Goal: Complete application form

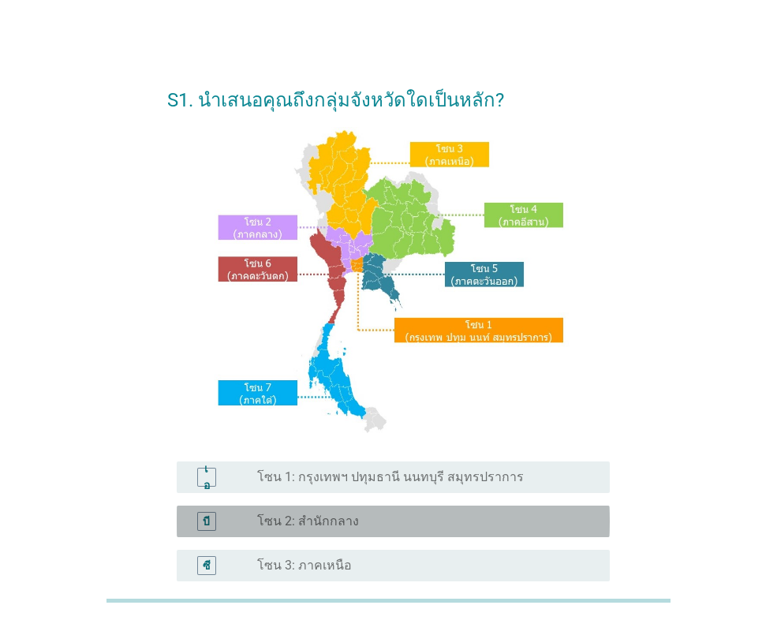
click at [374, 524] on div "ปุ่มวิทยุ[PERSON_NAME]เลือก โซน 2: สำนักกลาง" at bounding box center [421, 522] width 328 height 16
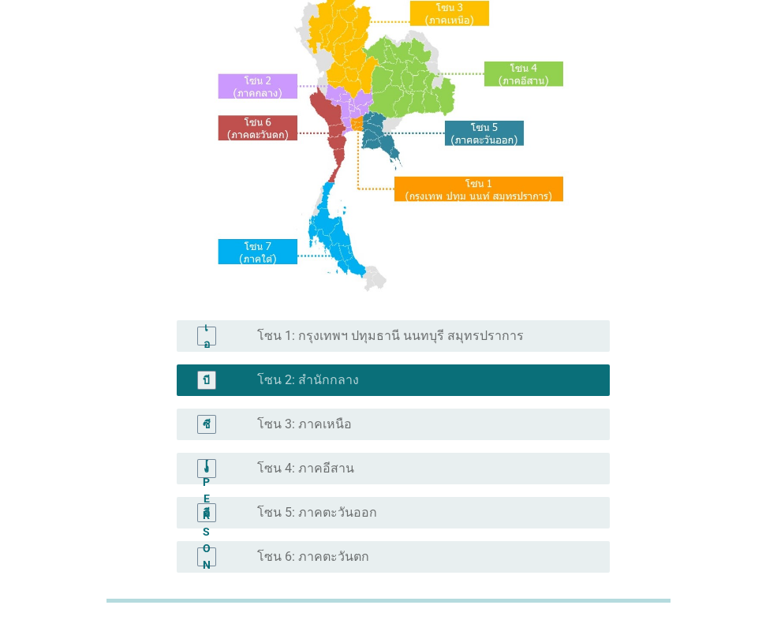
scroll to position [316, 0]
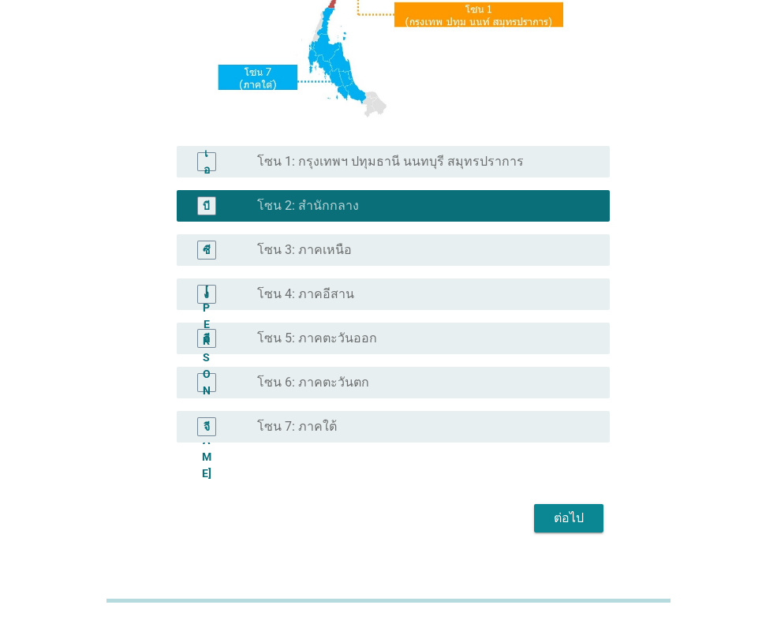
click at [548, 516] on div "ต่อไป" at bounding box center [569, 518] width 44 height 19
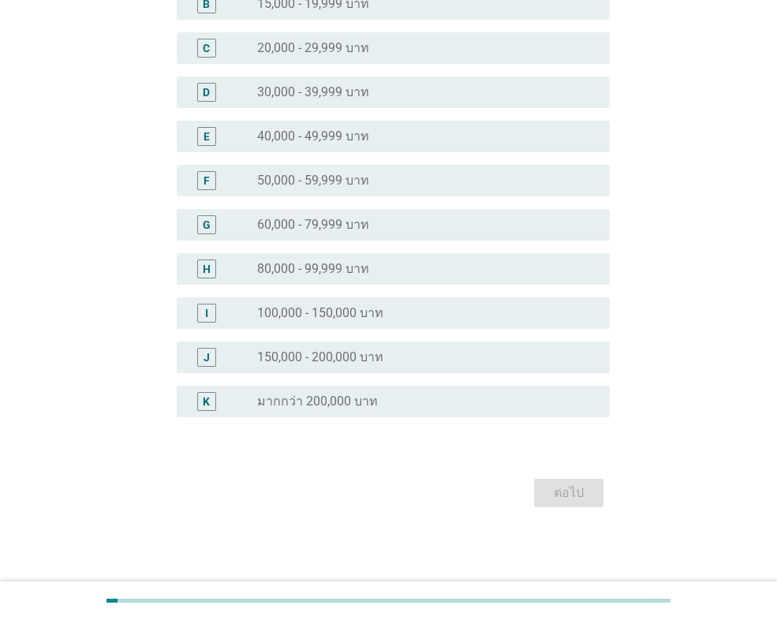
scroll to position [0, 0]
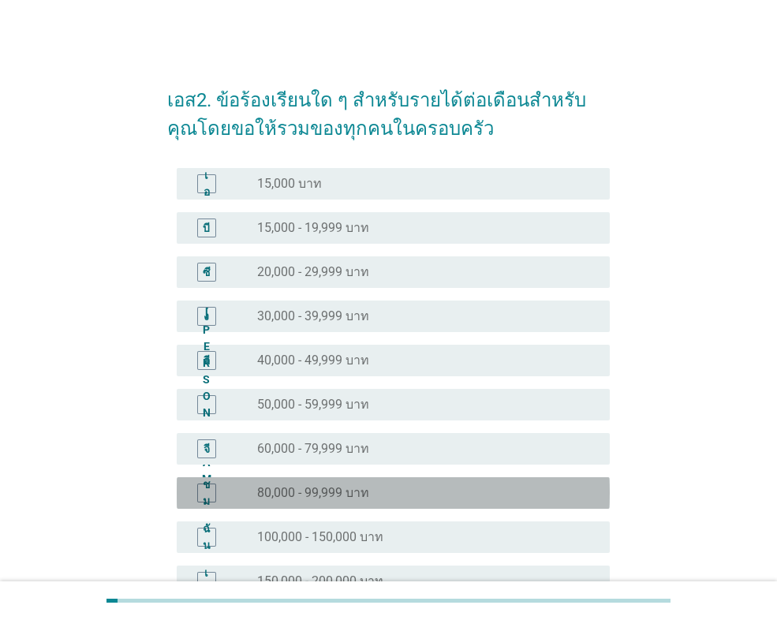
drag, startPoint x: 359, startPoint y: 495, endPoint x: 461, endPoint y: 507, distance: 102.5
click at [360, 495] on font "80,000 - 99,999 บาท" at bounding box center [313, 492] width 112 height 15
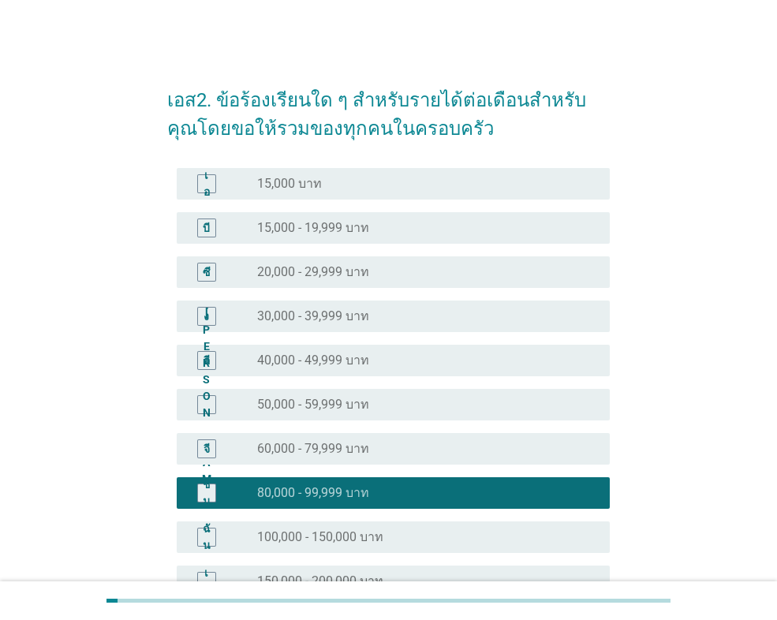
scroll to position [158, 0]
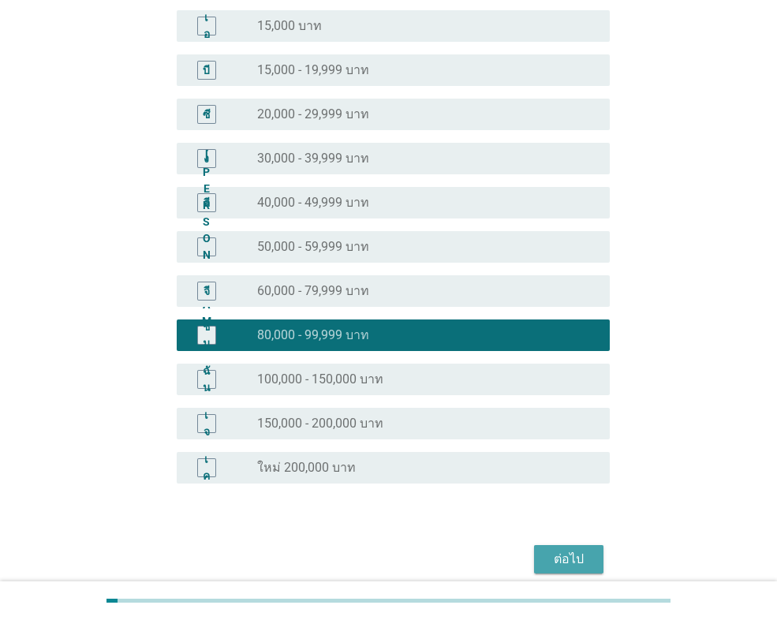
click at [561, 560] on font "ต่อไป" at bounding box center [569, 559] width 30 height 15
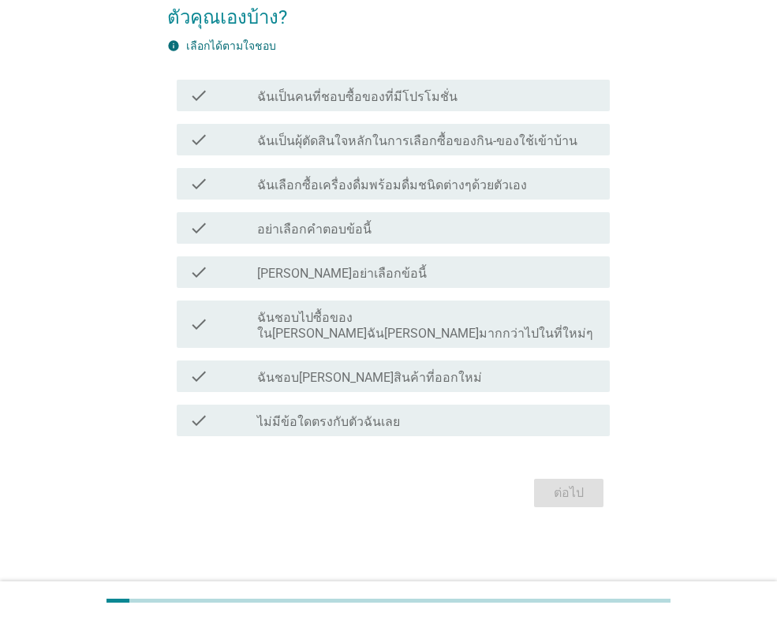
scroll to position [0, 0]
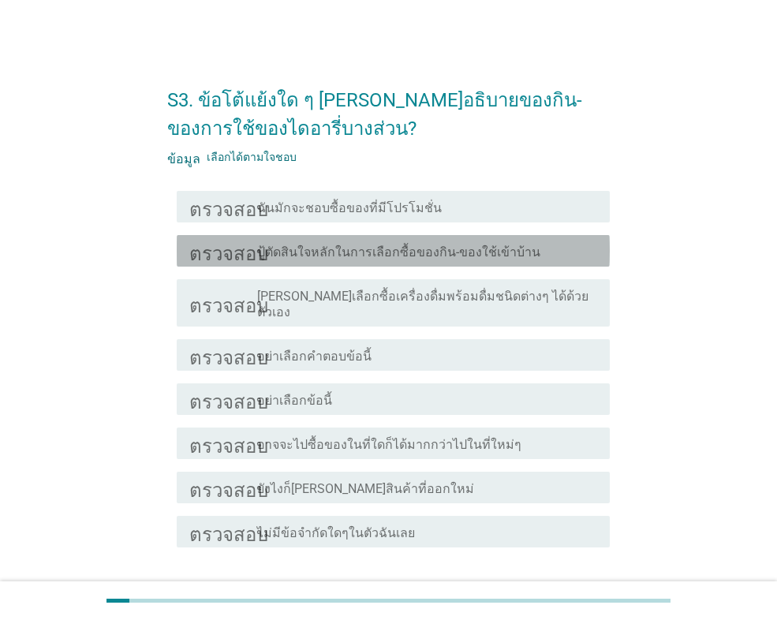
click at [451, 257] on font "ปู้ตัดสินใจหลักในการเลือกซื้อของกิน-ของใช้เข้าบ้าน" at bounding box center [398, 252] width 283 height 15
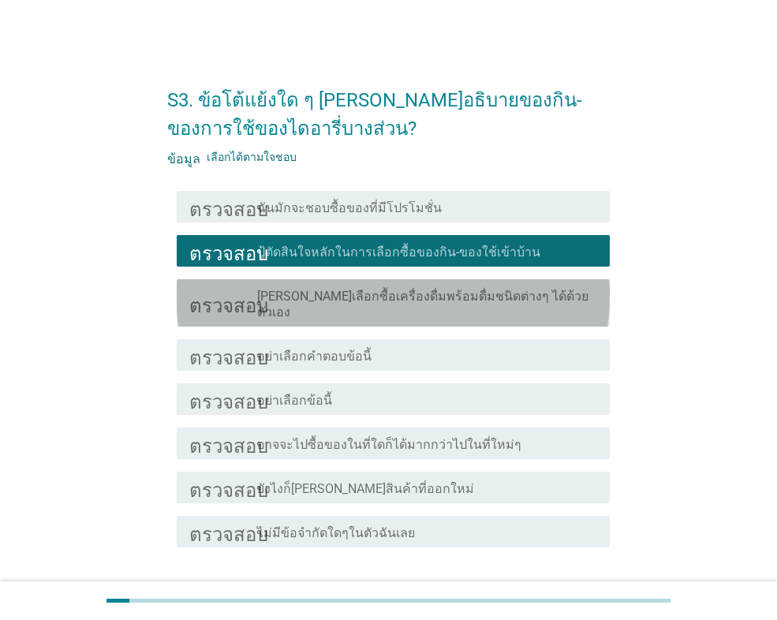
click at [460, 306] on div "ตรวจสอบ โครงร่างกล่องกาเครื่องหมายว่าง [PERSON_NAME]เลือกซื้อเครื่องดื่มพร้อมดื…" at bounding box center [393, 302] width 433 height 47
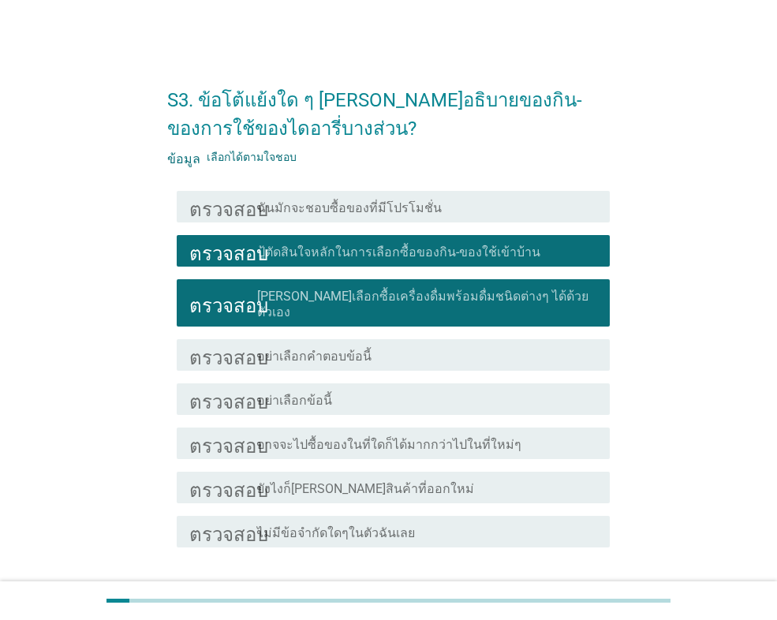
click at [525, 436] on div "โครงร่างกล่องกาเครื่องหมายว่าง อาจจะไปซื้อของในที่ใดก็ได้มากกว่าไปในที่ใหม่ๆ" at bounding box center [427, 443] width 340 height 19
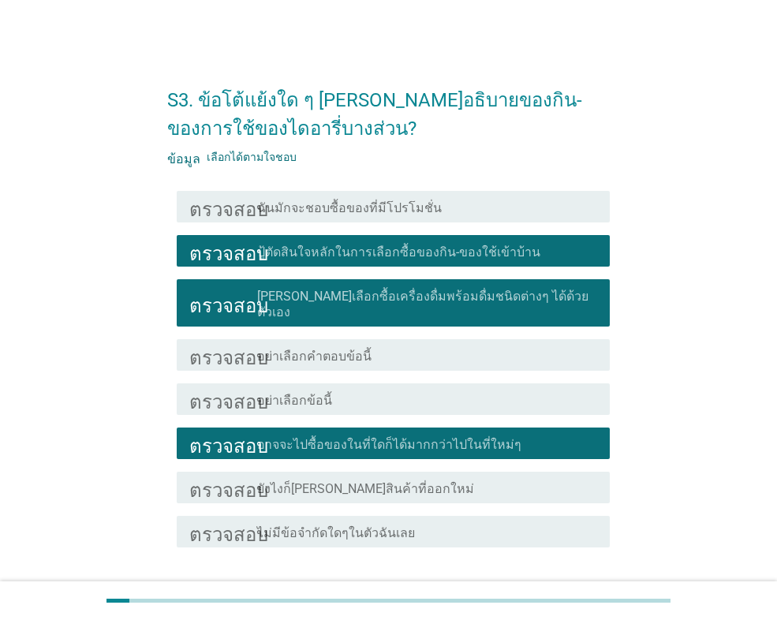
click at [488, 478] on div "โครงร่างกล่องกาเครื่องหมายว่าง ยังไงก็[PERSON_NAME]สินค้าที่ออกใหม่" at bounding box center [427, 487] width 340 height 19
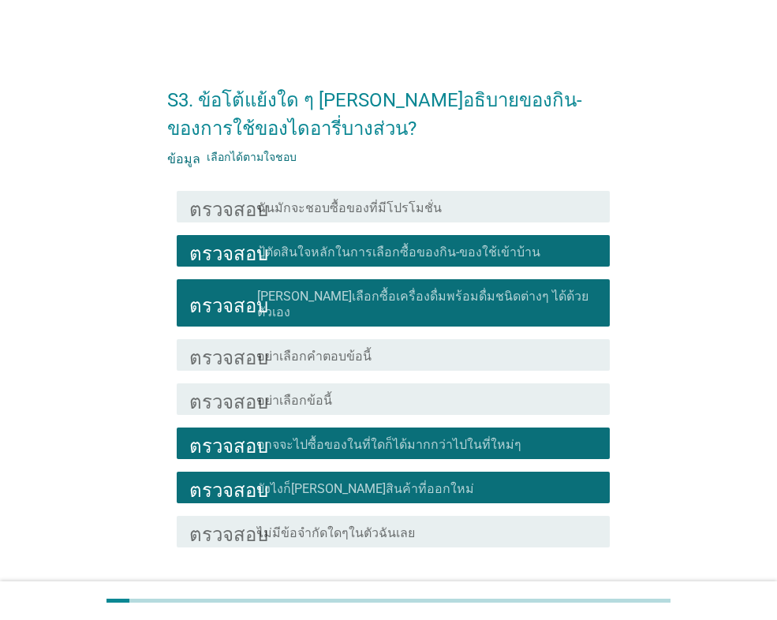
click at [456, 523] on div "โครงร่างกล่องกาเครื่องหมายว่าง ไม่มีข้อจำกัดใดๆในตัวฉันเลย" at bounding box center [427, 532] width 340 height 19
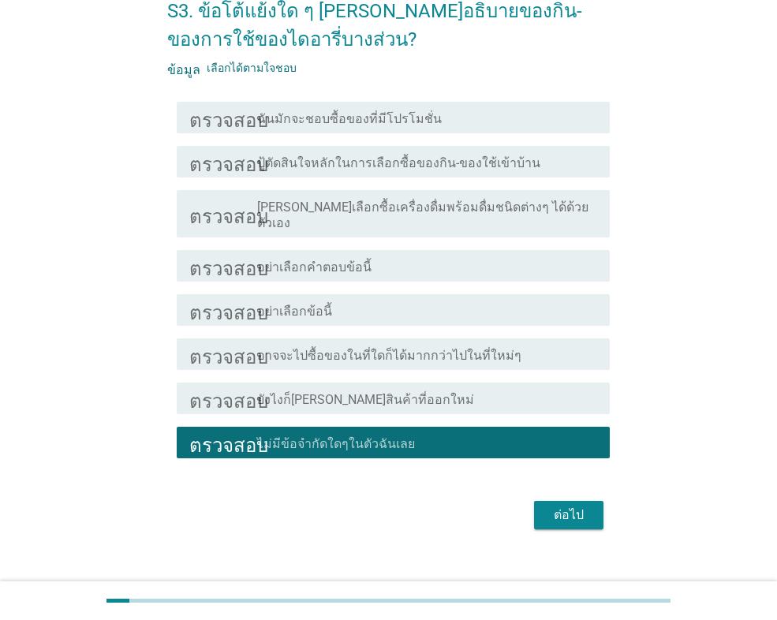
scroll to position [96, 0]
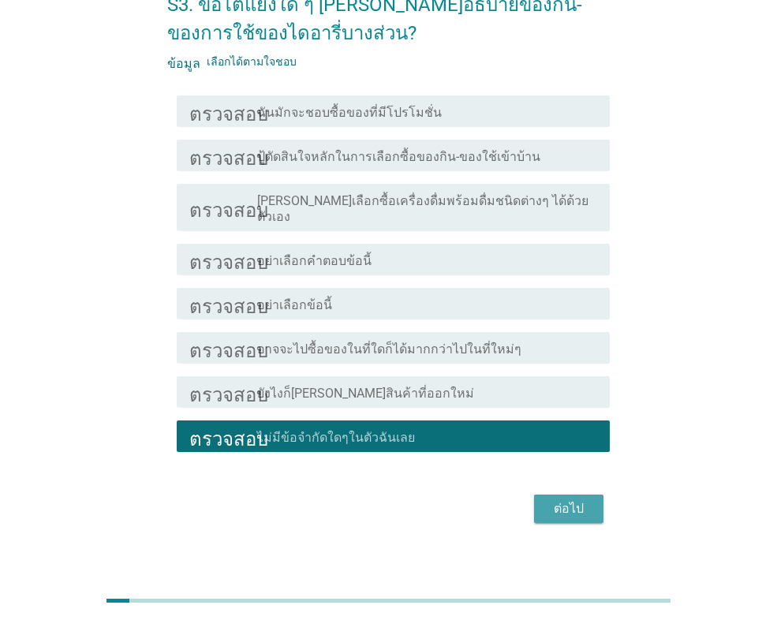
click at [560, 501] on font "ต่อไป" at bounding box center [569, 508] width 30 height 15
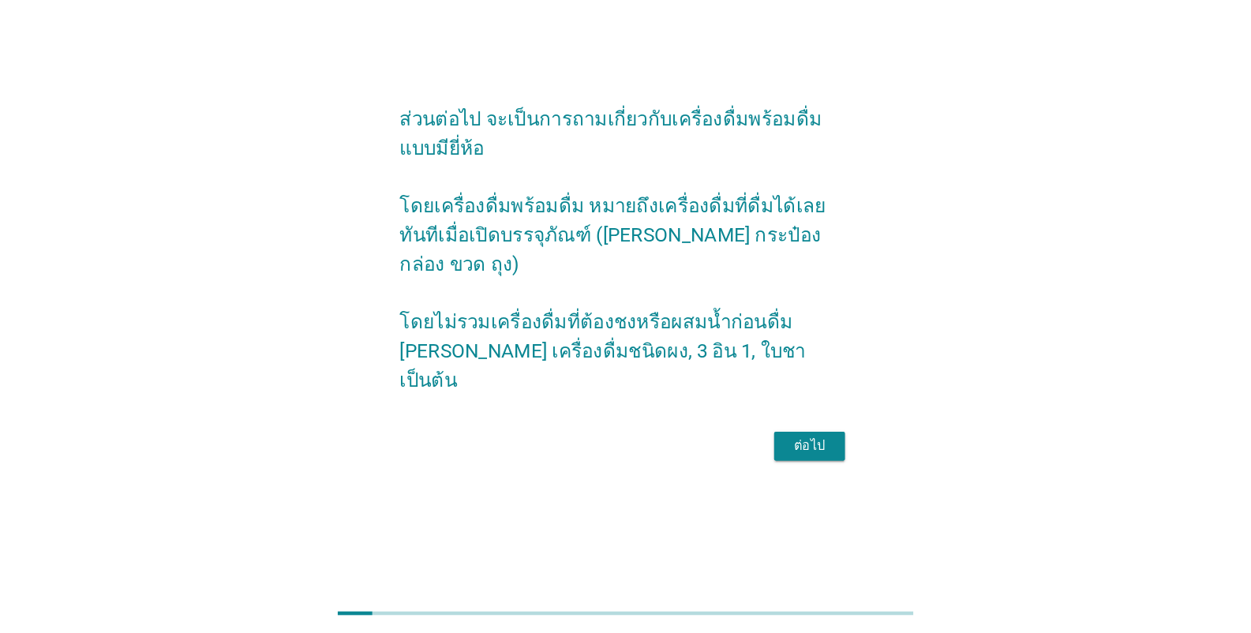
scroll to position [0, 0]
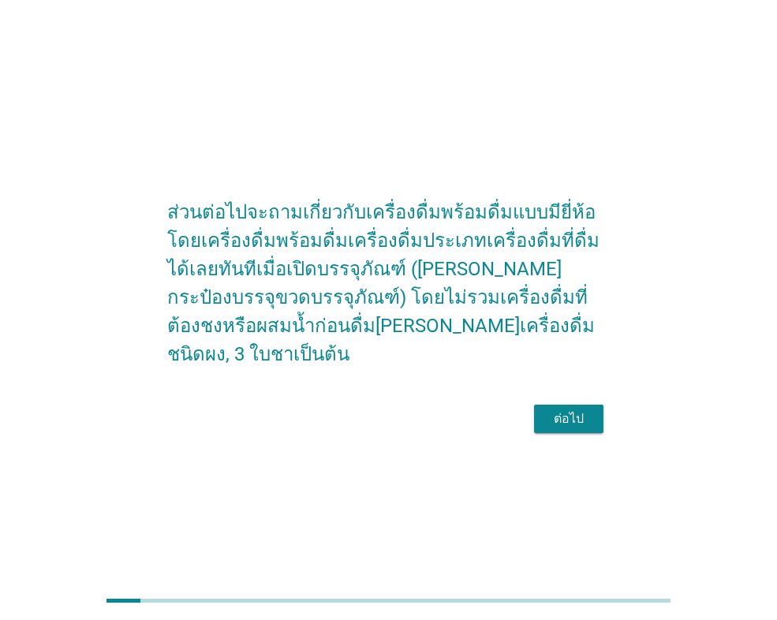
click at [590, 418] on div "ต่อไป" at bounding box center [569, 419] width 44 height 19
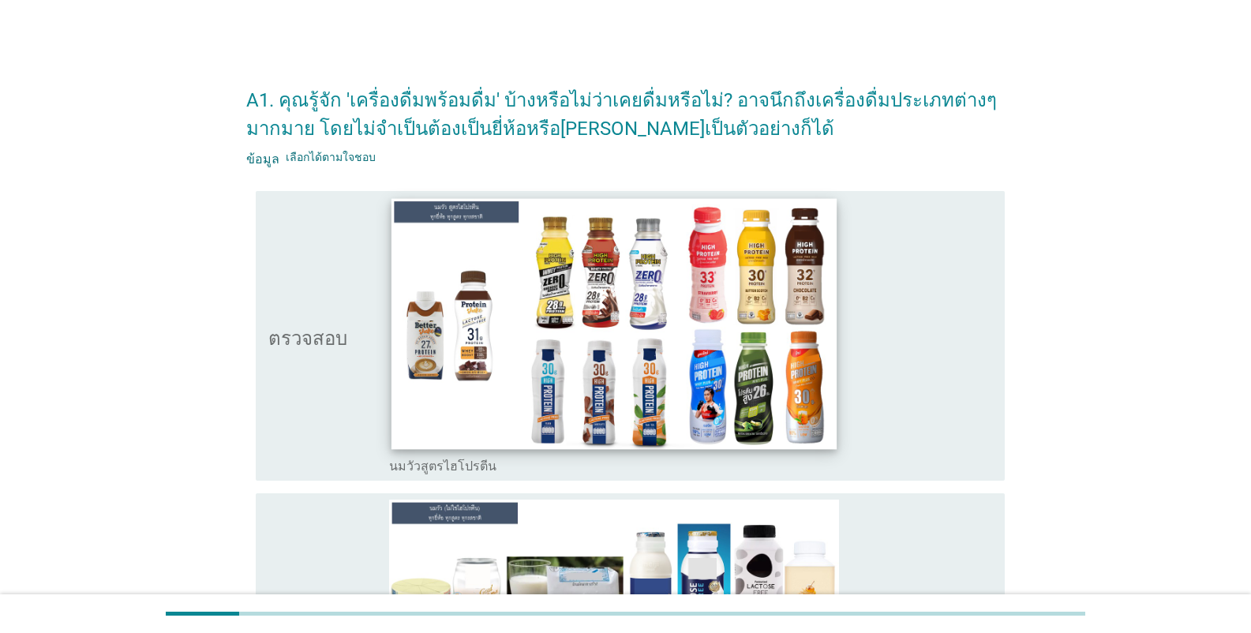
click at [665, 421] on img at bounding box center [614, 323] width 446 height 251
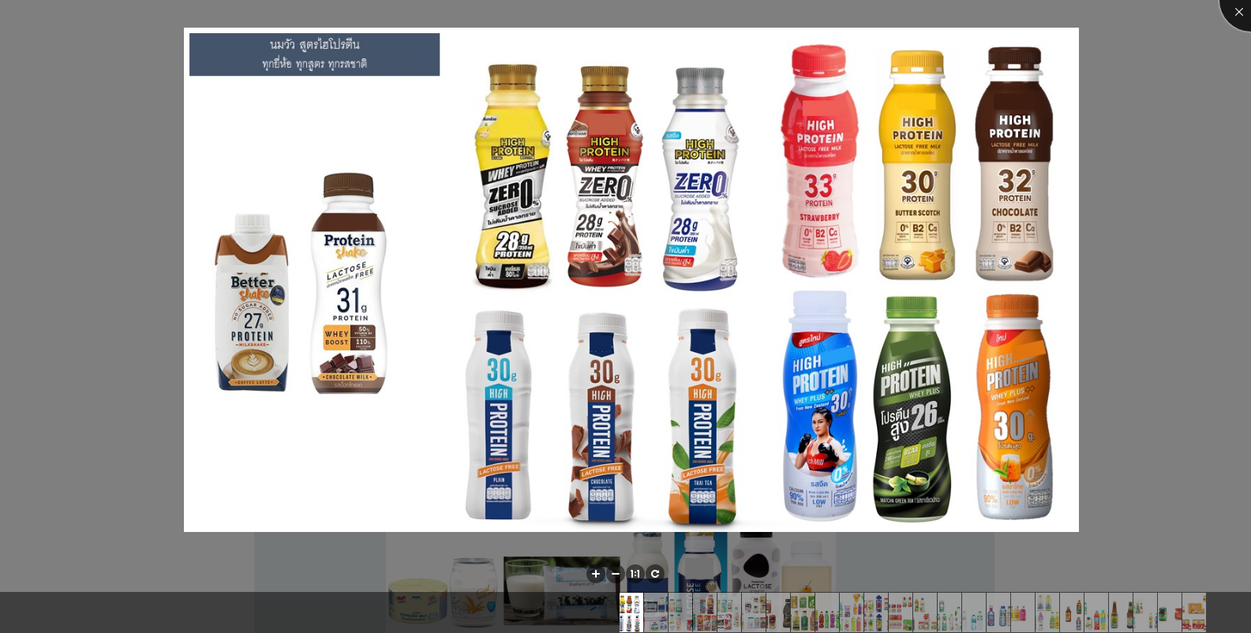
click at [777, 9] on div at bounding box center [1250, -1] width 63 height 63
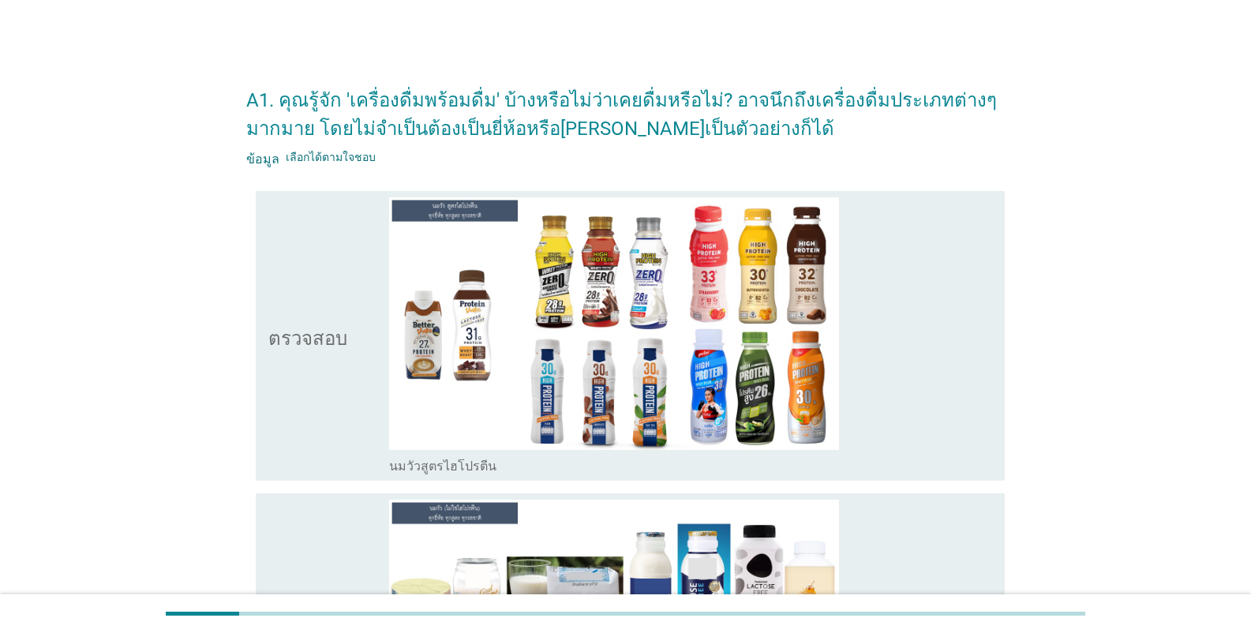
click at [454, 466] on font "นมวัวสูตรไฮโปรตีน" at bounding box center [442, 466] width 107 height 15
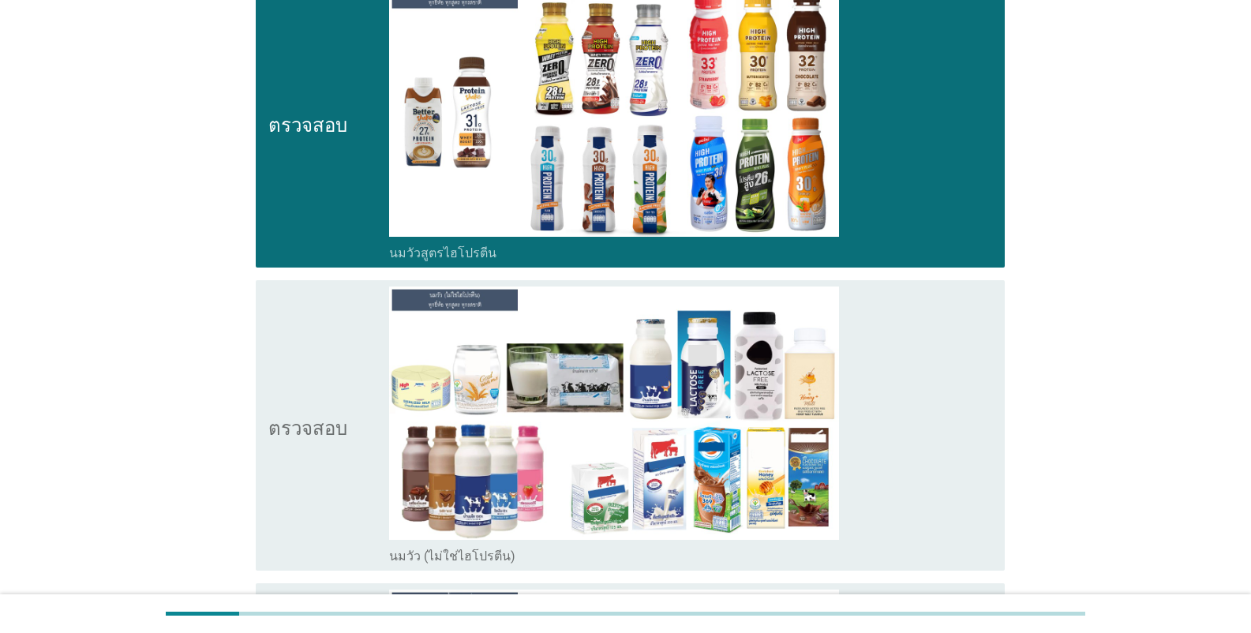
scroll to position [237, 0]
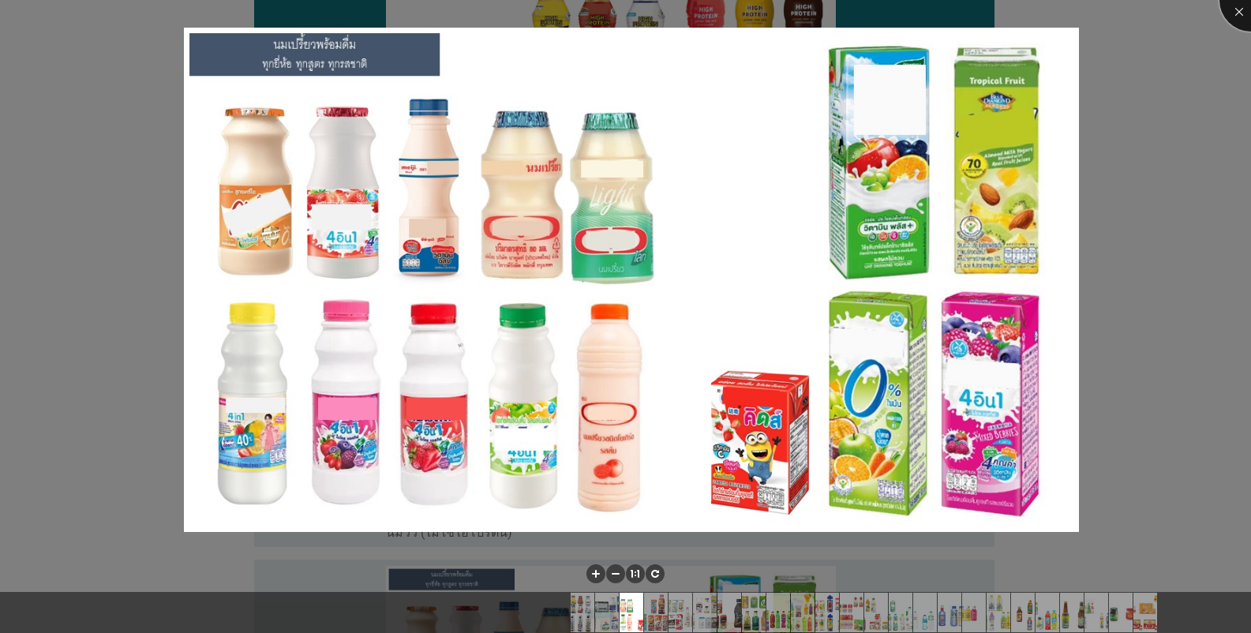
click at [777, 16] on div at bounding box center [1250, -1] width 63 height 63
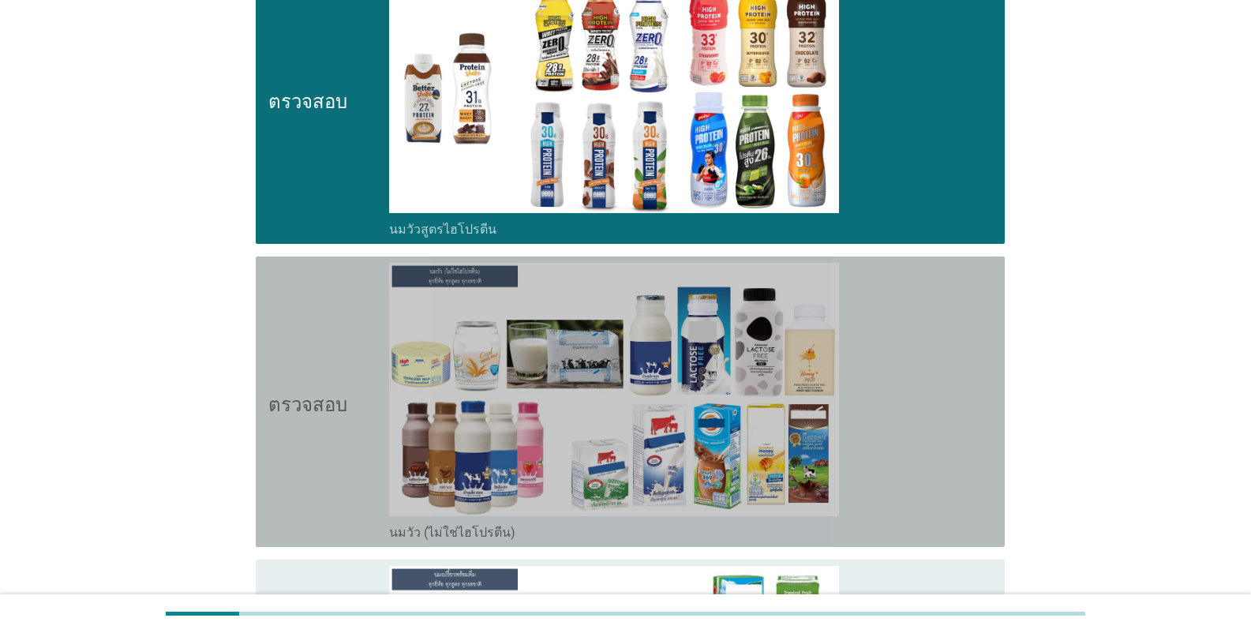
click at [399, 538] on font "นมวัว (ไม่ใช่ไฮโปรตีน)" at bounding box center [452, 532] width 126 height 15
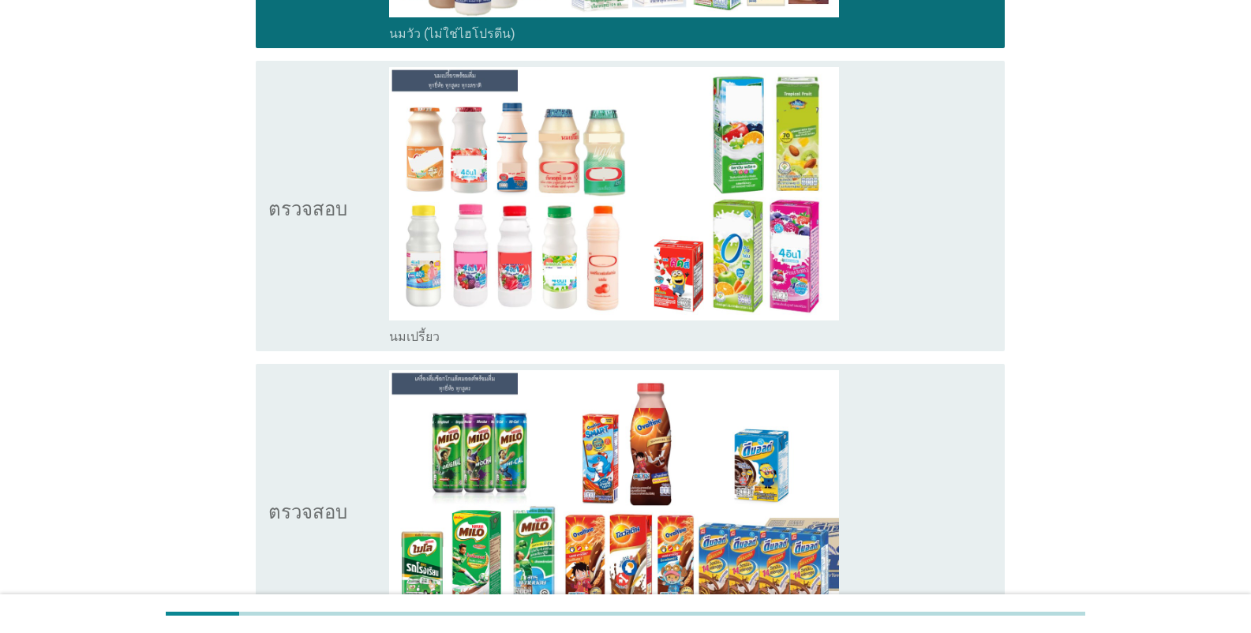
scroll to position [789, 0]
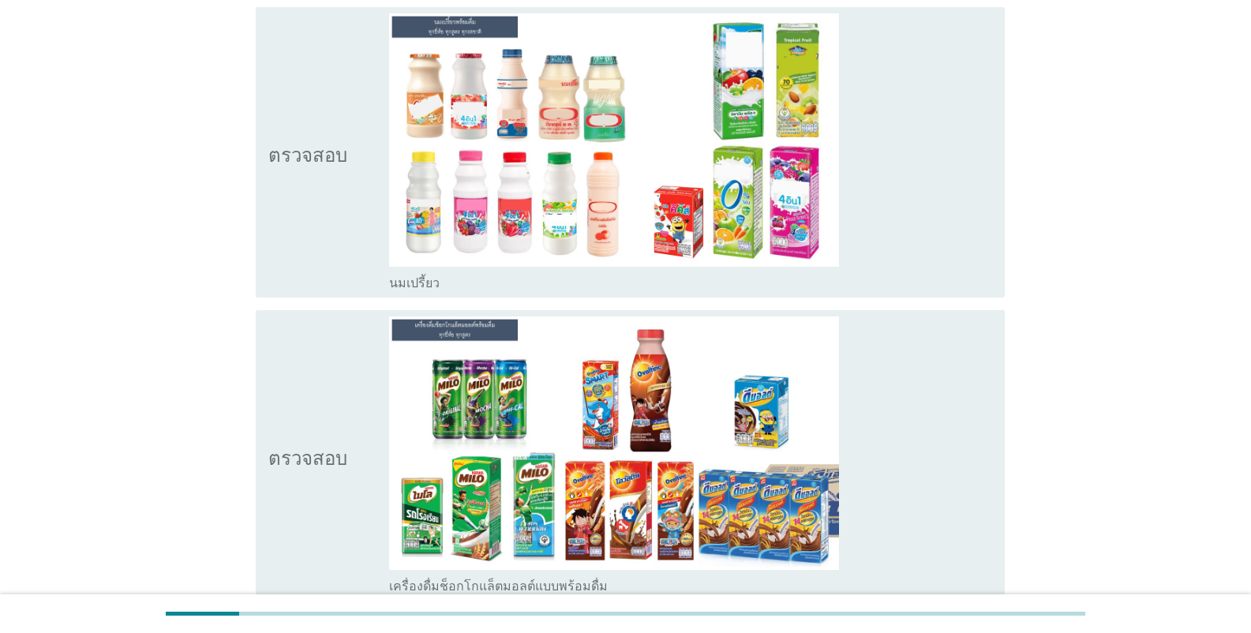
click at [438, 282] on div "โครงร่างกล่องกาเครื่องหมายว่าง นมเปรี้ยว" at bounding box center [690, 281] width 603 height 19
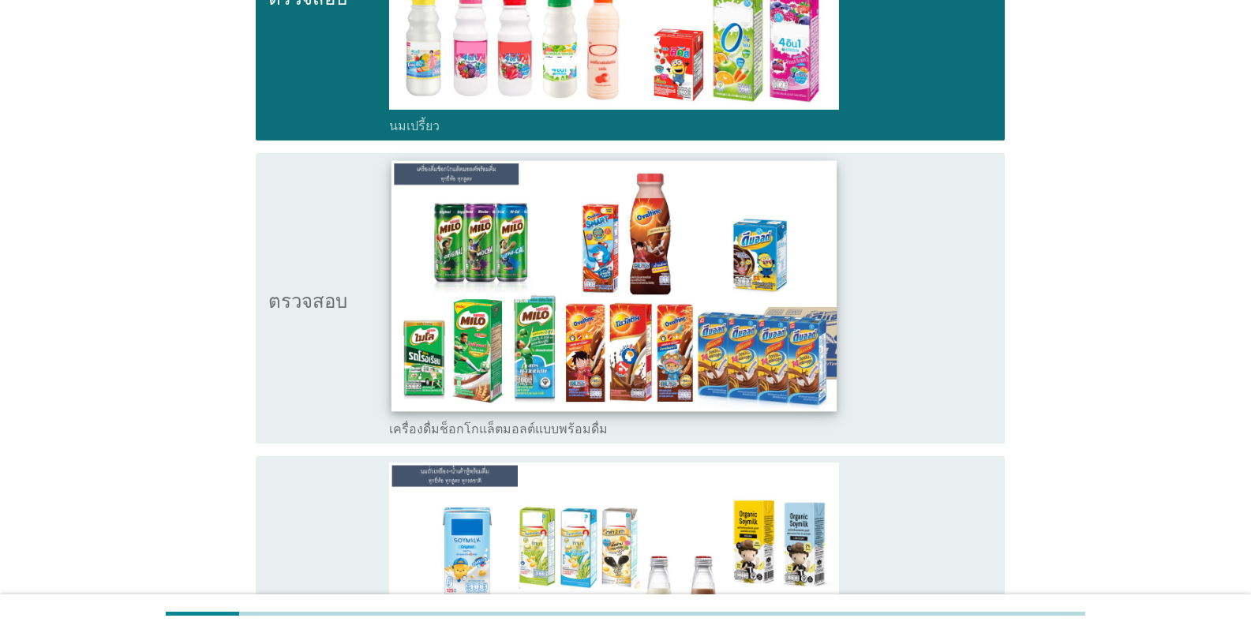
scroll to position [947, 0]
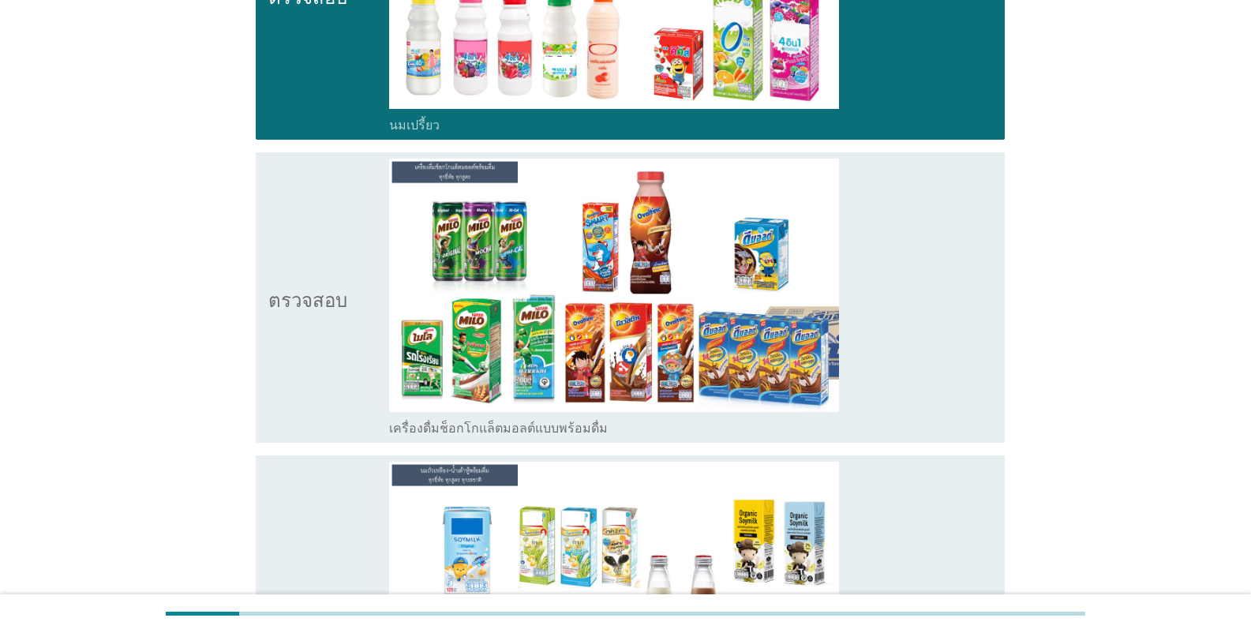
drag, startPoint x: 461, startPoint y: 433, endPoint x: 399, endPoint y: 379, distance: 82.2
click at [399, 379] on img at bounding box center [614, 285] width 450 height 253
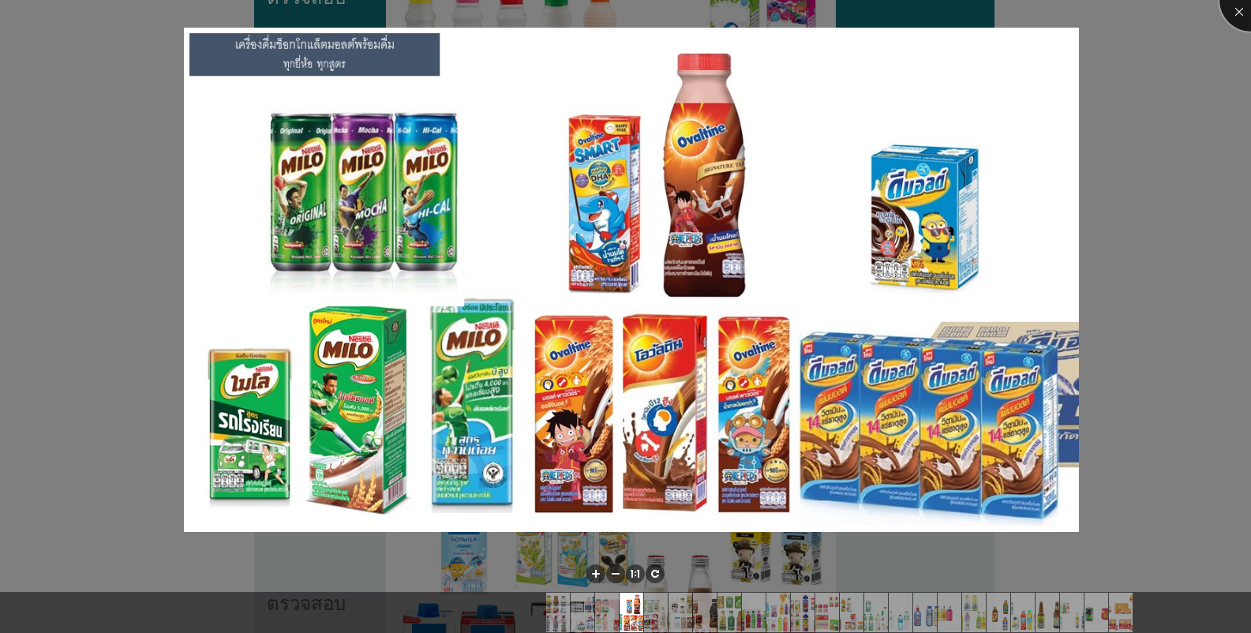
click at [777, 10] on div at bounding box center [1250, -1] width 63 height 63
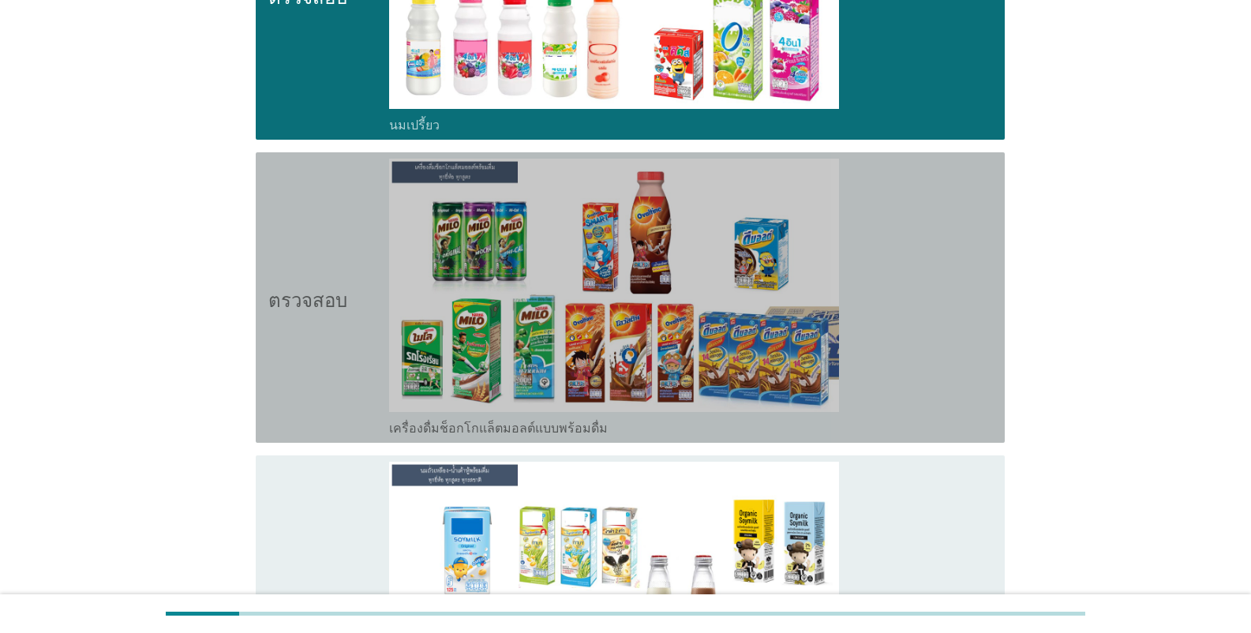
click at [493, 428] on font "เครื่องดื่มช็อกโกแล็ตมอลต์แบบพร้อมดื่ม" at bounding box center [498, 428] width 219 height 15
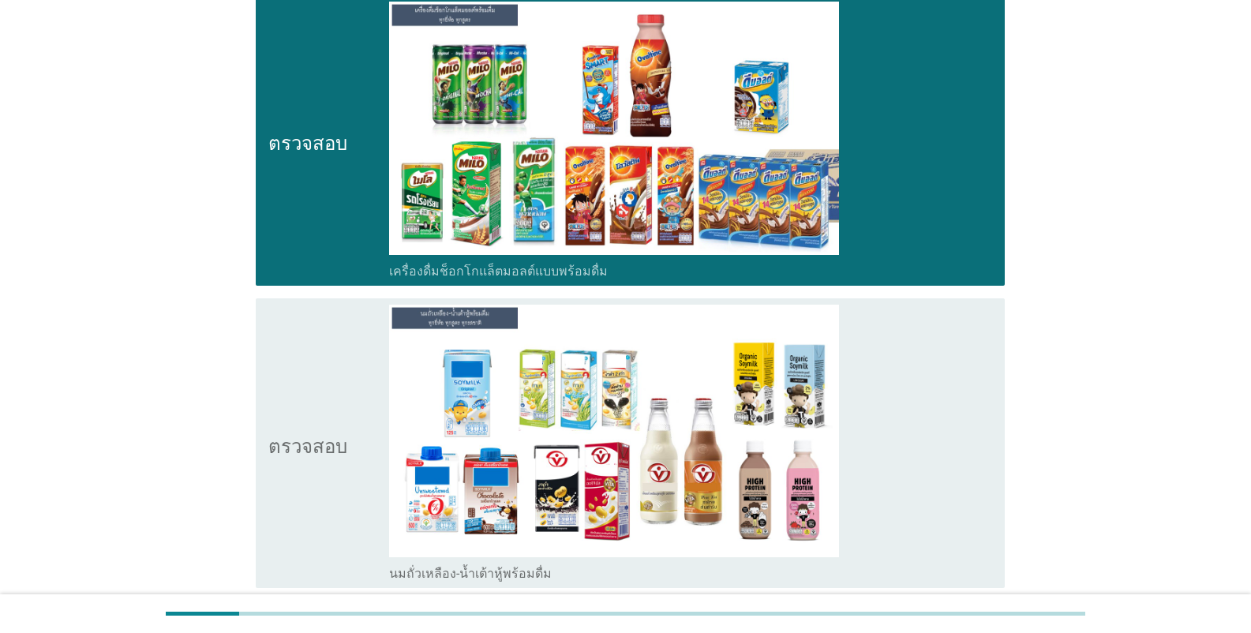
scroll to position [1105, 0]
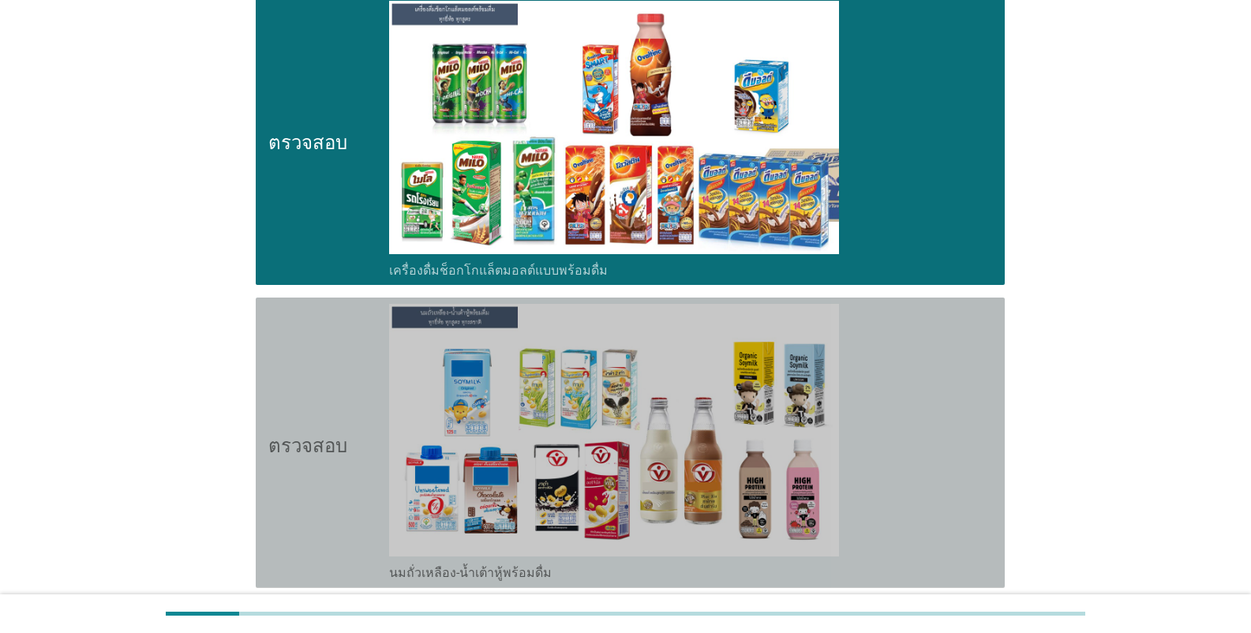
click at [504, 580] on font "นมถั่วเหลือง-น้ำเต้าหู้พร้อมดื่ม" at bounding box center [470, 572] width 163 height 15
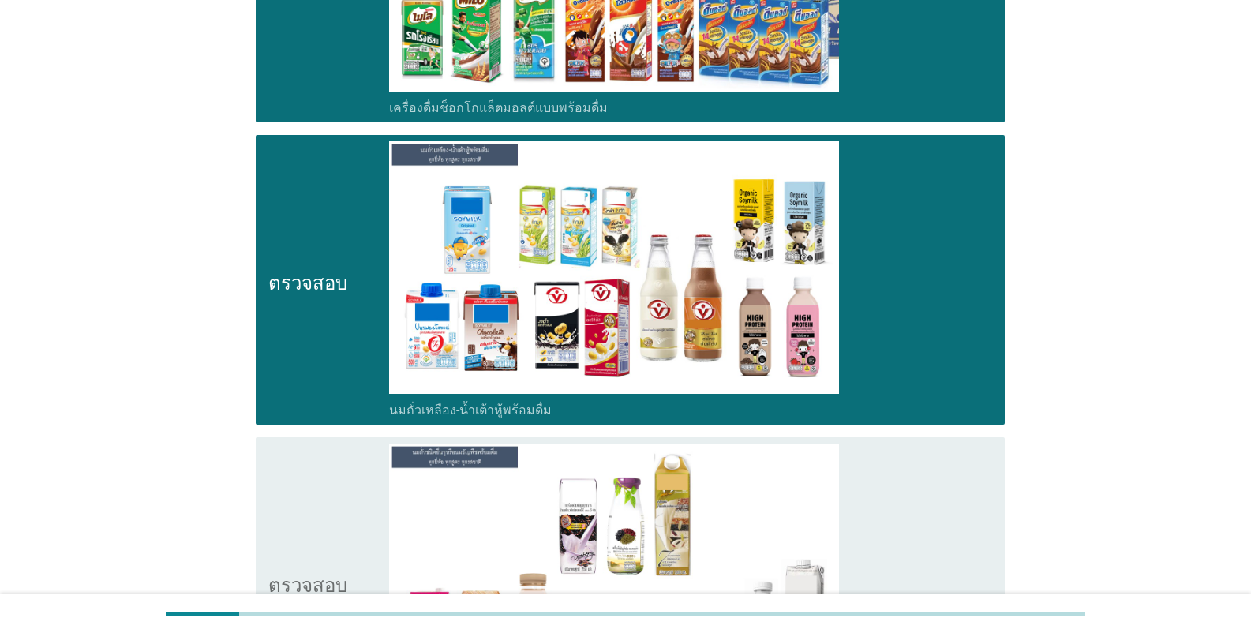
scroll to position [1421, 0]
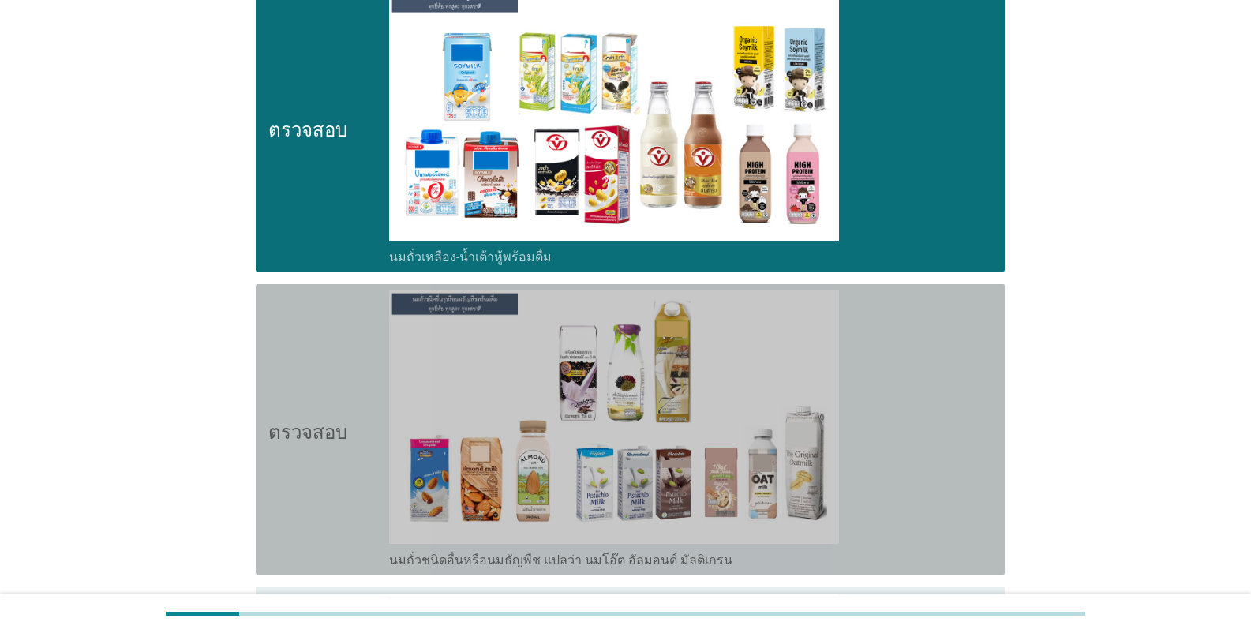
click at [518, 563] on font "นมถั่วชนิดอื่นหรือนมธัญพืช แปลว่า นมโอ๊ต อัลมอนด์ มัลติเกรน" at bounding box center [560, 560] width 343 height 15
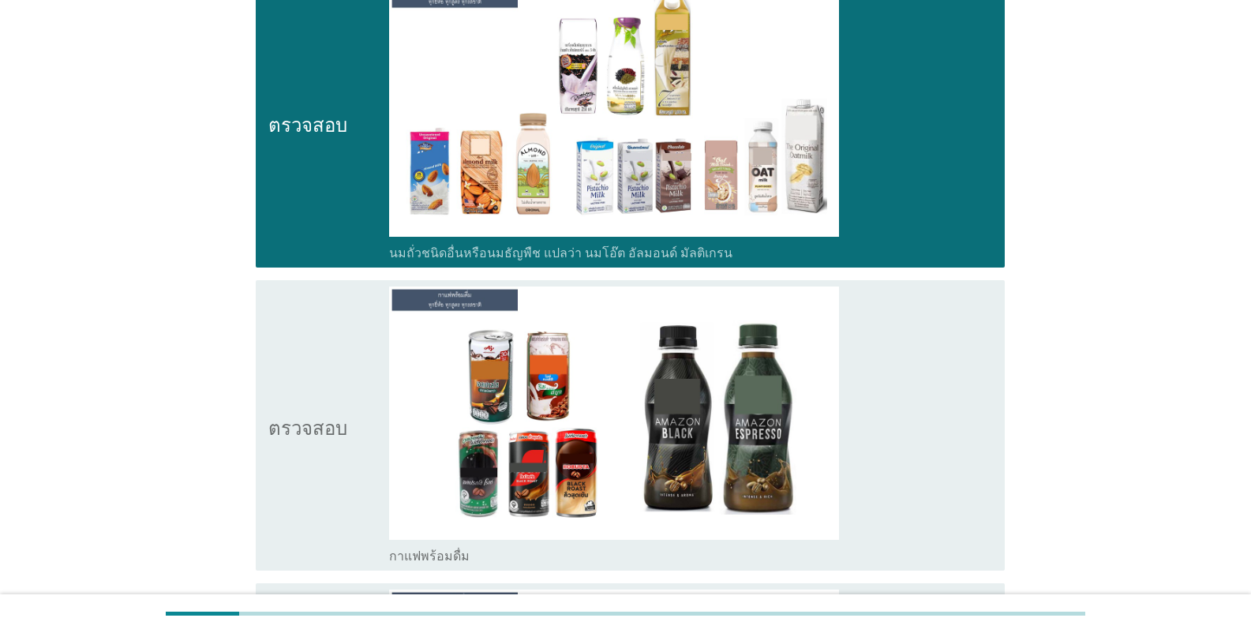
scroll to position [1894, 0]
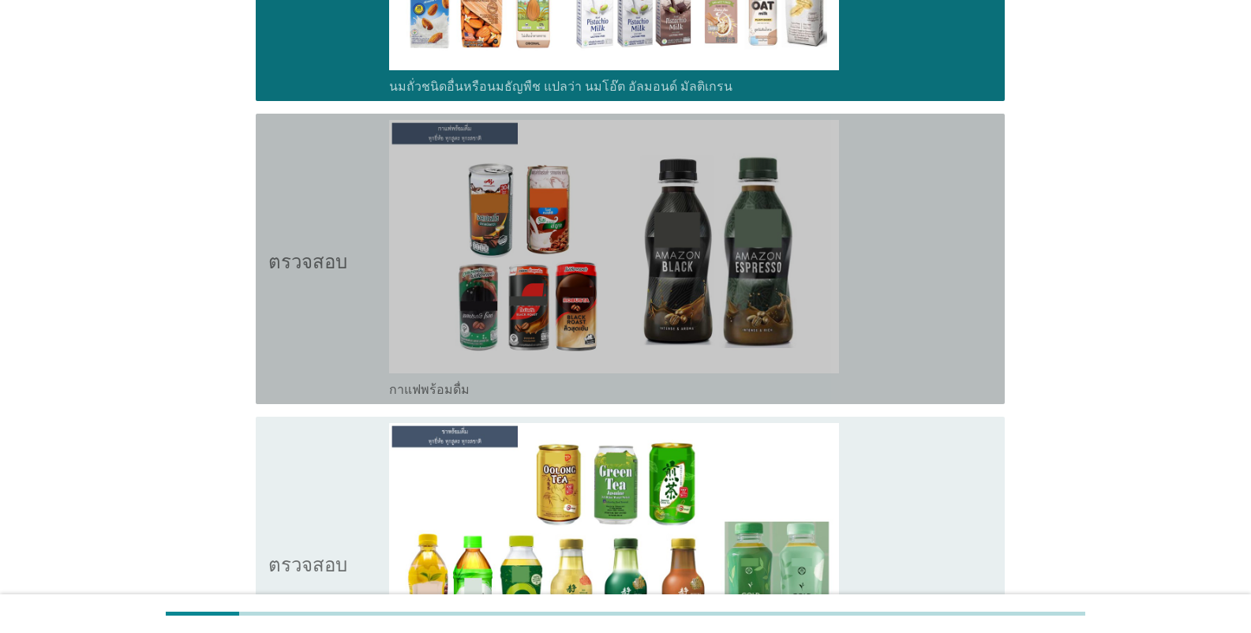
click at [458, 399] on div "ตรวจสอบ โครงร่างกล่องกาเครื่องหมายว่าง กาแฟพร้อมดื่ม" at bounding box center [630, 259] width 749 height 290
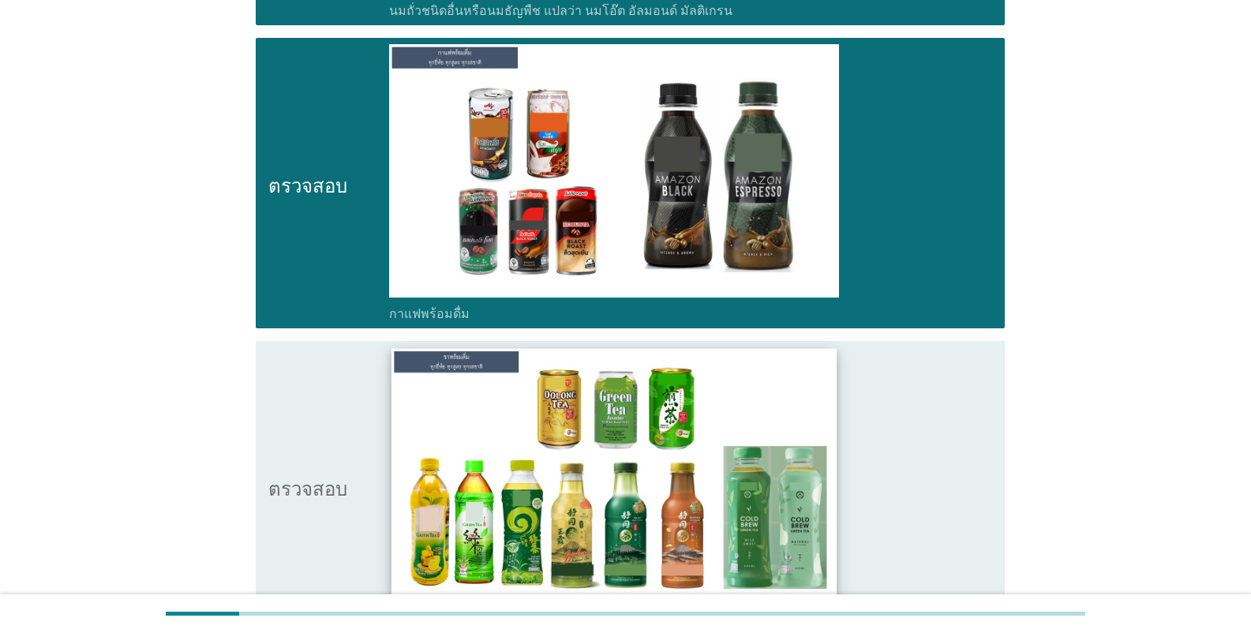
scroll to position [2052, 0]
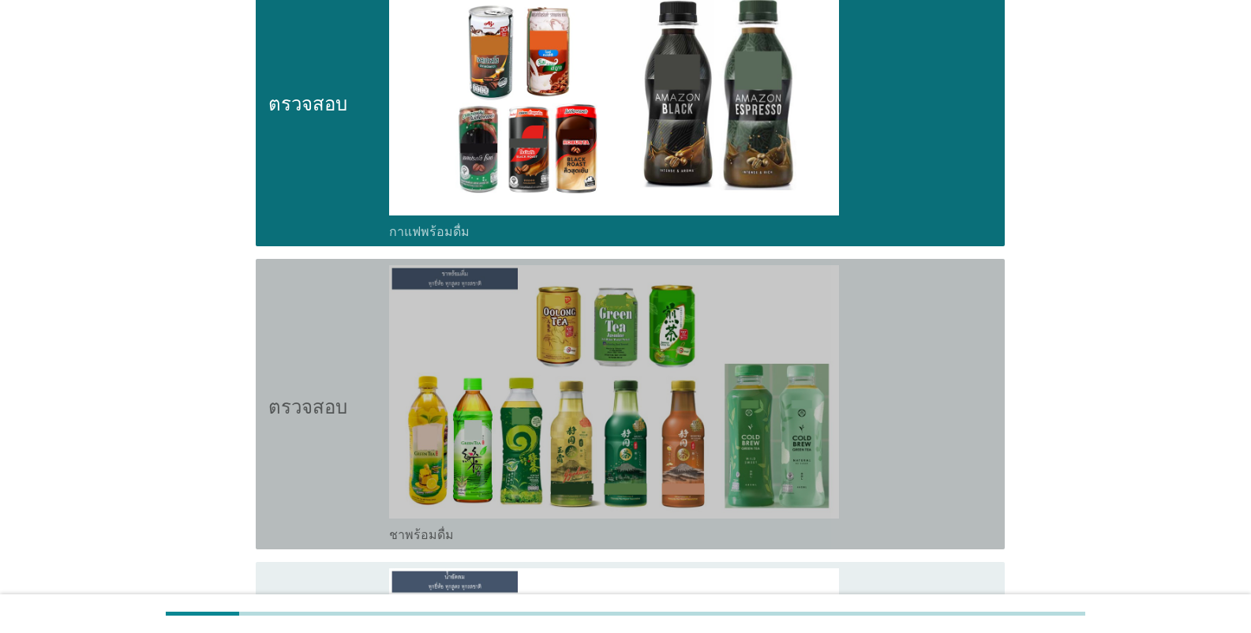
click at [448, 537] on div "โครงร่างกล่องกาเครื่องหมายว่าง ชาพร้อมดื่ม" at bounding box center [690, 533] width 603 height 19
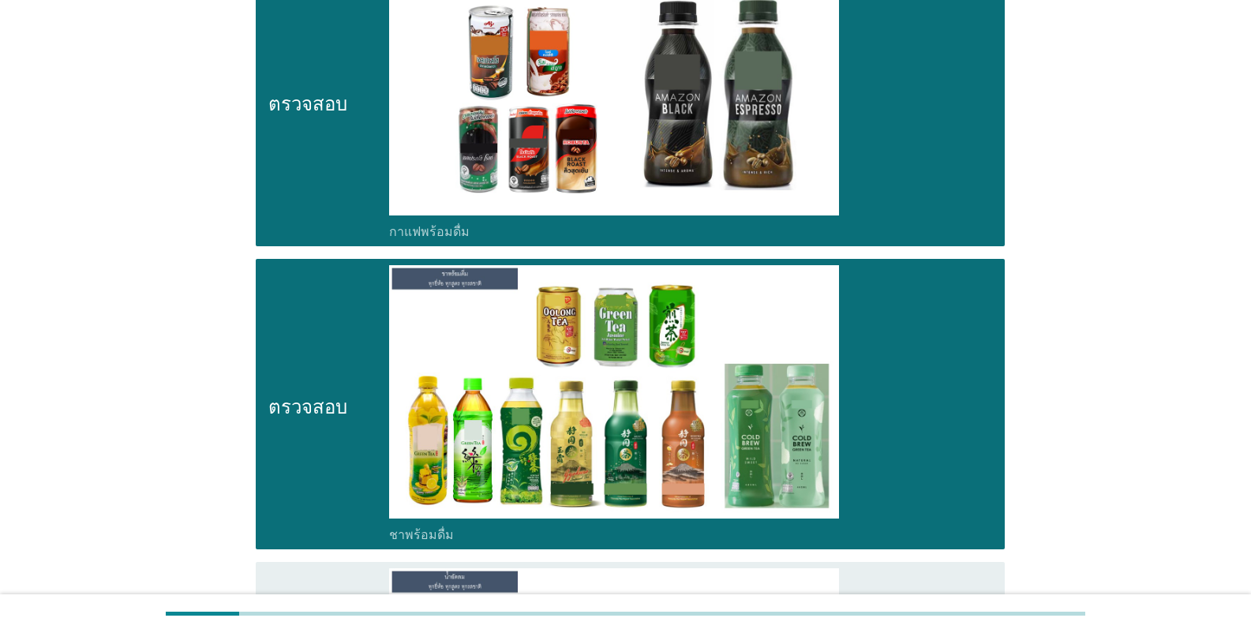
scroll to position [2368, 0]
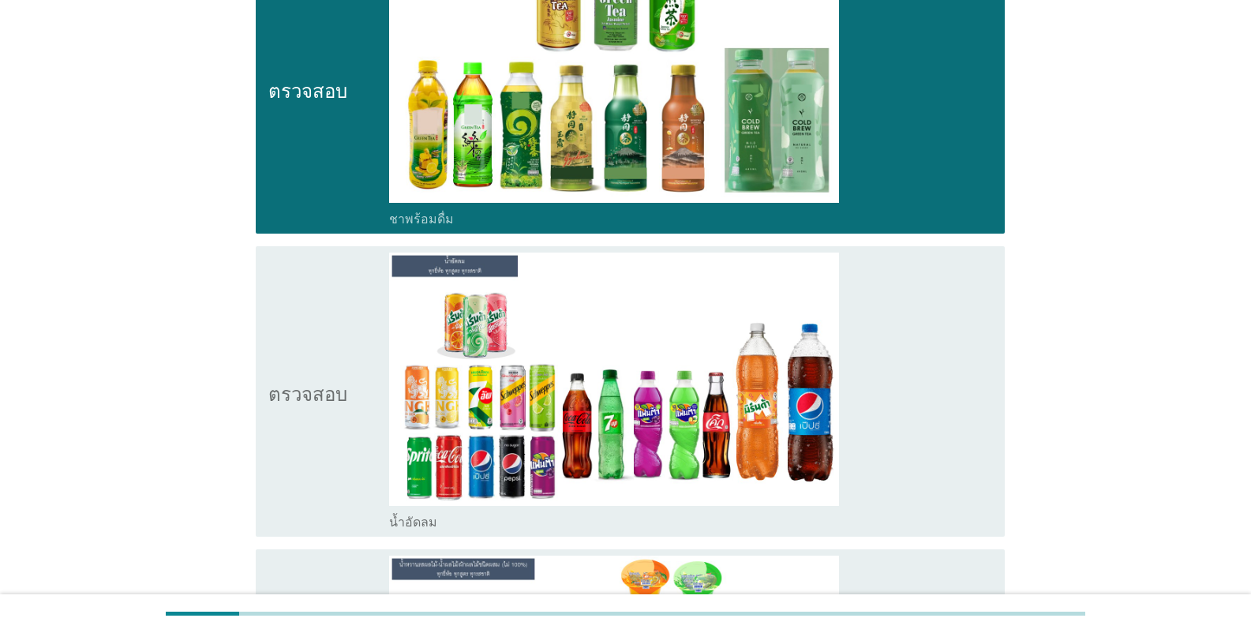
click at [453, 530] on div "โครงร่างกล่องกาเครื่องหมายว่าง น้ำอัดลม" at bounding box center [690, 520] width 603 height 19
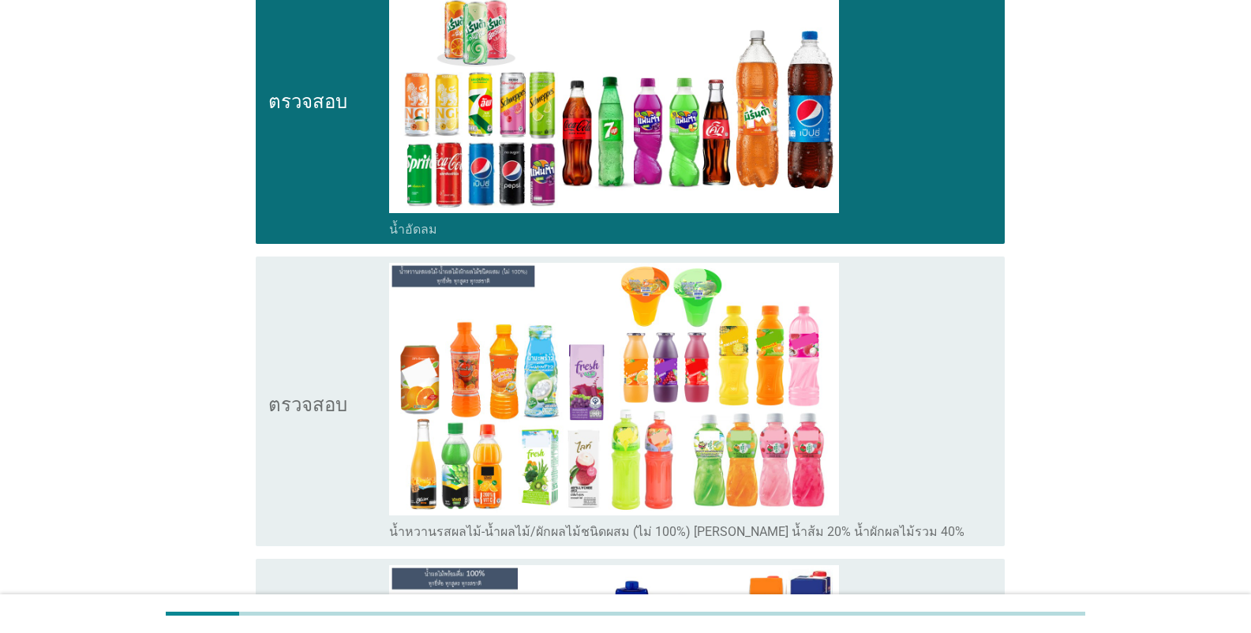
scroll to position [2684, 0]
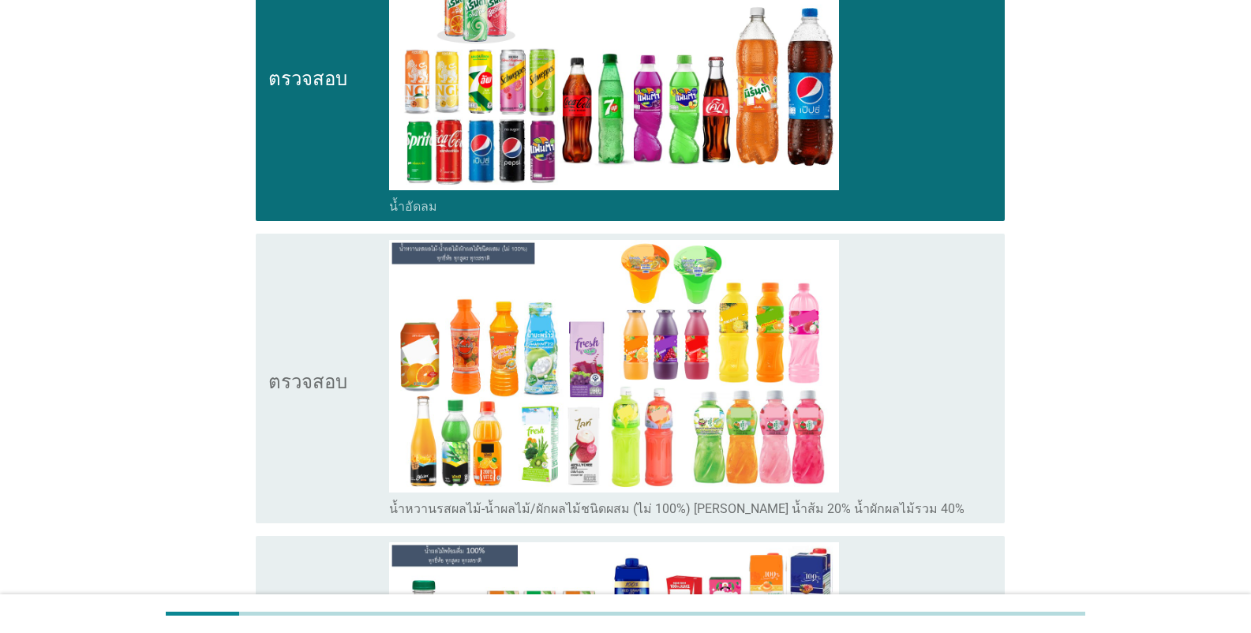
click at [494, 508] on font "น้ำหวานรสผลไม้-น้ำผลไม้/ผักผลไม้ชนิดผสม (ไม่ 100%) [PERSON_NAME] น้ำส้ม 20% น้ำ…" at bounding box center [676, 508] width 575 height 15
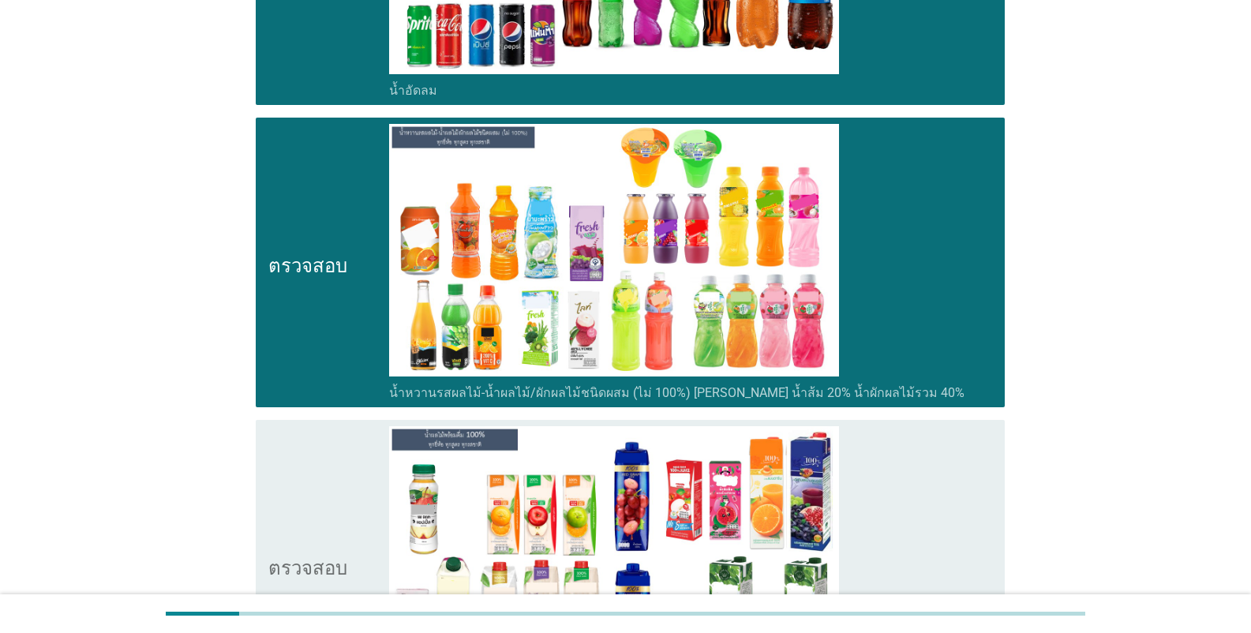
scroll to position [2999, 0]
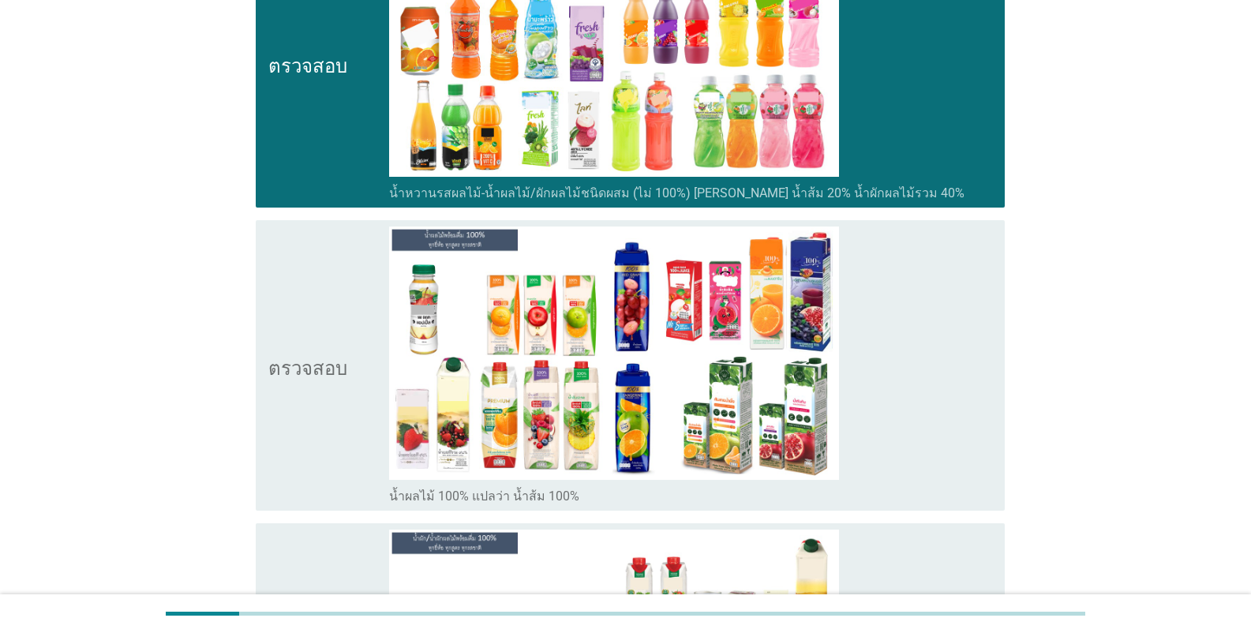
click at [436, 503] on font "น้ำผลไม้ 100% แปลว่า น้ำส้ม 100%" at bounding box center [484, 496] width 190 height 15
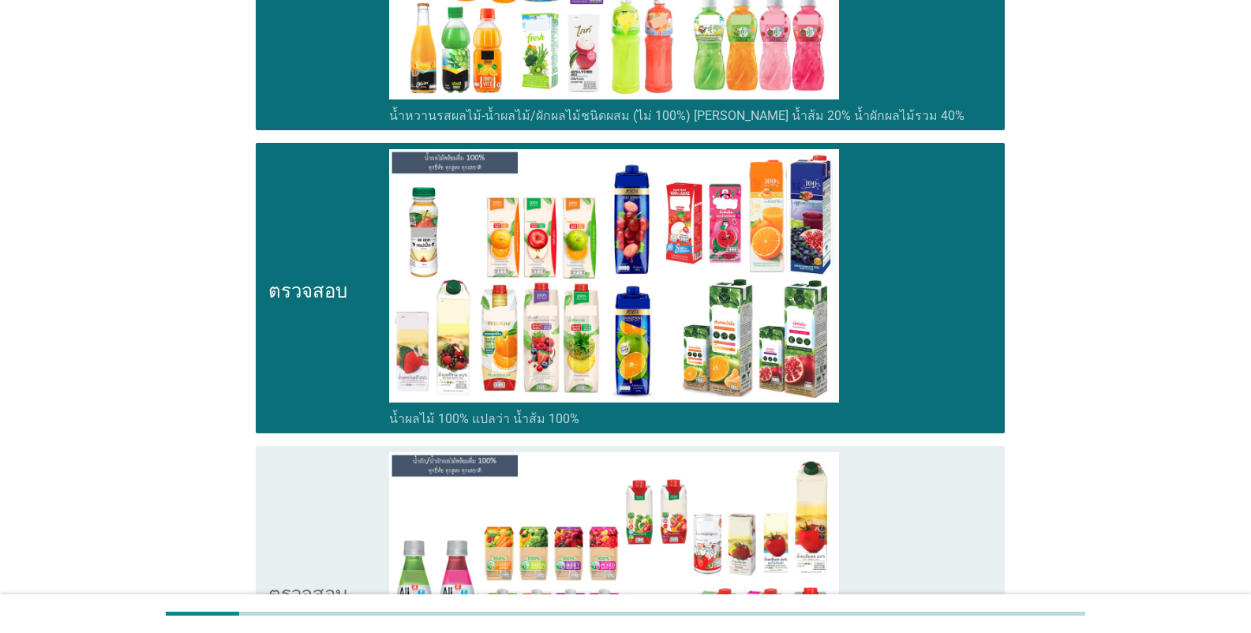
scroll to position [3236, 0]
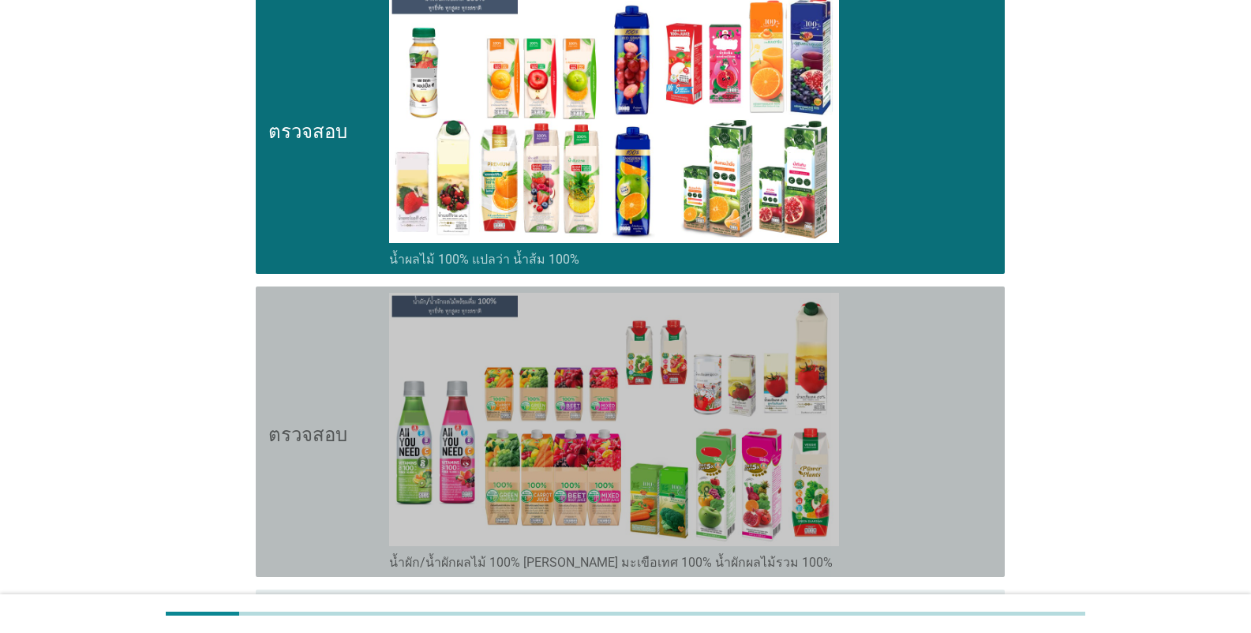
click at [485, 571] on font "น้ำผัก/น้ำผักผลไม้ 100% [PERSON_NAME] มะเขือเทศ 100% น้ำผักผลไม้รวม 100%" at bounding box center [611, 563] width 444 height 16
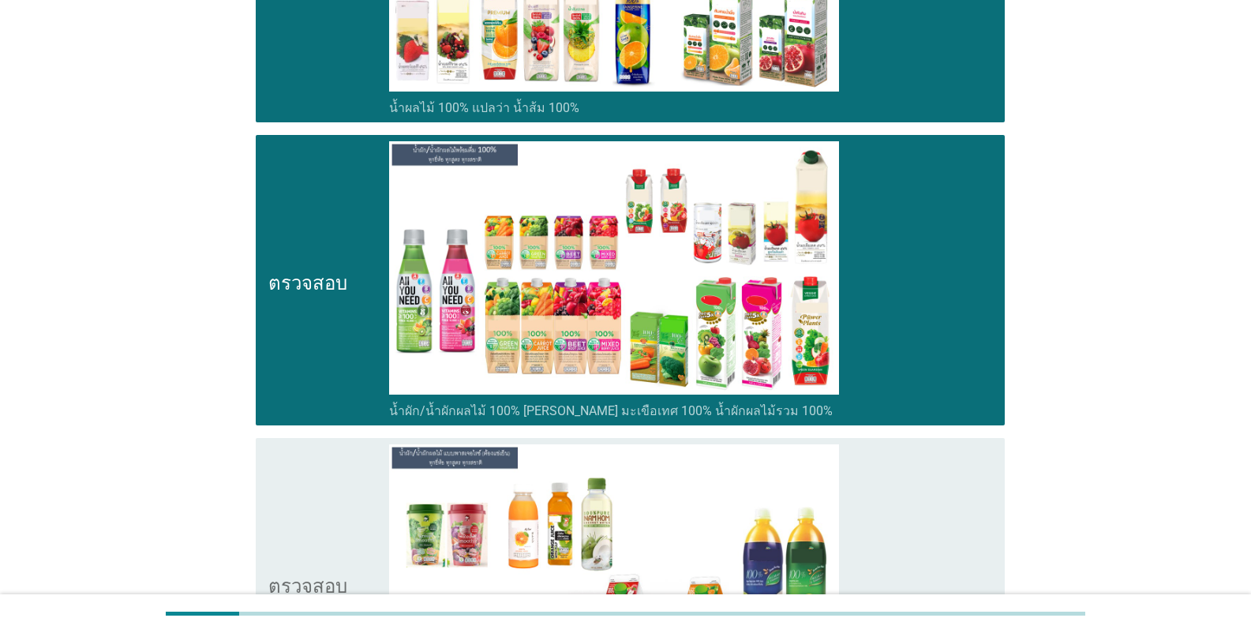
scroll to position [3552, 0]
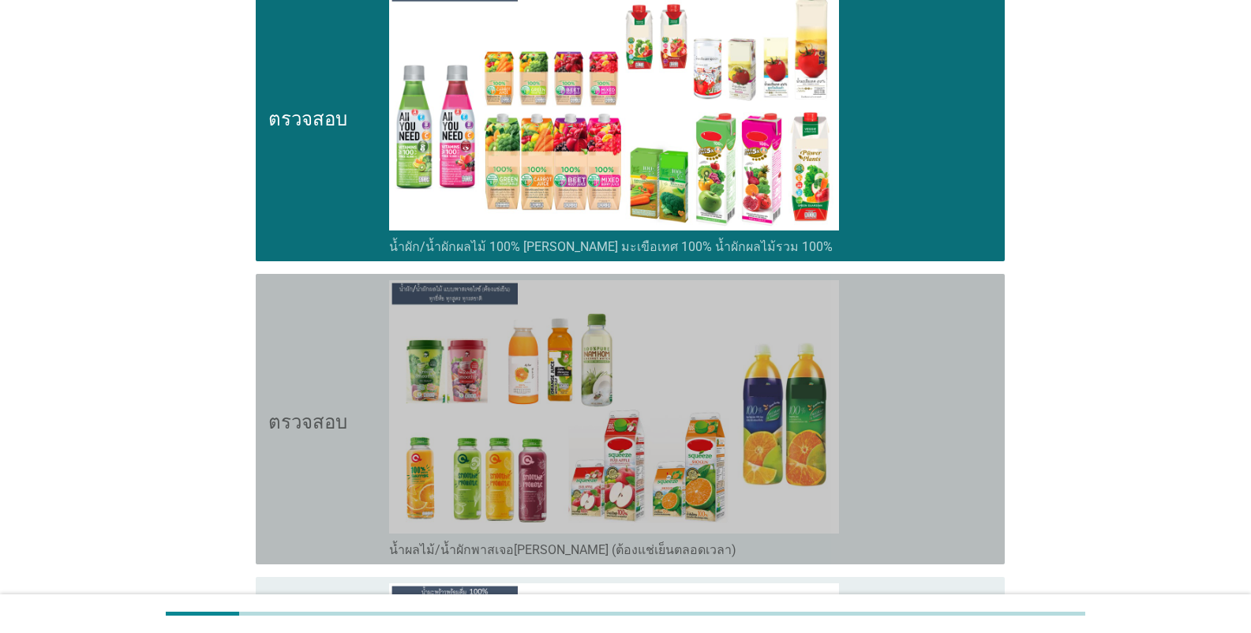
click at [507, 546] on font "น้ำผลไม้/น้ำผักพาสเจอ[PERSON_NAME] (ต้องแช่เย็นตลอดเวลา)" at bounding box center [562, 549] width 347 height 15
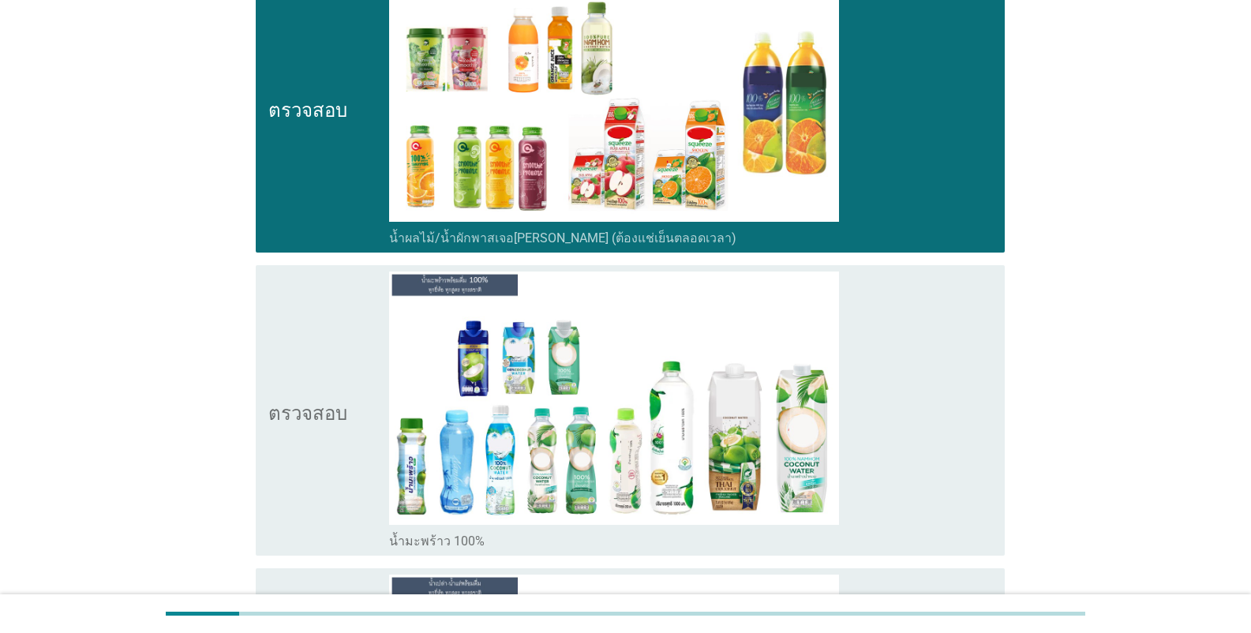
scroll to position [3868, 0]
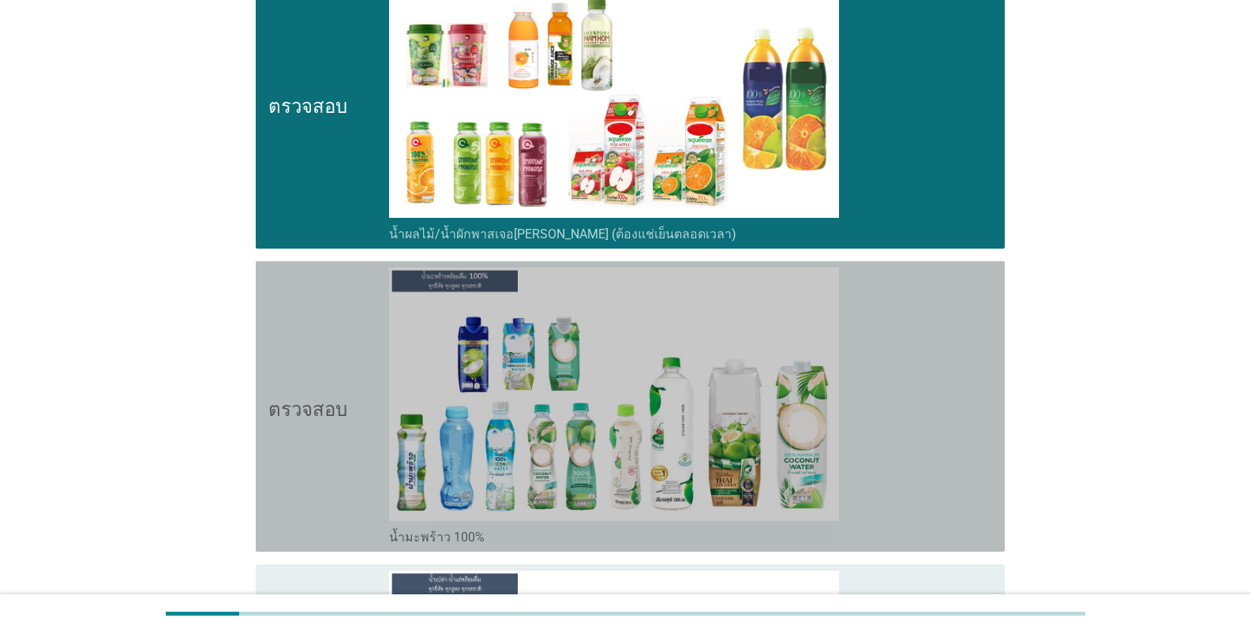
click at [467, 535] on font "น้ำมะพร้าว 100%" at bounding box center [437, 537] width 96 height 15
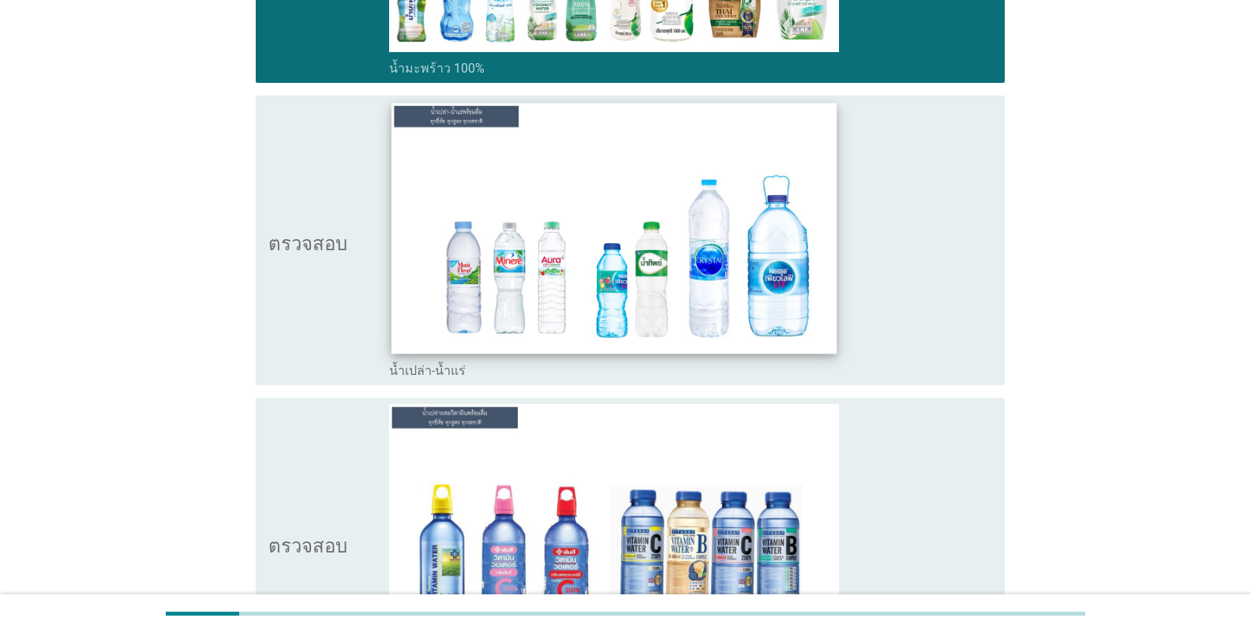
scroll to position [4341, 0]
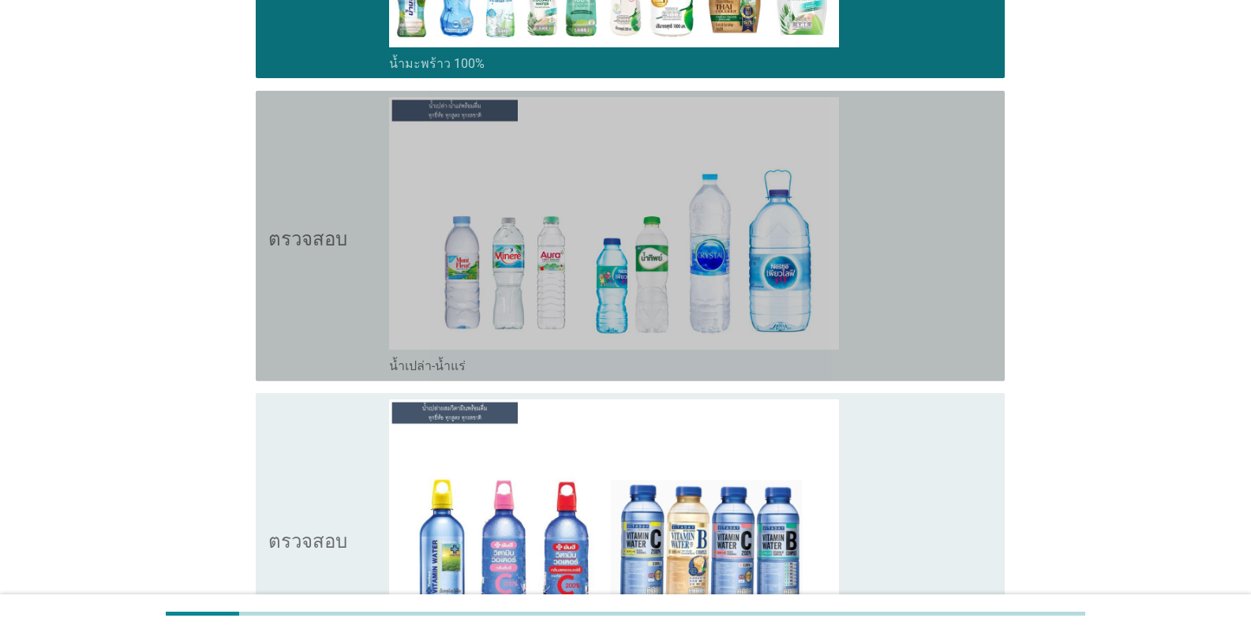
click at [454, 371] on font "น้ำเปล่า-น้ำแร่" at bounding box center [427, 365] width 77 height 15
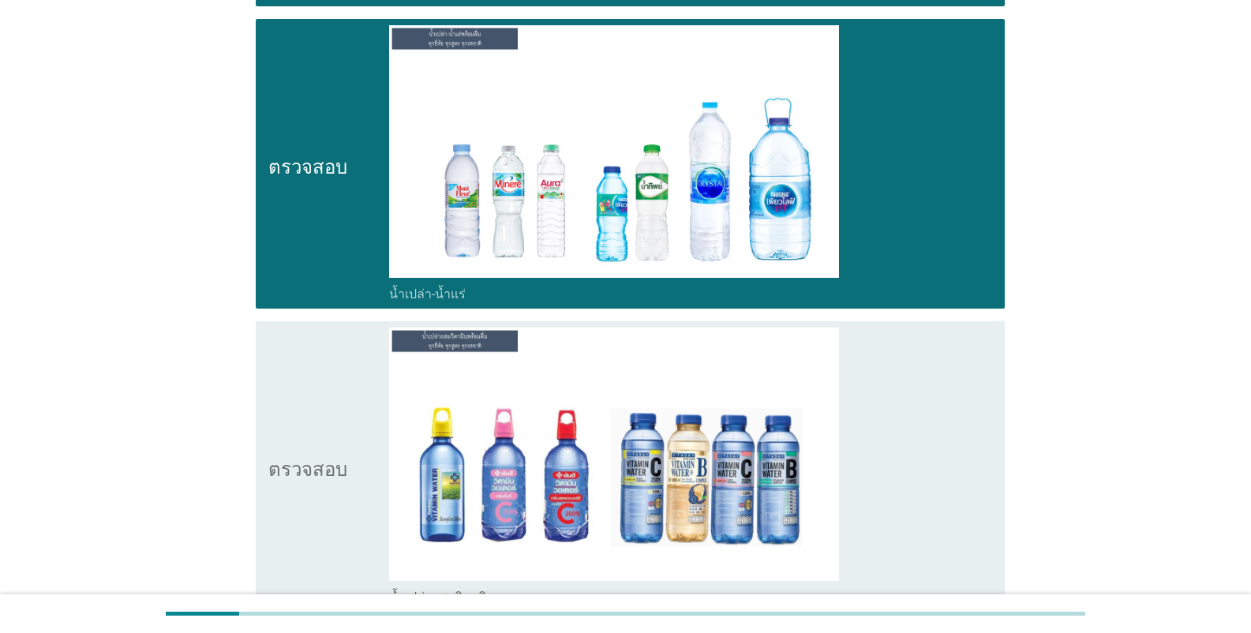
scroll to position [4578, 0]
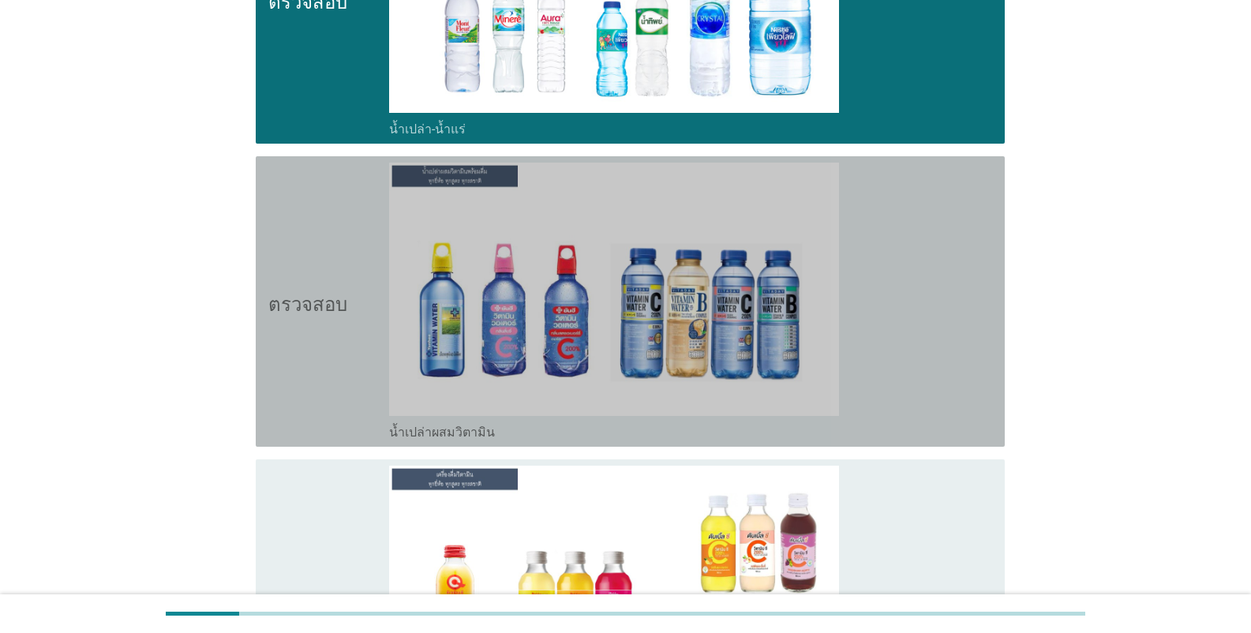
click at [480, 442] on div "ตรวจสอบ โครงร่างกล่องกาเครื่องหมายว่าง น้ำเปล่าผสมวิตามิน" at bounding box center [630, 301] width 749 height 290
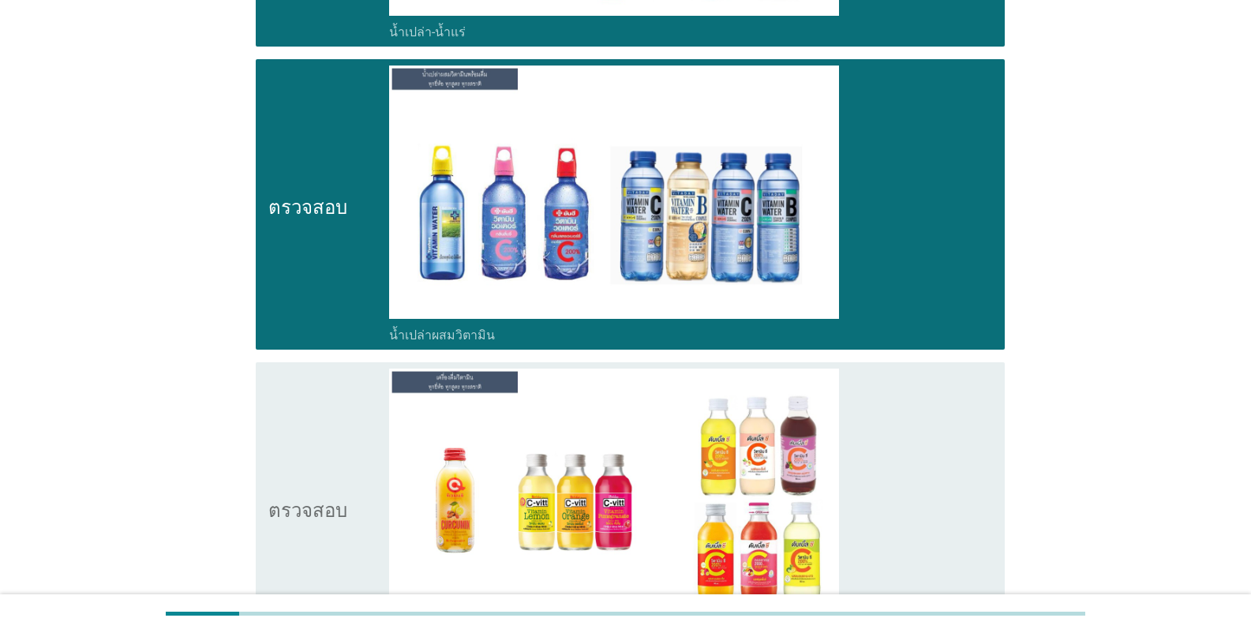
scroll to position [4815, 0]
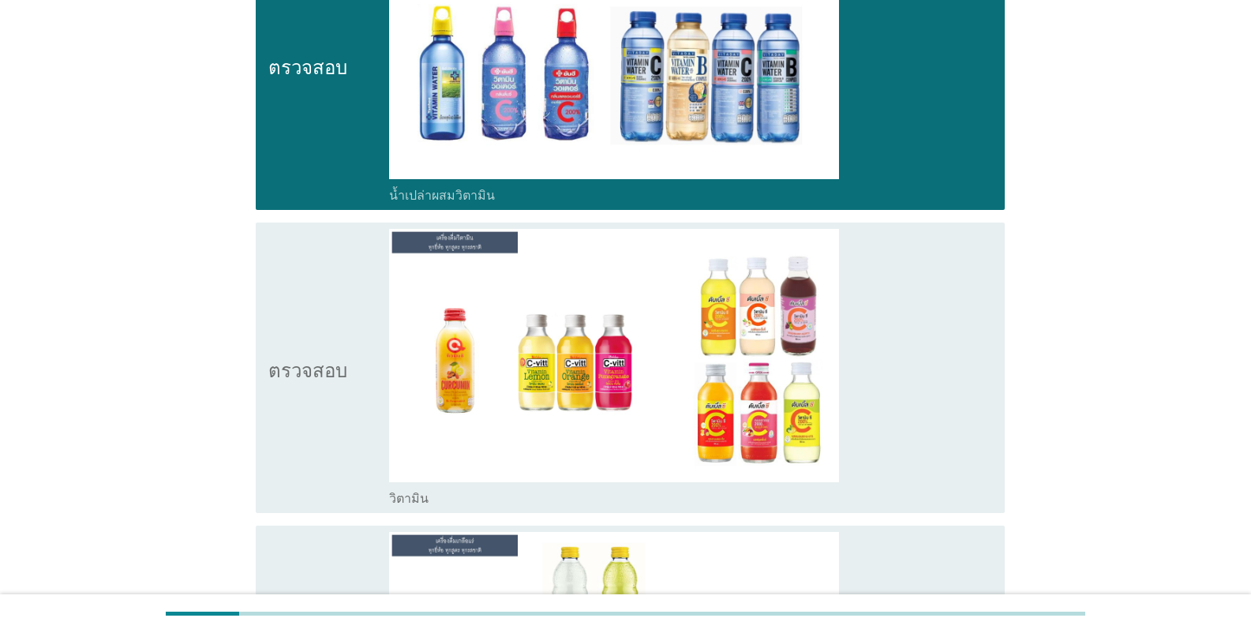
click at [447, 505] on div "โครงร่างกล่องกาเครื่องหมายว่าง วิตามิน" at bounding box center [690, 497] width 603 height 19
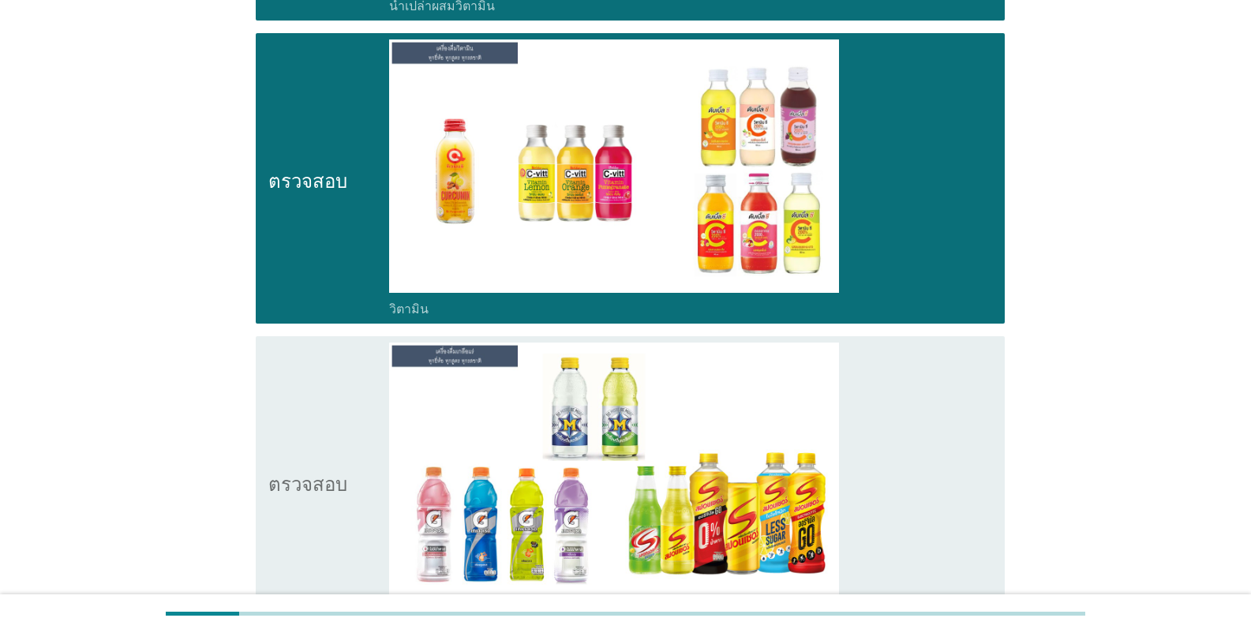
scroll to position [5052, 0]
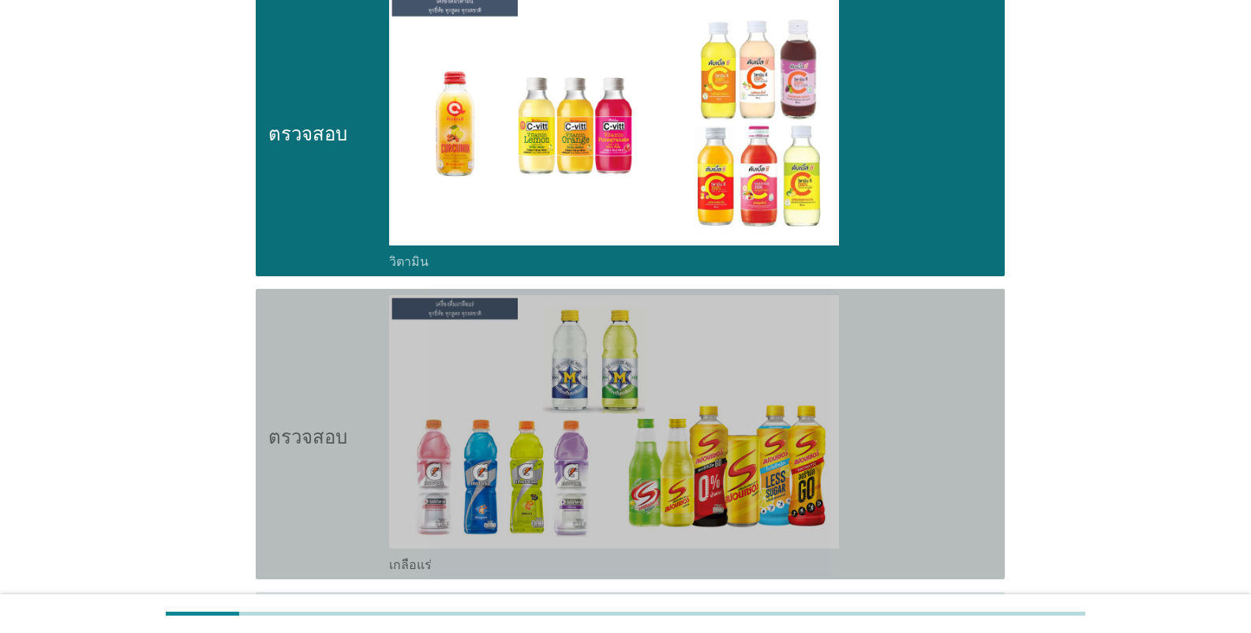
click at [429, 571] on div "โครงร่างกล่องกาเครื่องหมายว่าง เกลือแร่" at bounding box center [690, 563] width 603 height 19
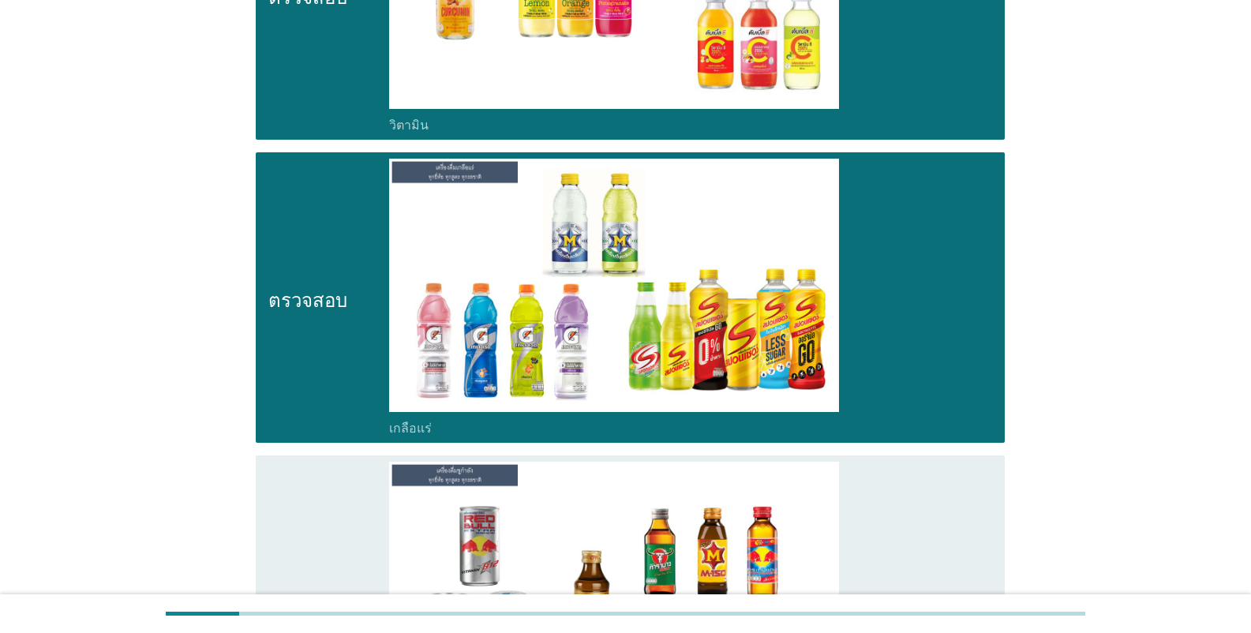
scroll to position [5367, 0]
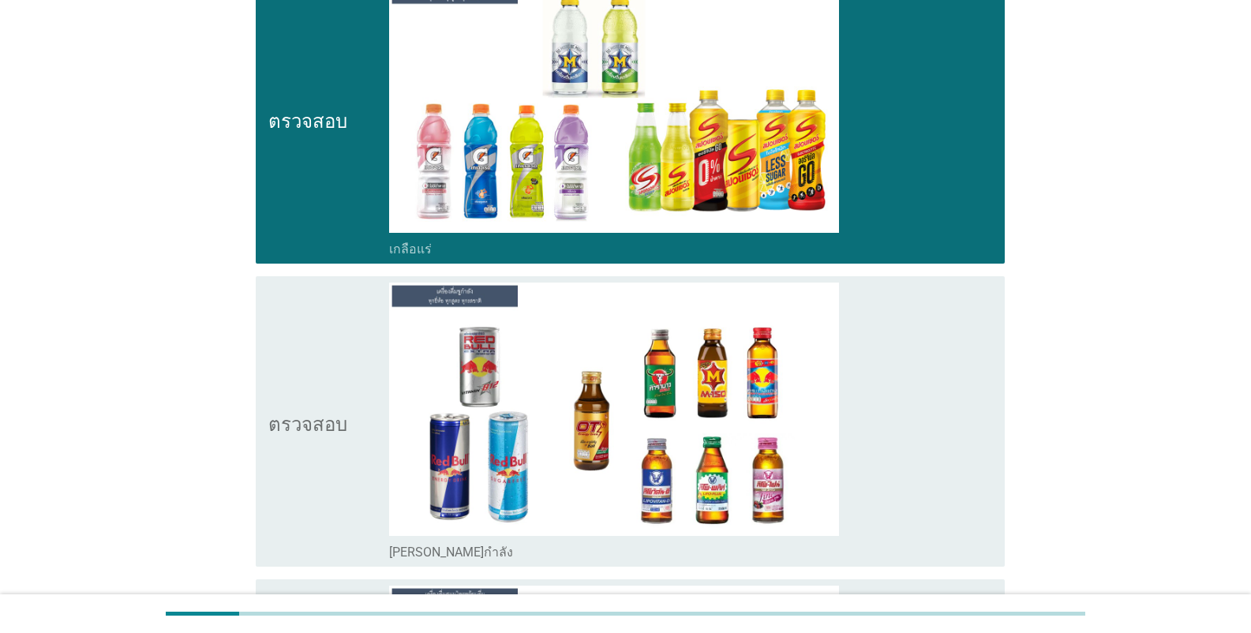
click at [444, 551] on font "[PERSON_NAME]กำลัง" at bounding box center [451, 552] width 124 height 15
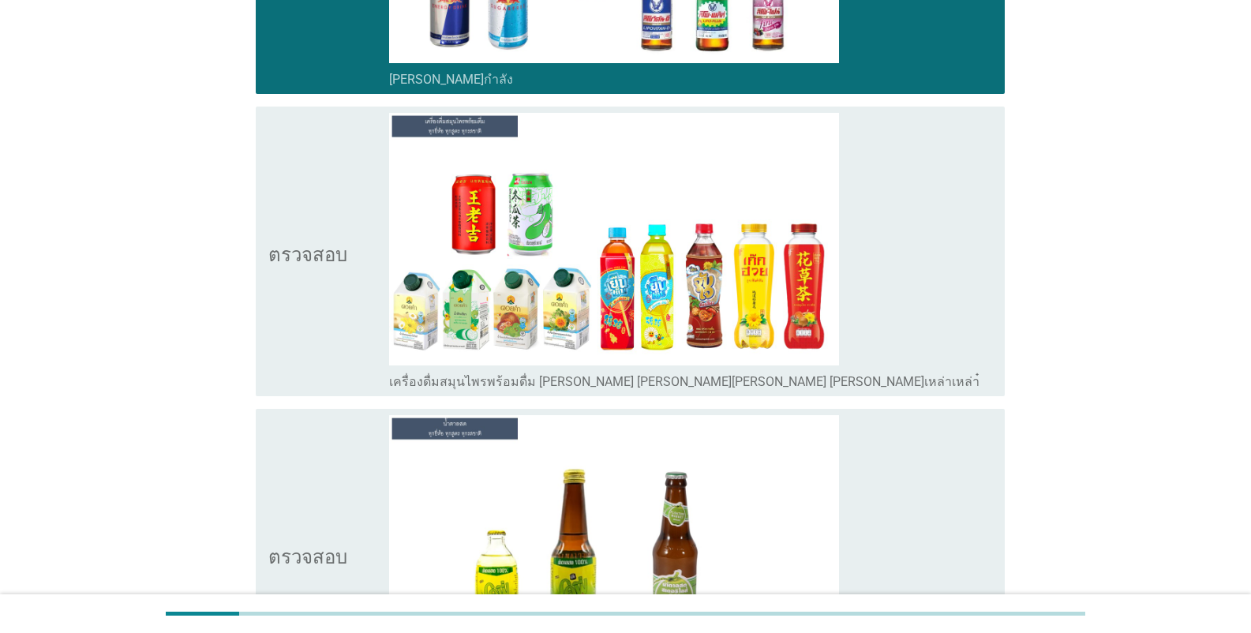
scroll to position [5841, 0]
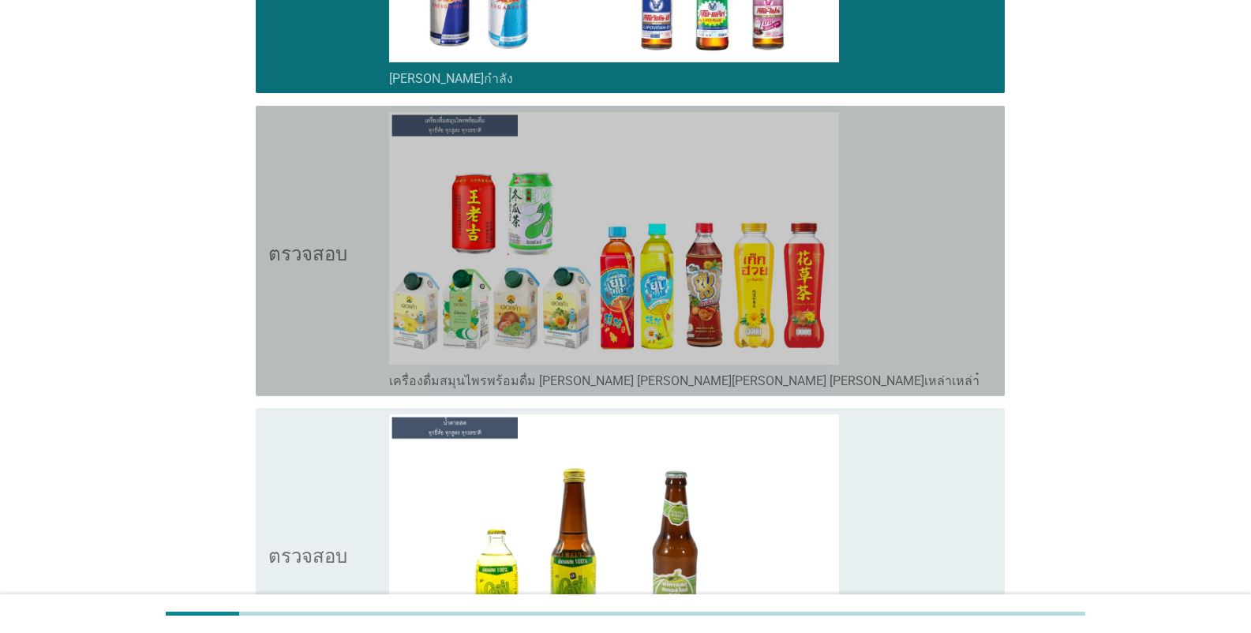
click at [538, 384] on font "เครื่องดื่มสมุนไพรพร้อมดื่ม [PERSON_NAME] [PERSON_NAME][PERSON_NAME] [PERSON_NA…" at bounding box center [684, 380] width 590 height 15
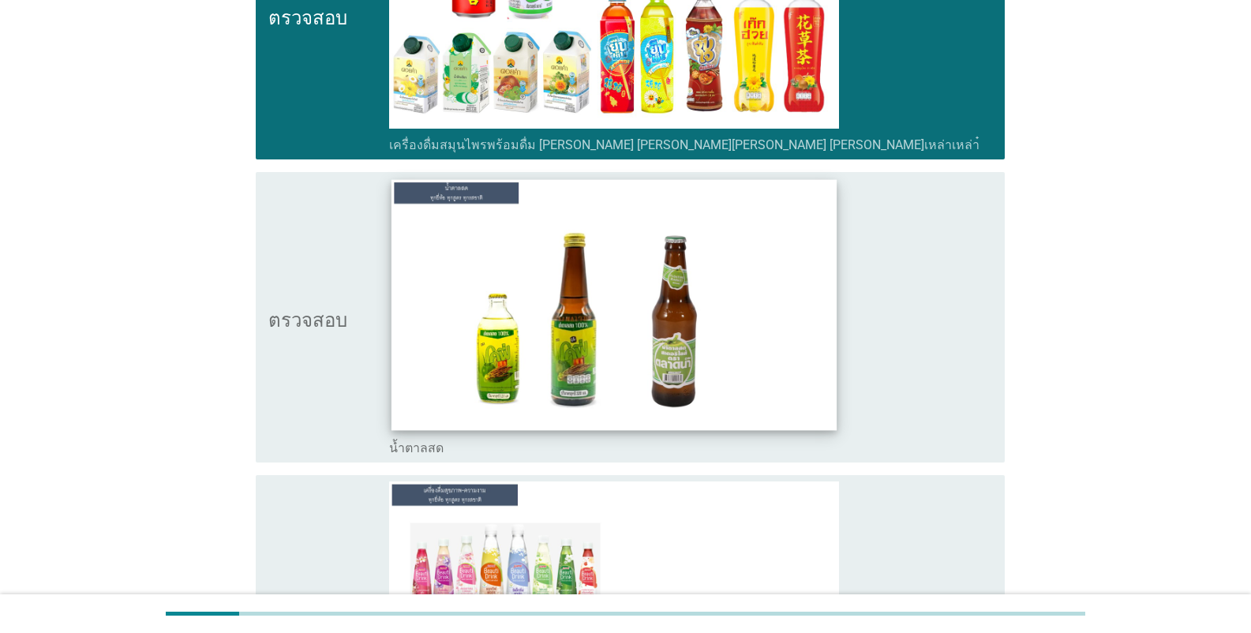
scroll to position [6078, 0]
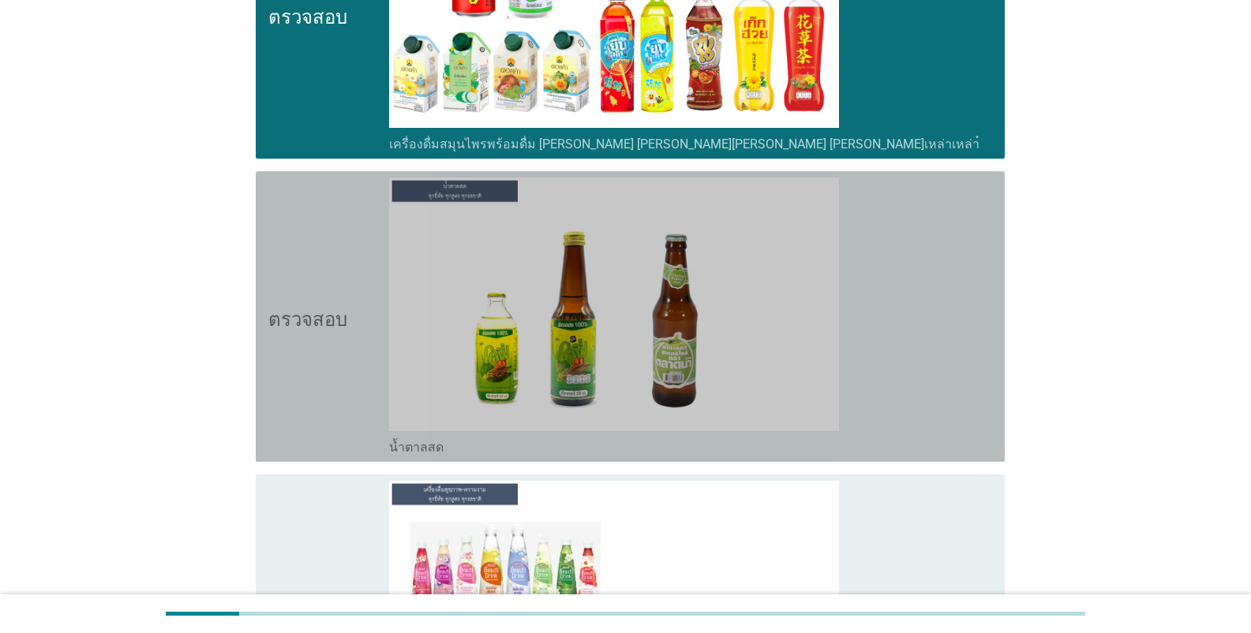
click at [444, 451] on div "โครงร่างกล่องกาเครื่องหมายว่าง น้ำตาลสด" at bounding box center [690, 445] width 603 height 19
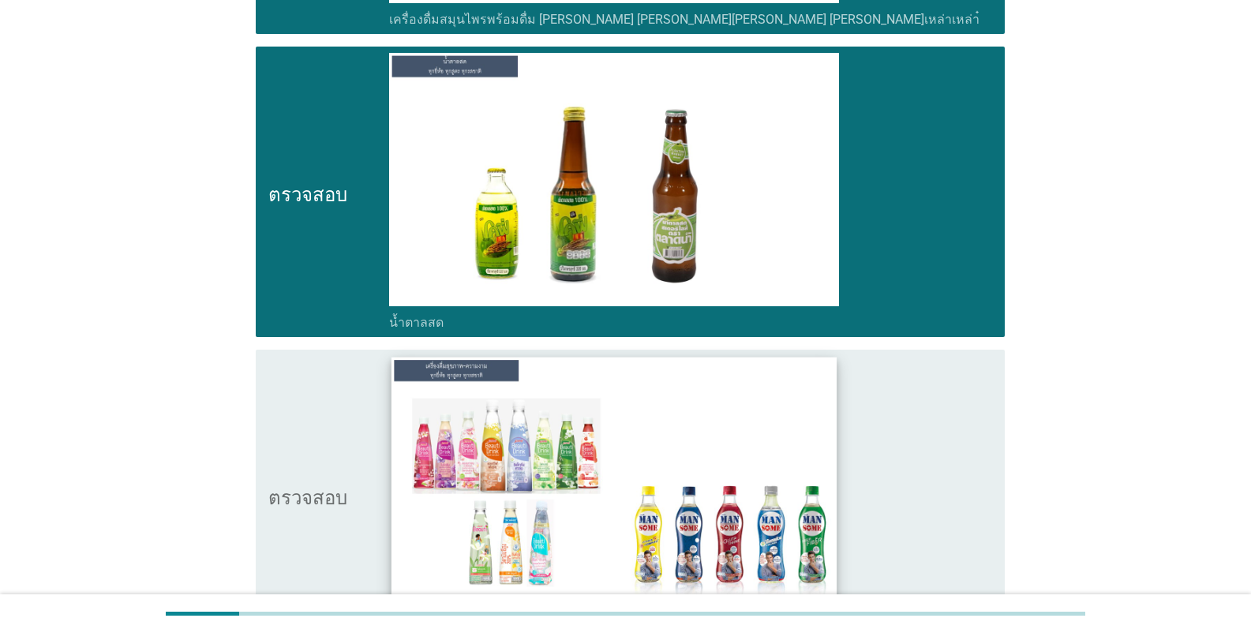
scroll to position [6314, 0]
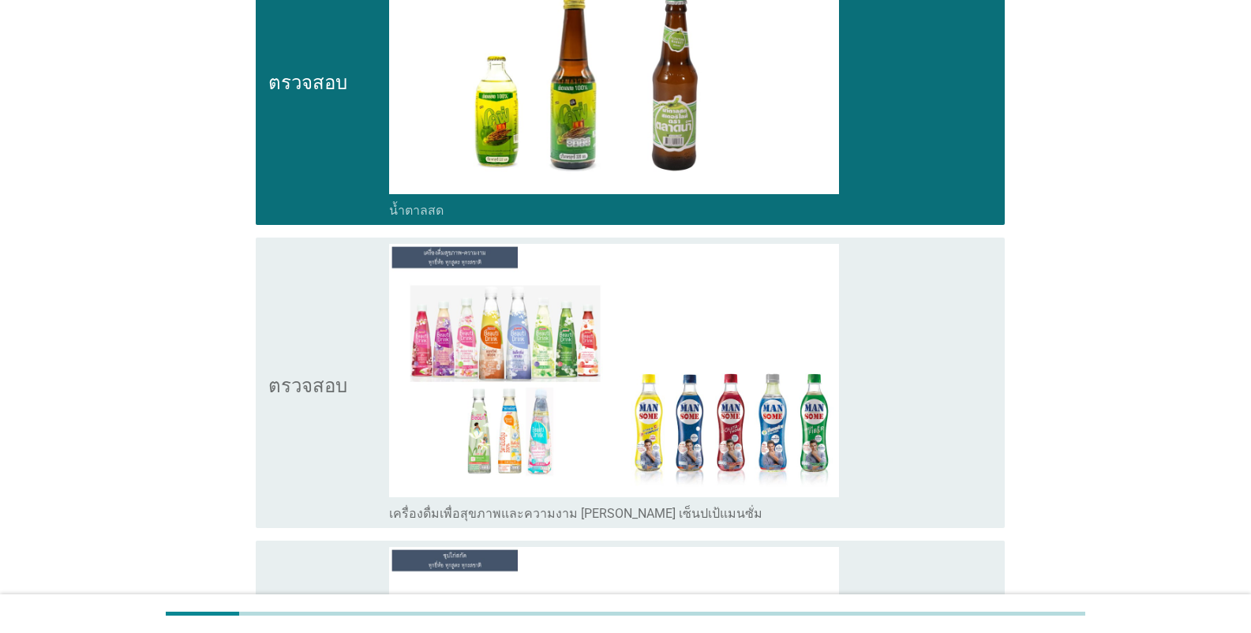
click at [620, 515] on font "เครื่องดื่มเพื่อสุขภาพและความงาม [PERSON_NAME] เซ็นปเป้แมนซั่ม" at bounding box center [575, 513] width 373 height 15
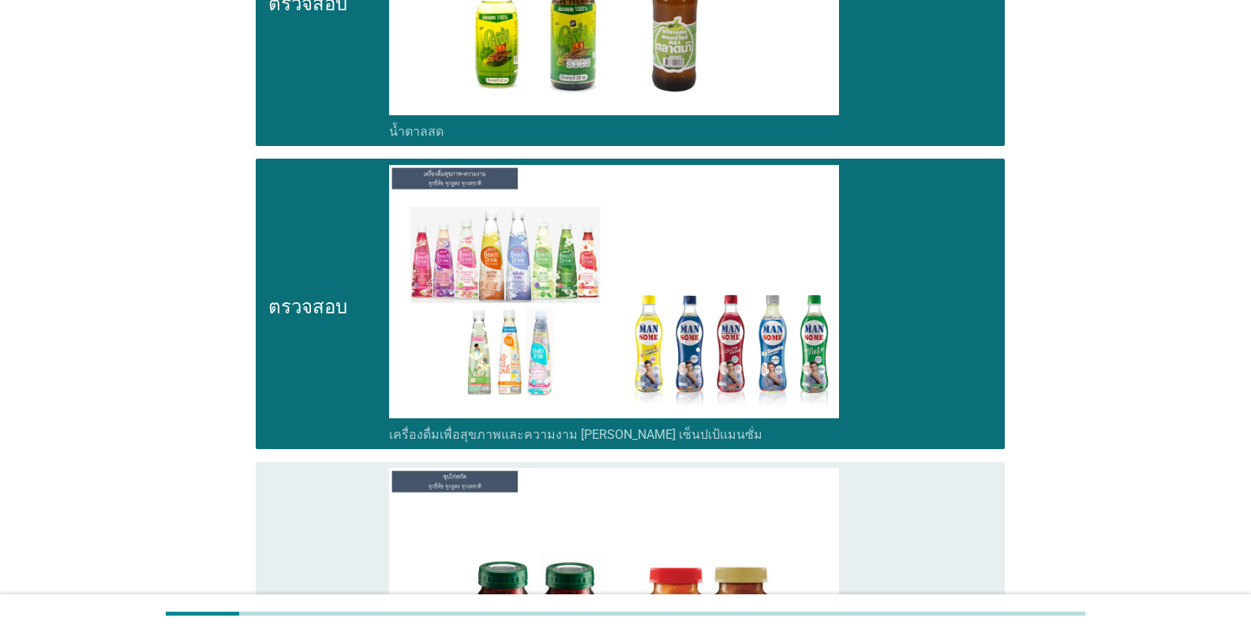
scroll to position [6630, 0]
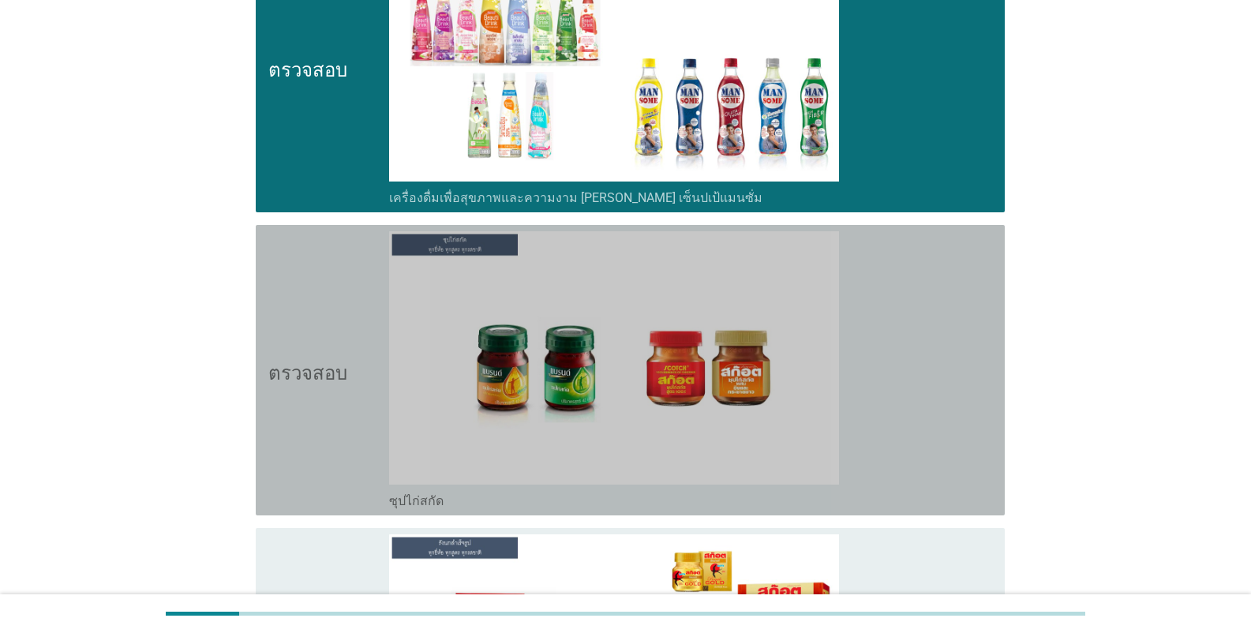
click at [460, 506] on div "โครงร่างกล่องกาเครื่องหมายว่าง ซุปไก่สกัด" at bounding box center [690, 499] width 603 height 19
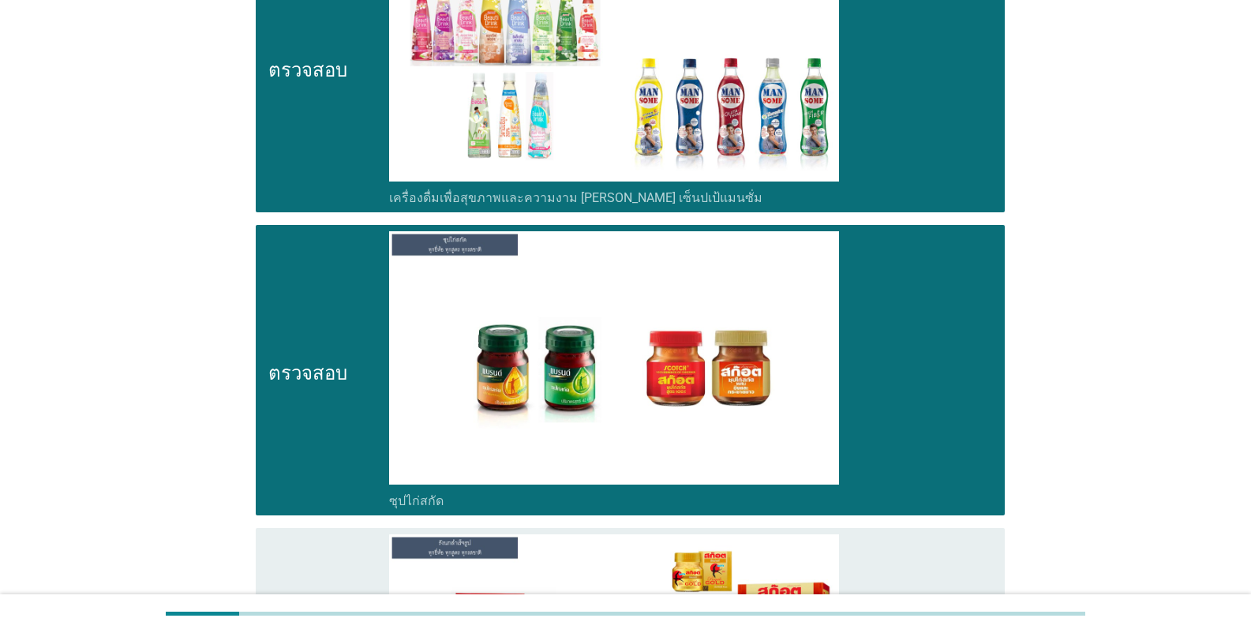
scroll to position [6946, 0]
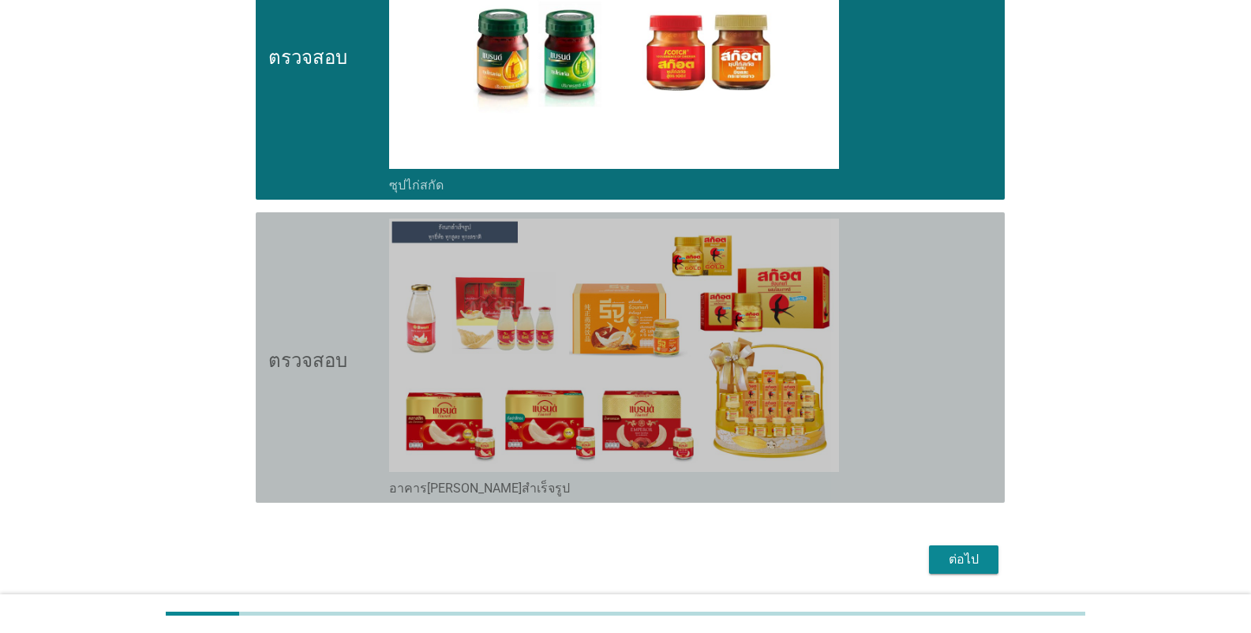
click at [462, 488] on font "อาคาร[PERSON_NAME]สำเร็จรูป" at bounding box center [479, 488] width 181 height 15
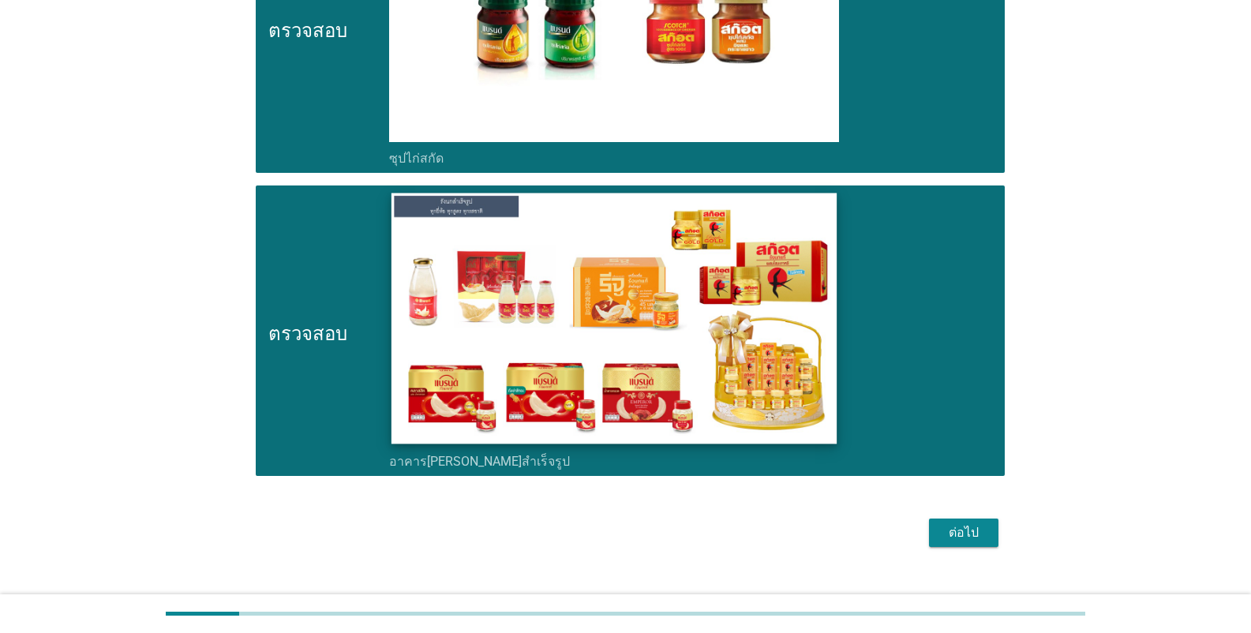
scroll to position [7000, 0]
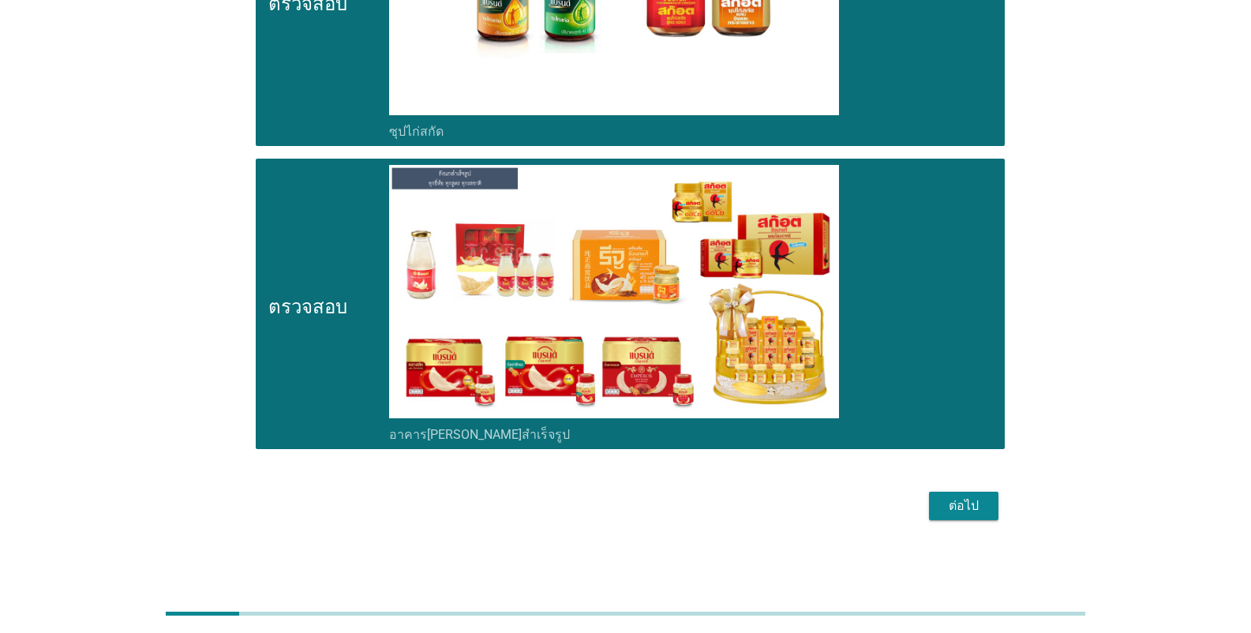
click at [777, 515] on font "ต่อไป" at bounding box center [964, 505] width 30 height 19
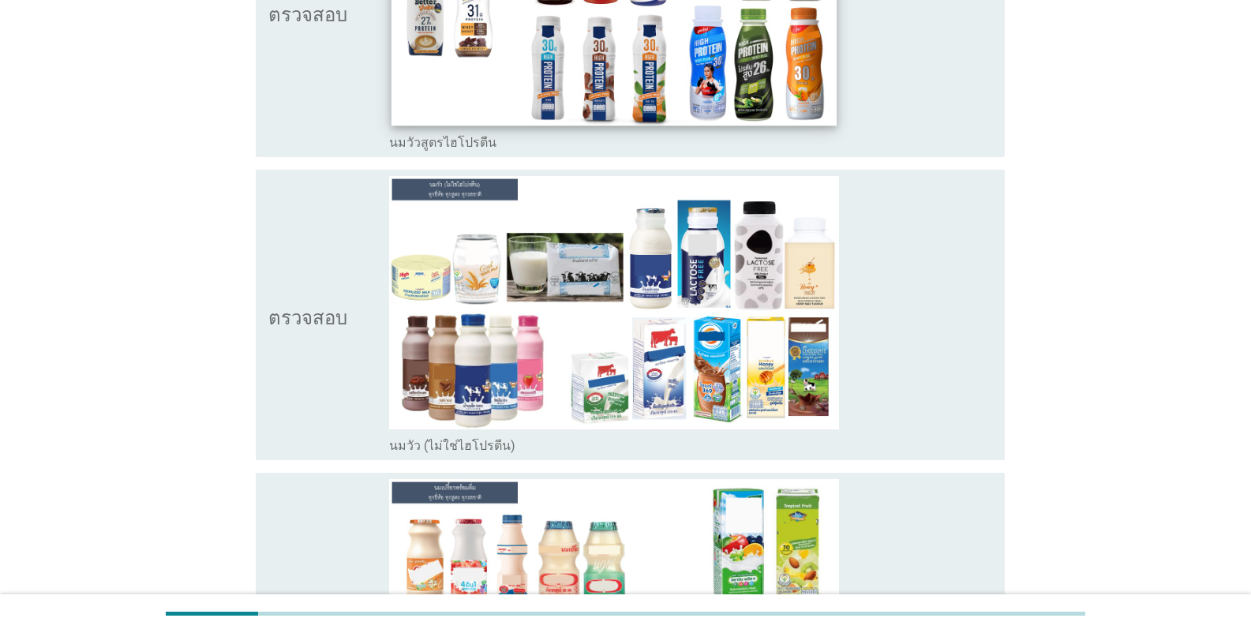
scroll to position [316, 0]
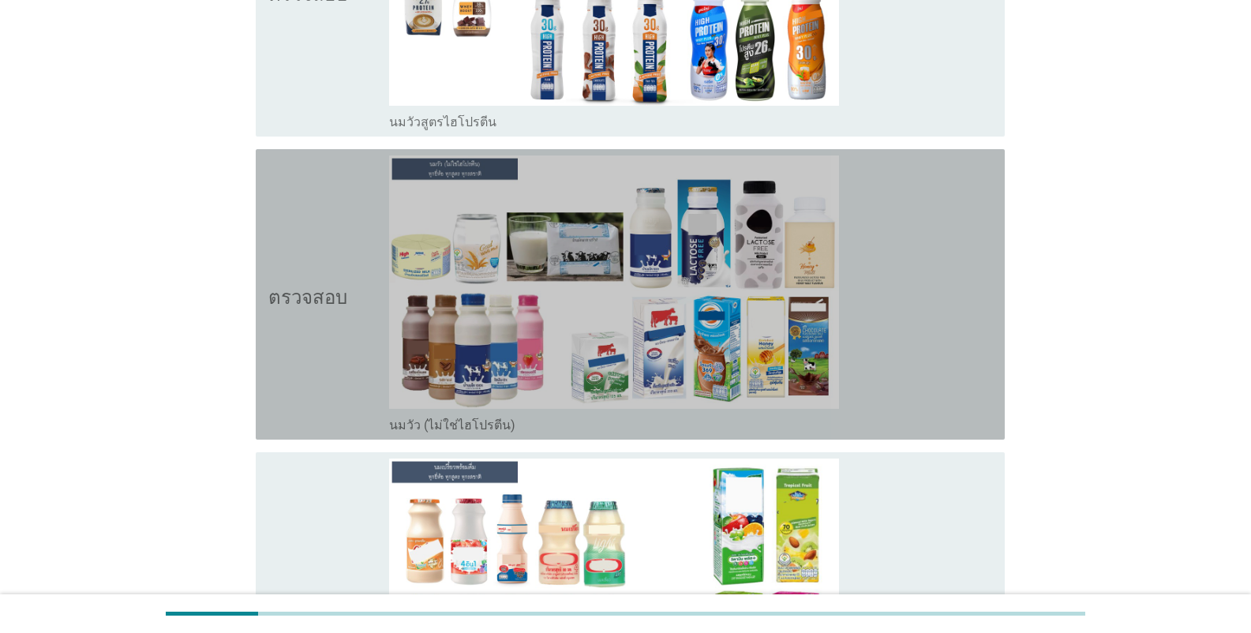
click at [498, 423] on font "นมวัว (ไม่ใช่ไฮโปรตีน)" at bounding box center [452, 425] width 126 height 15
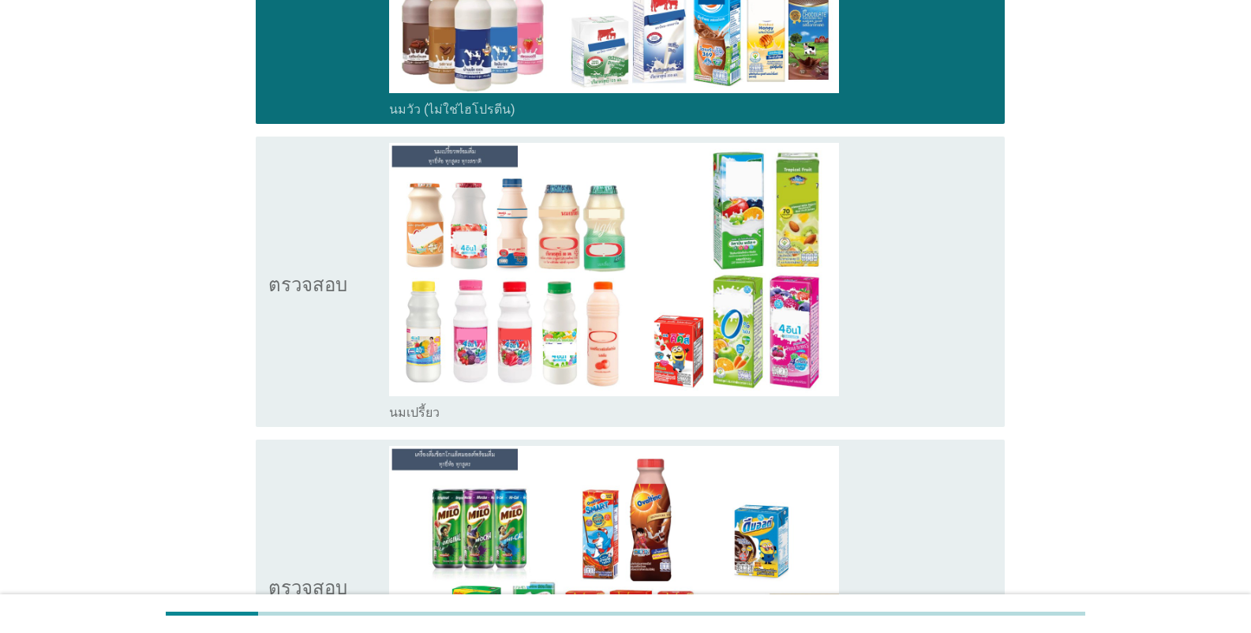
click at [448, 417] on div "โครงร่างกล่องกาเครื่องหมายว่าง นมเปรี้ยว" at bounding box center [690, 411] width 603 height 19
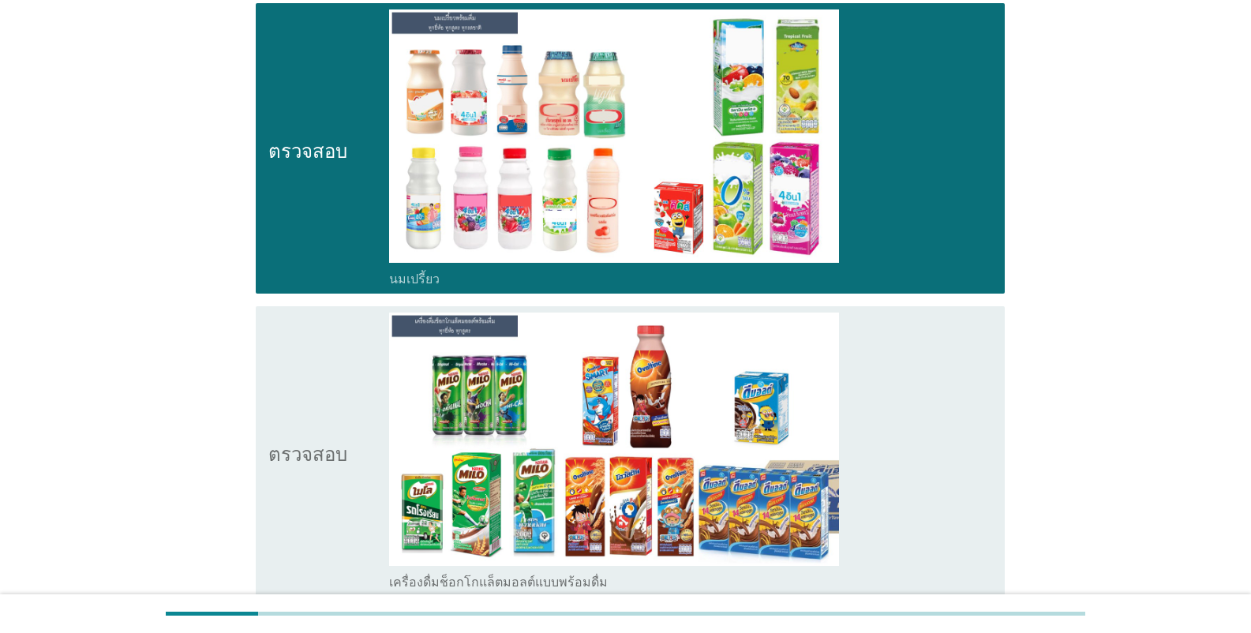
scroll to position [947, 0]
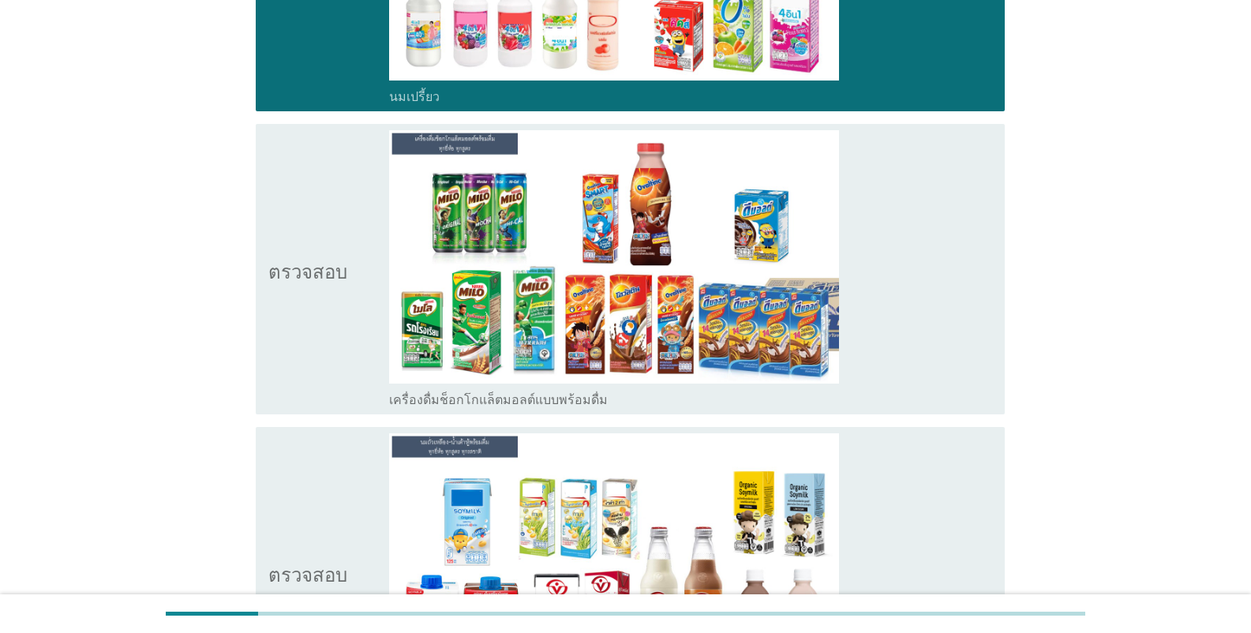
click at [468, 393] on font "เครื่องดื่มช็อกโกแล็ตมอลต์แบบพร้อมดื่ม" at bounding box center [498, 399] width 219 height 15
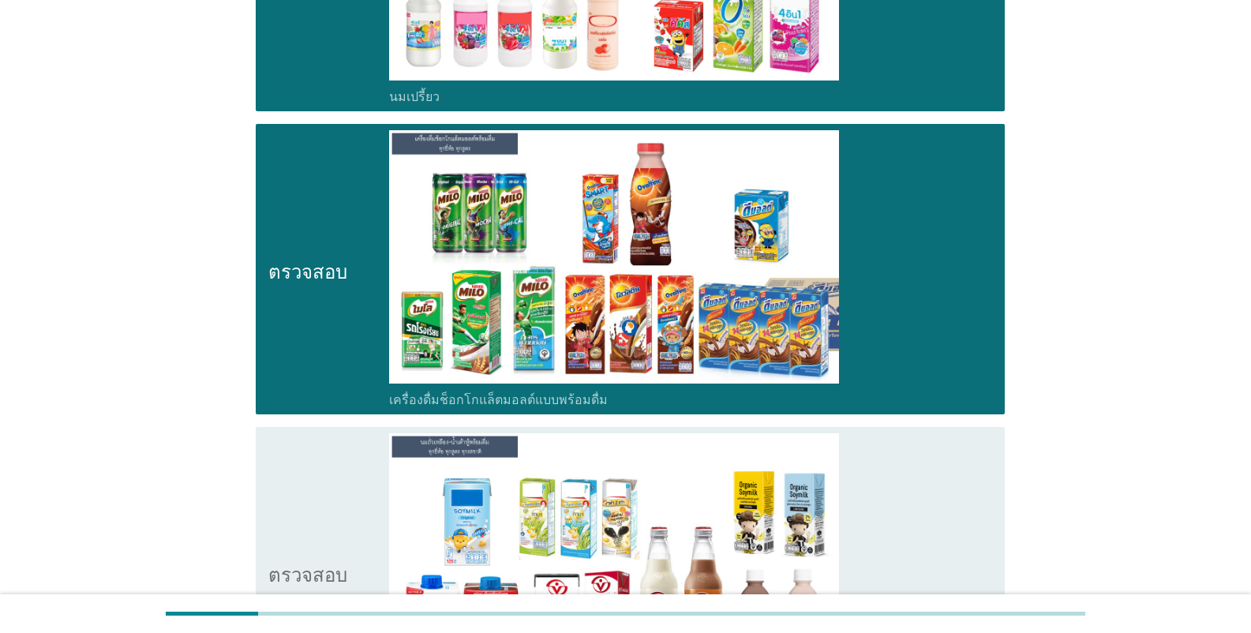
scroll to position [1184, 0]
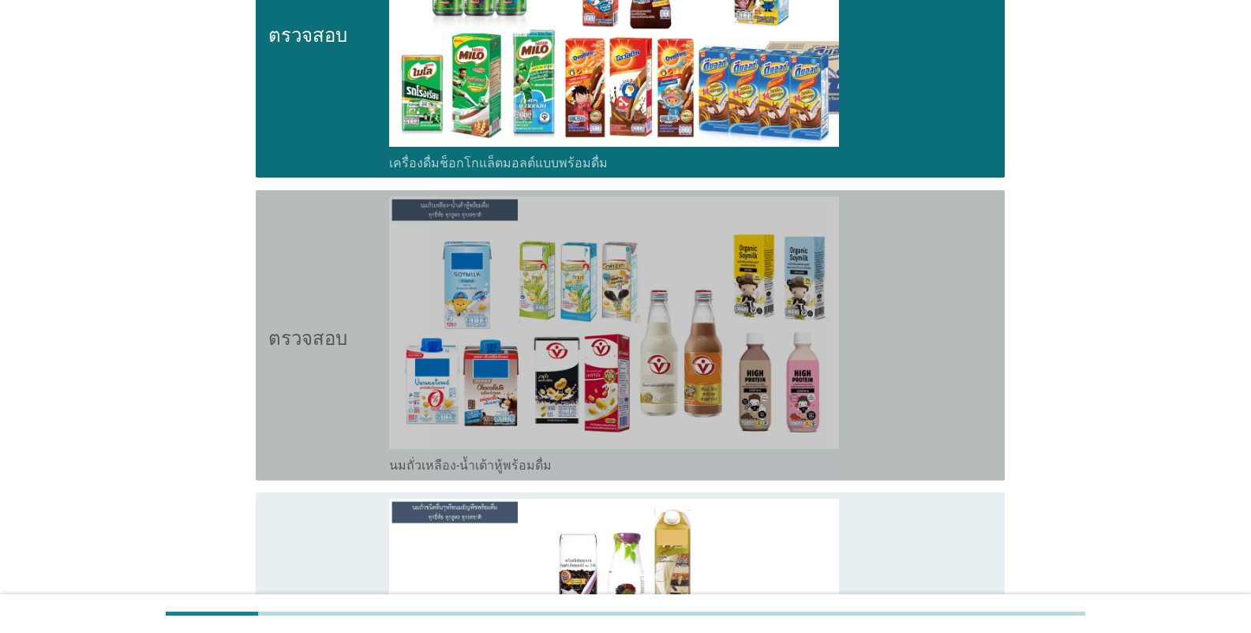
click at [481, 466] on font "นมถั่วเหลือง-น้ำเต้าหู้พร้อมดื่ม" at bounding box center [470, 465] width 163 height 15
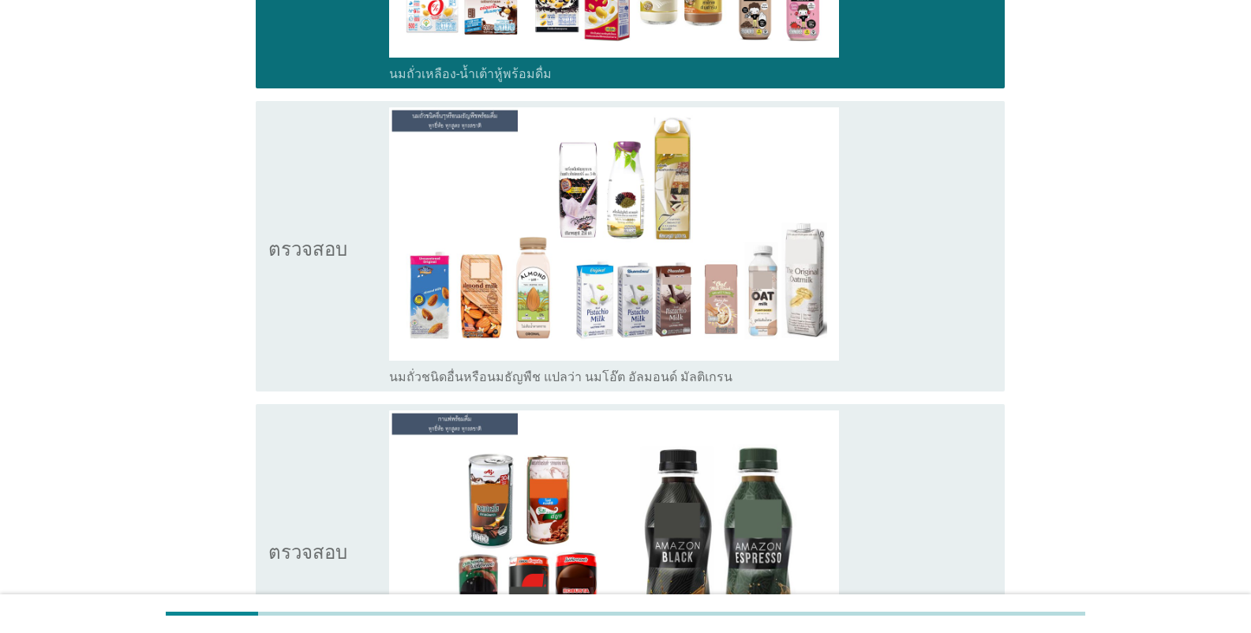
scroll to position [1579, 0]
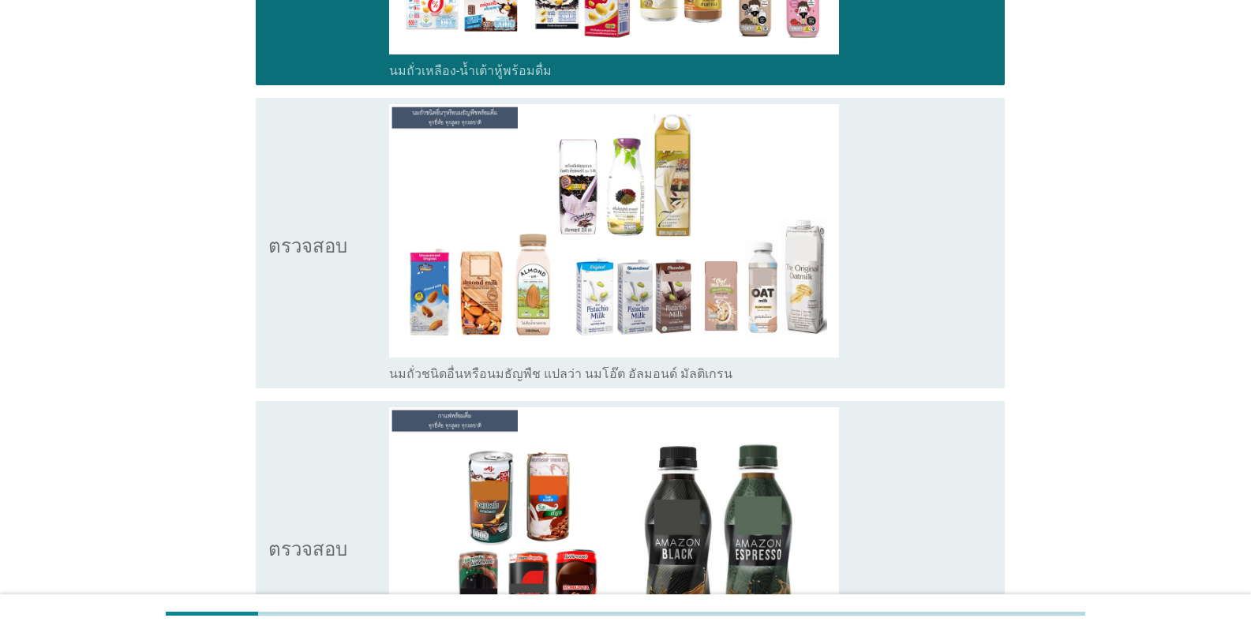
click at [502, 373] on font "นมถั่วชนิดอื่นหรือนมธัญพืช แปลว่า นมโอ๊ต อัลมอนด์ มัลติเกรน" at bounding box center [560, 373] width 343 height 15
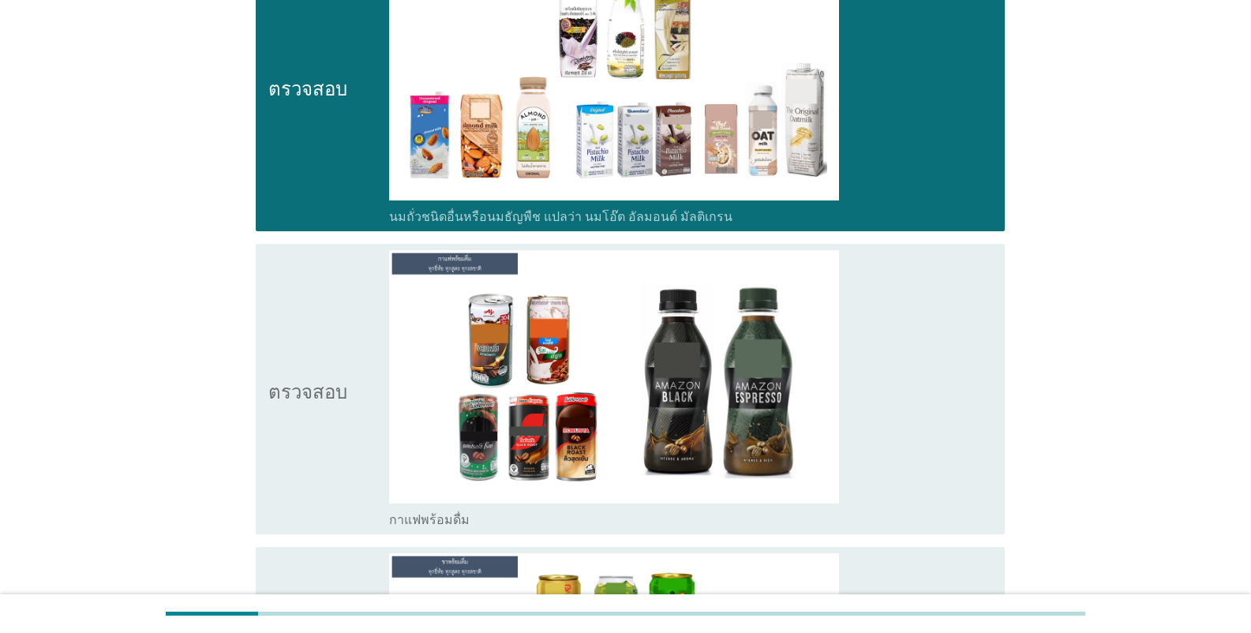
scroll to position [1815, 0]
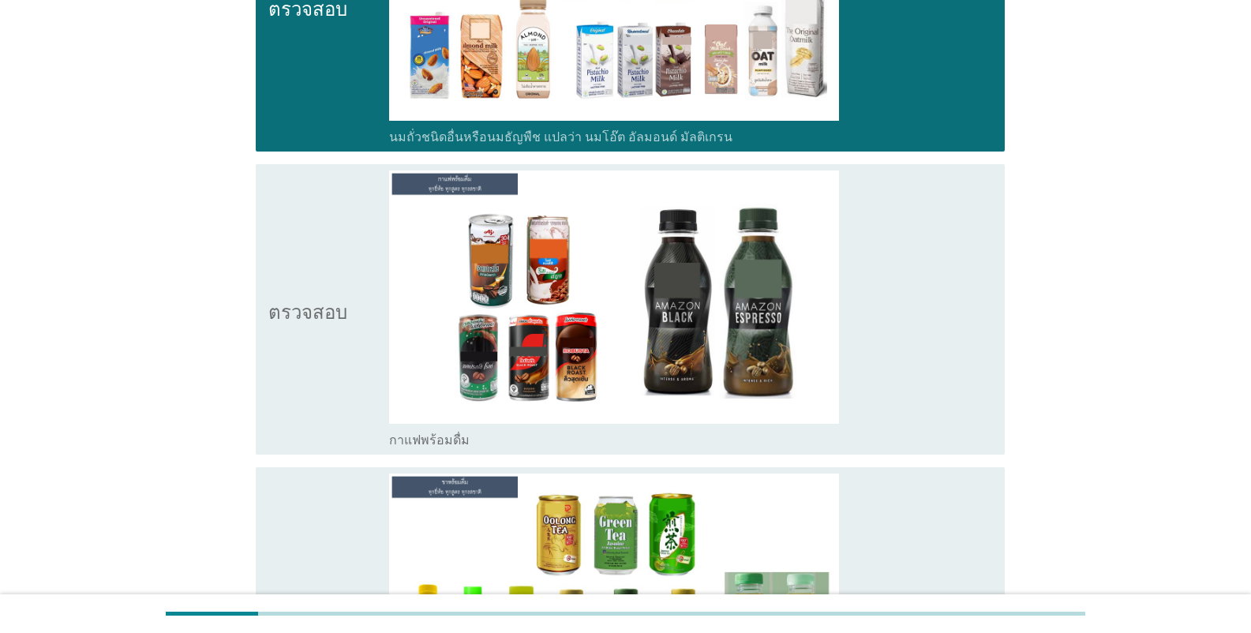
click at [464, 439] on div "โครงร่างกล่องกาเครื่องหมายว่าง กาแฟพร้อมดื่ม" at bounding box center [690, 438] width 603 height 19
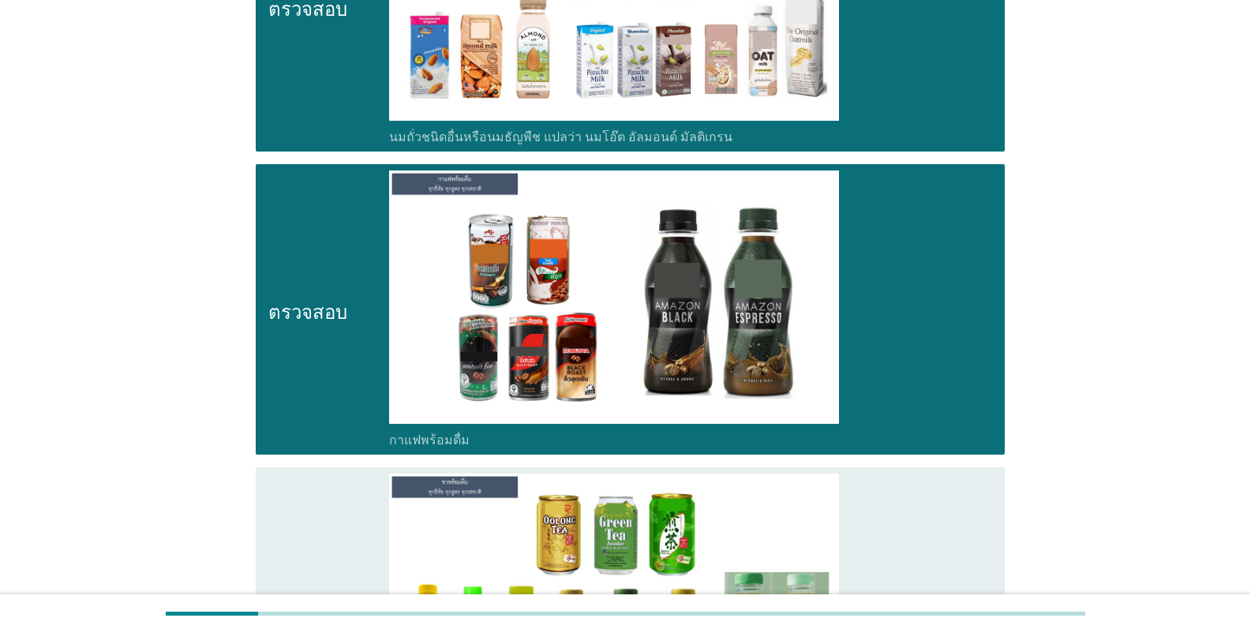
scroll to position [2052, 0]
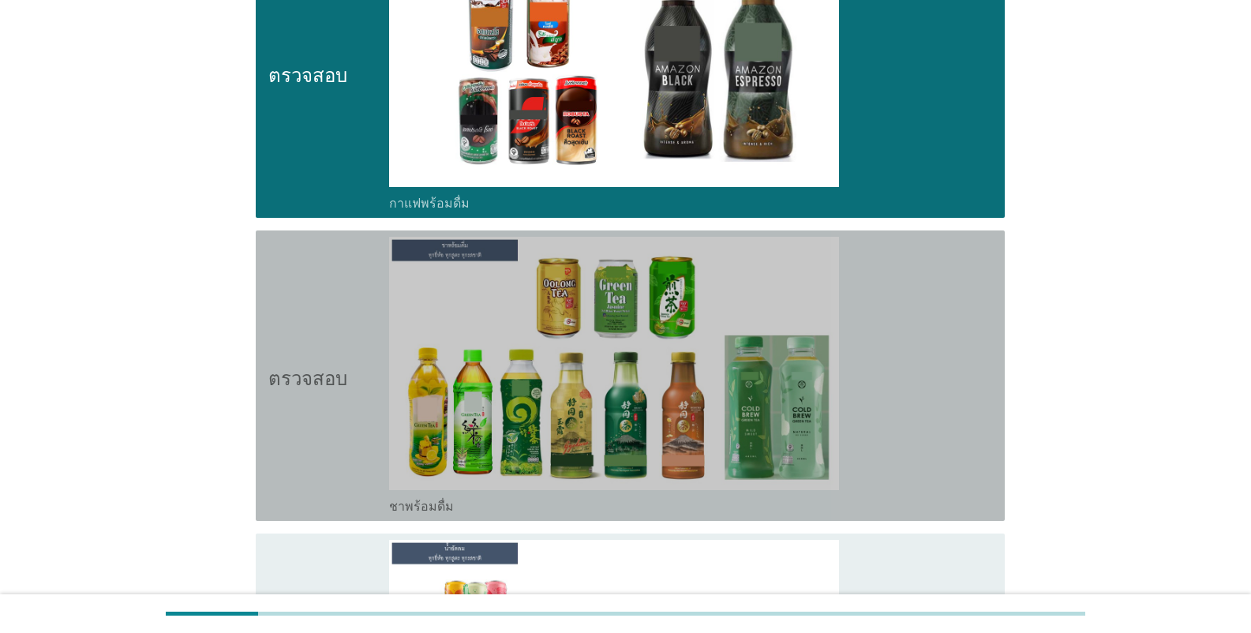
click at [461, 500] on div "โครงร่างกล่องกาเครื่องหมายว่าง ชาพร้อมดื่ม" at bounding box center [690, 505] width 603 height 19
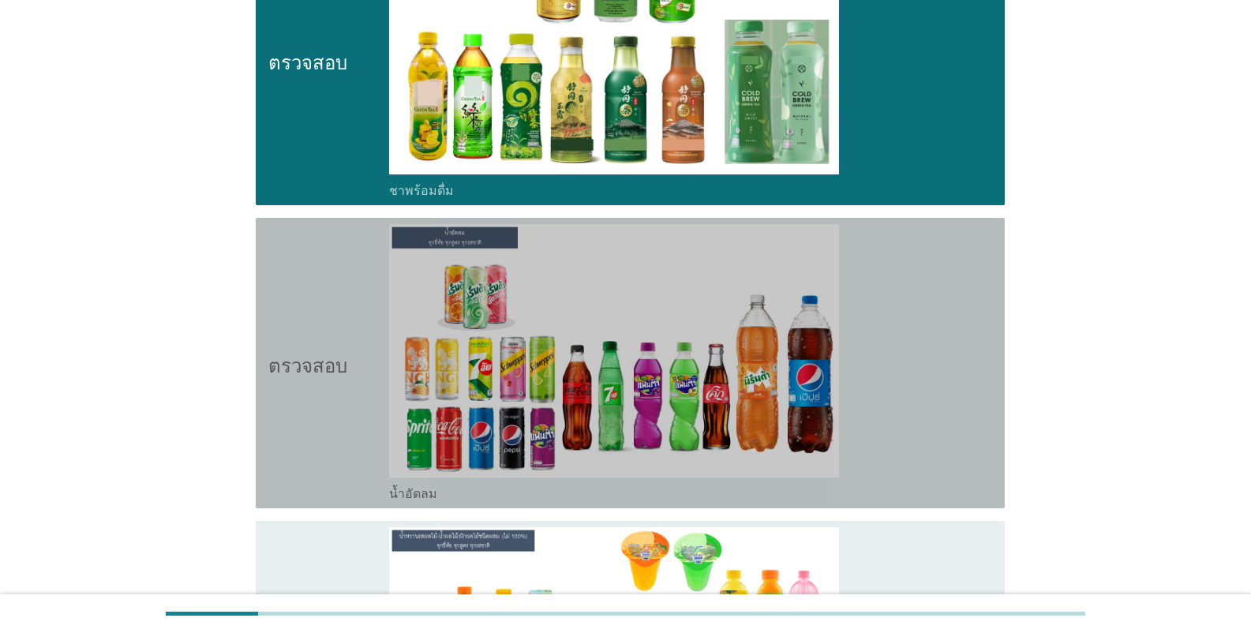
click at [460, 500] on div "โครงร่างกล่องกาเครื่องหมายว่าง น้ำอัดลม" at bounding box center [690, 492] width 603 height 19
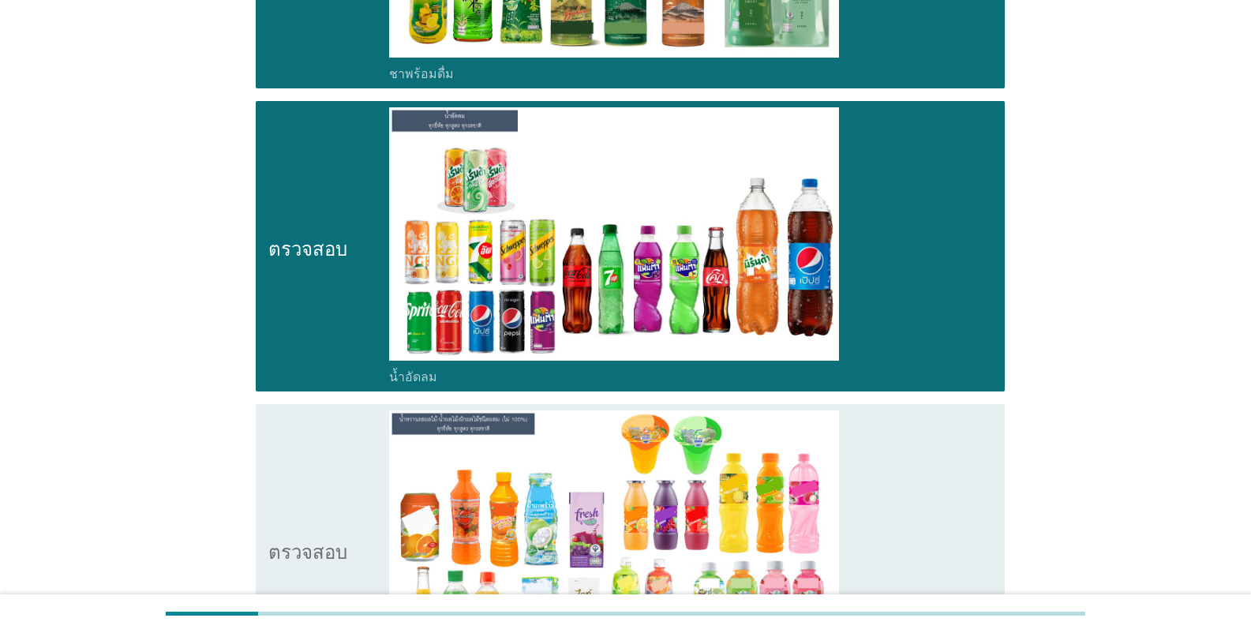
scroll to position [2763, 0]
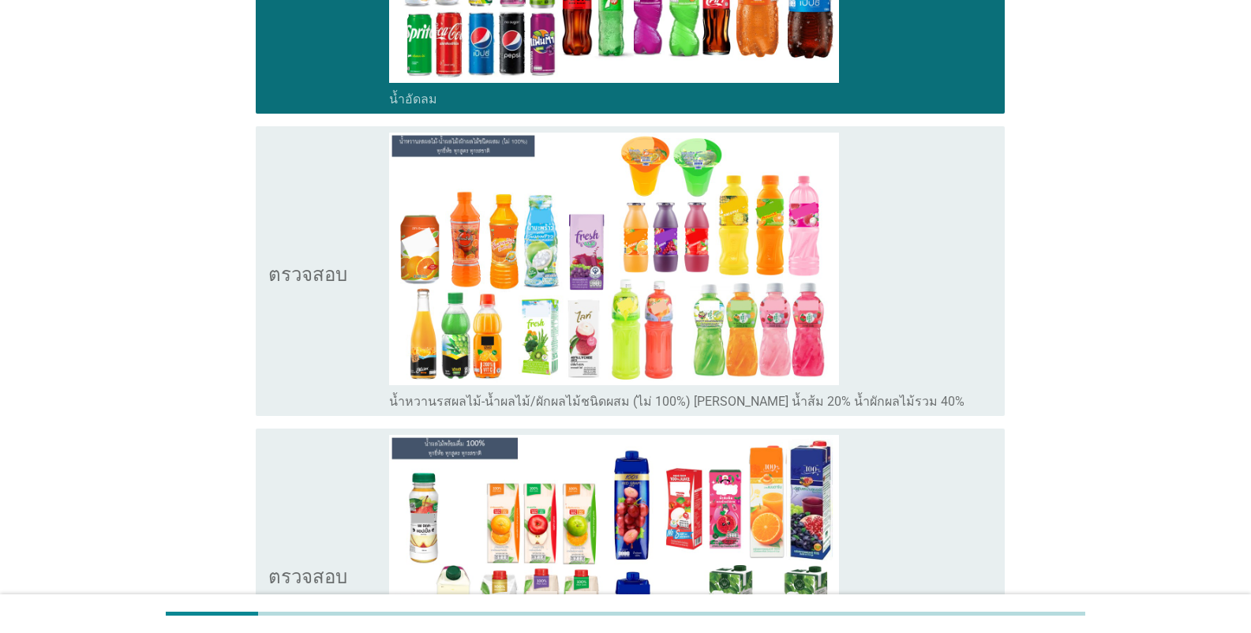
click at [493, 409] on font "น้ำหวานรสผลไม้-น้ำผลไม้/ผักผลไม้ชนิดผสม (ไม่ 100%) [PERSON_NAME] น้ำส้ม 20% น้ำ…" at bounding box center [676, 401] width 575 height 15
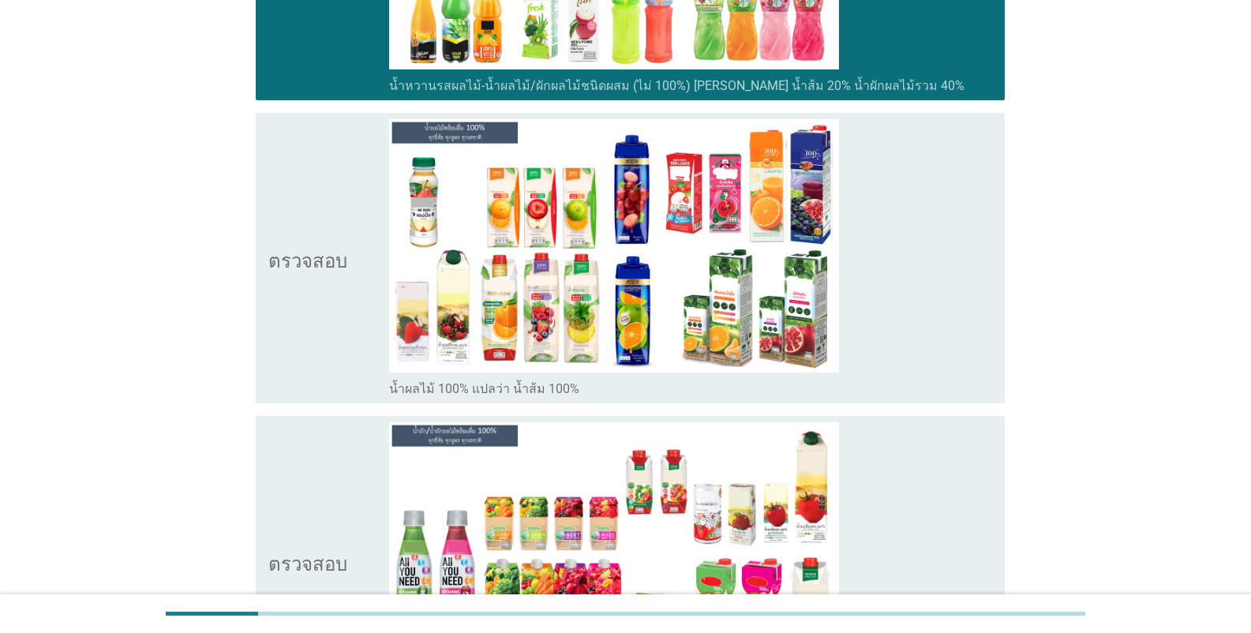
click at [501, 384] on font "น้ำผลไม้ 100% แปลว่า น้ำส้ม 100%" at bounding box center [484, 388] width 190 height 15
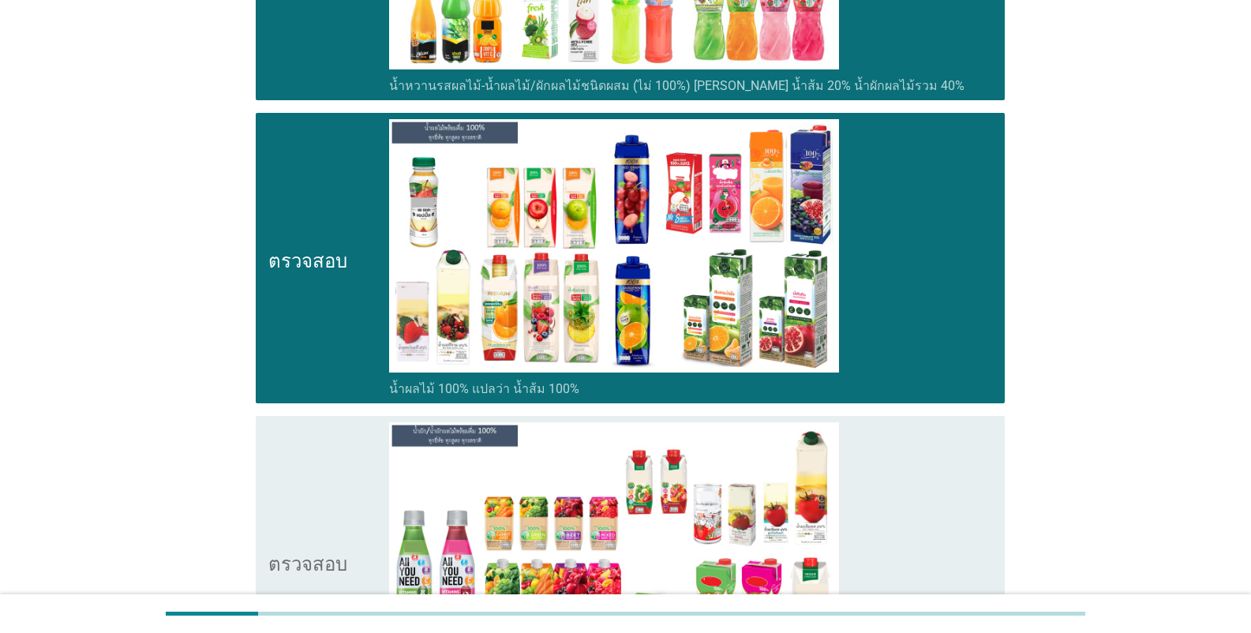
scroll to position [3394, 0]
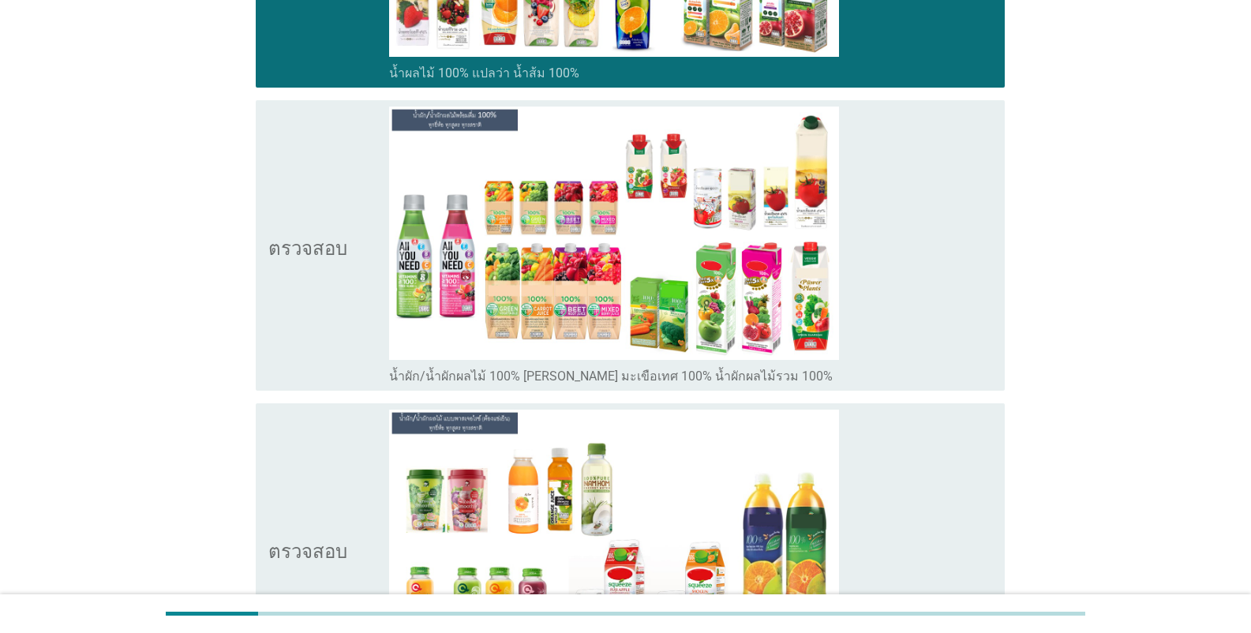
click at [511, 384] on font "น้ำผัก/น้ำผักผลไม้ 100% [PERSON_NAME] มะเขือเทศ 100% น้ำผักผลไม้รวม 100%" at bounding box center [611, 376] width 444 height 15
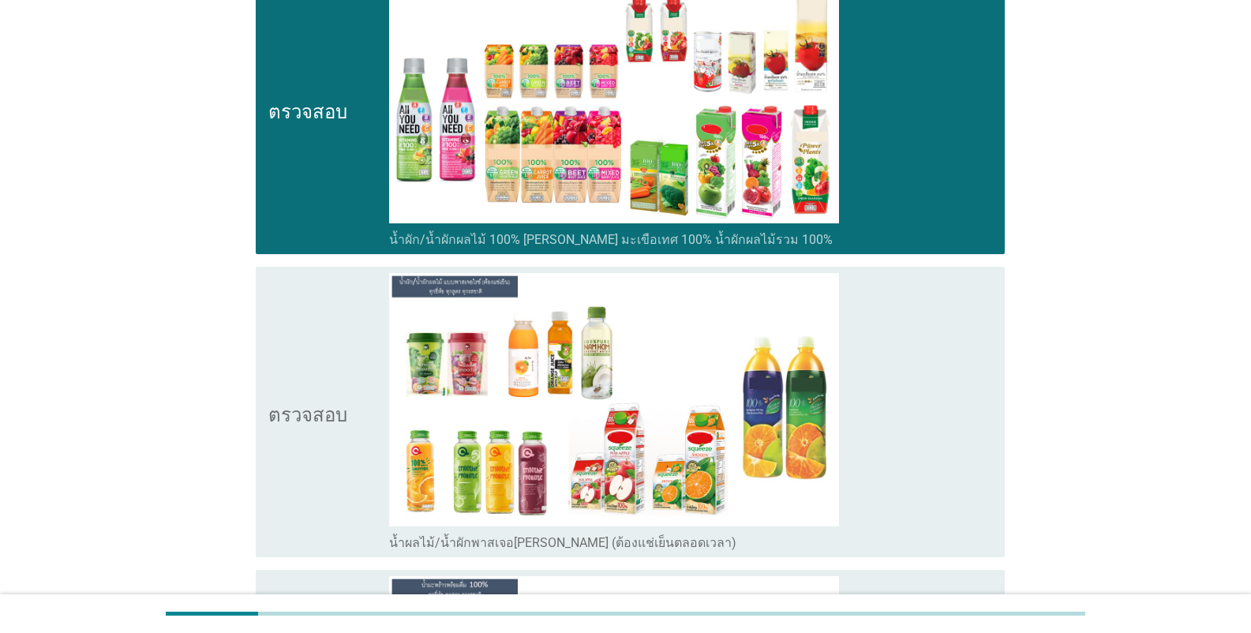
scroll to position [3631, 0]
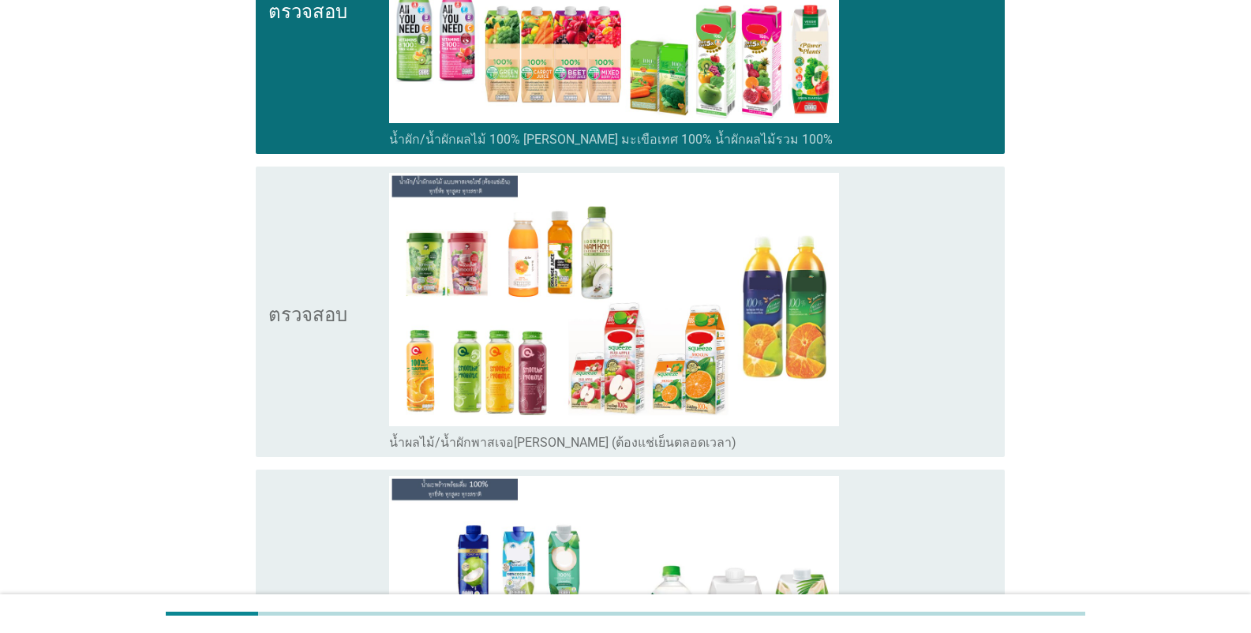
click at [508, 448] on font "น้ำผลไม้/น้ำผักพาสเจอ[PERSON_NAME] (ต้องแช่เย็นตลอดเวลา)" at bounding box center [562, 442] width 347 height 15
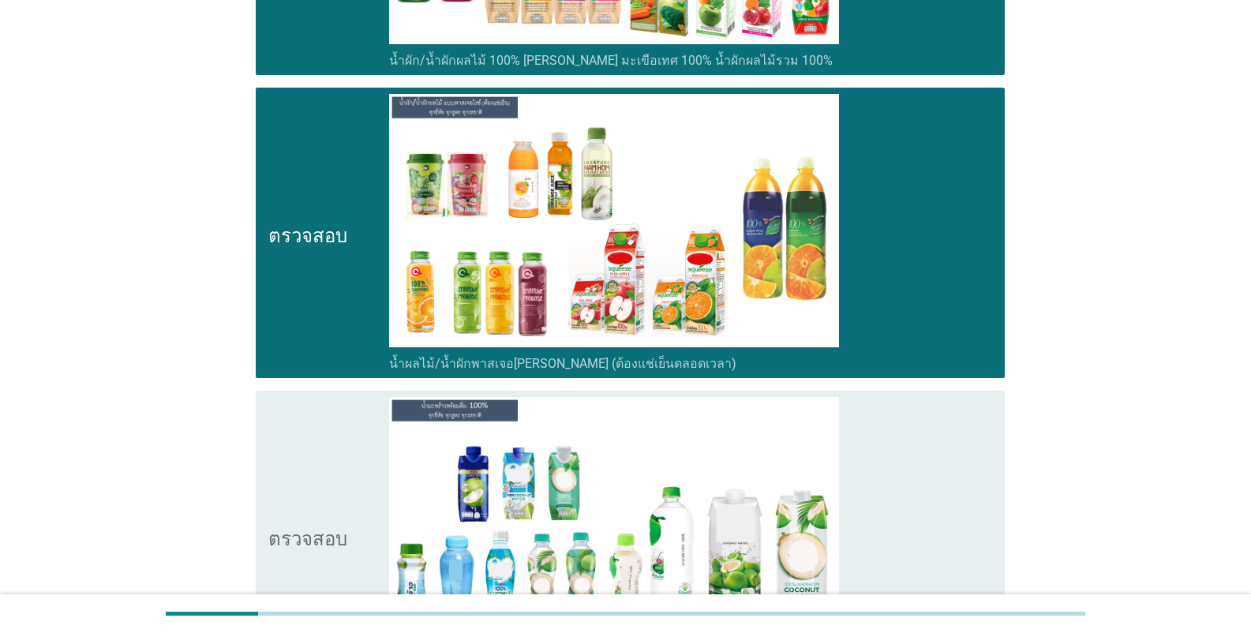
scroll to position [3947, 0]
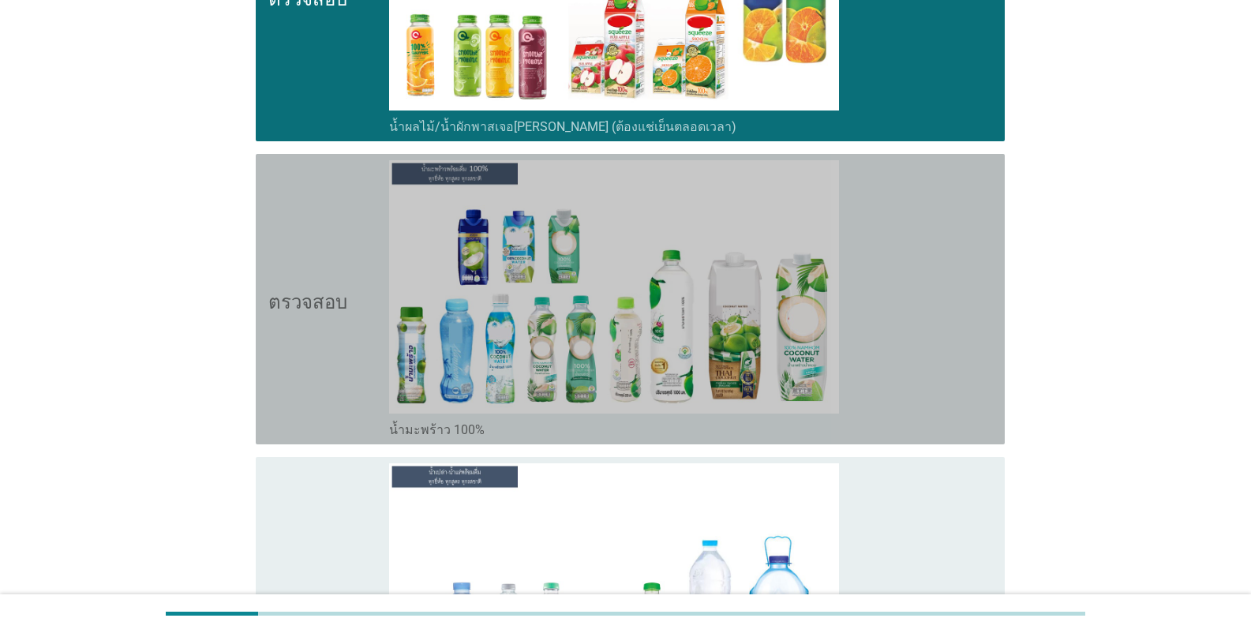
click at [508, 422] on div "โครงร่างกล่องกาเครื่องหมายว่าง น้ำมะพร้าว 100%" at bounding box center [690, 428] width 603 height 19
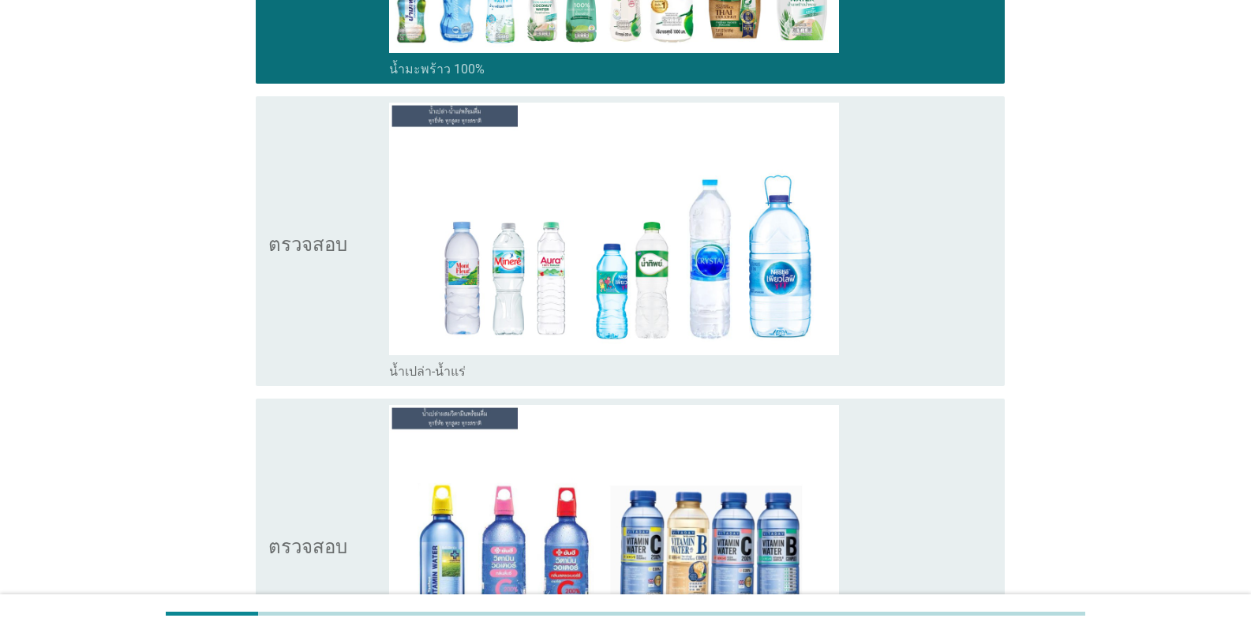
scroll to position [4341, 0]
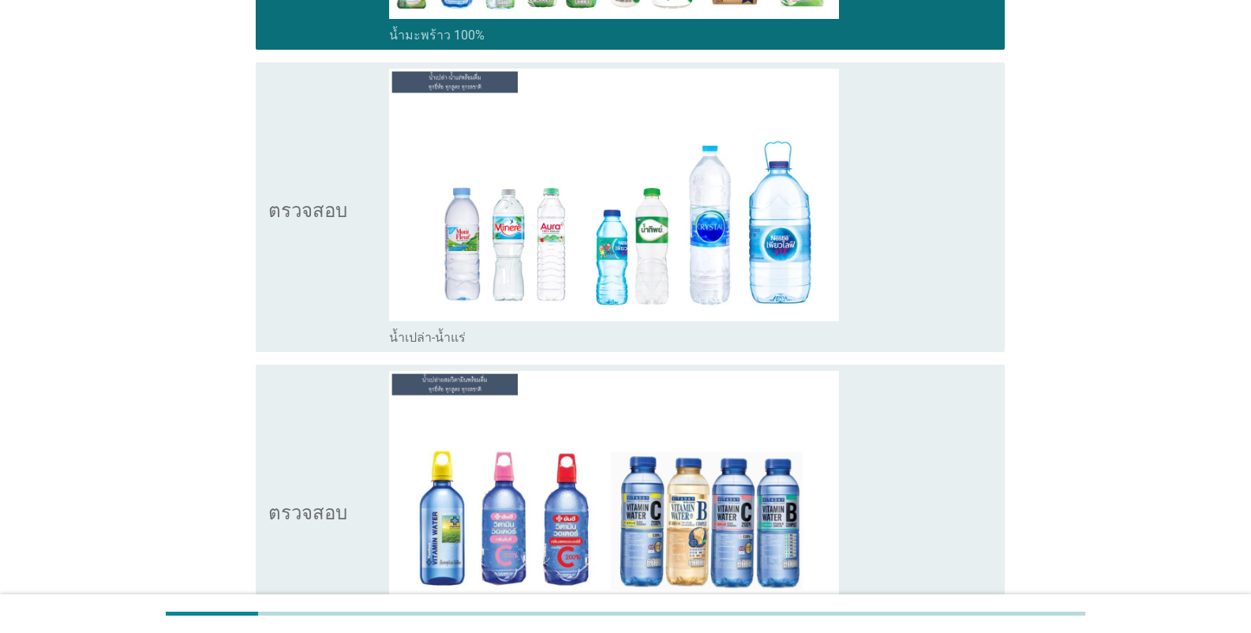
click at [514, 332] on div "โครงร่างกล่องกาเครื่องหมายว่าง น้ำเปล่า-น้ำแร่" at bounding box center [690, 336] width 603 height 19
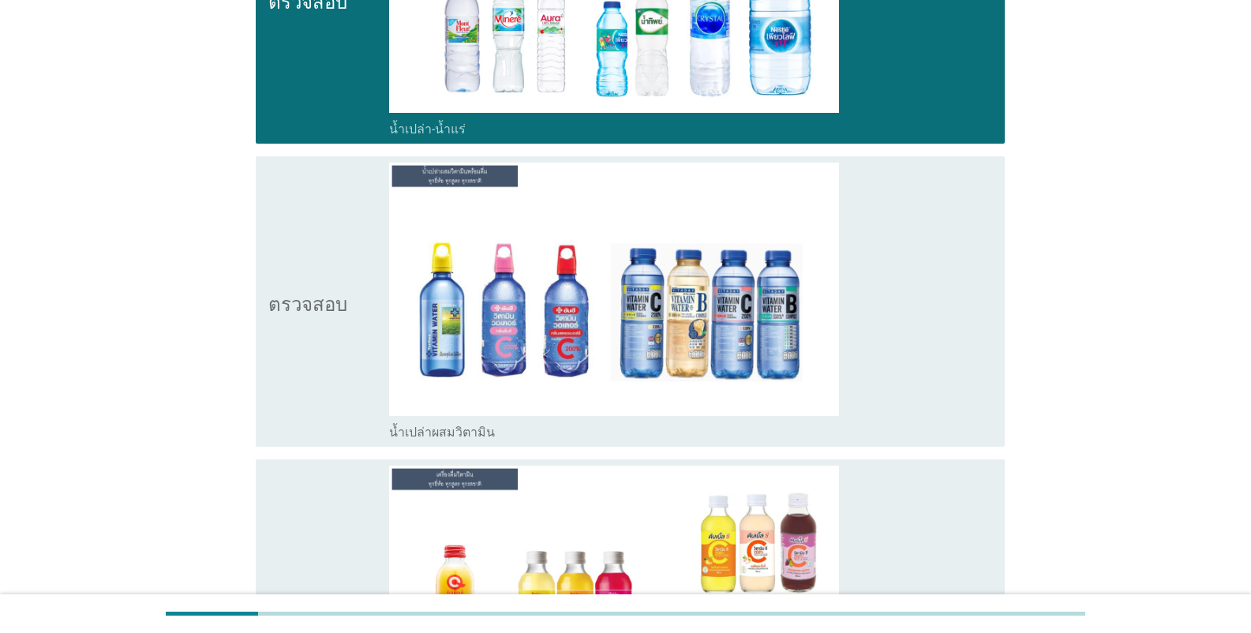
scroll to position [4657, 0]
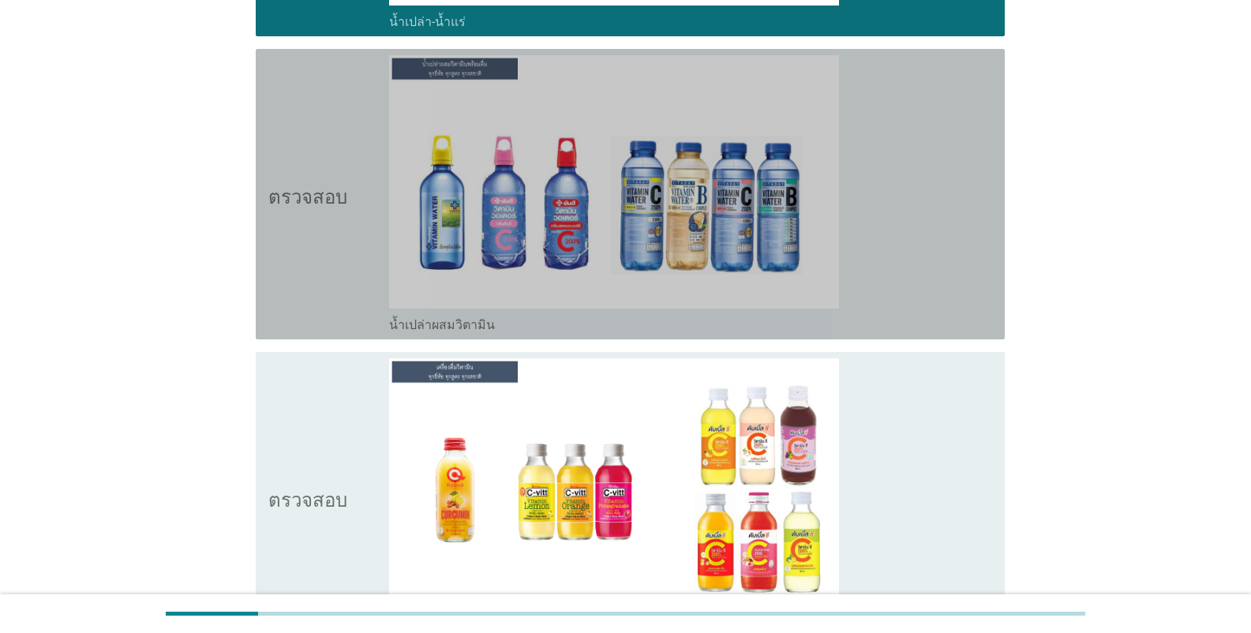
click at [515, 333] on div "โครงร่างกล่องกาเครื่องหมายว่าง น้ำเปล่าผสมวิตามิน" at bounding box center [690, 323] width 603 height 19
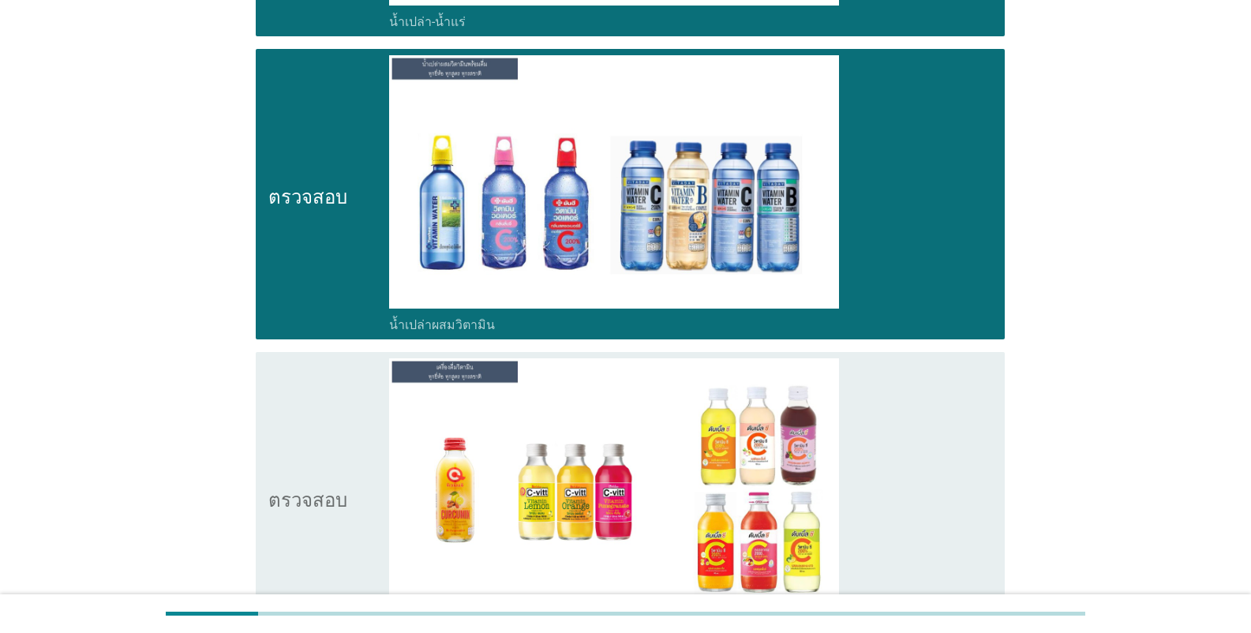
scroll to position [4973, 0]
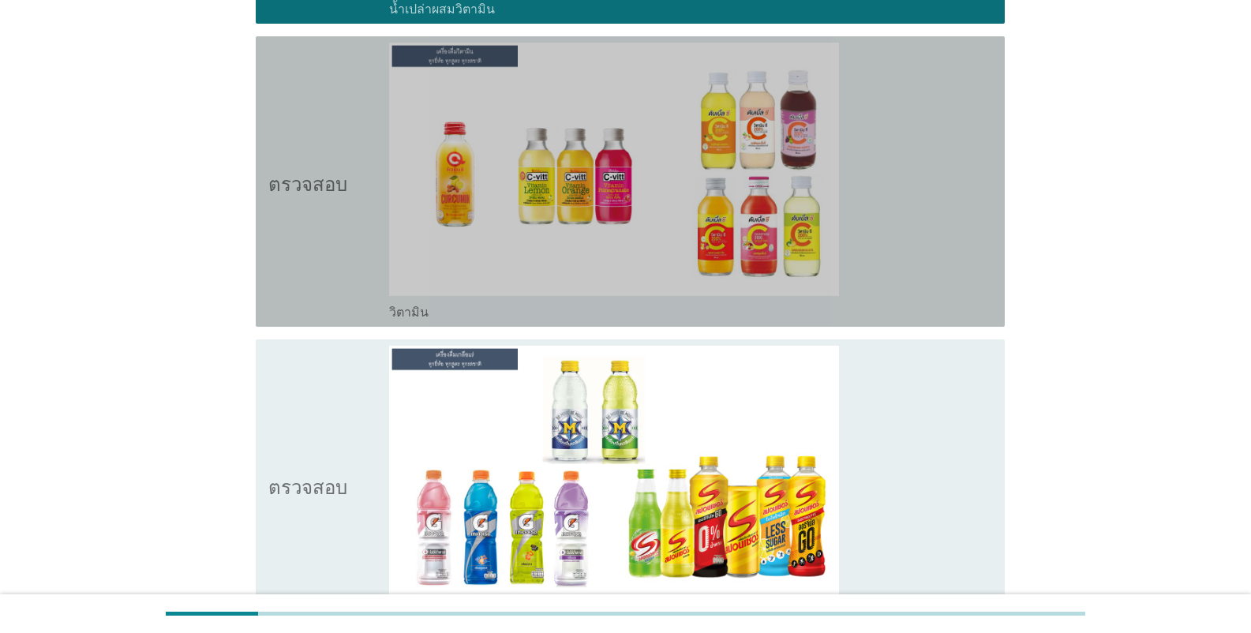
click at [527, 311] on div "โครงร่างกล่องกาเครื่องหมายว่าง วิตามิน" at bounding box center [690, 311] width 603 height 19
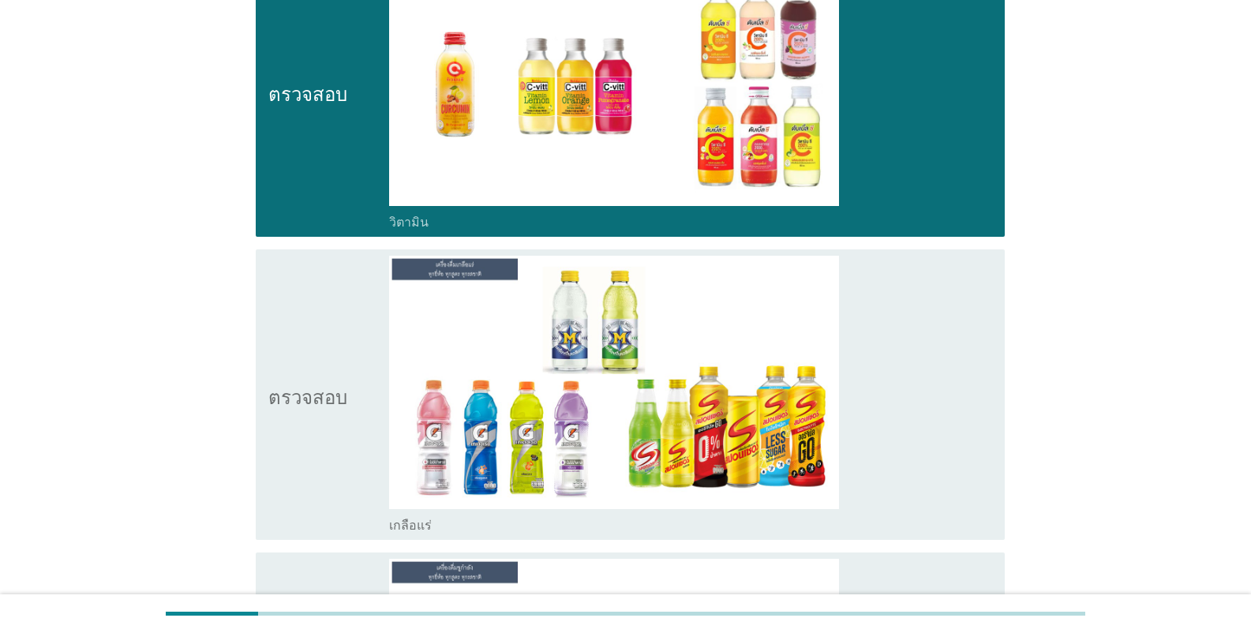
scroll to position [5209, 0]
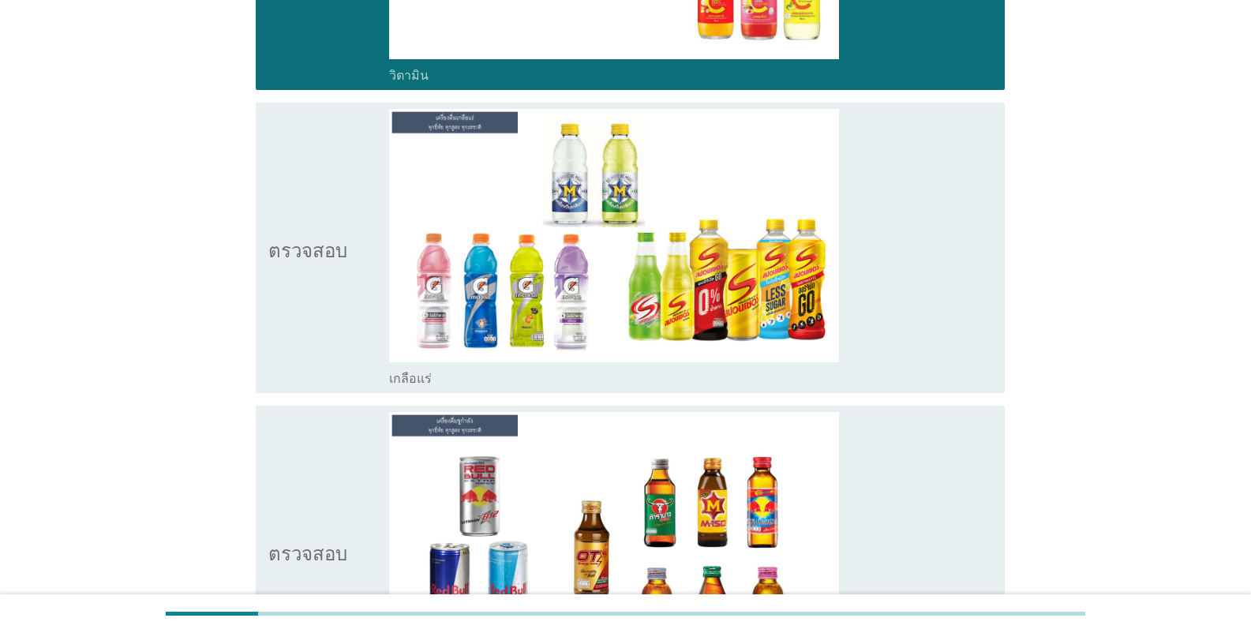
click at [519, 389] on div "ตรวจสอบ โครงร่างกล่องกาเครื่องหมายว่าง เกลือแร่" at bounding box center [630, 248] width 749 height 290
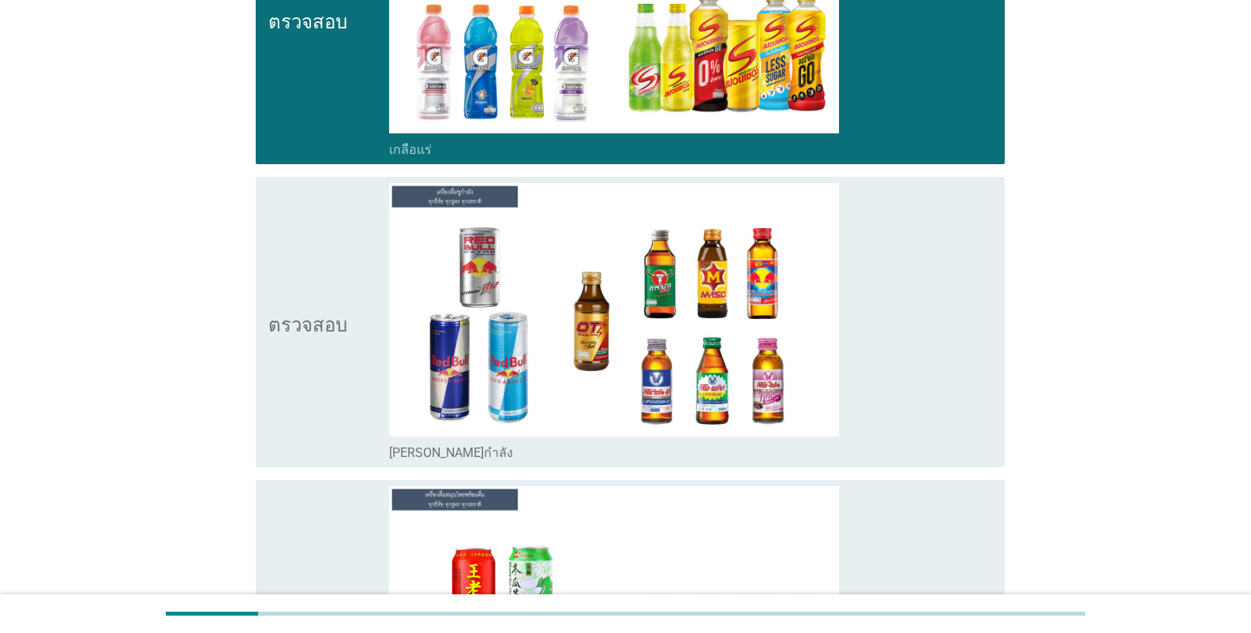
scroll to position [5446, 0]
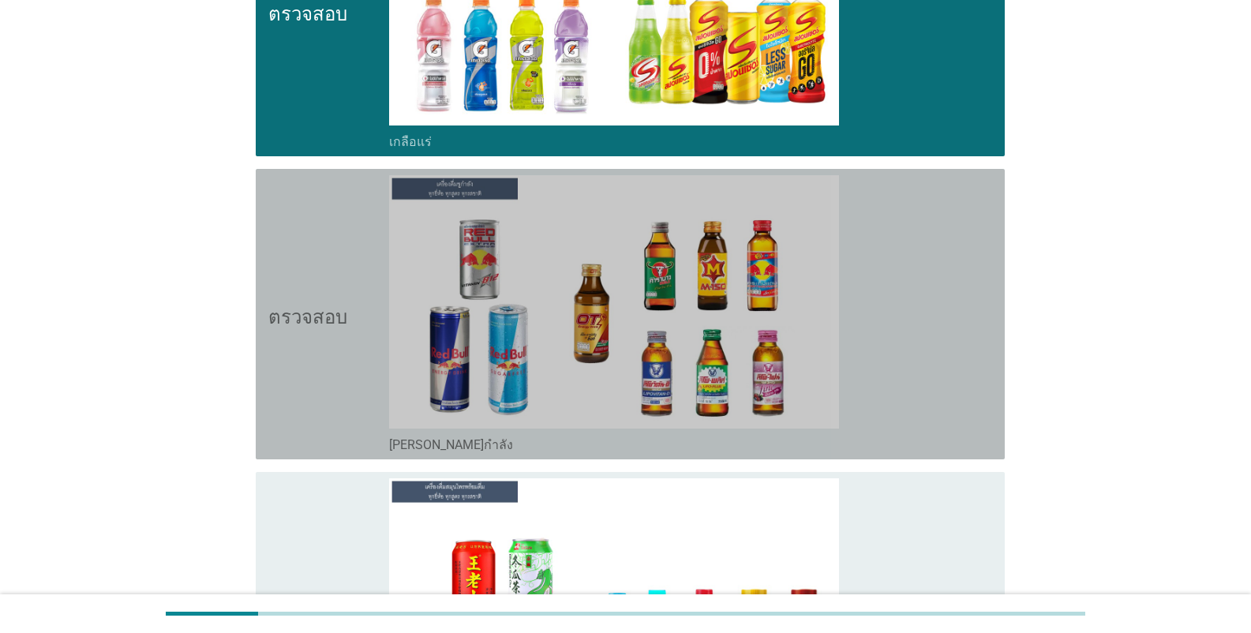
click at [519, 448] on div "โครงร่างกล่องกาเครื่องหมายว่าง [PERSON_NAME]กำลัง" at bounding box center [690, 443] width 603 height 19
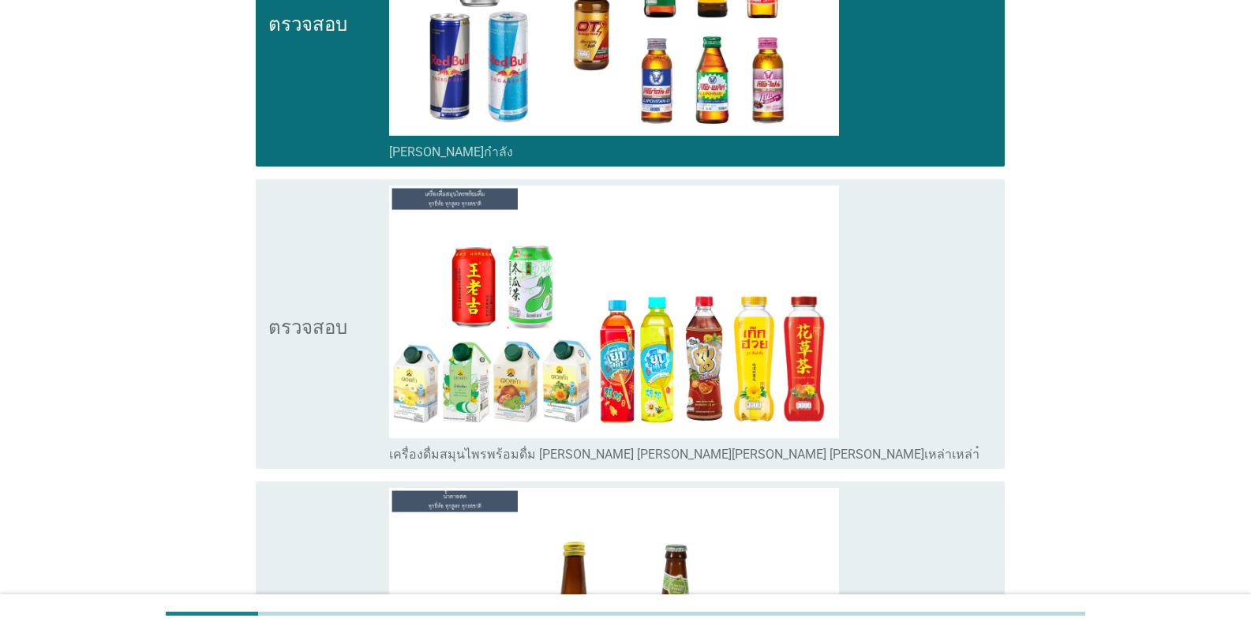
scroll to position [5762, 0]
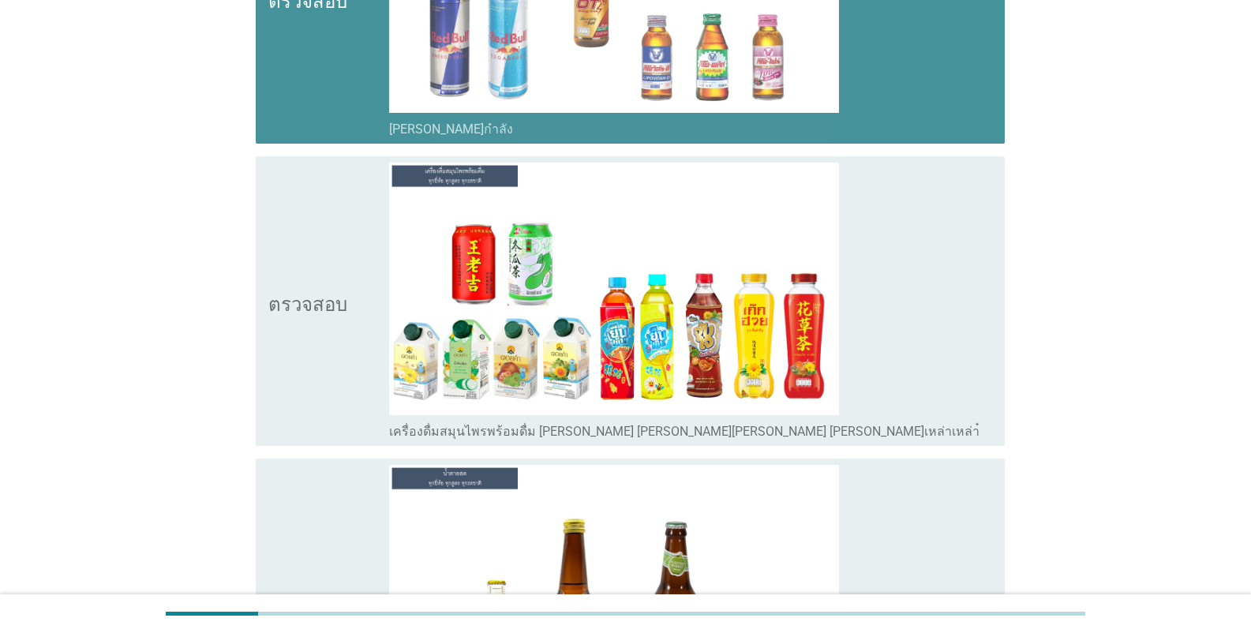
click at [504, 129] on div "โครงร่างกล่องกาเครื่องหมายว่าง [PERSON_NAME]กำลัง" at bounding box center [690, 127] width 603 height 19
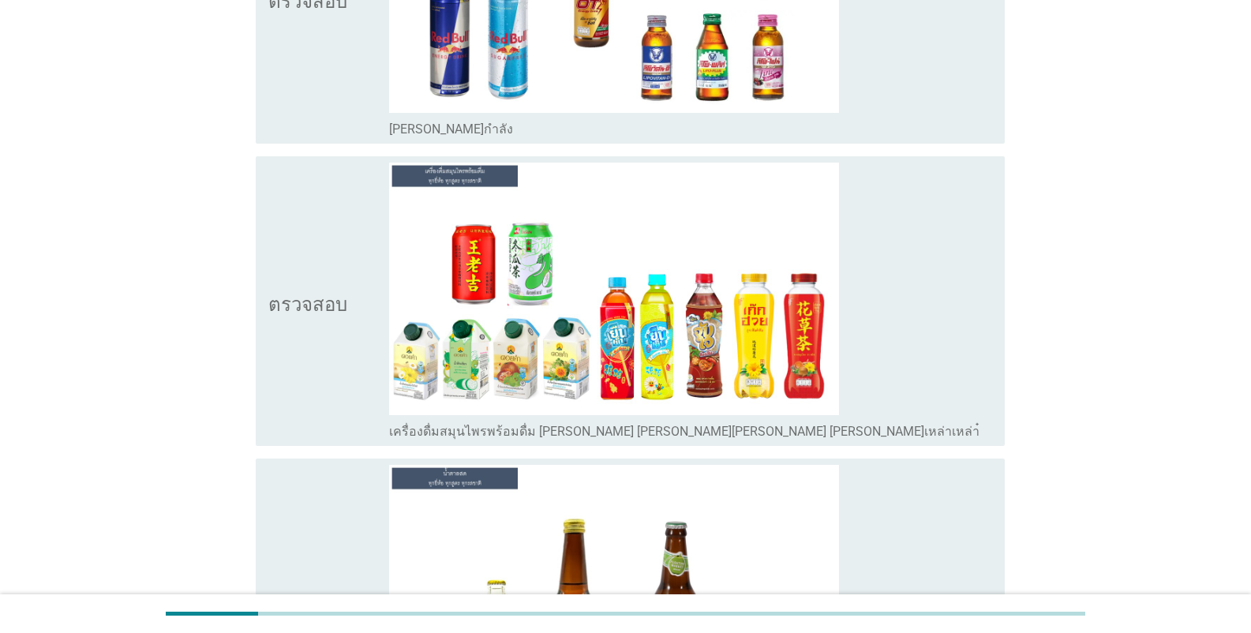
click at [513, 434] on font "เครื่องดื่มสมุนไพรพร้อมดื่ม [PERSON_NAME] [PERSON_NAME][PERSON_NAME] [PERSON_NA…" at bounding box center [684, 431] width 590 height 15
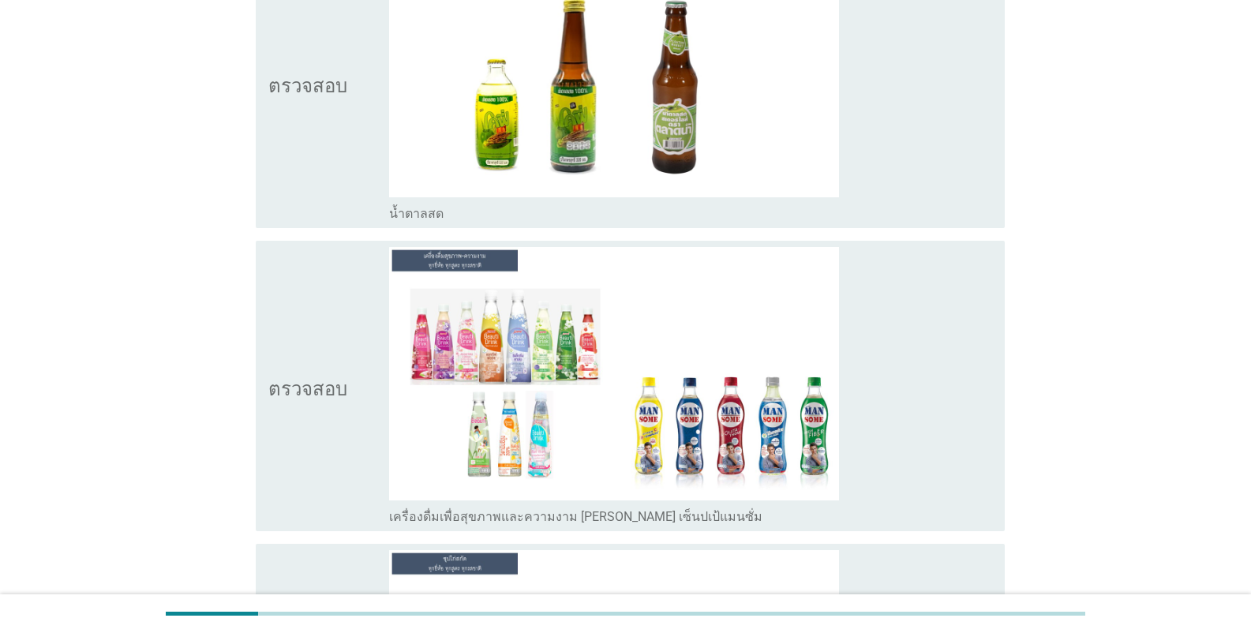
scroll to position [6314, 0]
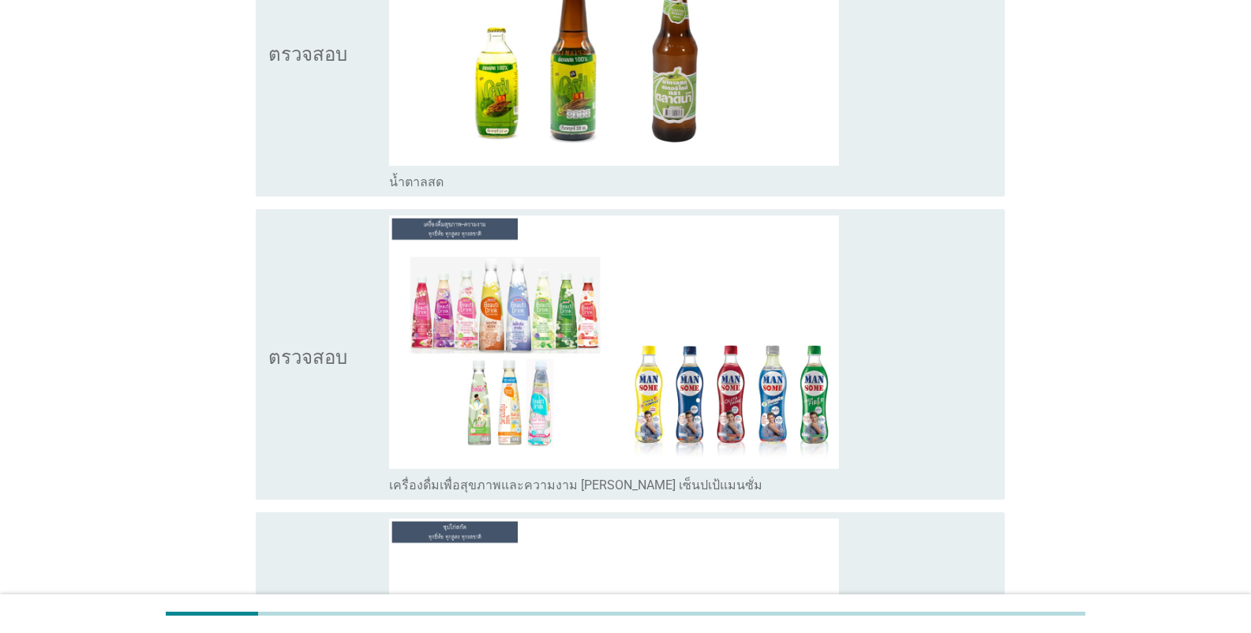
click at [520, 485] on font "เครื่องดื่มเพื่อสุขภาพและความงาม [PERSON_NAME] เซ็นปเป้แมนซั่ม" at bounding box center [575, 485] width 373 height 15
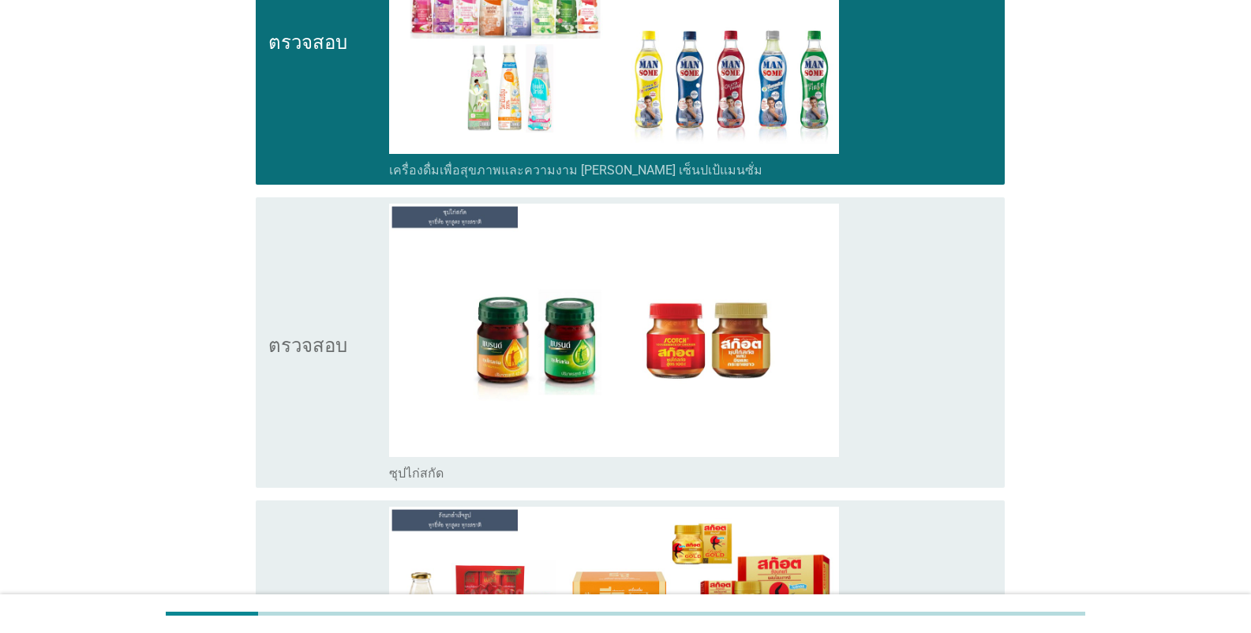
scroll to position [6630, 0]
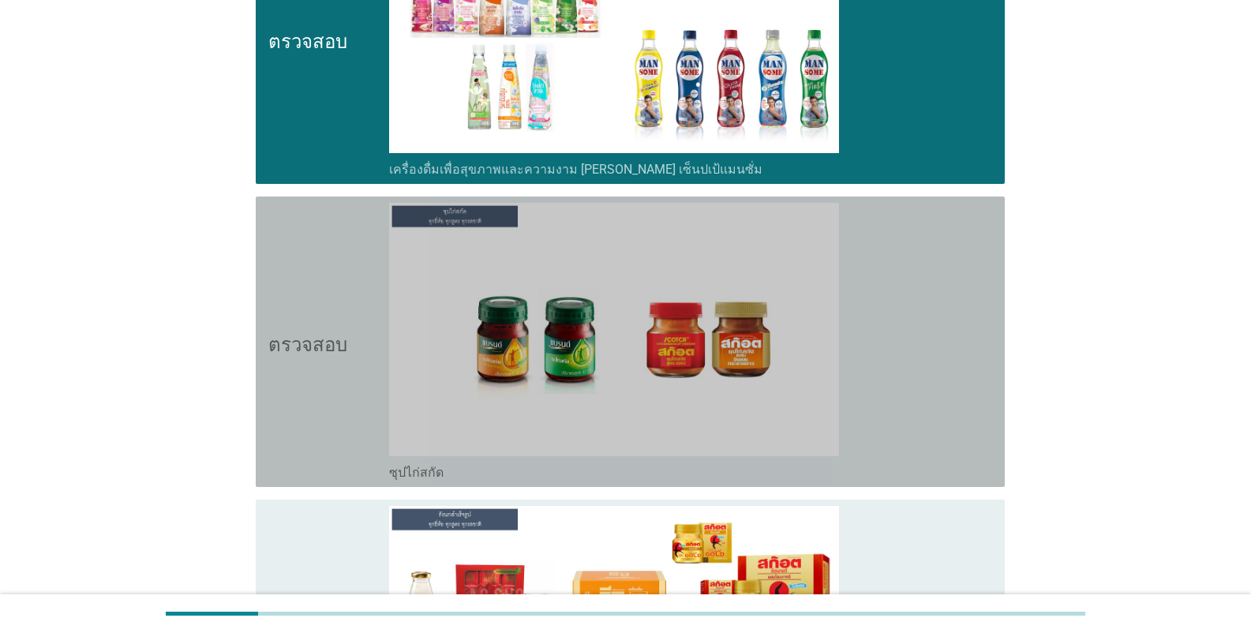
click at [492, 469] on div "โครงร่างกล่องกาเครื่องหมายว่าง ซุปไก่สกัด" at bounding box center [690, 471] width 603 height 19
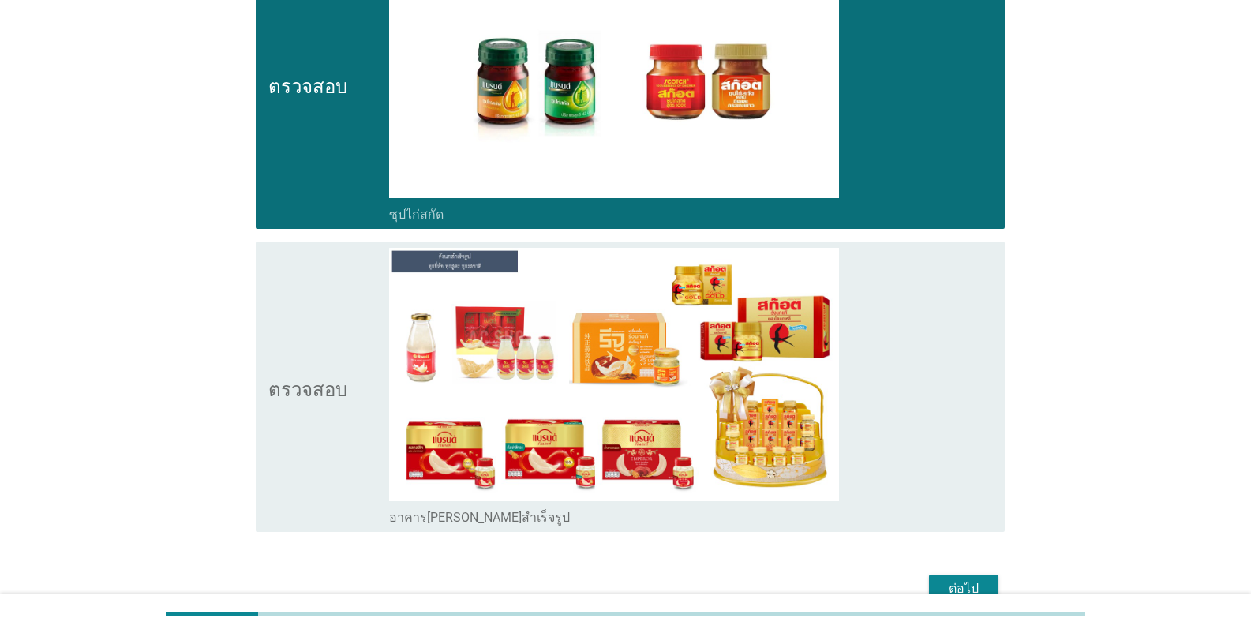
scroll to position [6946, 0]
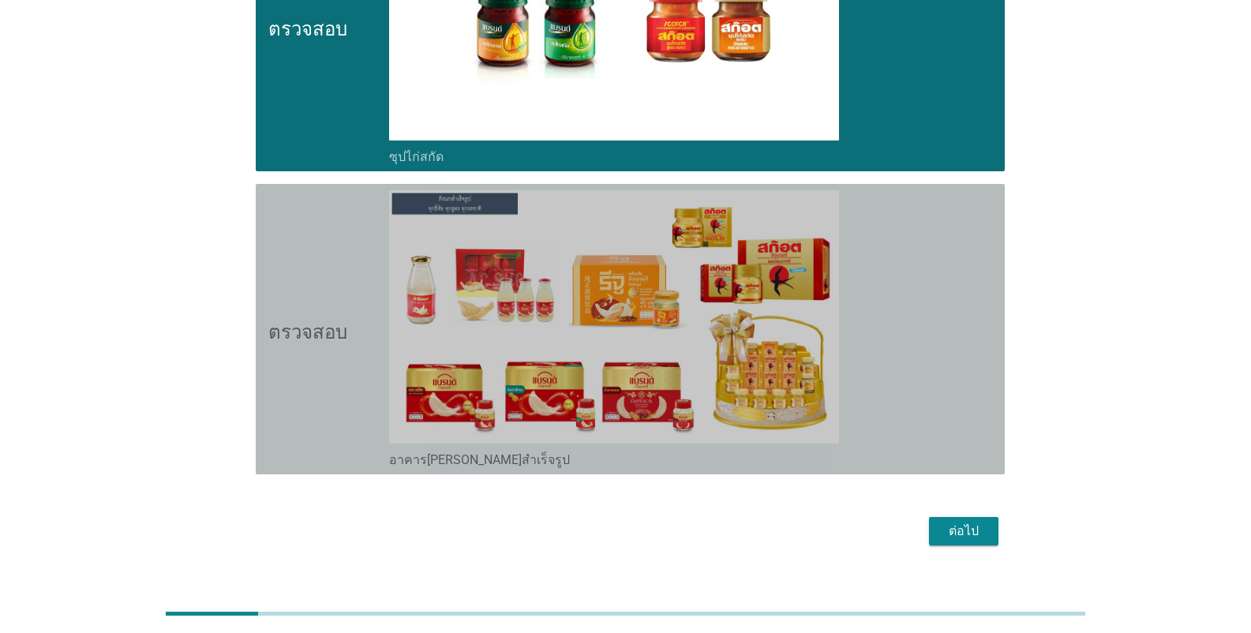
click at [492, 469] on div "ตรวจสอบ โครงร่างกล่องกาเครื่องหมายว่าง อาคาร[PERSON_NAME]สำเร็จรูป" at bounding box center [630, 329] width 749 height 290
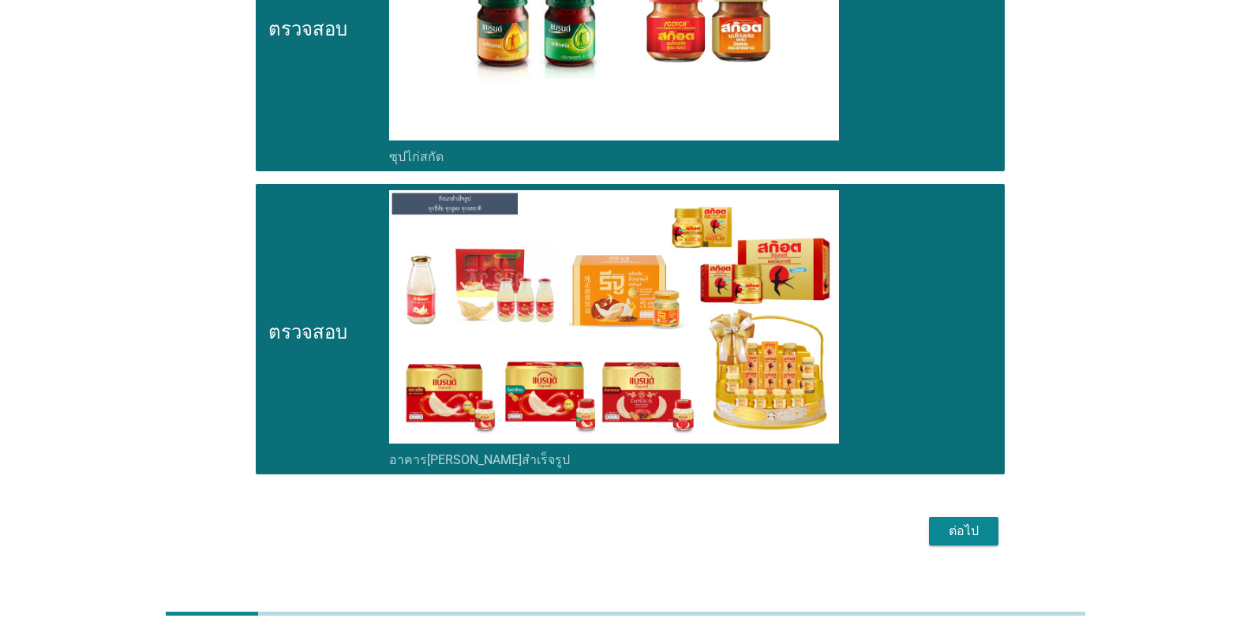
click at [777, 541] on button "ต่อไป" at bounding box center [963, 531] width 69 height 28
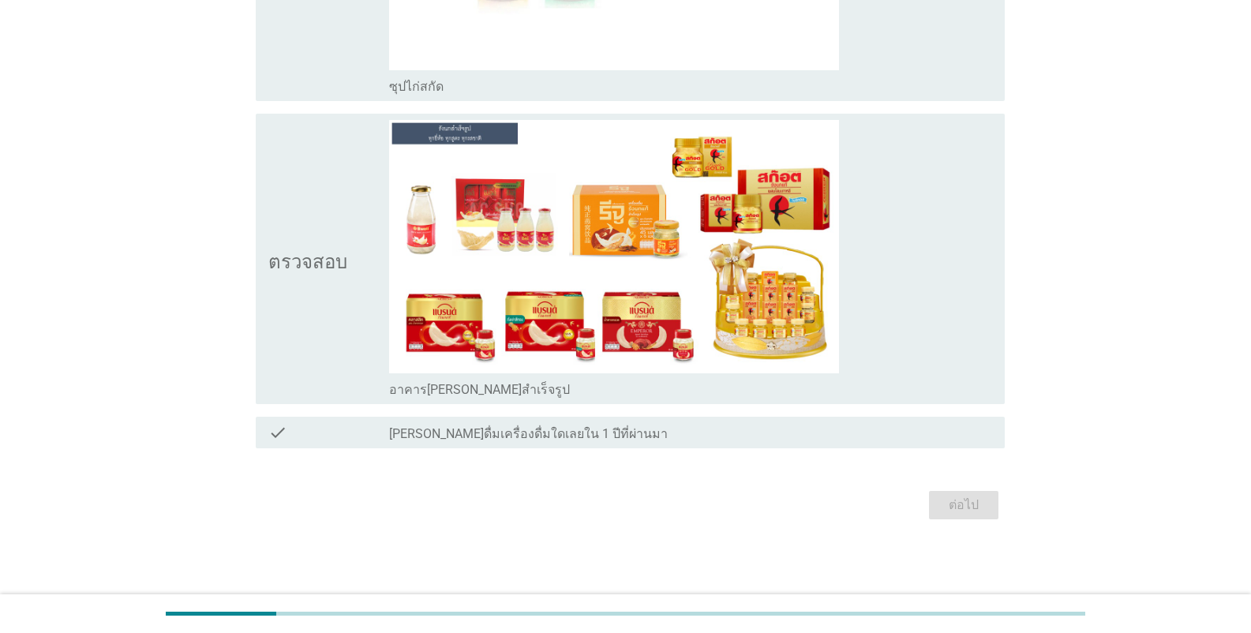
scroll to position [0, 0]
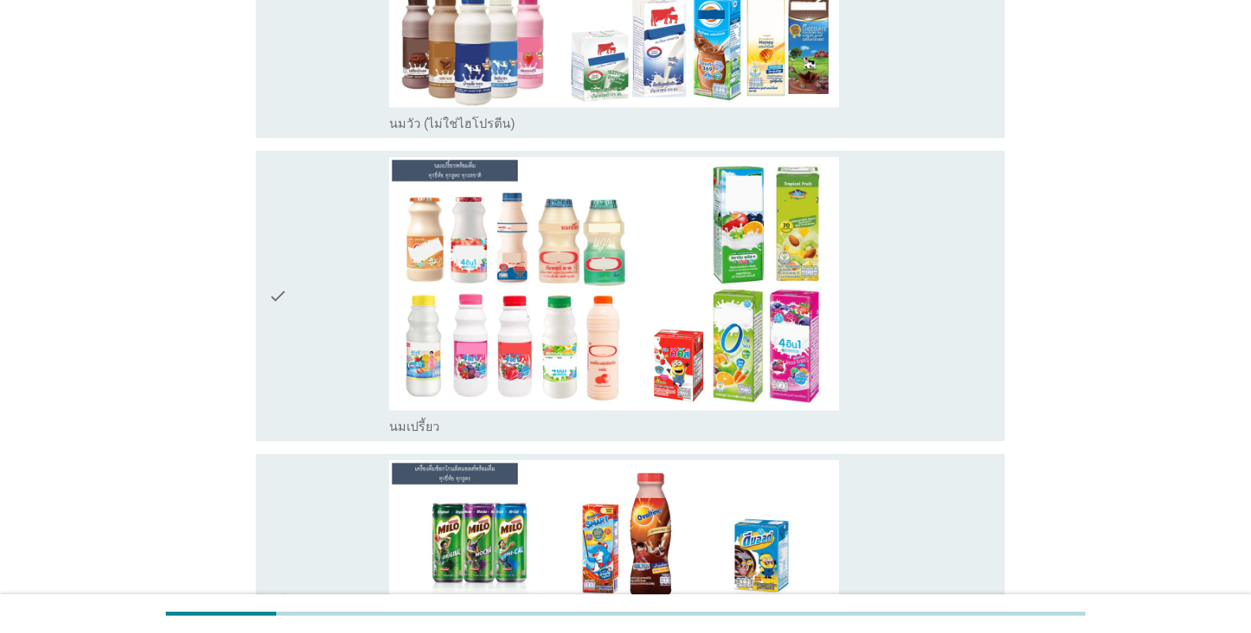
scroll to position [553, 0]
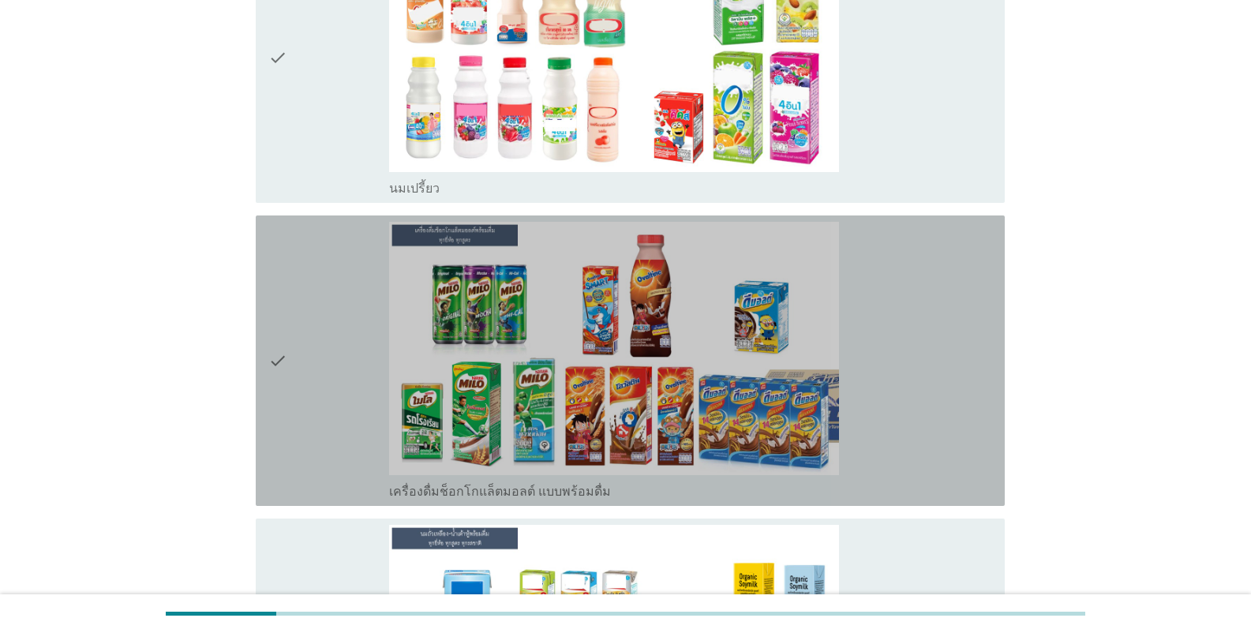
click at [526, 499] on label "เครื่องดื่มช็อกโกแล็ตมอลต์ แบบพร้อมดื่ม" at bounding box center [500, 492] width 222 height 16
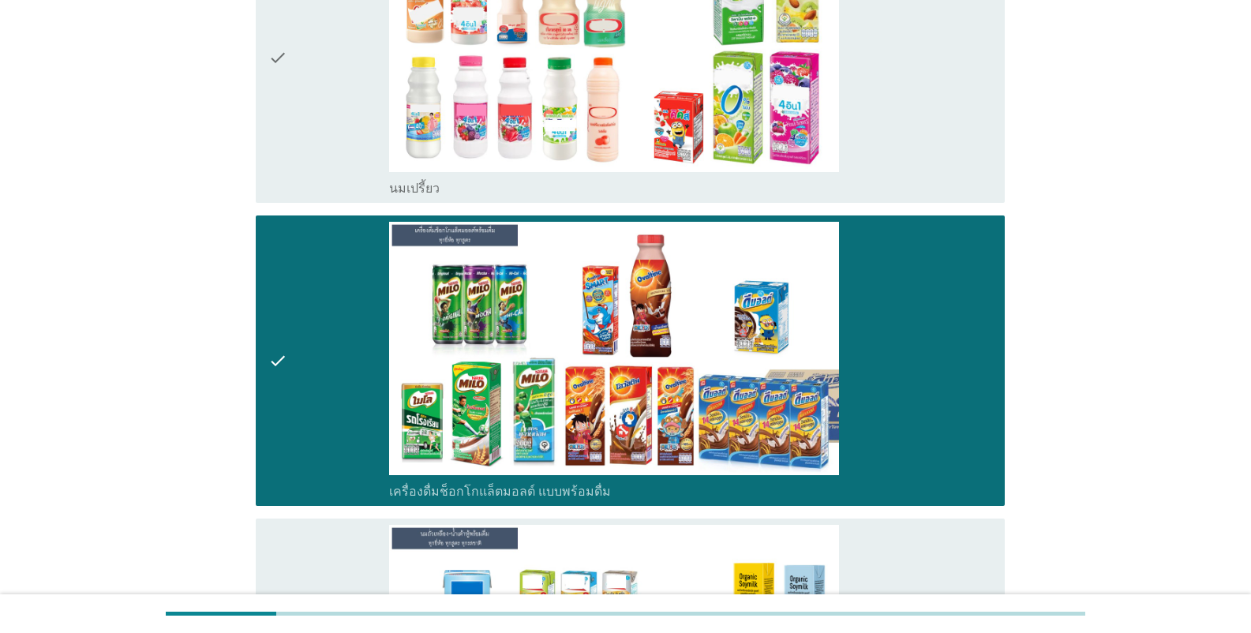
click at [453, 193] on div "check_box_outline_blank นมเปรี้ยว" at bounding box center [690, 187] width 603 height 19
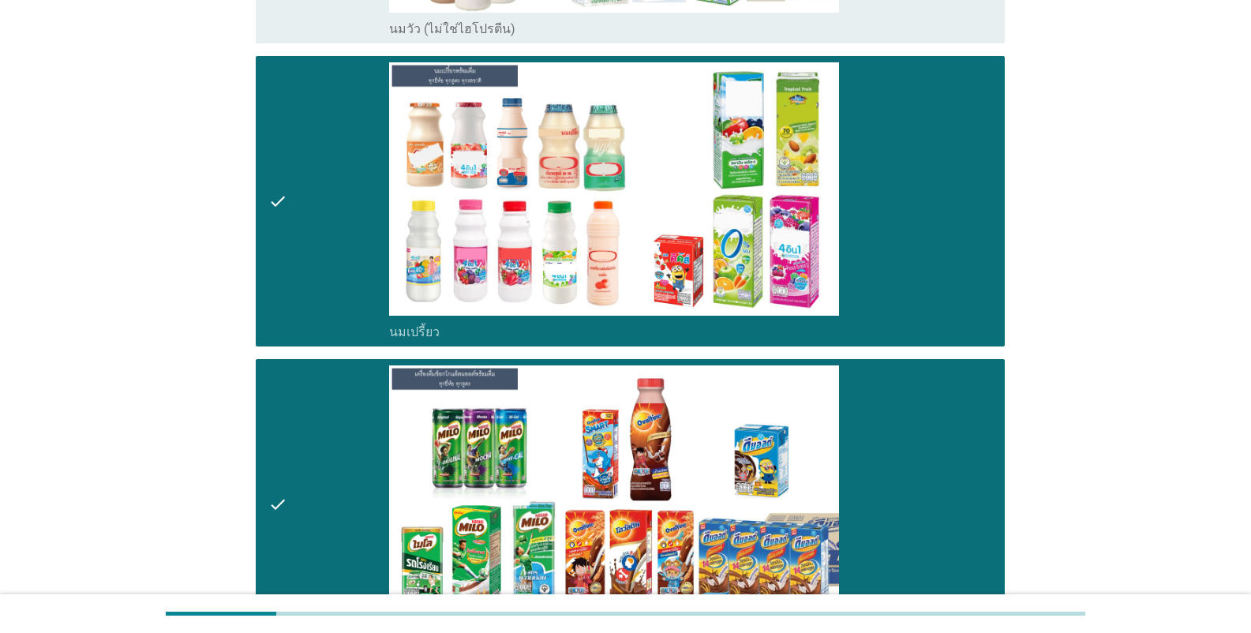
scroll to position [316, 0]
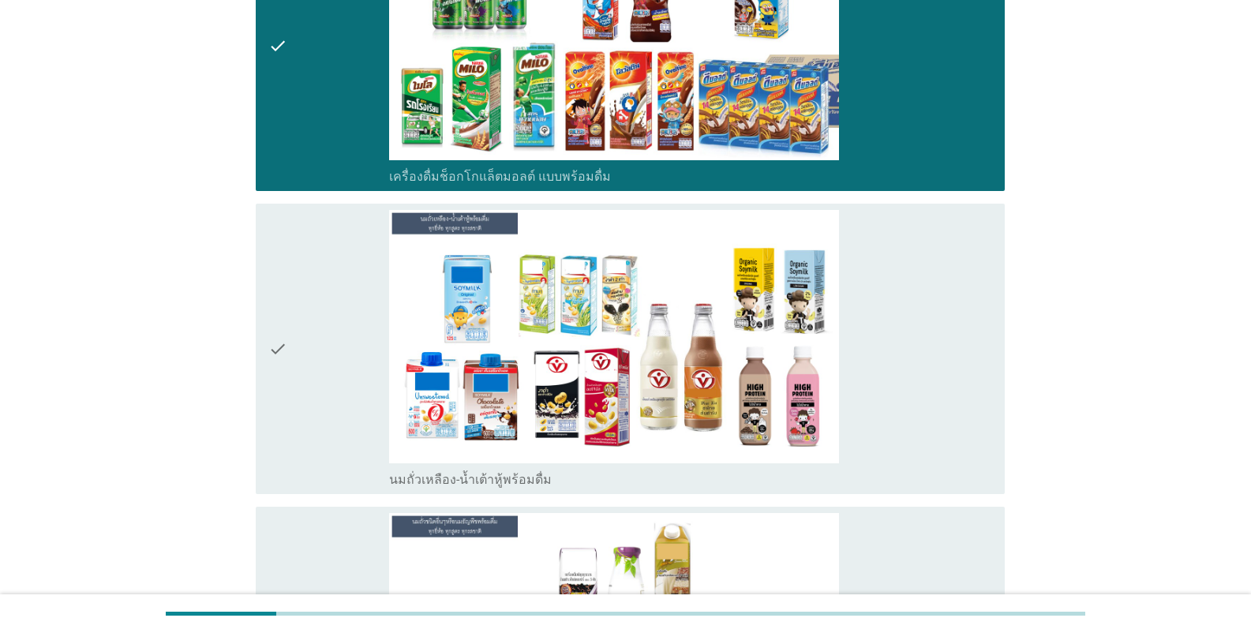
scroll to position [868, 0]
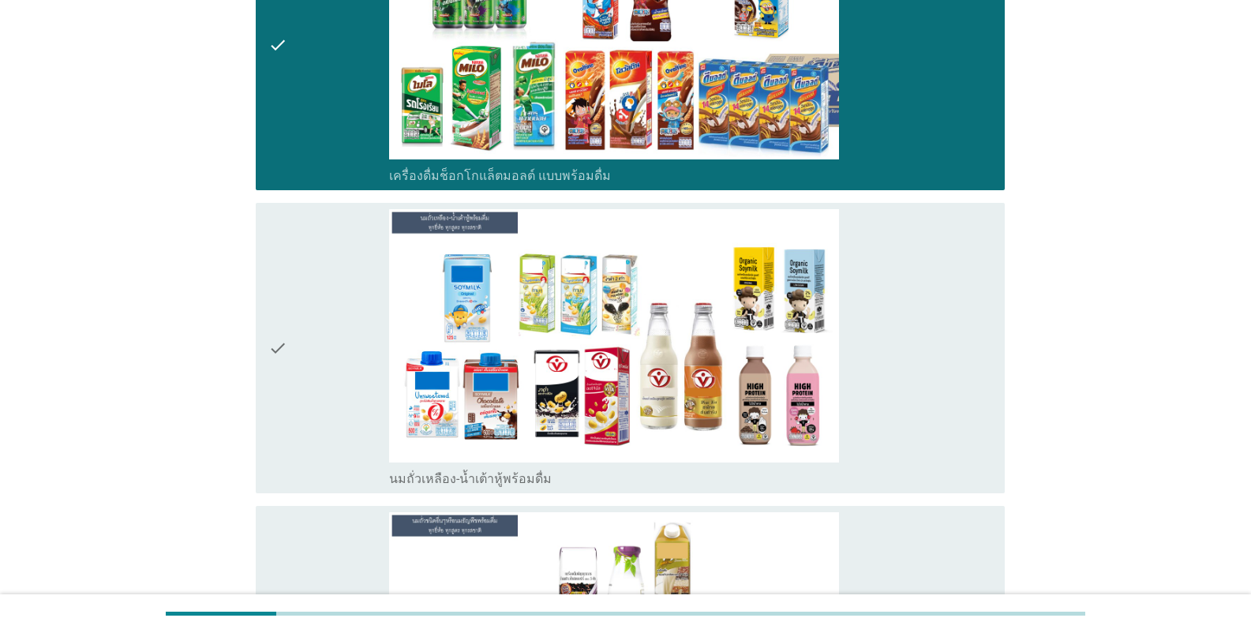
click at [489, 479] on label "นมถั่วเหลือง-น้ำเต้าหู้พร้อมดื่ม" at bounding box center [470, 479] width 163 height 16
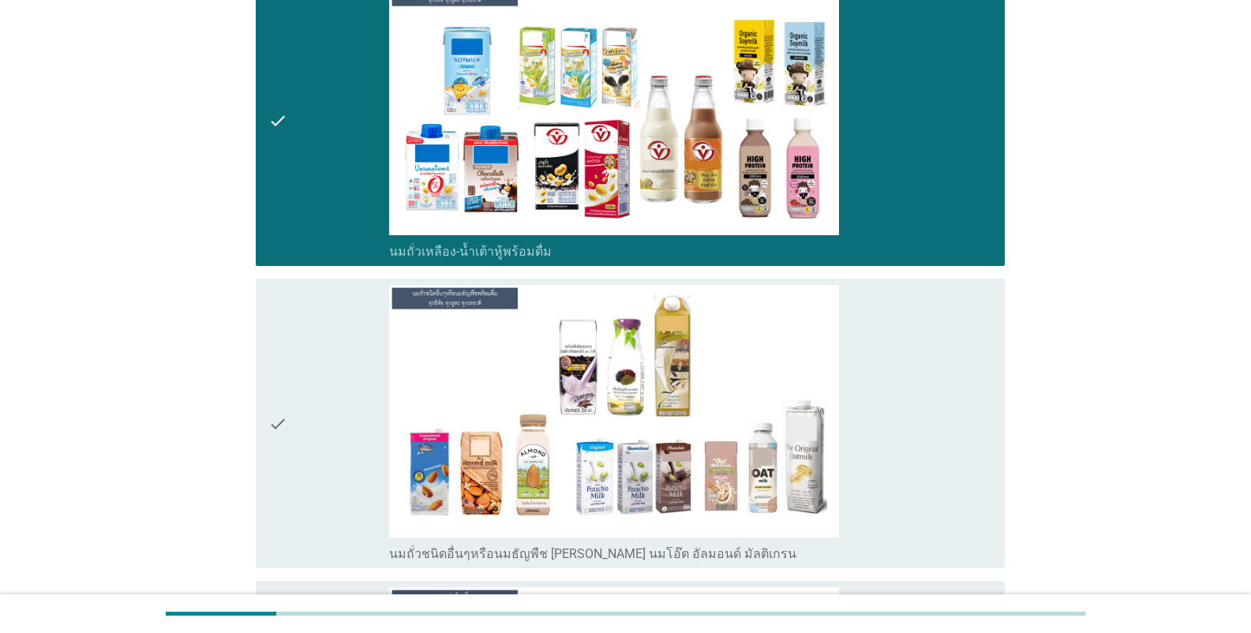
scroll to position [1184, 0]
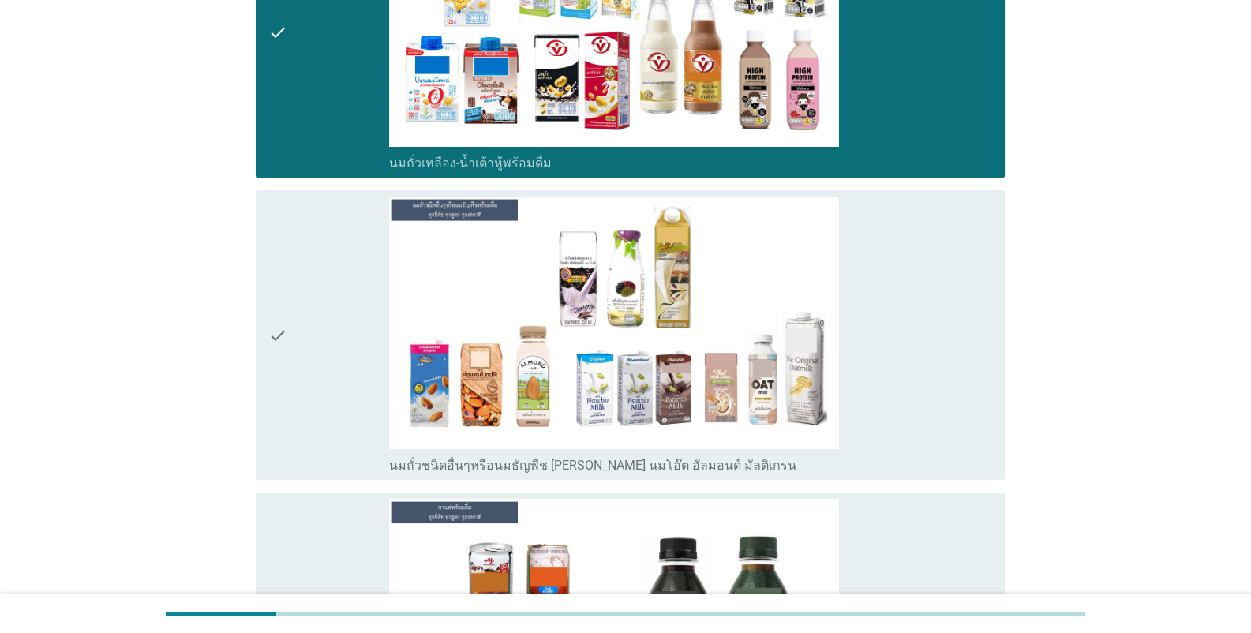
click at [508, 462] on label "นมถั่วชนิดอื่นๆหรือนมธัญพืช [PERSON_NAME] นมโอ๊ต อัลมอนด์ มัลติเกรน" at bounding box center [592, 466] width 407 height 16
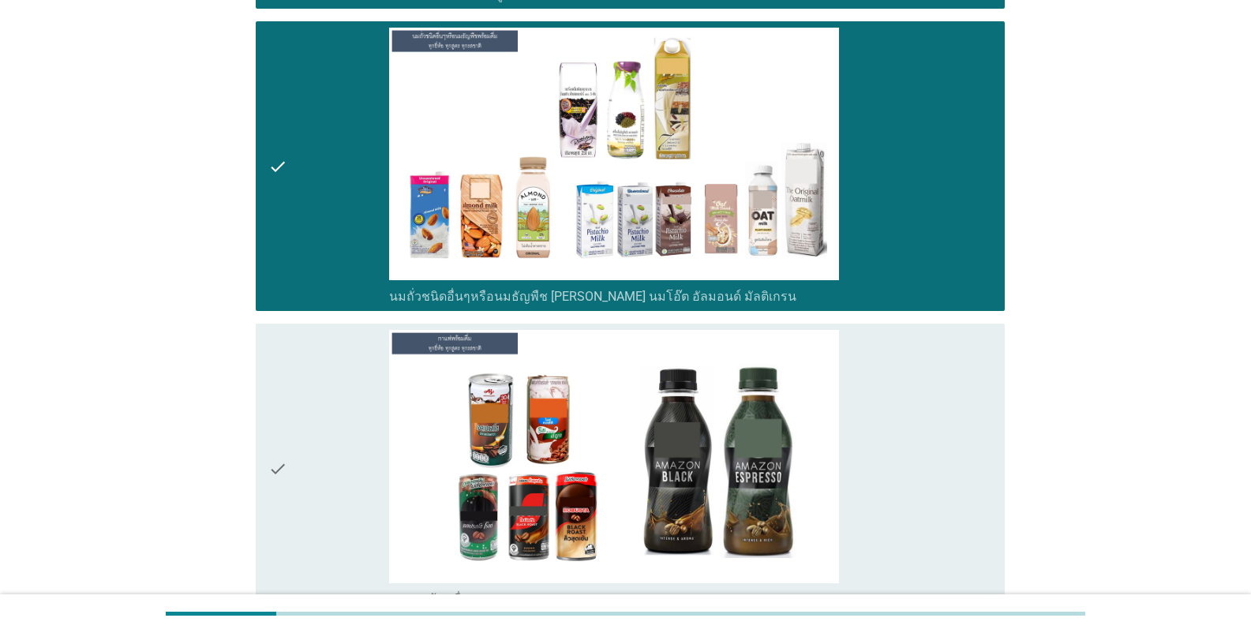
scroll to position [1500, 0]
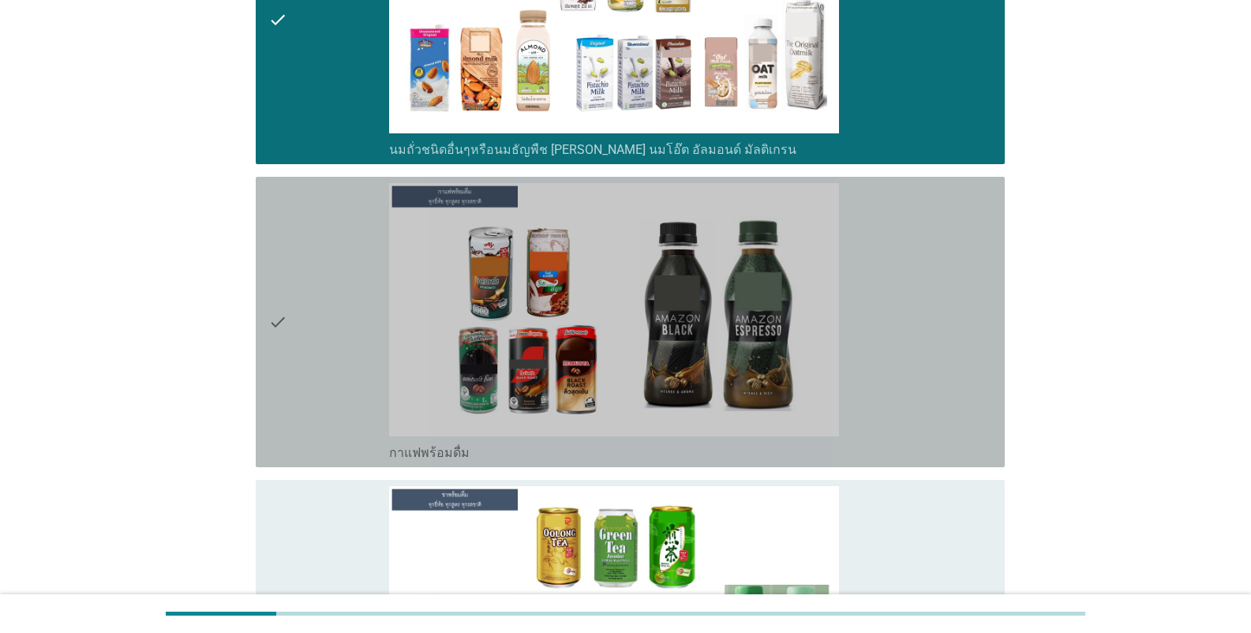
click at [501, 453] on div "check_box_outline_blank กาแฟพร้อมดื่ม" at bounding box center [690, 451] width 603 height 19
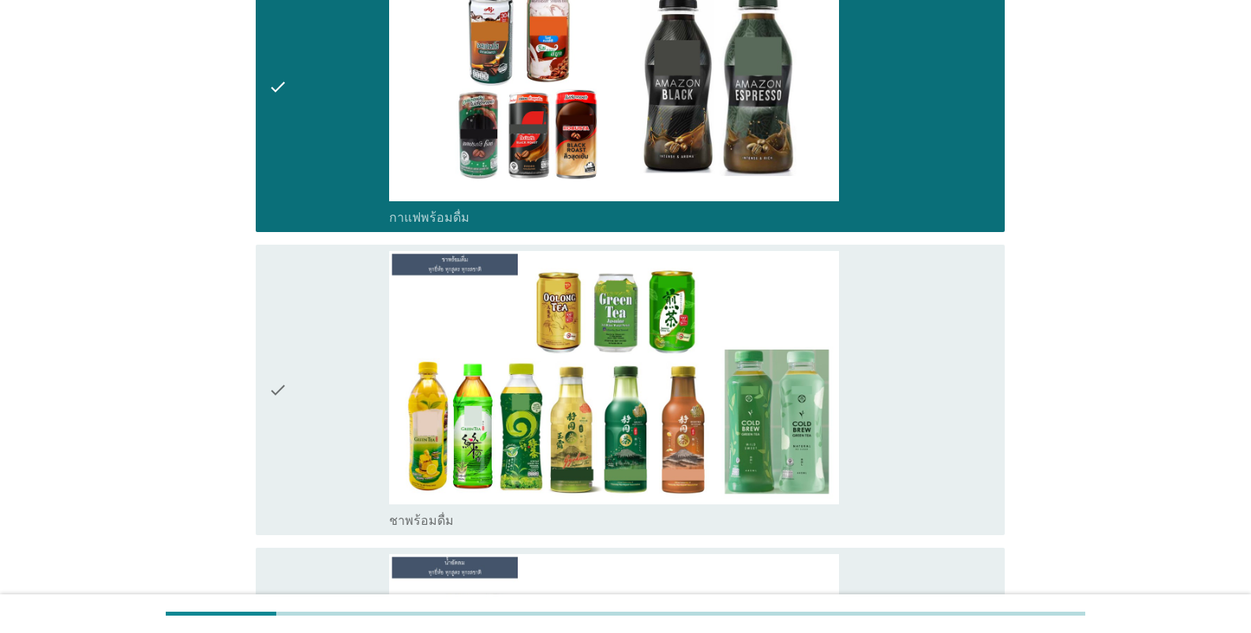
scroll to position [1736, 0]
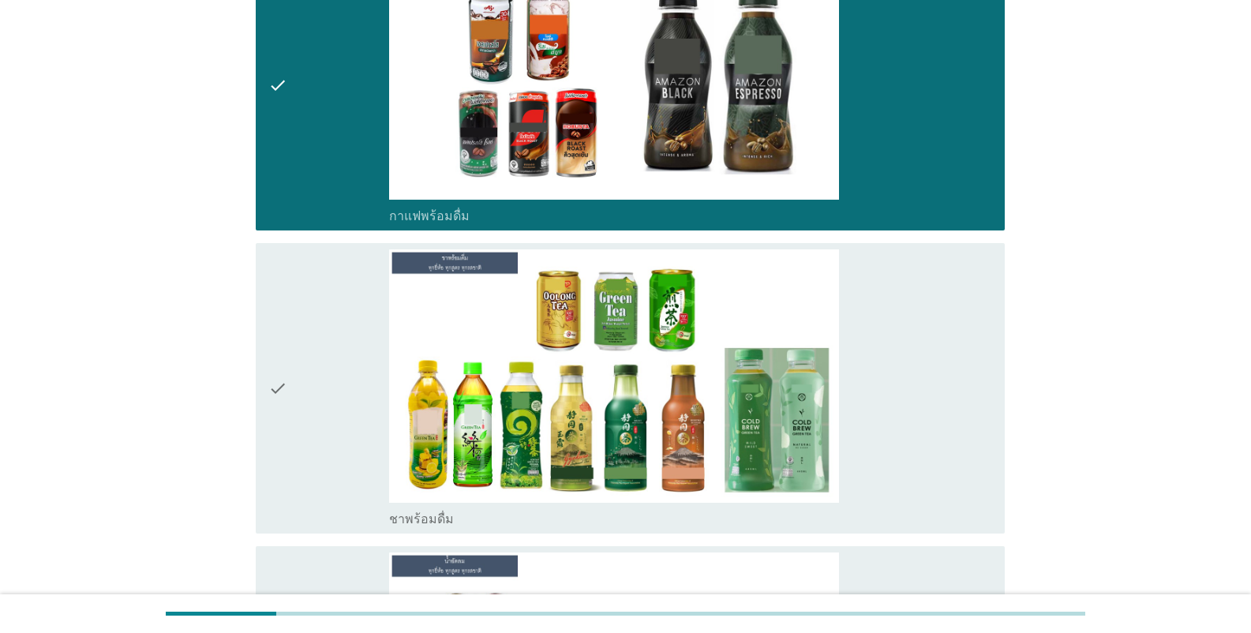
click at [477, 515] on div "check_box_outline_blank ชาพร้อมดื่ม" at bounding box center [690, 517] width 603 height 19
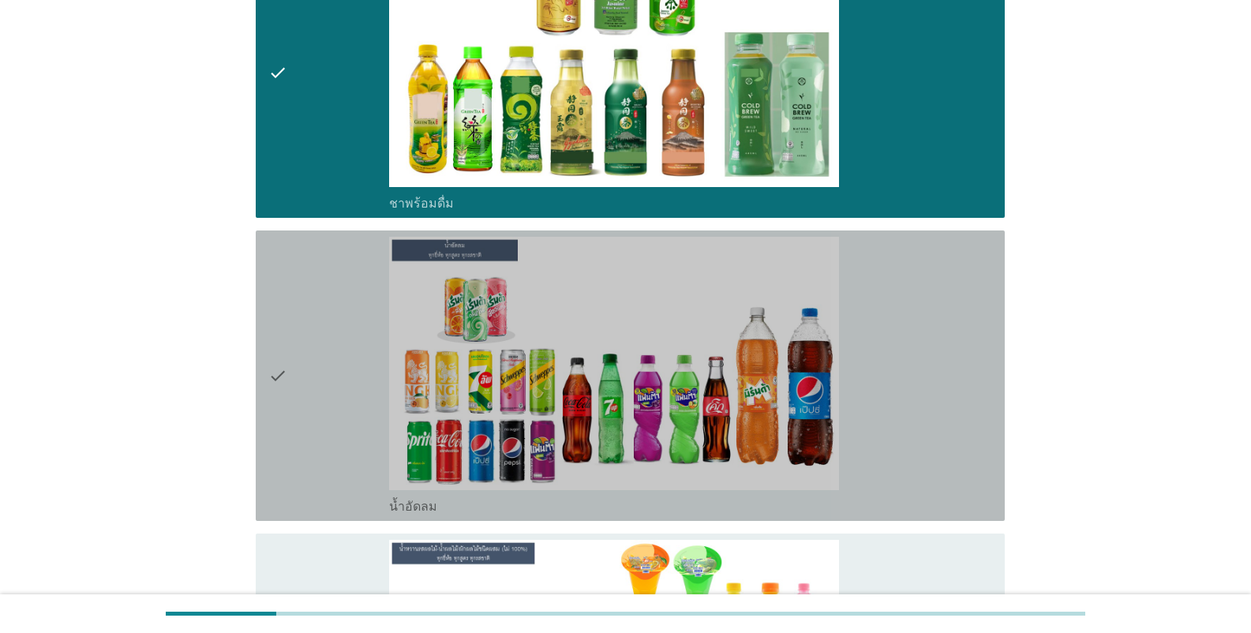
click at [477, 515] on div "check check_box_outline_blank น้ำอัดลม" at bounding box center [630, 375] width 749 height 290
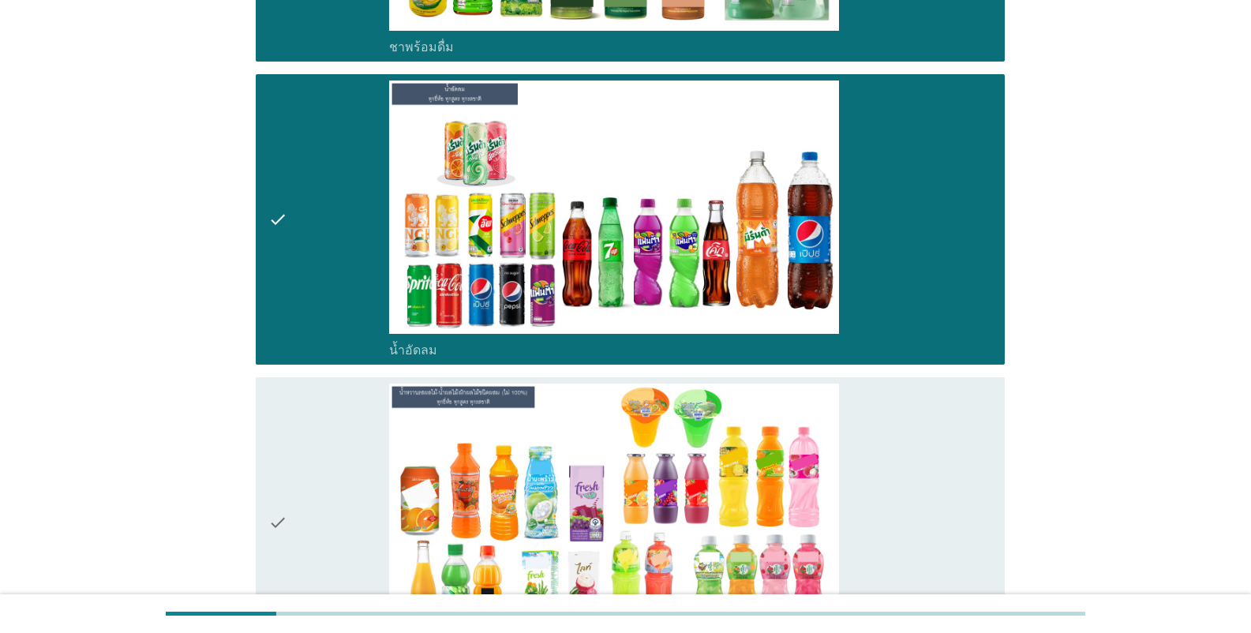
scroll to position [2289, 0]
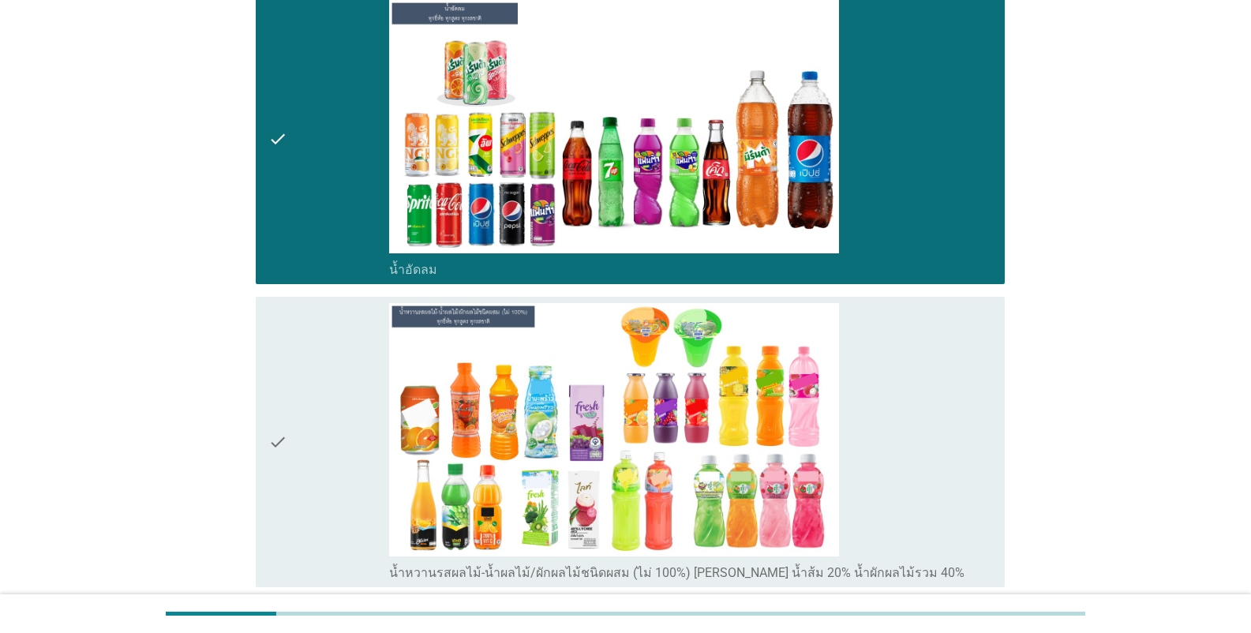
click at [451, 566] on label "น้ำหวานรสผลไม้-น้ำผลไม้/ผักผลไม้ชนิดผสม (ไม่ 100%) [PERSON_NAME] น้ำส้ม 20% น้ำ…" at bounding box center [676, 573] width 575 height 16
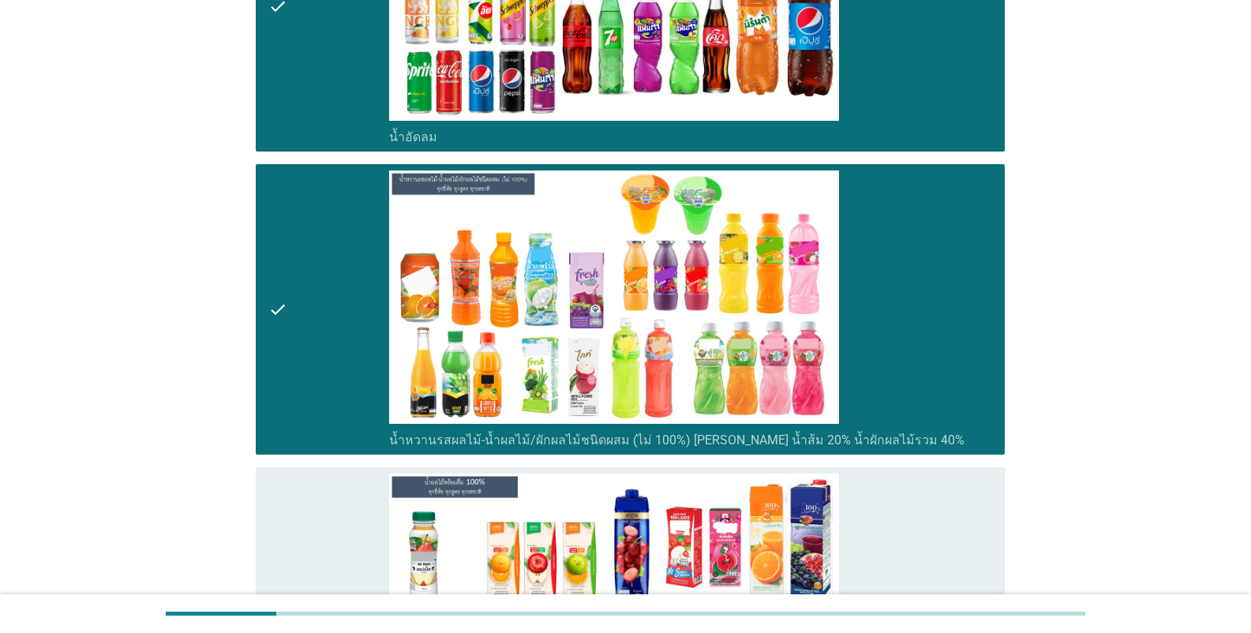
scroll to position [2684, 0]
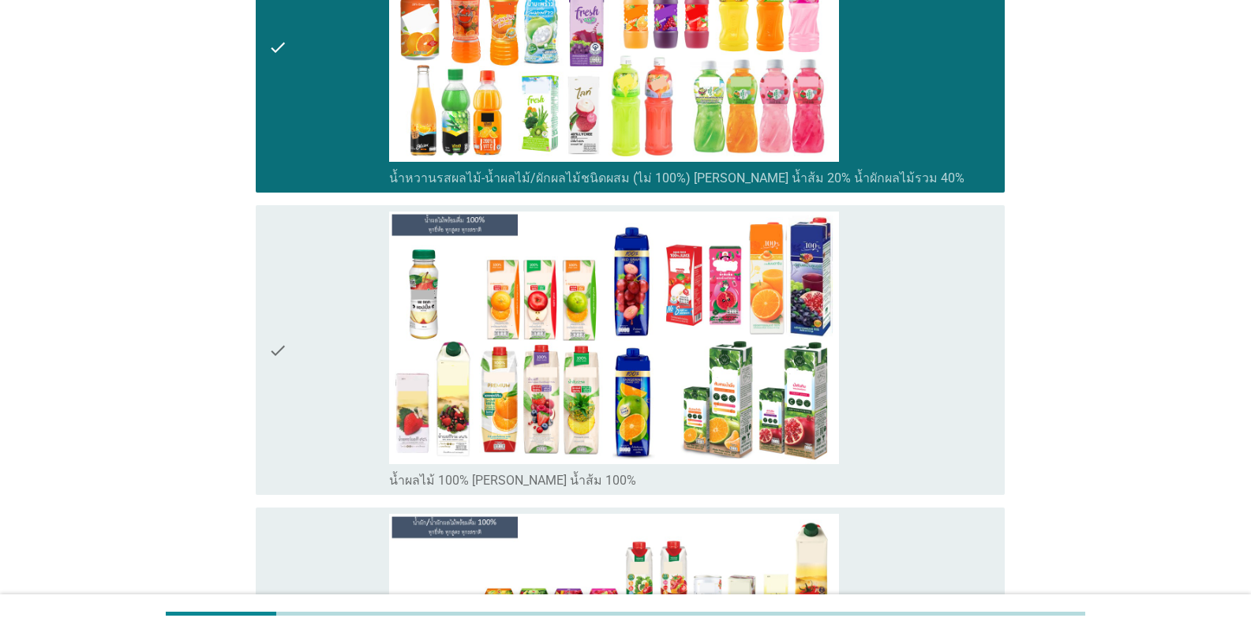
click at [504, 485] on label "น้ำผลไม้ 100% [PERSON_NAME] น้ำส้ม 100%" at bounding box center [512, 481] width 247 height 16
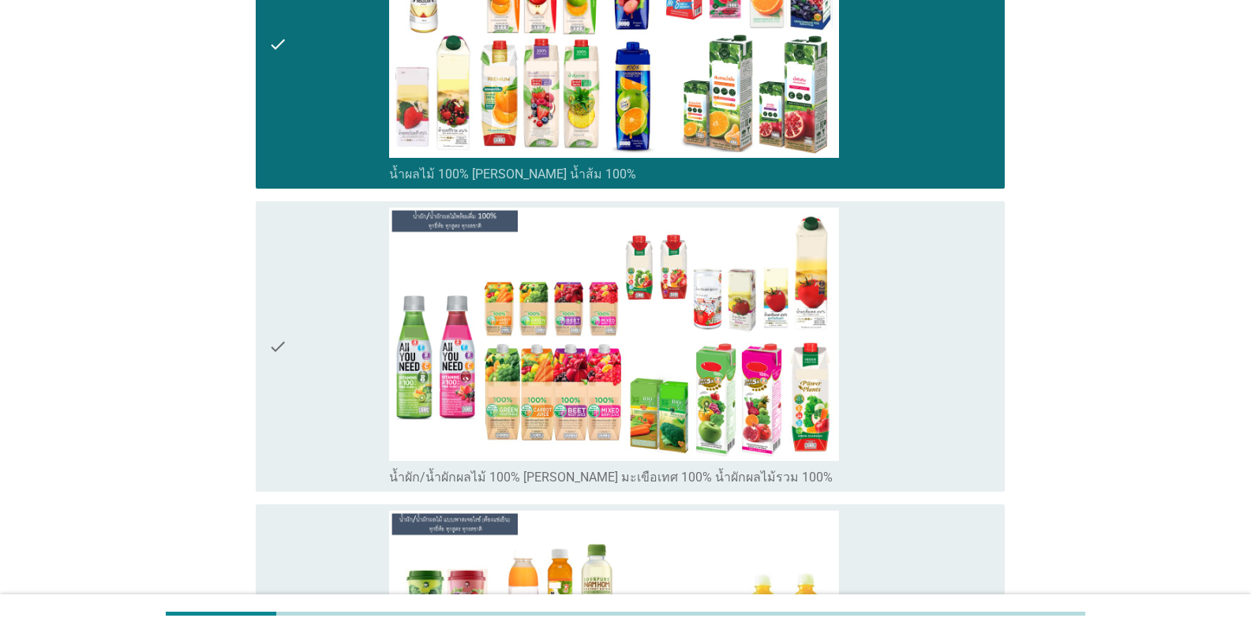
scroll to position [2999, 0]
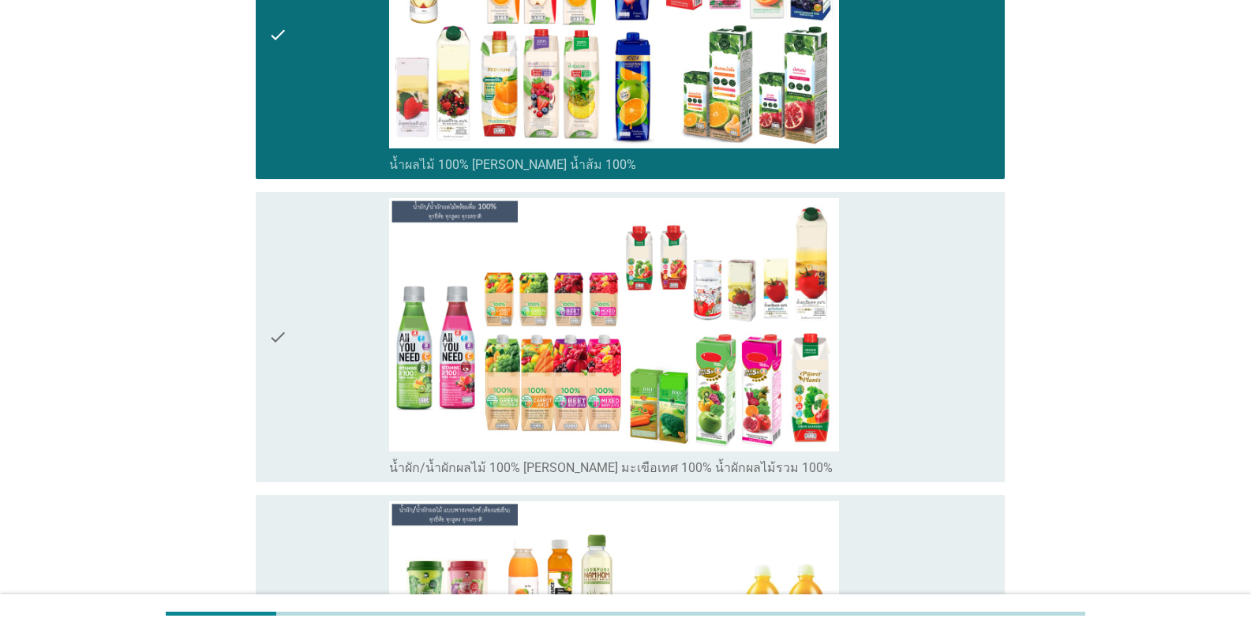
click at [521, 465] on label "น้ำผัก/น้ำผักผลไม้ 100% [PERSON_NAME] มะเขือเทศ 100% น้ำผักผลไม้รวม 100%" at bounding box center [611, 468] width 444 height 16
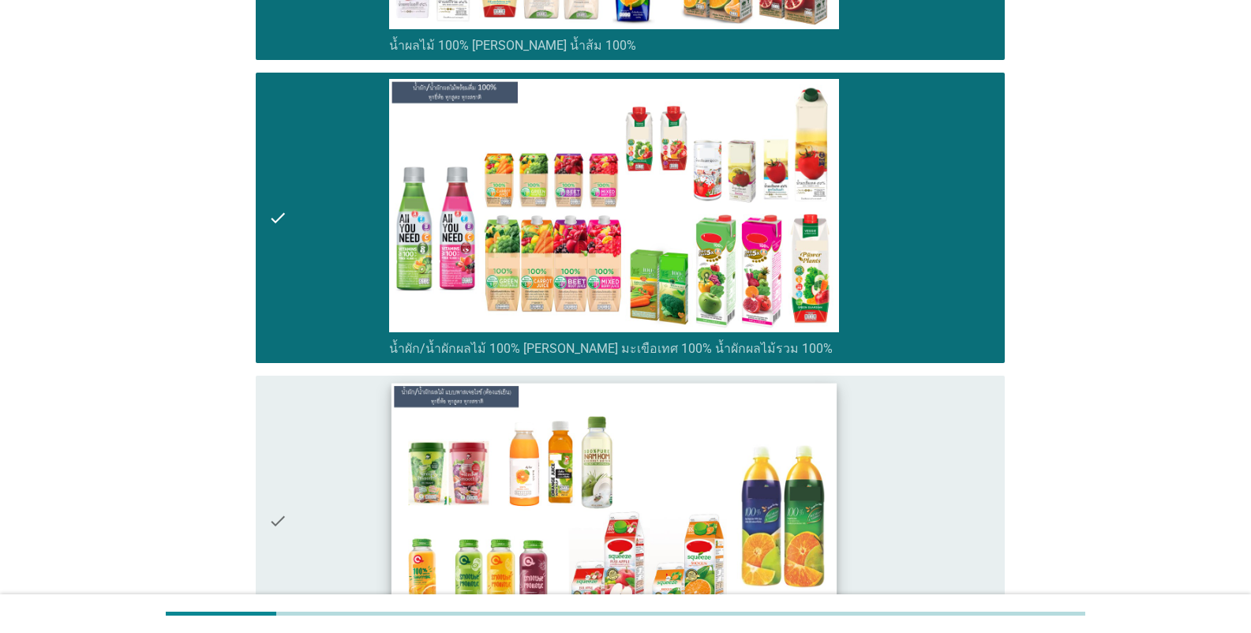
scroll to position [3236, 0]
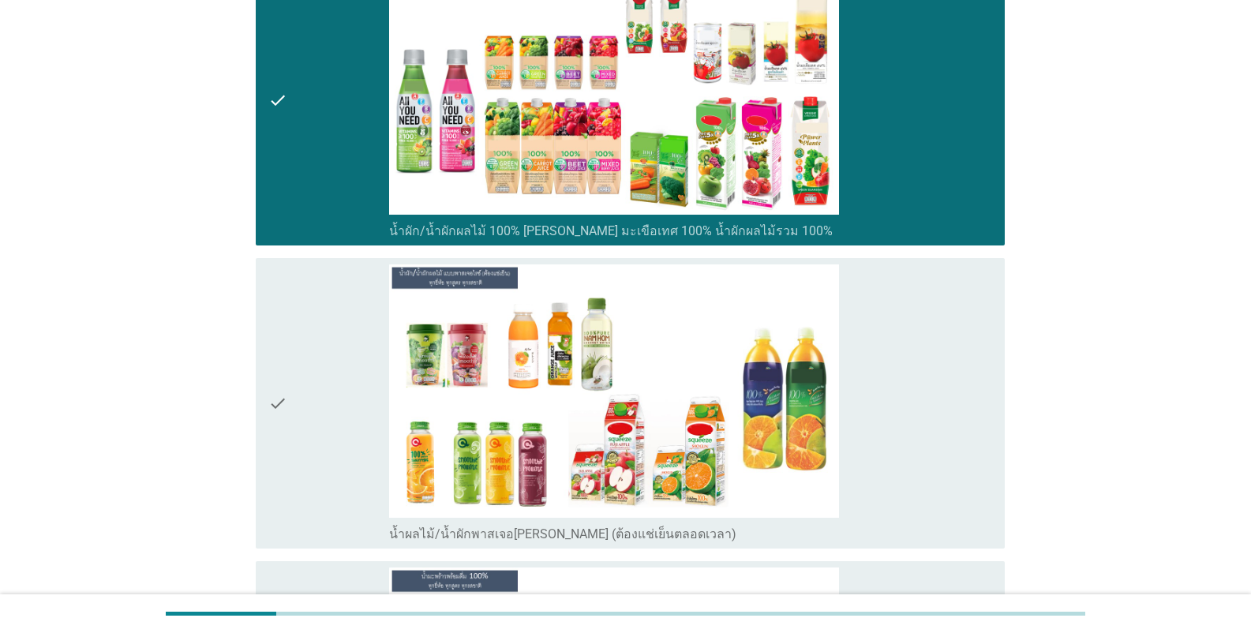
click at [546, 544] on div "check check_box_outline_blank น้ำผลไม้/น้ำผักพาสเจอ[PERSON_NAME] (ต้องแช่เย็นตล…" at bounding box center [630, 403] width 749 height 290
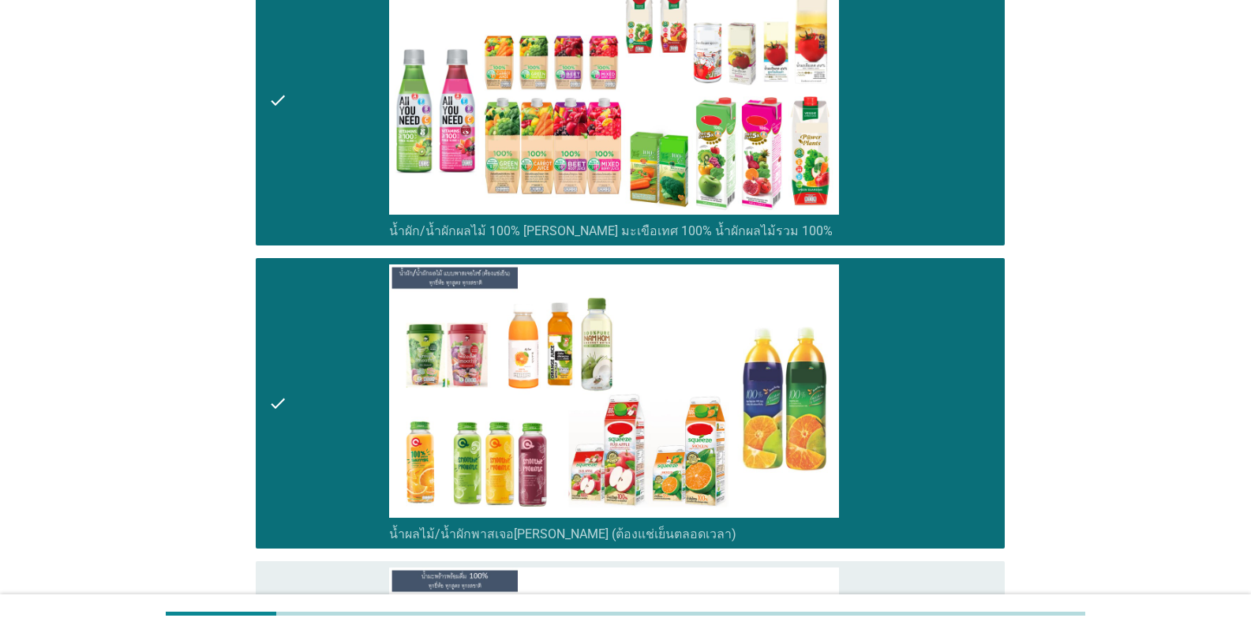
scroll to position [3552, 0]
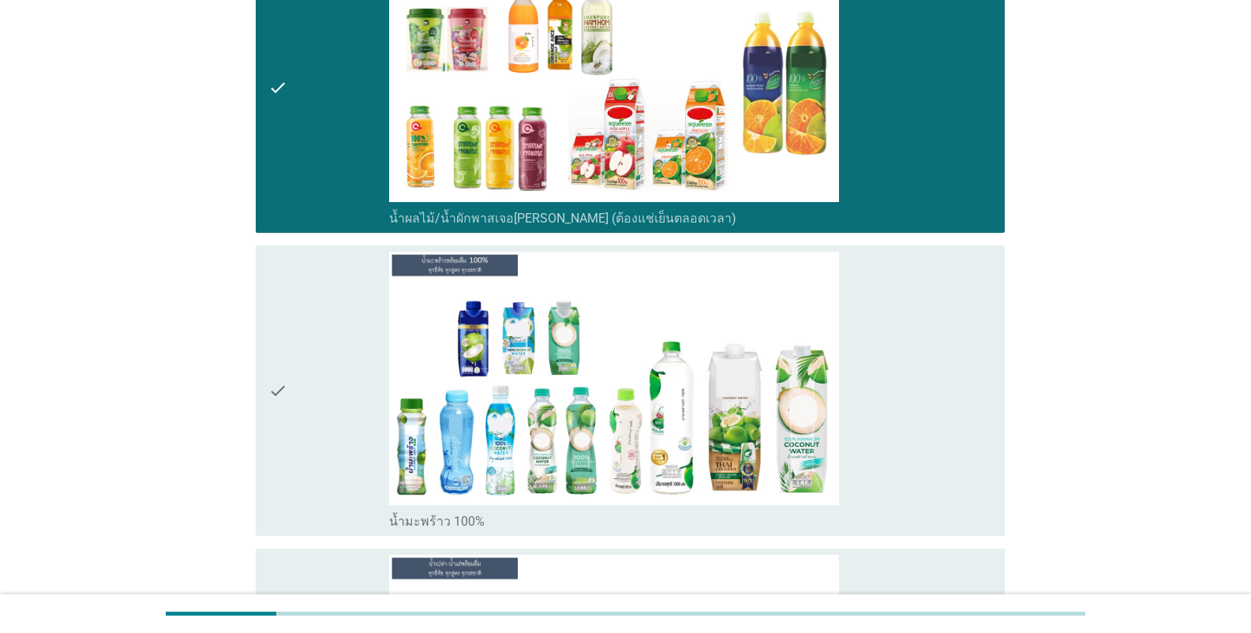
click at [462, 524] on label "น้ำมะพร้าว 100%" at bounding box center [437, 522] width 96 height 16
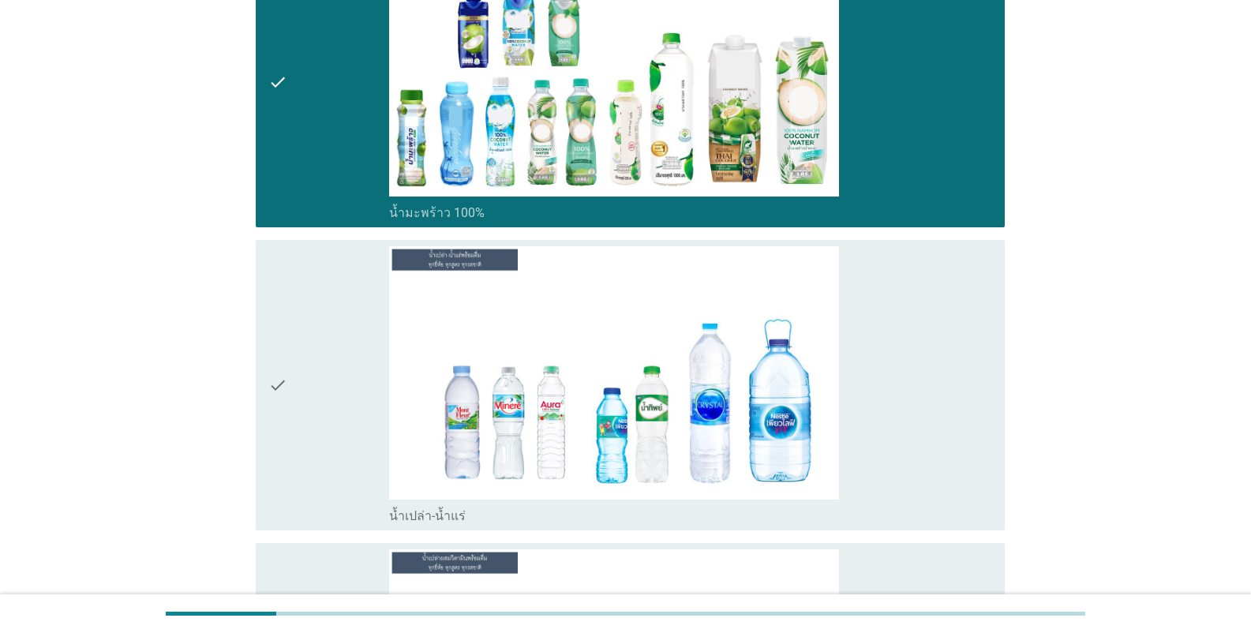
scroll to position [3868, 0]
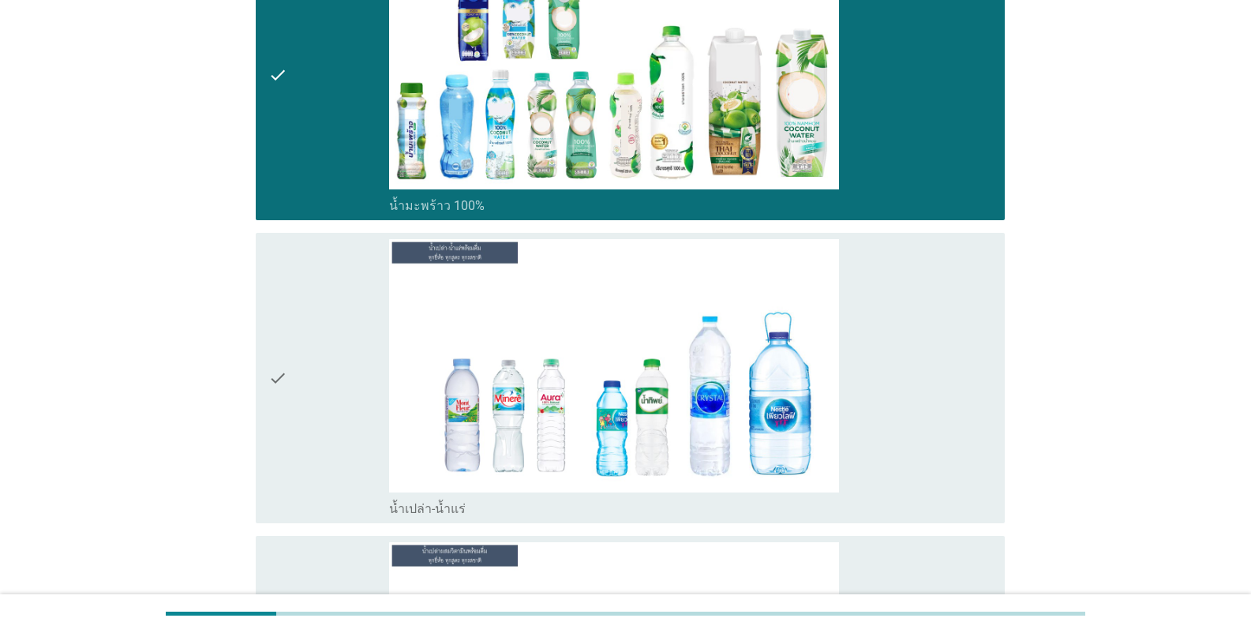
click at [469, 507] on div "check_box_outline_blank น้ำเปล่า-น้ำแร่" at bounding box center [690, 507] width 603 height 19
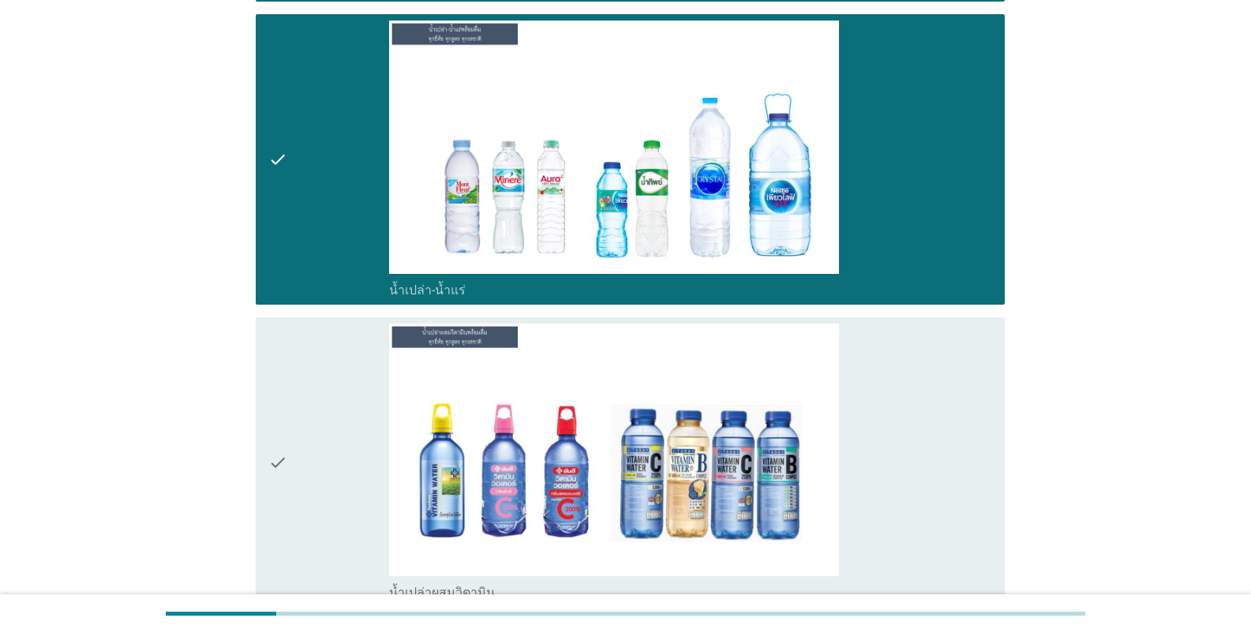
scroll to position [4183, 0]
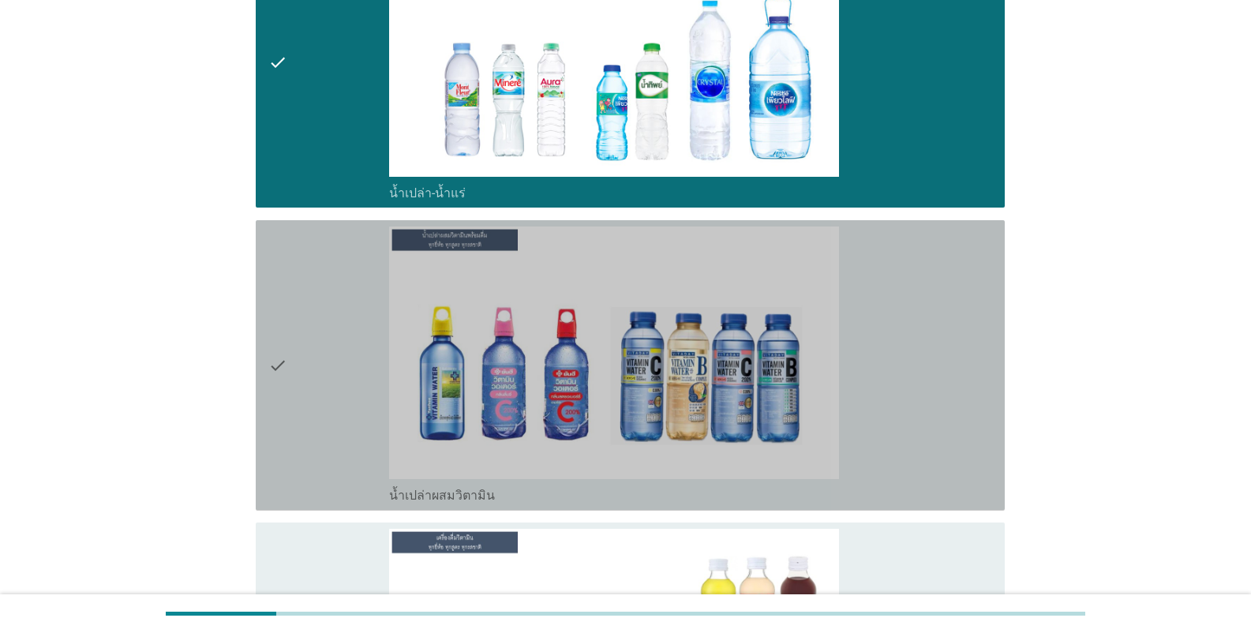
click at [472, 497] on label "น้ำเปล่าผสมวิตามิน" at bounding box center [442, 496] width 106 height 16
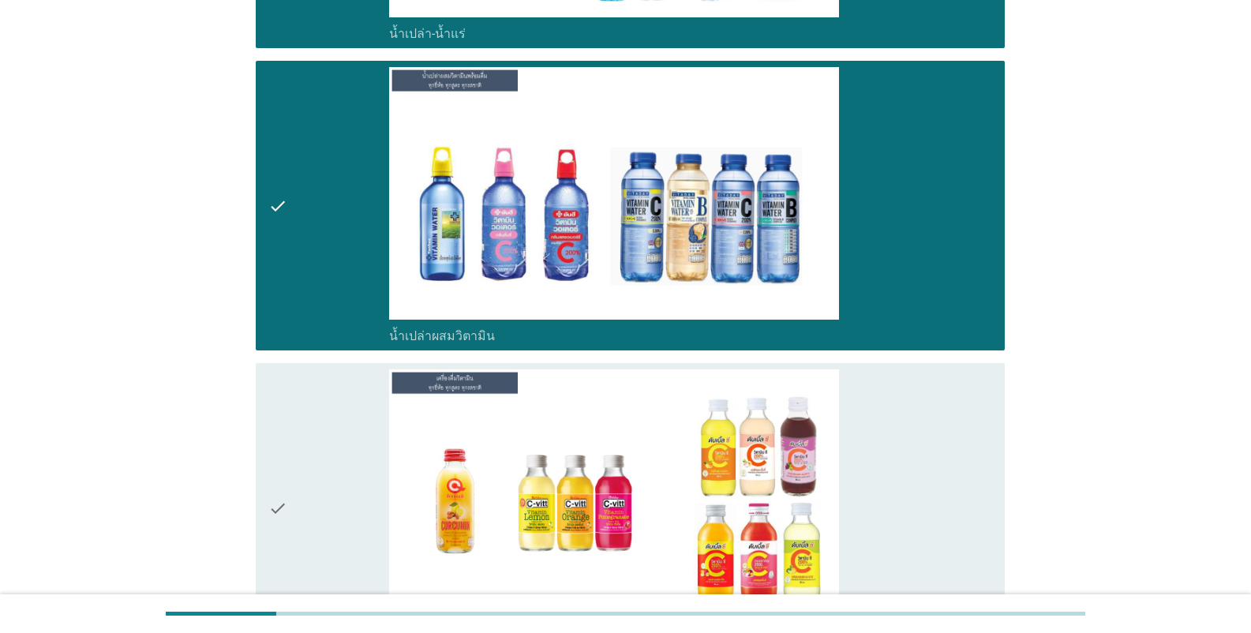
scroll to position [4499, 0]
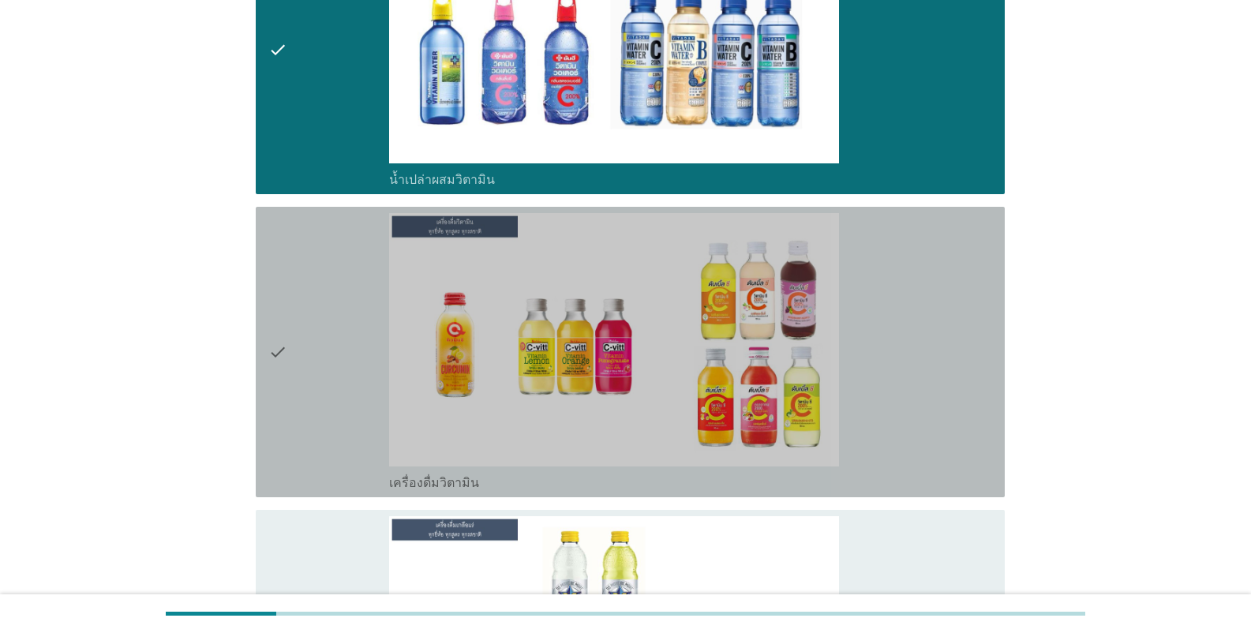
click at [483, 478] on div "check_box_outline_blank เครื่องดื่มวิตามิน" at bounding box center [690, 481] width 603 height 19
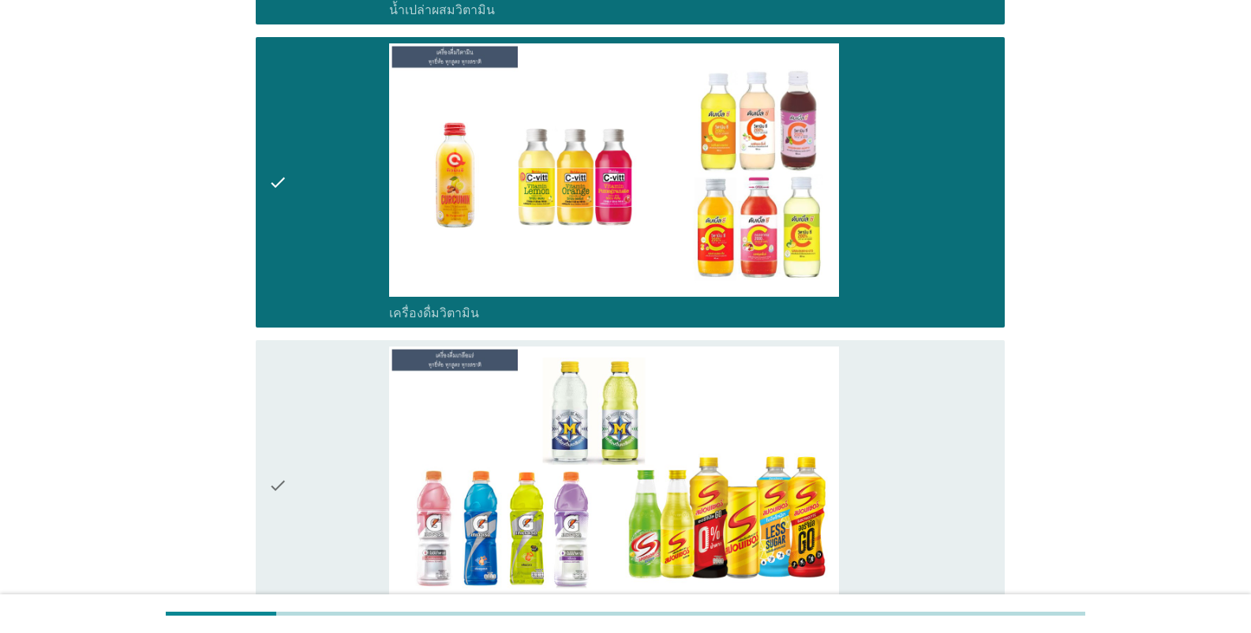
scroll to position [4815, 0]
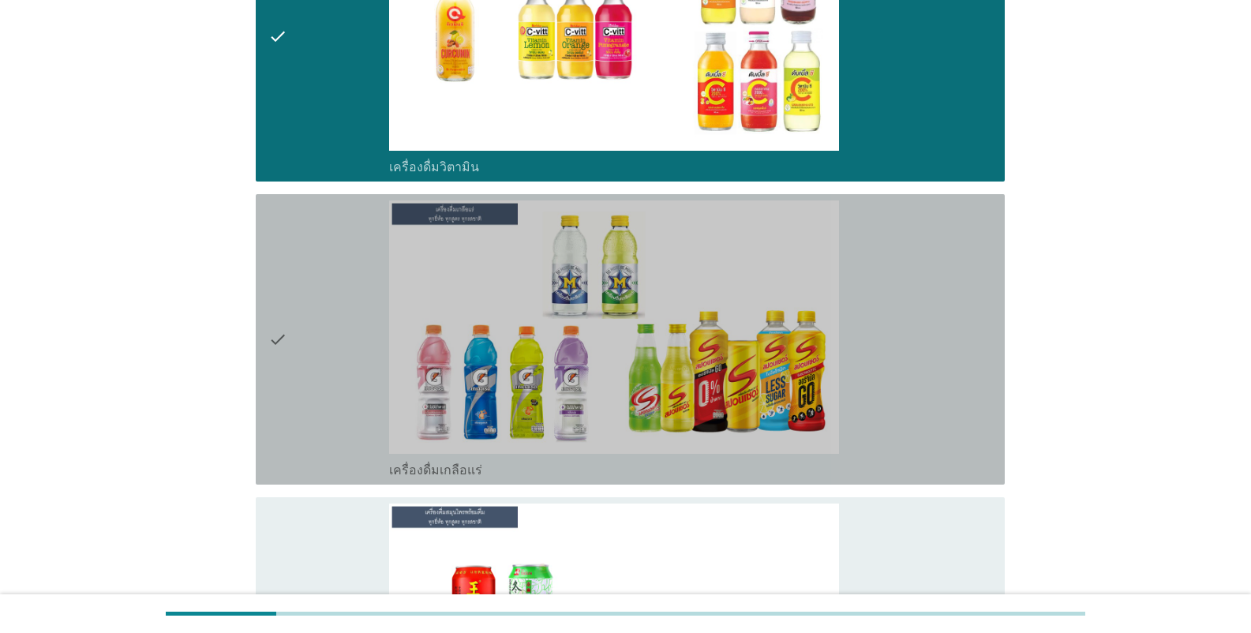
click at [485, 472] on div "check_box_outline_blank เครื่องดื่มเกลือแร่" at bounding box center [690, 468] width 603 height 19
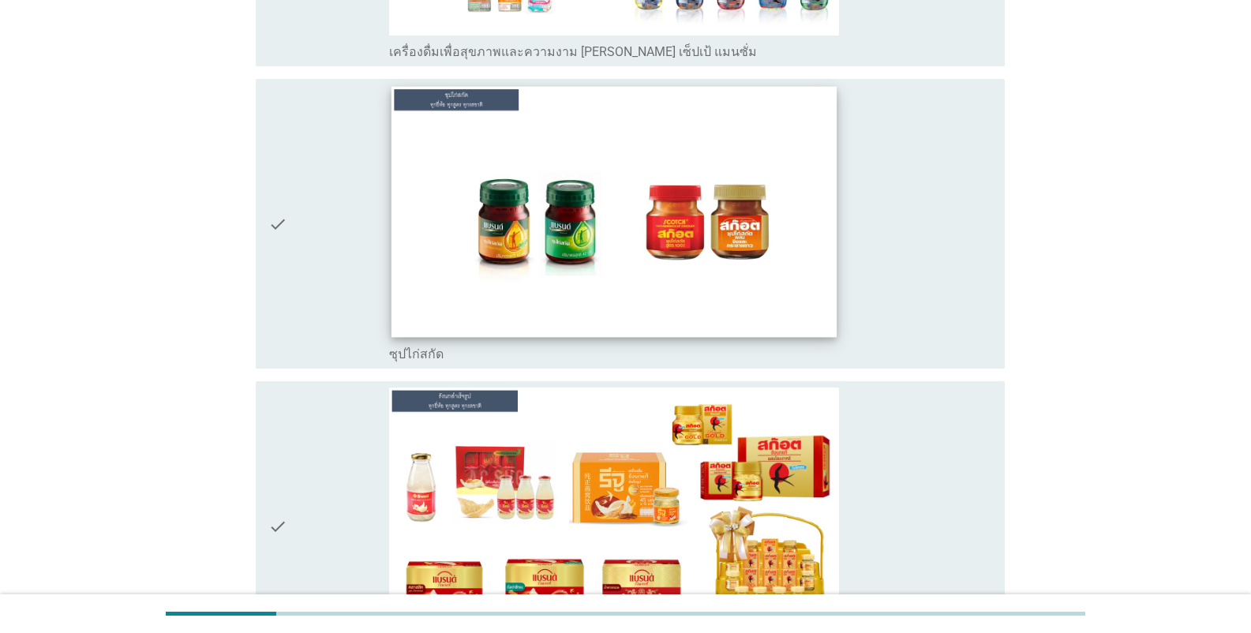
scroll to position [5841, 0]
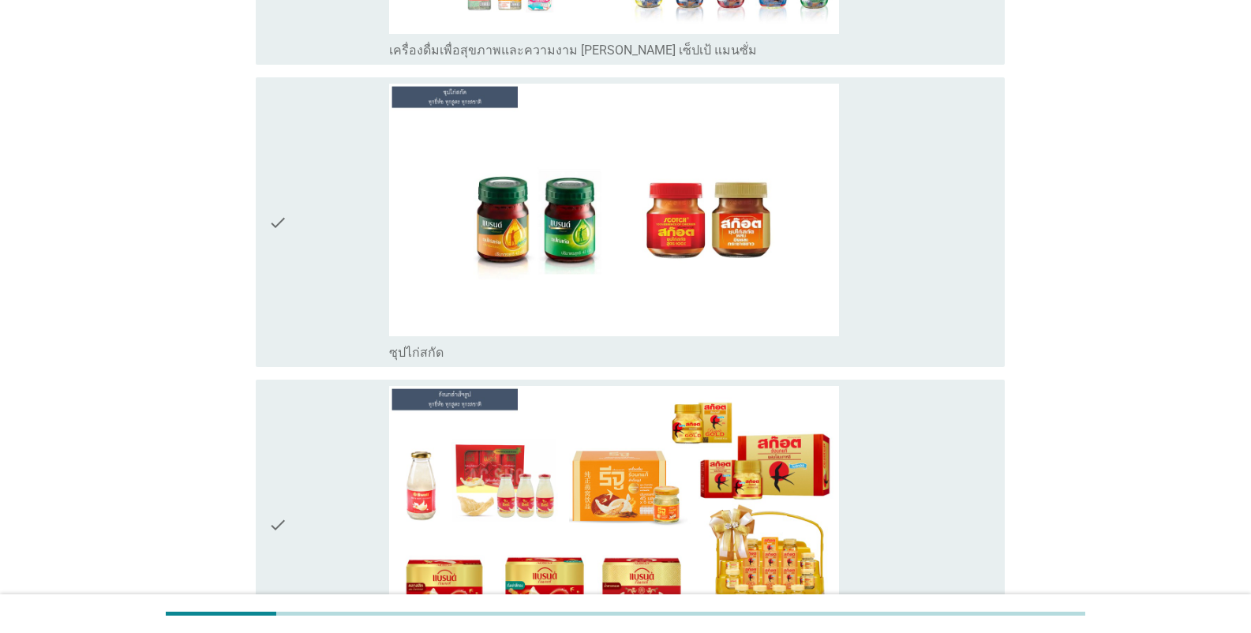
click at [490, 356] on div "check_box_outline_blank ซุปไก่สกัด" at bounding box center [690, 351] width 603 height 19
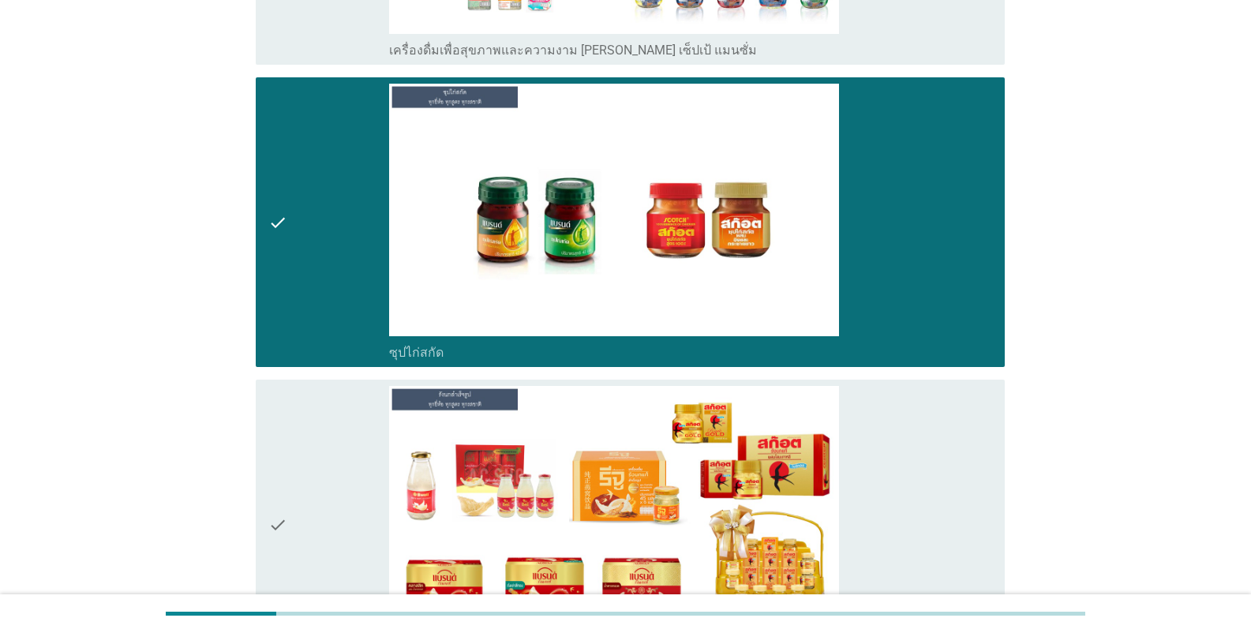
scroll to position [5999, 0]
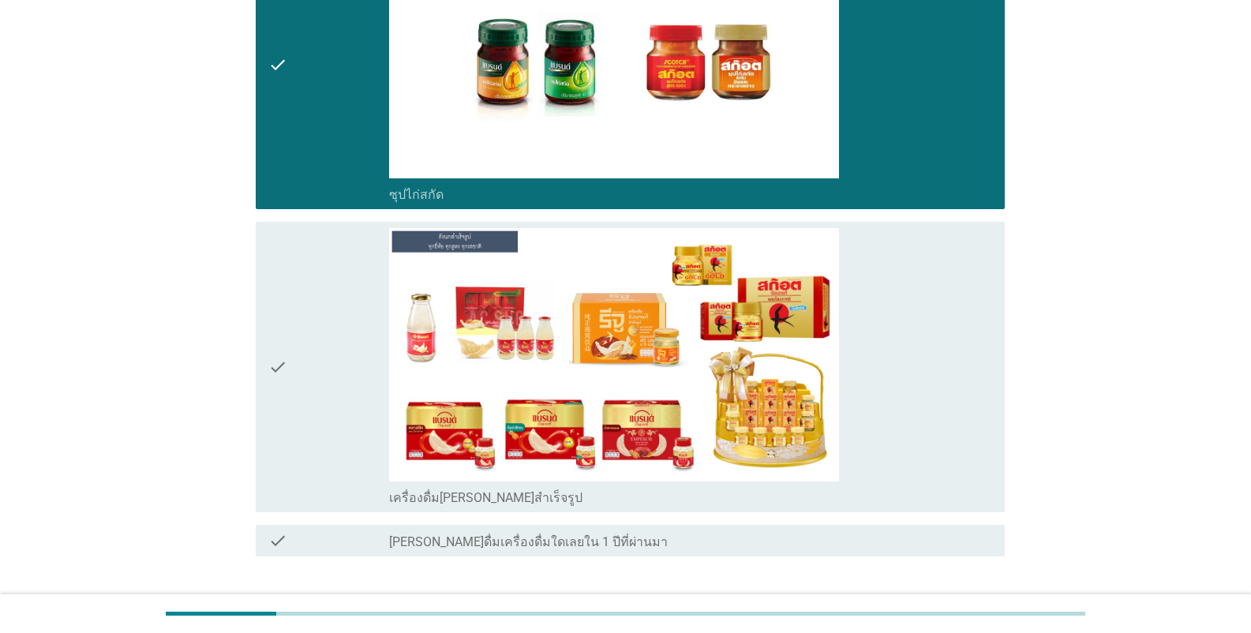
click at [451, 500] on label "เครื่องดื่ม[PERSON_NAME]สำเร็จรูป" at bounding box center [485, 498] width 193 height 16
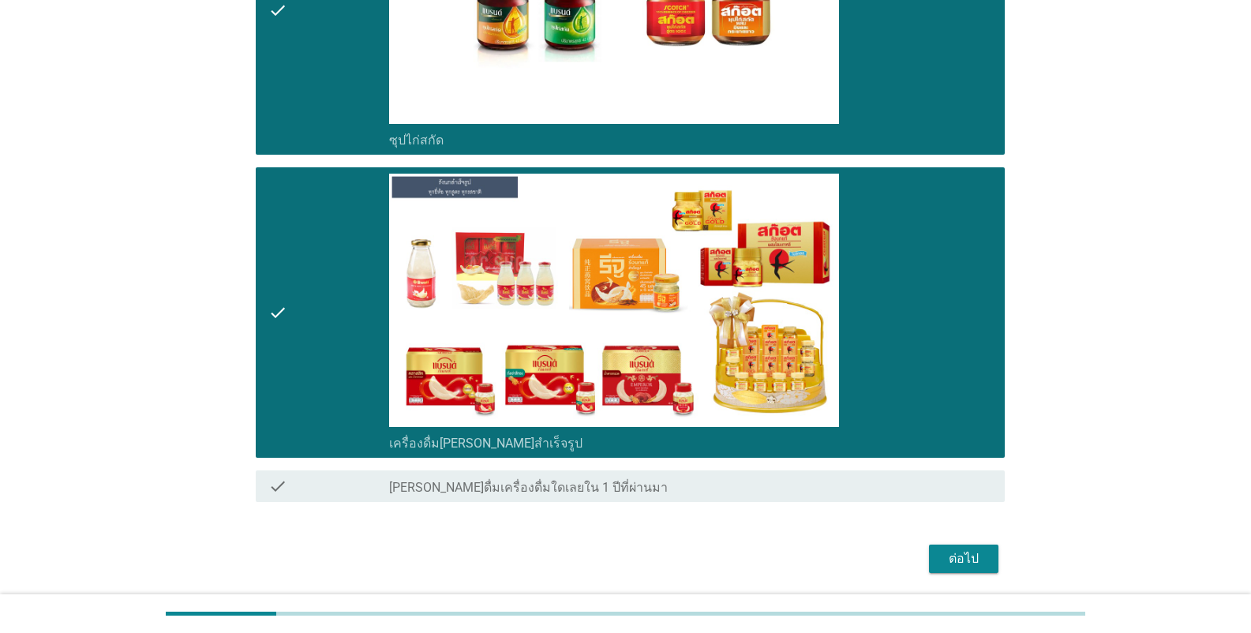
scroll to position [6107, 0]
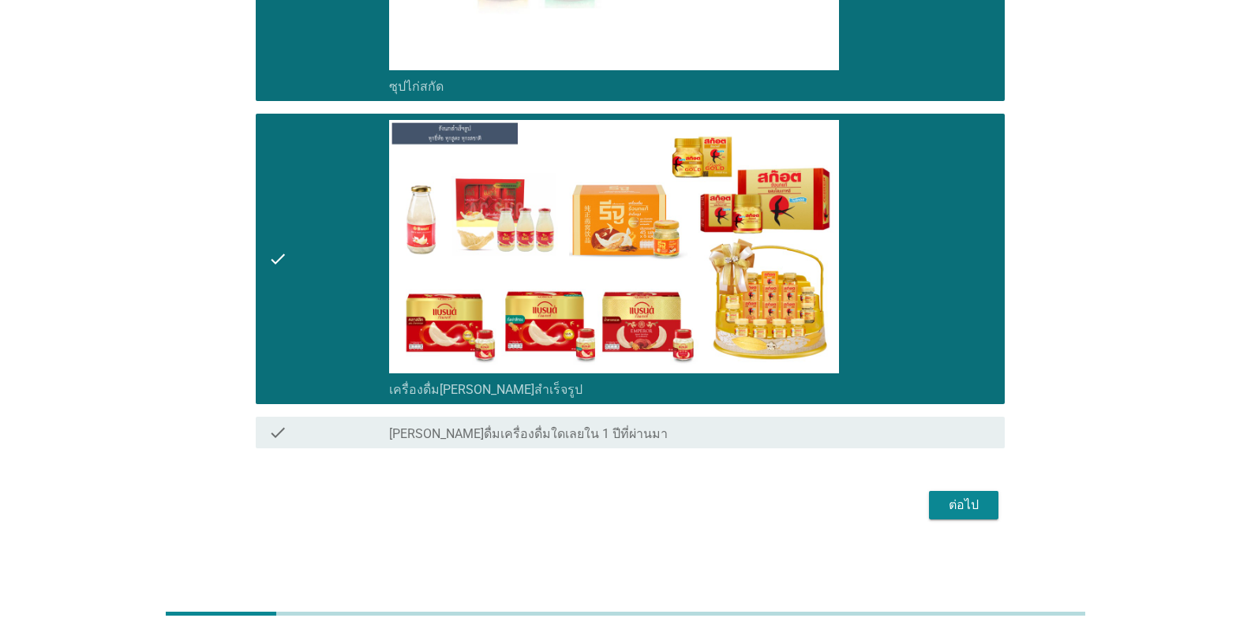
click at [777, 511] on button "ต่อไป" at bounding box center [963, 505] width 69 height 28
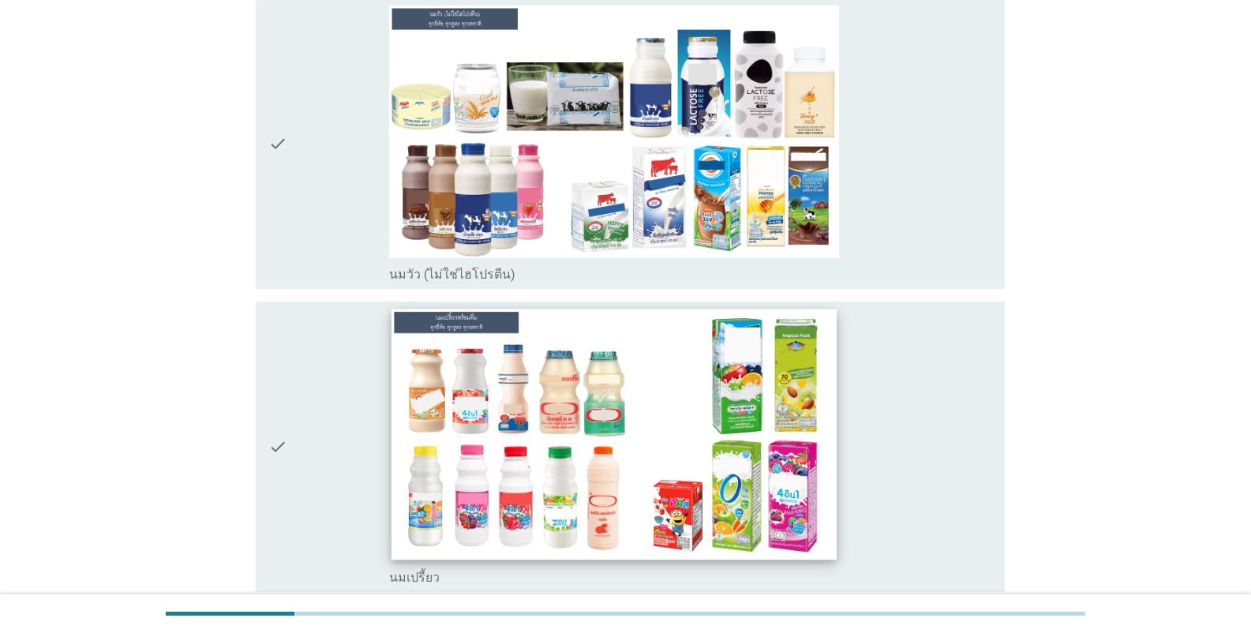
scroll to position [237, 0]
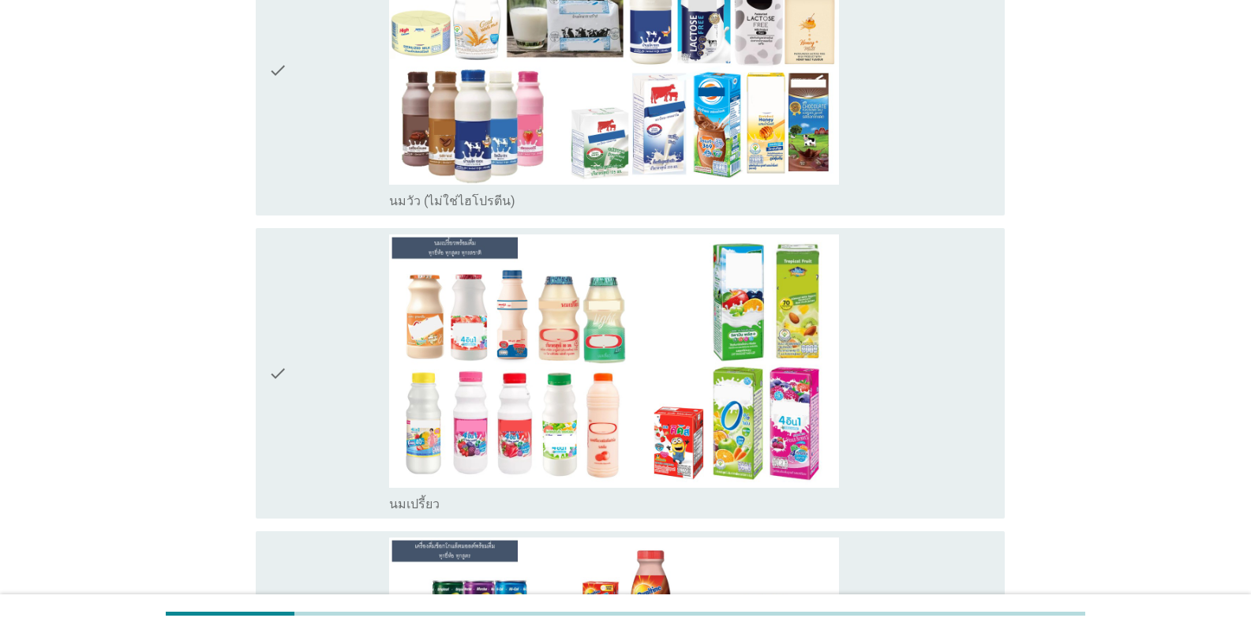
click at [504, 502] on div "check_box_outline_blank นมเปรี้ยว" at bounding box center [690, 502] width 603 height 19
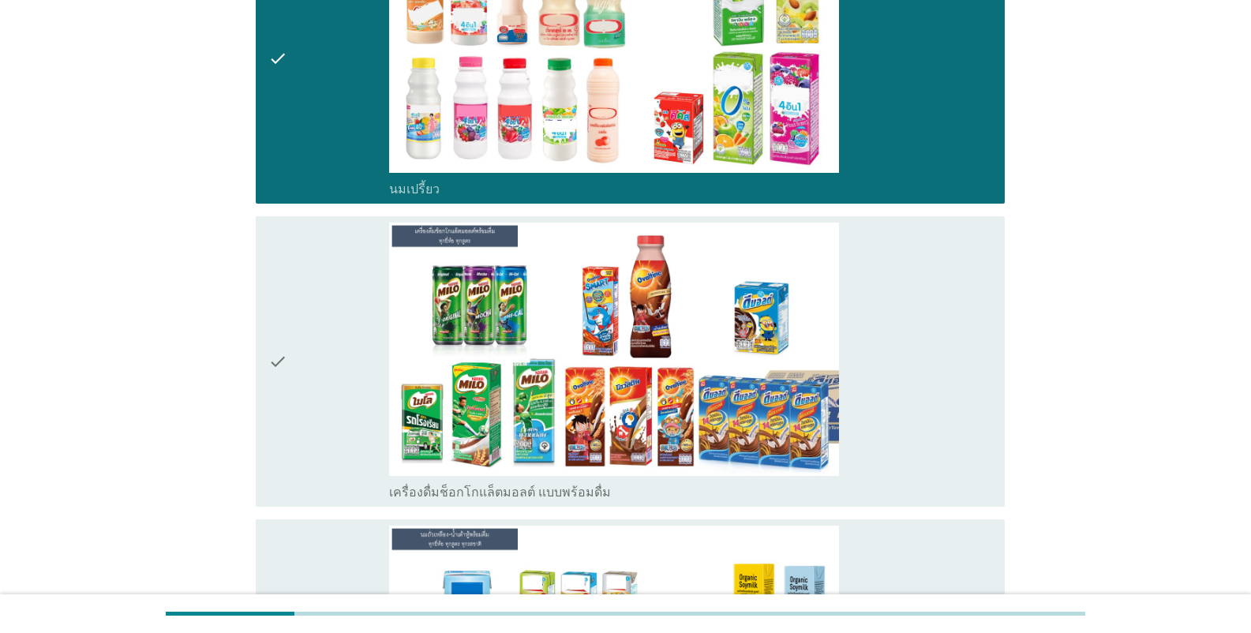
scroll to position [553, 0]
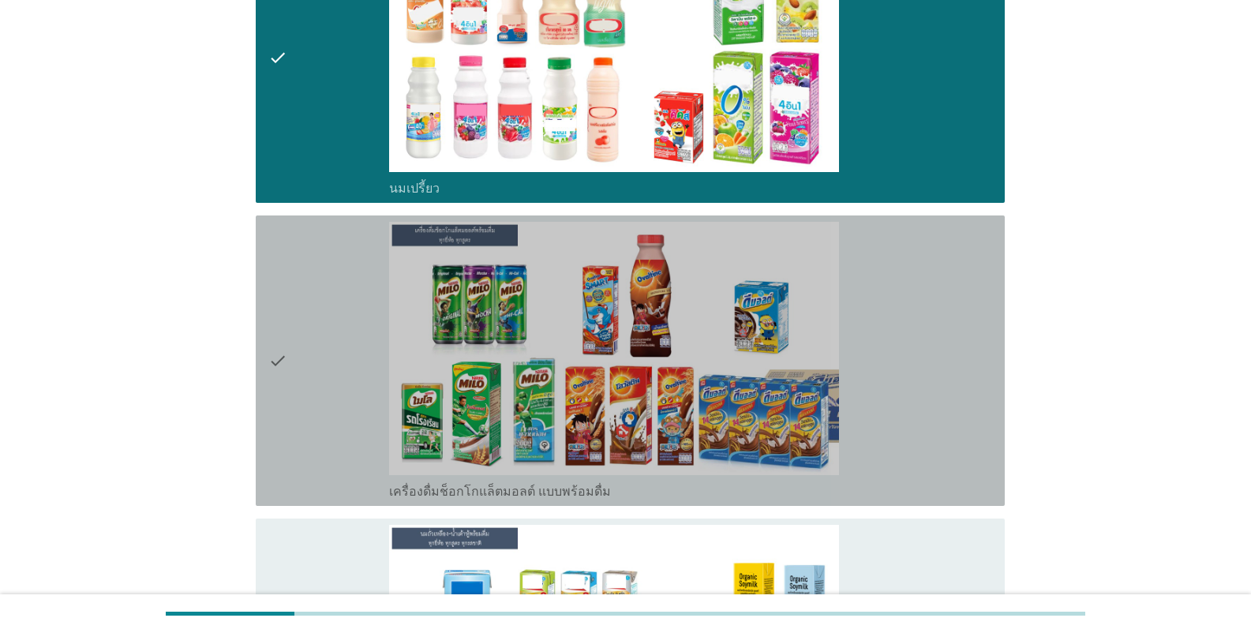
click at [524, 492] on label "เครื่องดื่มช็อกโกแล็ตมอลต์ แบบพร้อมดื่ม" at bounding box center [500, 492] width 222 height 16
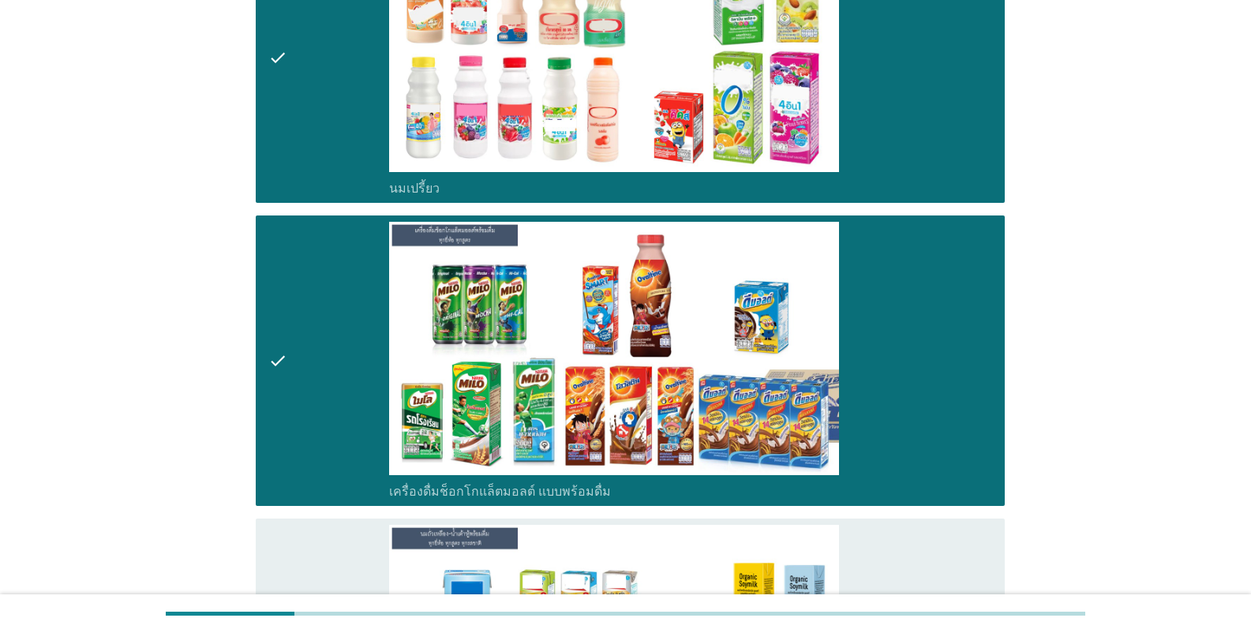
scroll to position [947, 0]
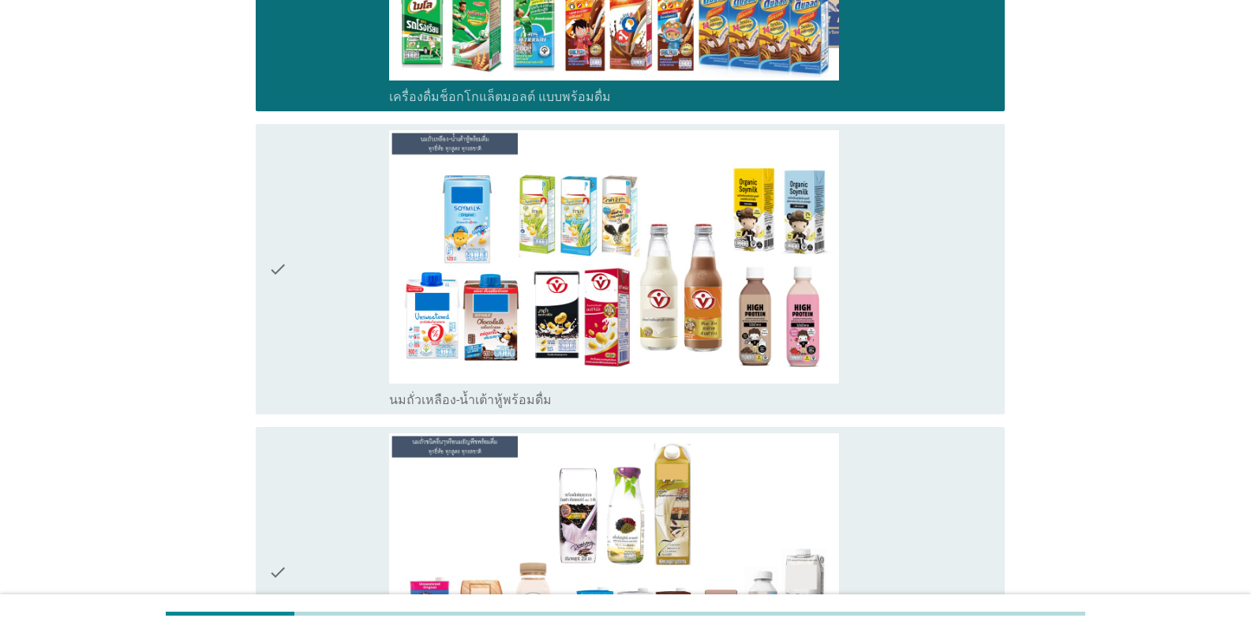
click at [551, 399] on div "check_box_outline_blank นมถั่วเหลือง-น้ำเต้าหู้พร้อมดื่ม" at bounding box center [690, 398] width 603 height 19
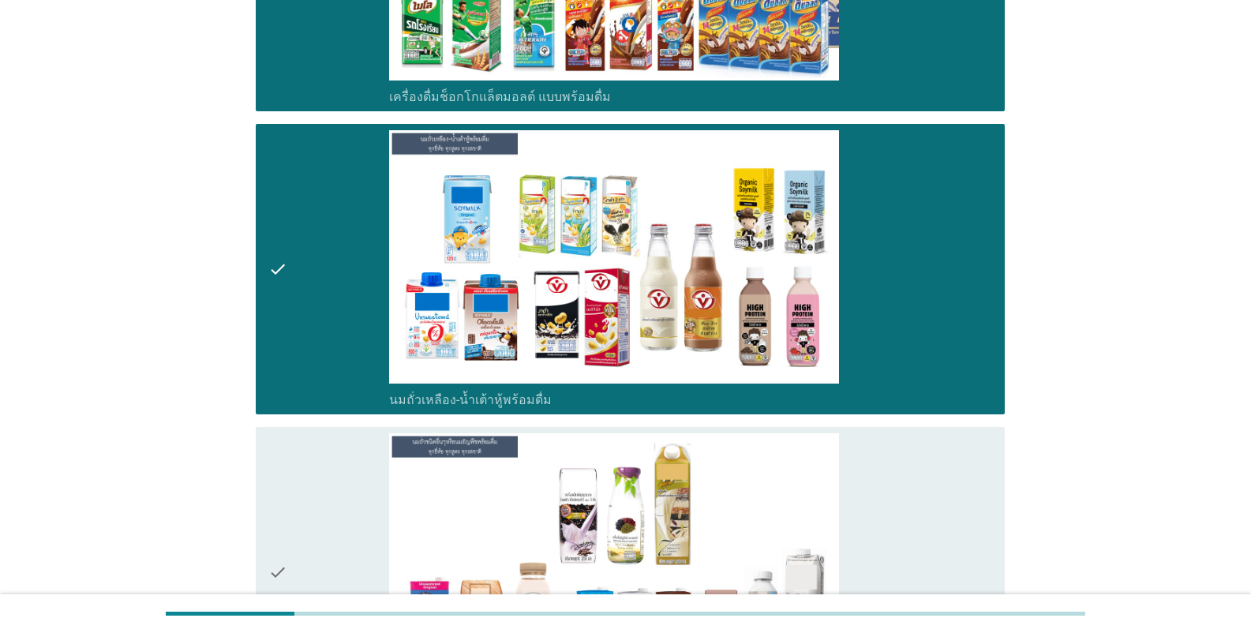
scroll to position [1263, 0]
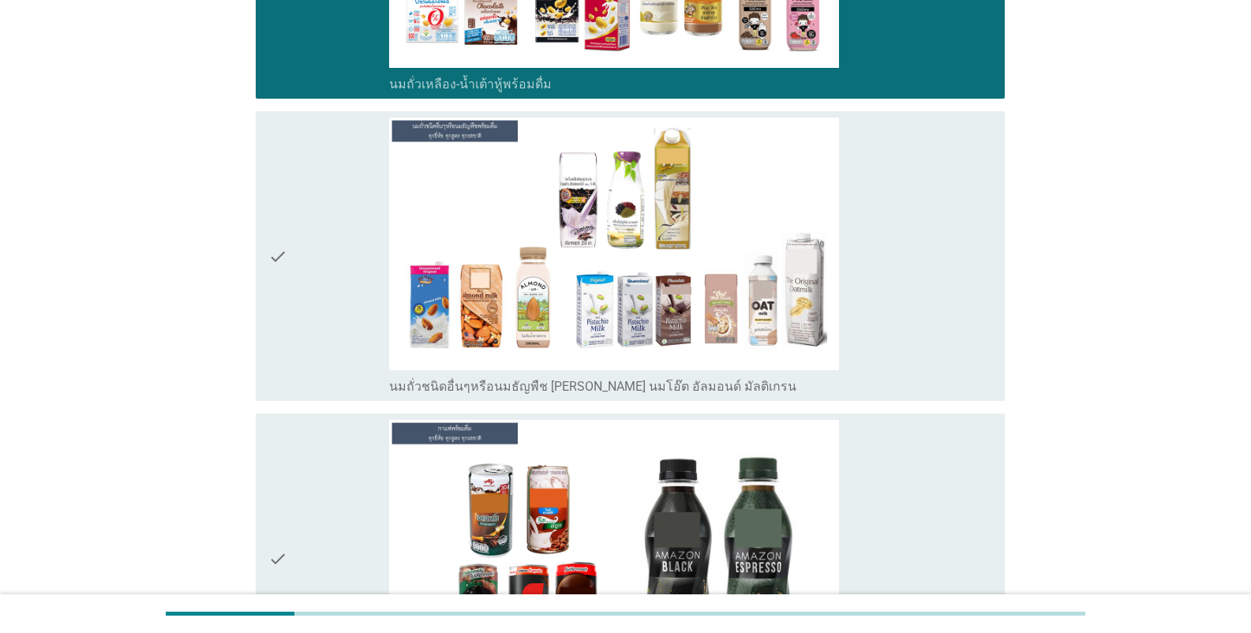
click at [556, 386] on label "นมถั่วชนิดอื่นๆหรือนมธัญพืช [PERSON_NAME] นมโอ๊ต อัลมอนด์ มัลติเกรน" at bounding box center [592, 387] width 407 height 16
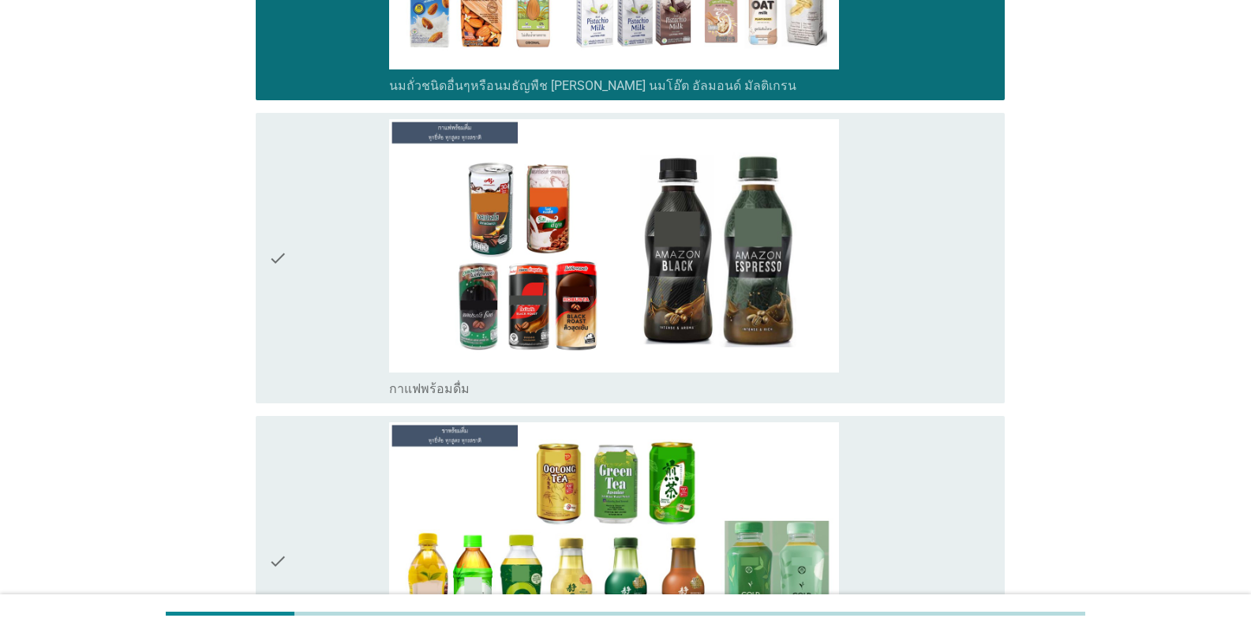
scroll to position [1579, 0]
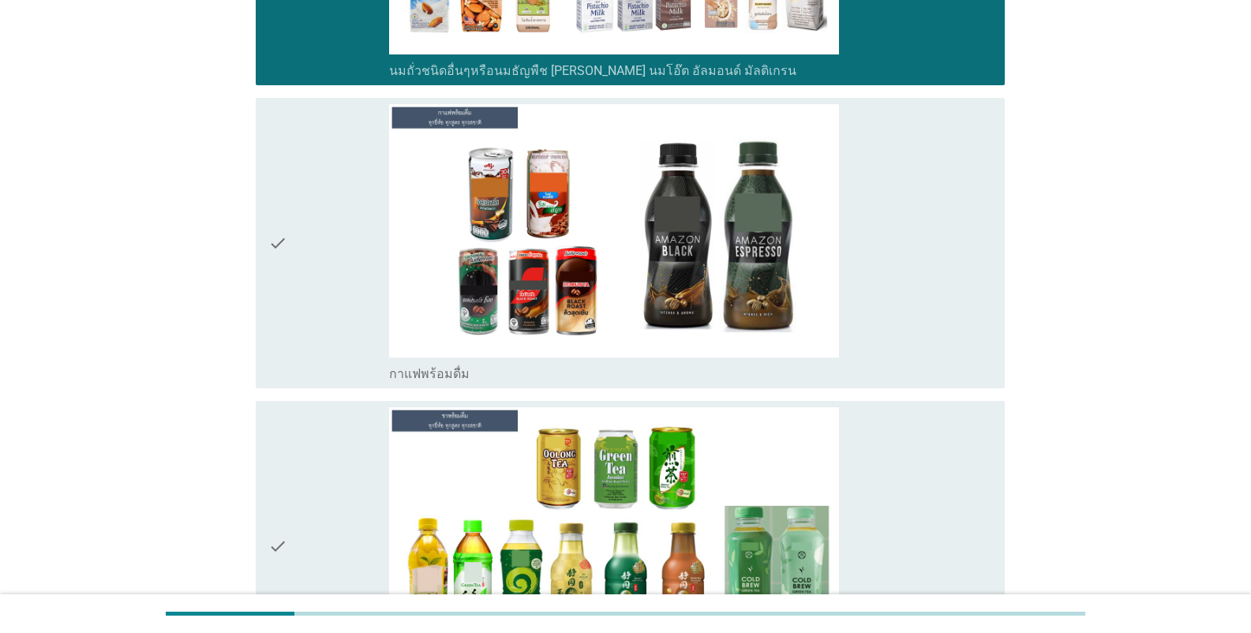
click at [565, 378] on div "check_box_outline_blank กาแฟพร้อมดื่ม" at bounding box center [690, 372] width 603 height 19
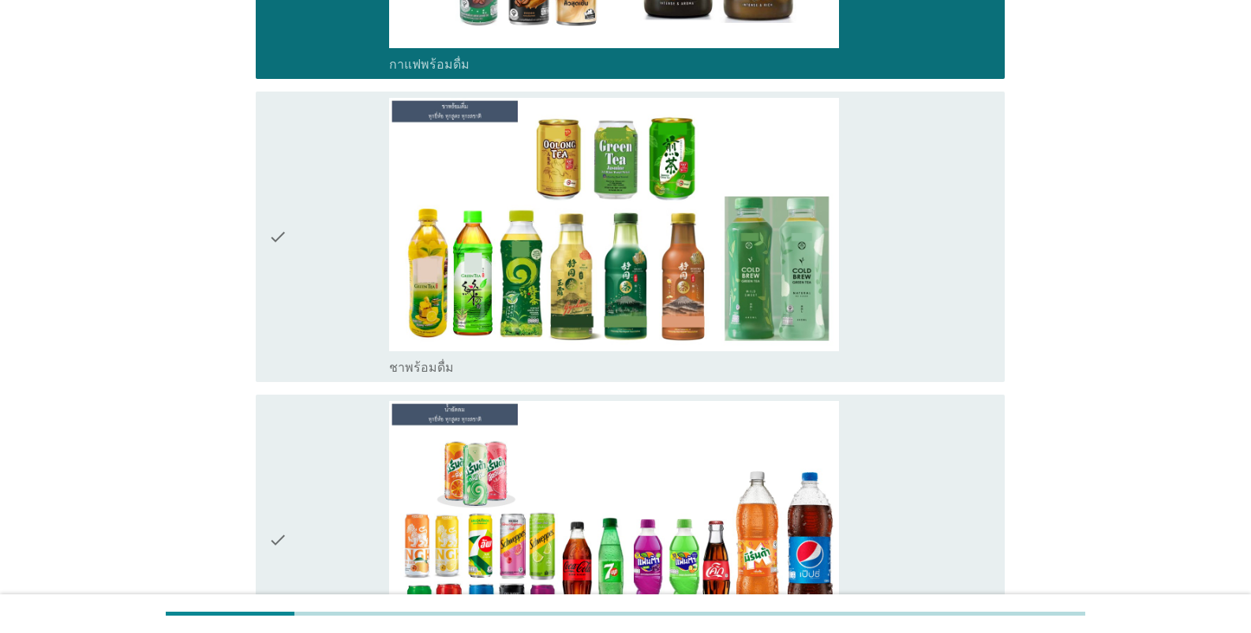
scroll to position [1894, 0]
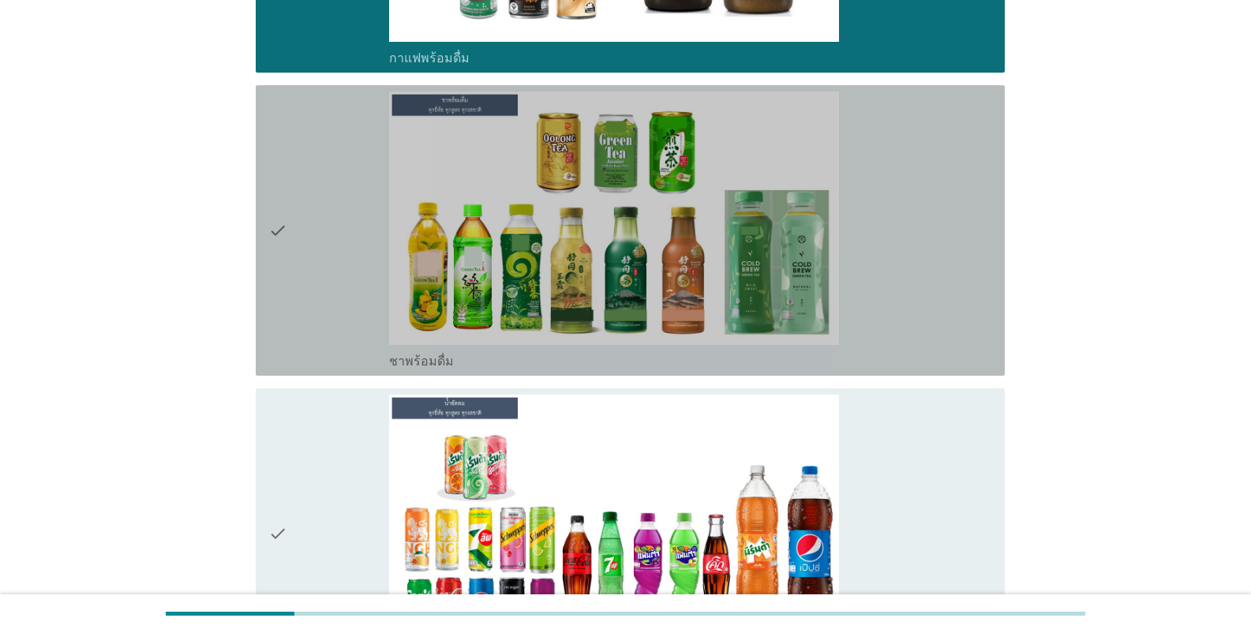
click at [584, 359] on div "check_box_outline_blank ชาพร้อมดื่ม" at bounding box center [690, 359] width 603 height 19
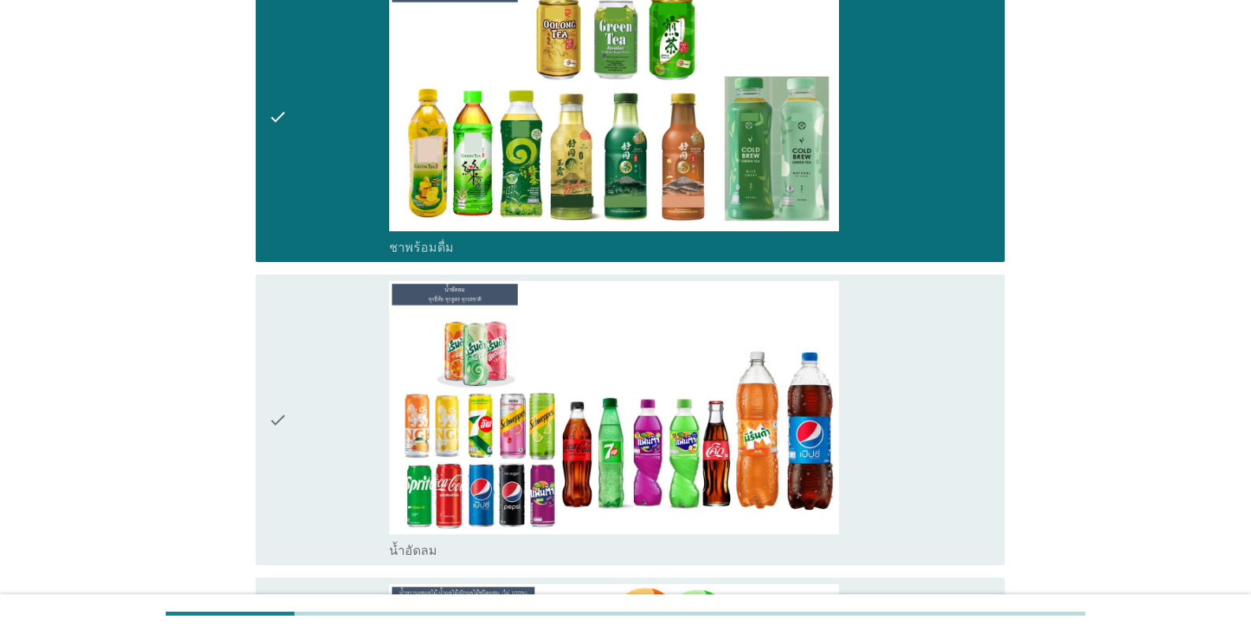
scroll to position [2131, 0]
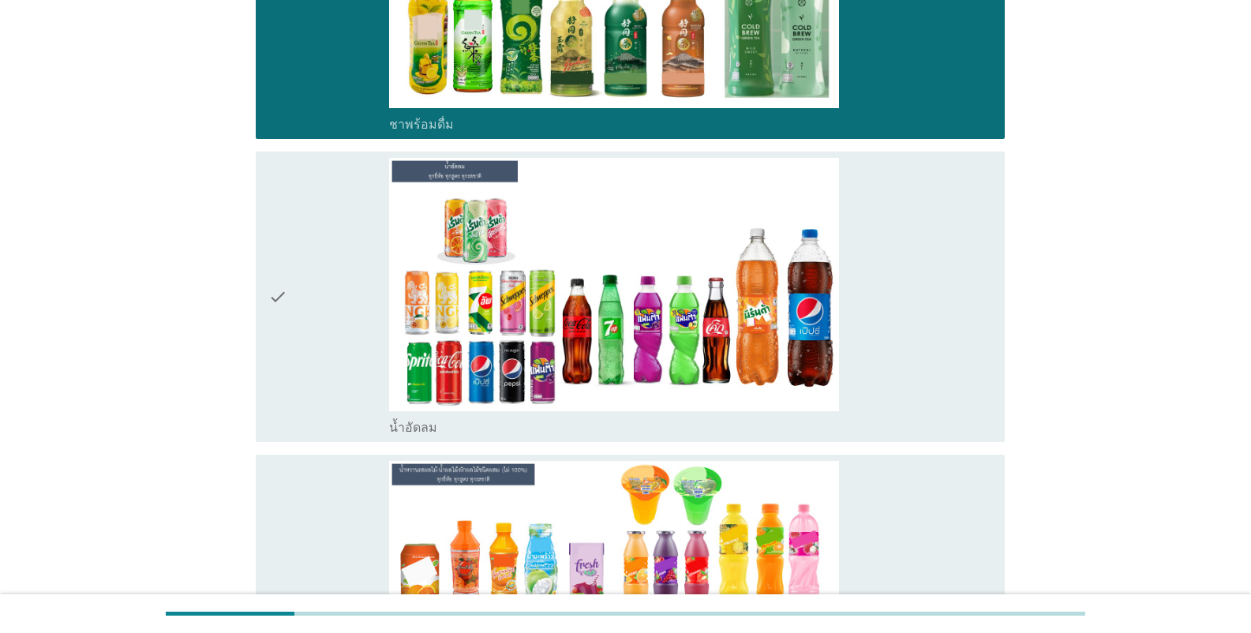
click at [539, 420] on div "check_box_outline_blank น้ำอัดลม" at bounding box center [690, 426] width 603 height 19
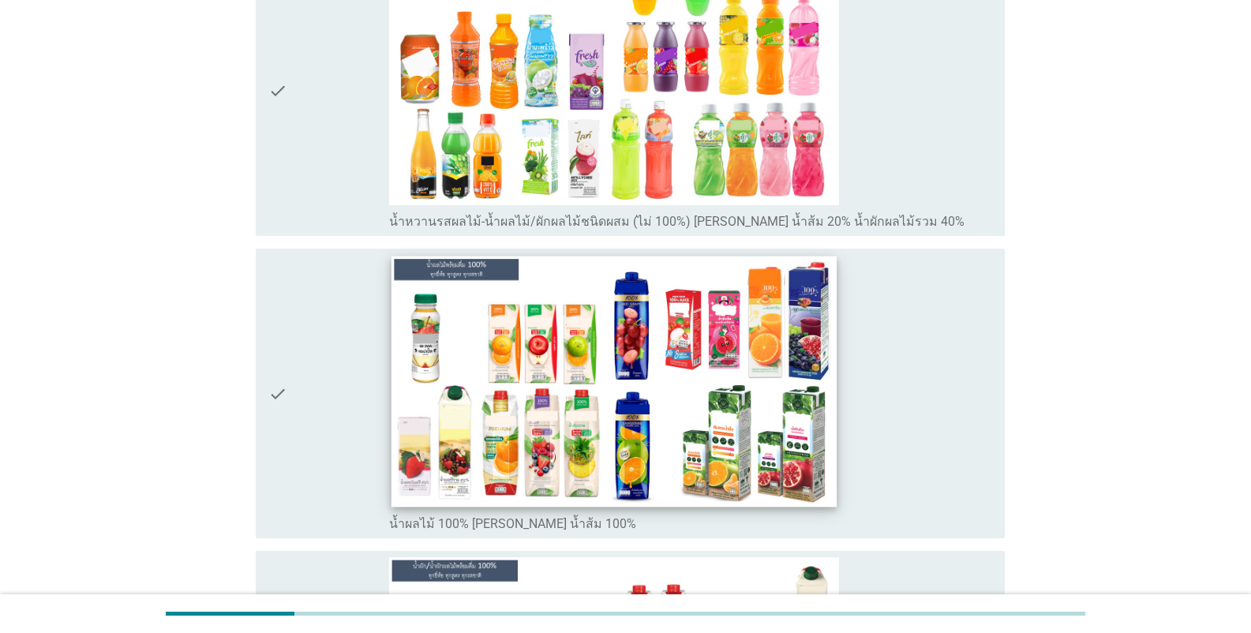
scroll to position [2763, 0]
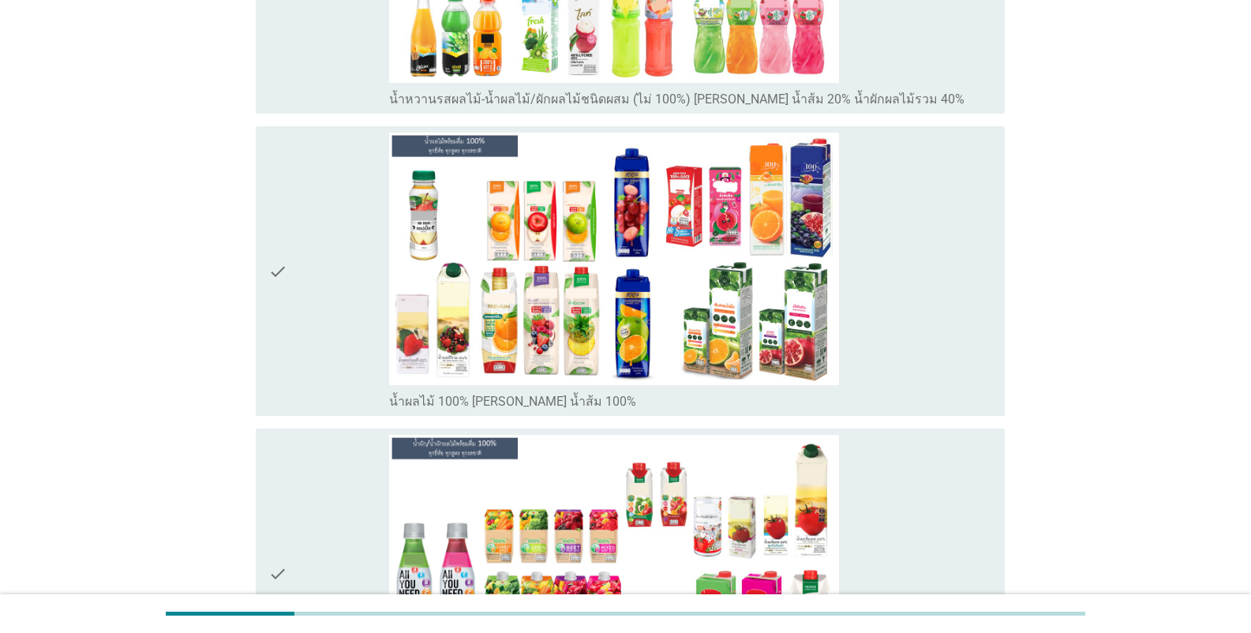
click at [575, 397] on div "check_box_outline_blank น้ำผลไม้ 100% [PERSON_NAME] น้ำส้ม 100%" at bounding box center [690, 400] width 603 height 19
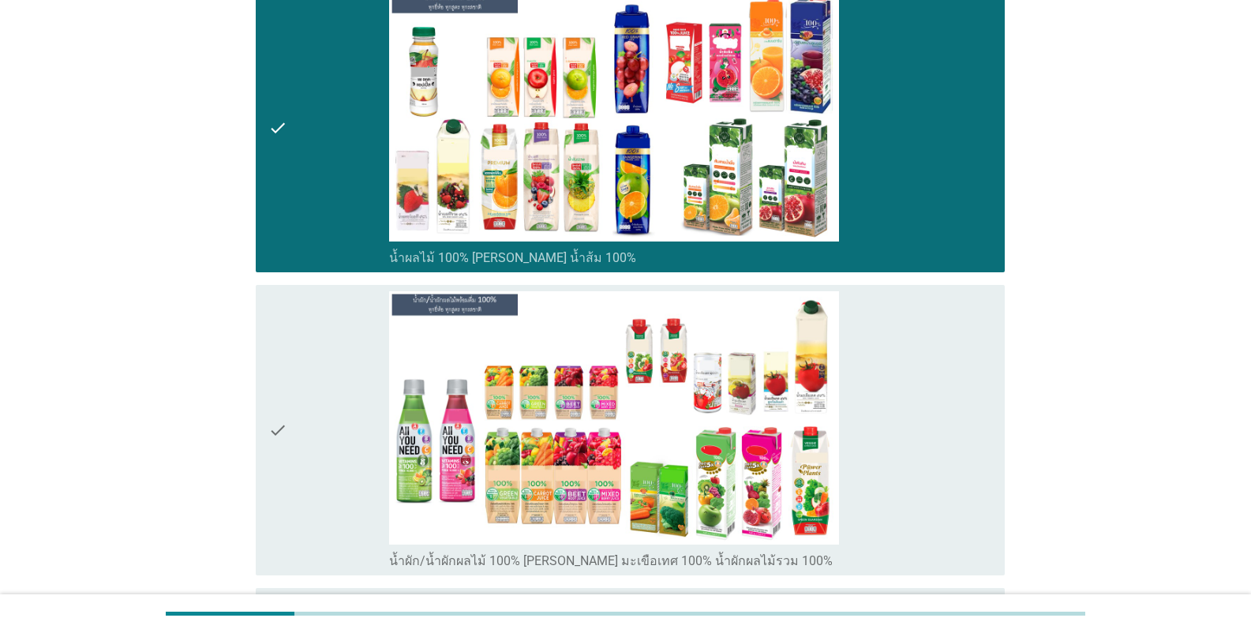
scroll to position [3157, 0]
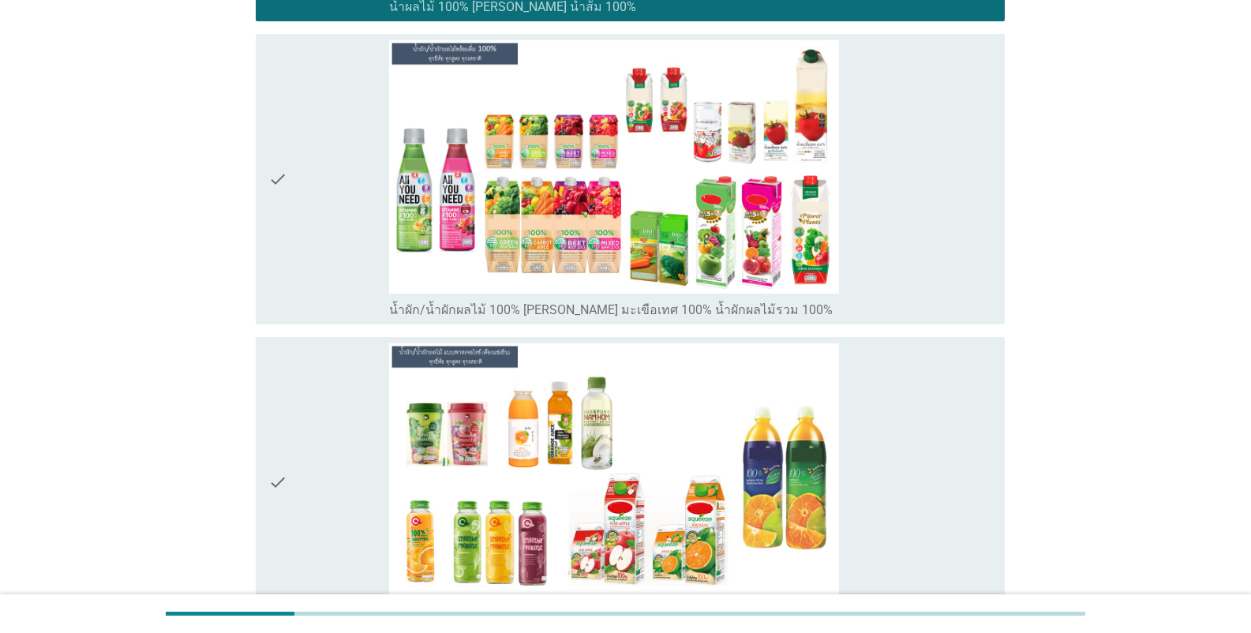
click at [650, 305] on label "น้ำผัก/น้ำผักผลไม้ 100% [PERSON_NAME] มะเขือเทศ 100% น้ำผักผลไม้รวม 100%" at bounding box center [611, 310] width 444 height 16
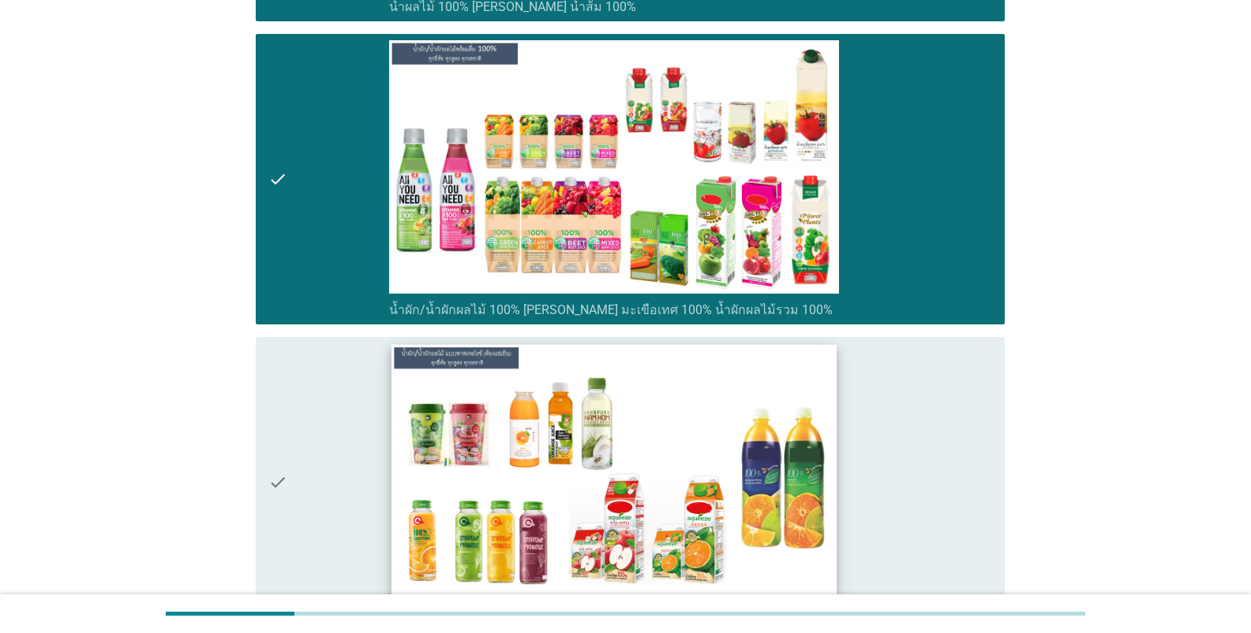
scroll to position [3394, 0]
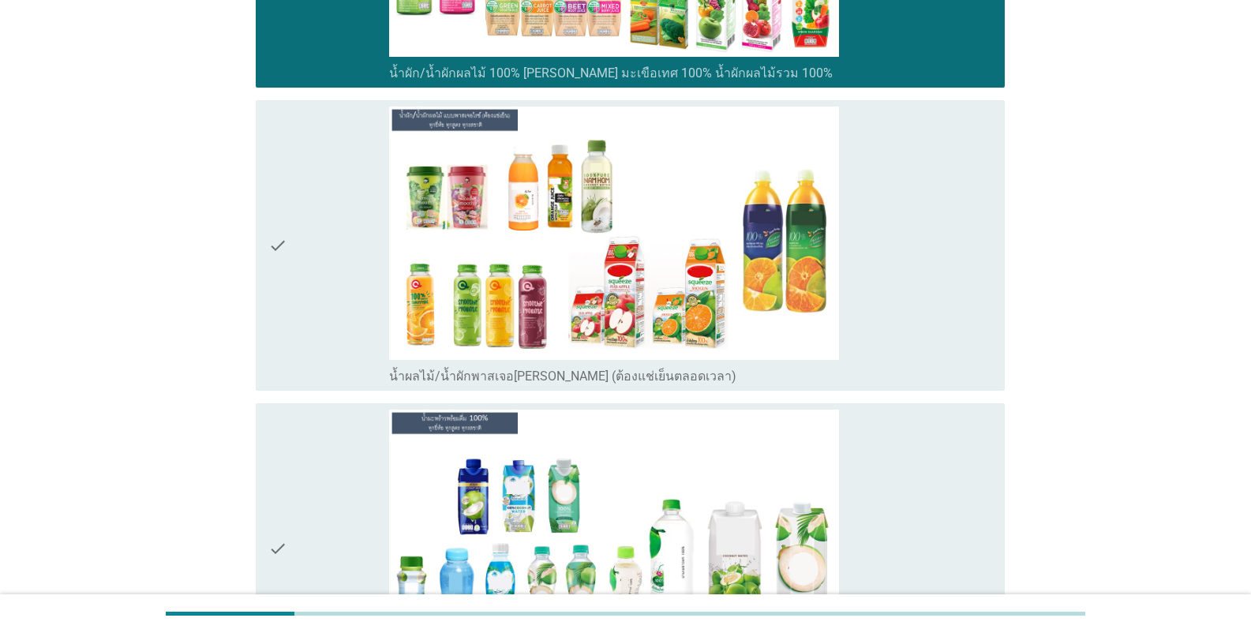
click at [649, 384] on label "น้ำผลไม้/น้ำผักพาสเจอ[PERSON_NAME] (ต้องแช่เย็นตลอดเวลา)" at bounding box center [562, 377] width 347 height 16
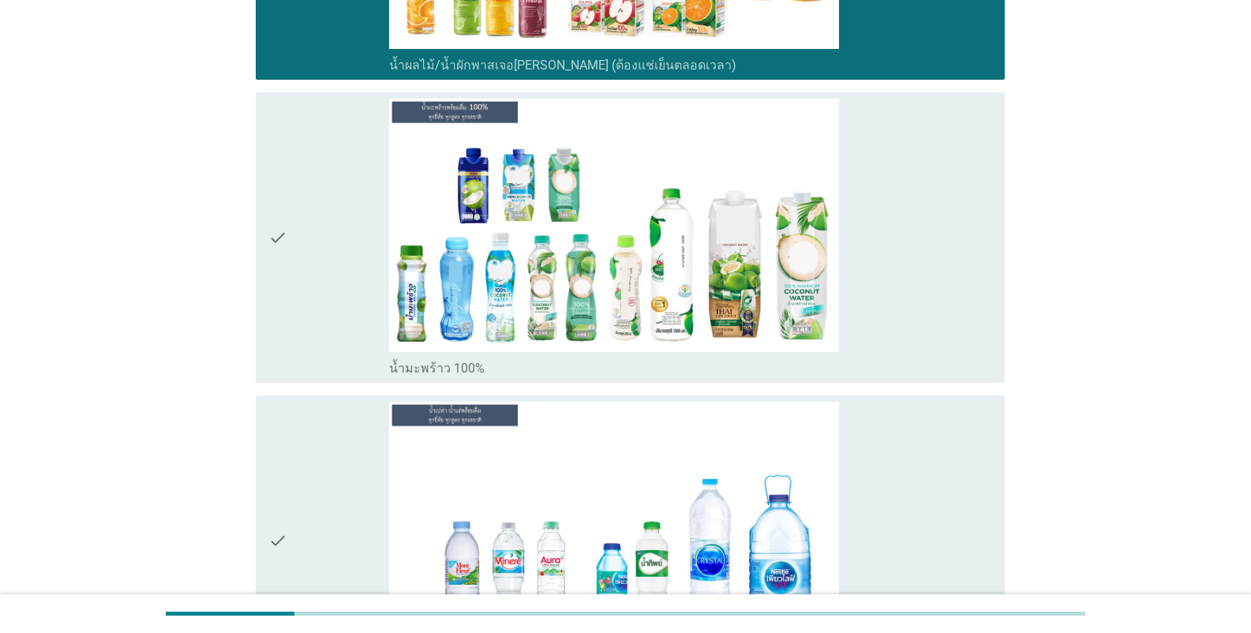
scroll to position [3710, 0]
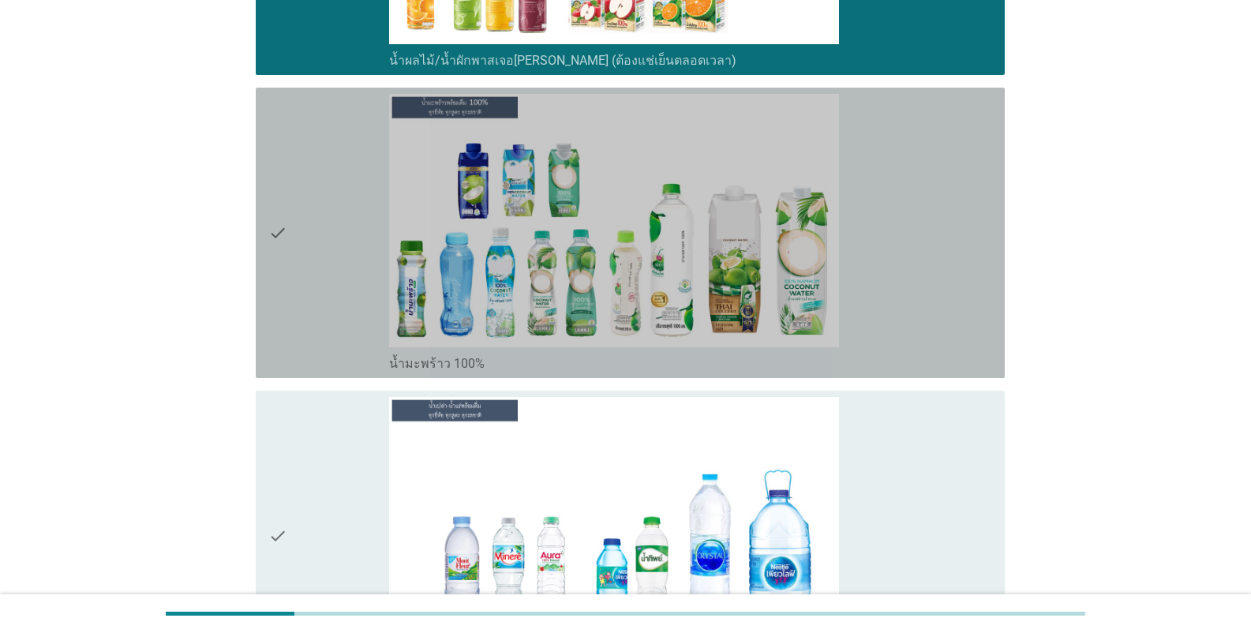
click at [604, 370] on div "check_box_outline_blank น้ำมะพร้าว 100%" at bounding box center [690, 362] width 603 height 19
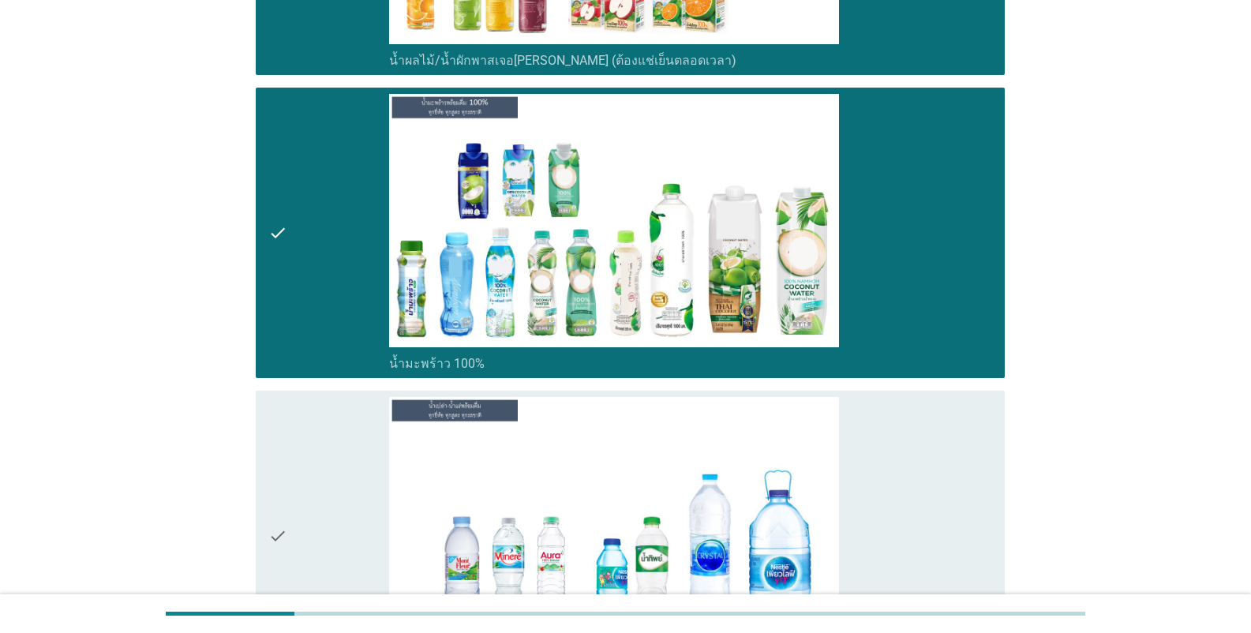
scroll to position [4025, 0]
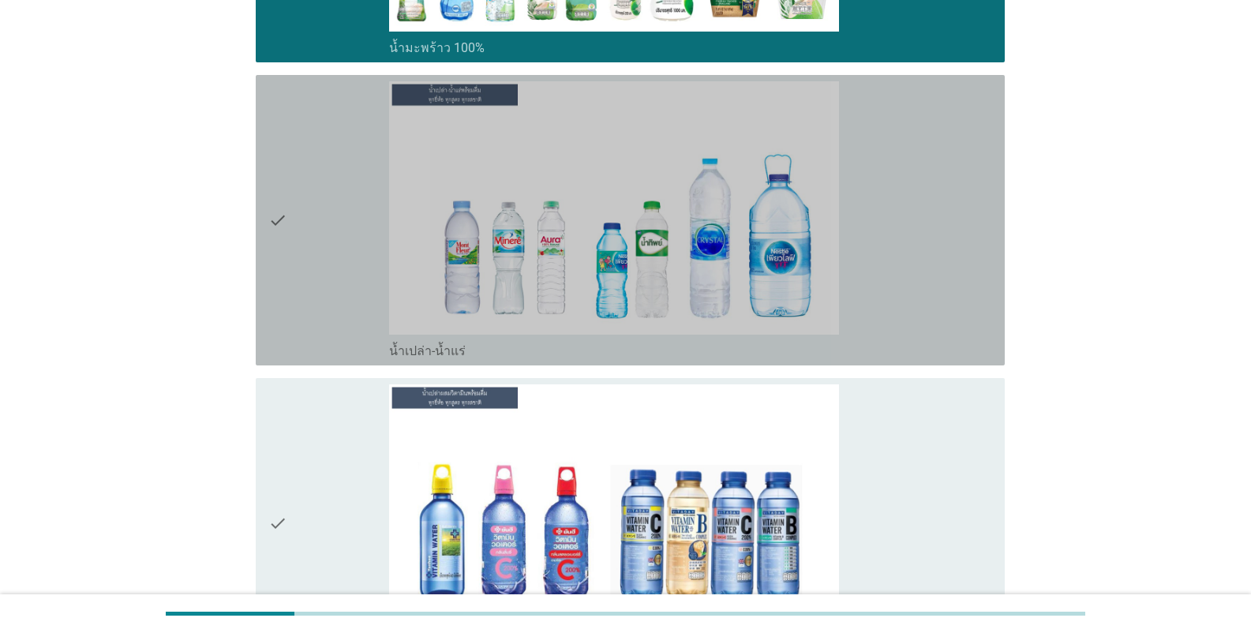
click at [613, 354] on div "check_box_outline_blank น้ำเปล่า-น้ำแร่" at bounding box center [690, 349] width 603 height 19
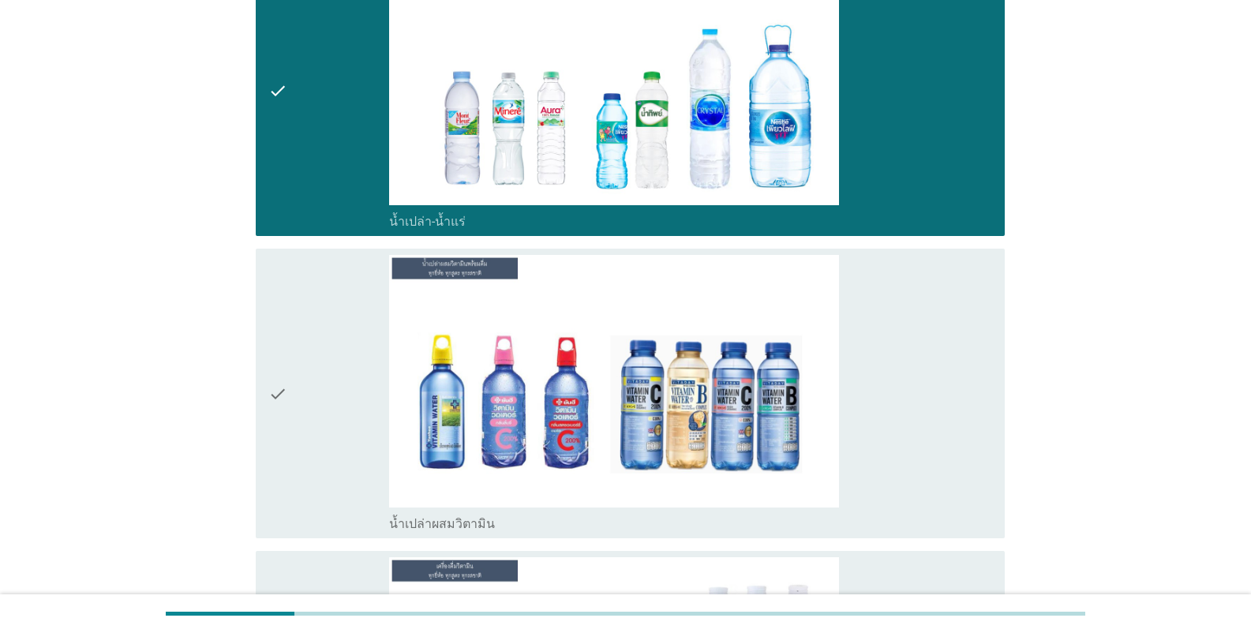
scroll to position [4341, 0]
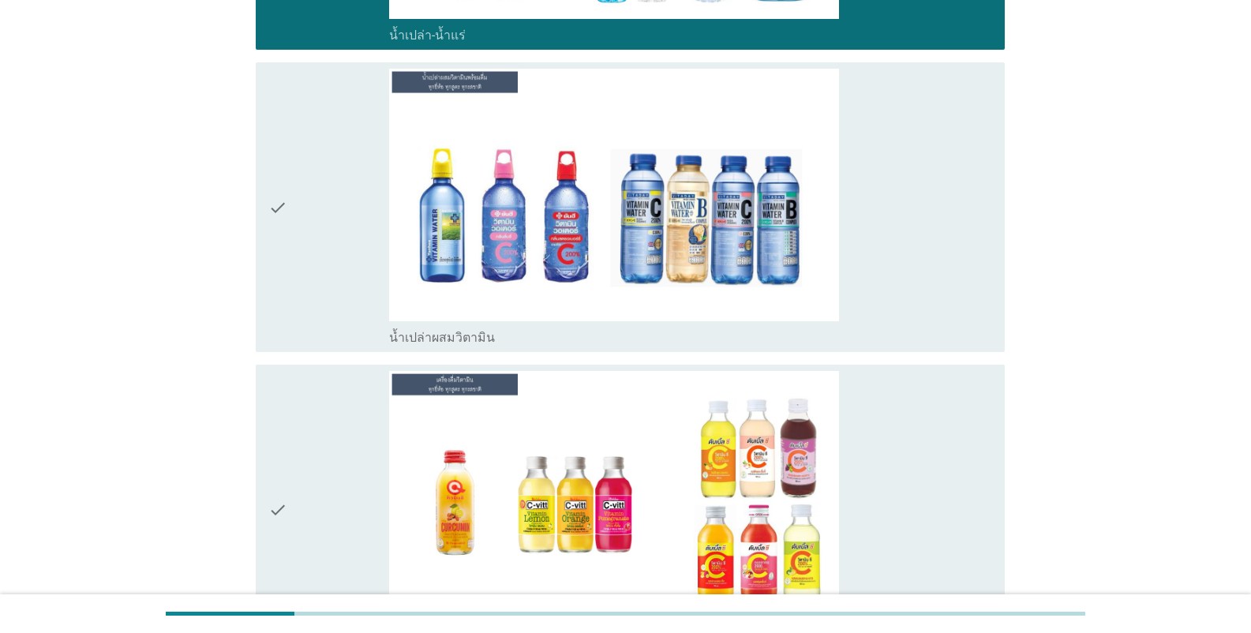
click at [610, 330] on div "check_box_outline_blank น้ำเปล่าผสมวิตามิน" at bounding box center [690, 336] width 603 height 19
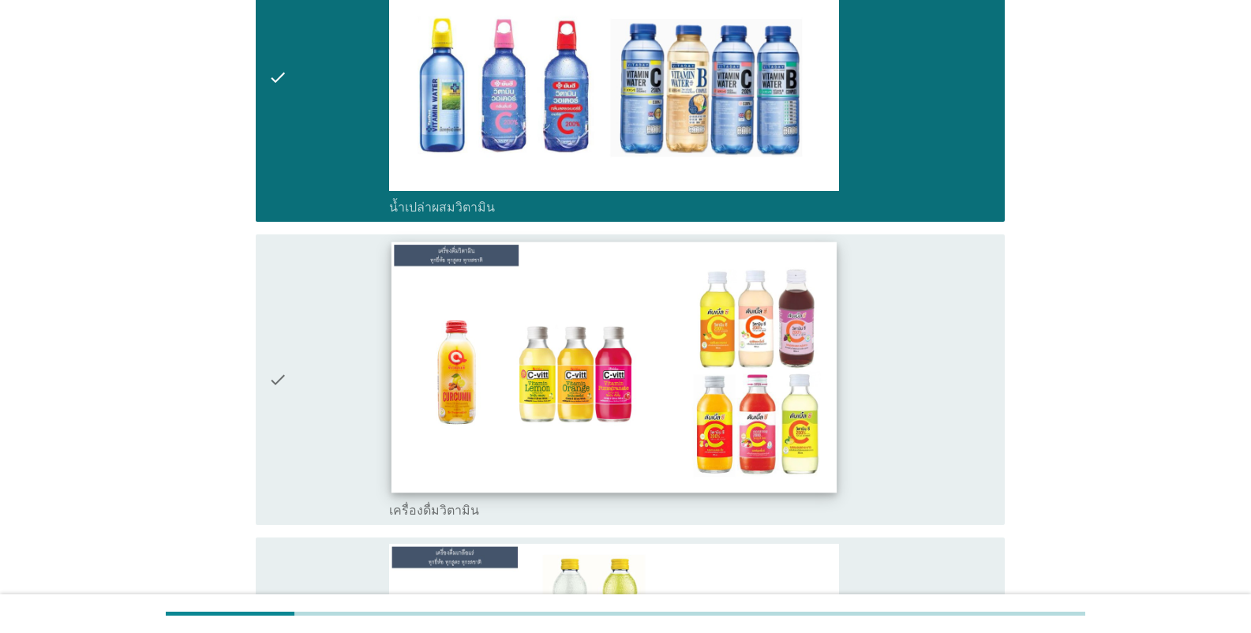
scroll to position [4657, 0]
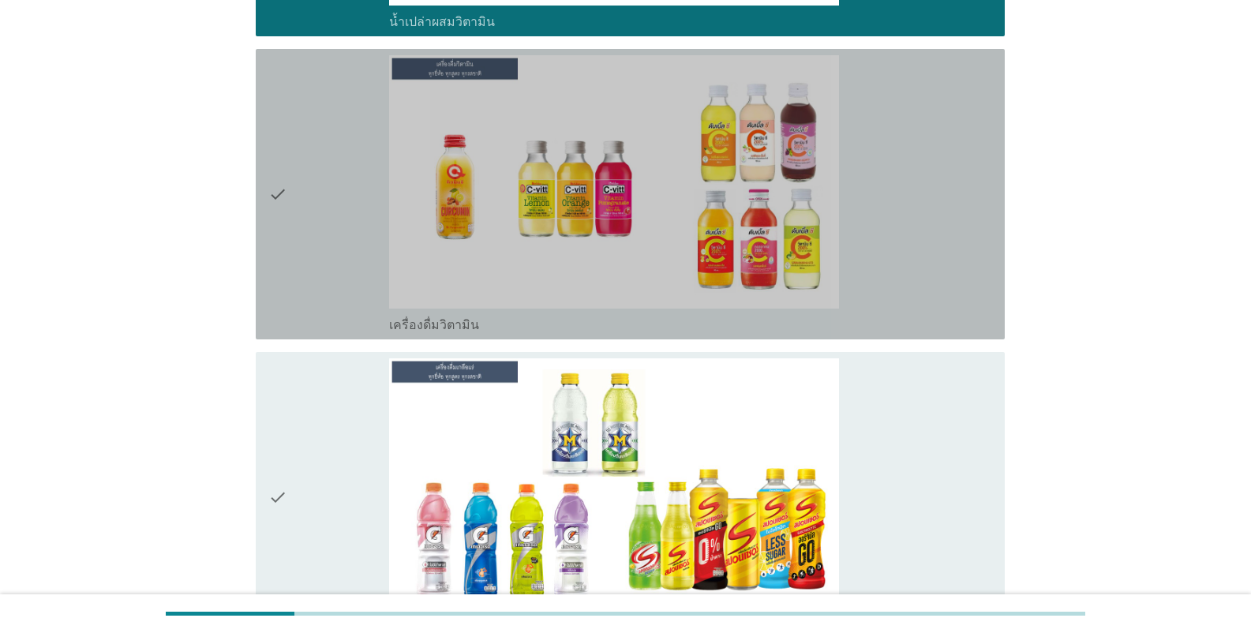
click at [545, 328] on div "check_box_outline_blank เครื่องดื่มวิตามิน" at bounding box center [690, 323] width 603 height 19
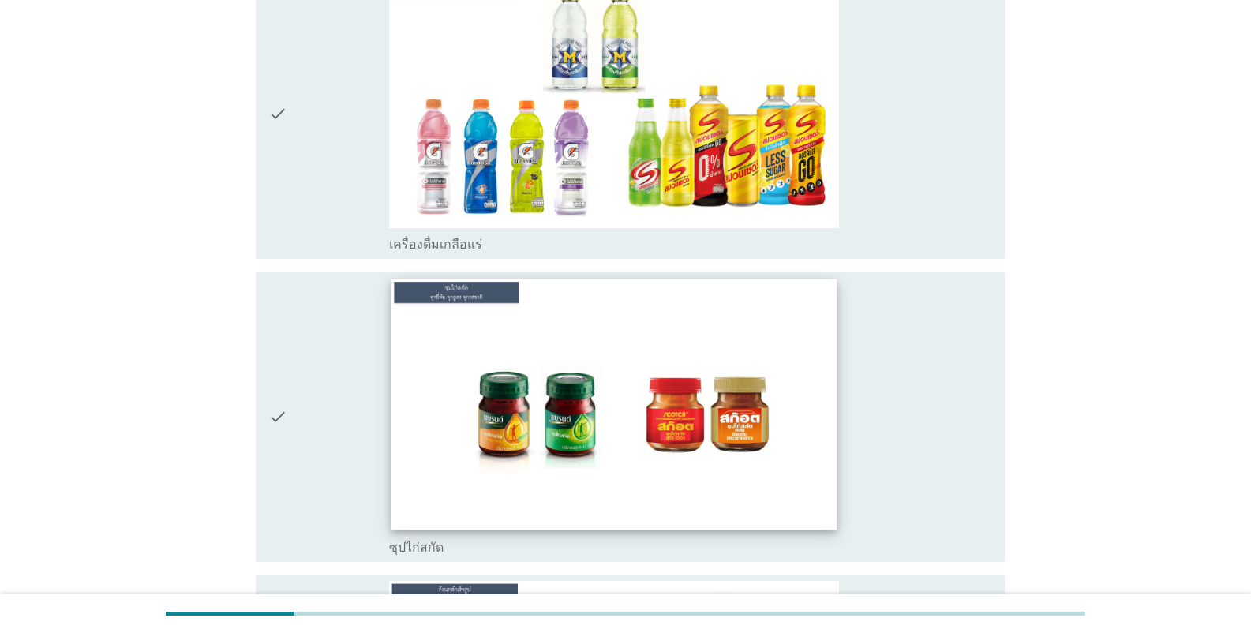
scroll to position [5209, 0]
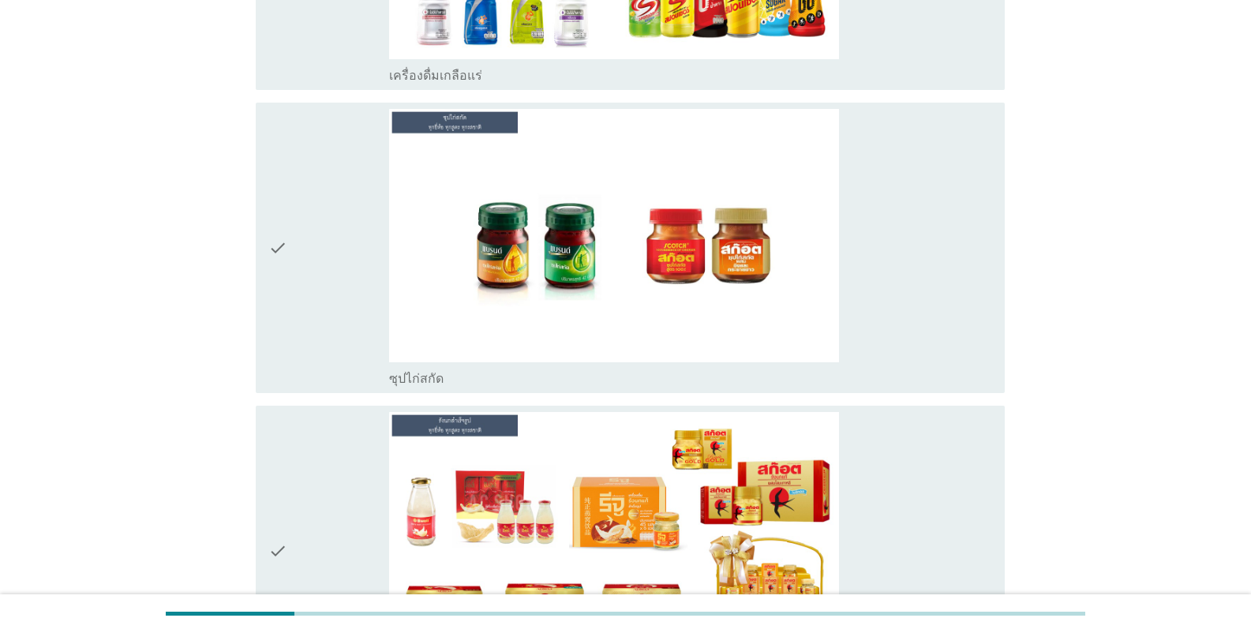
click at [548, 70] on div "check_box_outline_blank เครื่องดื่มเกลือแร่" at bounding box center [690, 74] width 603 height 19
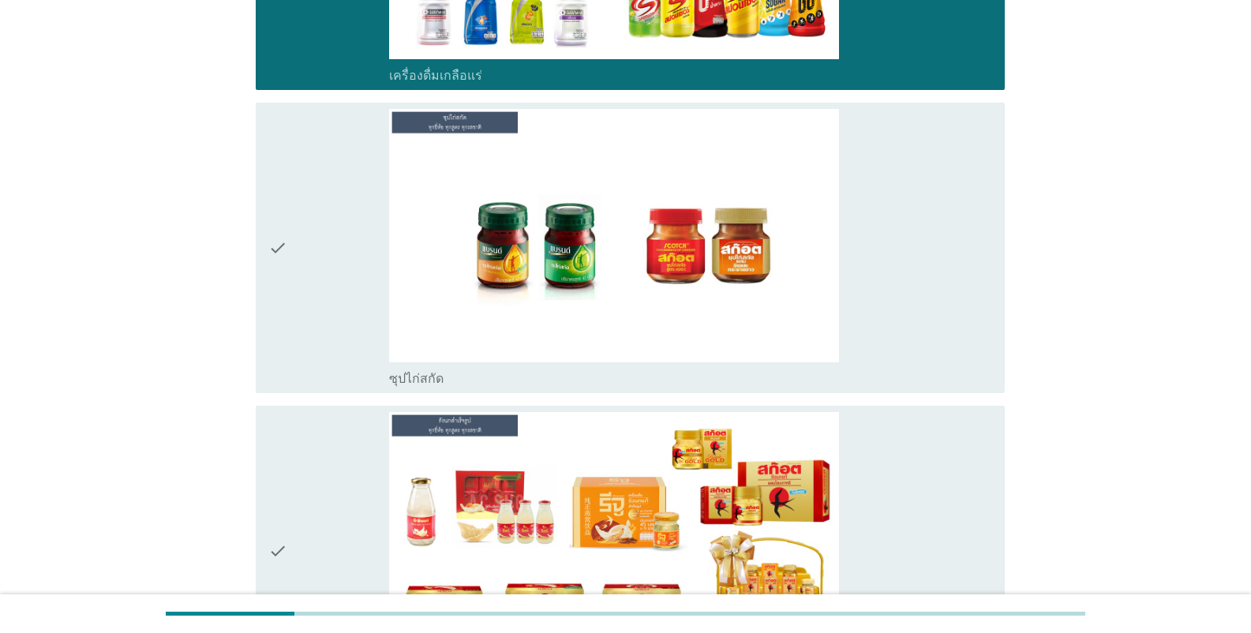
click at [519, 377] on div "check_box_outline_blank ซุปไก่สกัด" at bounding box center [690, 377] width 603 height 19
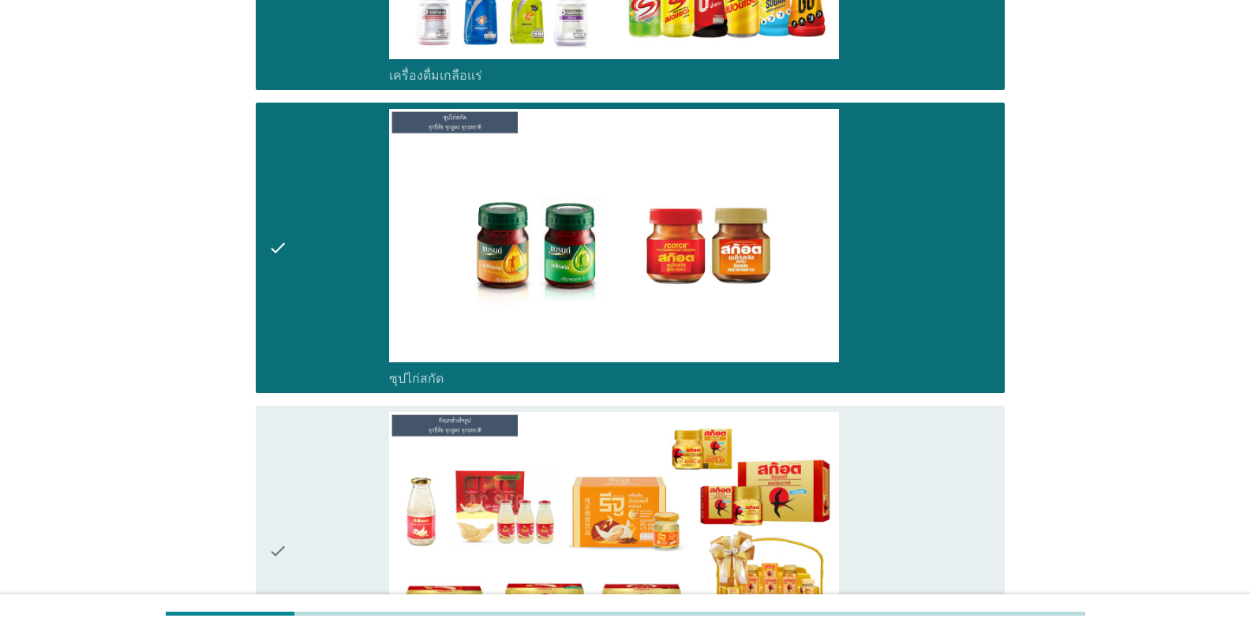
scroll to position [5501, 0]
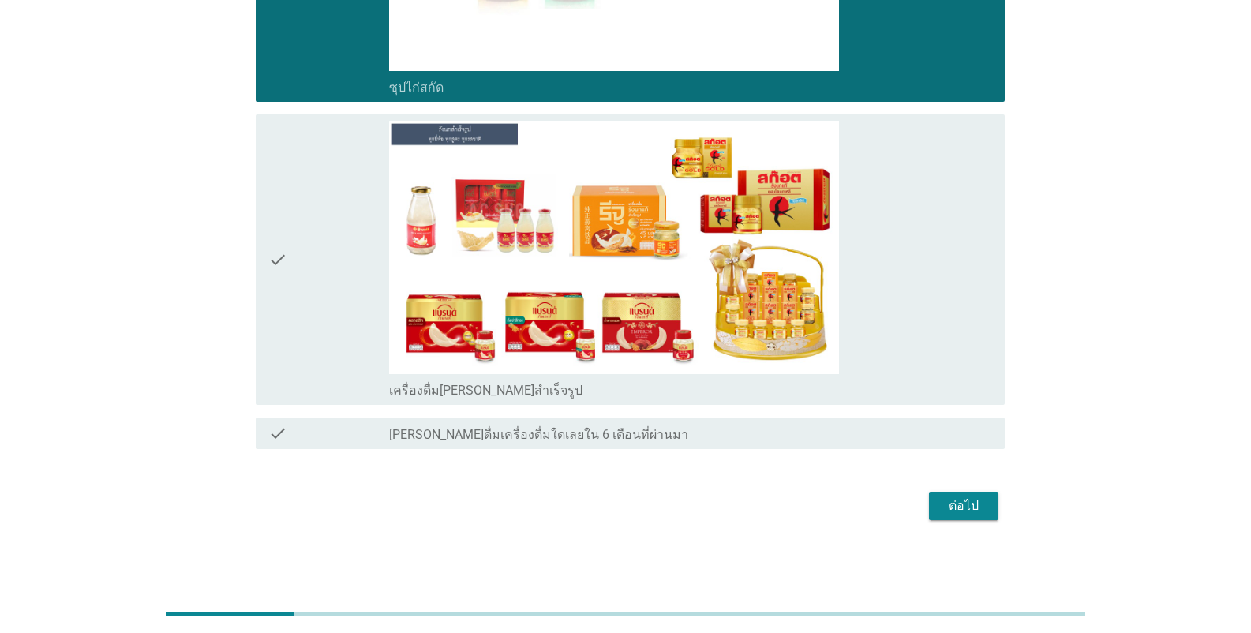
click at [522, 391] on div "check_box เครื่องดื่ม[PERSON_NAME]สำเร็จรูป" at bounding box center [690, 389] width 603 height 19
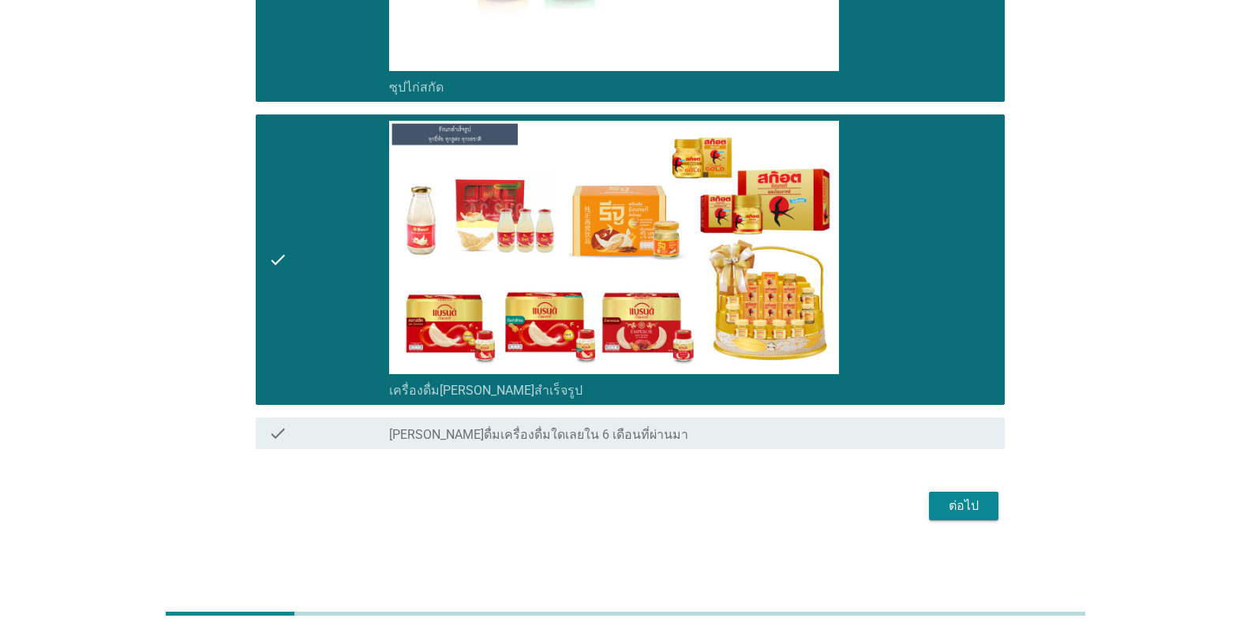
click at [777, 511] on div "ต่อไป" at bounding box center [964, 505] width 44 height 19
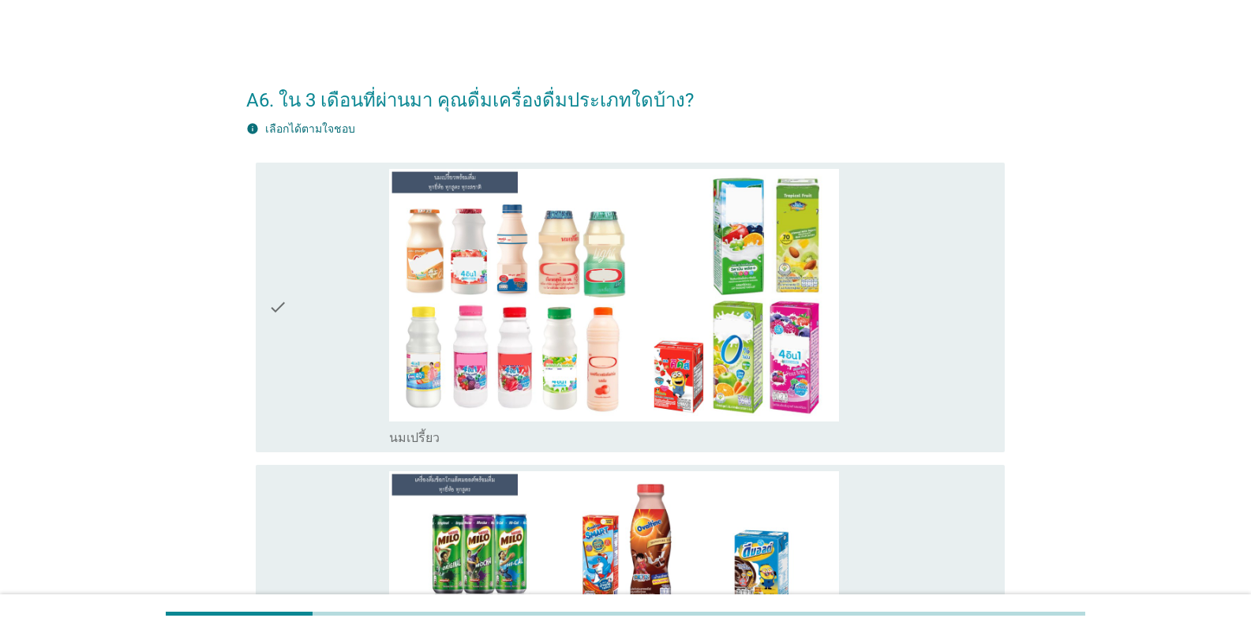
click at [452, 443] on div "check_box_outline_blank นมเปรี้ยว" at bounding box center [690, 436] width 603 height 19
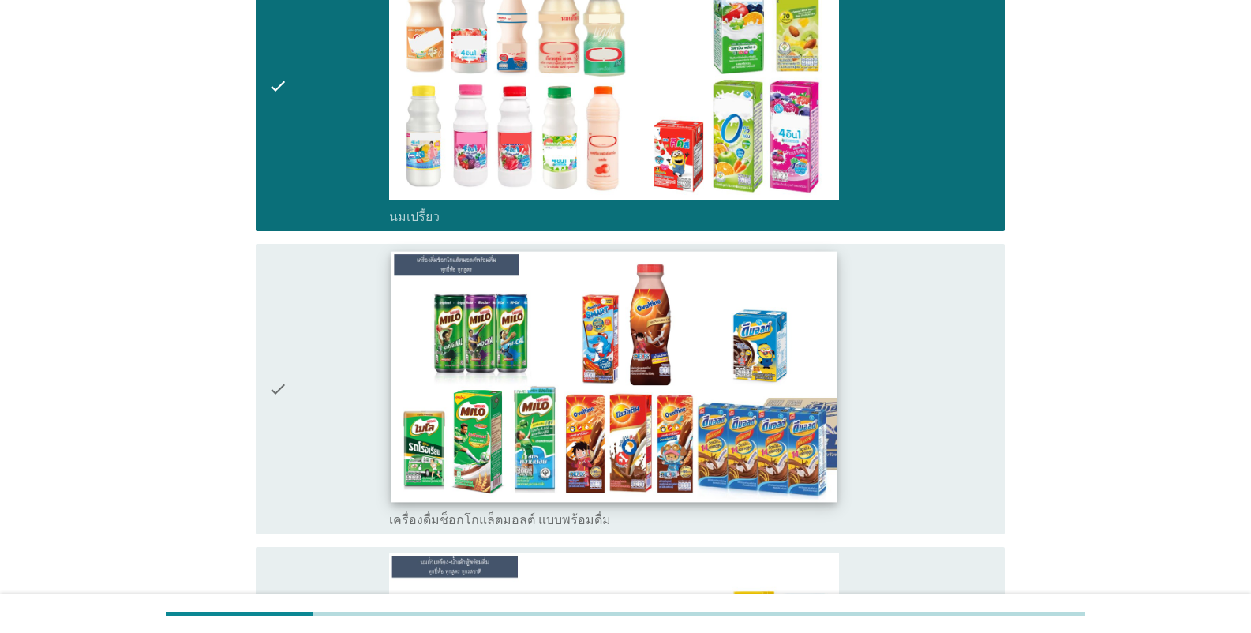
scroll to position [237, 0]
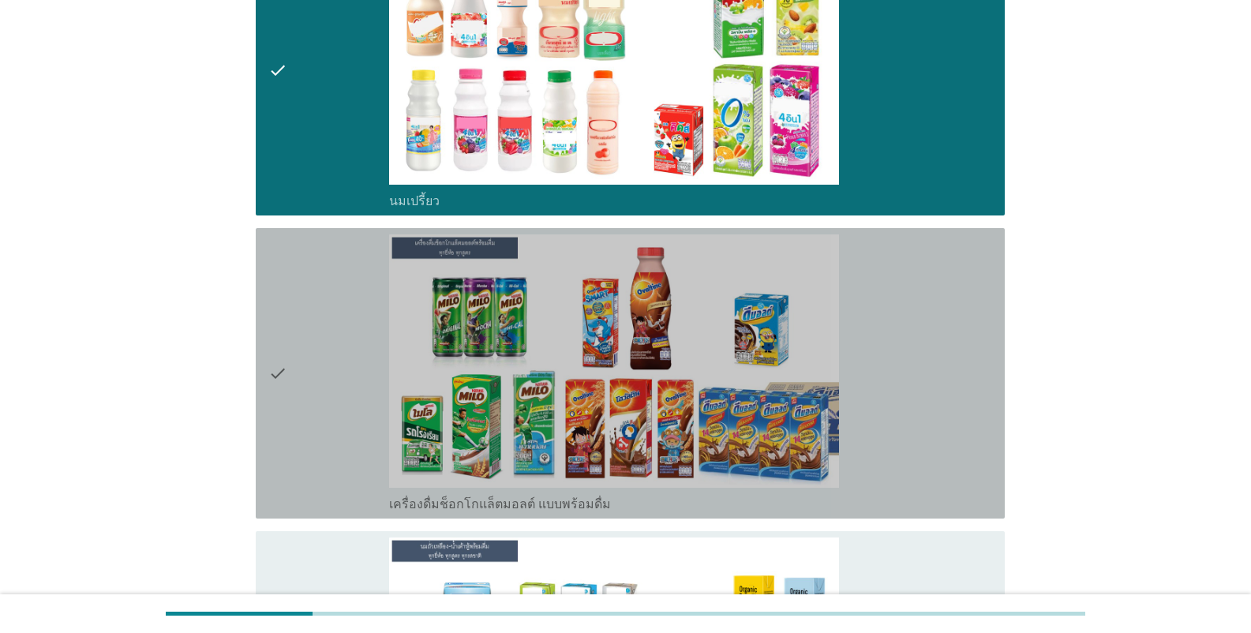
click at [470, 509] on label "เครื่องดื่มช็อกโกแล็ตมอลต์ แบบพร้อมดื่ม" at bounding box center [500, 504] width 222 height 16
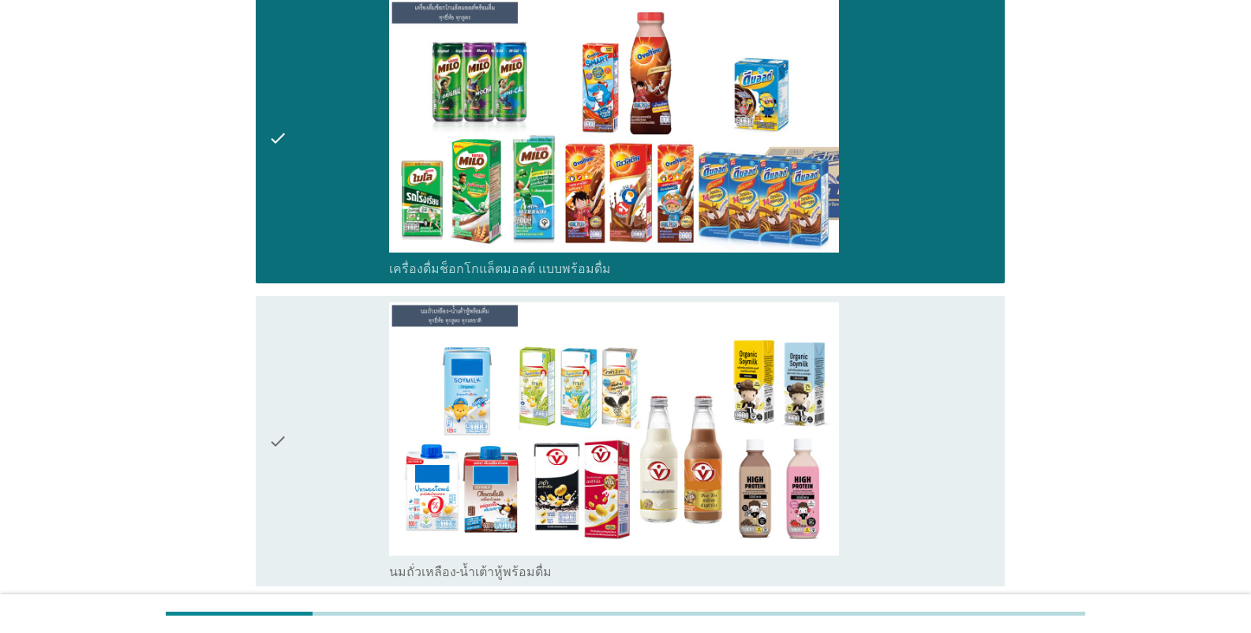
scroll to position [474, 0]
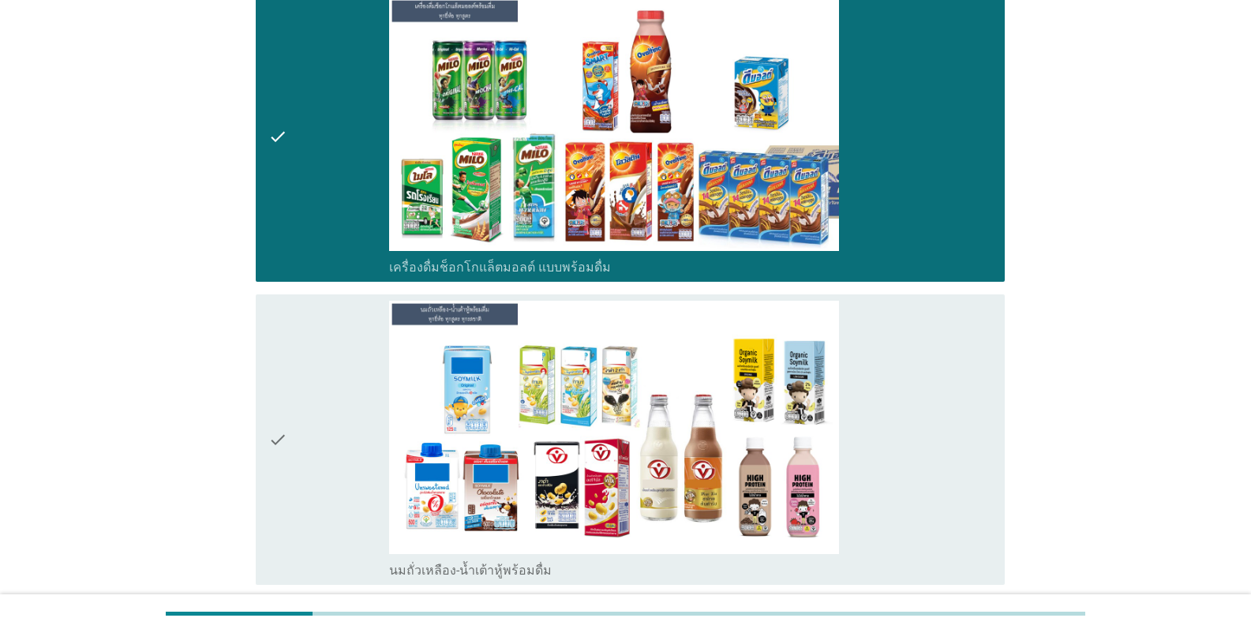
click at [478, 572] on label "นมถั่วเหลือง-น้ำเต้าหู้พร้อมดื่ม" at bounding box center [470, 571] width 163 height 16
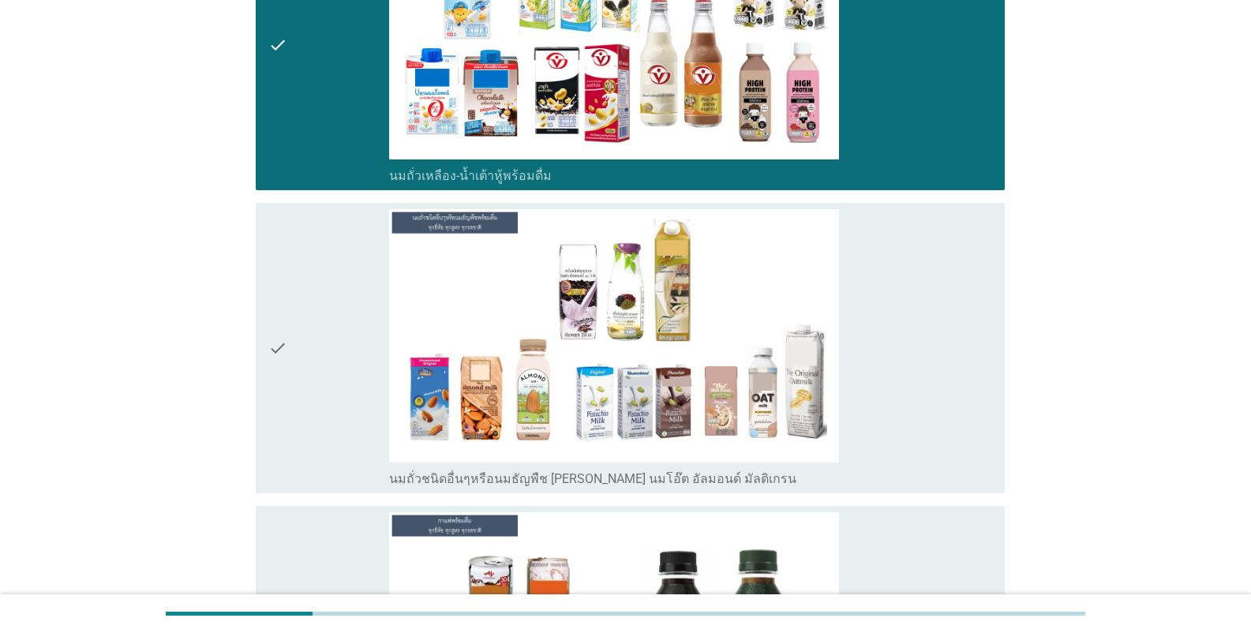
scroll to position [1105, 0]
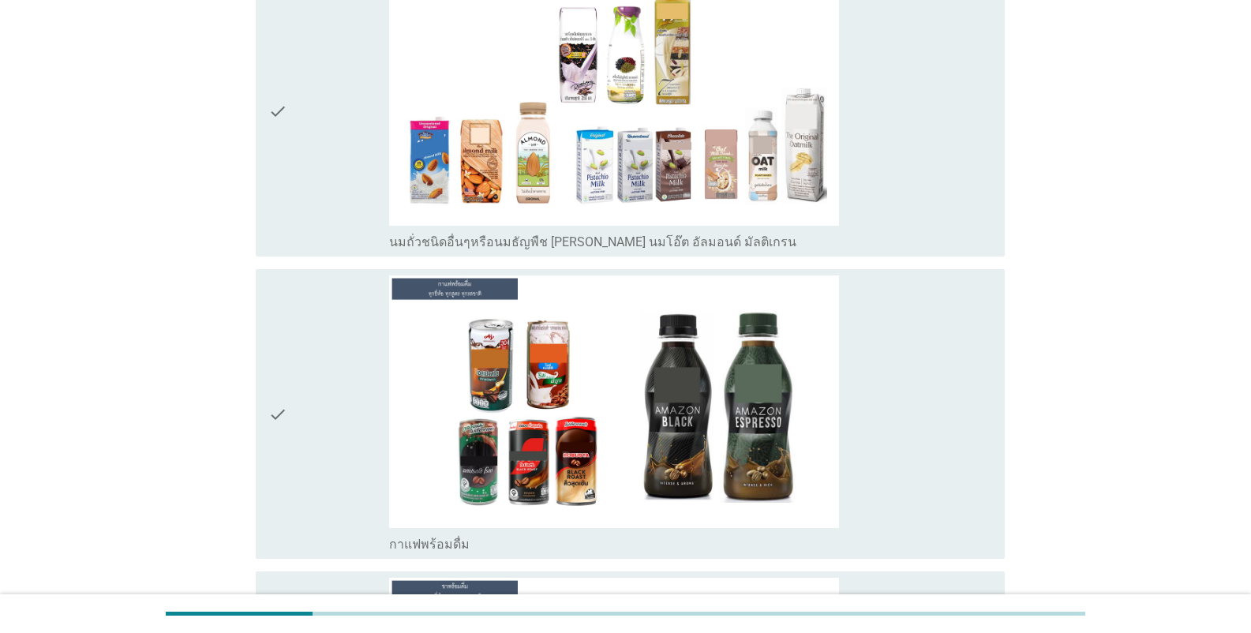
drag, startPoint x: 657, startPoint y: 242, endPoint x: 687, endPoint y: 264, distance: 36.2
click at [657, 244] on label "นมถั่วชนิดอื่นๆหรือนมธัญพืช [PERSON_NAME] นมโอ๊ต อัลมอนด์ มัลติเกรน" at bounding box center [592, 242] width 407 height 16
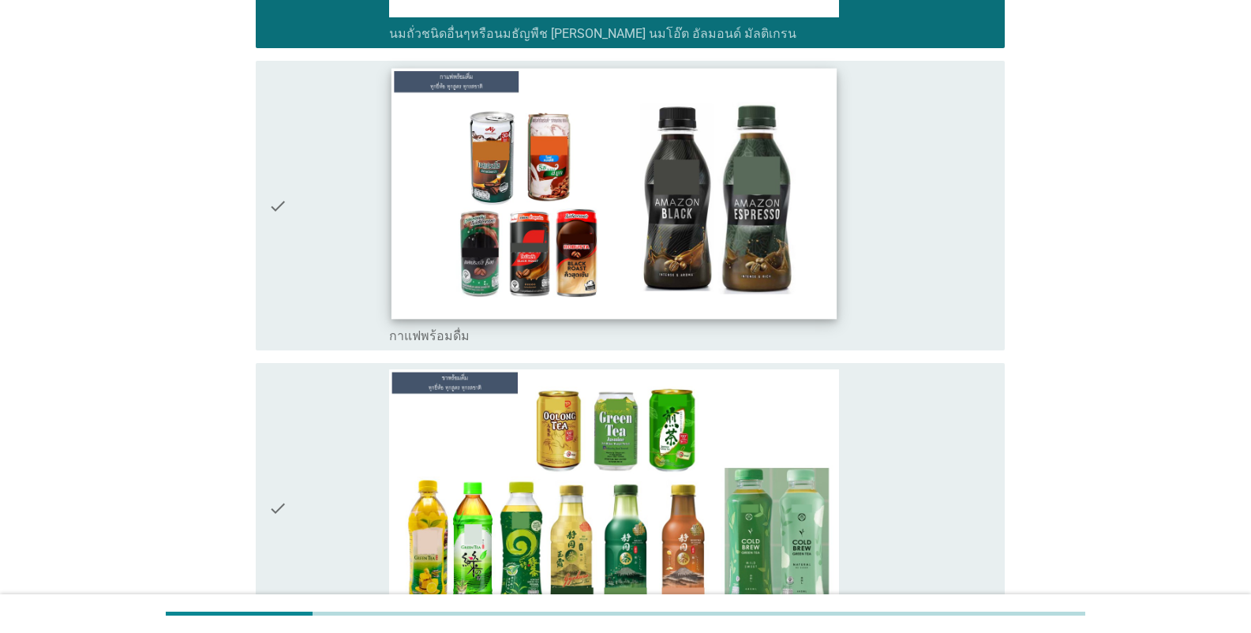
scroll to position [1342, 0]
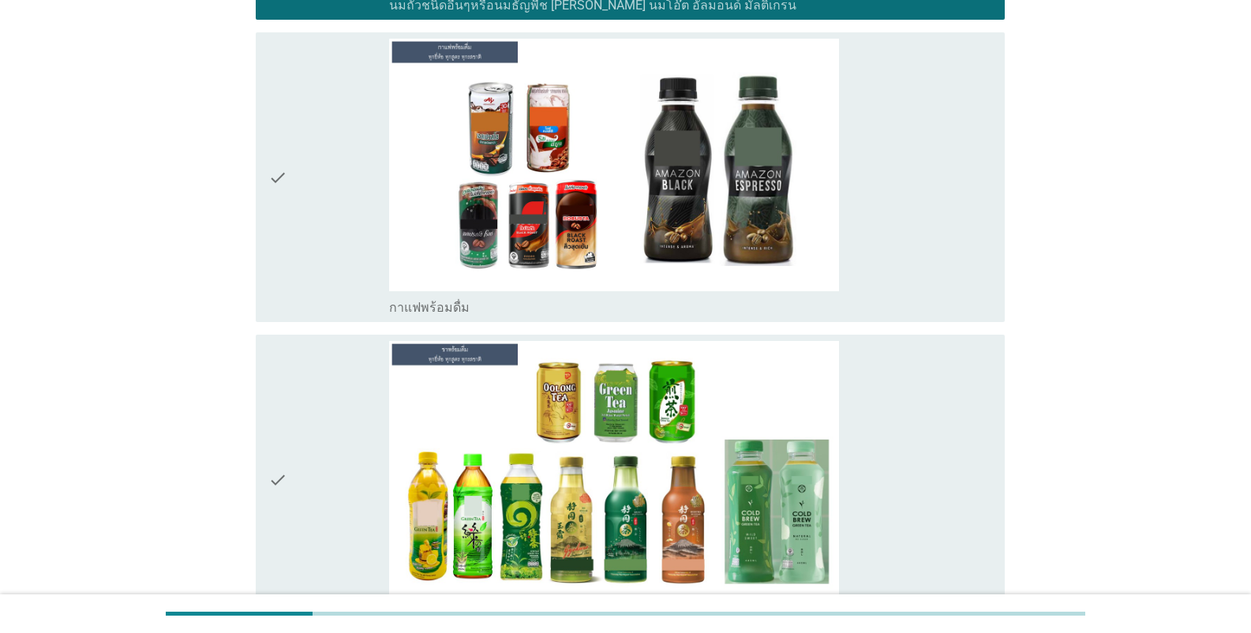
click at [477, 303] on div "check_box_outline_blank กาแฟพร้อมดื่ม" at bounding box center [690, 306] width 603 height 19
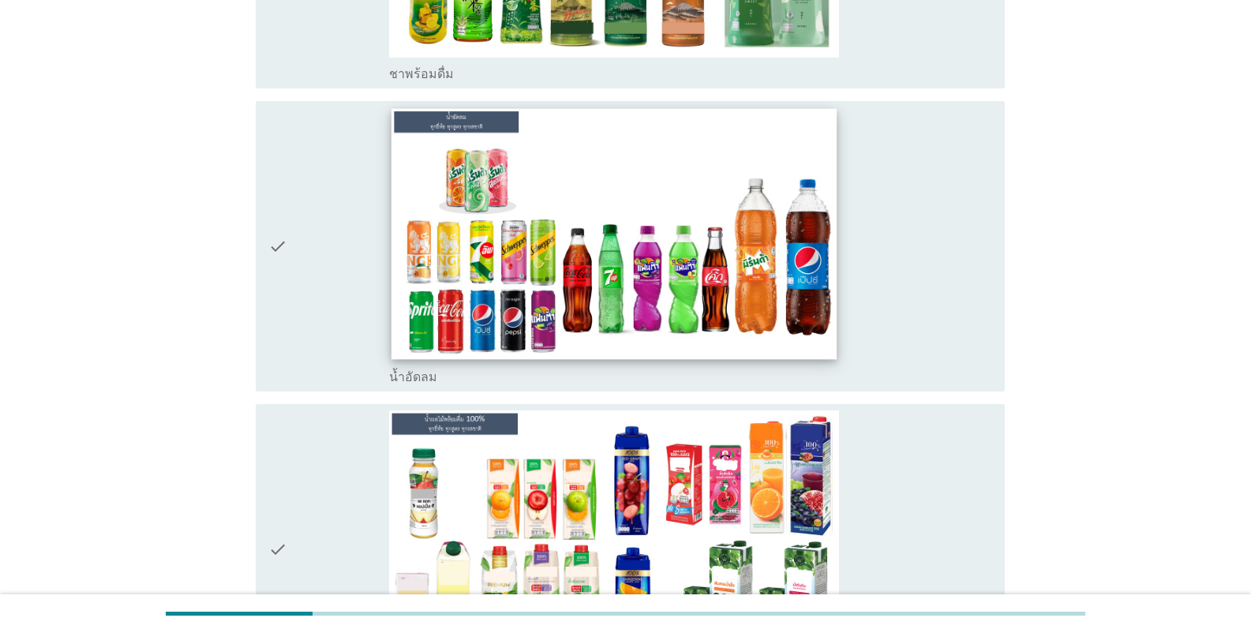
scroll to position [1894, 0]
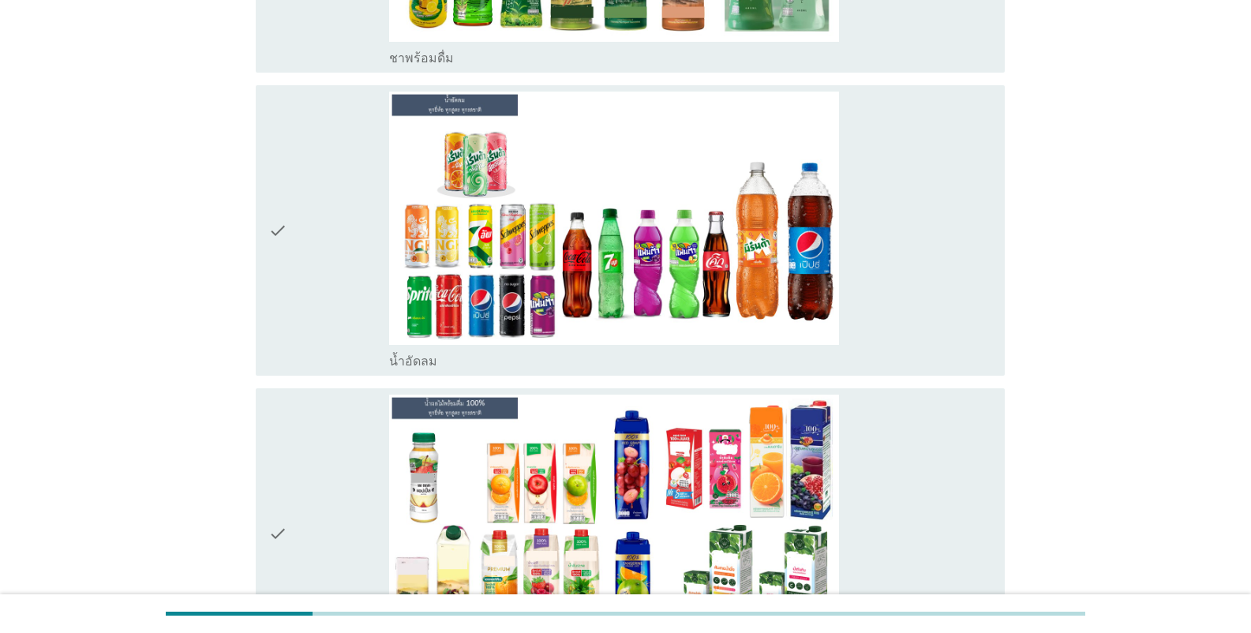
click at [491, 366] on div "check_box_outline_blank น้ำอัดลม" at bounding box center [690, 359] width 603 height 19
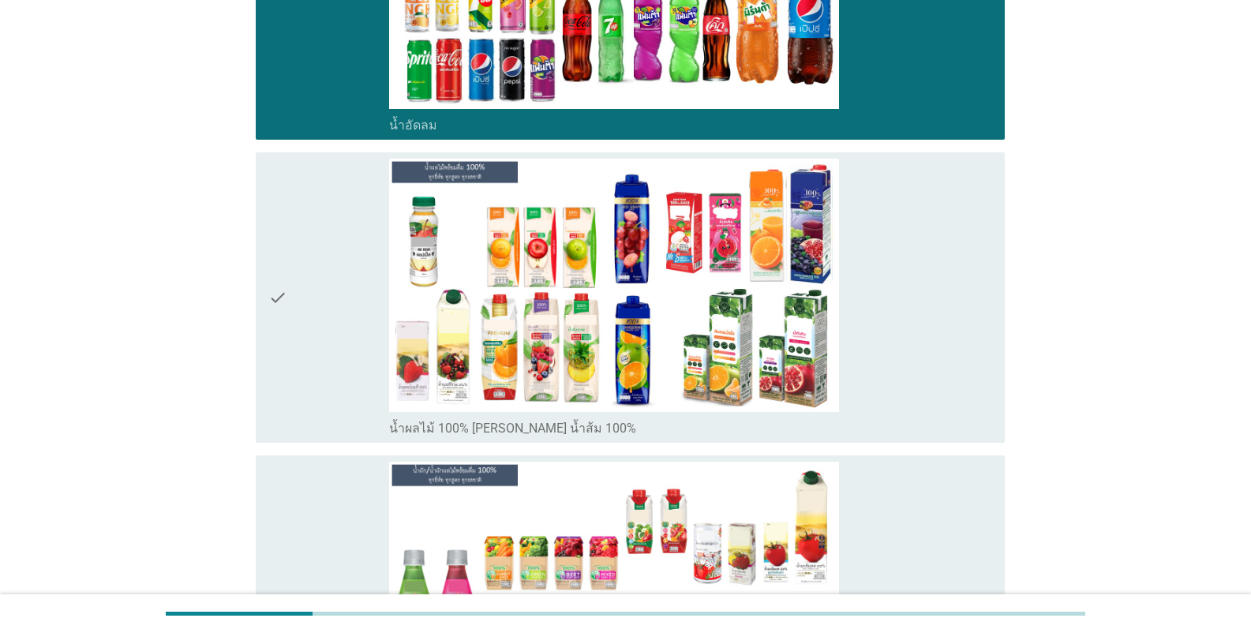
scroll to position [2131, 0]
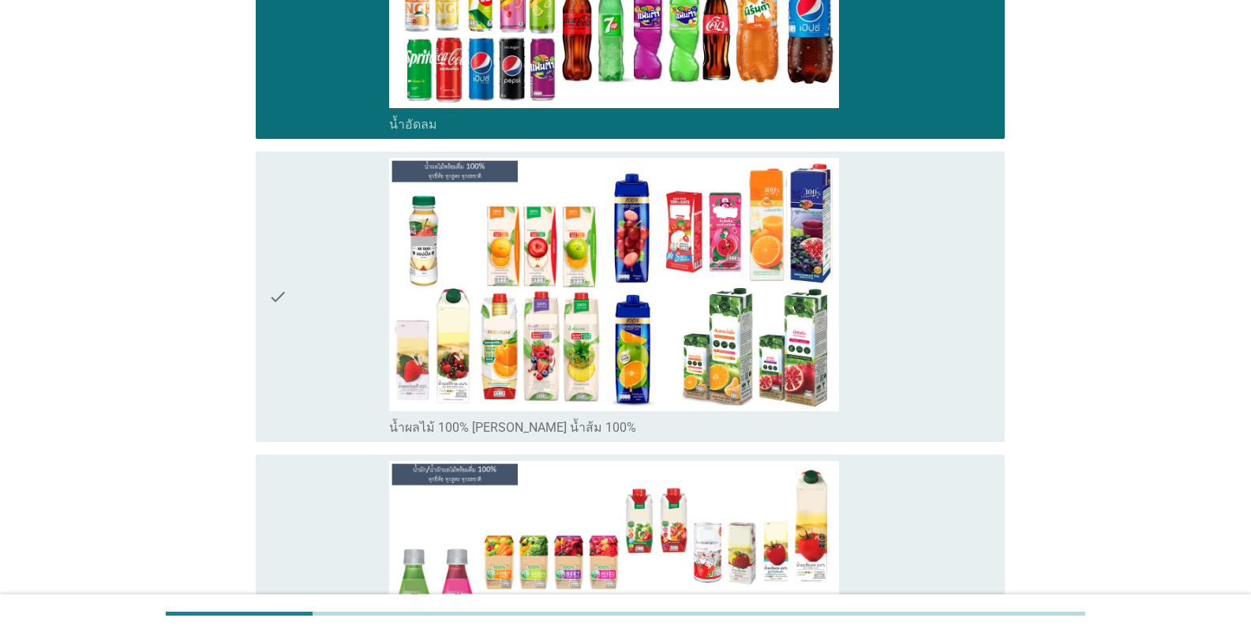
click at [538, 433] on label "น้ำผลไม้ 100% [PERSON_NAME] น้ำส้ม 100%" at bounding box center [512, 428] width 247 height 16
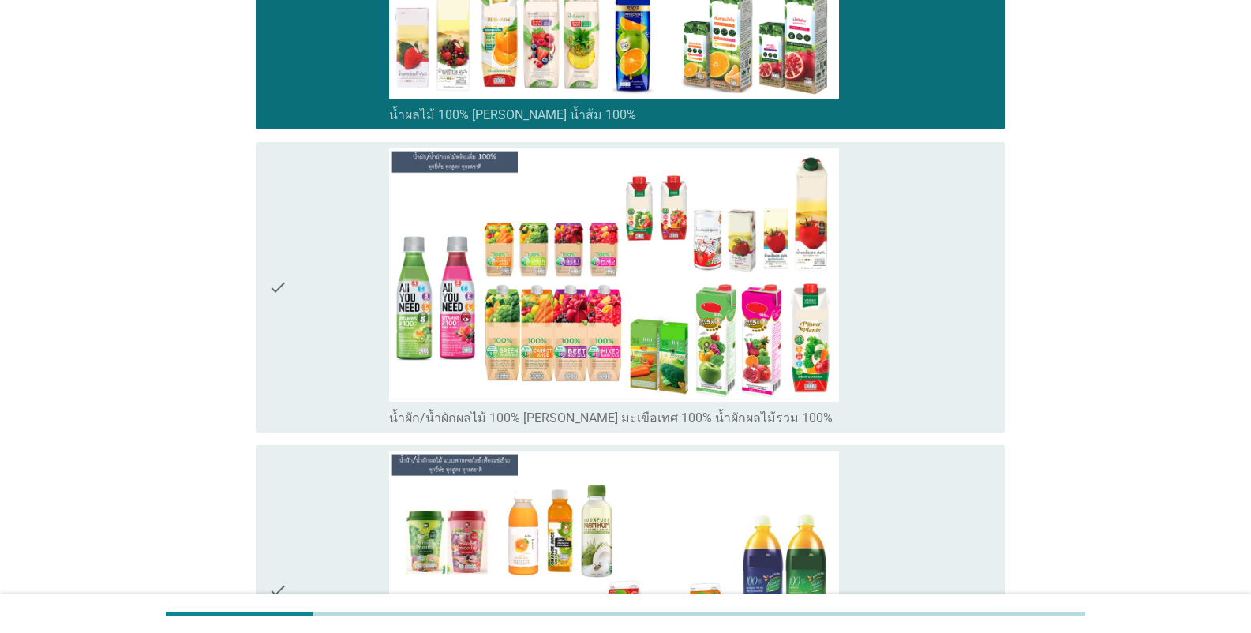
scroll to position [2447, 0]
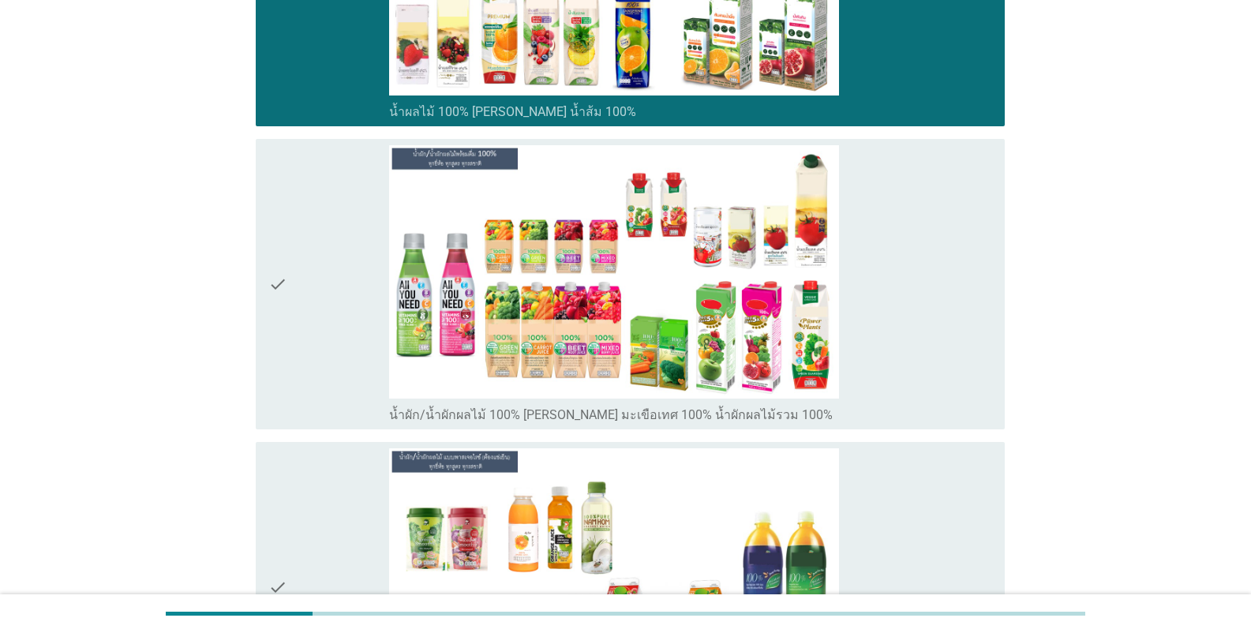
click at [502, 421] on label "น้ำผัก/น้ำผักผลไม้ 100% [PERSON_NAME] มะเขือเทศ 100% น้ำผักผลไม้รวม 100%" at bounding box center [611, 415] width 444 height 16
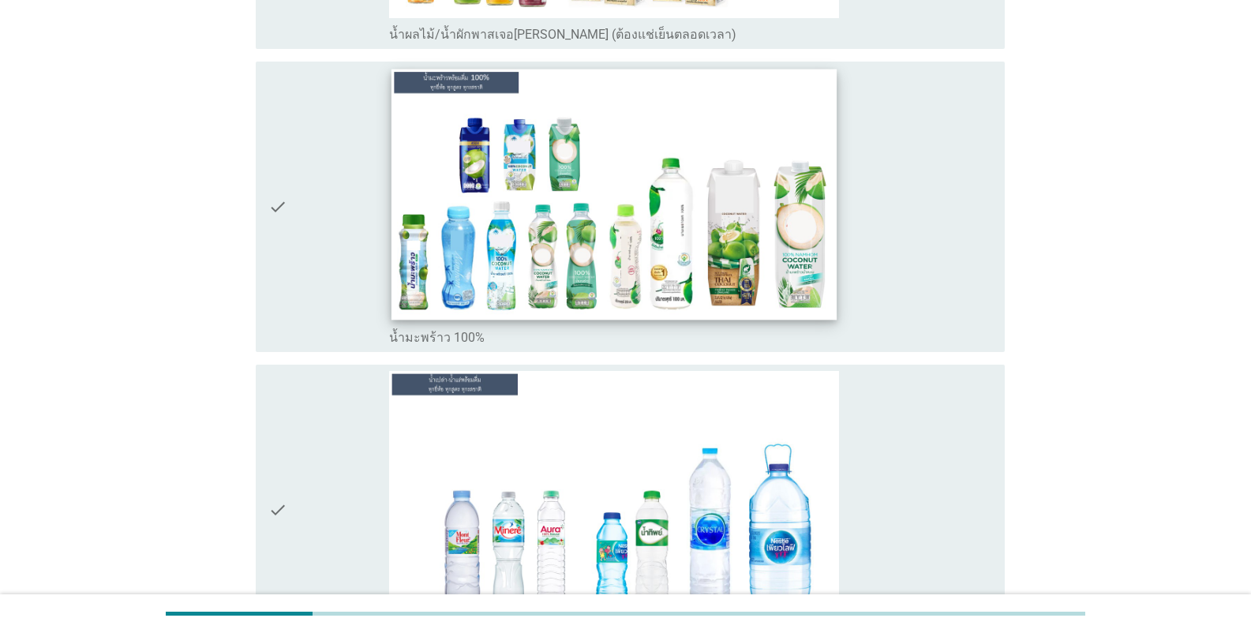
scroll to position [3157, 0]
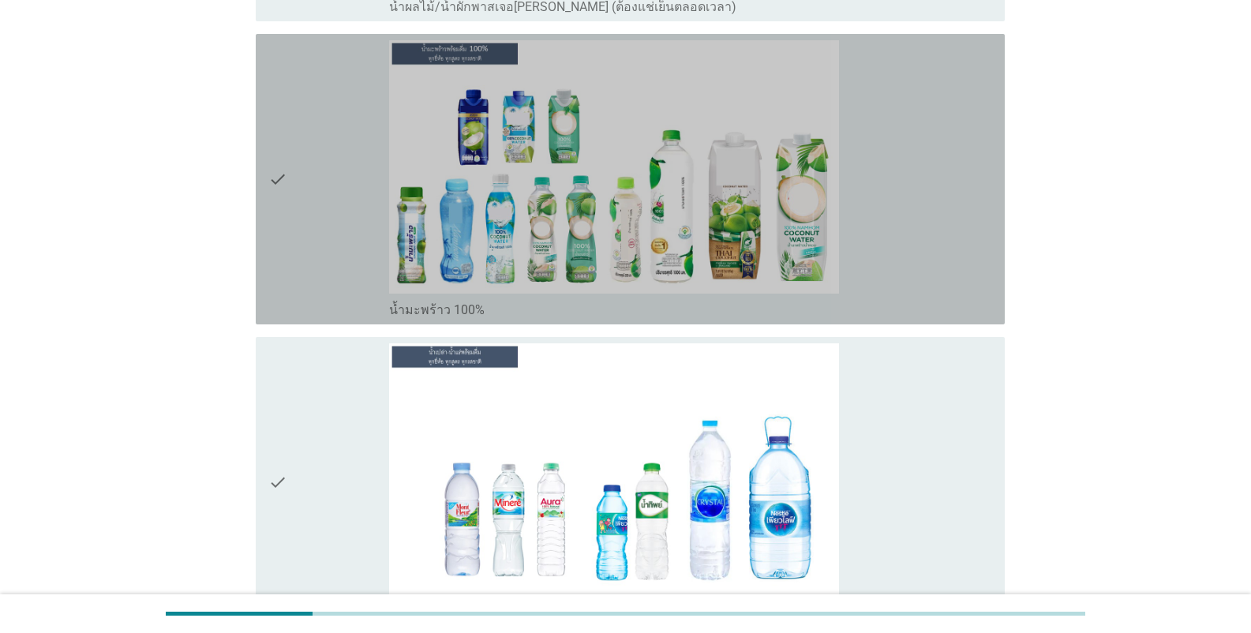
click at [460, 313] on label "น้ำมะพร้าว 100%" at bounding box center [437, 310] width 96 height 16
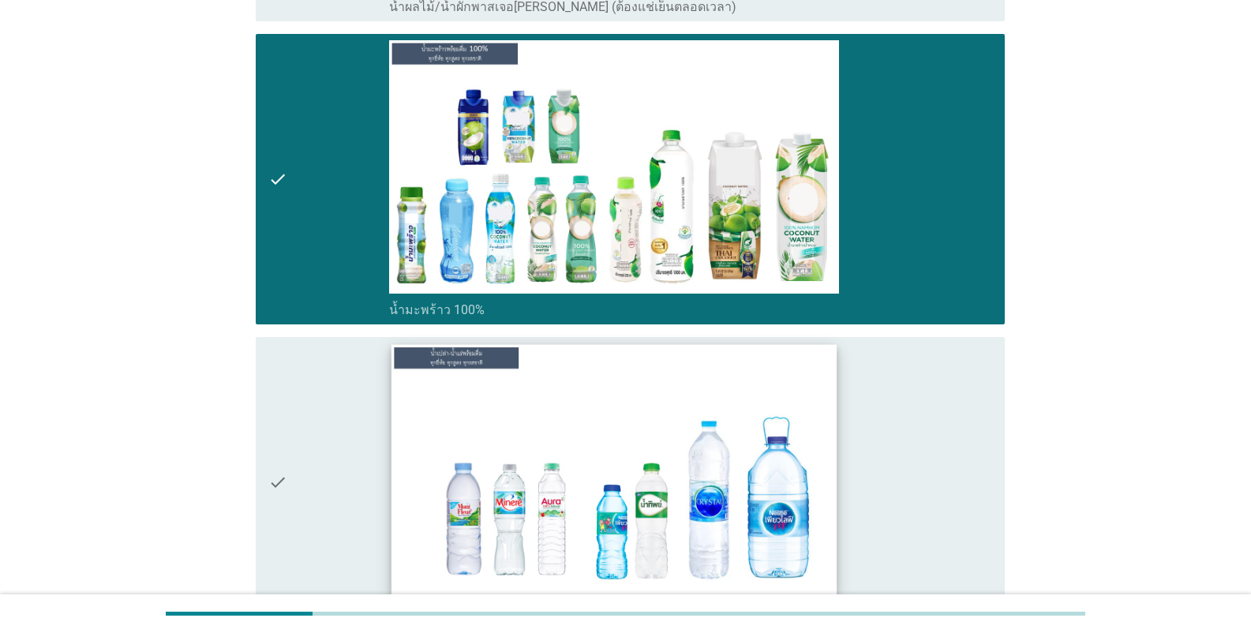
scroll to position [3394, 0]
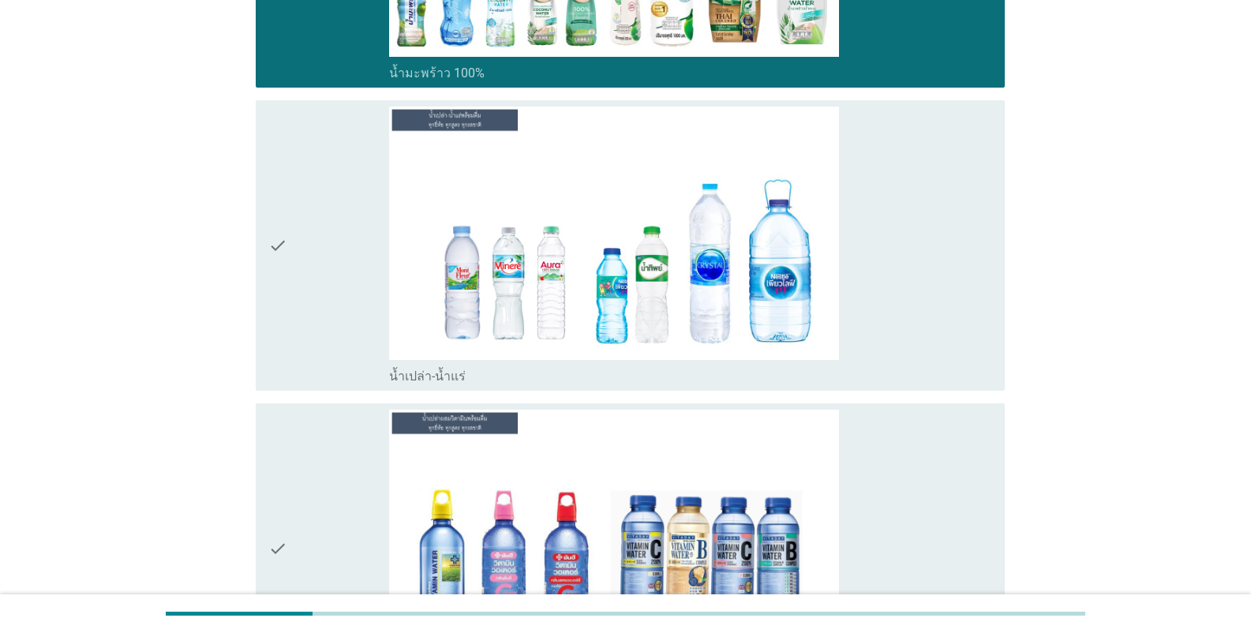
click at [491, 374] on div "check_box_outline_blank น้ำเปล่า-น้ำแร่" at bounding box center [690, 374] width 603 height 19
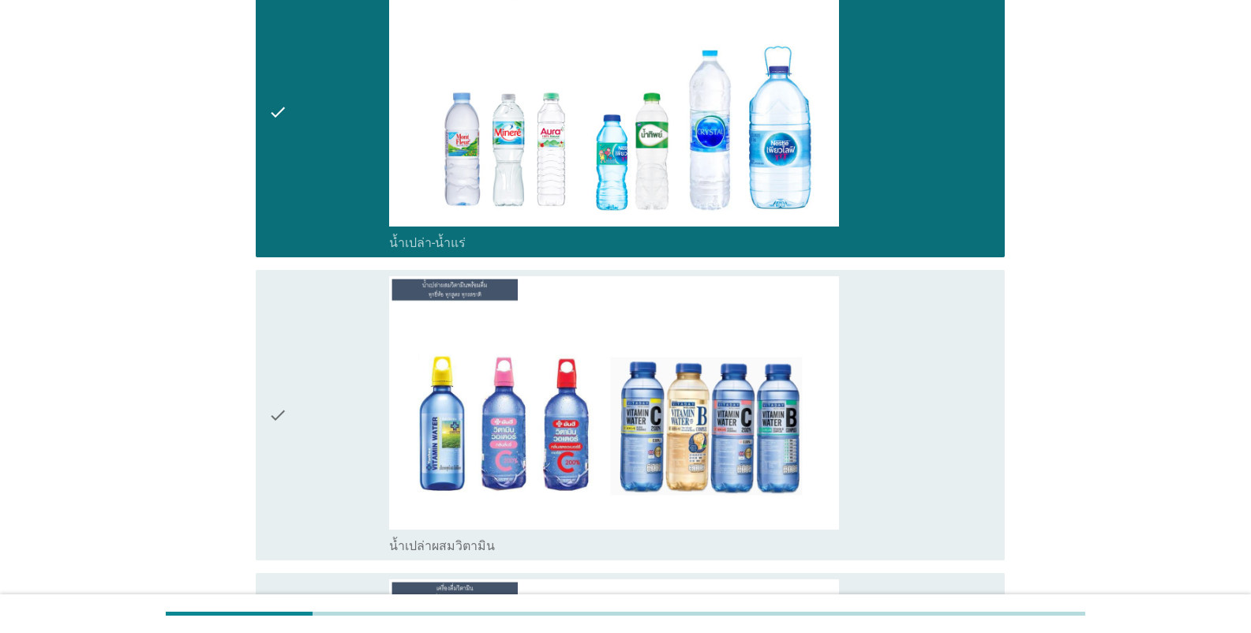
scroll to position [3631, 0]
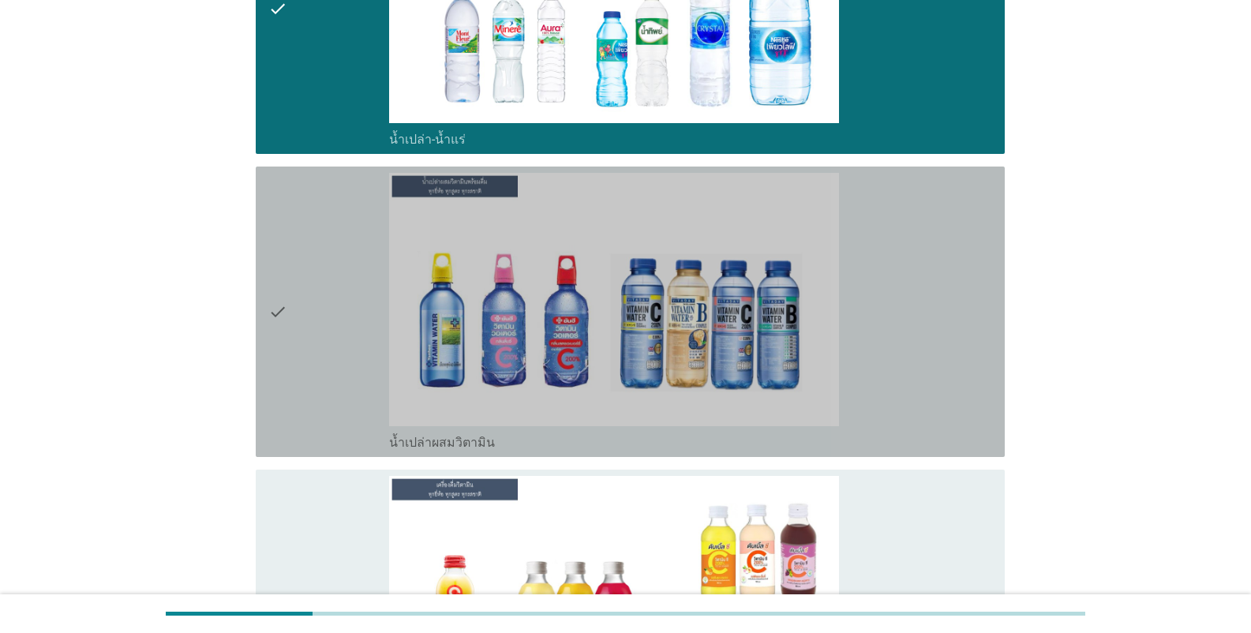
click at [485, 447] on label "น้ำเปล่าผสมวิตามิน" at bounding box center [442, 443] width 106 height 16
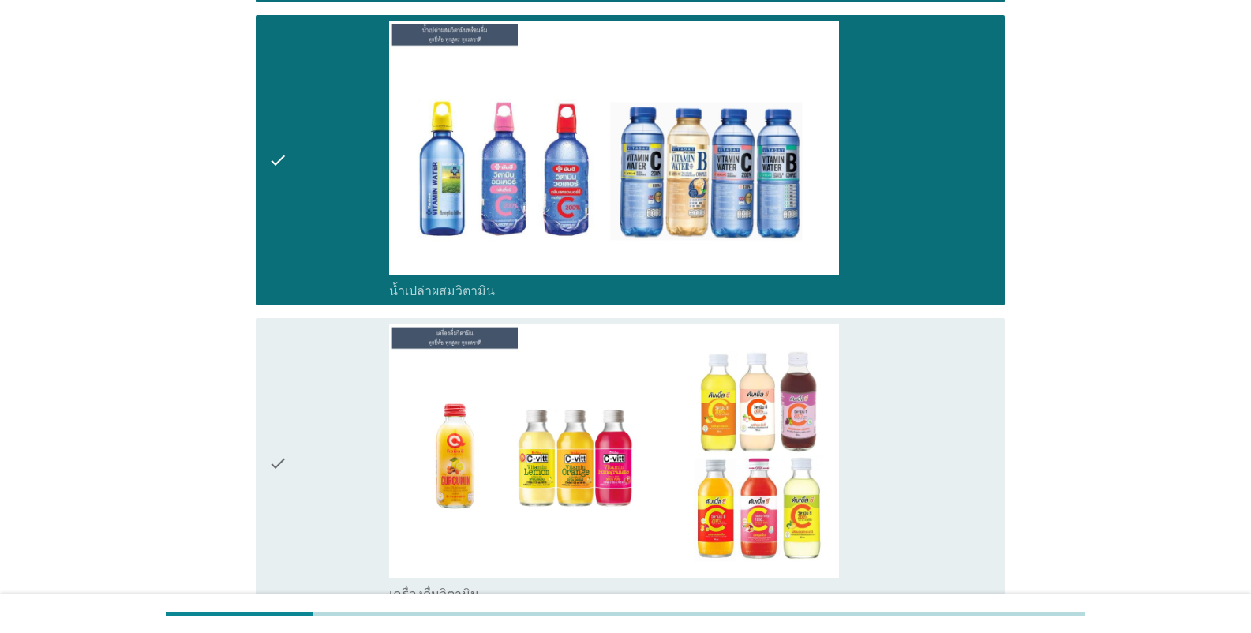
scroll to position [3868, 0]
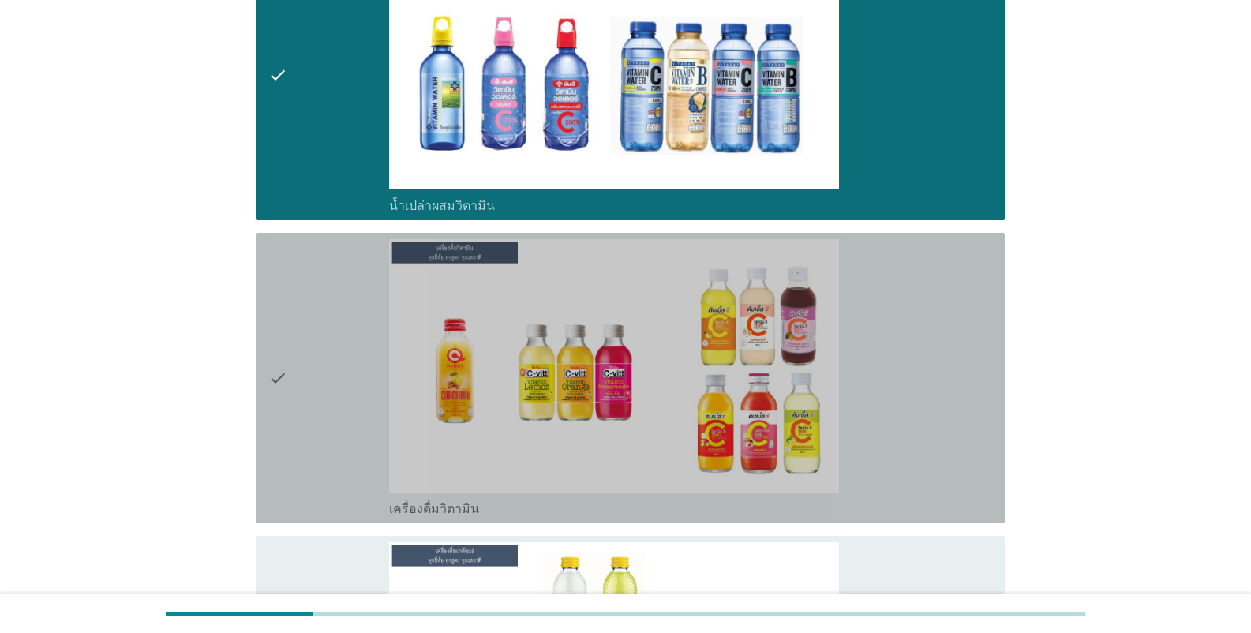
click at [481, 505] on div "check_box_outline_blank เครื่องดื่มวิตามิน" at bounding box center [690, 507] width 603 height 19
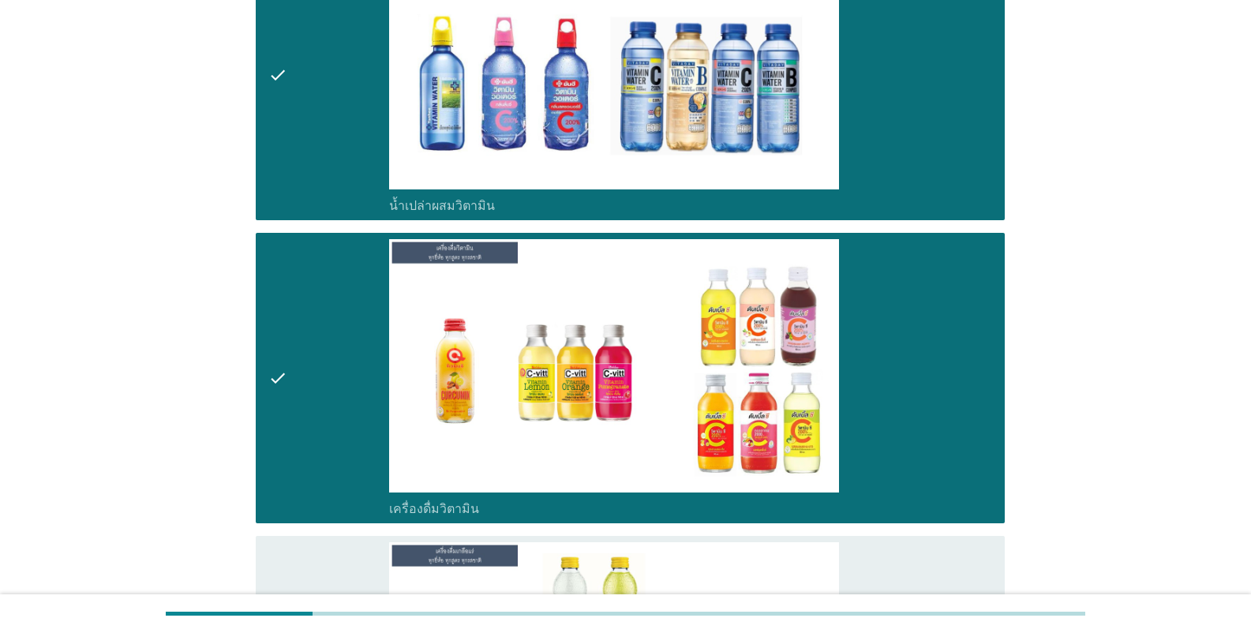
click at [508, 208] on div "check_box_outline_blank น้ำเปล่าผสมวิตามิน" at bounding box center [690, 204] width 603 height 19
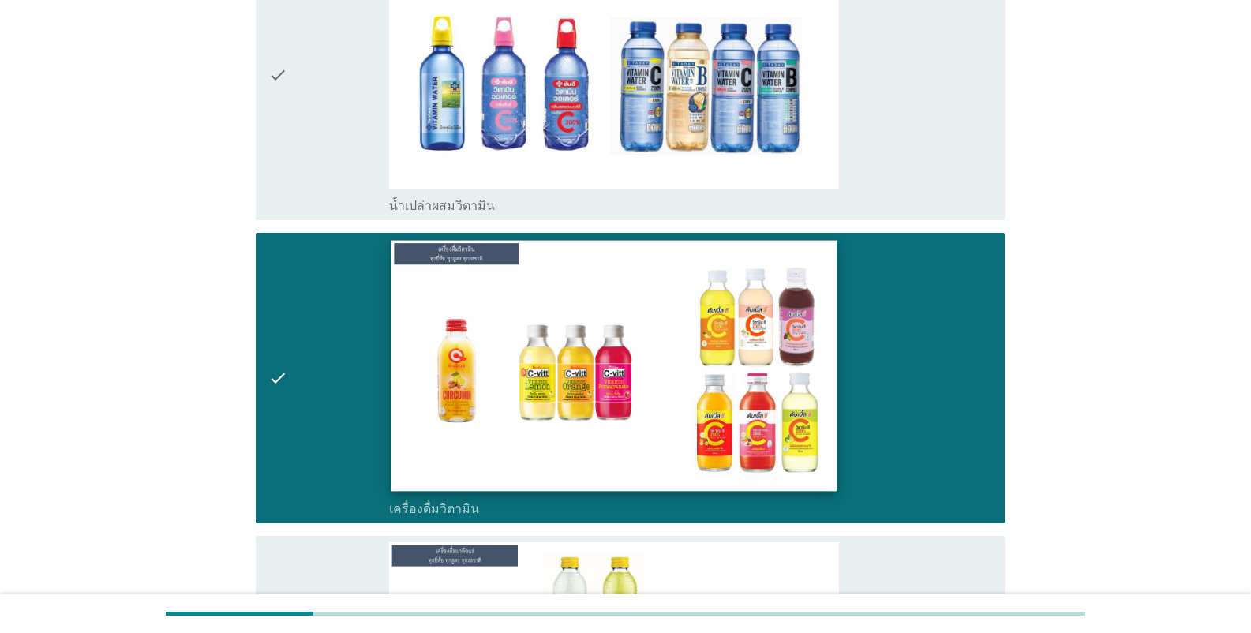
scroll to position [4183, 0]
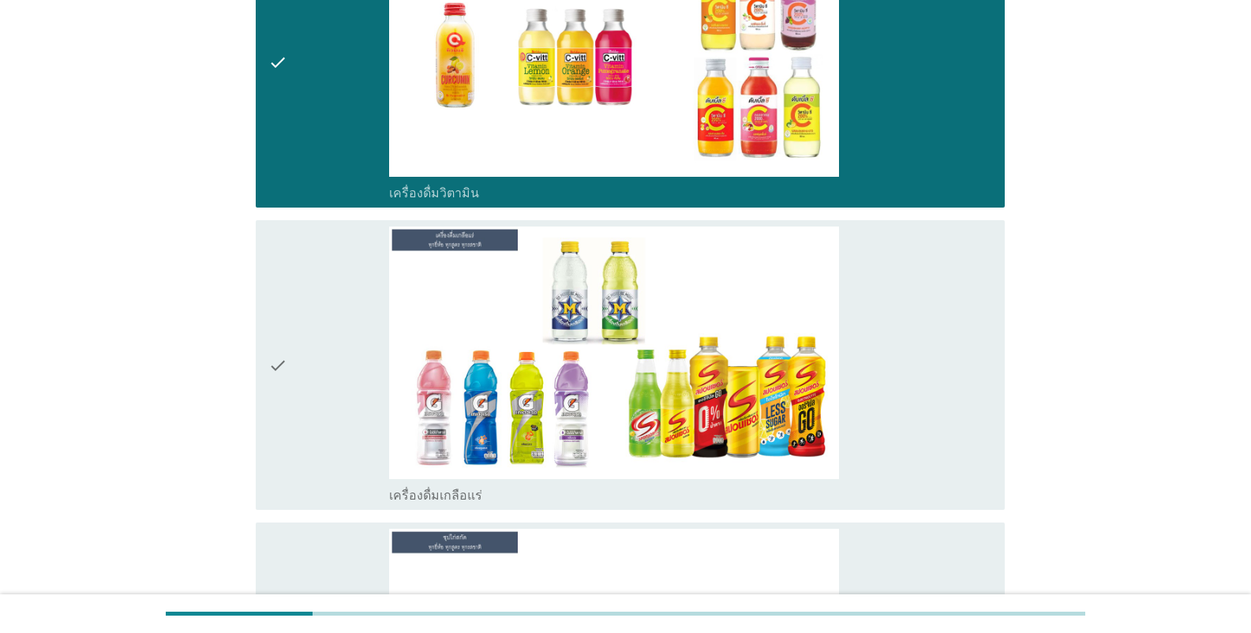
click at [492, 500] on div "check_box_outline_blank เครื่องดื่มเกลือแร่" at bounding box center [690, 494] width 603 height 19
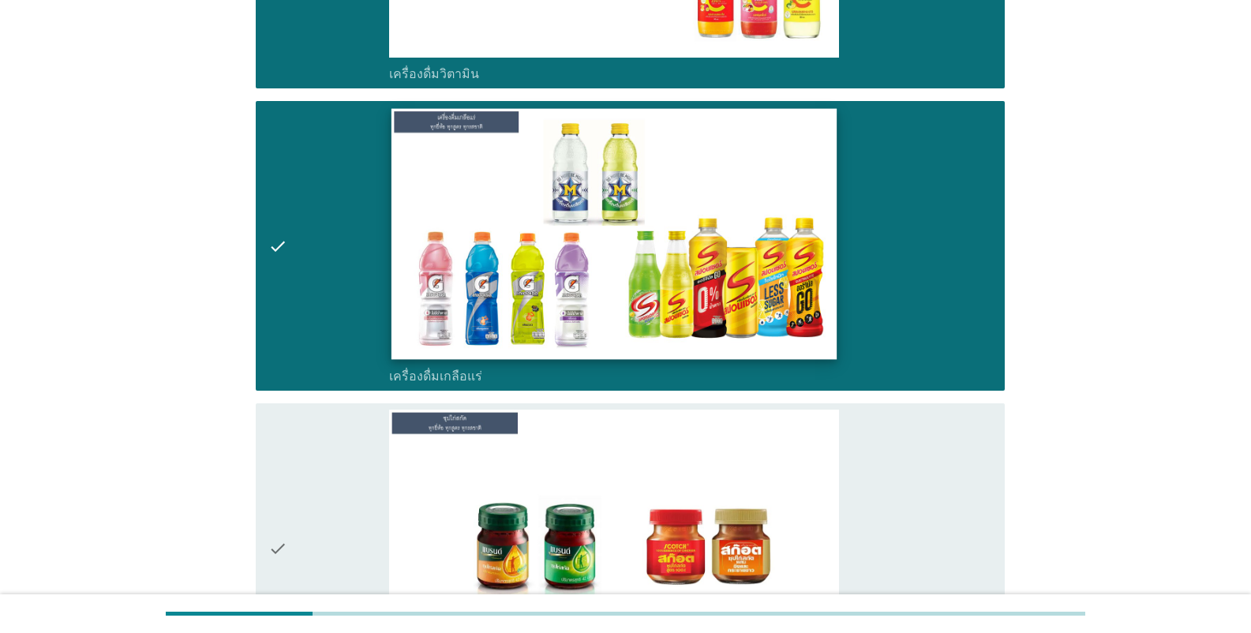
scroll to position [4499, 0]
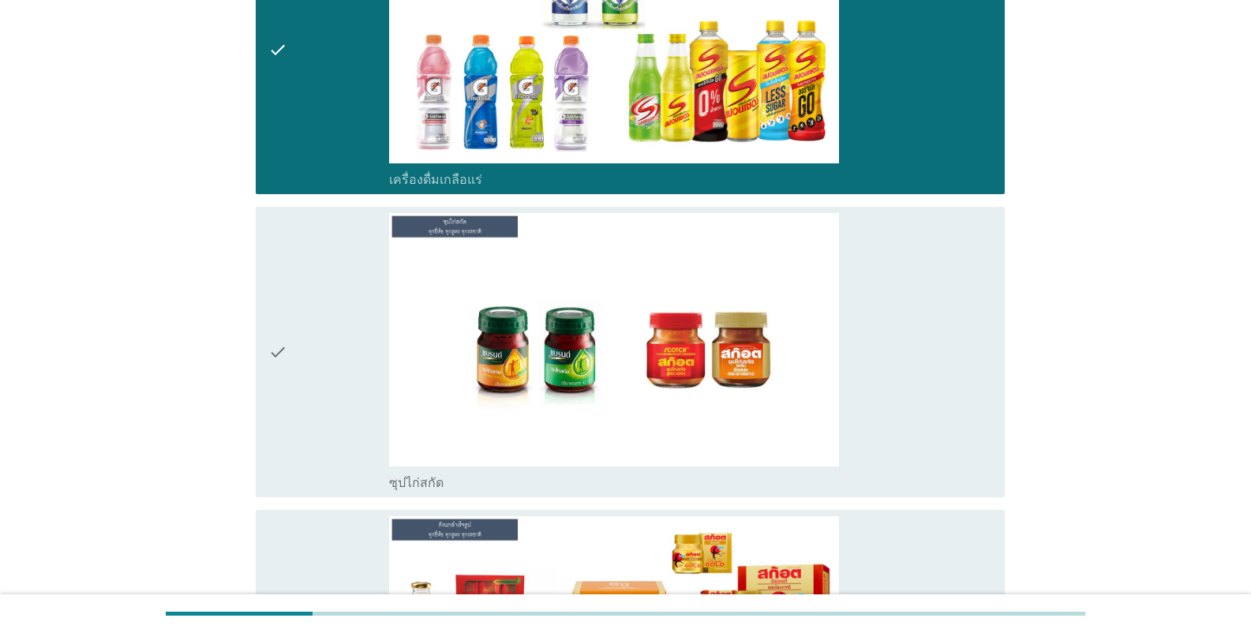
click at [440, 467] on div "check_box_outline_blank ซุปไก่สกัด" at bounding box center [690, 352] width 603 height 278
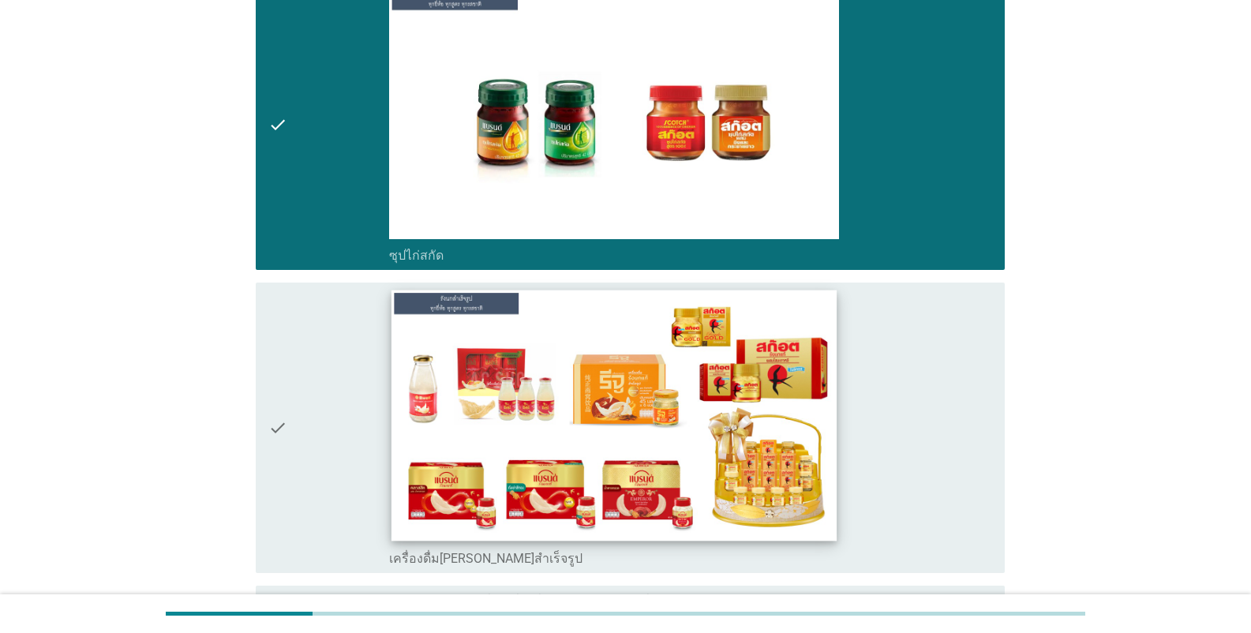
scroll to position [4736, 0]
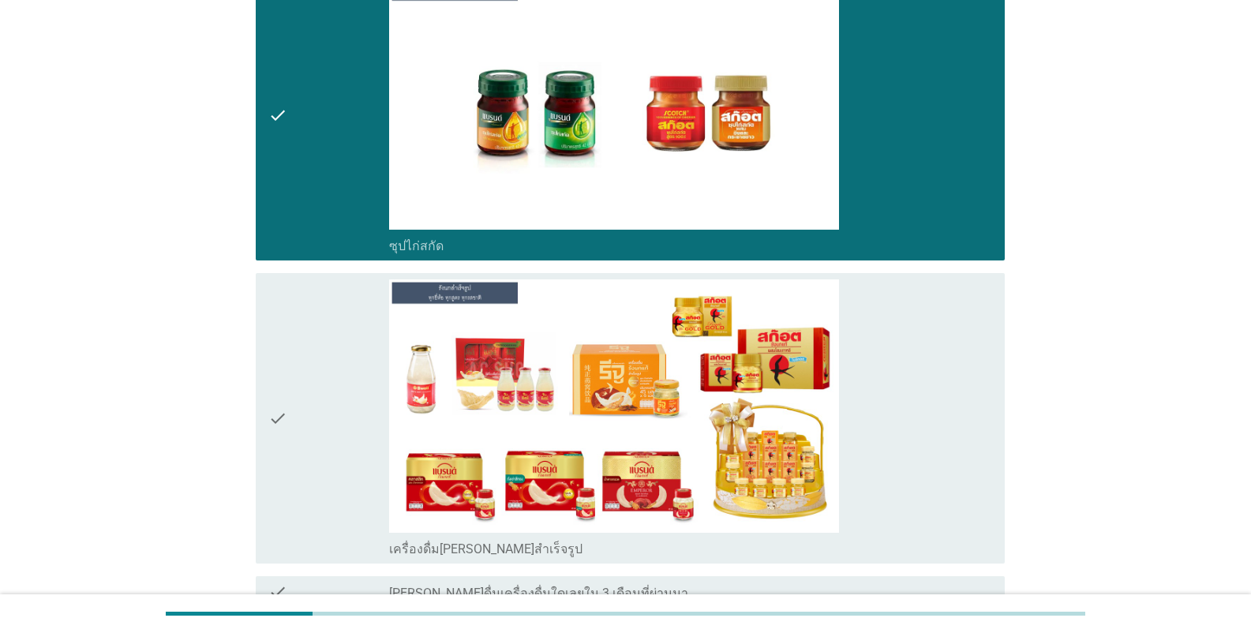
click at [463, 541] on div "check_box เครื่องดื่ม[PERSON_NAME]สำเร็จรูป" at bounding box center [690, 547] width 603 height 19
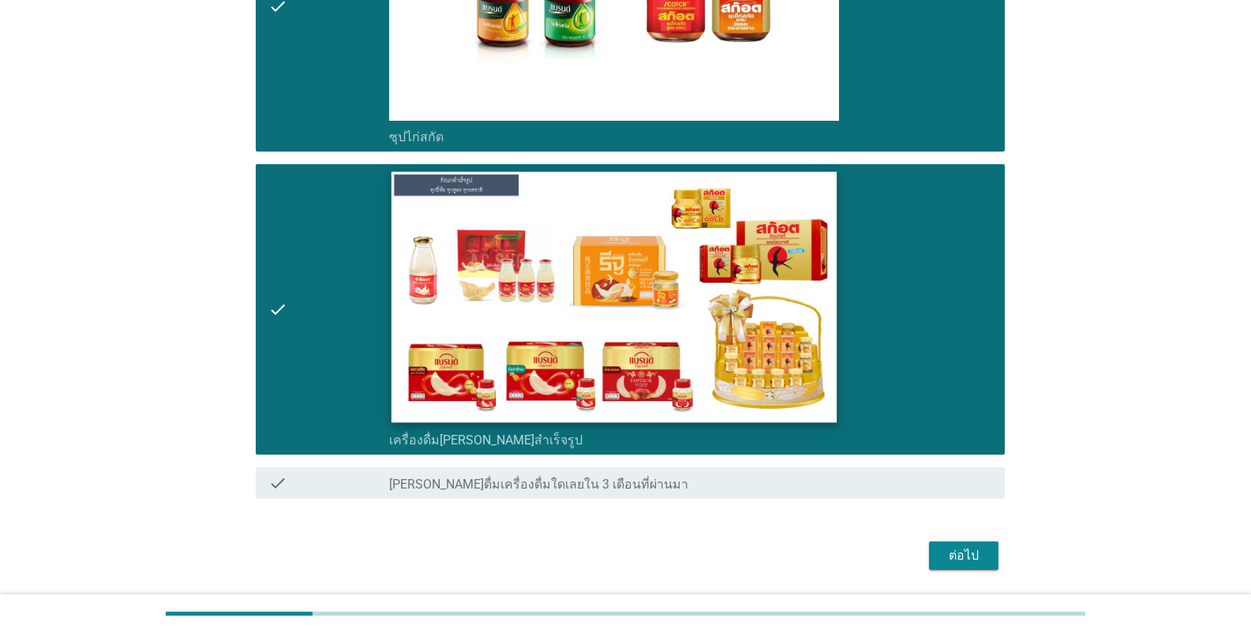
scroll to position [4895, 0]
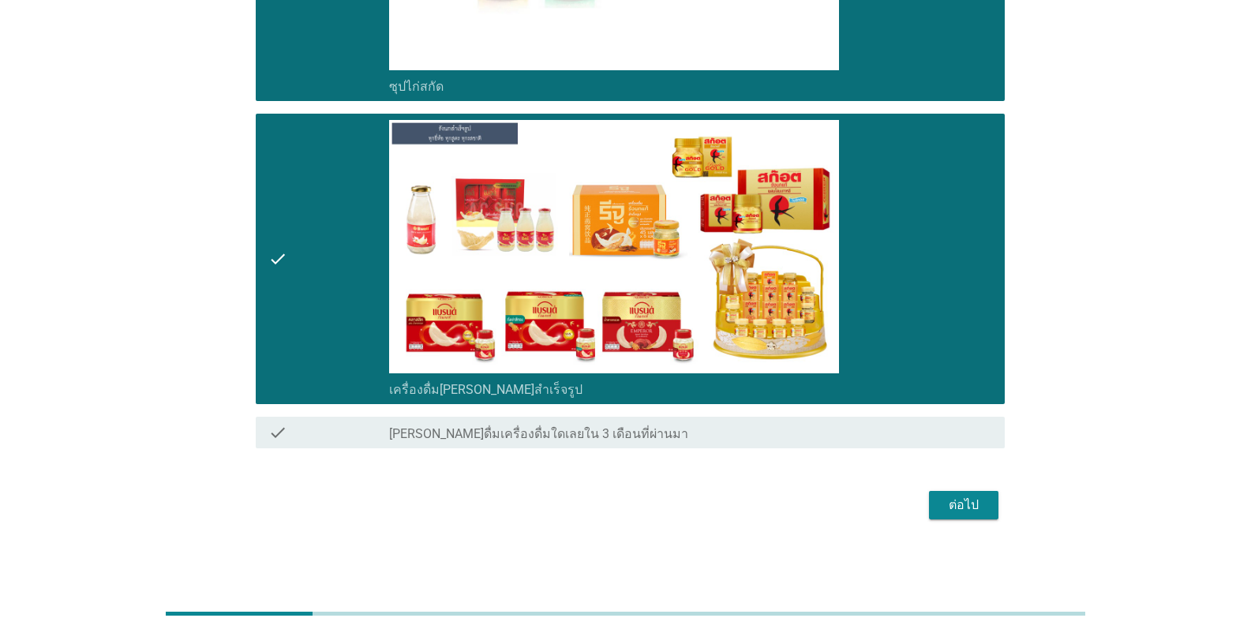
click at [777, 504] on div "ต่อไป" at bounding box center [964, 505] width 44 height 19
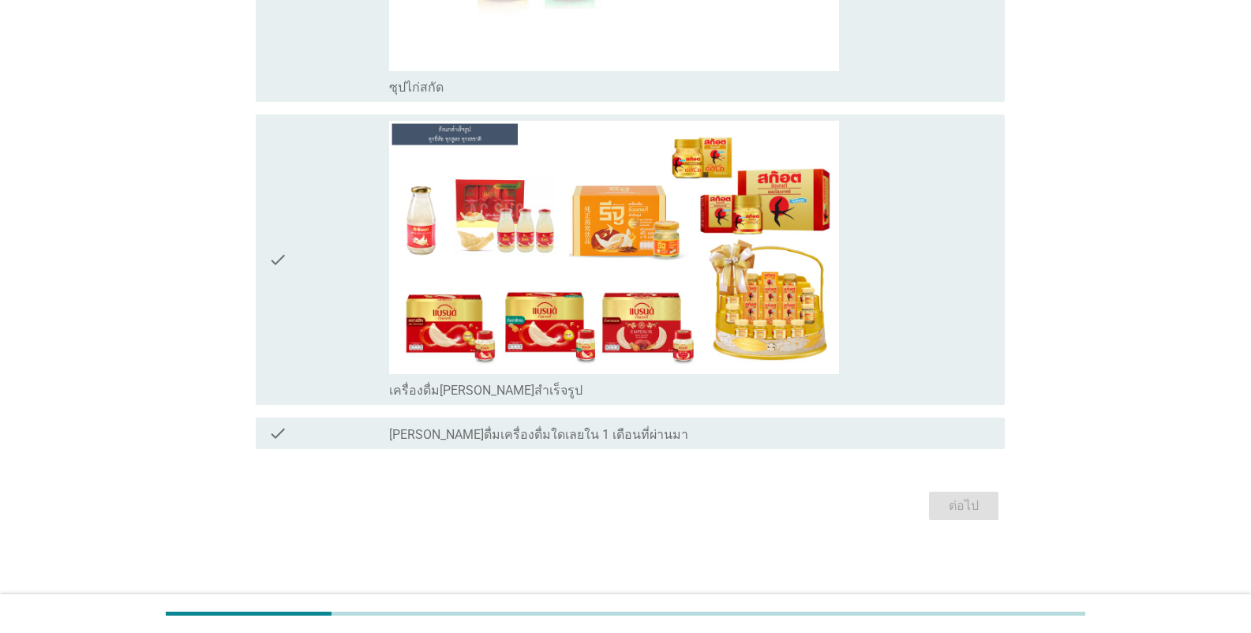
scroll to position [0, 0]
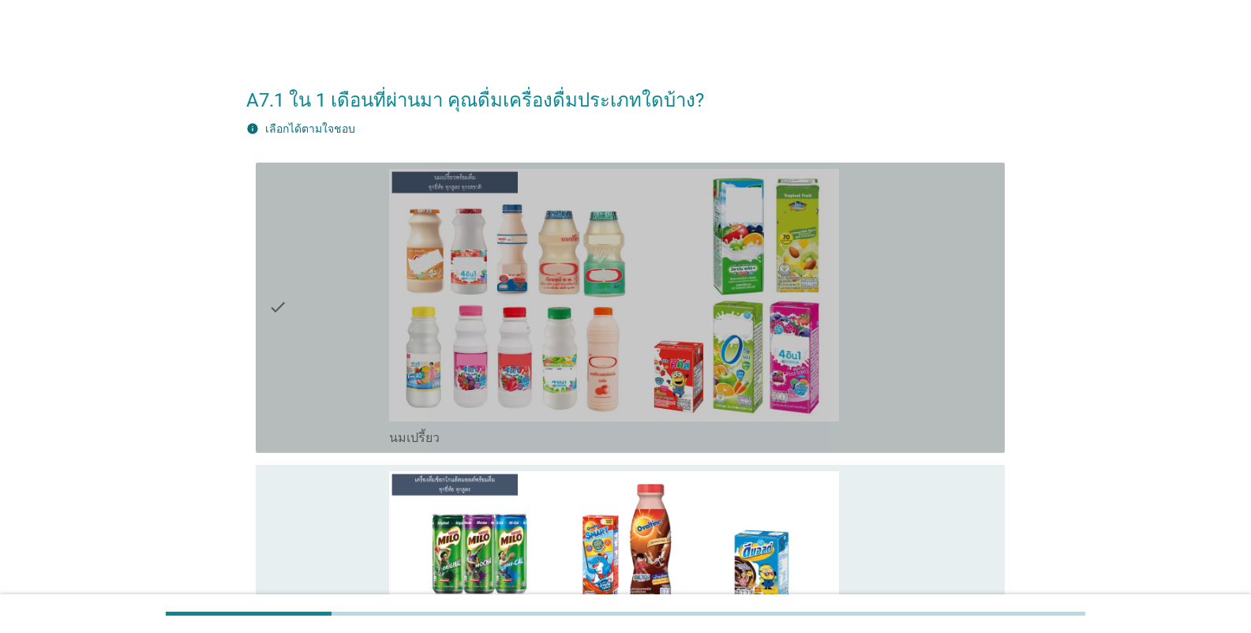
click at [471, 436] on div "check_box_outline_blank นมเปรี้ยว" at bounding box center [690, 436] width 603 height 19
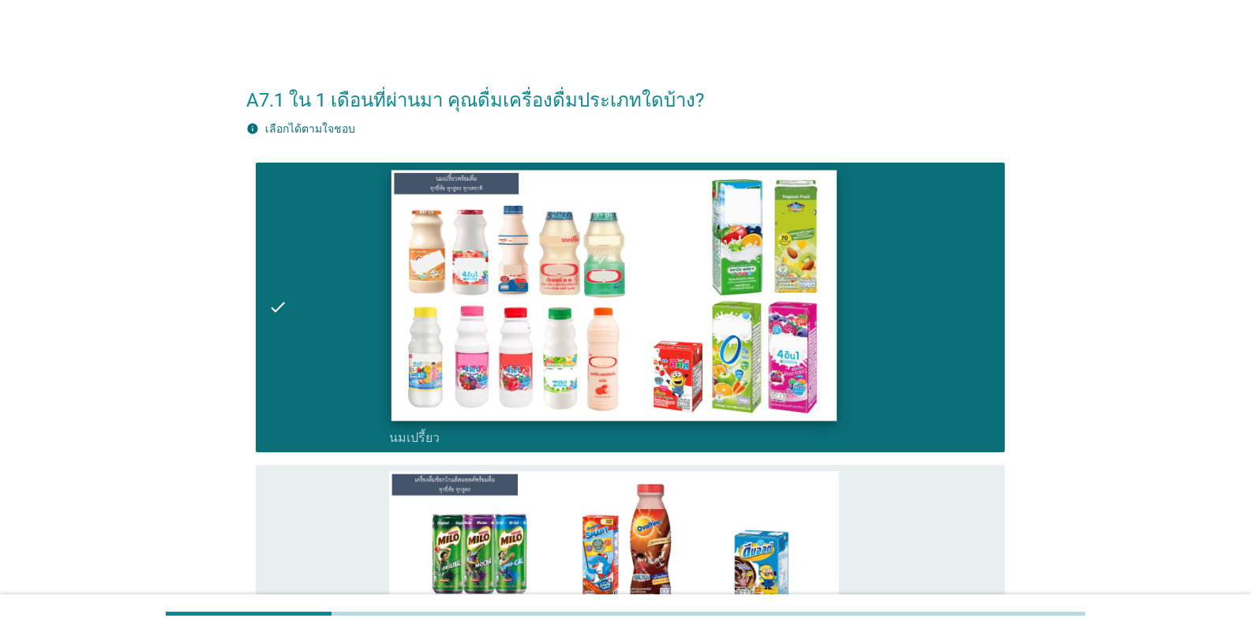
scroll to position [316, 0]
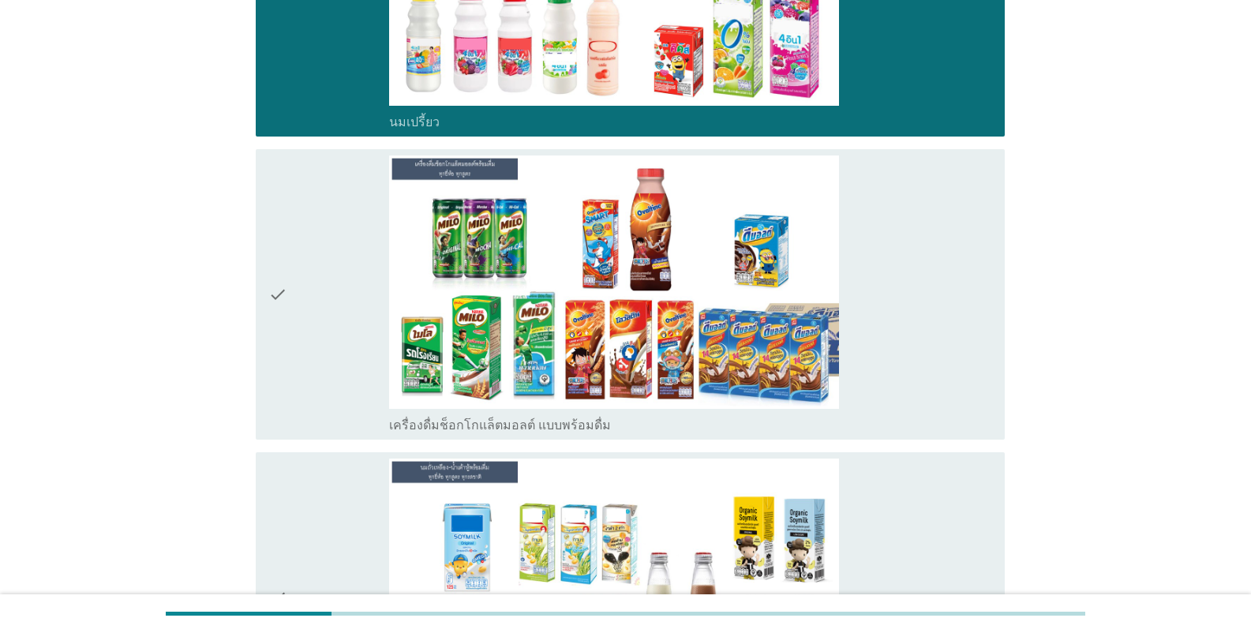
click at [494, 430] on label "เครื่องดื่มช็อกโกแล็ตมอลต์ แบบพร้อมดื่ม" at bounding box center [500, 426] width 222 height 16
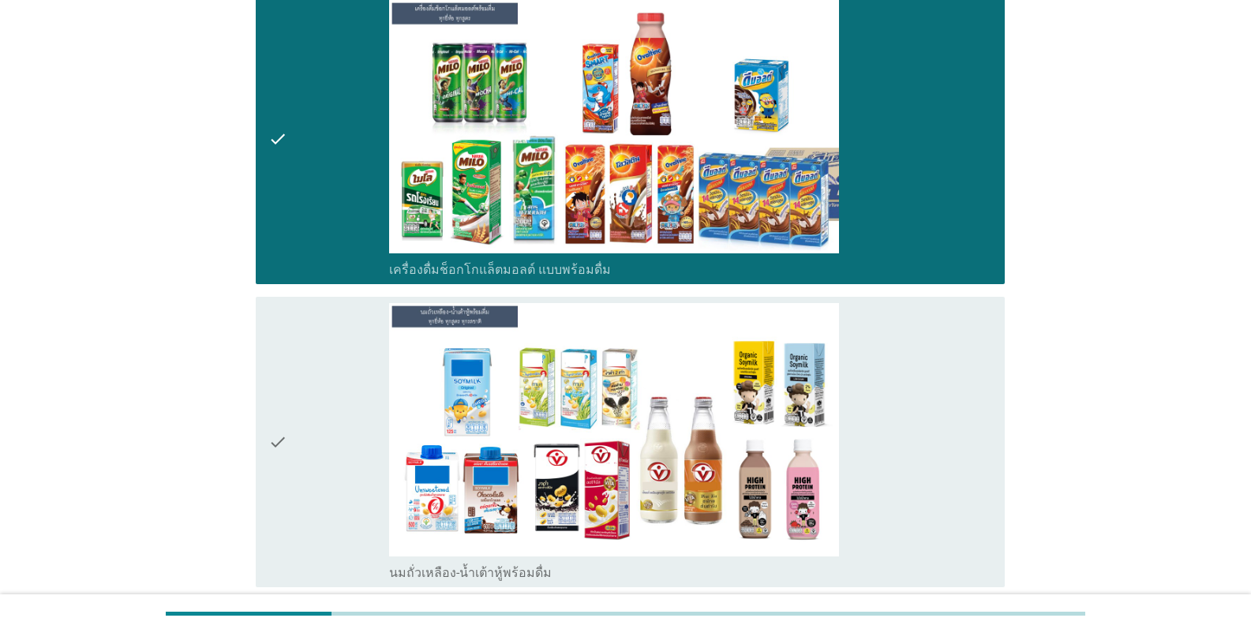
scroll to position [631, 0]
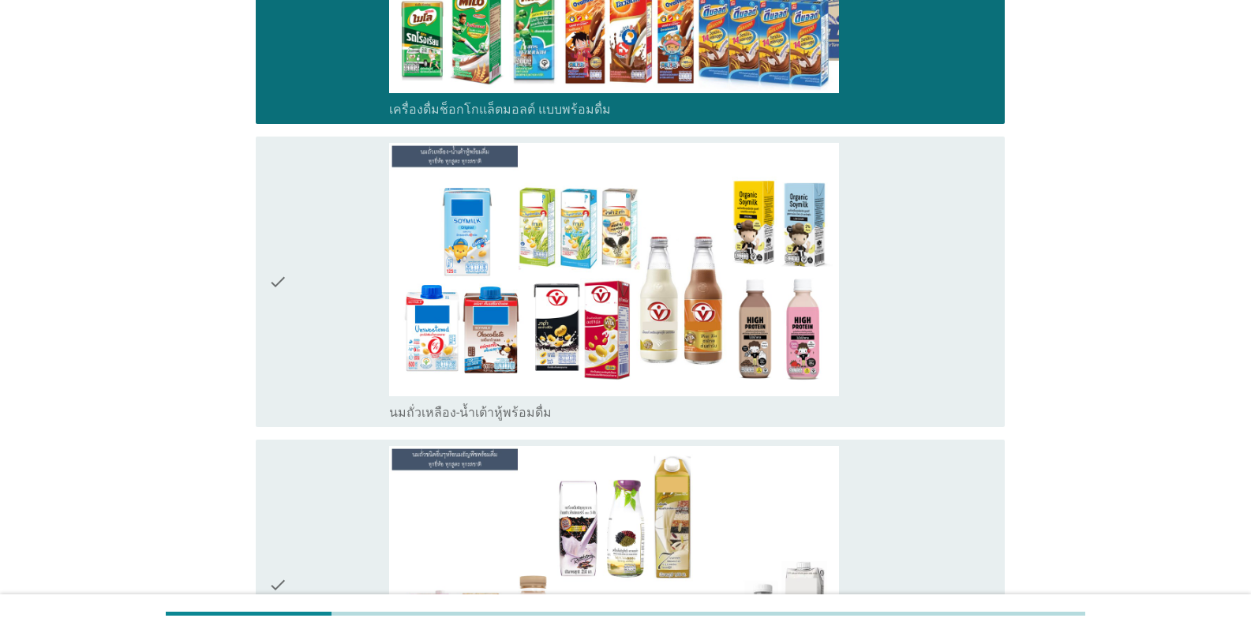
click at [496, 406] on label "นมถั่วเหลือง-น้ำเต้าหู้พร้อมดื่ม" at bounding box center [470, 413] width 163 height 16
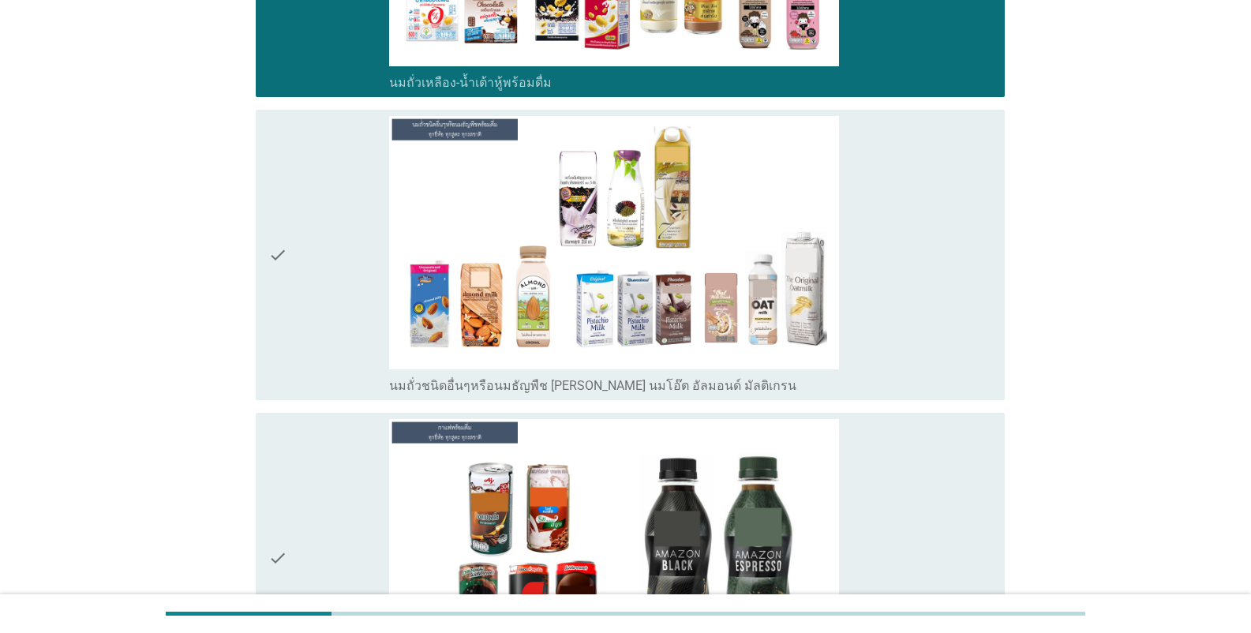
scroll to position [1184, 0]
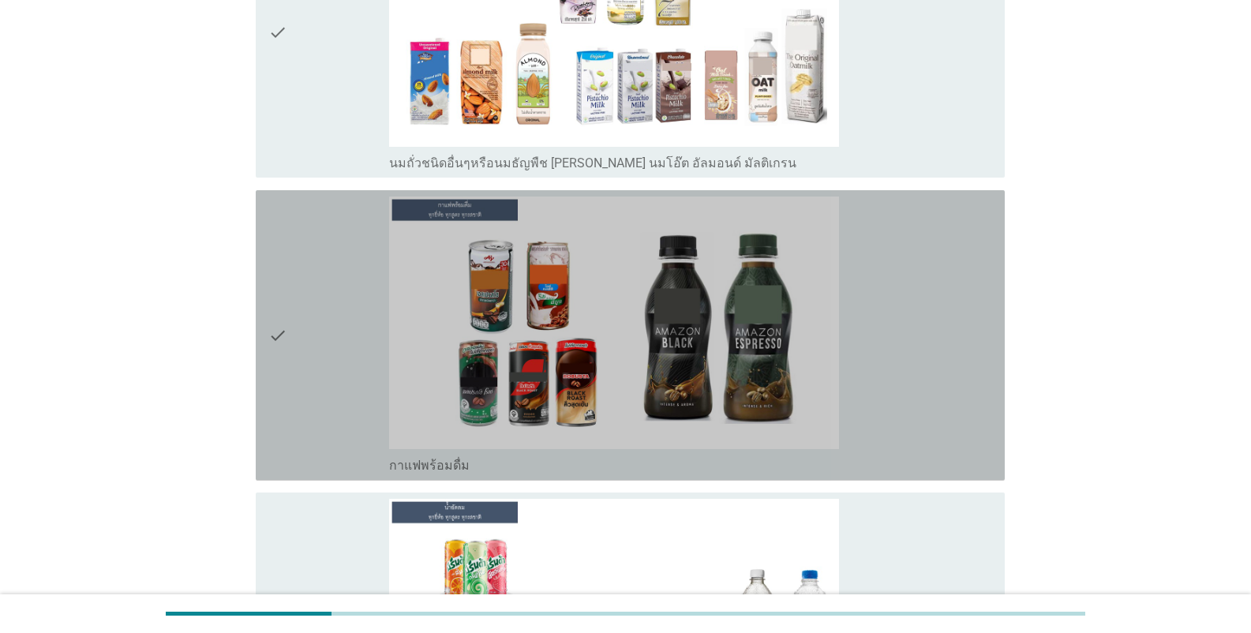
click at [490, 463] on div "check_box_outline_blank กาแฟพร้อมดื่ม" at bounding box center [690, 464] width 603 height 19
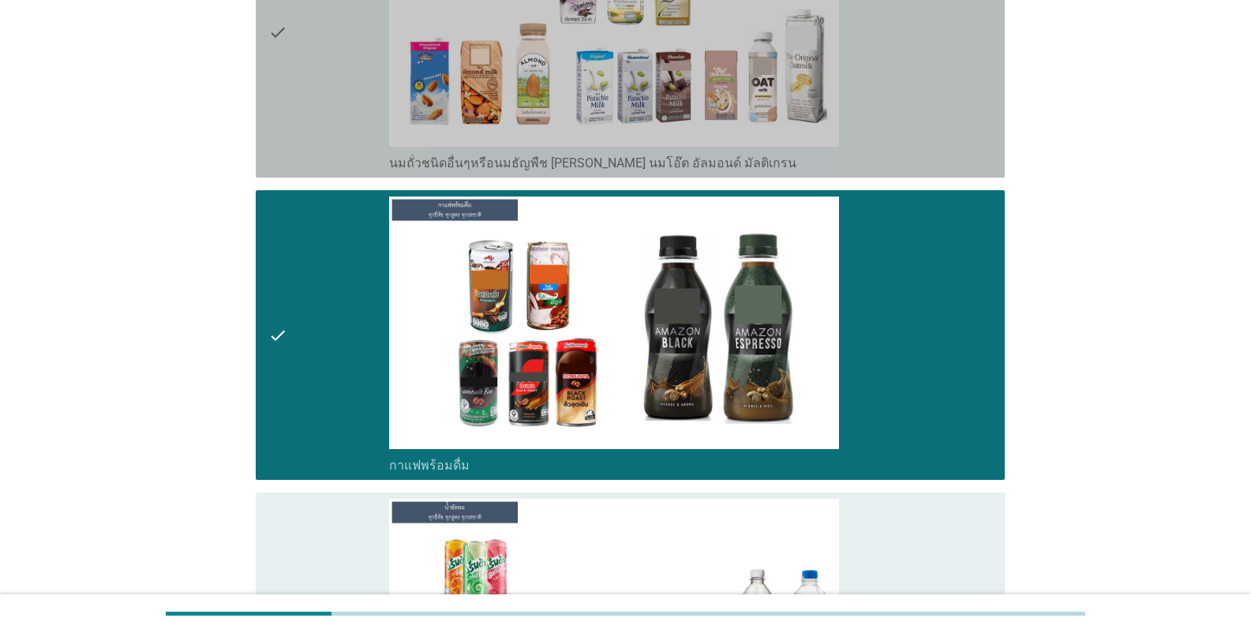
click at [556, 163] on label "นมถั่วชนิดอื่นๆหรือนมธัญพืช [PERSON_NAME] นมโอ๊ต อัลมอนด์ มัลติเกรน" at bounding box center [592, 163] width 407 height 16
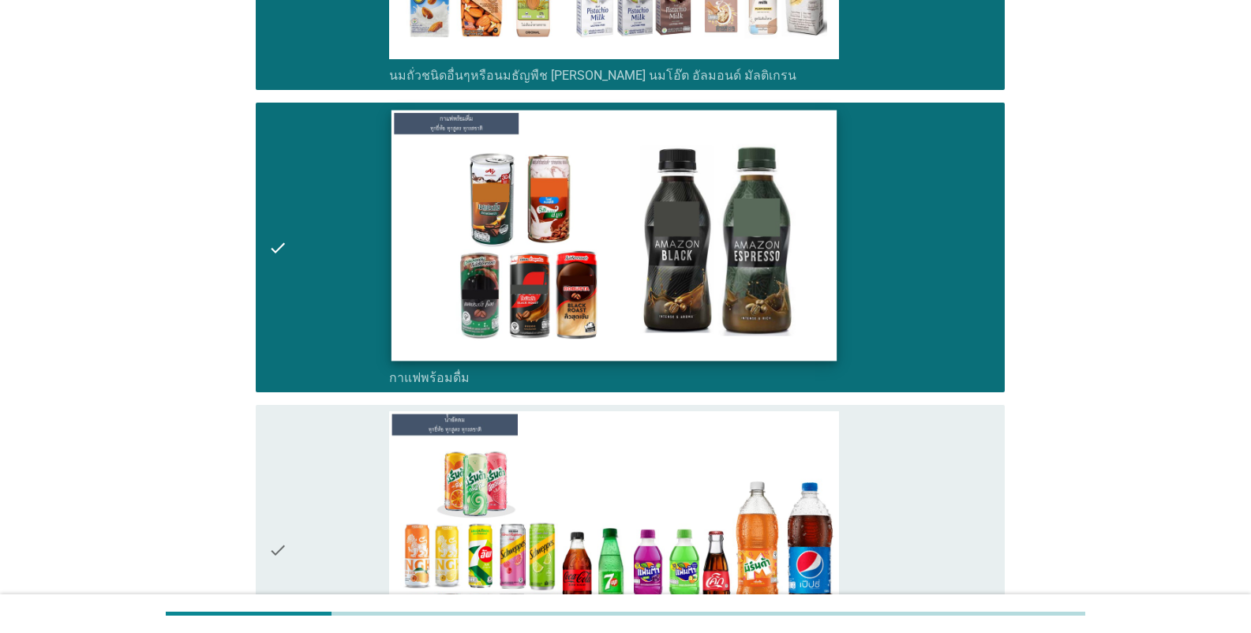
scroll to position [1263, 0]
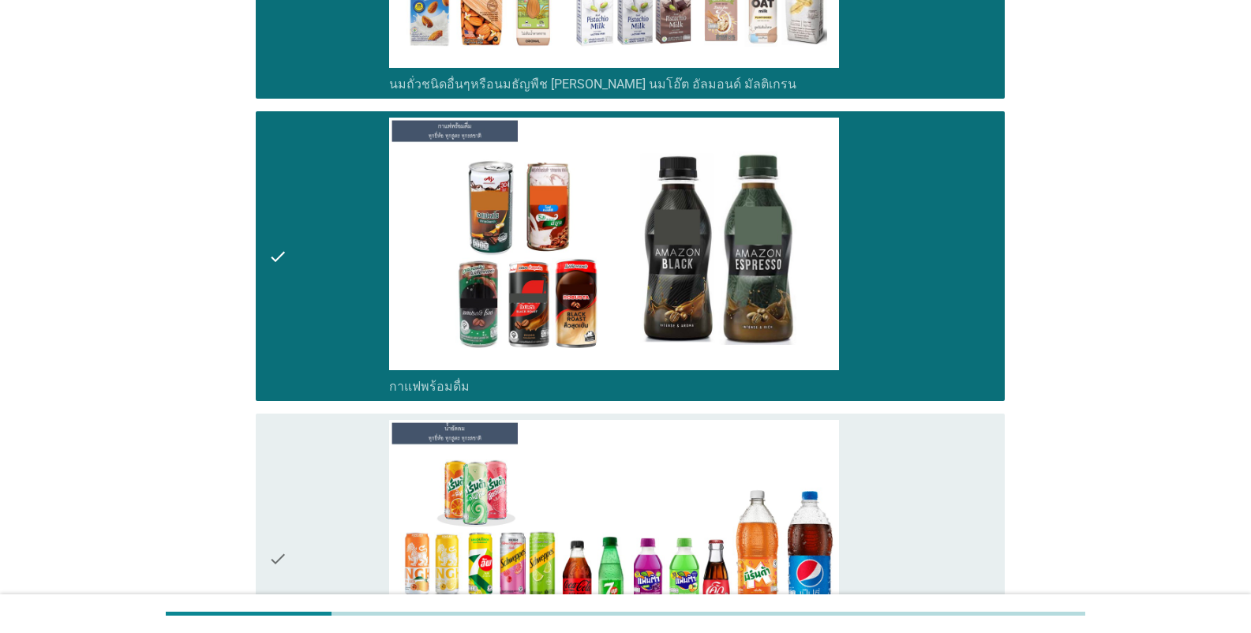
click at [559, 88] on label "นมถั่วชนิดอื่นๆหรือนมธัญพืช [PERSON_NAME] นมโอ๊ต อัลมอนด์ มัลติเกรน" at bounding box center [592, 85] width 407 height 16
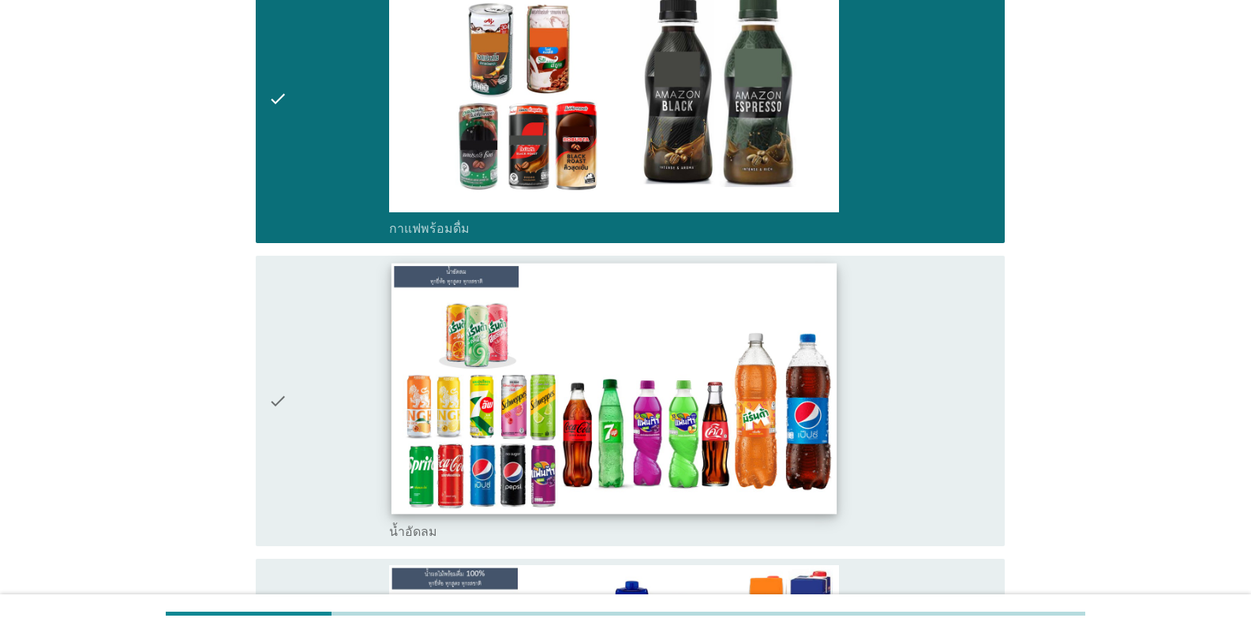
scroll to position [1658, 0]
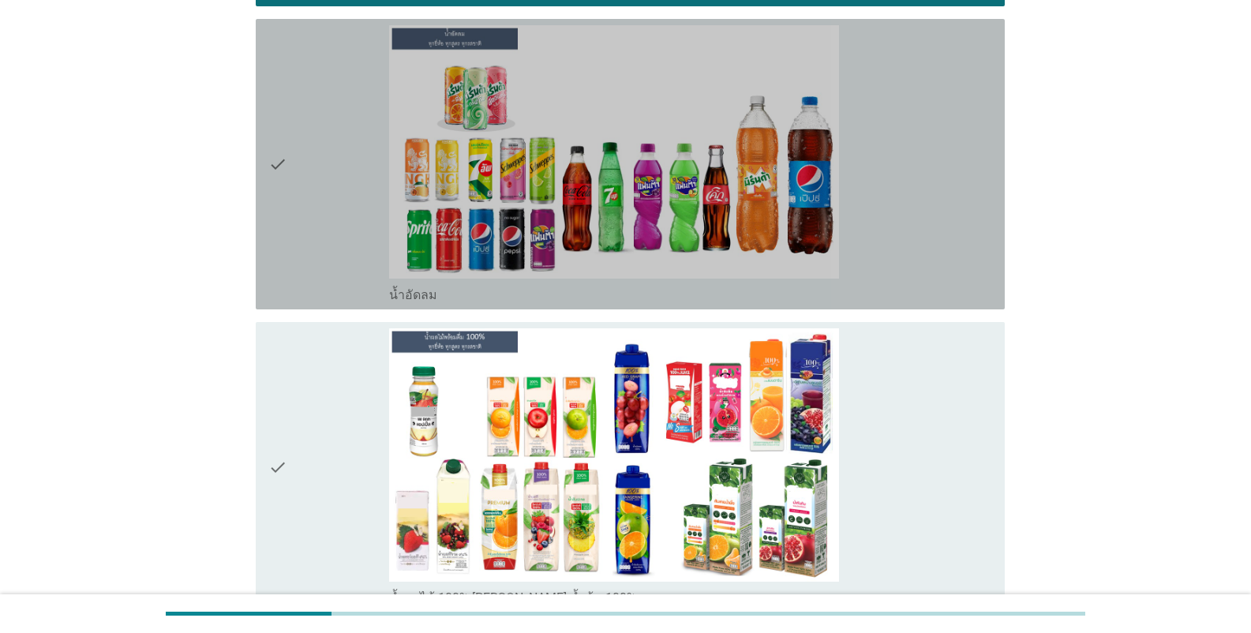
click at [410, 301] on label "น้ำอัดลม" at bounding box center [413, 295] width 48 height 16
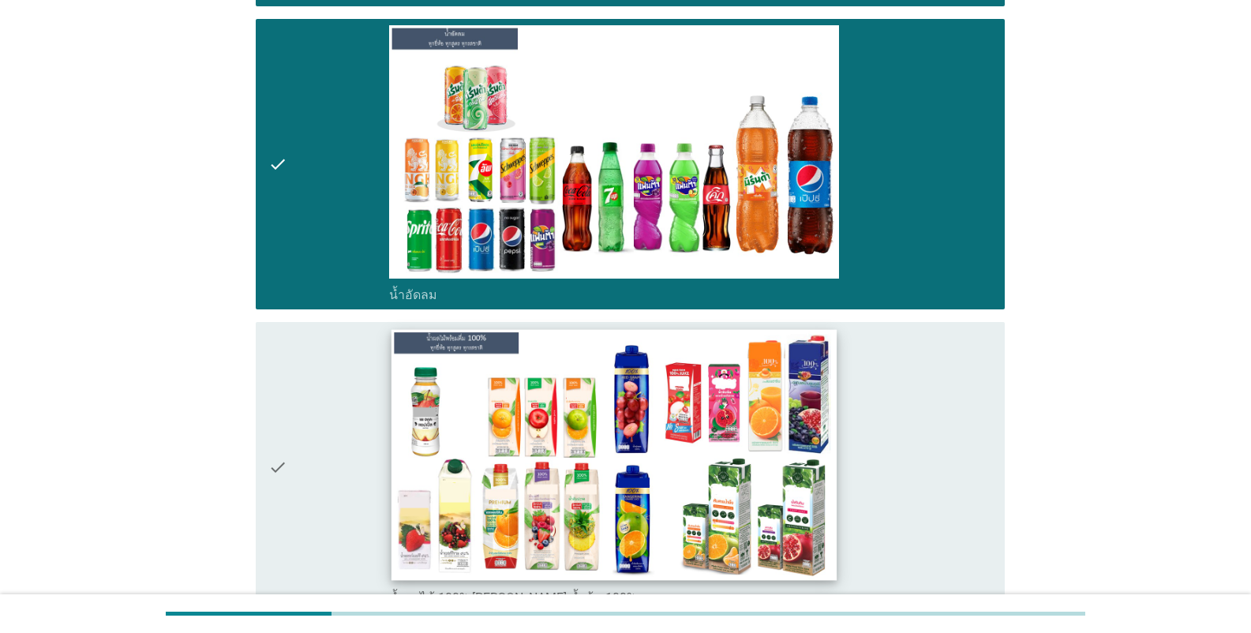
scroll to position [1973, 0]
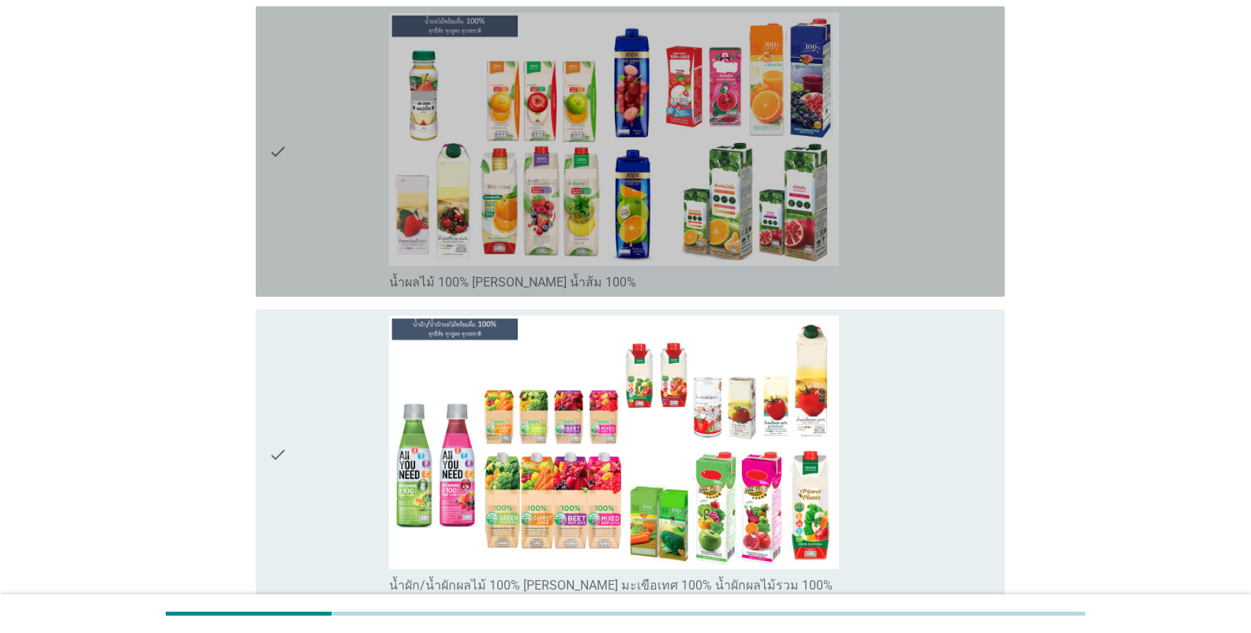
click at [519, 294] on div "check check_box น้ำผลไม้ 100% [PERSON_NAME] น้ำส้ม 100%" at bounding box center [630, 151] width 749 height 290
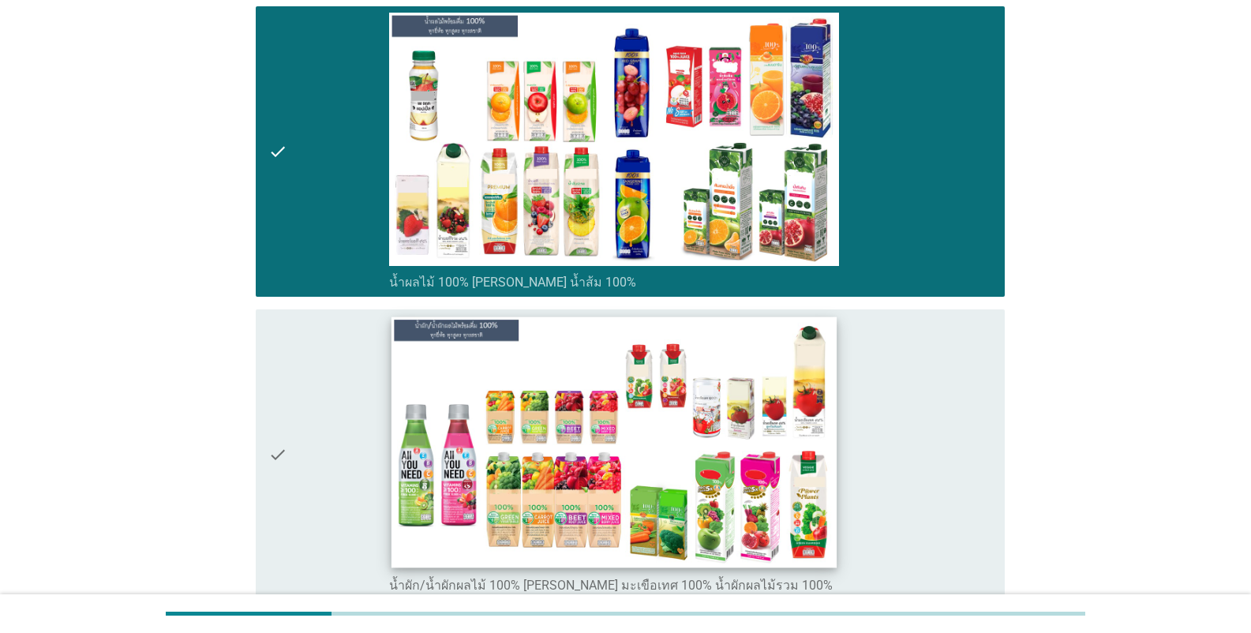
scroll to position [2289, 0]
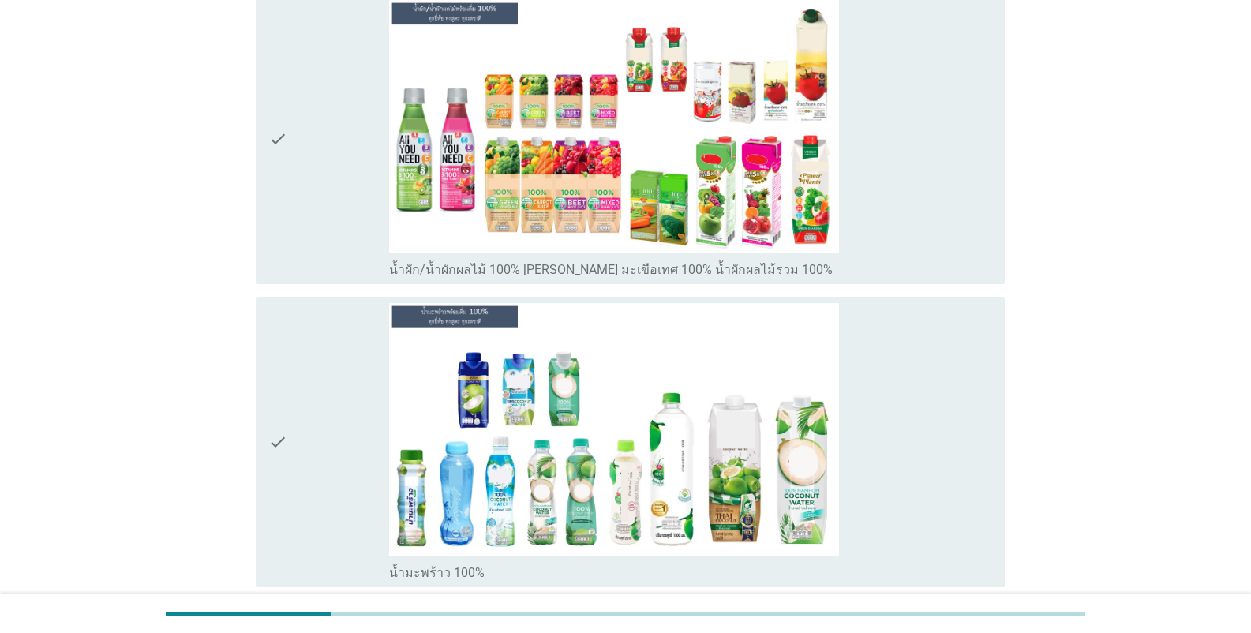
click at [642, 274] on label "น้ำผัก/น้ำผักผลไม้ 100% [PERSON_NAME] มะเขือเทศ 100% น้ำผักผลไม้รวม 100%" at bounding box center [611, 270] width 444 height 16
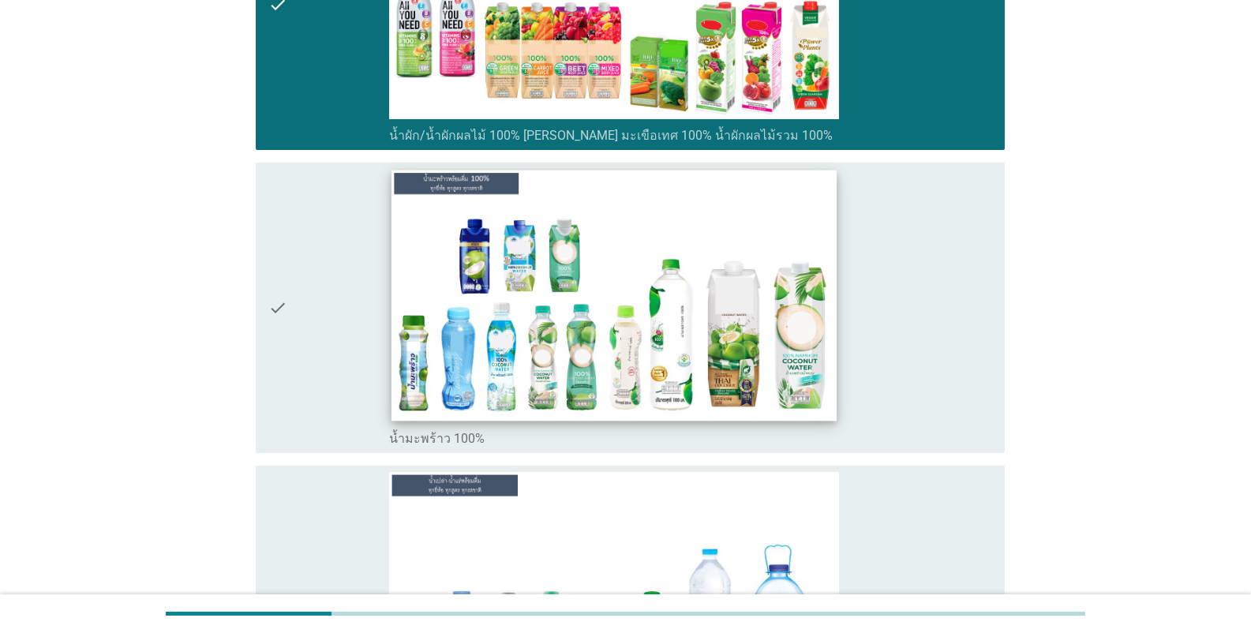
scroll to position [2526, 0]
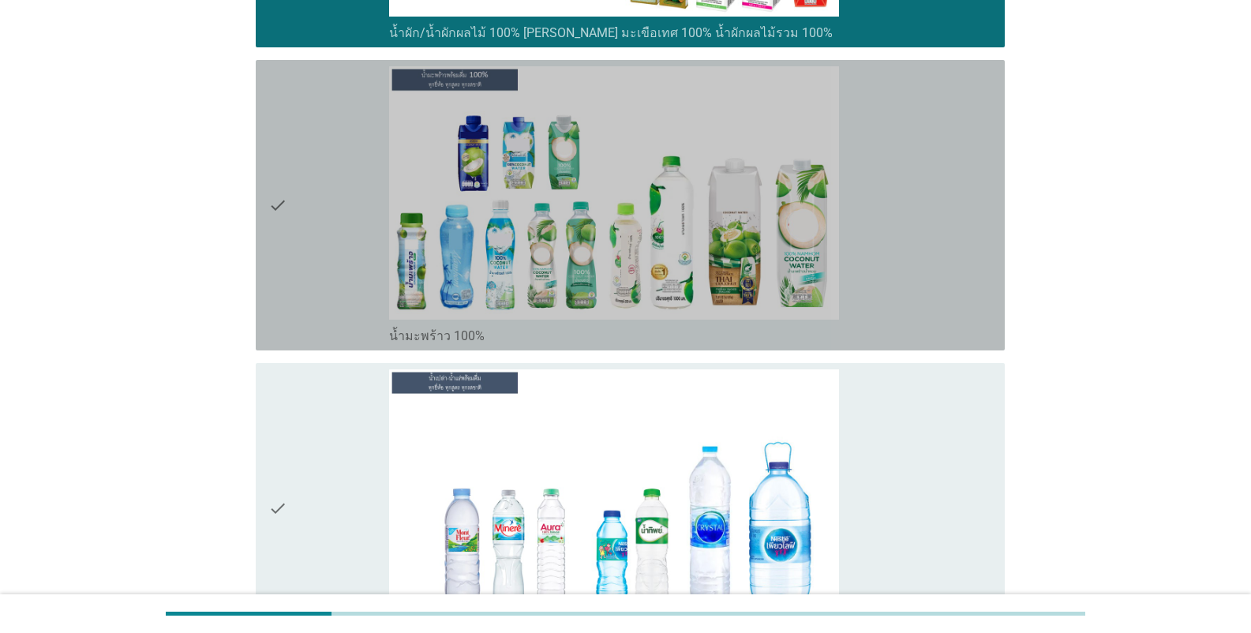
click at [558, 342] on div "check_box น้ำมะพร้าว 100%" at bounding box center [690, 334] width 603 height 19
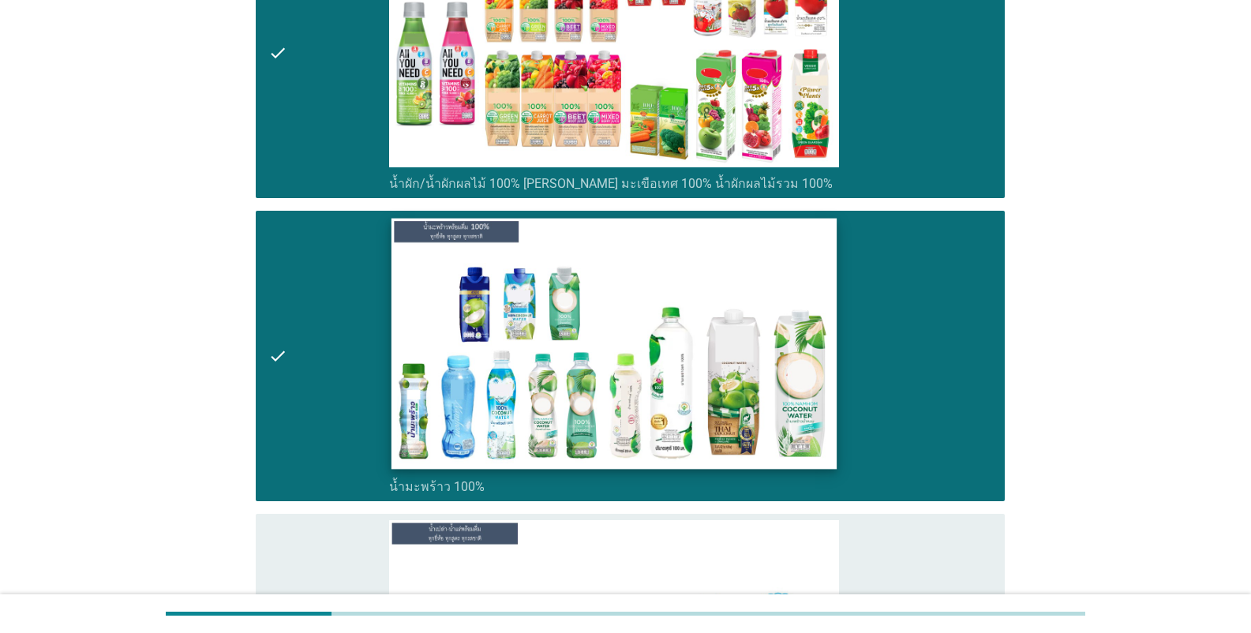
scroll to position [2605, 0]
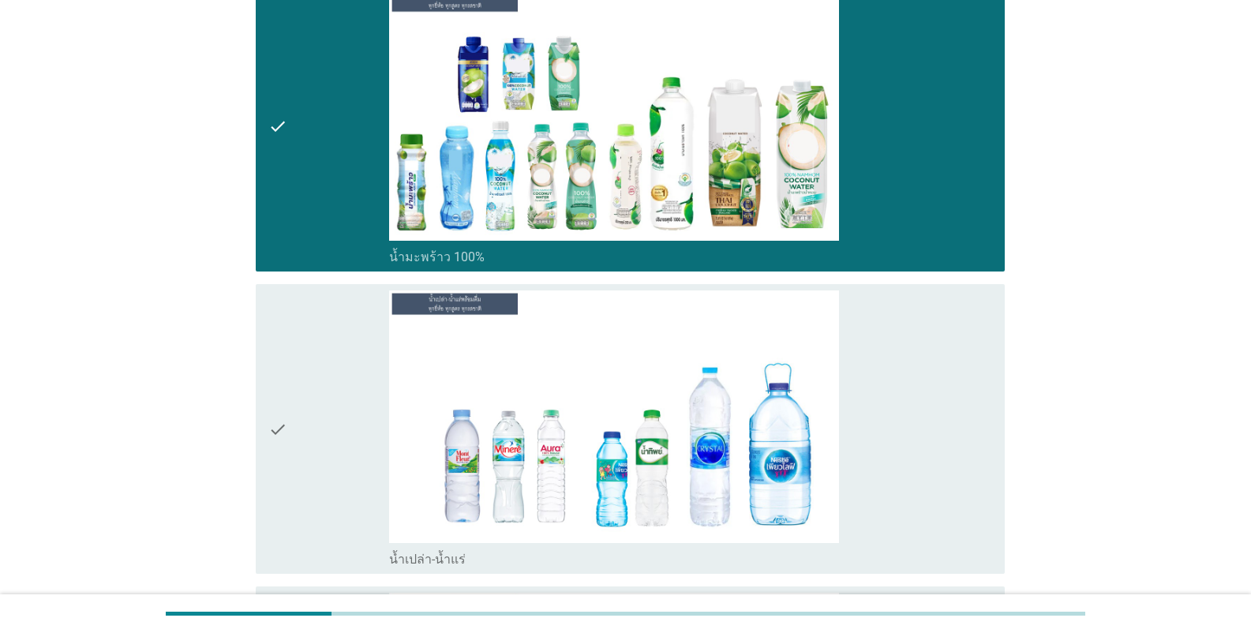
click at [530, 550] on div "check_box_outline_blank น้ำเปล่า-น้ำแร่" at bounding box center [690, 558] width 603 height 19
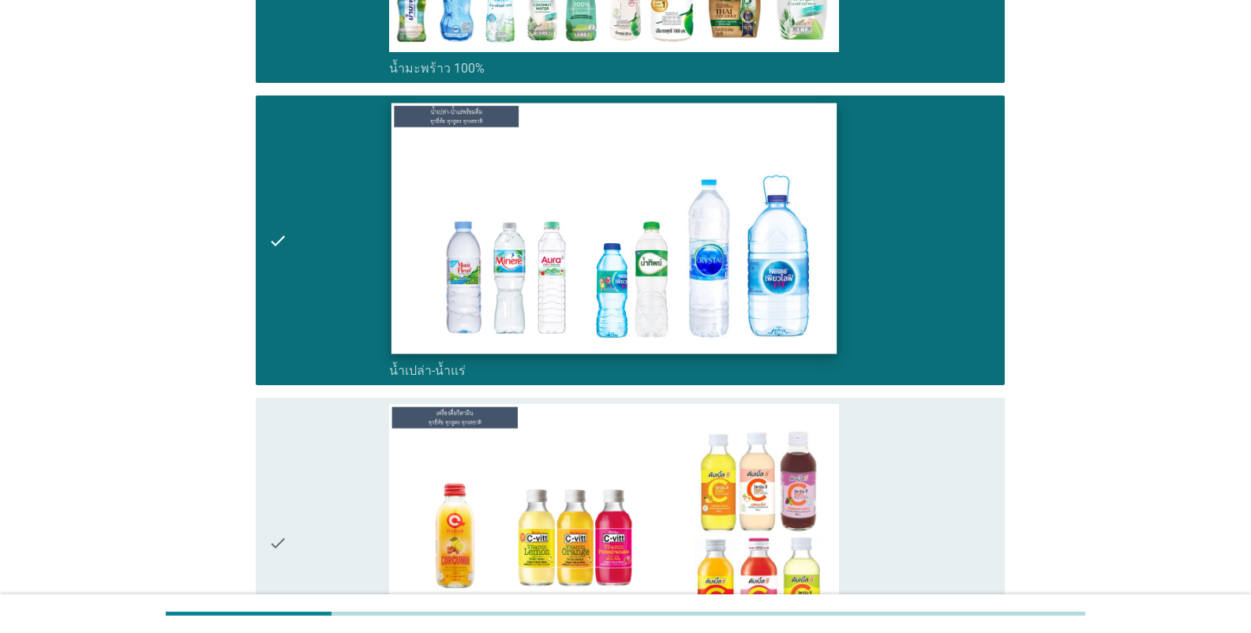
scroll to position [2999, 0]
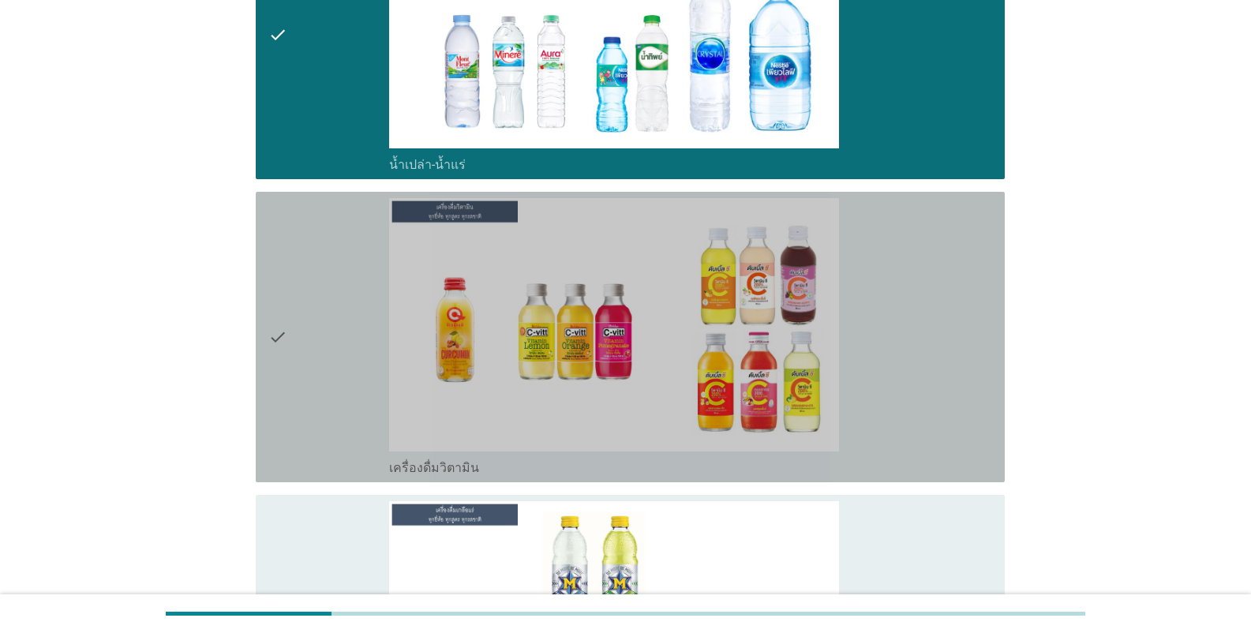
click at [511, 464] on div "check_box_outline_blank เครื่องดื่มวิตามิน" at bounding box center [690, 466] width 603 height 19
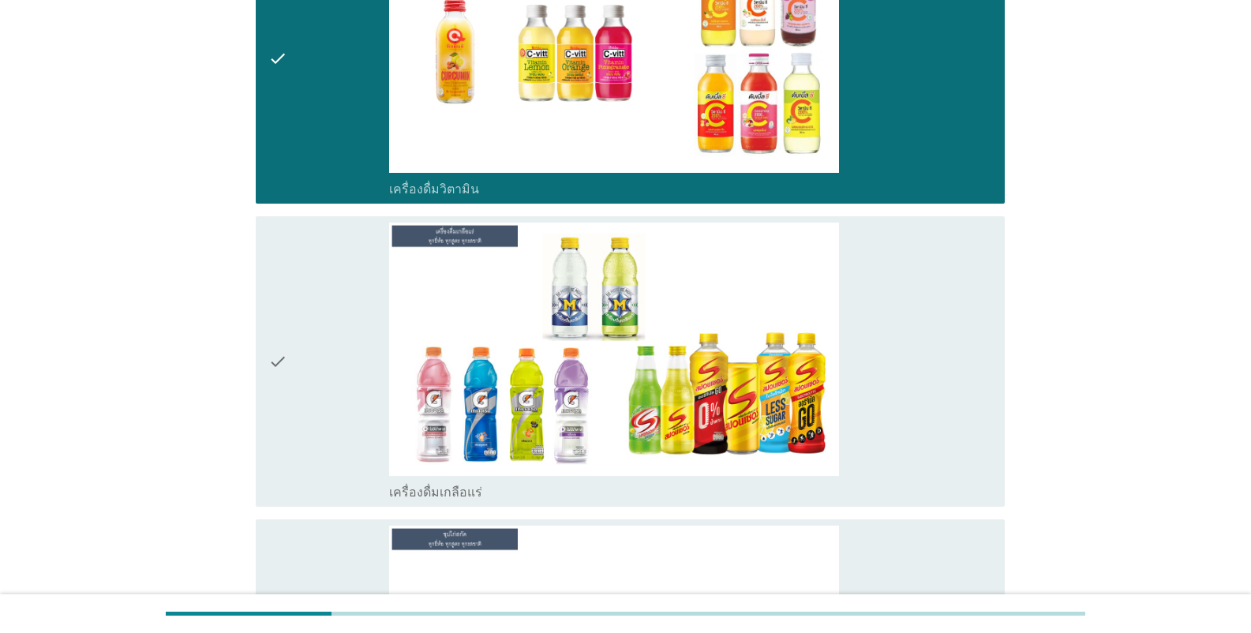
scroll to position [3315, 0]
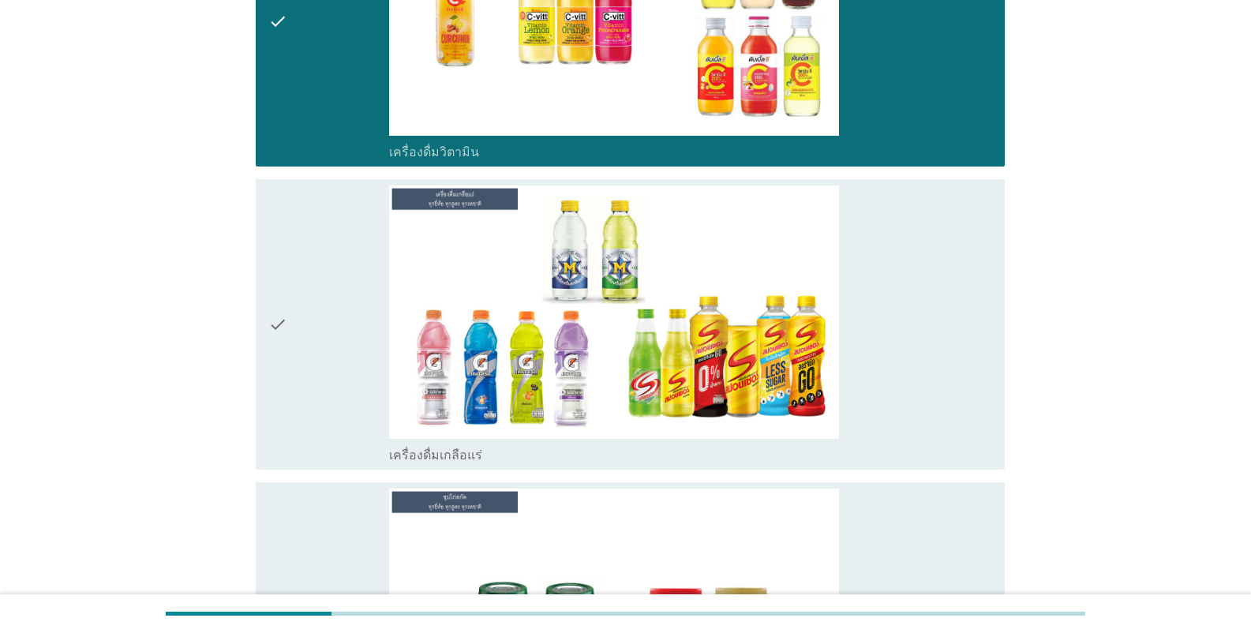
click at [514, 464] on div "check check_box_outline_blank เครื่องดื่มเกลือแร่" at bounding box center [630, 324] width 749 height 290
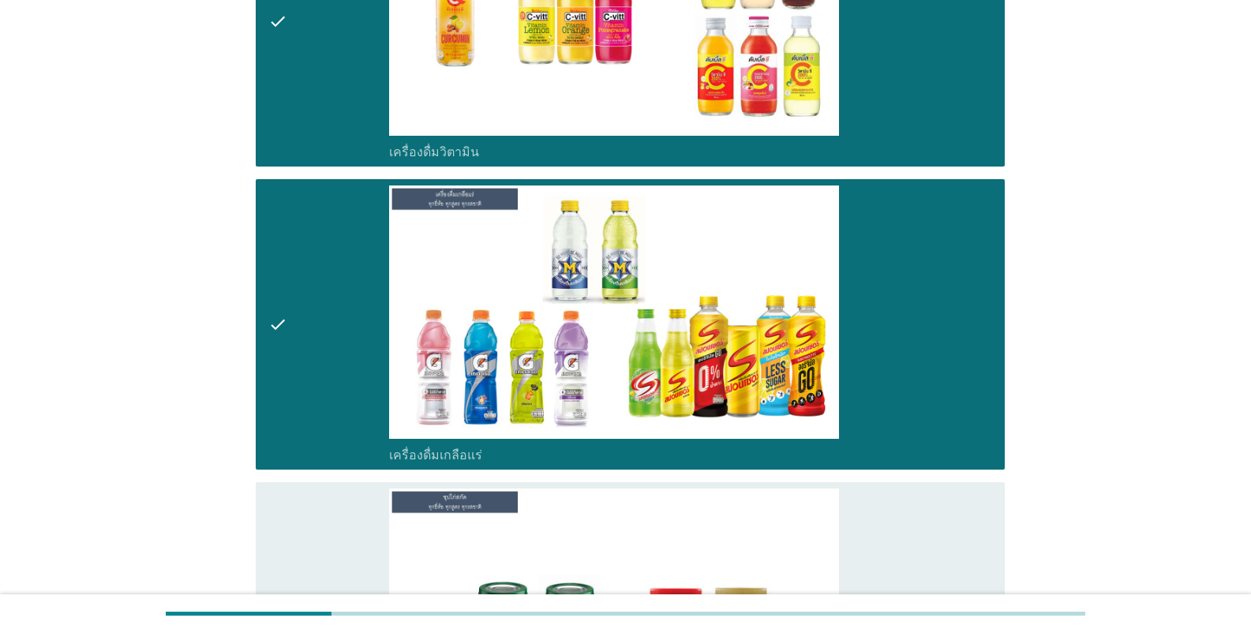
scroll to position [3552, 0]
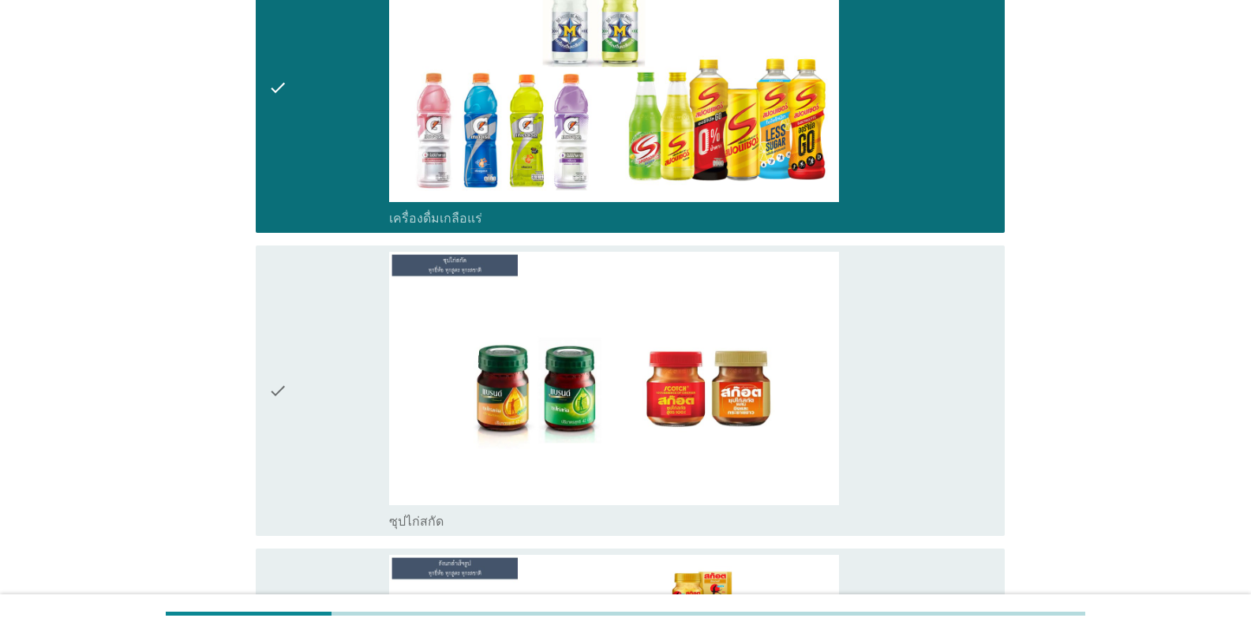
click at [500, 514] on div "check_box_outline_blank ซุปไก่สกัด" at bounding box center [690, 520] width 603 height 19
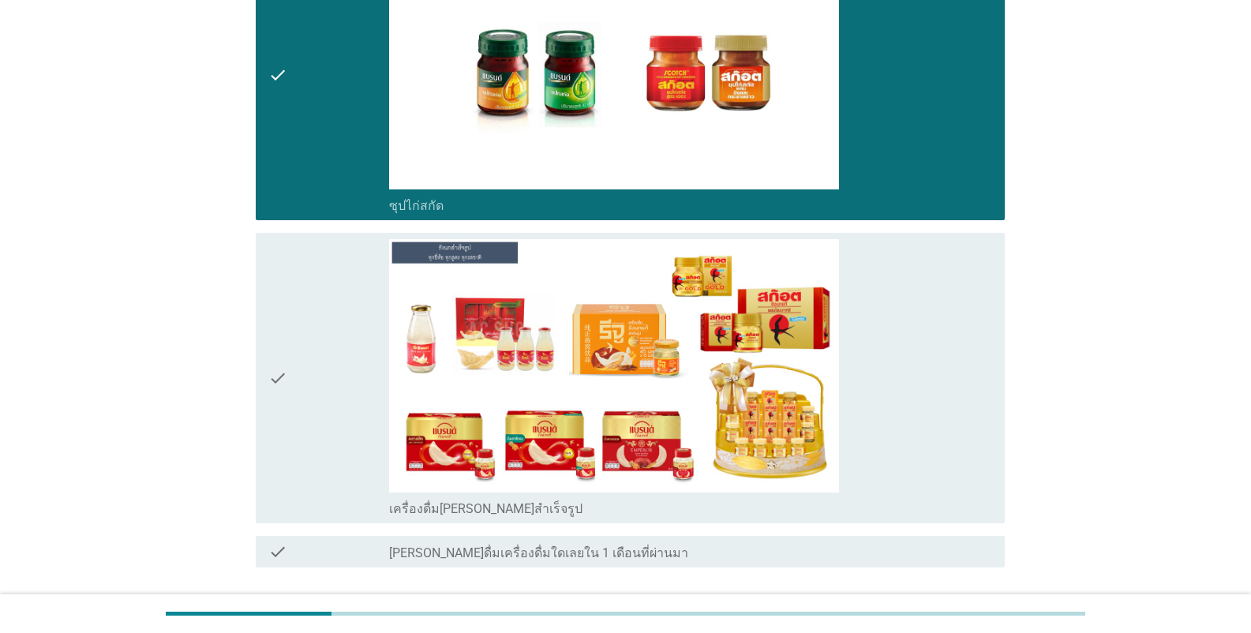
click at [500, 514] on label "เครื่องดื่ม[PERSON_NAME]สำเร็จรูป" at bounding box center [485, 509] width 193 height 16
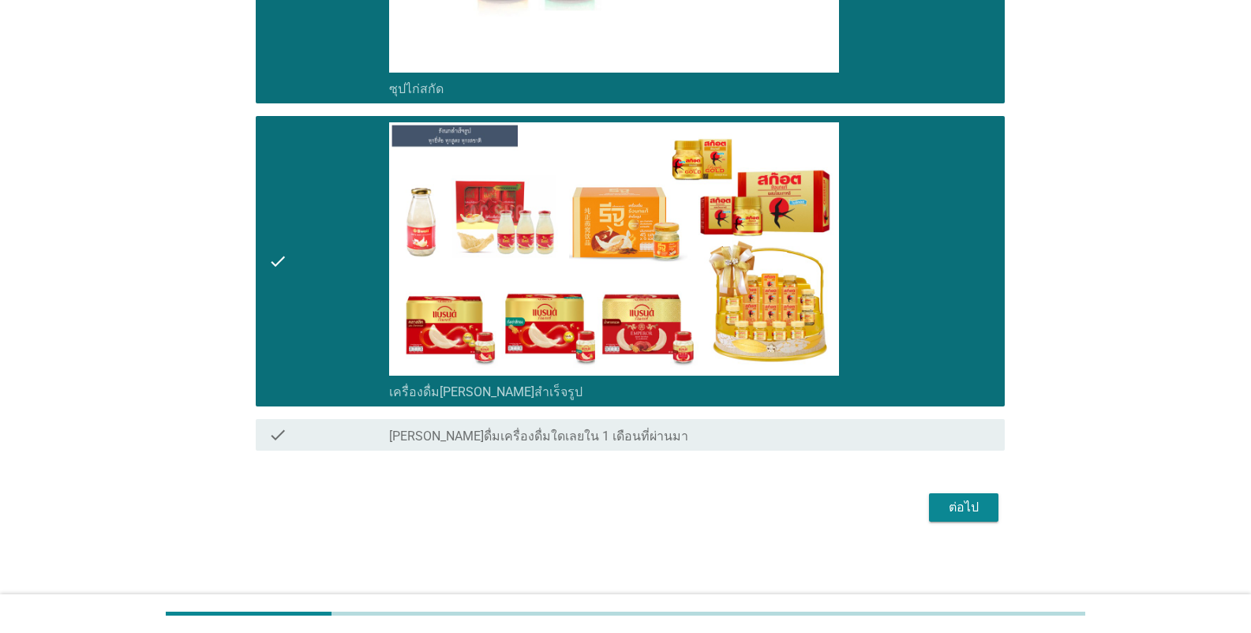
scroll to position [3986, 0]
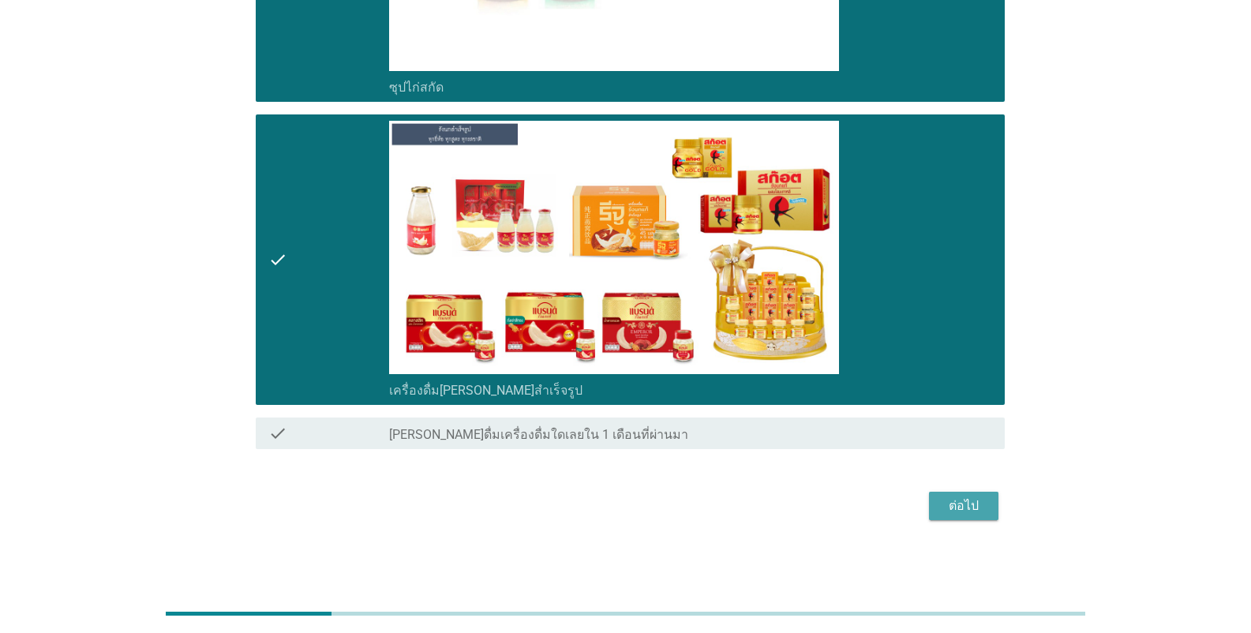
click at [777, 508] on div "ต่อไป" at bounding box center [964, 505] width 44 height 19
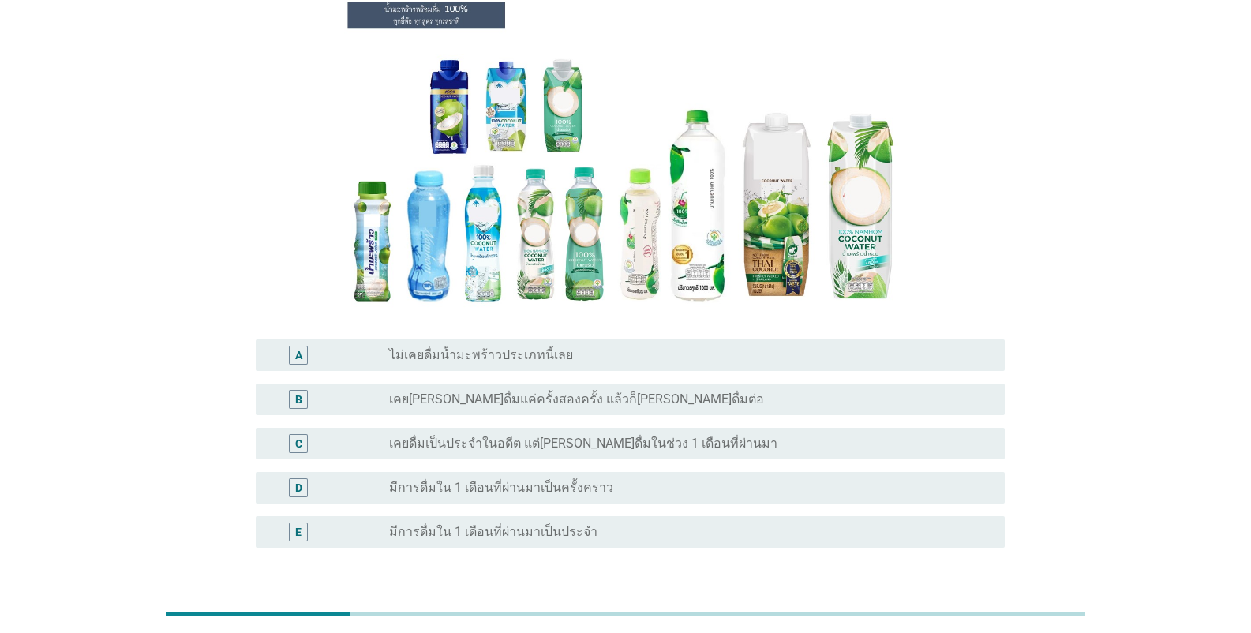
scroll to position [158, 0]
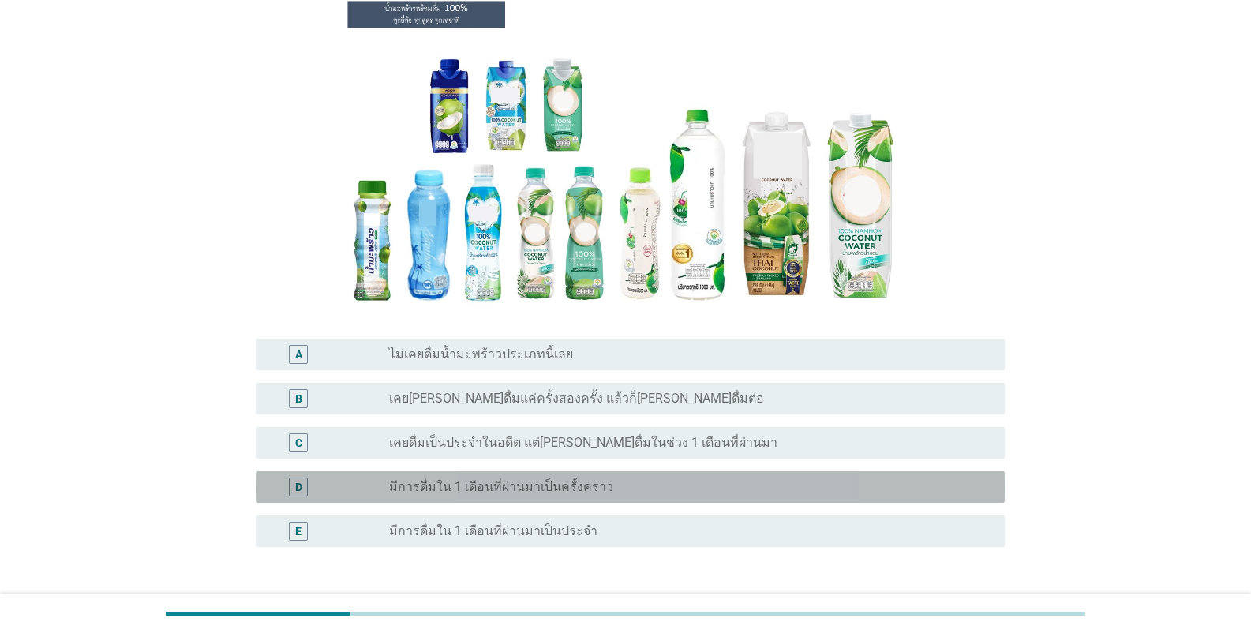
click at [524, 489] on label "มีการดื่มใน 1 เดือนที่ผ่านมาเป็นครั้งคราว" at bounding box center [501, 487] width 224 height 16
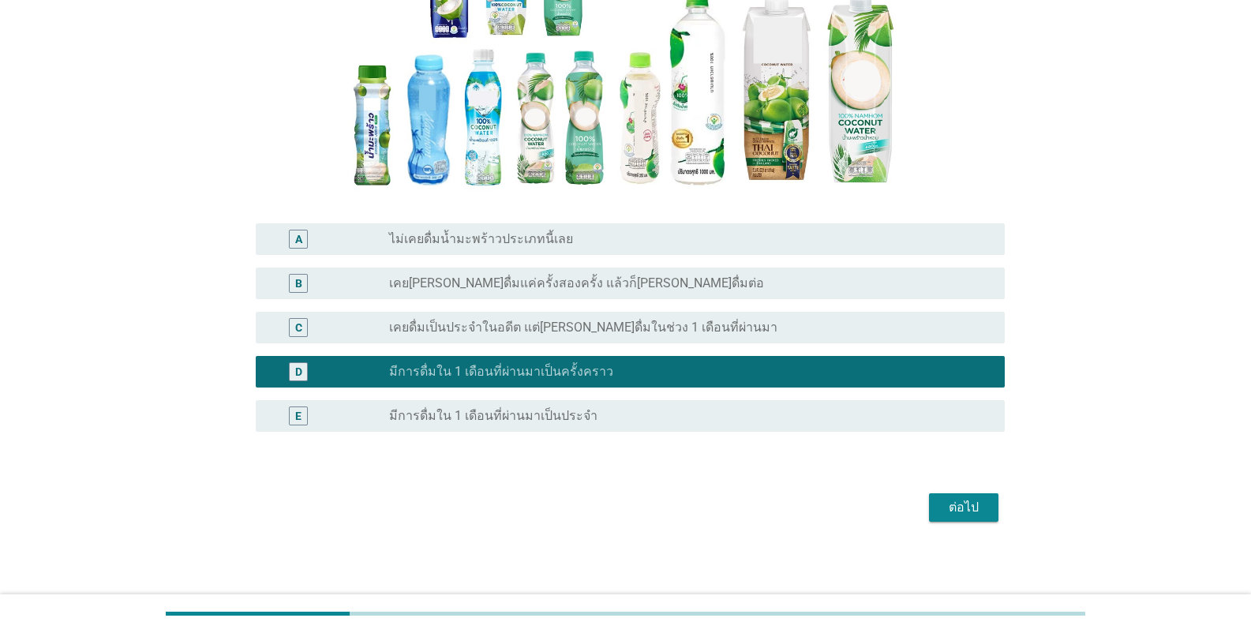
scroll to position [275, 0]
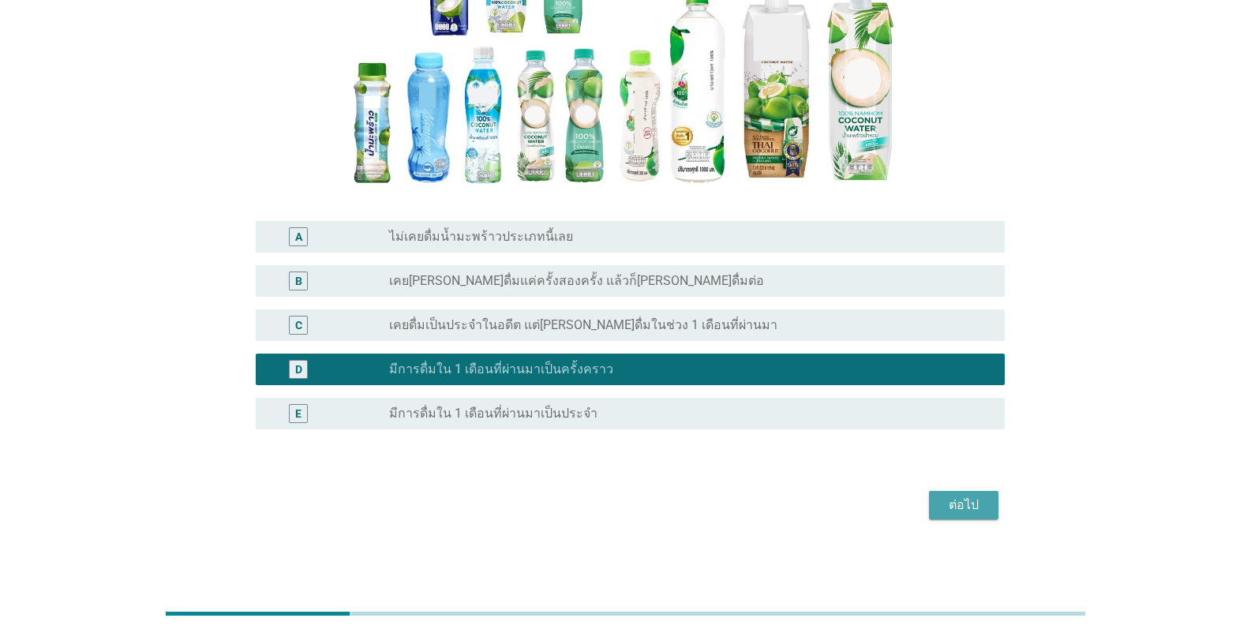
click at [777, 511] on div "ต่อไป" at bounding box center [964, 505] width 44 height 19
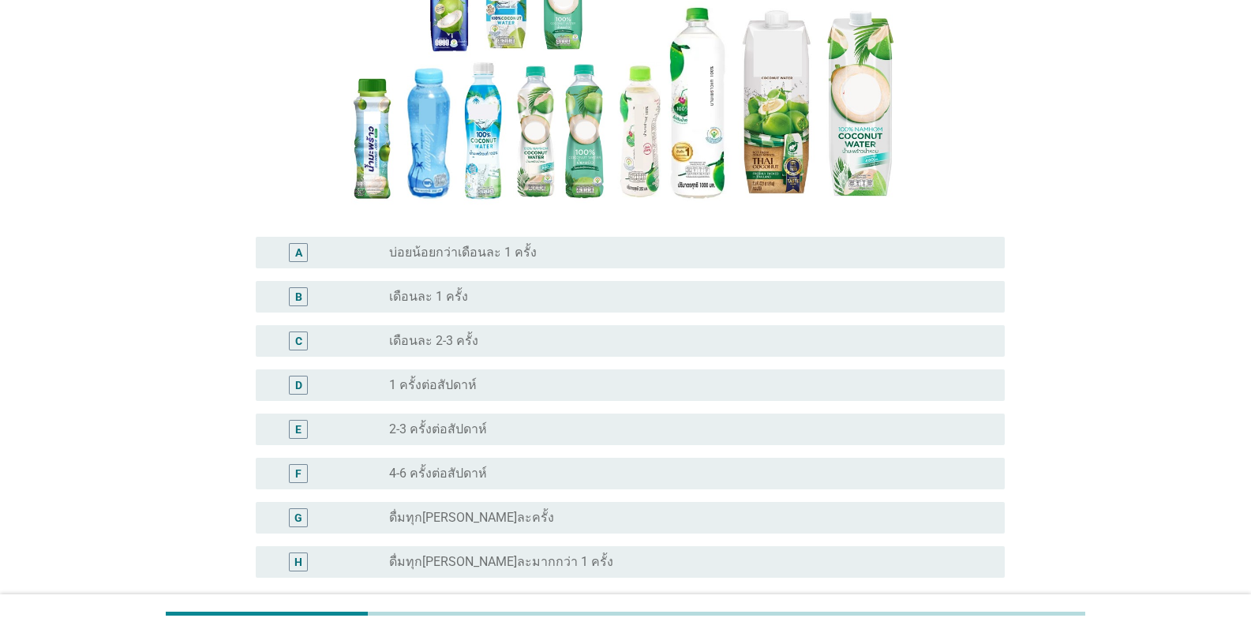
scroll to position [237, 0]
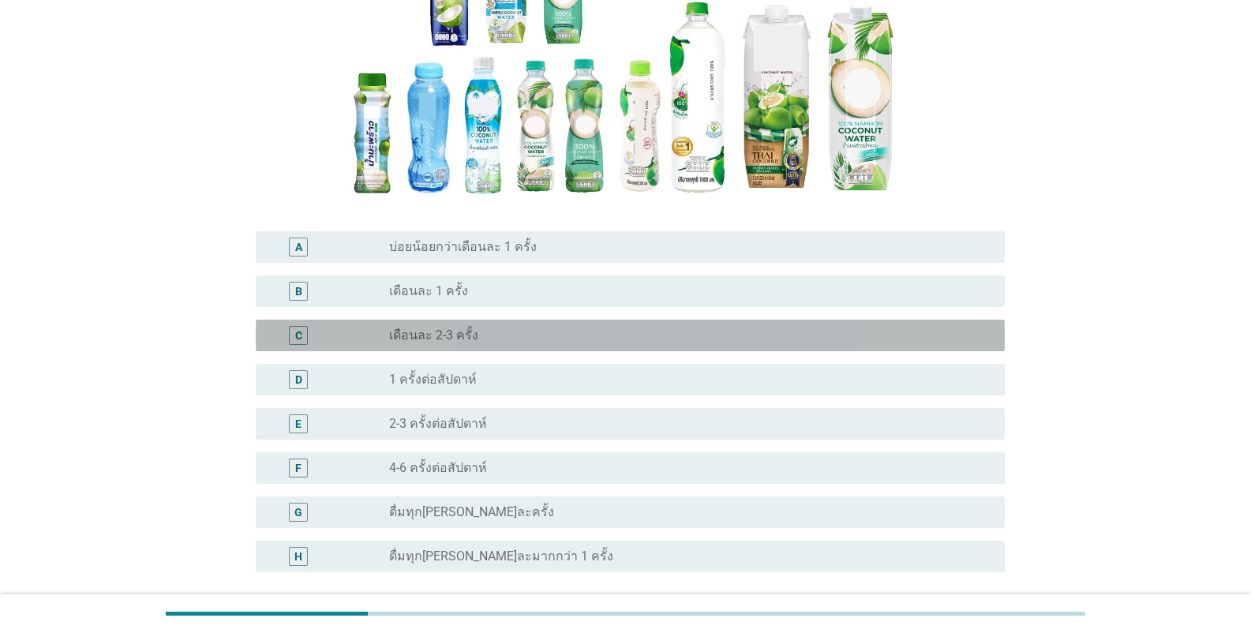
click at [466, 336] on label "เดือนละ 2-3 ครั้ง" at bounding box center [433, 336] width 89 height 16
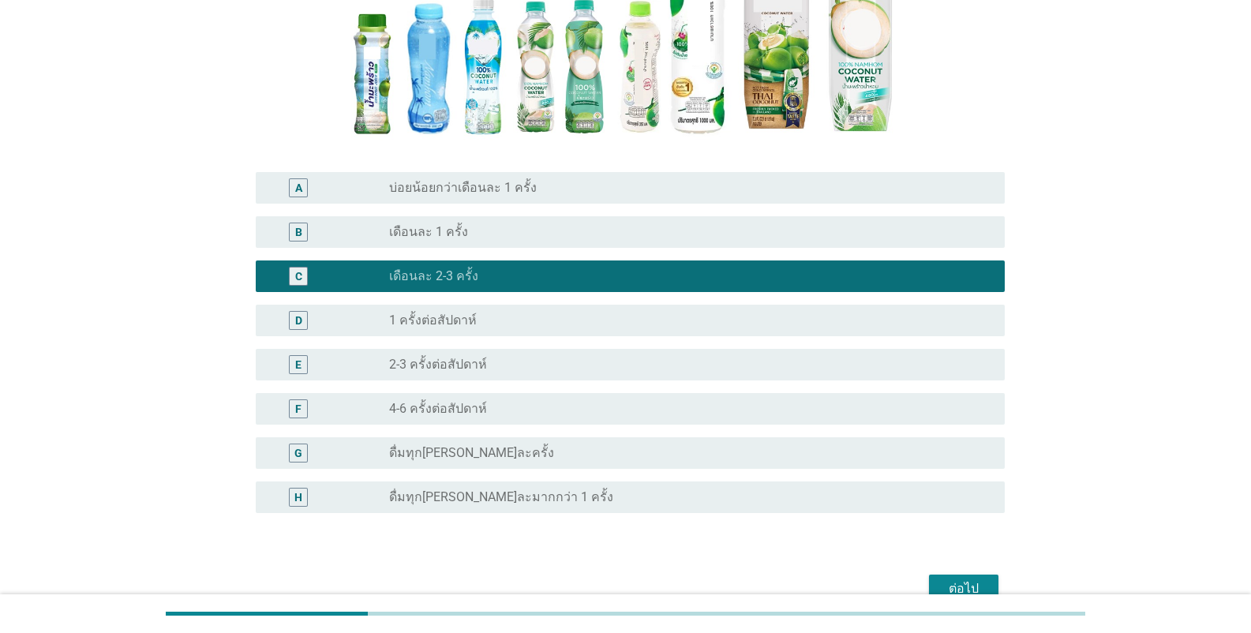
scroll to position [380, 0]
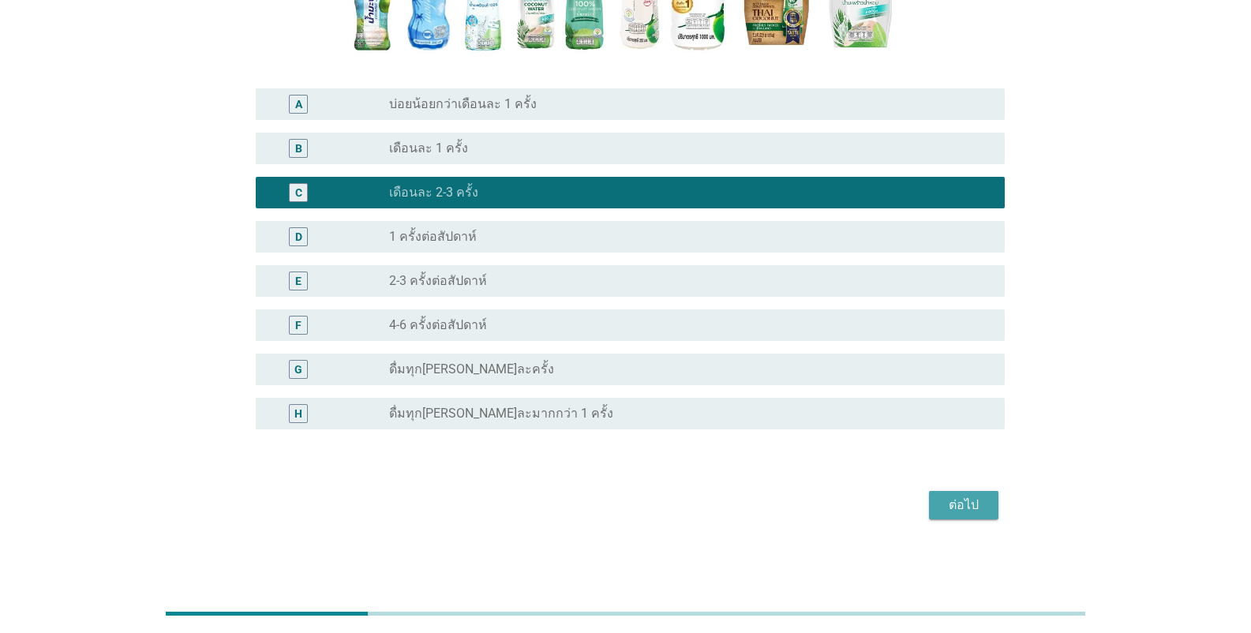
click at [777, 501] on div "ต่อไป" at bounding box center [964, 505] width 44 height 19
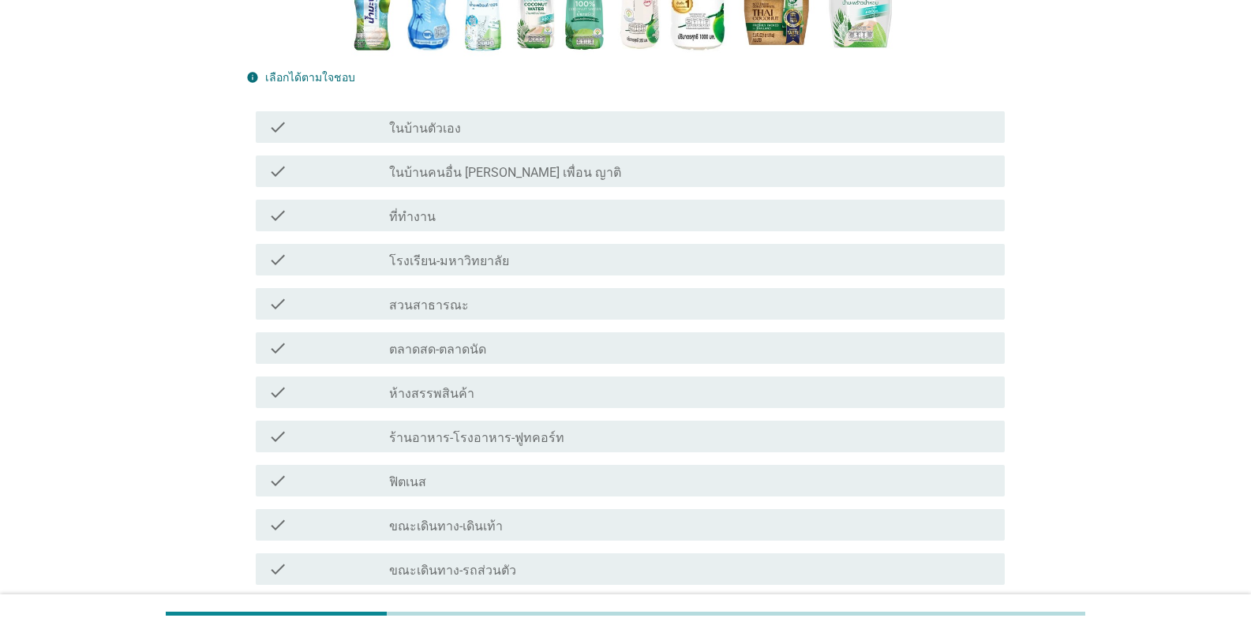
scroll to position [0, 0]
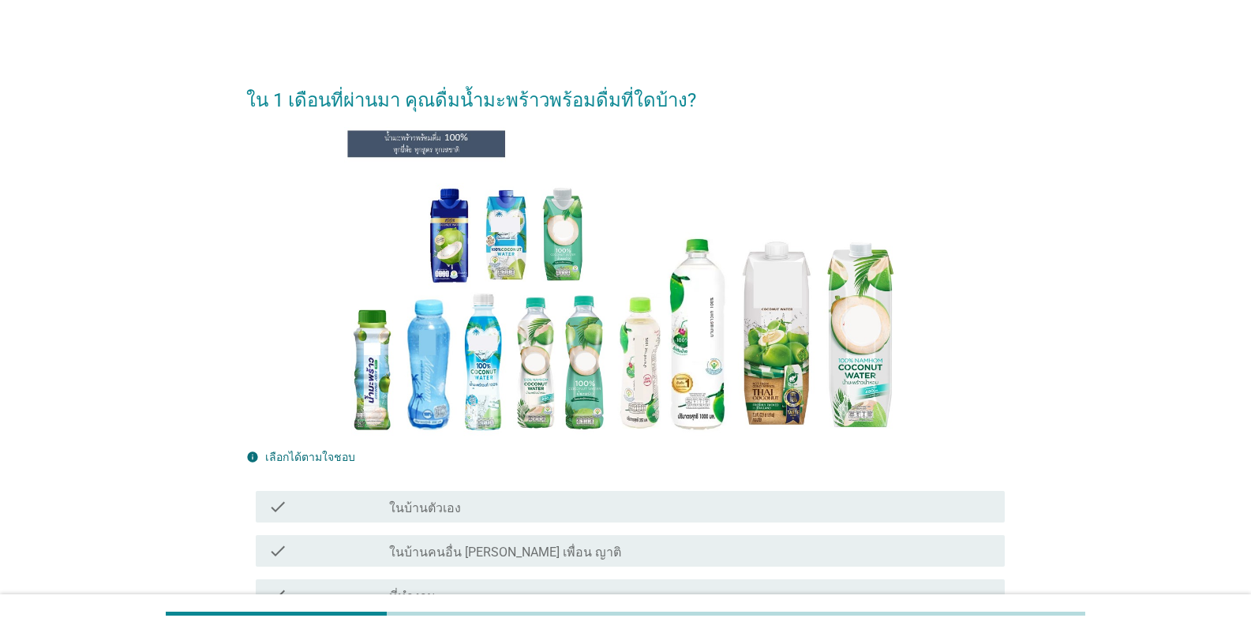
drag, startPoint x: 519, startPoint y: 504, endPoint x: 583, endPoint y: 532, distance: 70.0
click at [519, 504] on div "check_box_outline_blank ในบ้านตัวเอง" at bounding box center [690, 506] width 603 height 19
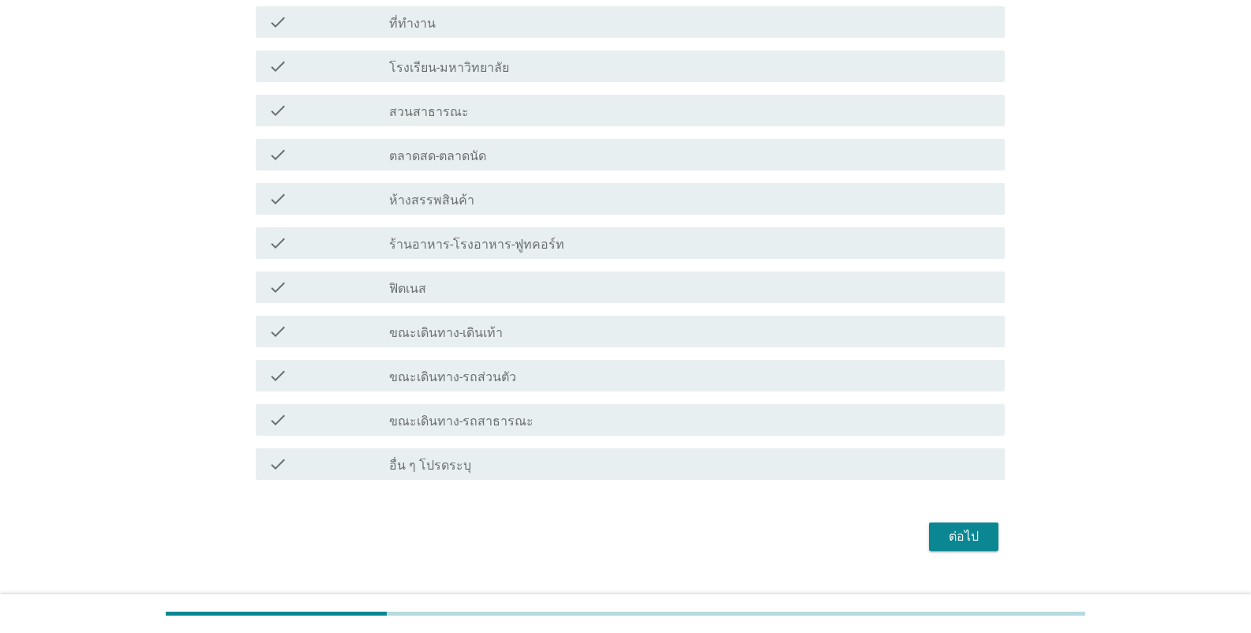
scroll to position [605, 0]
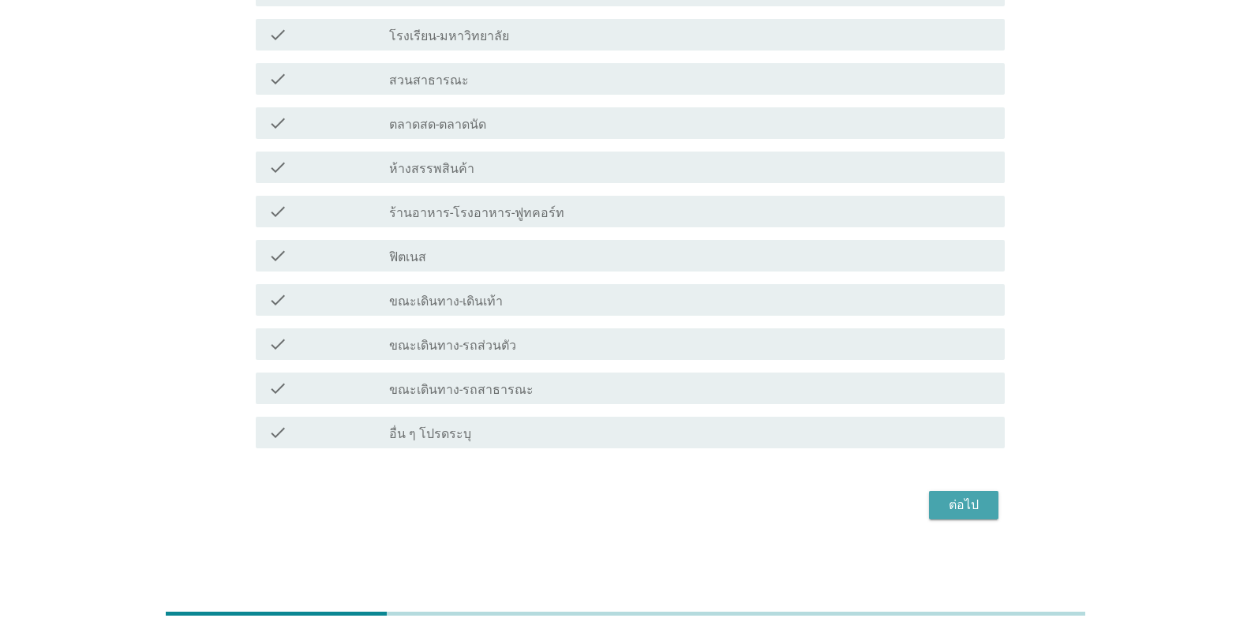
click at [777, 502] on div "ต่อไป" at bounding box center [964, 505] width 44 height 19
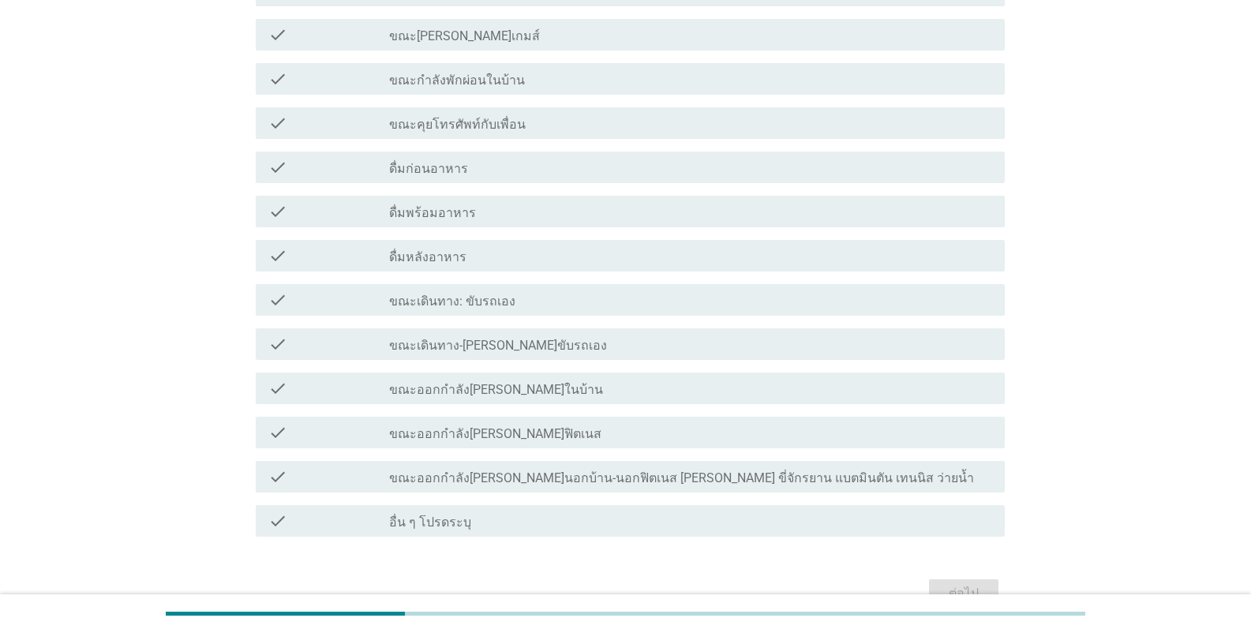
scroll to position [0, 0]
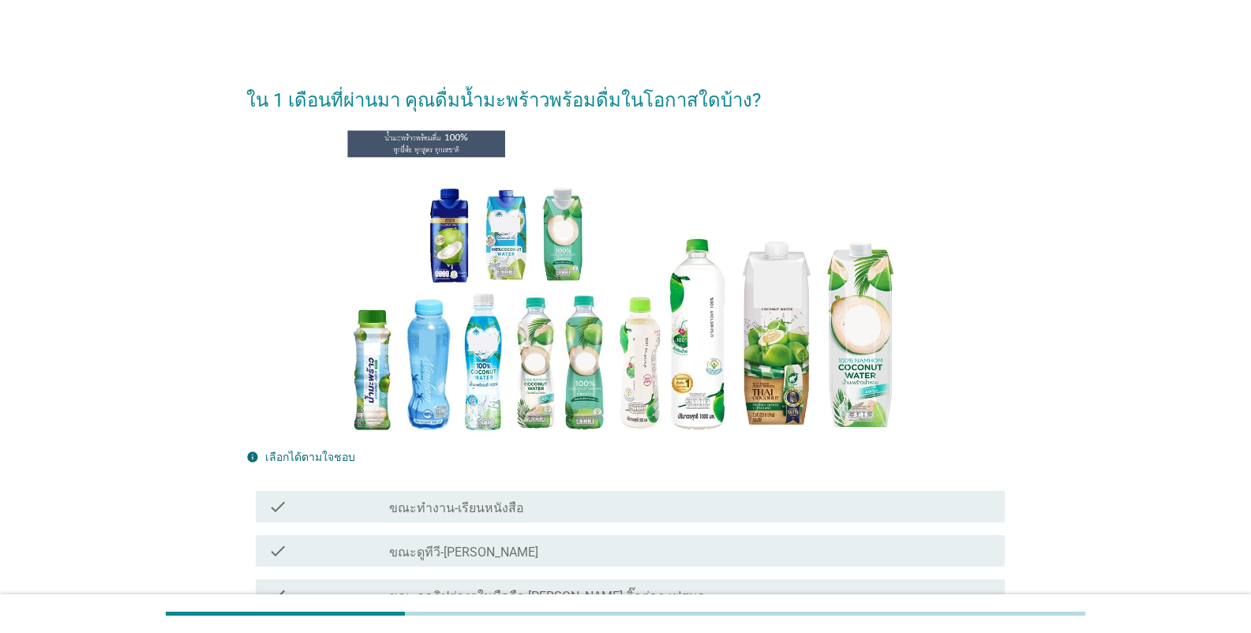
click at [514, 549] on div "check_box_outline_blank ขณะดูทีวี-[PERSON_NAME]" at bounding box center [690, 550] width 603 height 19
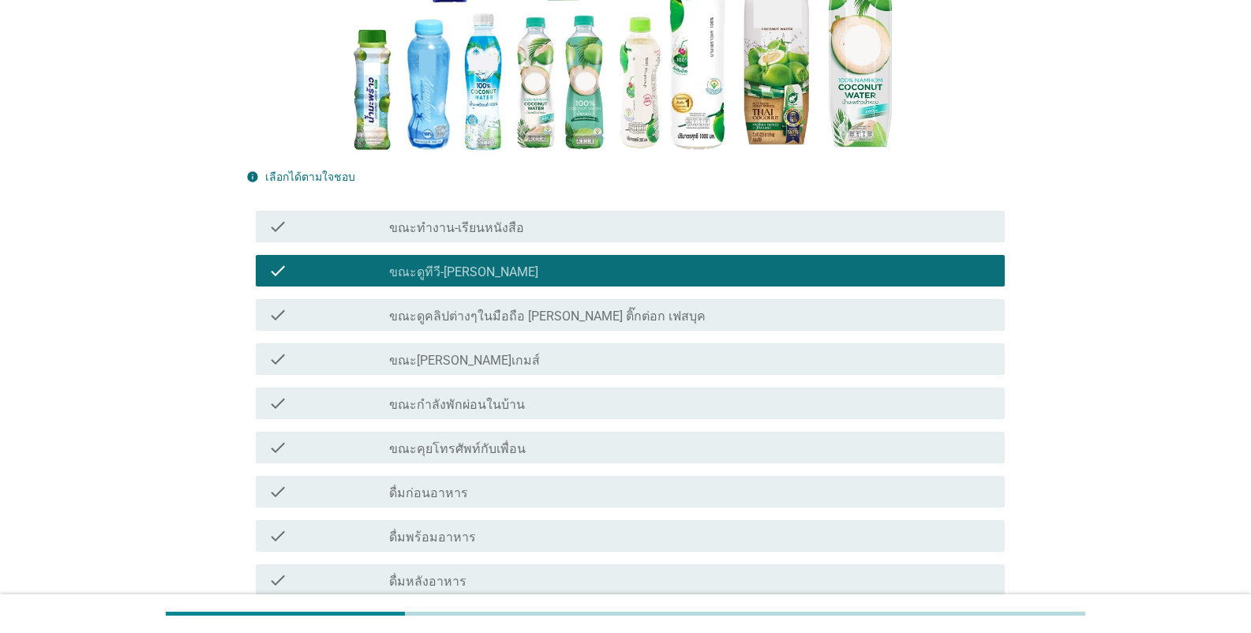
scroll to position [316, 0]
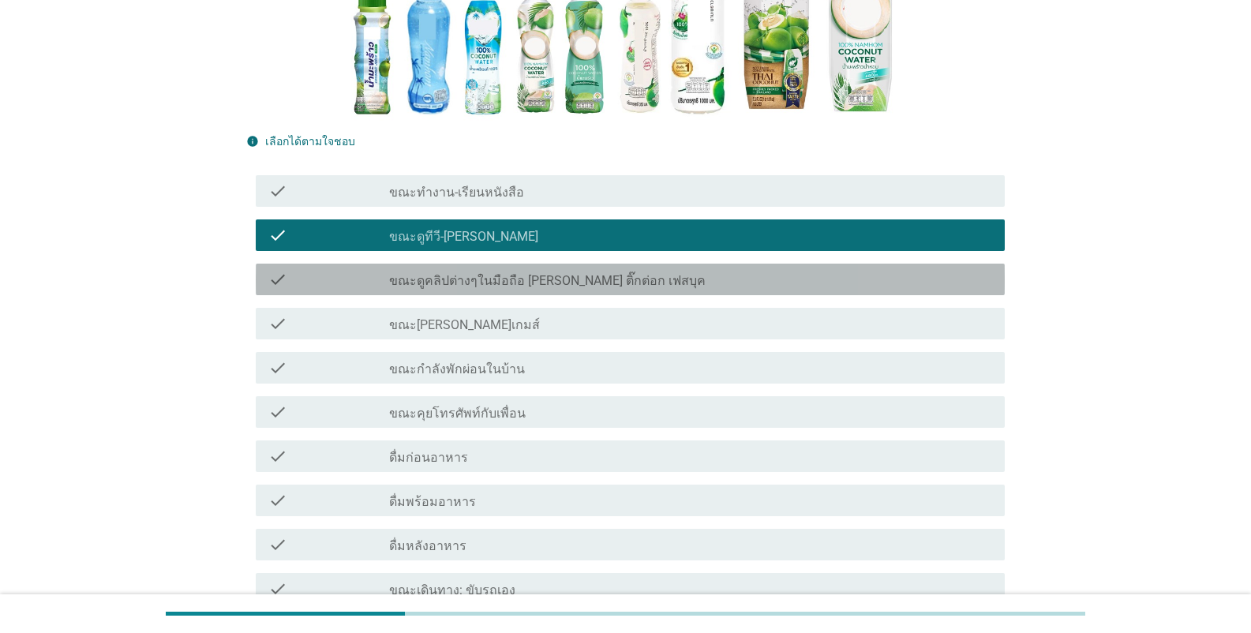
click at [538, 290] on div "check check_box_outline_blank ขณะดูคลิปต่างๆในมือถือ [PERSON_NAME] ติ๊กต่อก เฟส…" at bounding box center [630, 280] width 749 height 32
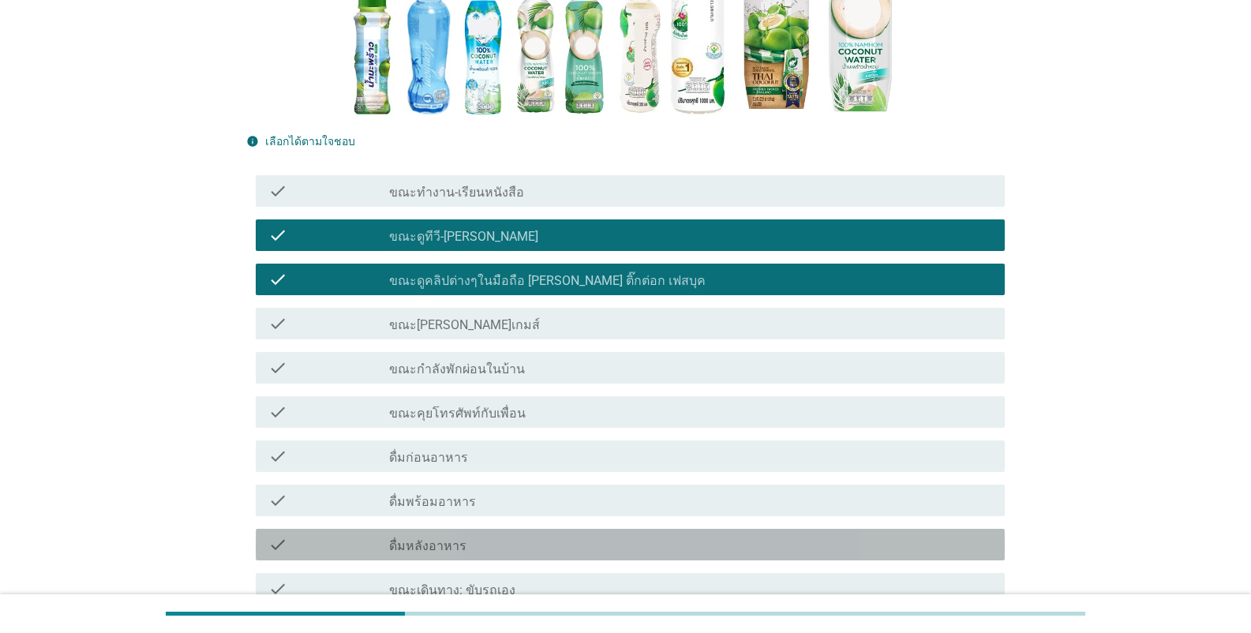
click at [441, 541] on label "ดื่มหลังอาหาร" at bounding box center [427, 546] width 77 height 16
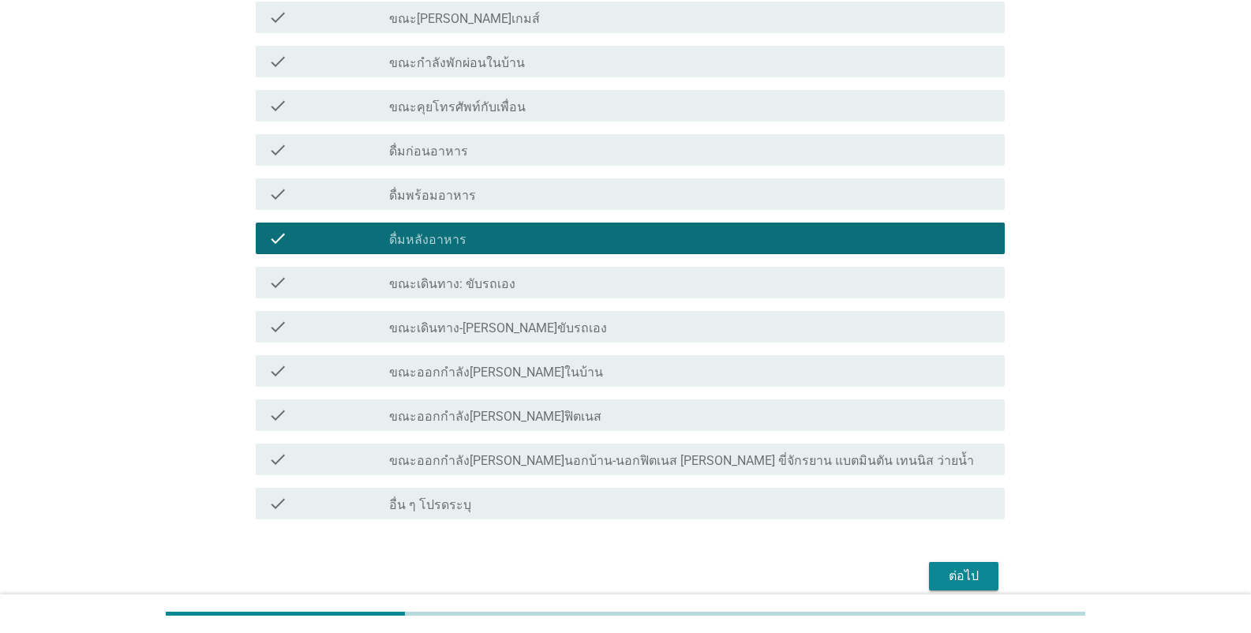
scroll to position [631, 0]
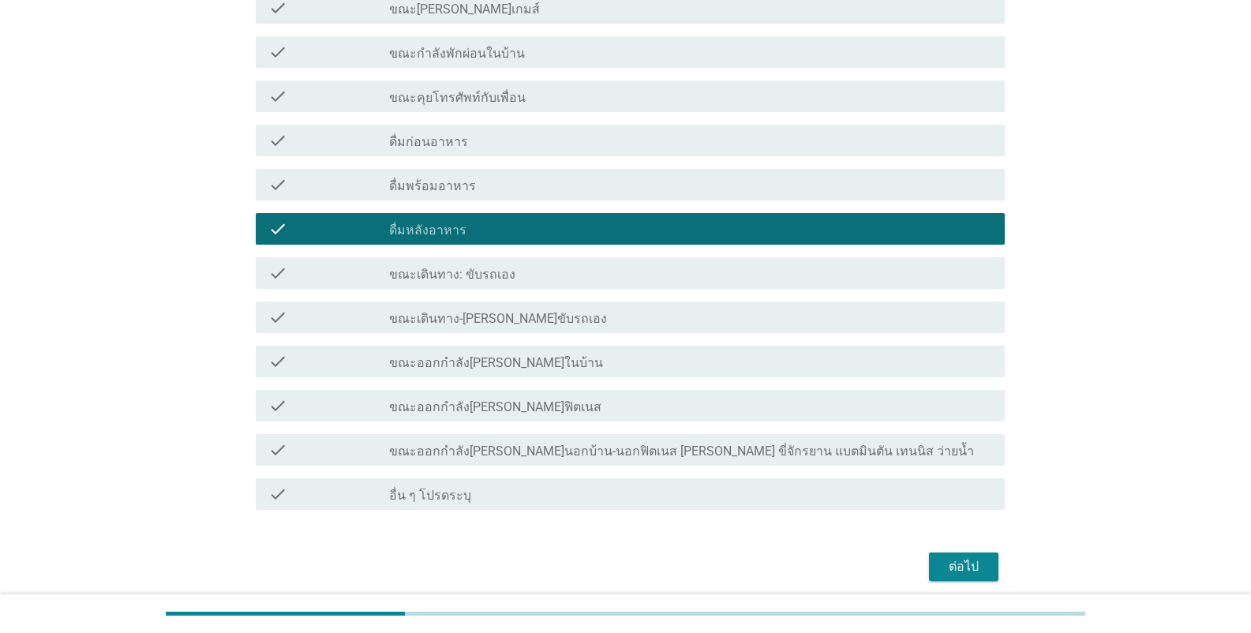
click at [777, 573] on div "ต่อไป" at bounding box center [964, 566] width 44 height 19
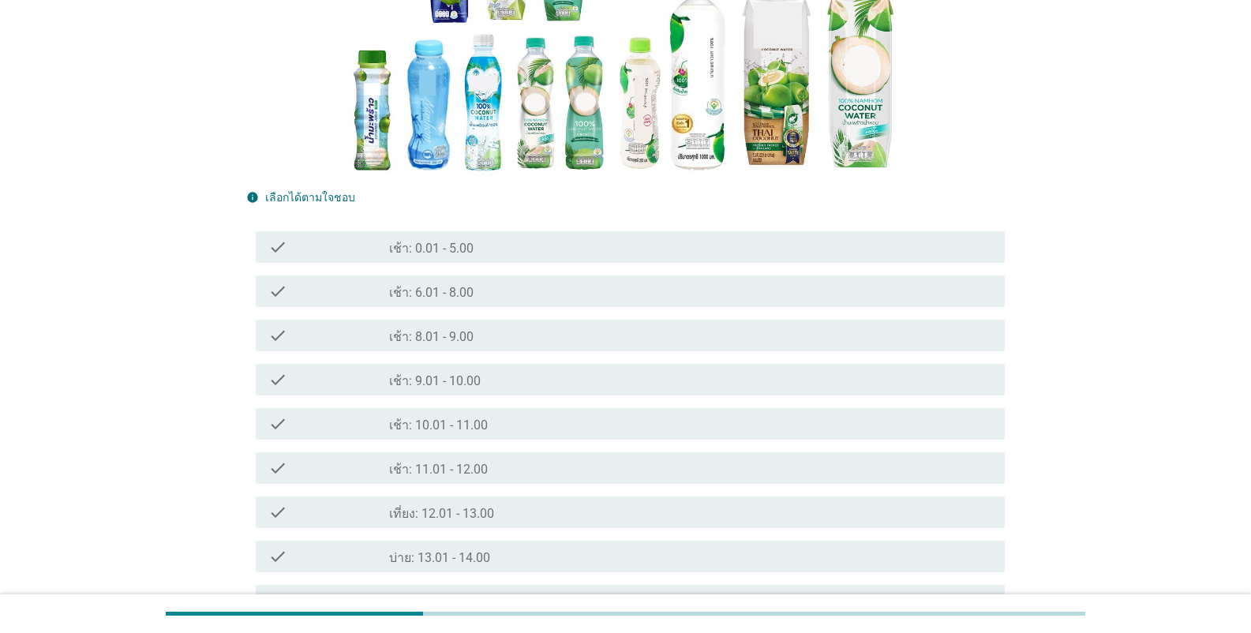
scroll to position [316, 0]
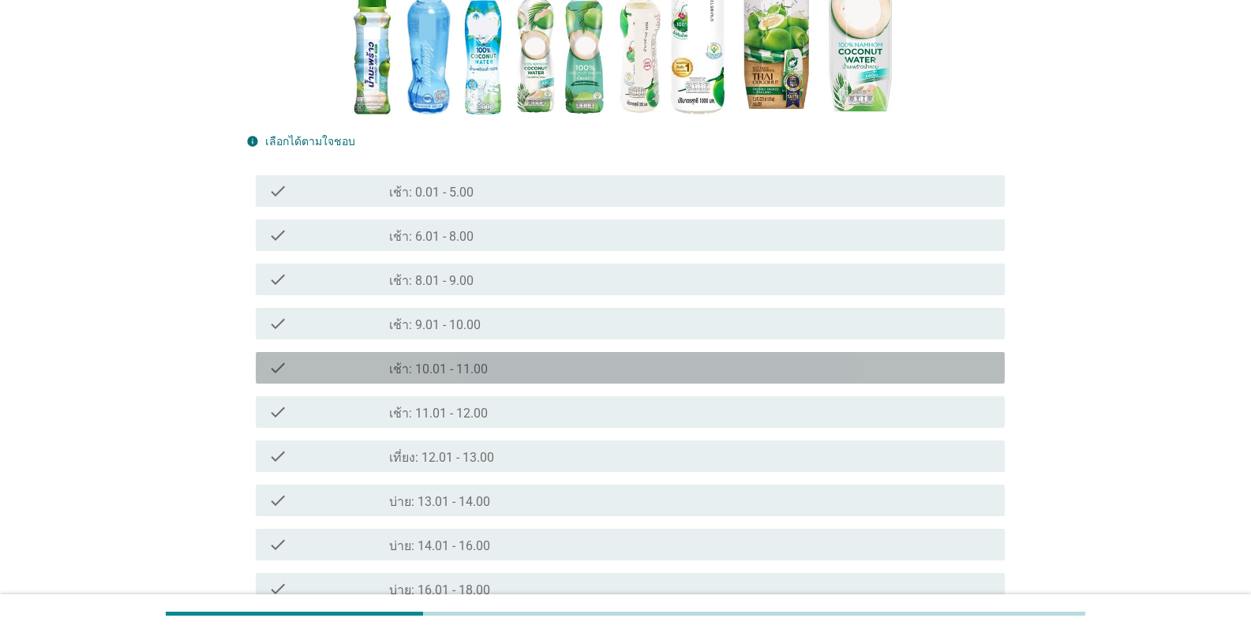
click at [471, 373] on label "เช้า: 10.01 - 11.00" at bounding box center [438, 370] width 99 height 16
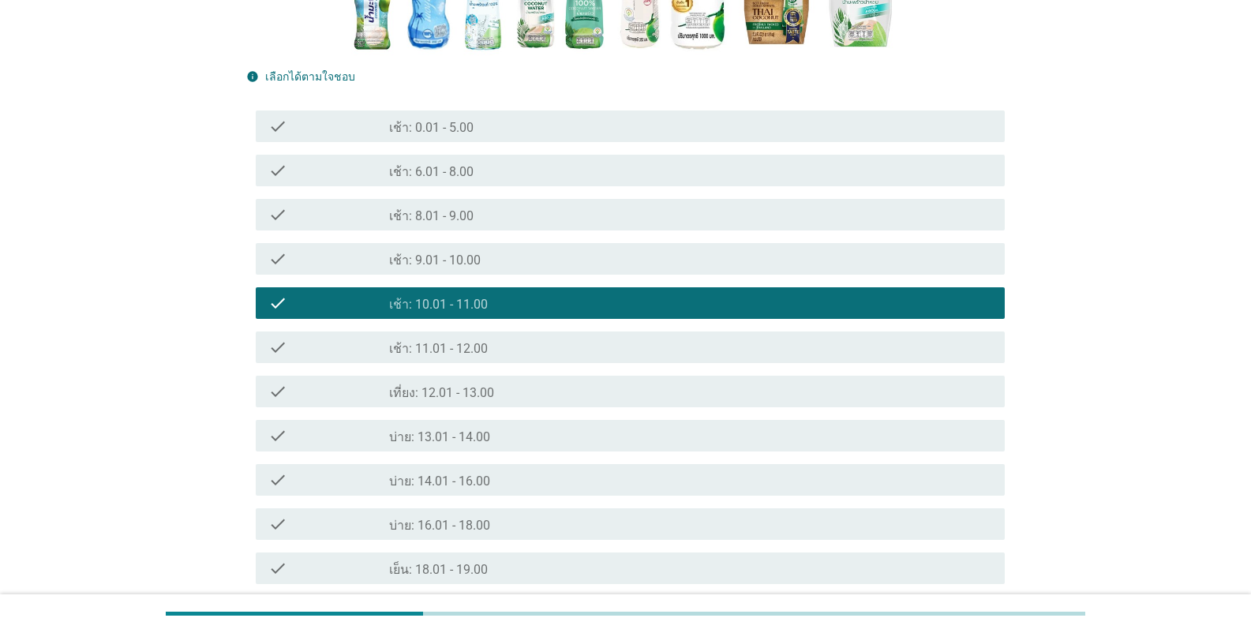
scroll to position [553, 0]
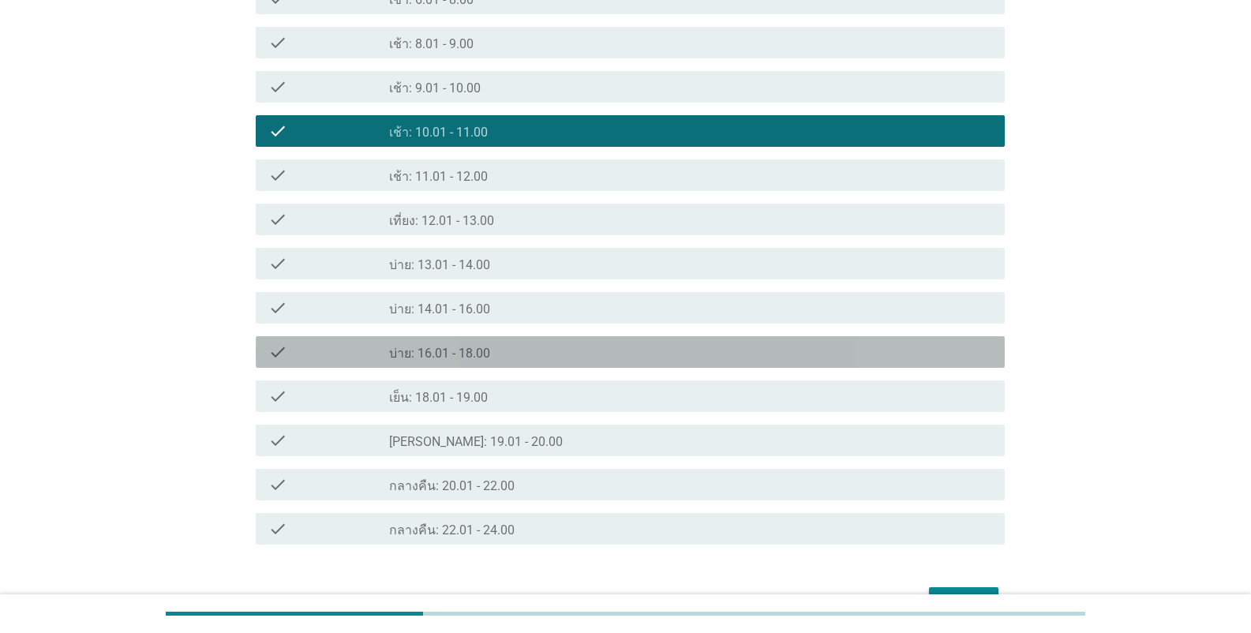
click at [526, 350] on div "check_box_outline_blank บ่าย: 16.01 - 18.00" at bounding box center [690, 352] width 603 height 19
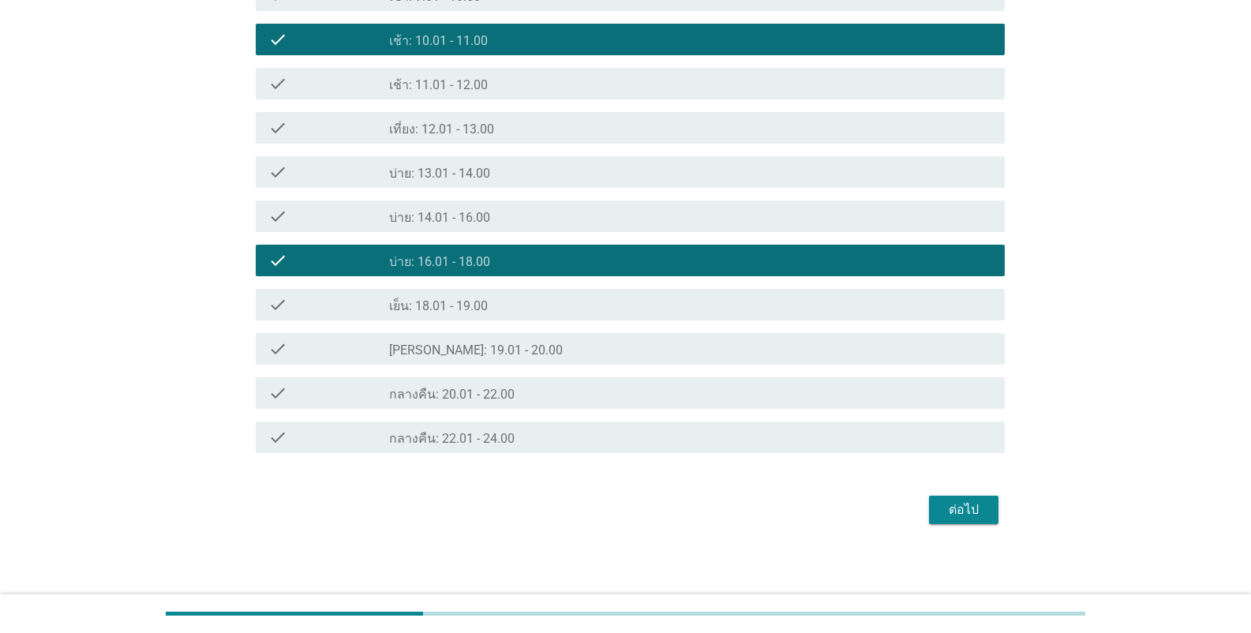
scroll to position [649, 0]
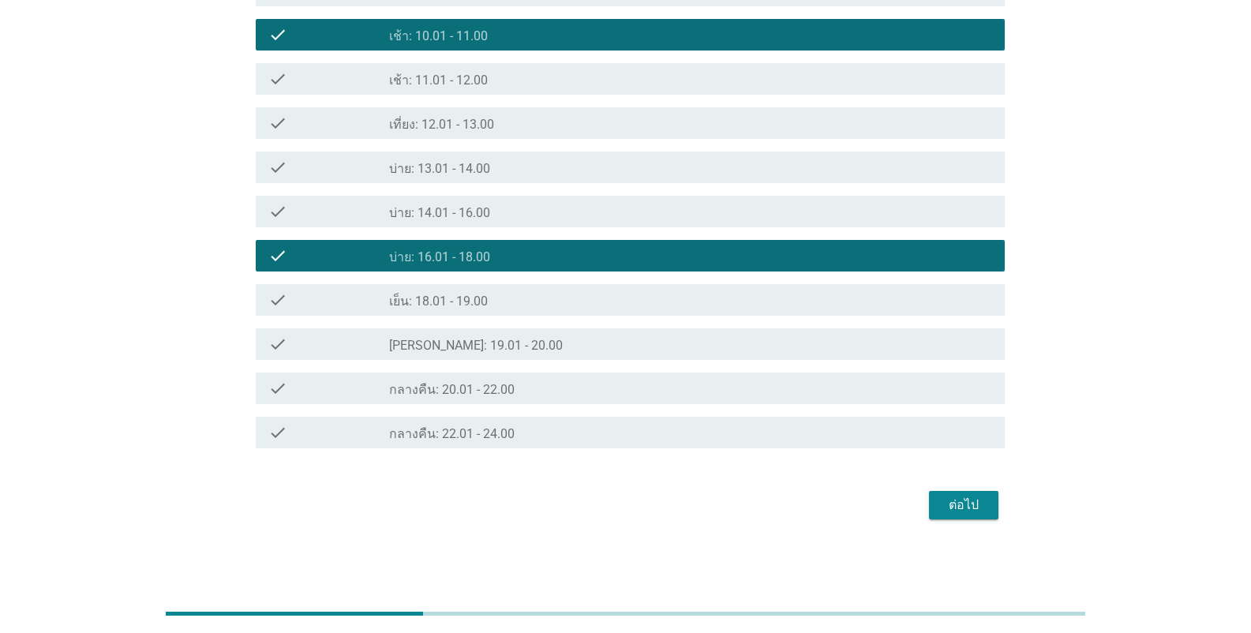
click at [777, 500] on div "ต่อไป" at bounding box center [964, 505] width 44 height 19
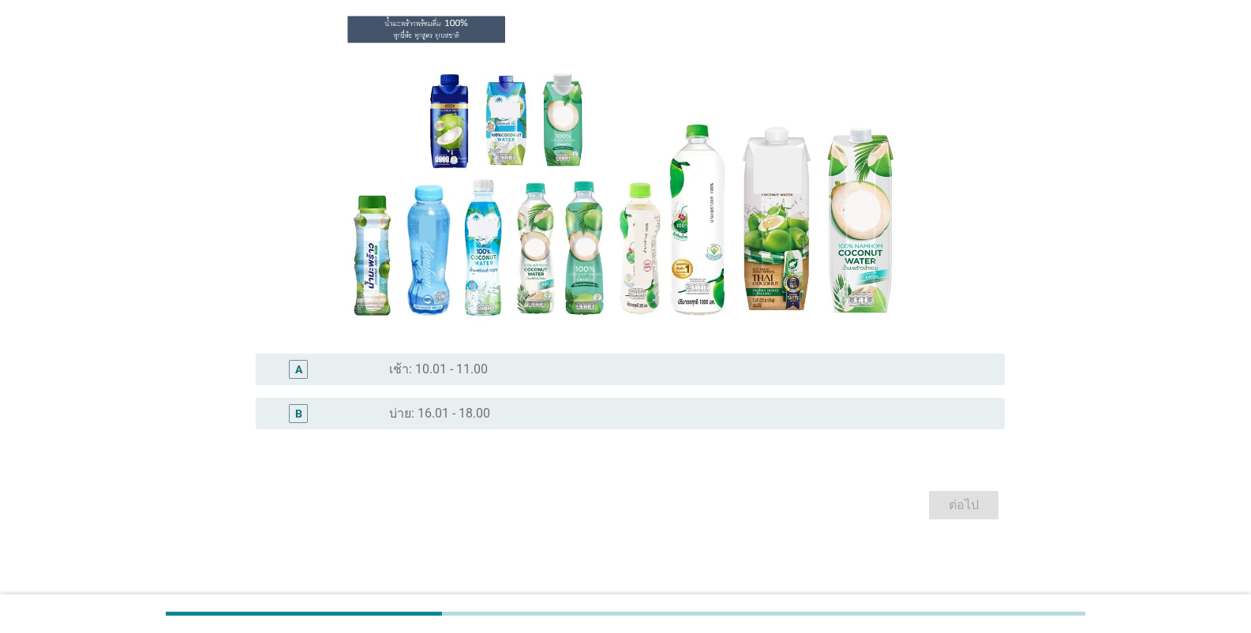
scroll to position [0, 0]
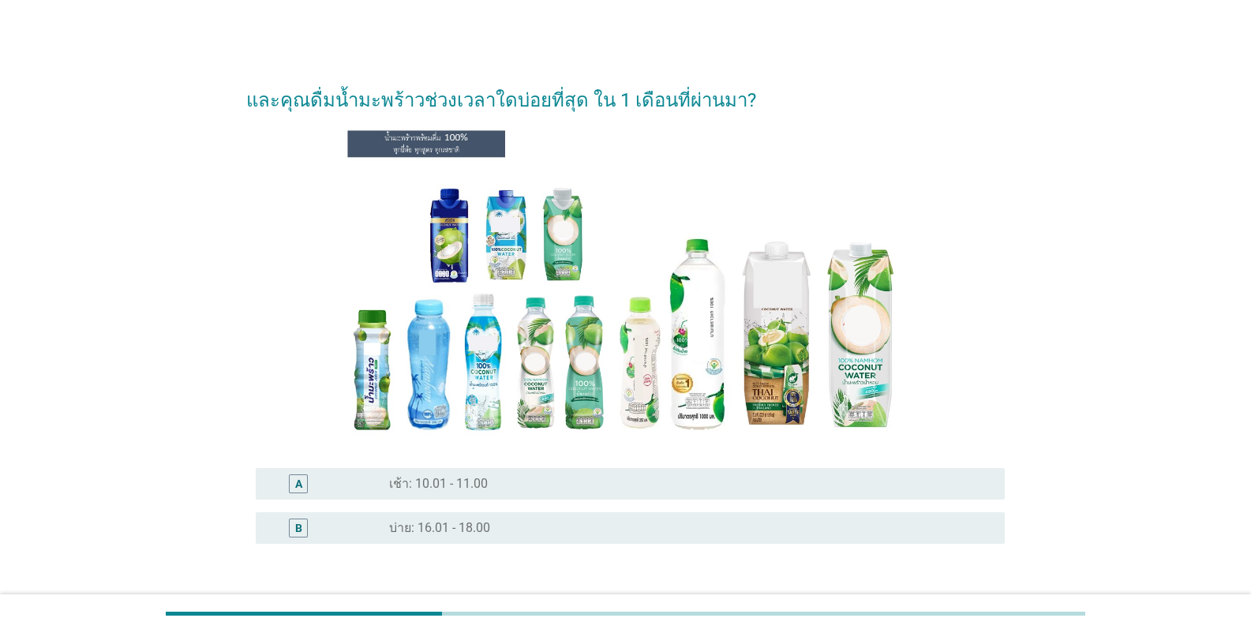
click at [478, 534] on label "บ่าย: 16.01 - 18.00" at bounding box center [439, 528] width 101 height 16
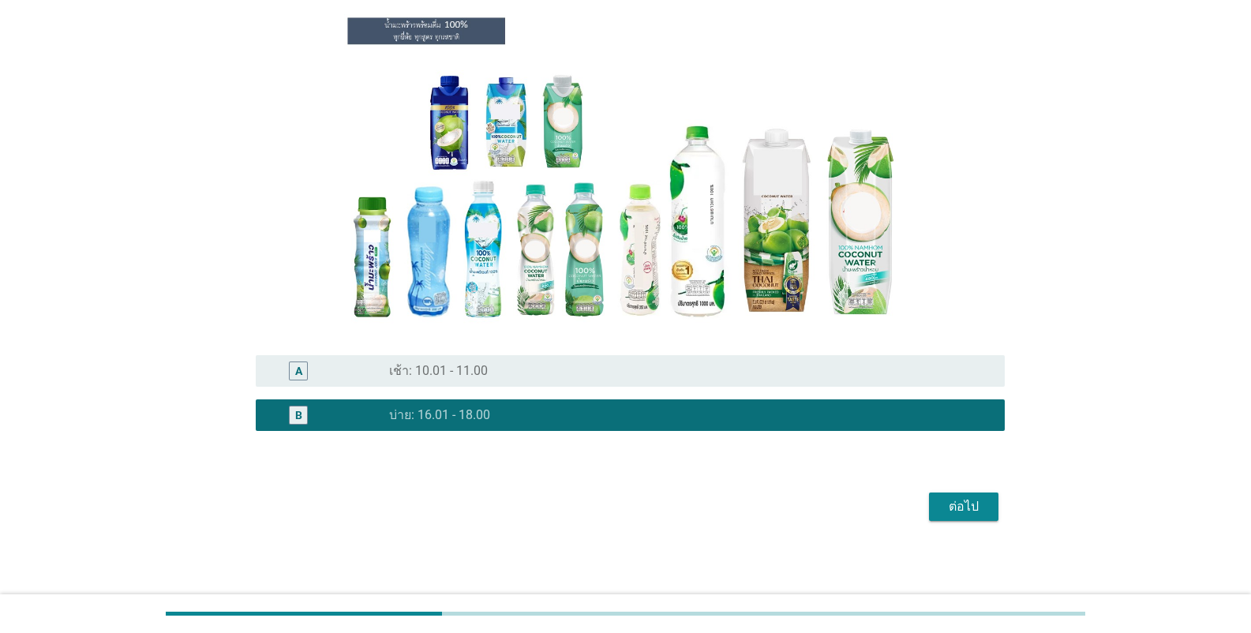
scroll to position [114, 0]
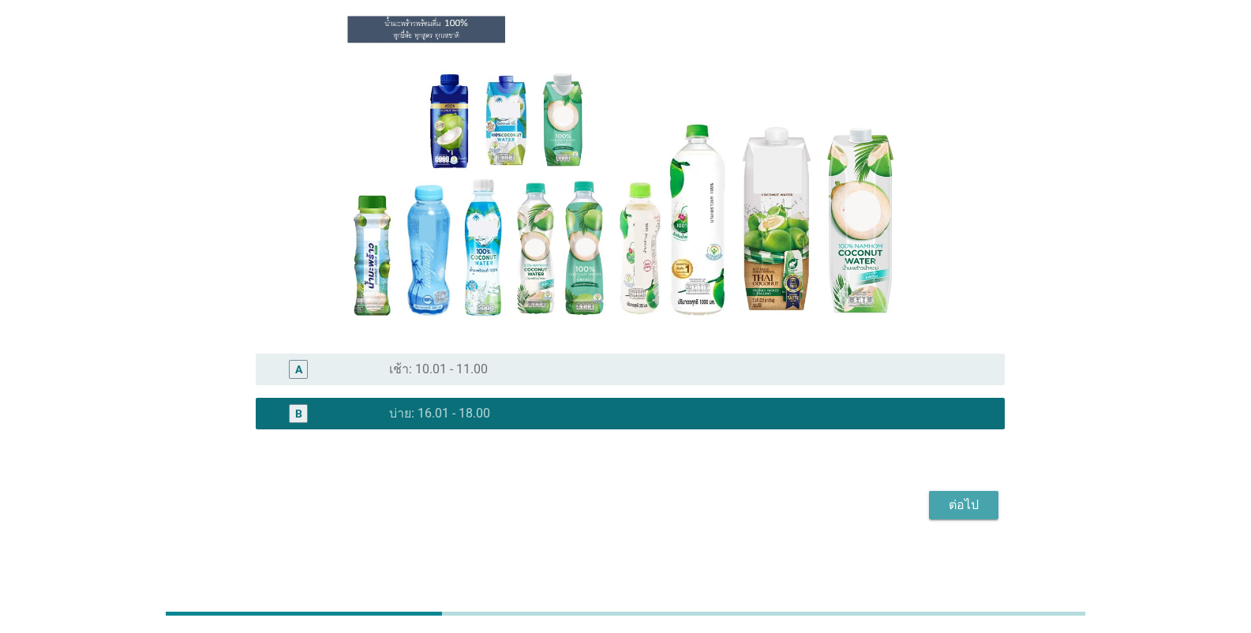
click at [777, 507] on div "ต่อไป" at bounding box center [964, 505] width 44 height 19
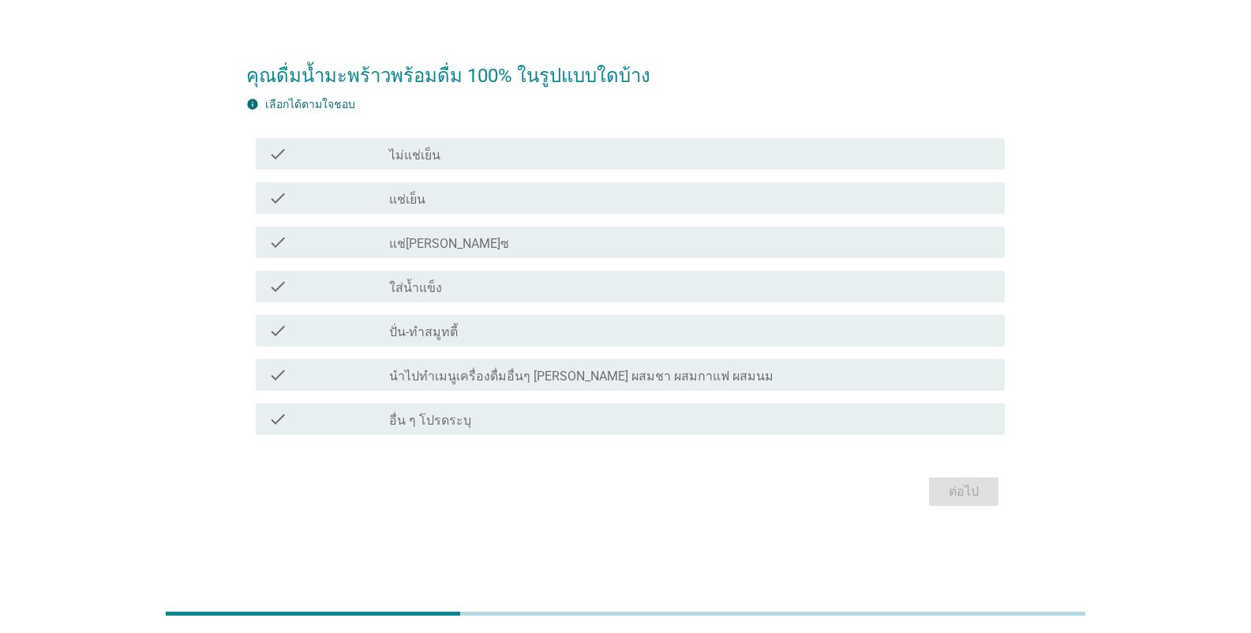
scroll to position [0, 0]
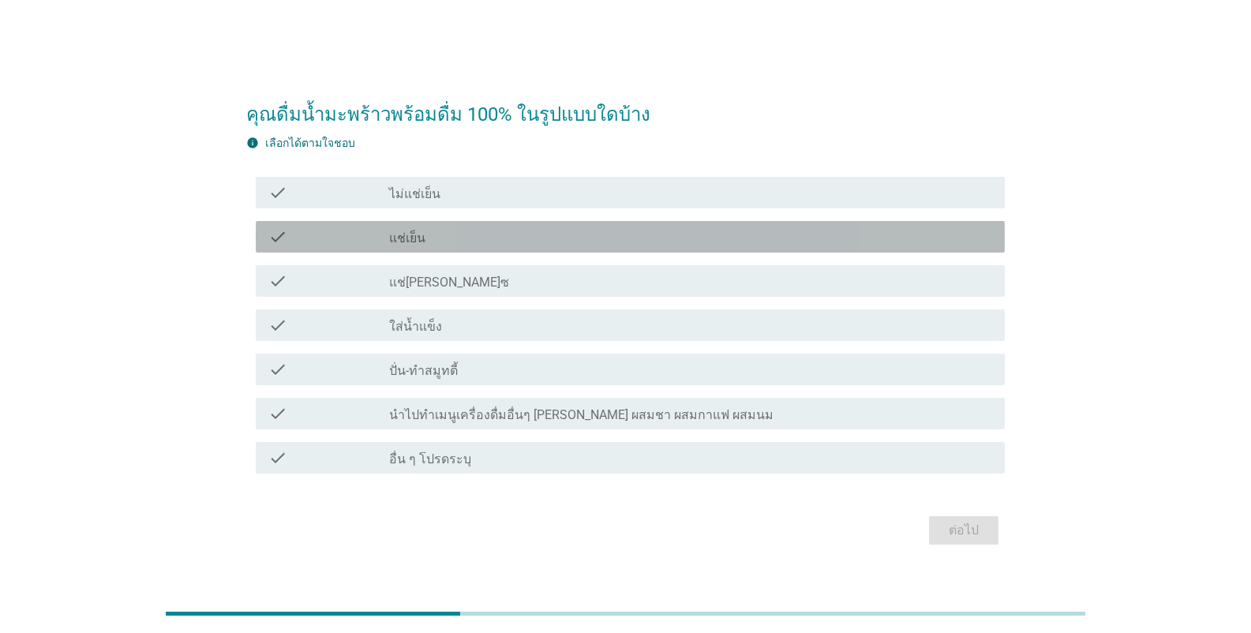
click at [463, 241] on div "check_box_outline_blank แช่เย็น" at bounding box center [690, 236] width 603 height 19
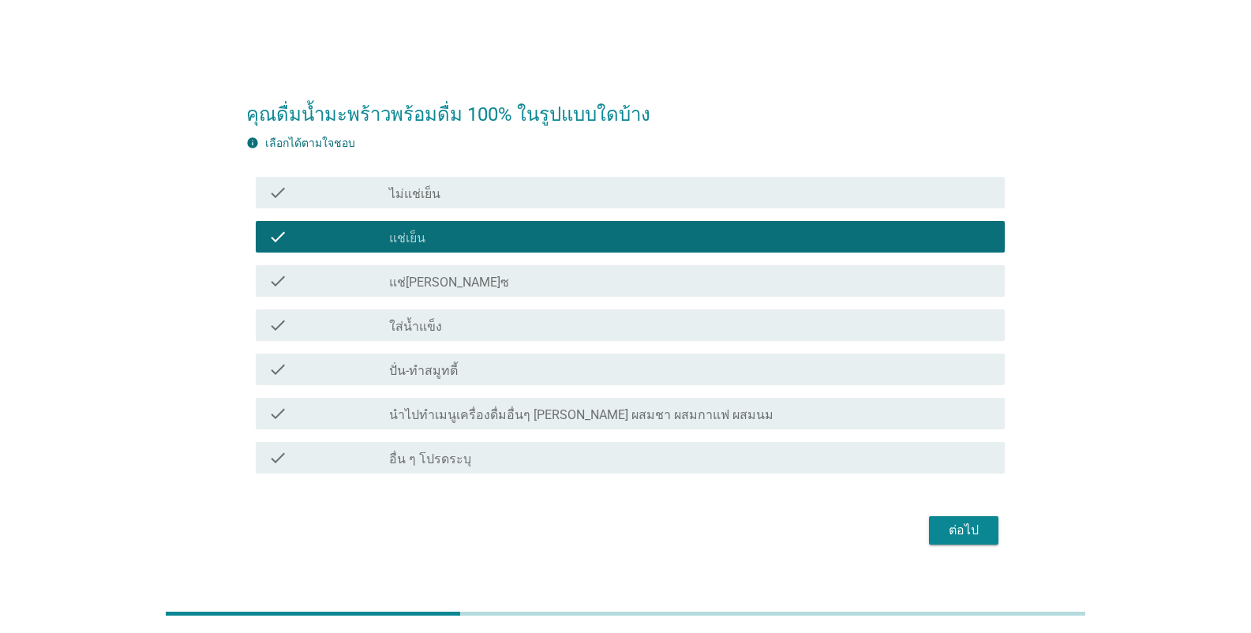
click at [777, 524] on div "ต่อไป" at bounding box center [964, 530] width 44 height 19
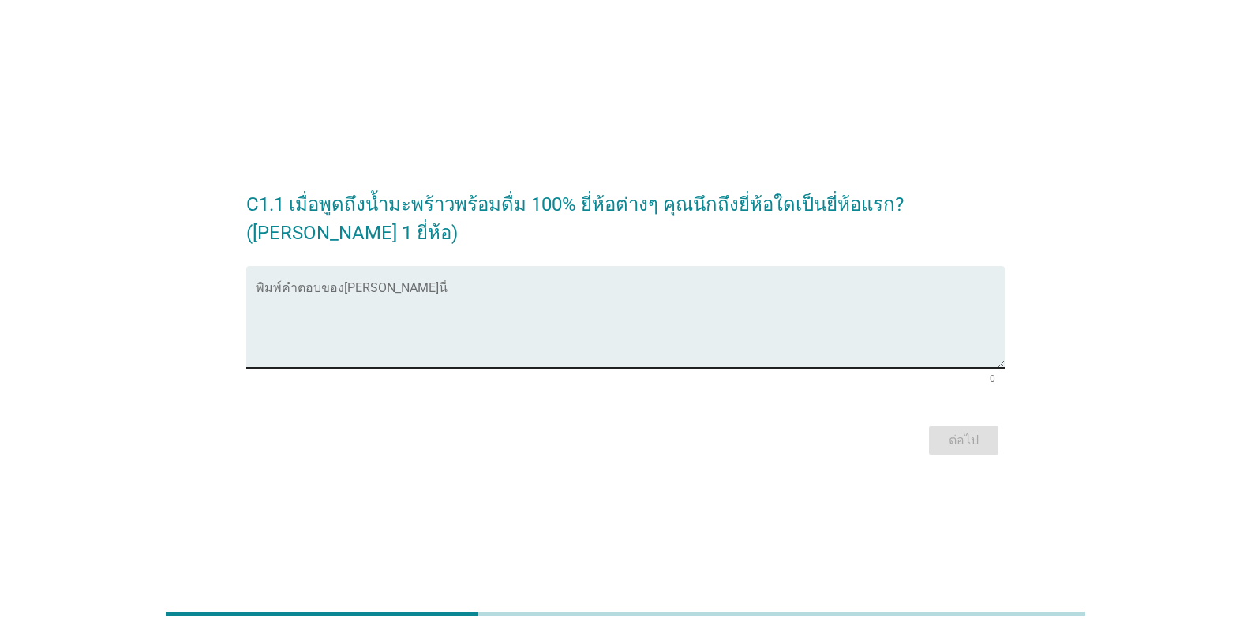
click at [362, 337] on textarea "พิมพ์คำตอบของคุณ ที่นี่" at bounding box center [630, 326] width 749 height 83
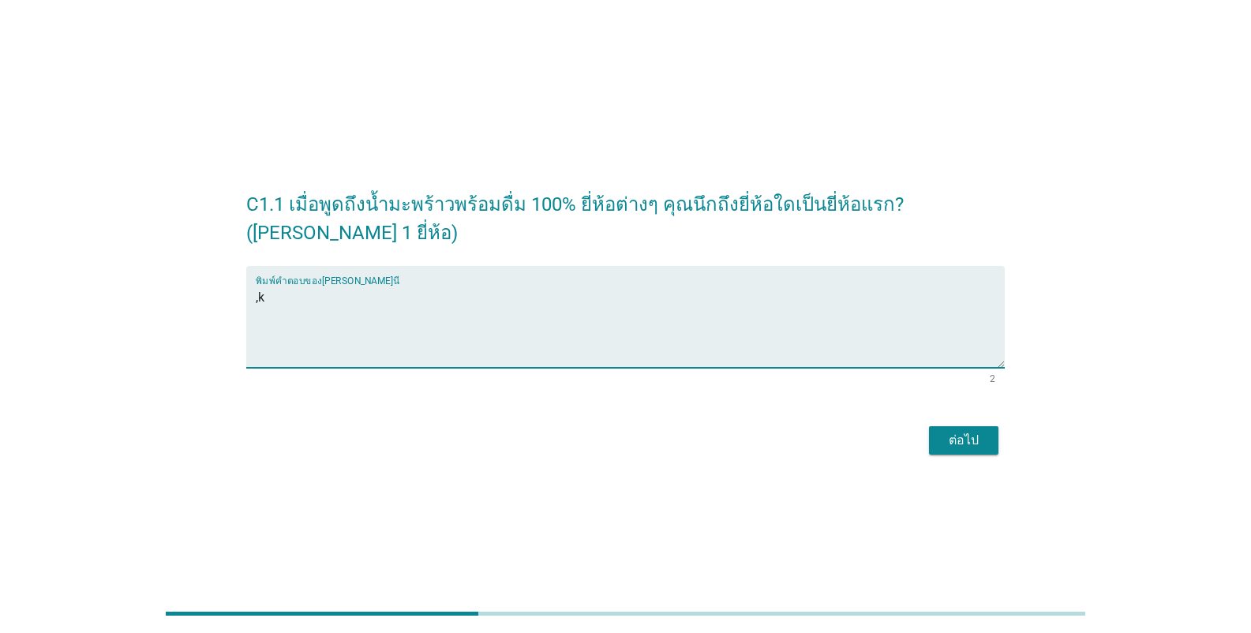
type textarea ","
type textarea "[PERSON_NAME]"
click at [777, 433] on div "ต่อไป" at bounding box center [964, 440] width 44 height 19
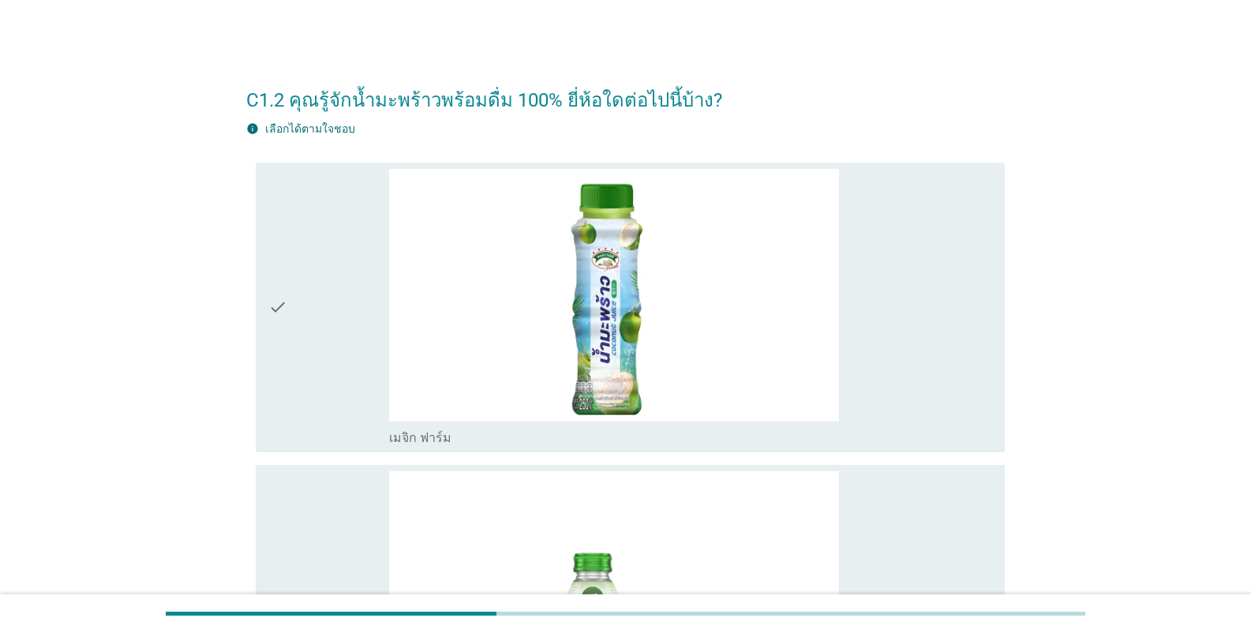
click at [499, 430] on div "check_box_outline_blank เมจิก ฟาร์ม" at bounding box center [690, 436] width 603 height 19
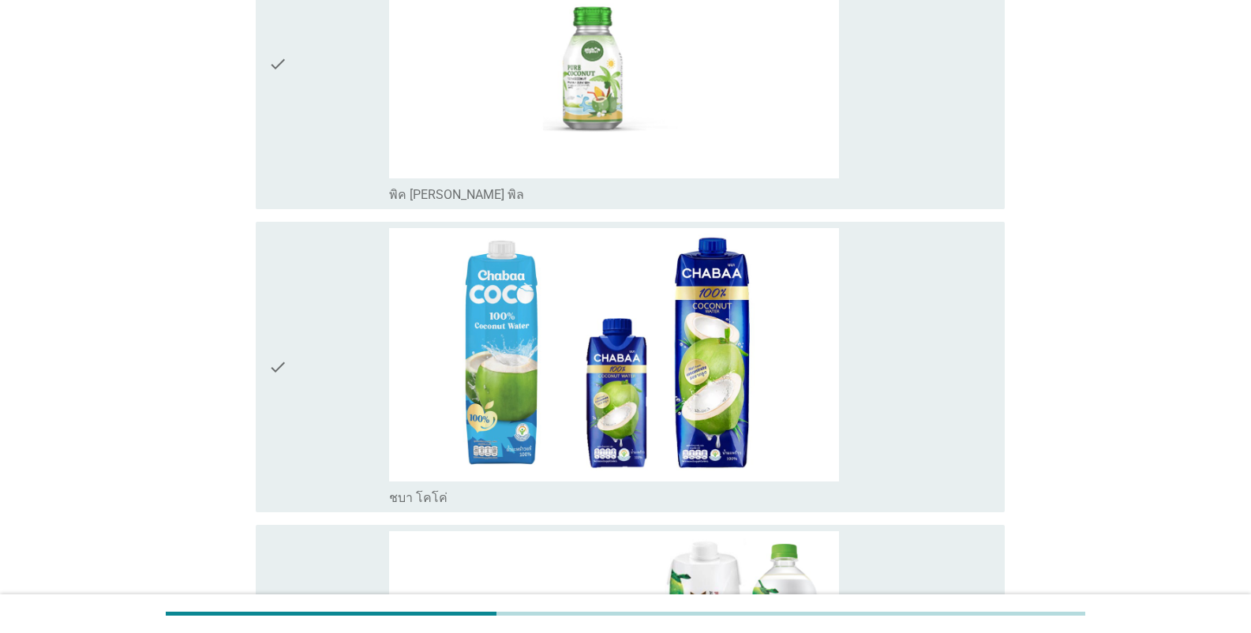
scroll to position [553, 0]
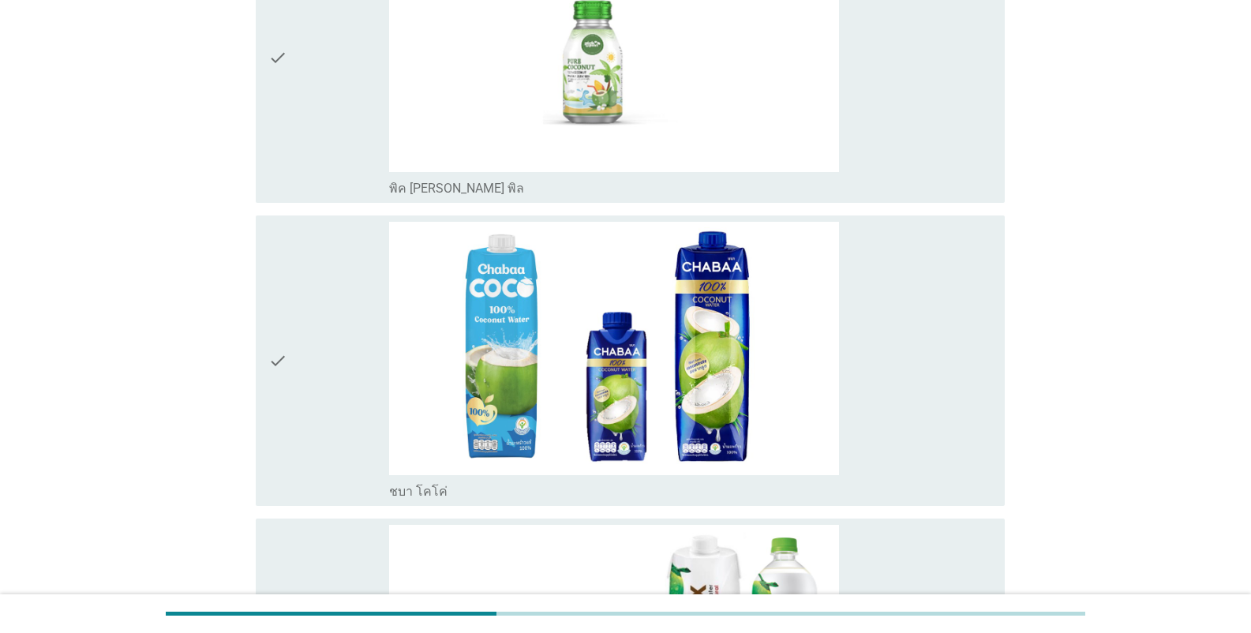
click at [430, 486] on label "ชบา โคโค่" at bounding box center [418, 492] width 58 height 16
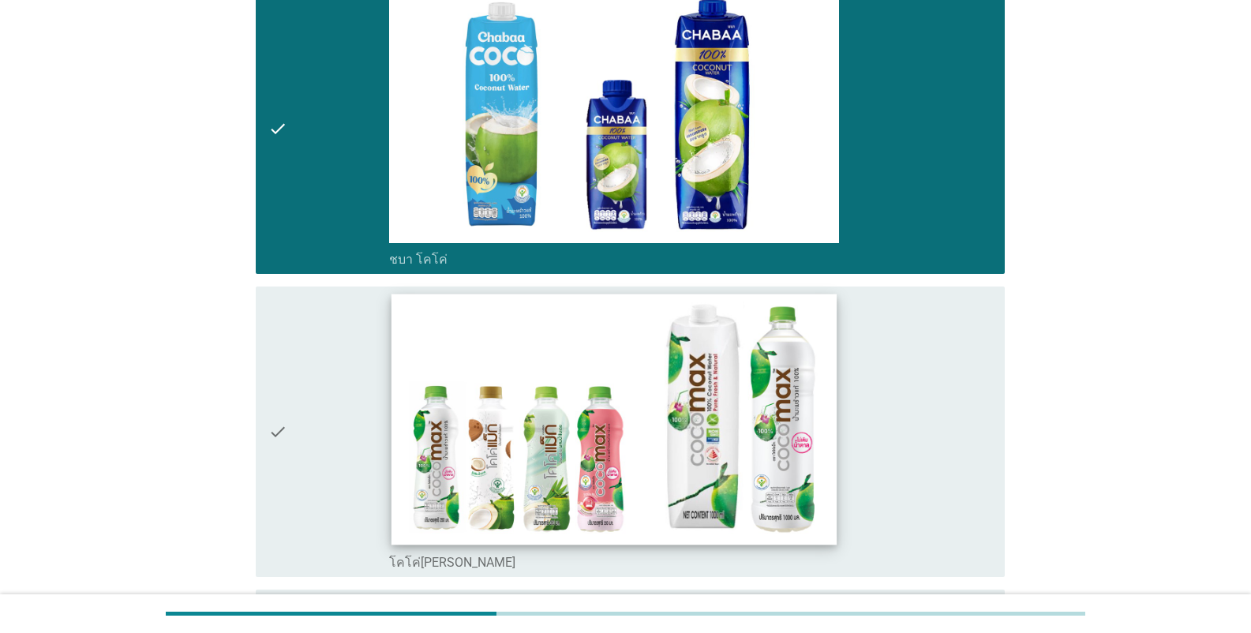
scroll to position [789, 0]
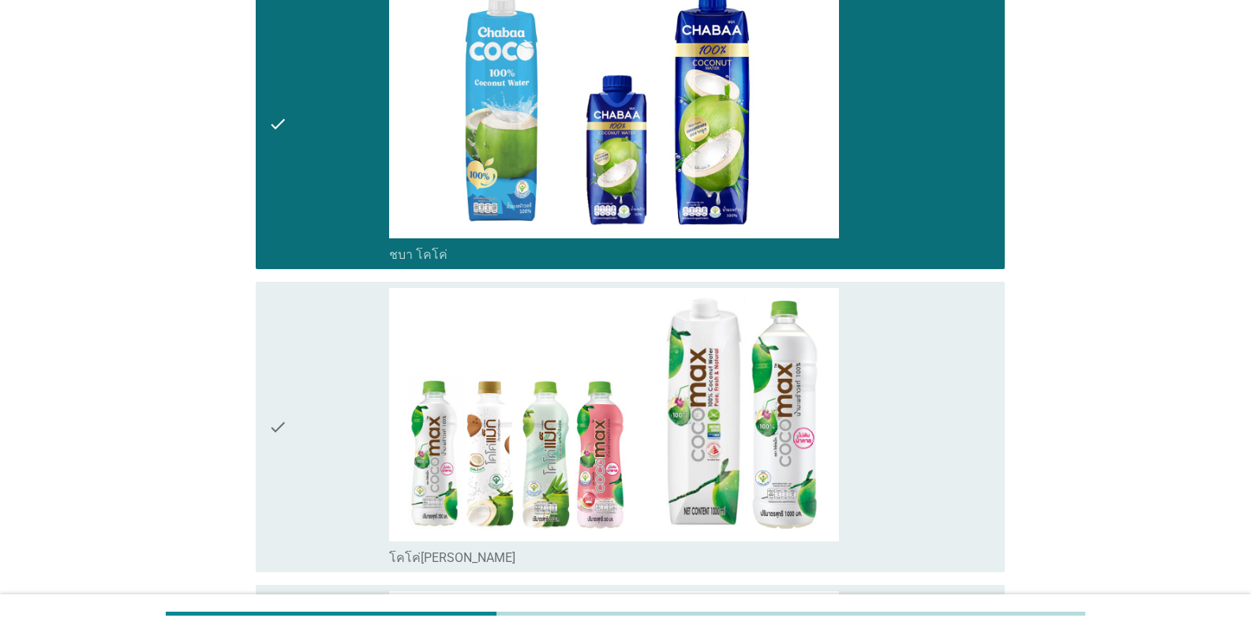
click at [431, 561] on label "โคโค่[PERSON_NAME]" at bounding box center [452, 558] width 126 height 16
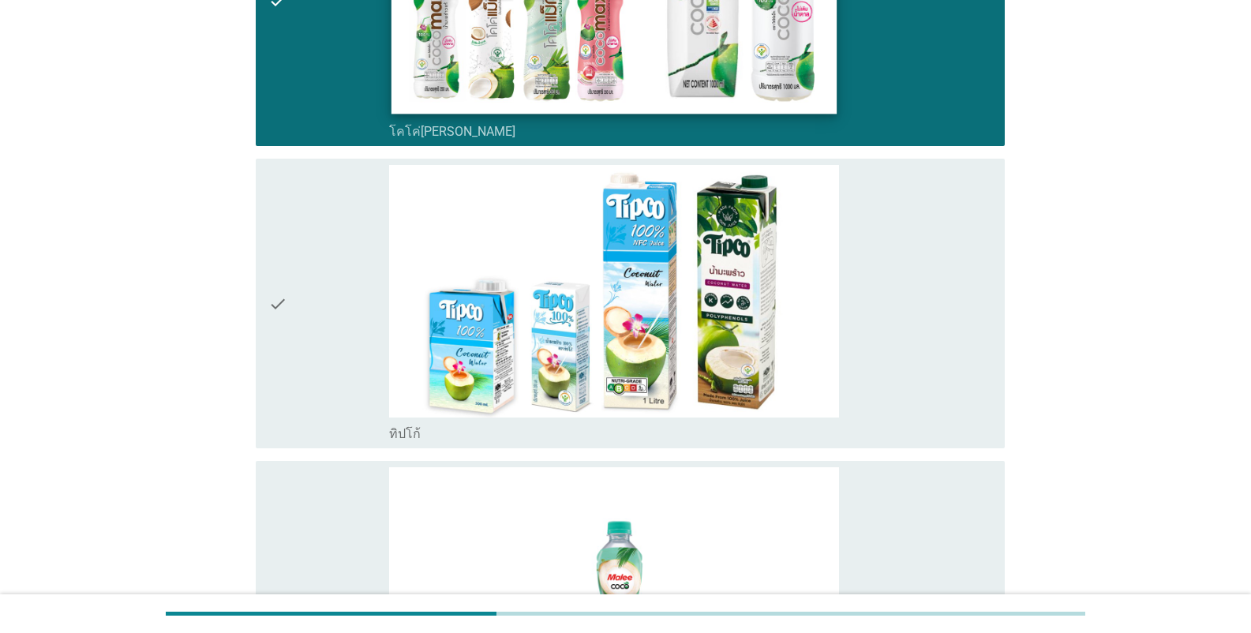
scroll to position [1342, 0]
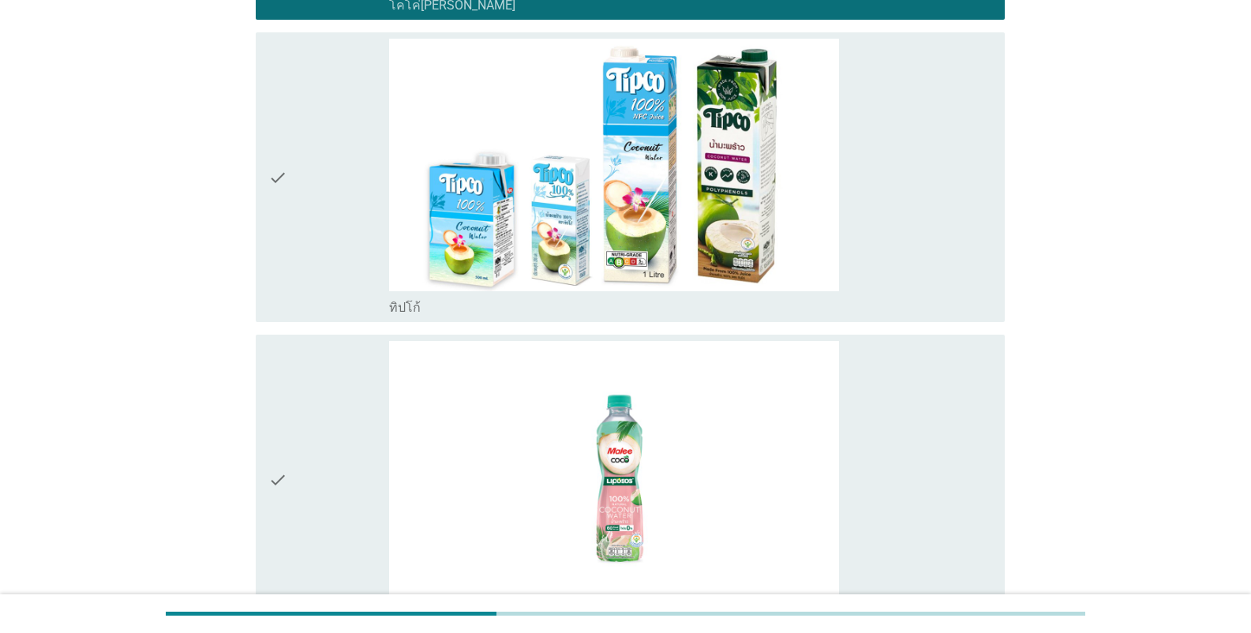
click at [451, 300] on div "check_box_outline_blank ทิปโก้" at bounding box center [690, 306] width 603 height 19
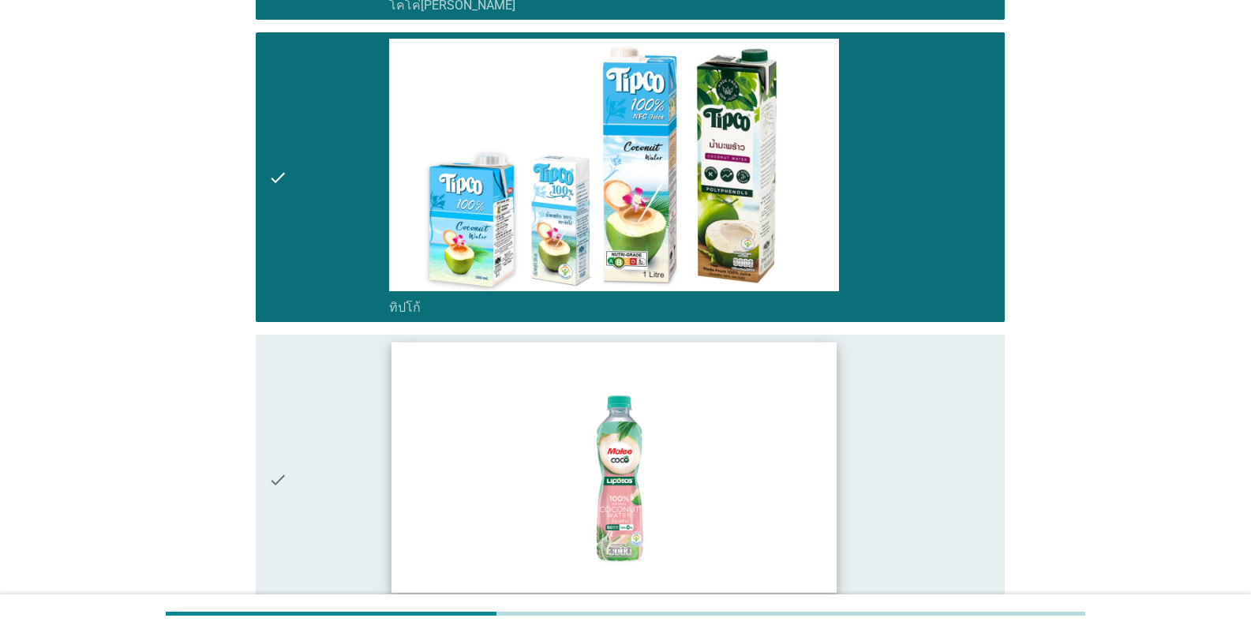
scroll to position [1579, 0]
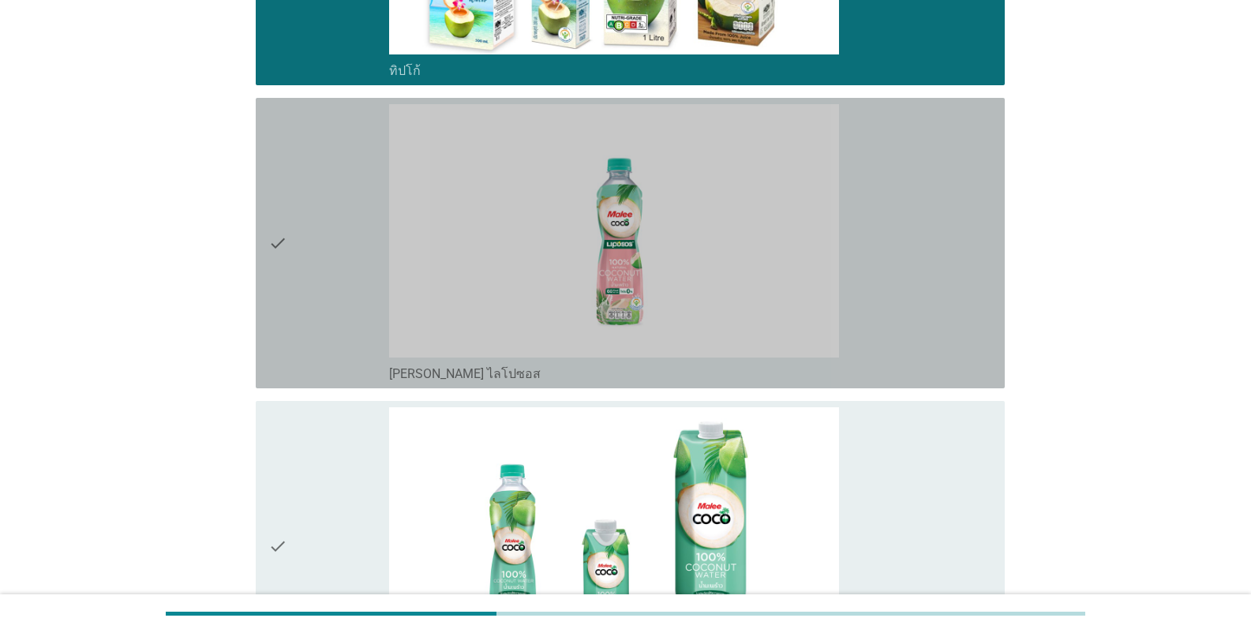
click at [517, 374] on div "check_box_outline_blank [PERSON_NAME] ไลโปซอส" at bounding box center [690, 372] width 603 height 19
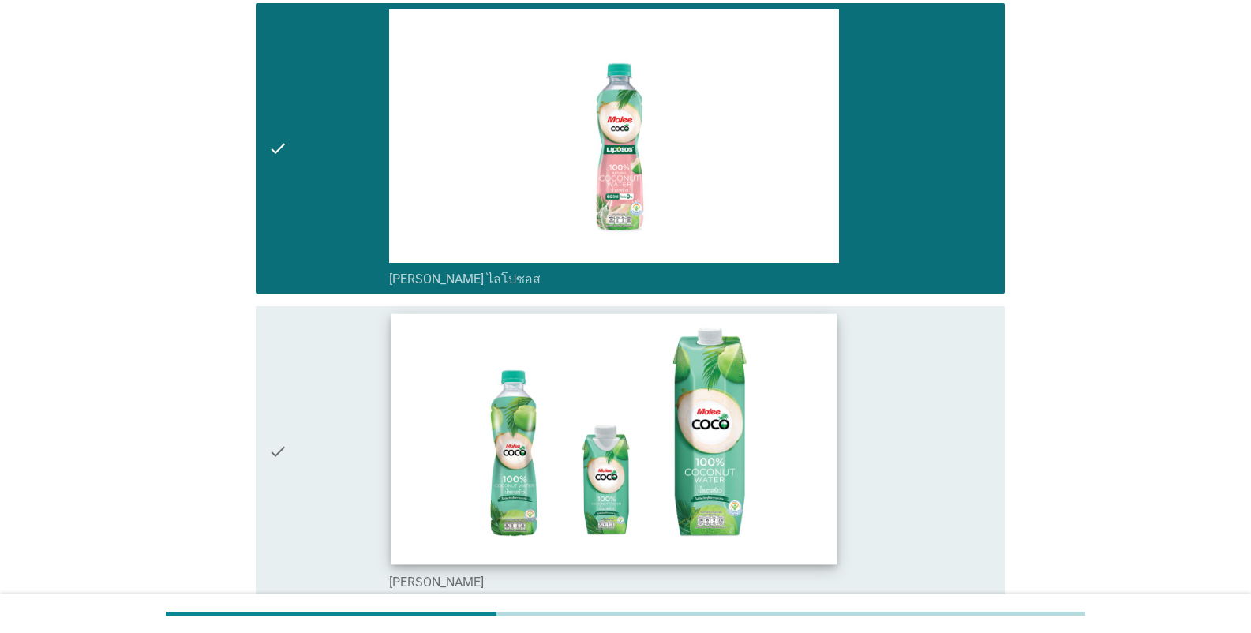
scroll to position [1815, 0]
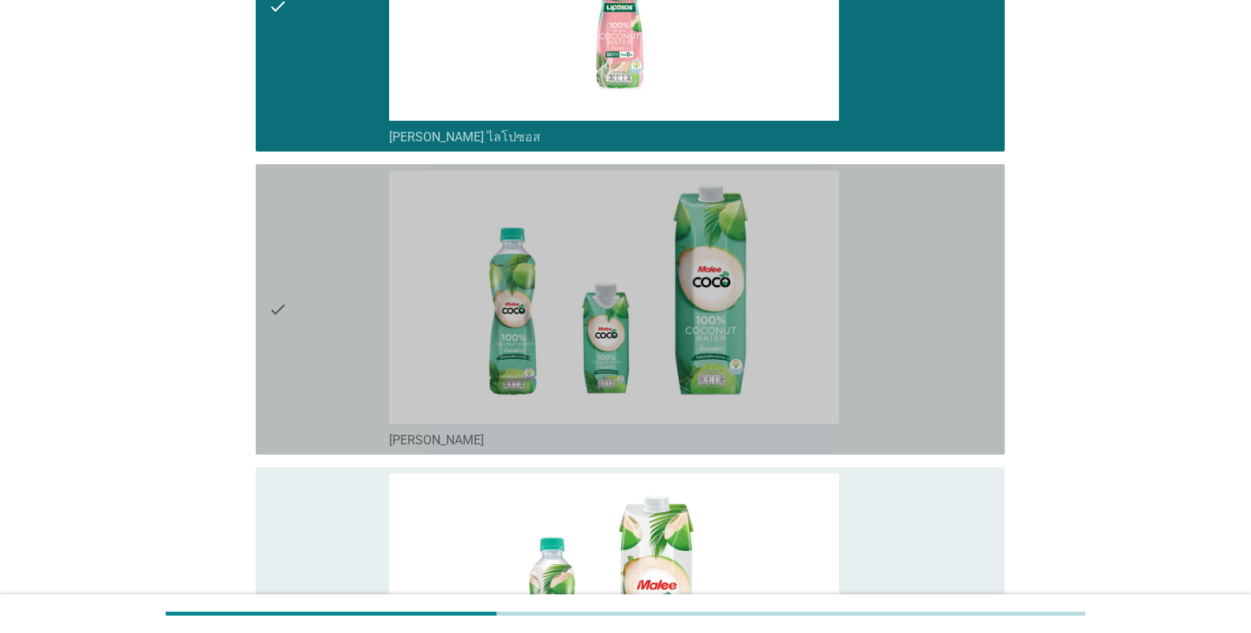
click at [500, 441] on div "check_box_outline_blank [PERSON_NAME]" at bounding box center [690, 438] width 603 height 19
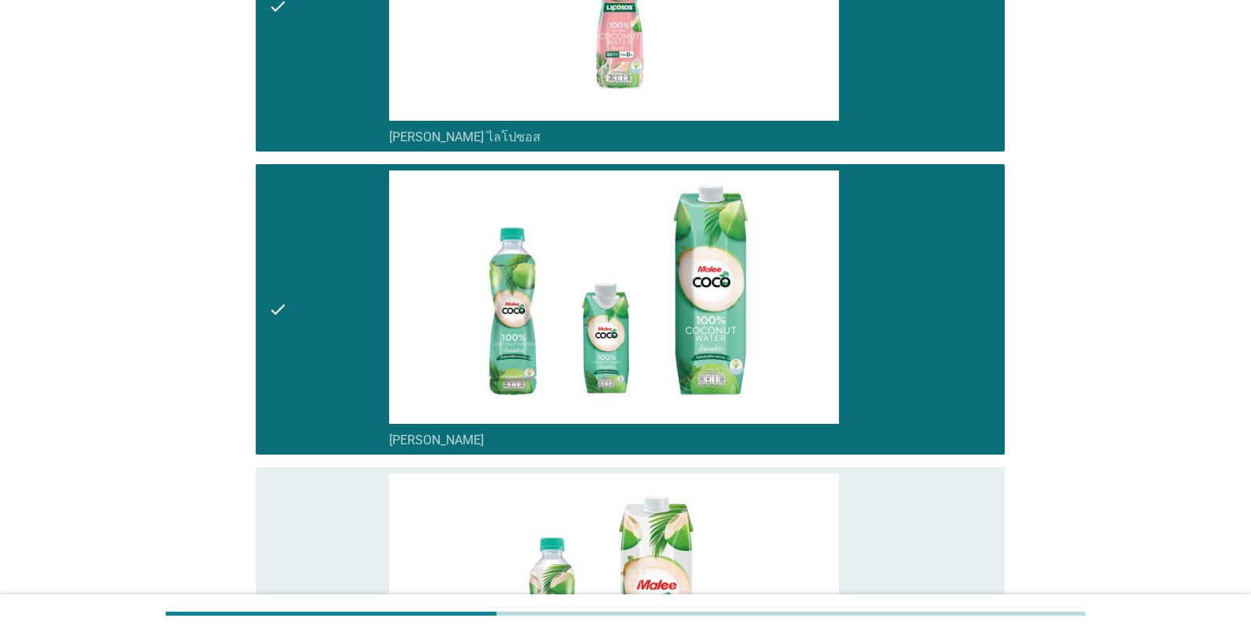
scroll to position [2052, 0]
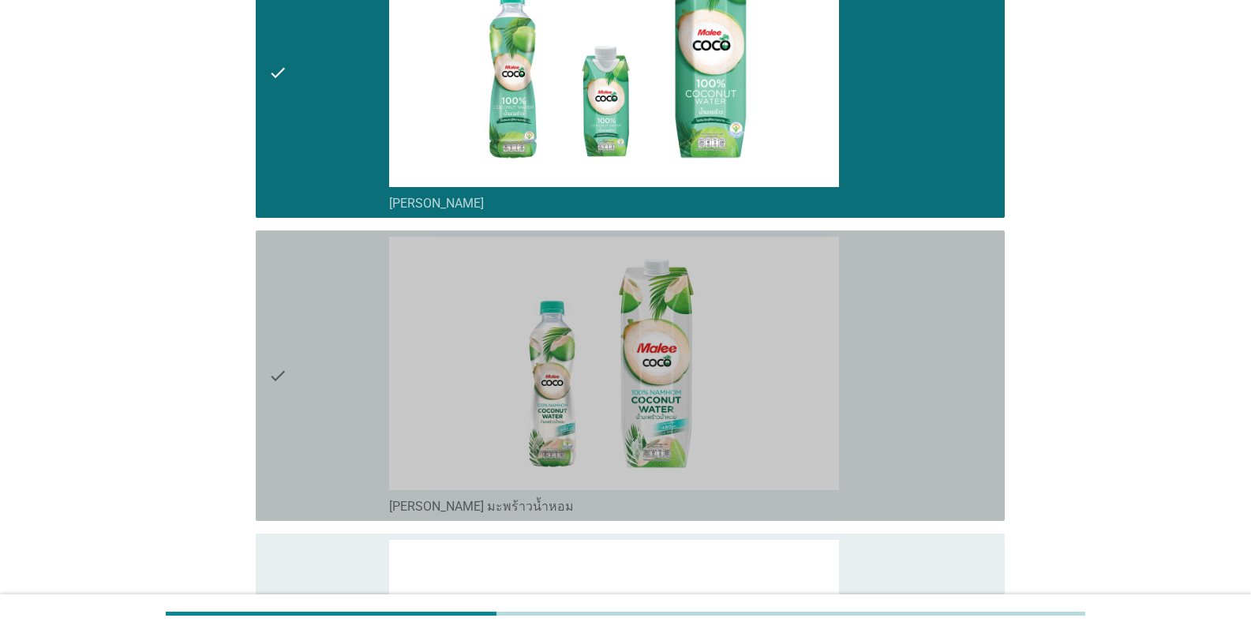
click at [487, 508] on label "[PERSON_NAME] มะพร้าวน้ำหอม" at bounding box center [481, 507] width 185 height 16
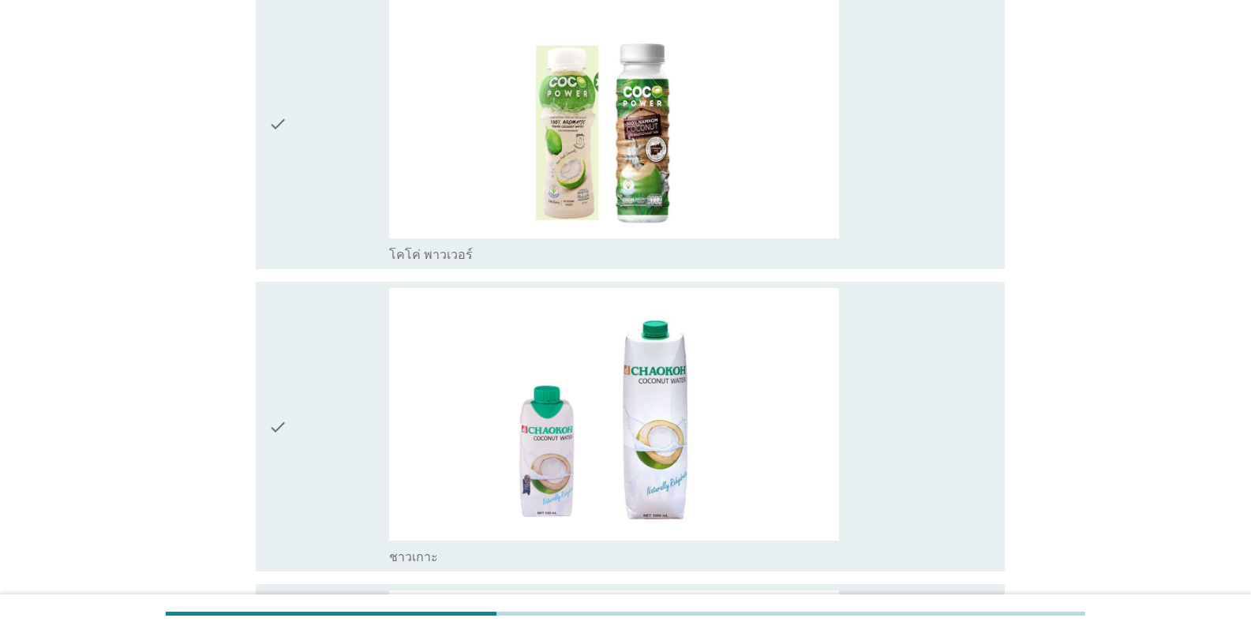
scroll to position [2684, 0]
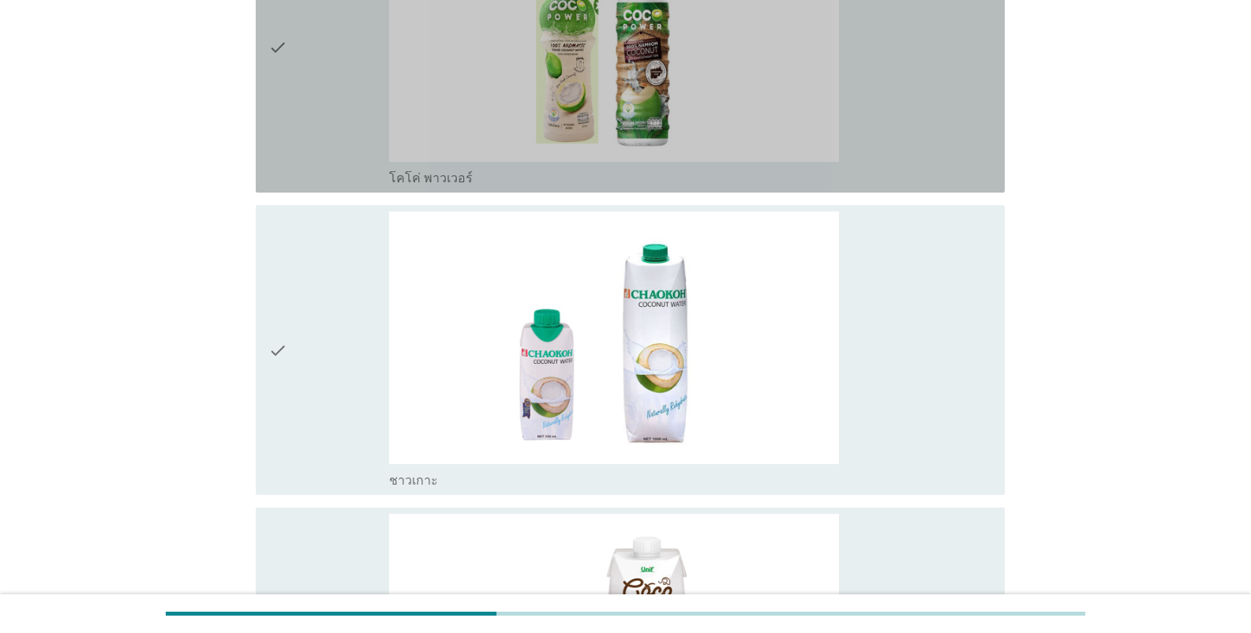
click at [478, 175] on div "check_box_outline_blank โคโค่ พาวเวอร์" at bounding box center [690, 176] width 603 height 19
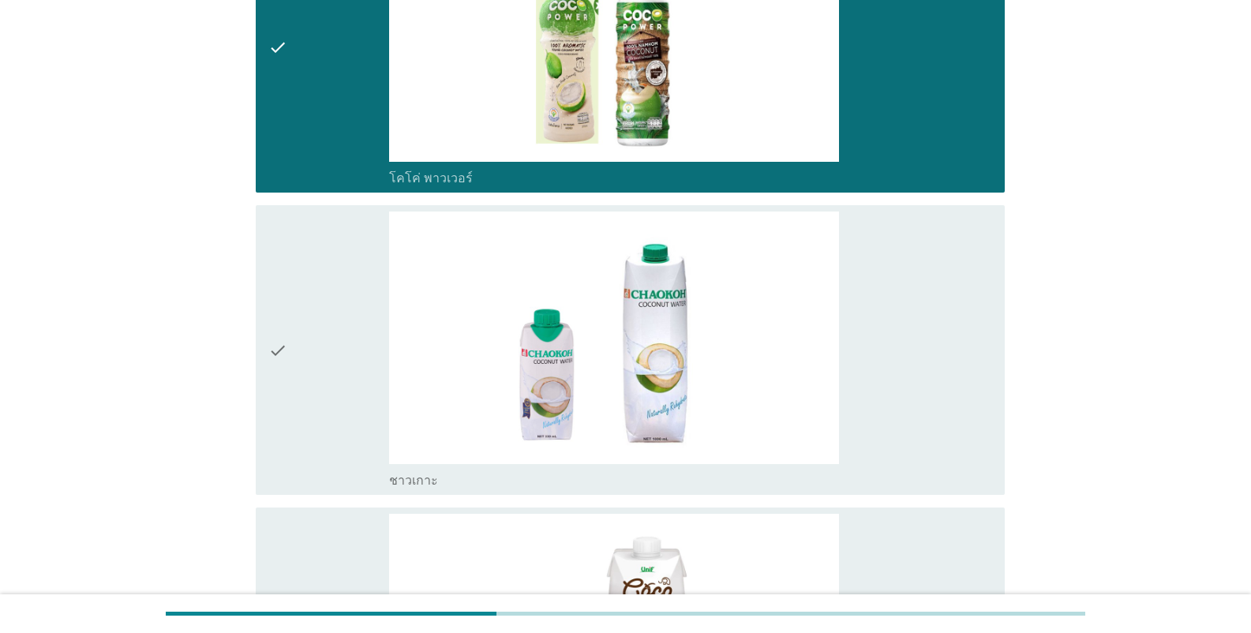
click at [438, 489] on div "check check_box_outline_blank ชาวเกาะ" at bounding box center [630, 350] width 749 height 290
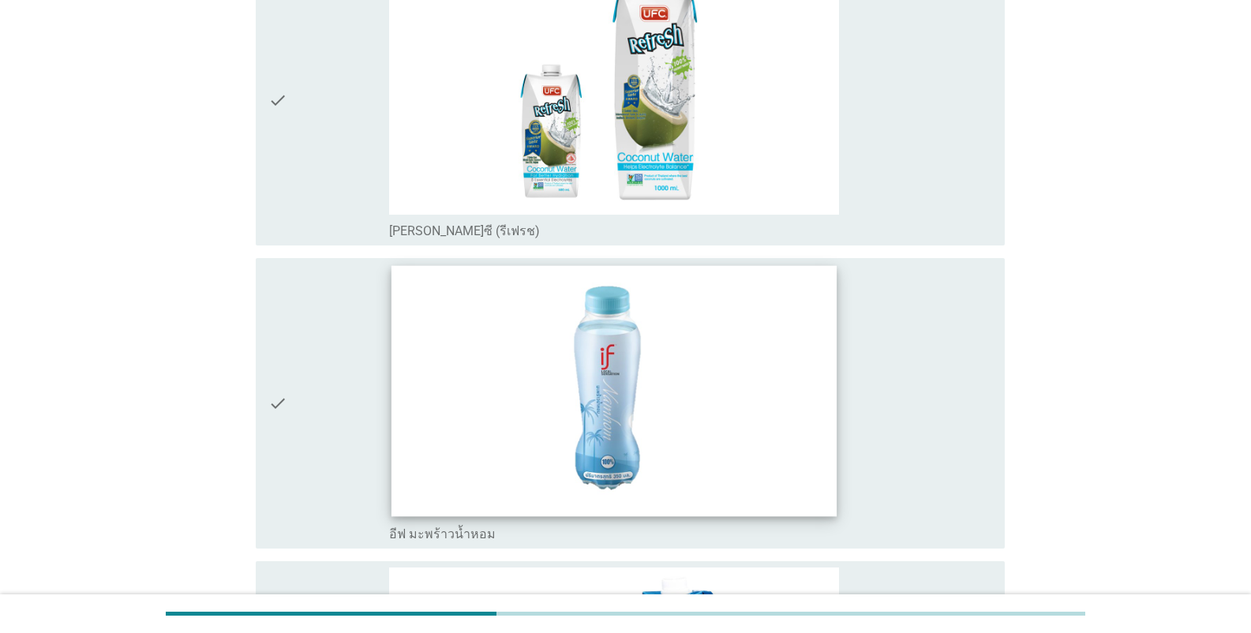
scroll to position [3631, 0]
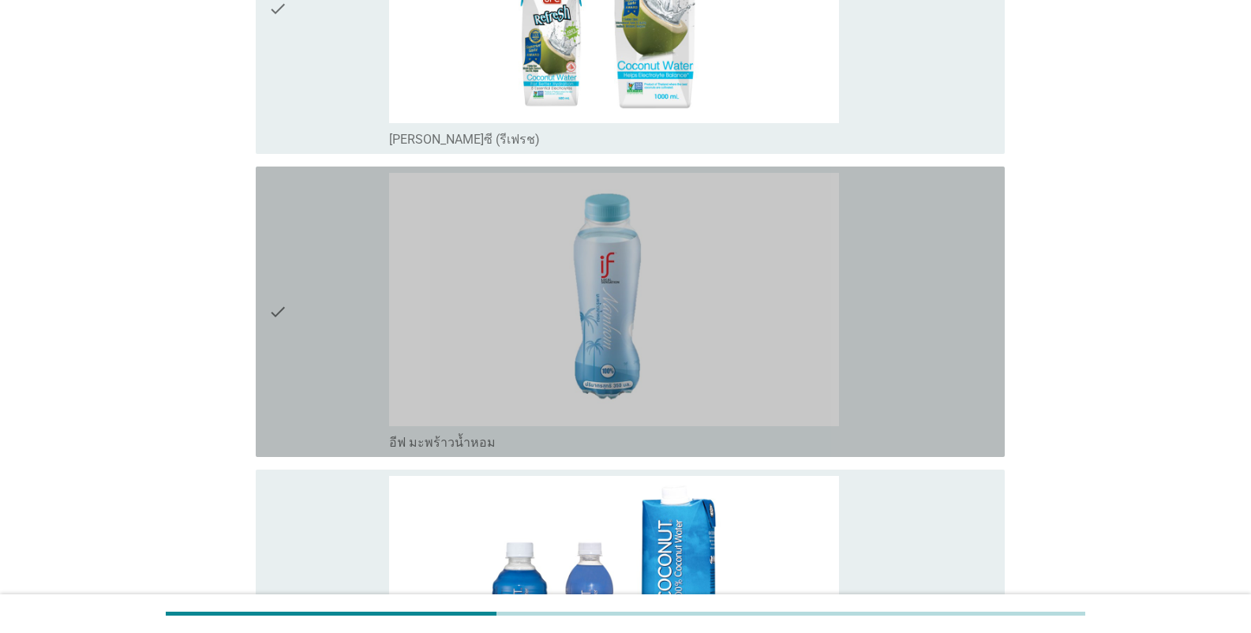
click at [511, 442] on div "check_box_outline_blank อีฟ มะพร้าวน้ำหอม" at bounding box center [690, 441] width 603 height 19
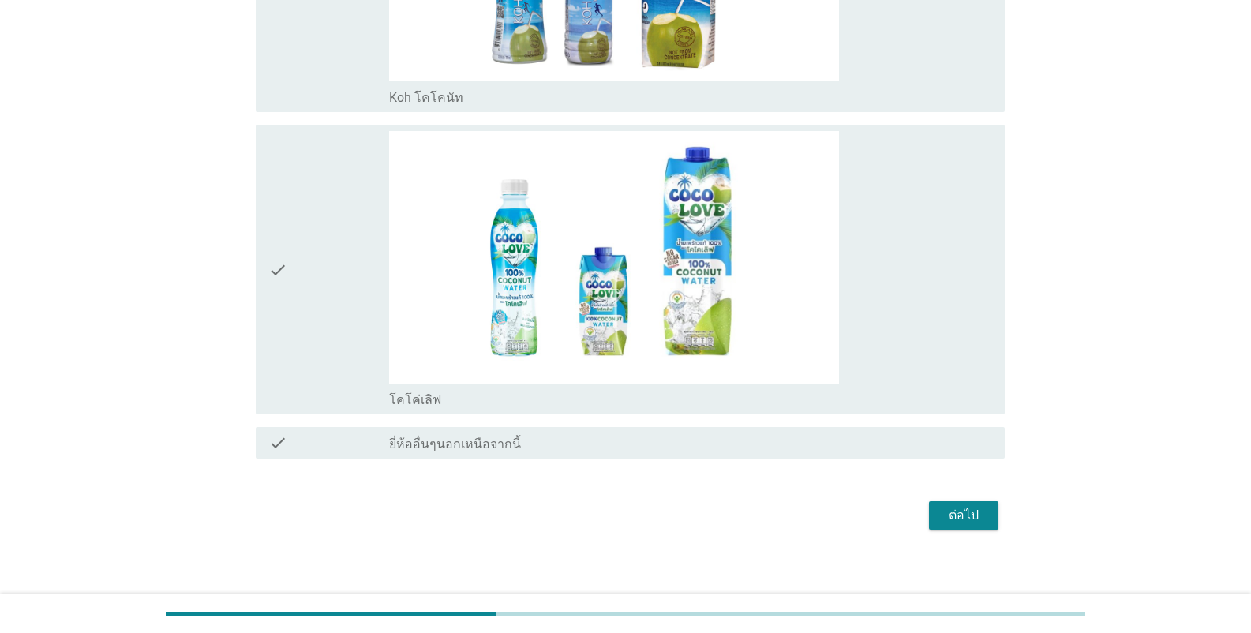
scroll to position [4289, 0]
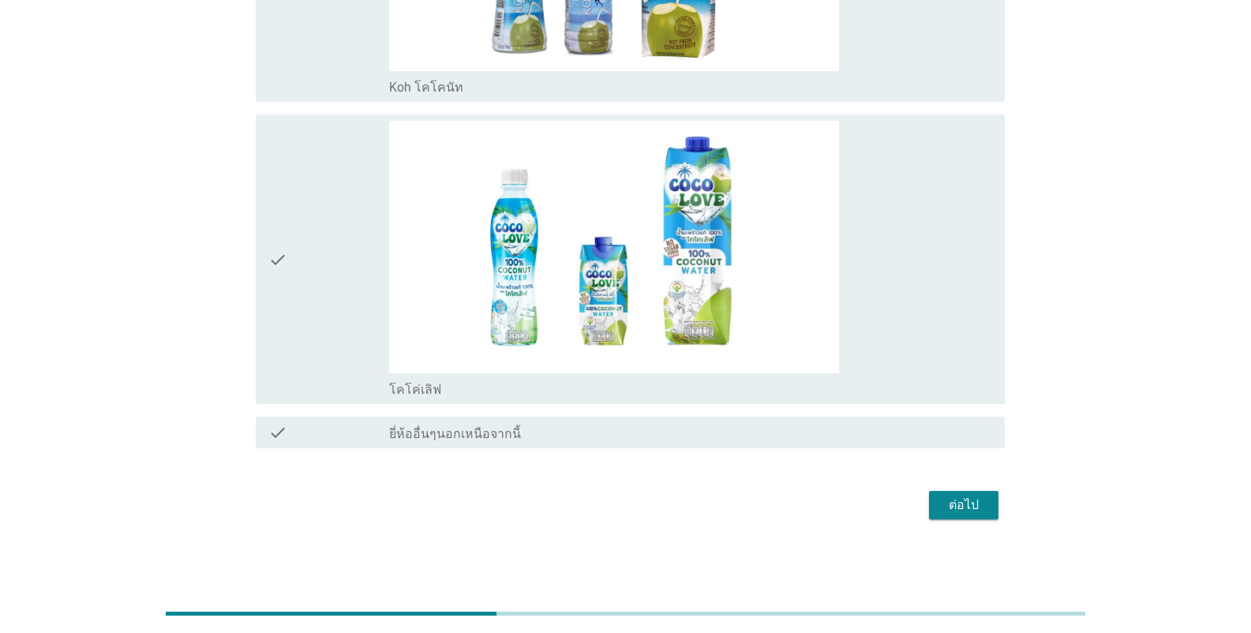
click at [777, 504] on div "ต่อไป" at bounding box center [964, 505] width 44 height 19
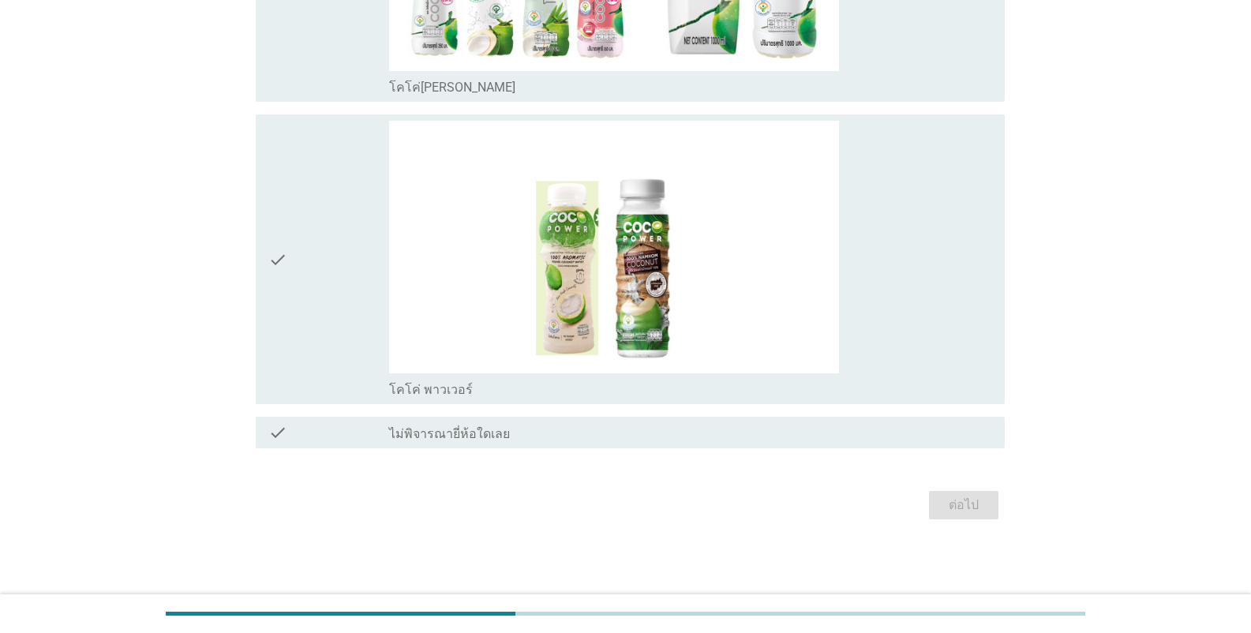
scroll to position [0, 0]
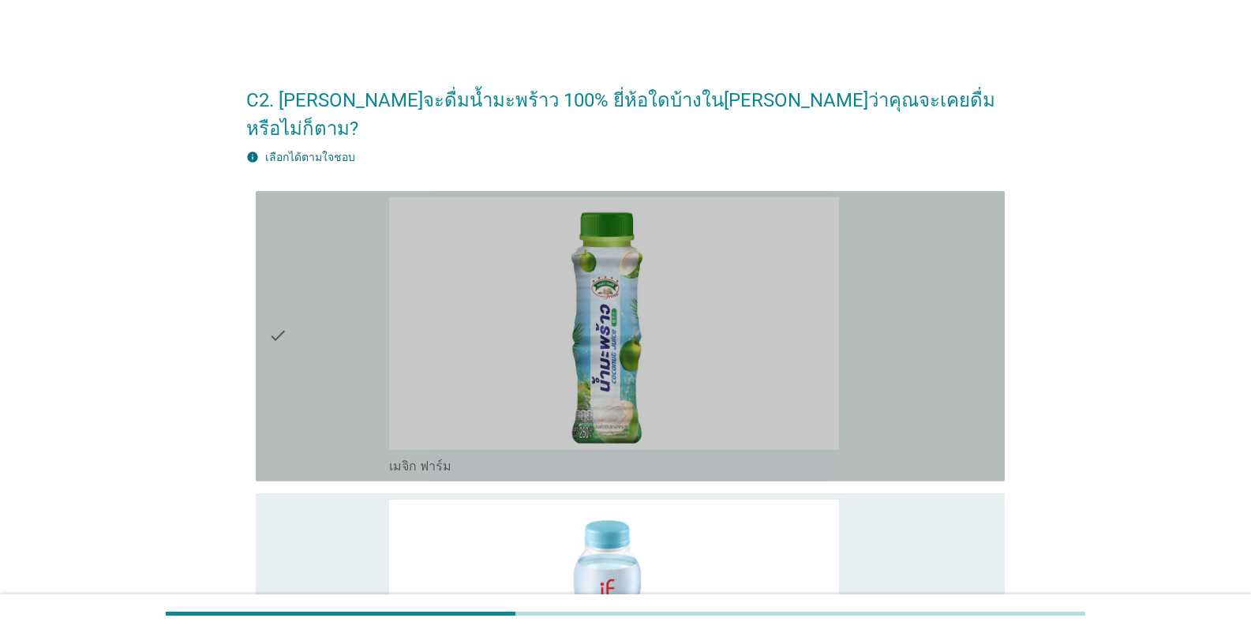
click at [466, 455] on div "check_box_outline_blank เมจิก ฟาร์ม" at bounding box center [690, 464] width 603 height 19
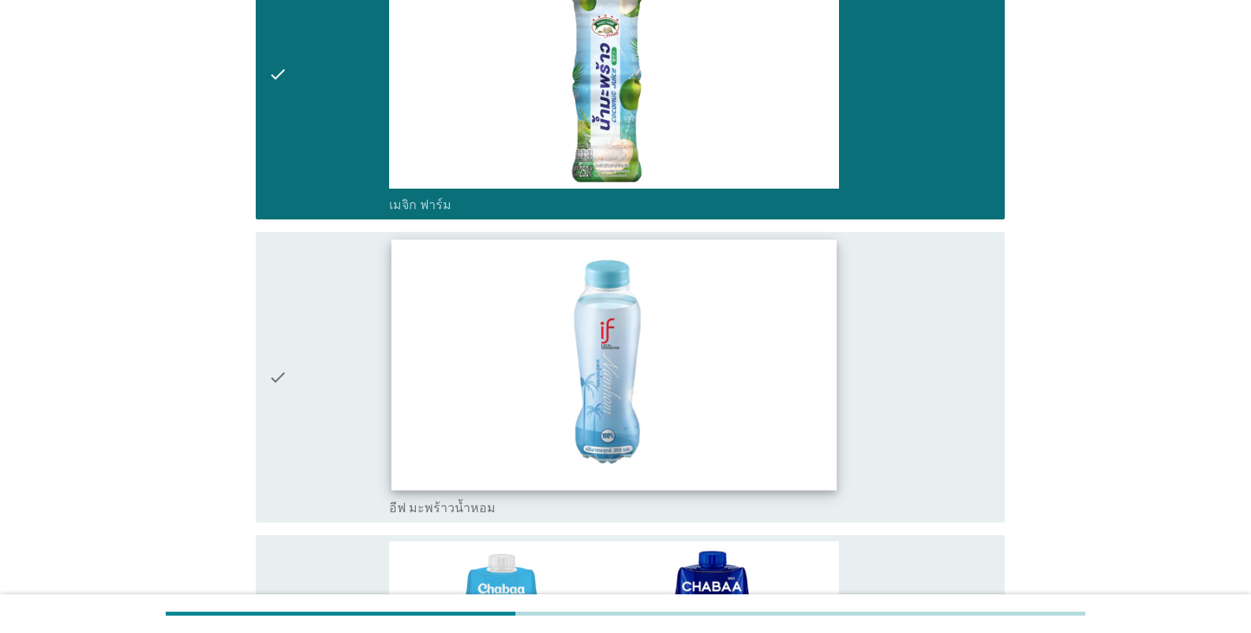
scroll to position [316, 0]
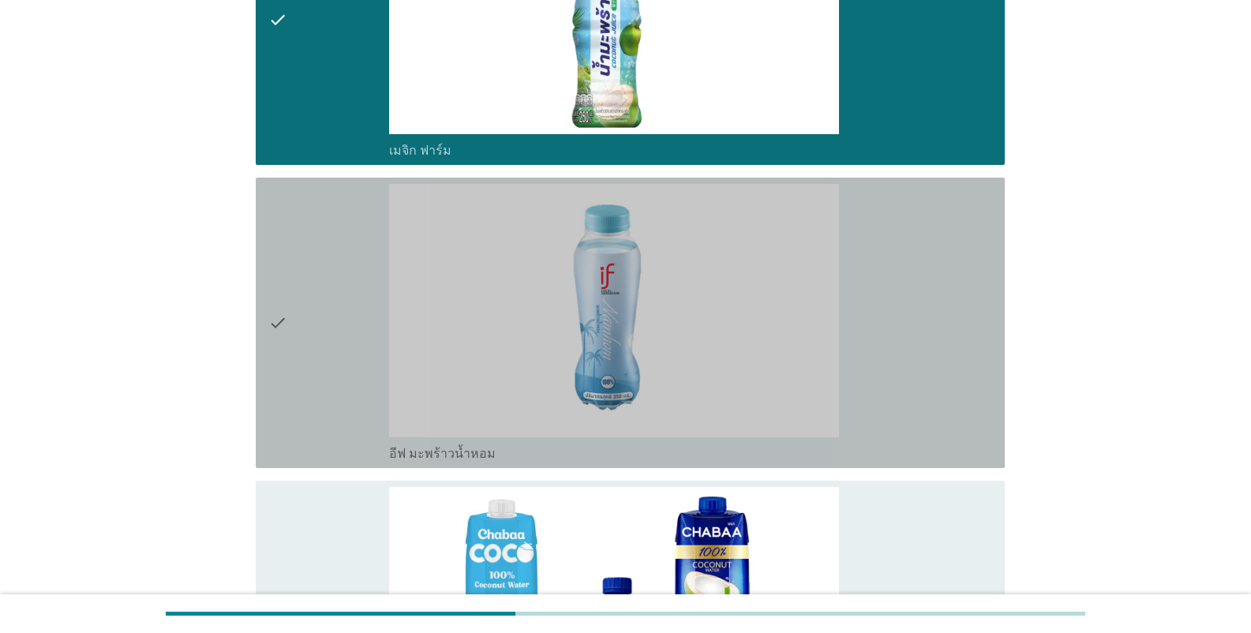
click at [433, 446] on label "อีฟ มะพร้าวน้ำหอม" at bounding box center [442, 454] width 107 height 16
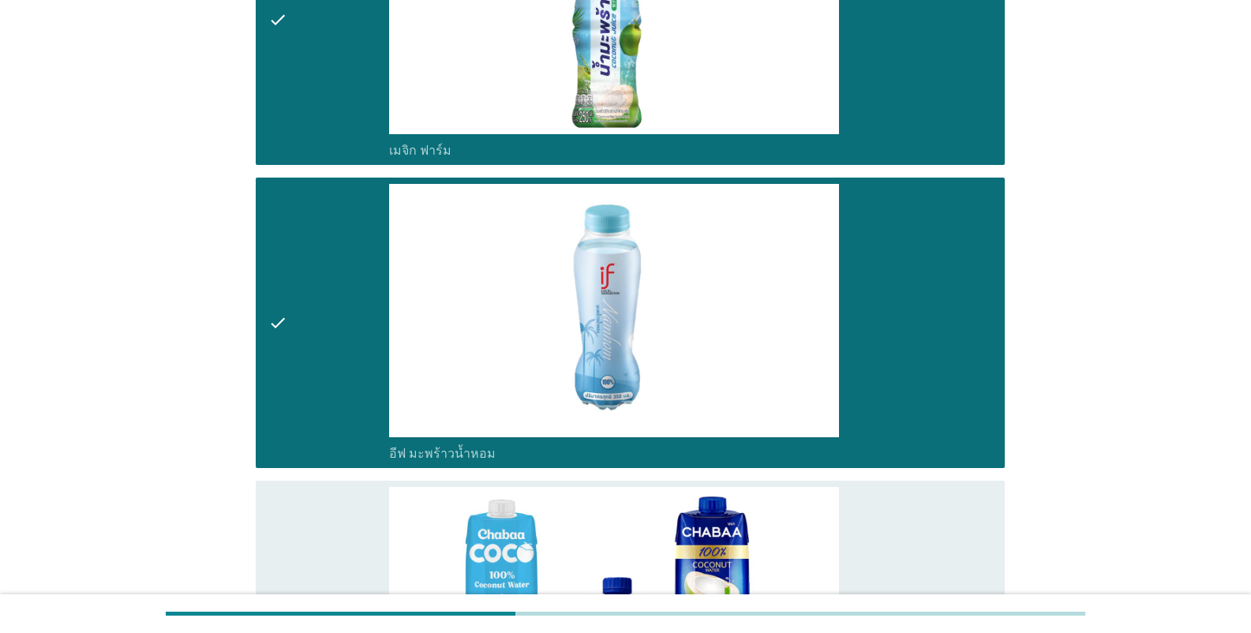
scroll to position [631, 0]
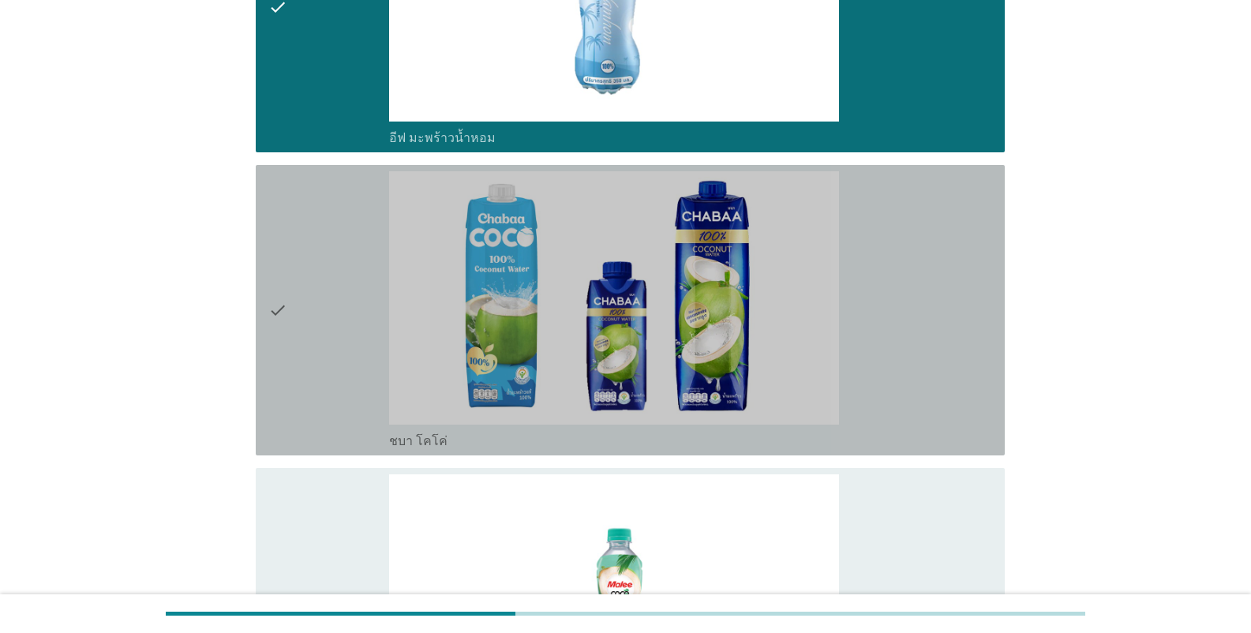
click at [461, 430] on div "check_box_outline_blank ชบา โคโค่" at bounding box center [690, 439] width 603 height 19
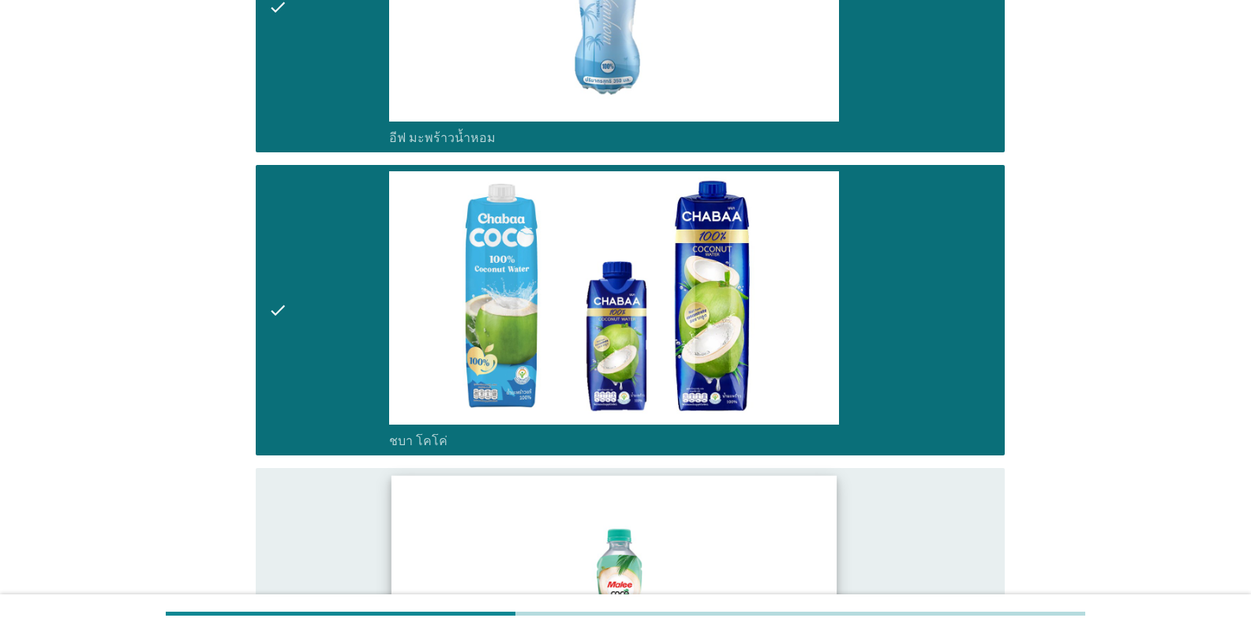
scroll to position [868, 0]
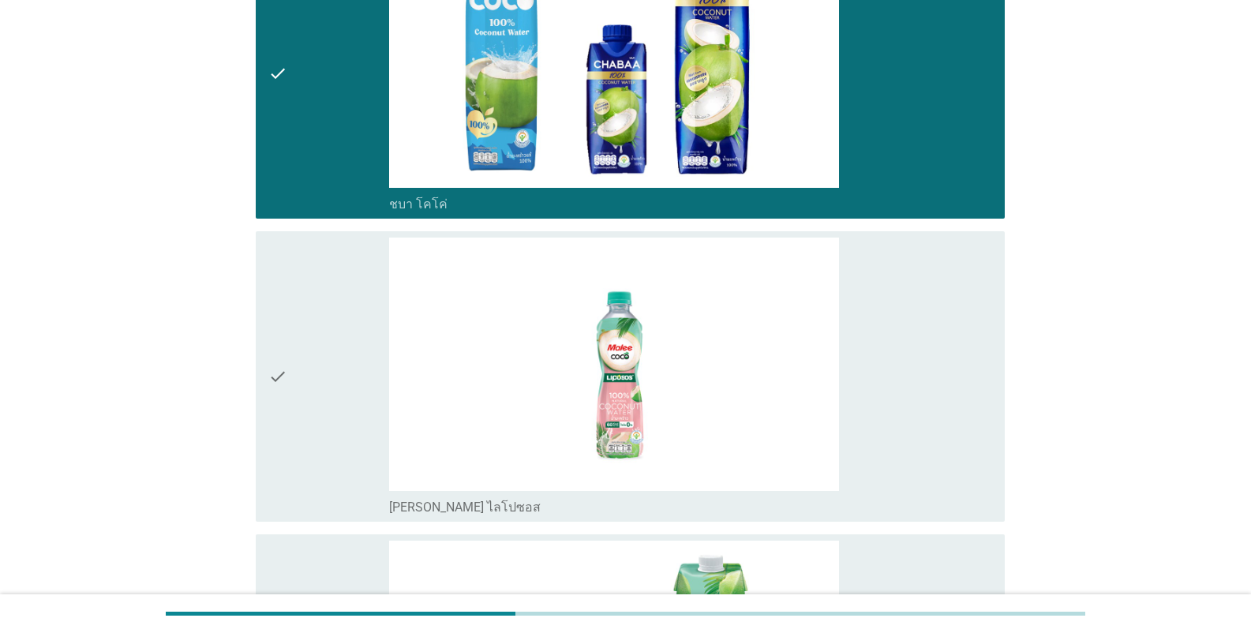
click at [463, 487] on div "check check_box_outline_blank [PERSON_NAME] ไลโปซอส" at bounding box center [630, 376] width 749 height 290
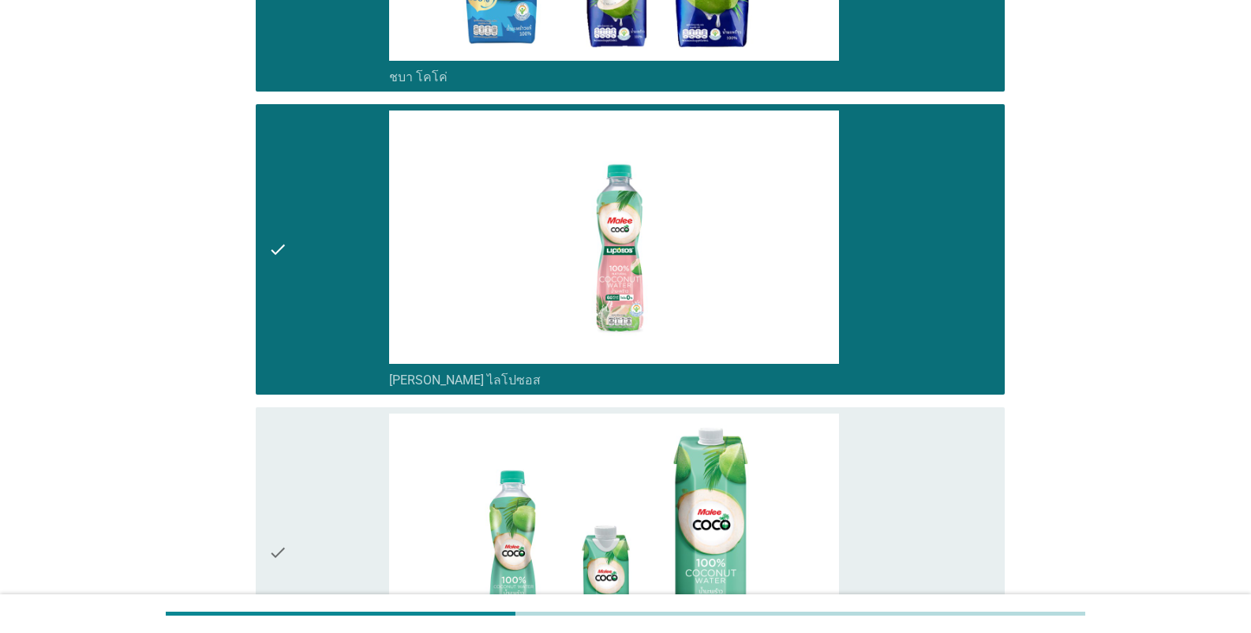
scroll to position [1184, 0]
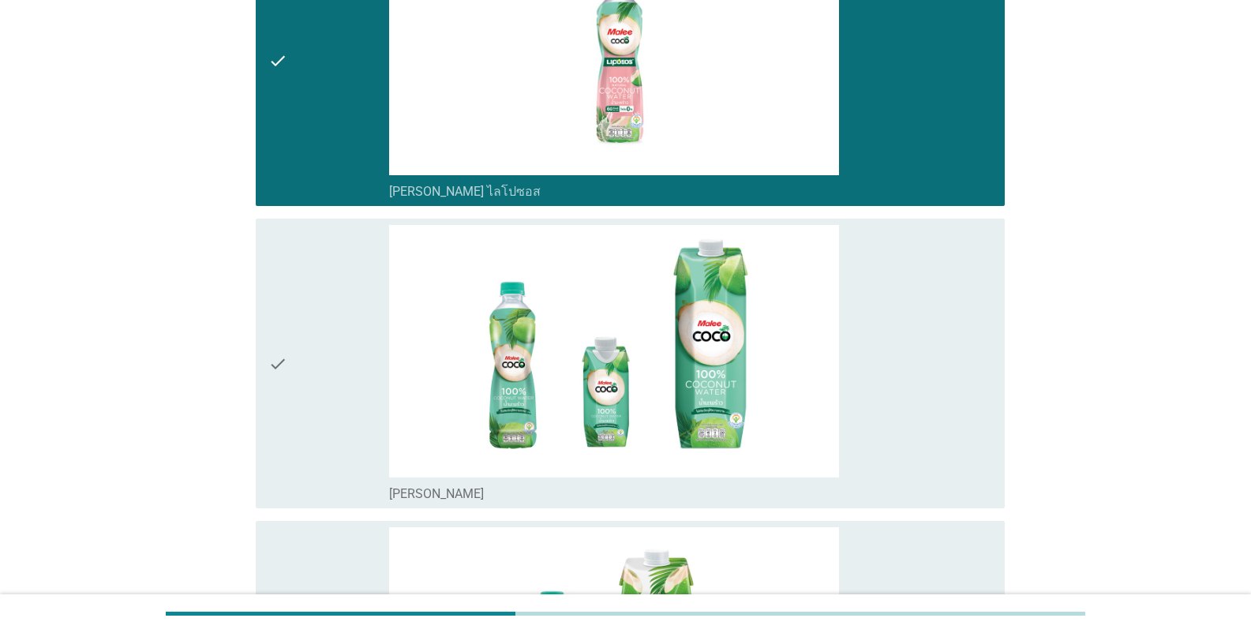
click at [464, 483] on div "check_box_outline_blank [PERSON_NAME]" at bounding box center [690, 492] width 603 height 19
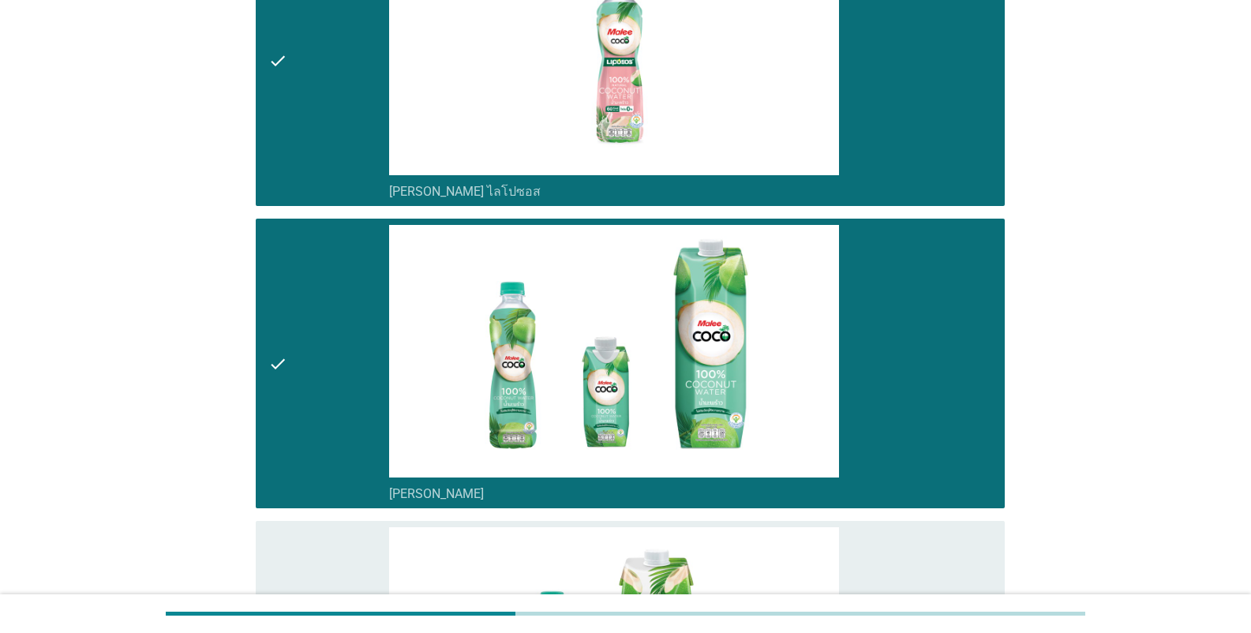
scroll to position [1421, 0]
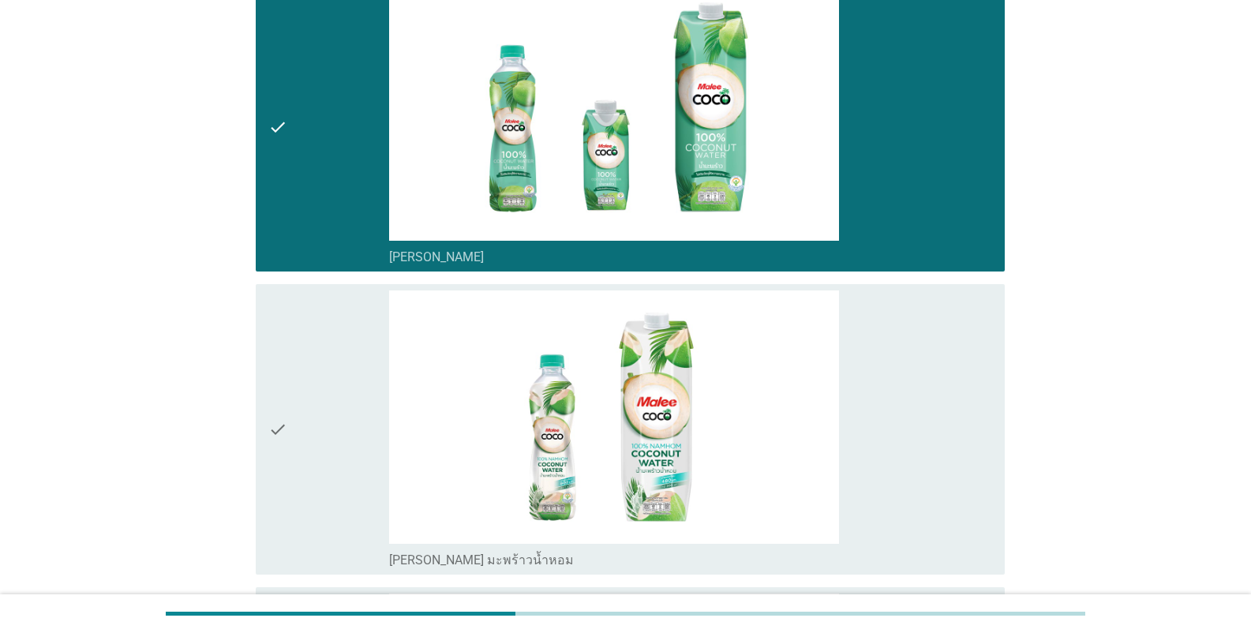
click at [464, 553] on label "[PERSON_NAME] มะพร้าวน้ำหอม" at bounding box center [481, 561] width 185 height 16
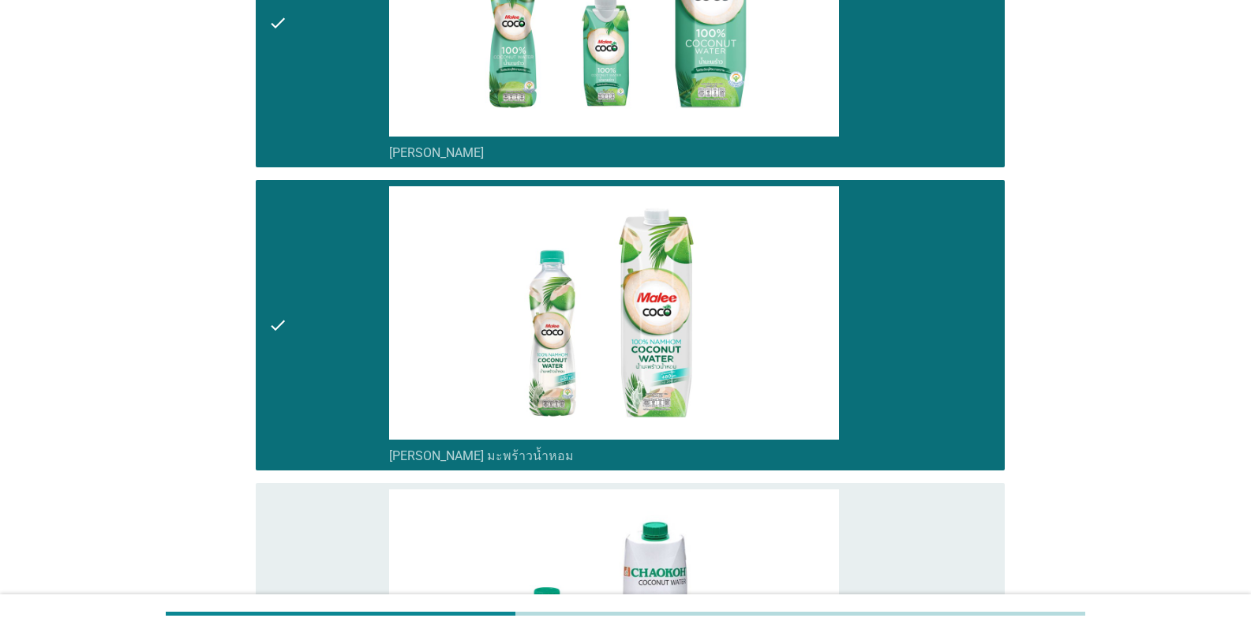
scroll to position [1736, 0]
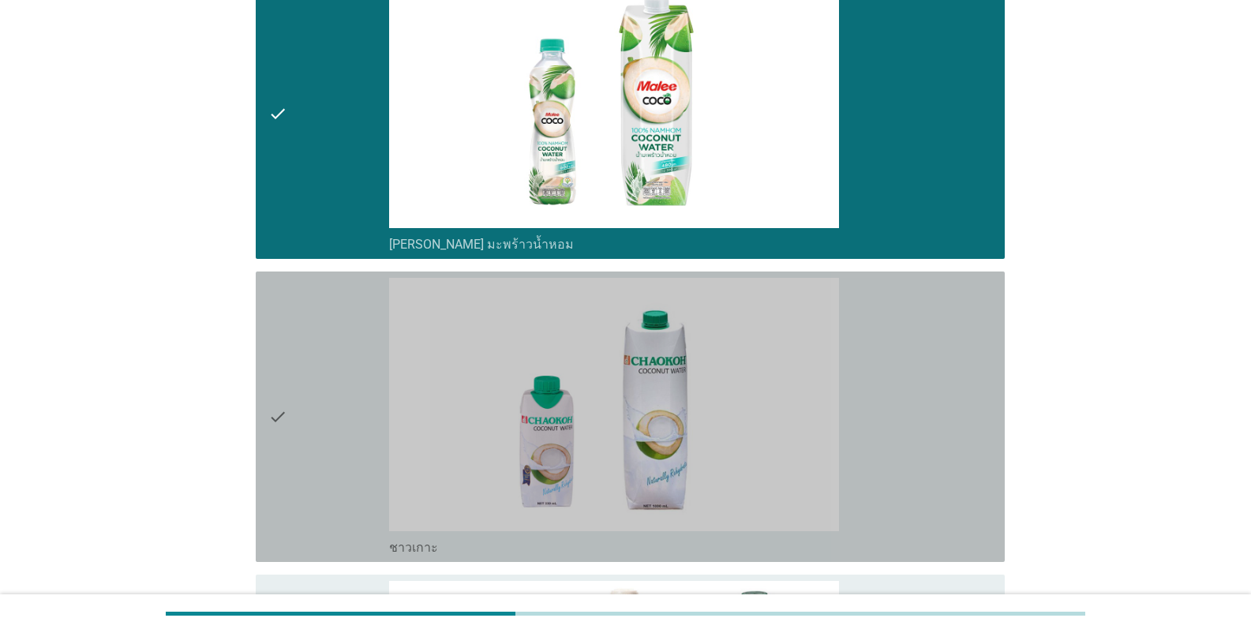
click at [466, 537] on div "check_box_outline_blank ชาวเกาะ" at bounding box center [690, 546] width 603 height 19
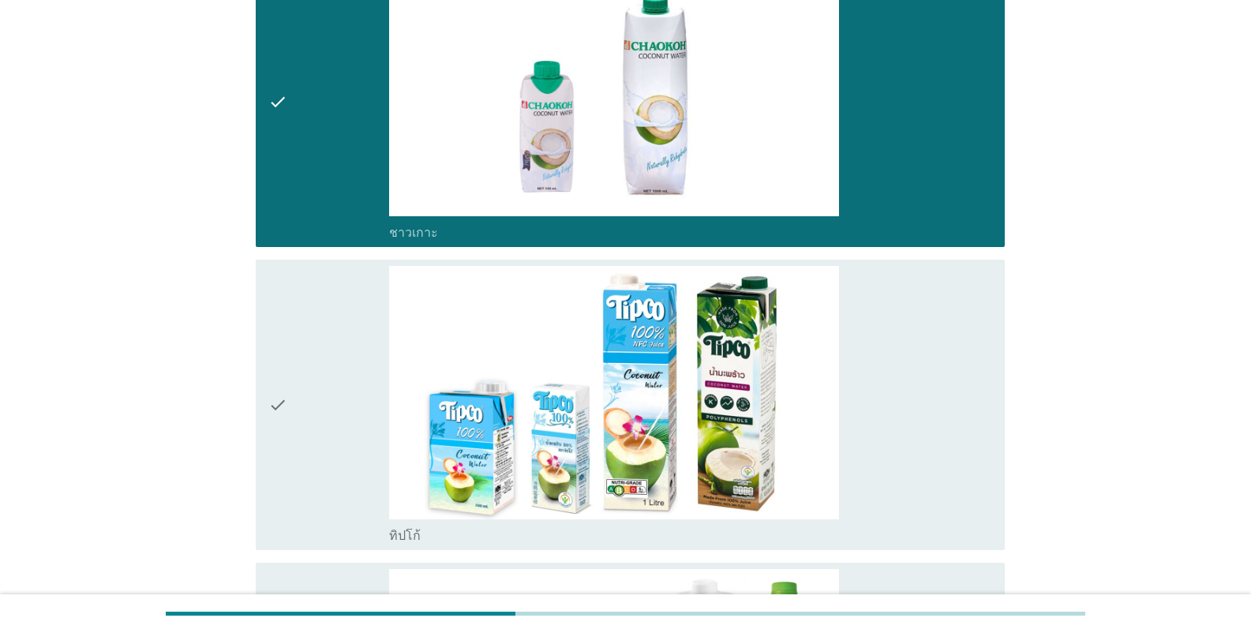
scroll to position [2052, 0]
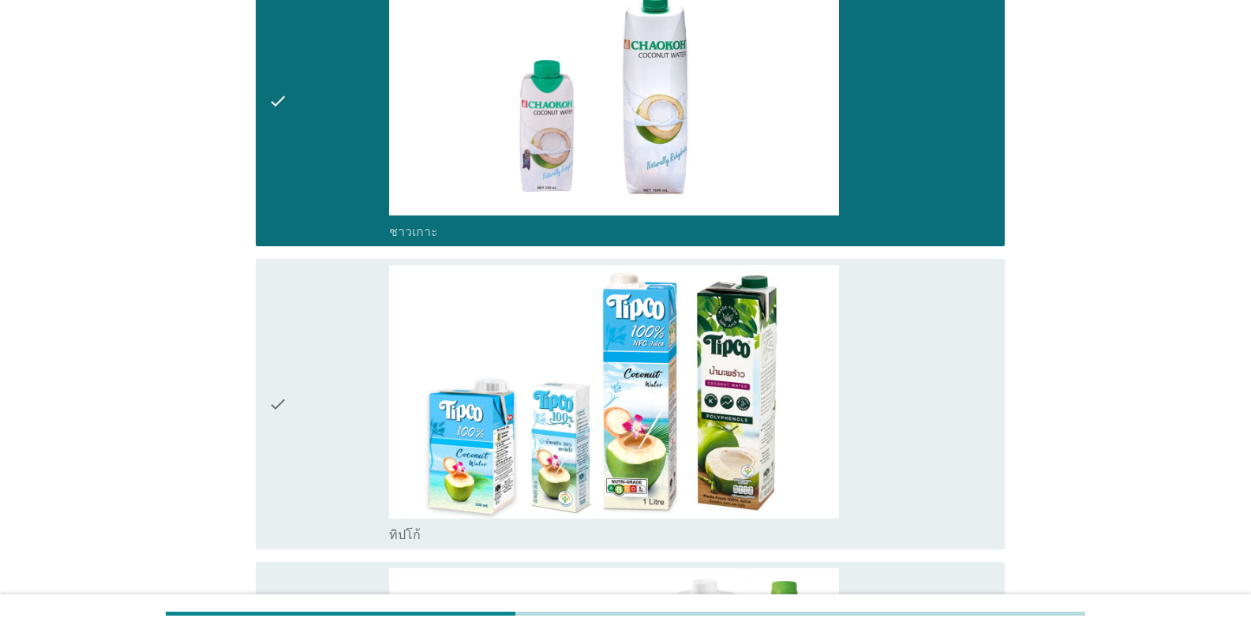
click at [463, 524] on div "check_box_outline_blank ทิปโก้" at bounding box center [690, 533] width 603 height 19
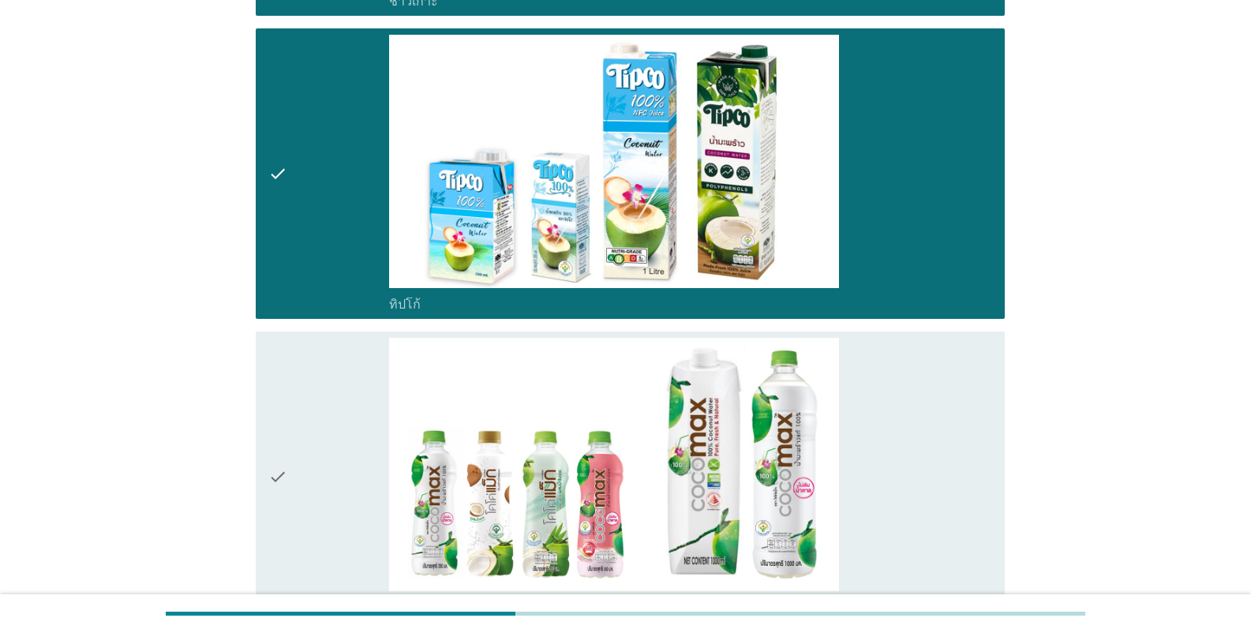
scroll to position [2289, 0]
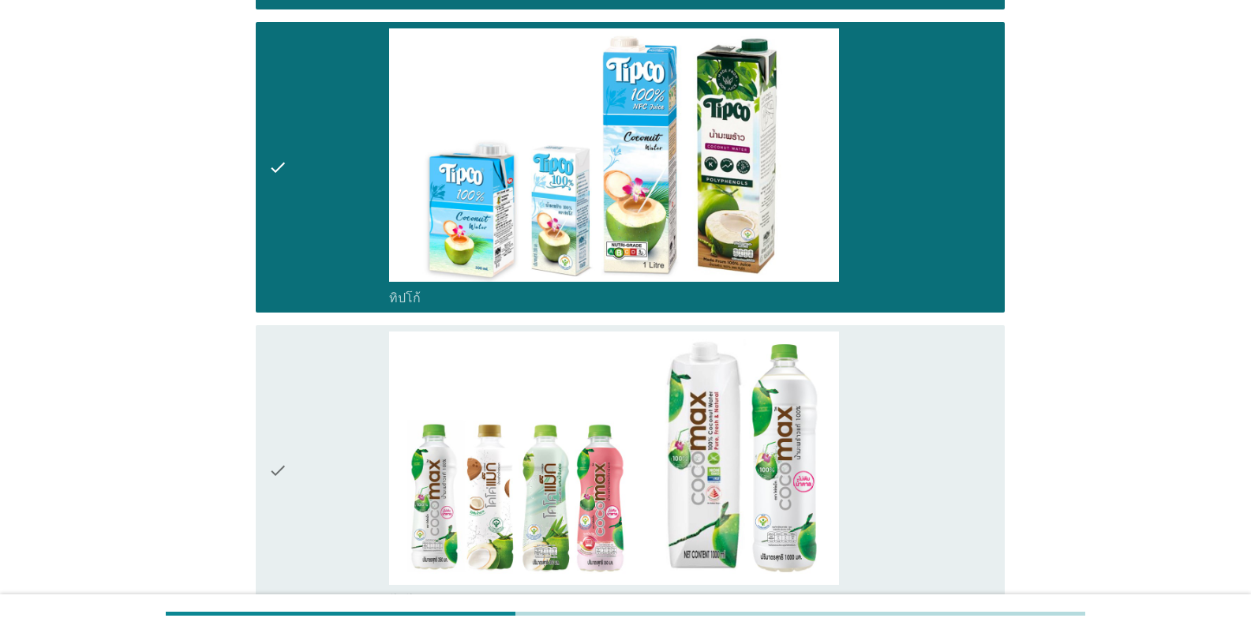
click at [457, 590] on div "check_box_outline_blank โคโค่[PERSON_NAME]" at bounding box center [690, 599] width 603 height 19
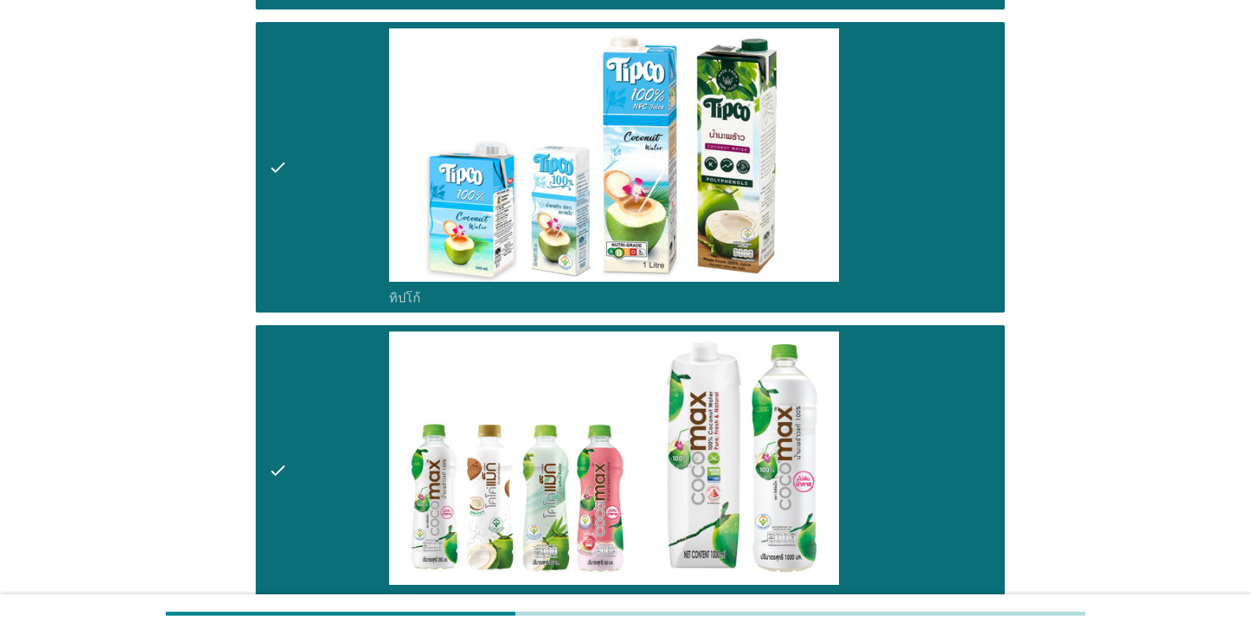
scroll to position [2605, 0]
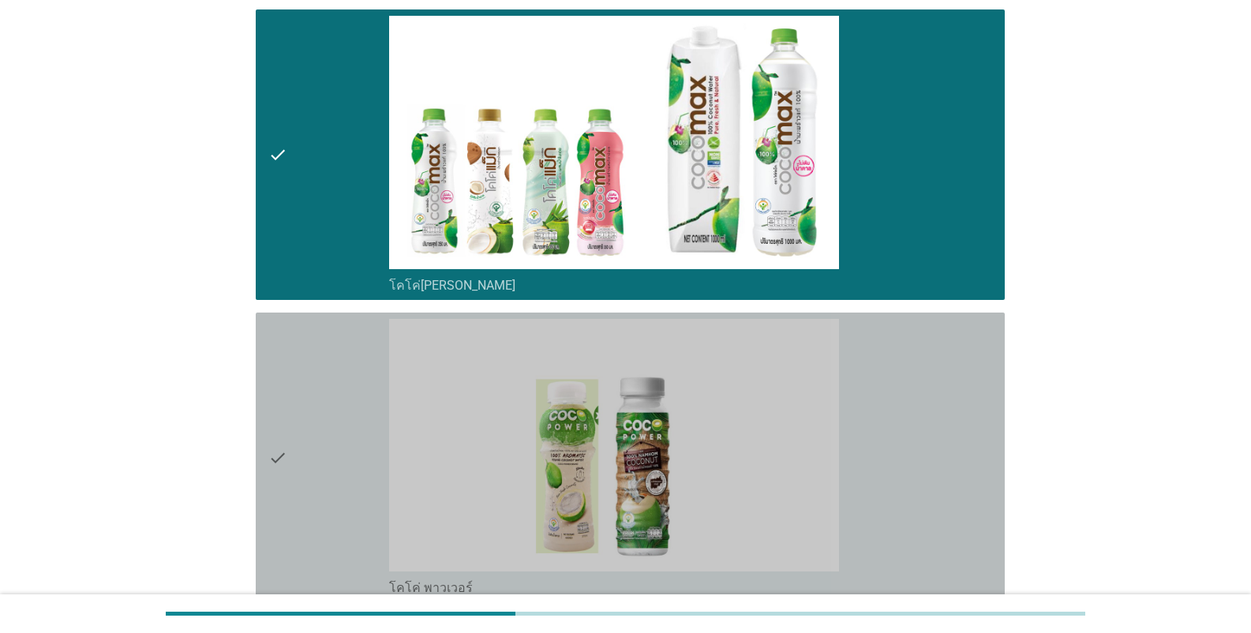
click at [463, 580] on label "โคโค่ พาวเวอร์" at bounding box center [431, 588] width 84 height 16
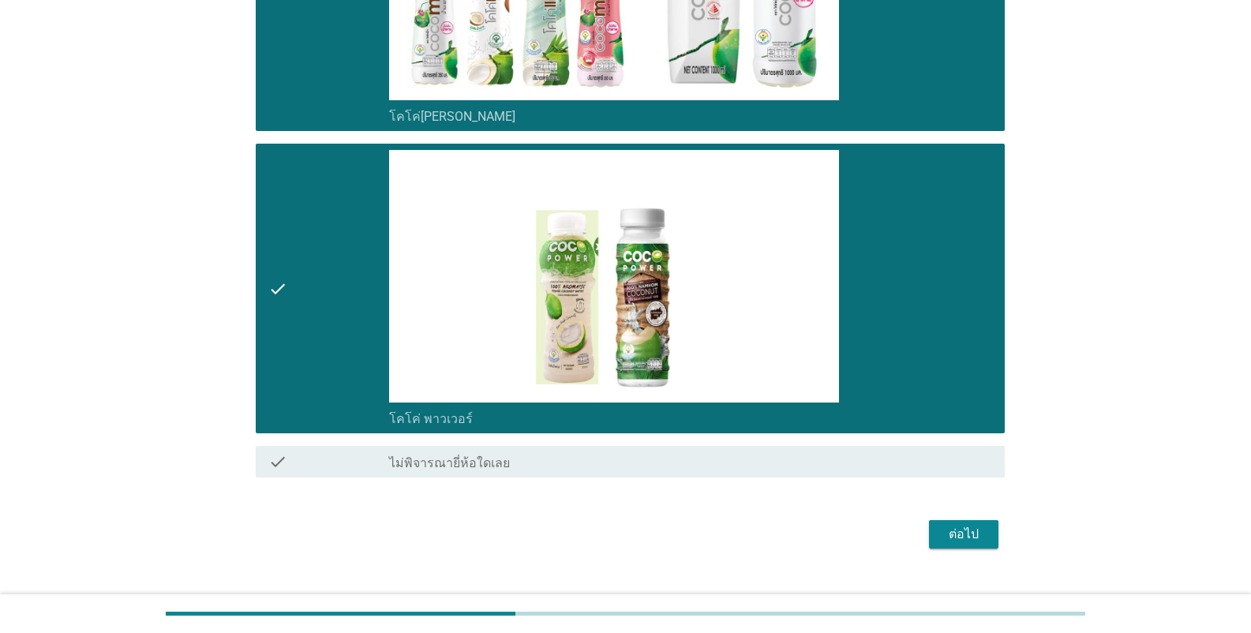
scroll to position [2774, 0]
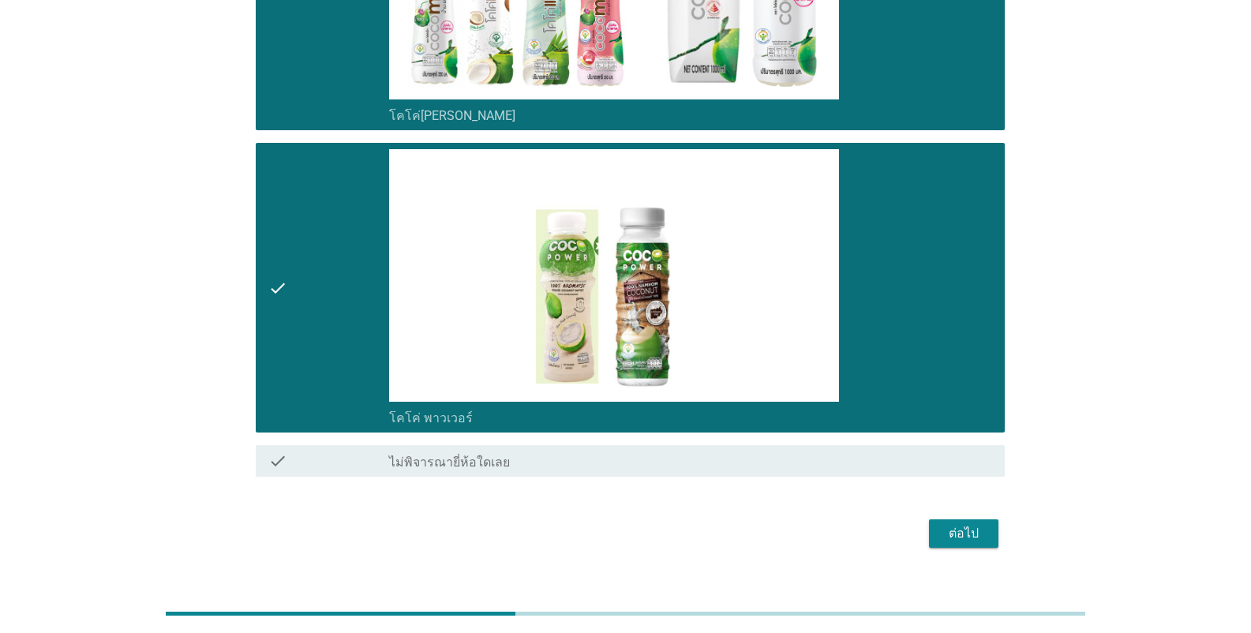
click at [777, 524] on div "ต่อไป" at bounding box center [964, 533] width 44 height 19
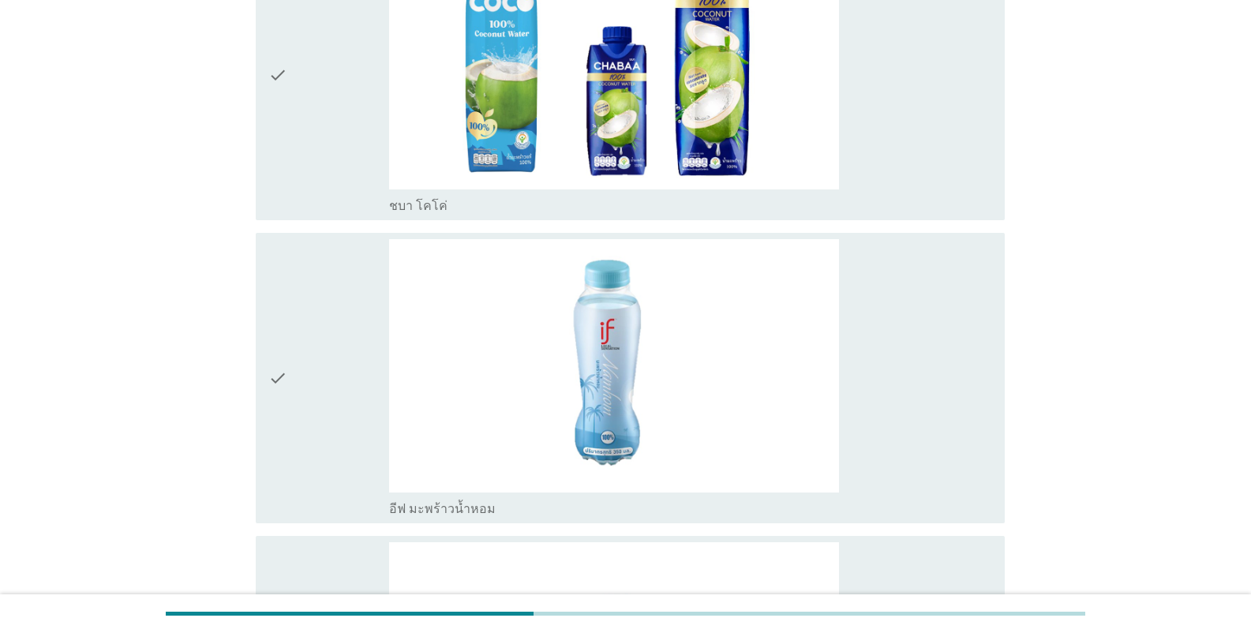
scroll to position [631, 0]
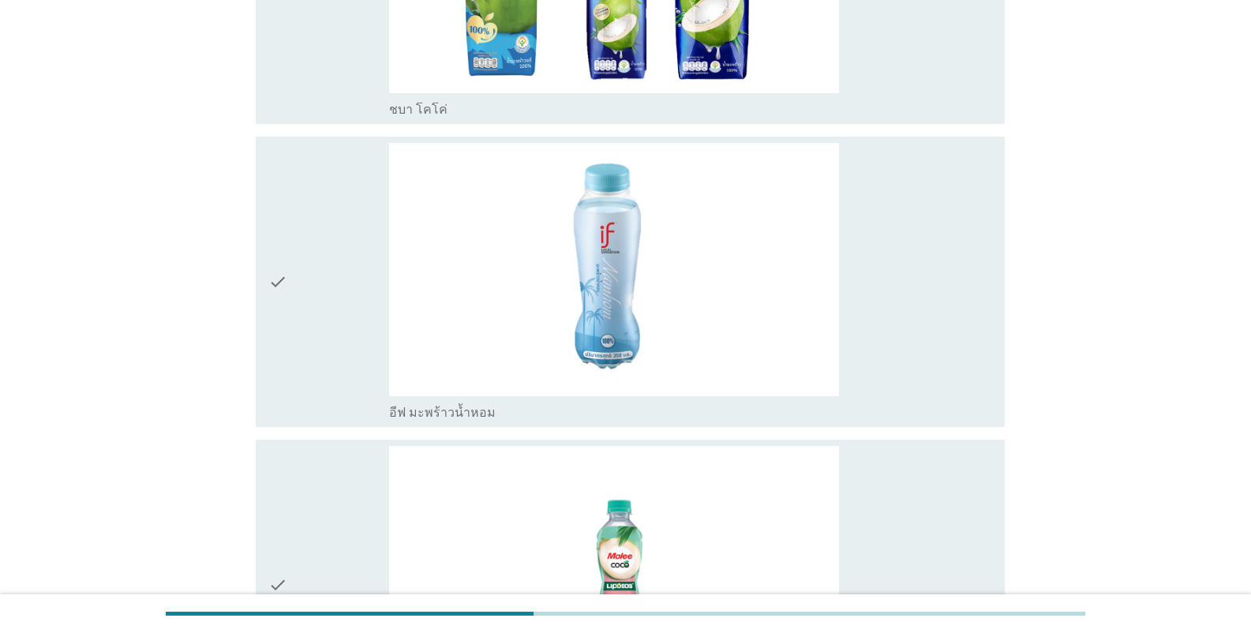
click at [504, 410] on div "check_box อีฟ มะพร้าวน้ำหอม" at bounding box center [690, 411] width 603 height 19
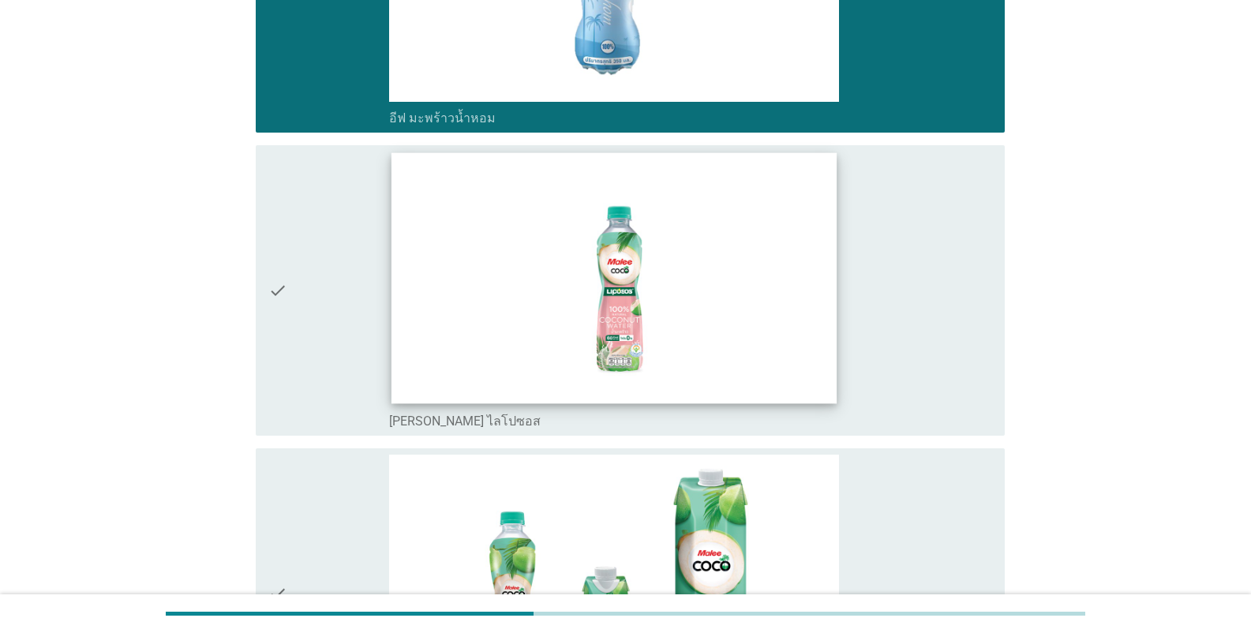
scroll to position [947, 0]
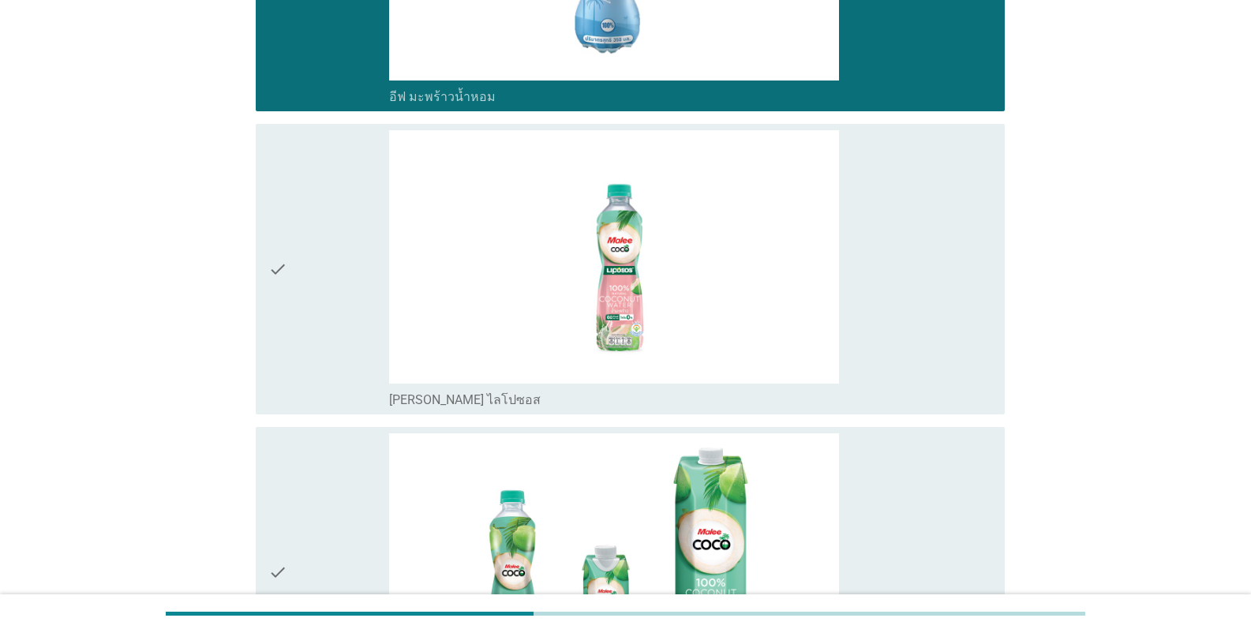
click at [510, 390] on div "check_box_outline_blank [PERSON_NAME] ไลโปซอส" at bounding box center [690, 398] width 603 height 19
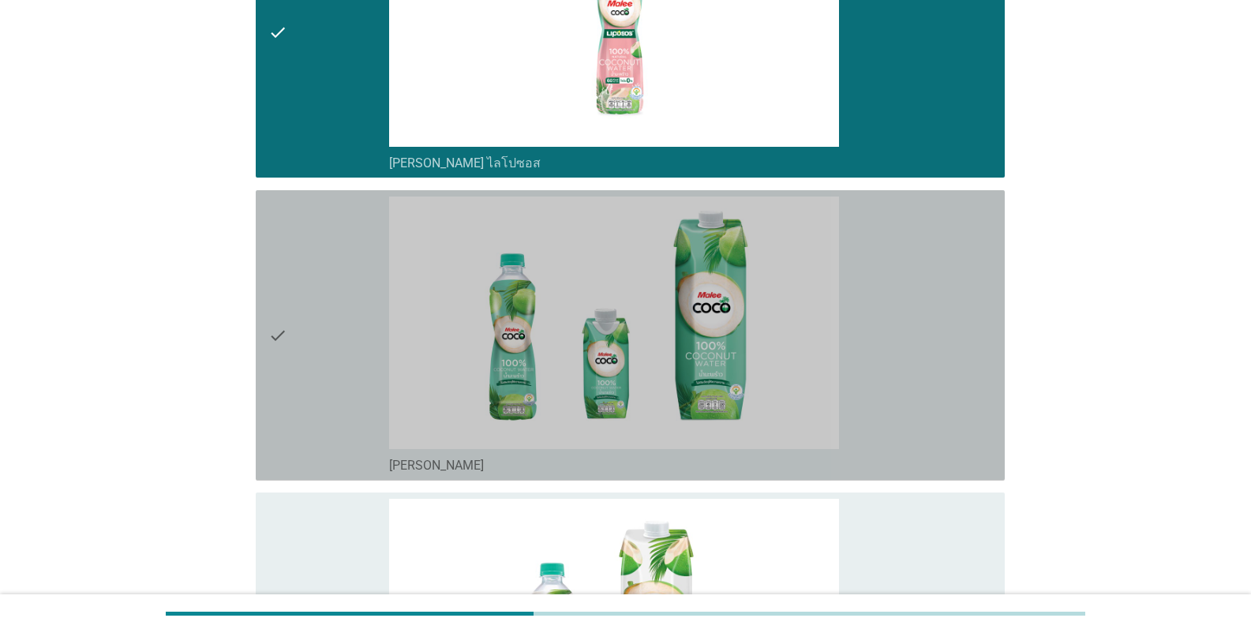
click at [485, 463] on div "check_box_outline_blank [PERSON_NAME]" at bounding box center [690, 464] width 603 height 19
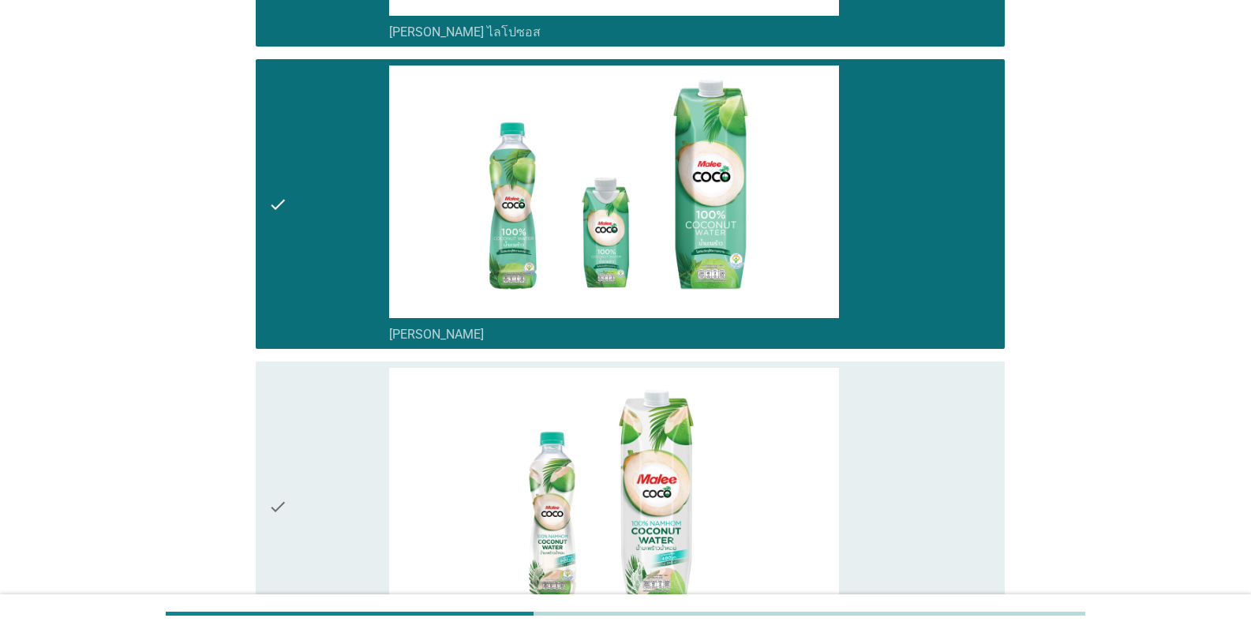
scroll to position [1500, 0]
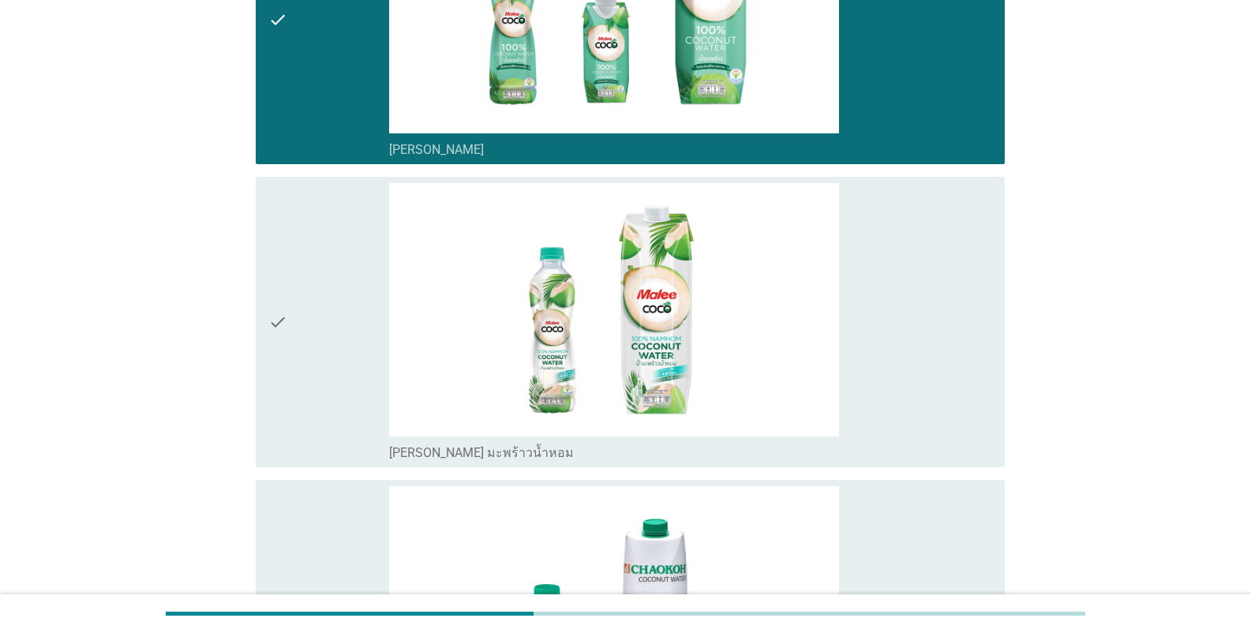
click at [493, 457] on label "[PERSON_NAME] มะพร้าวน้ำหอม" at bounding box center [481, 453] width 185 height 16
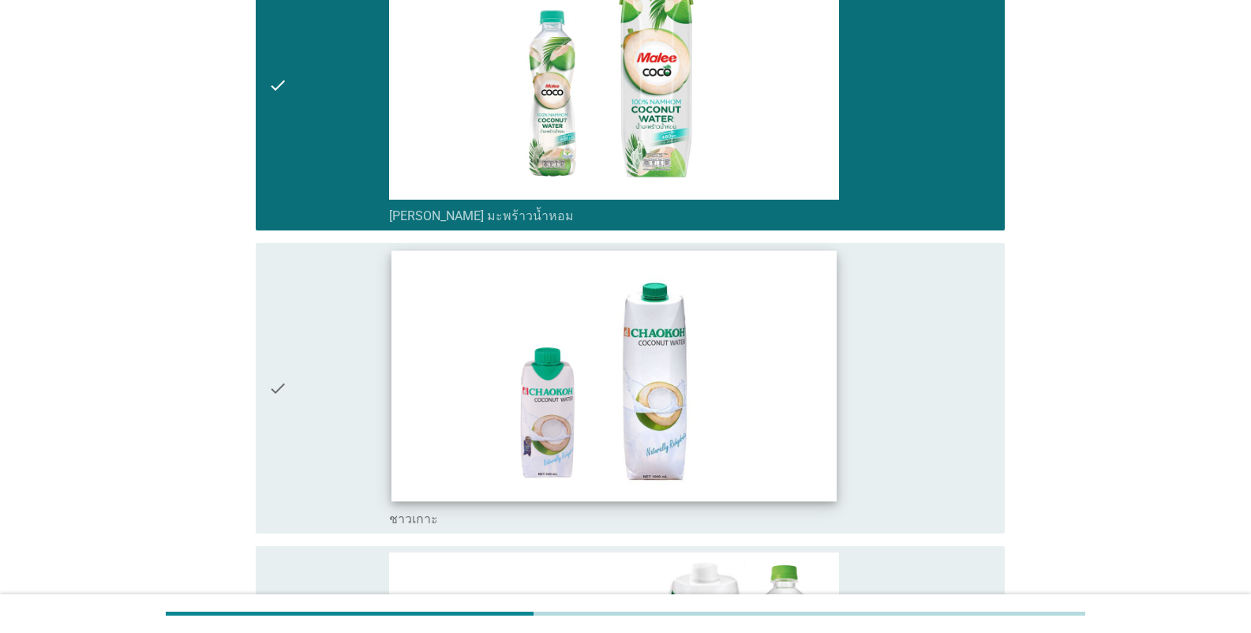
scroll to position [2052, 0]
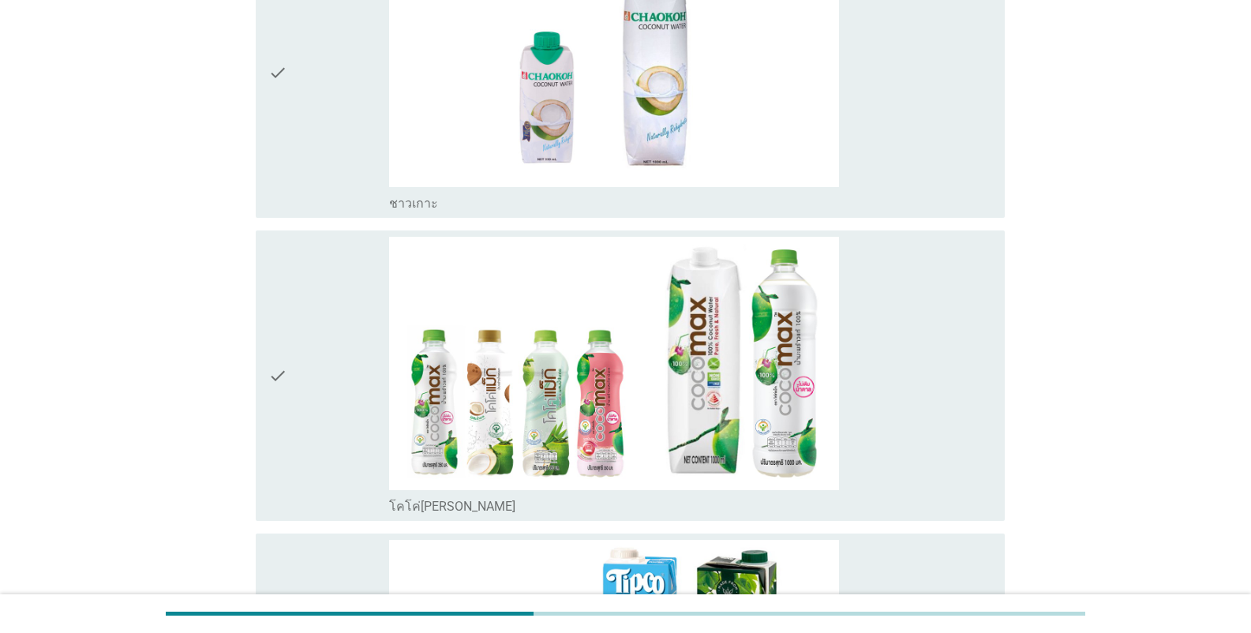
click at [586, 502] on div "check_box โคโค่[PERSON_NAME]" at bounding box center [690, 505] width 603 height 19
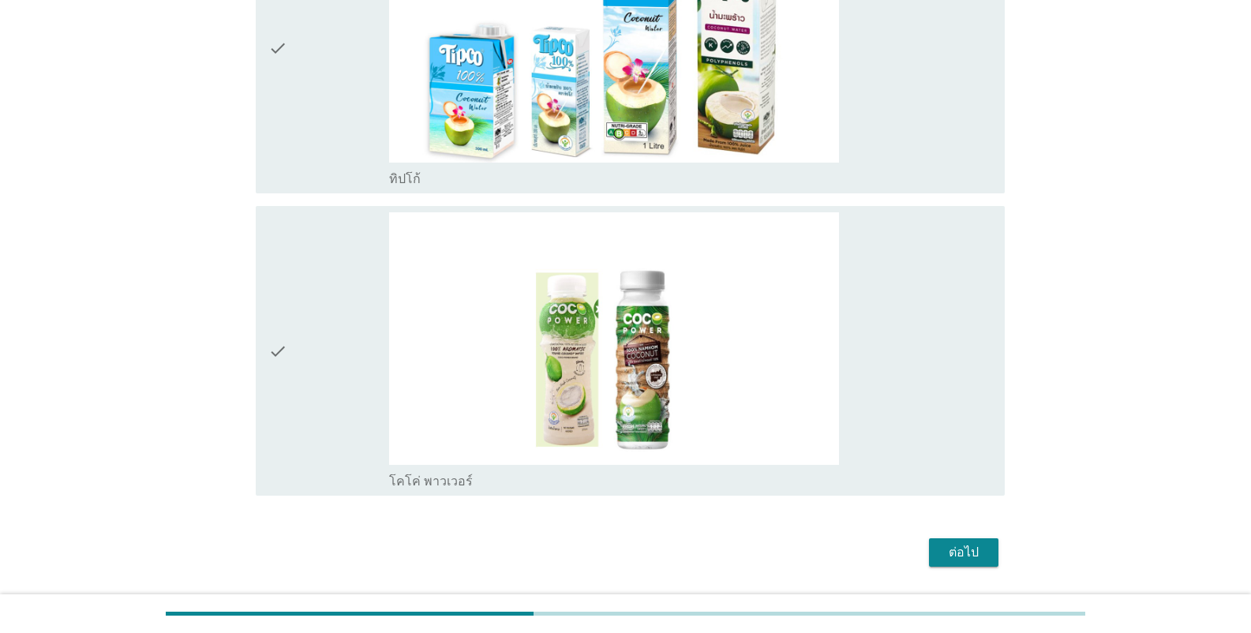
scroll to position [2684, 0]
click at [777, 551] on div "ต่อไป" at bounding box center [964, 551] width 44 height 19
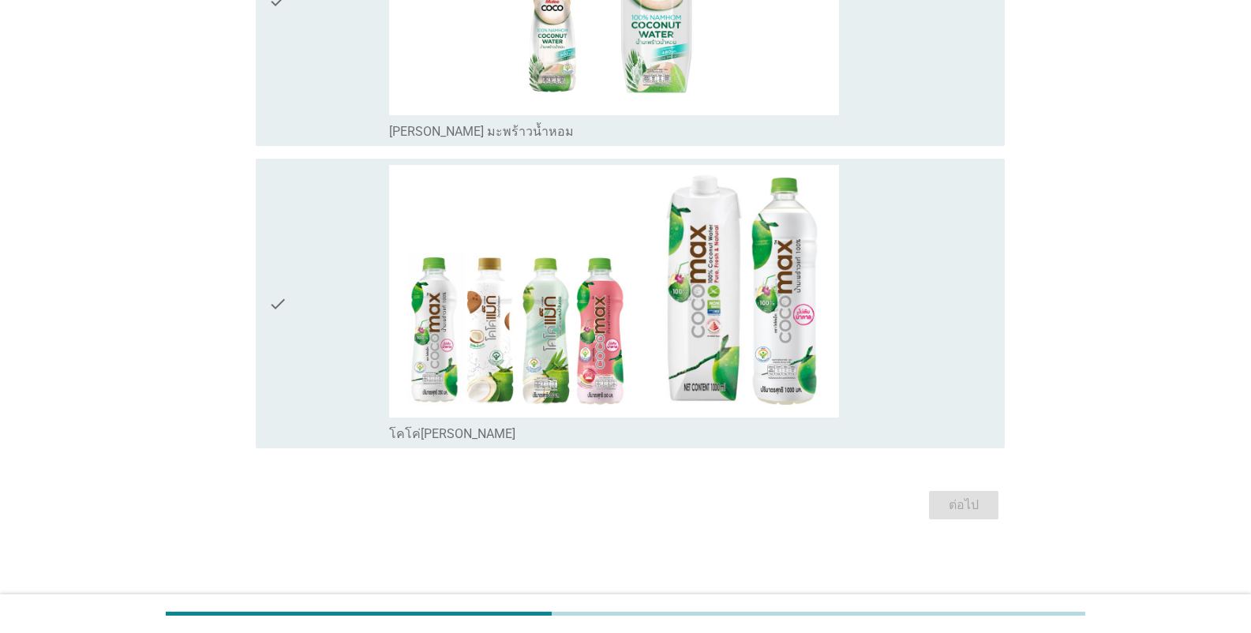
scroll to position [0, 0]
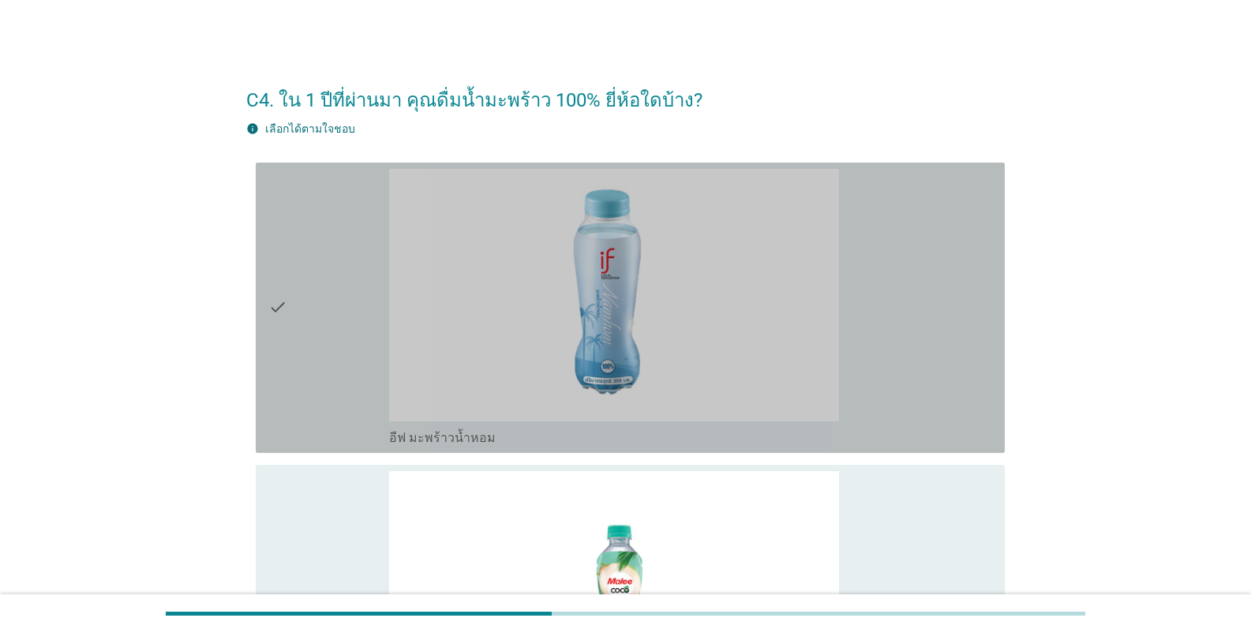
click at [590, 433] on div "check_box อีฟ มะพร้าวน้ำหอม" at bounding box center [690, 436] width 603 height 19
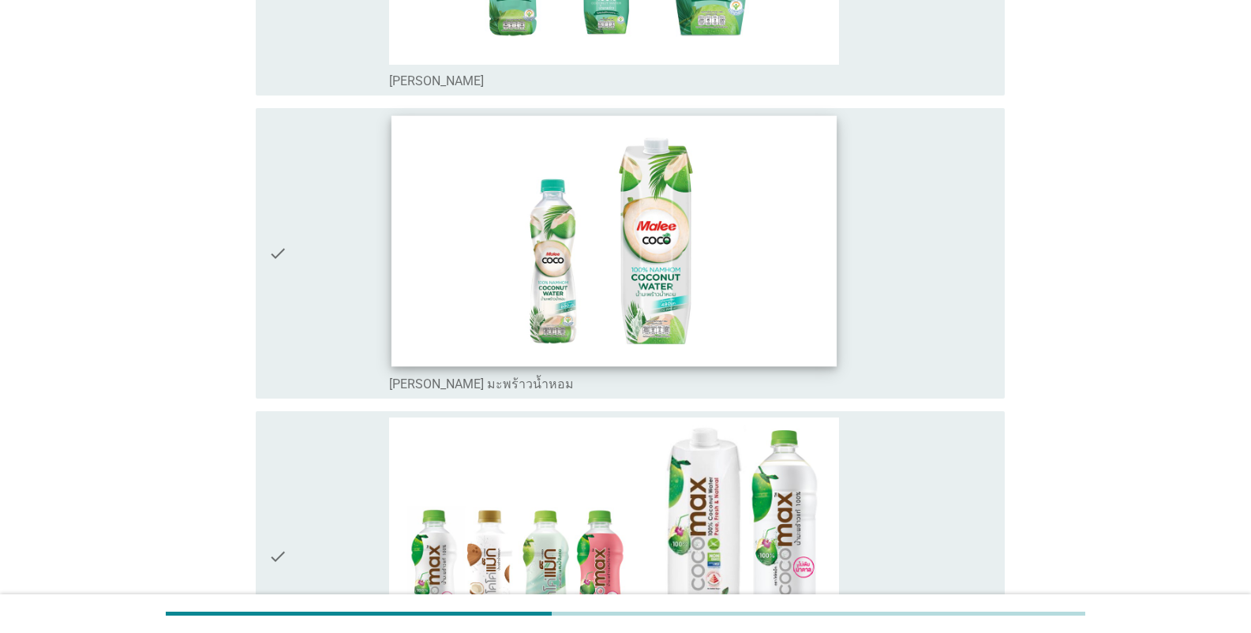
scroll to position [1026, 0]
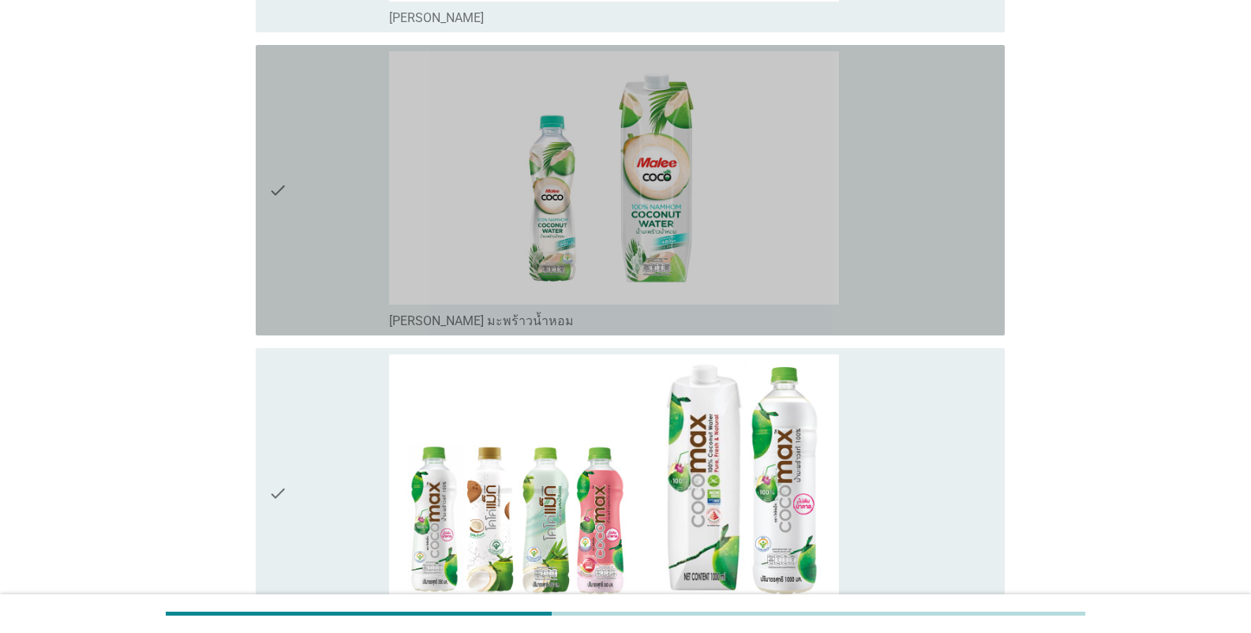
click at [505, 322] on label "[PERSON_NAME] มะพร้าวน้ำหอม" at bounding box center [481, 321] width 185 height 16
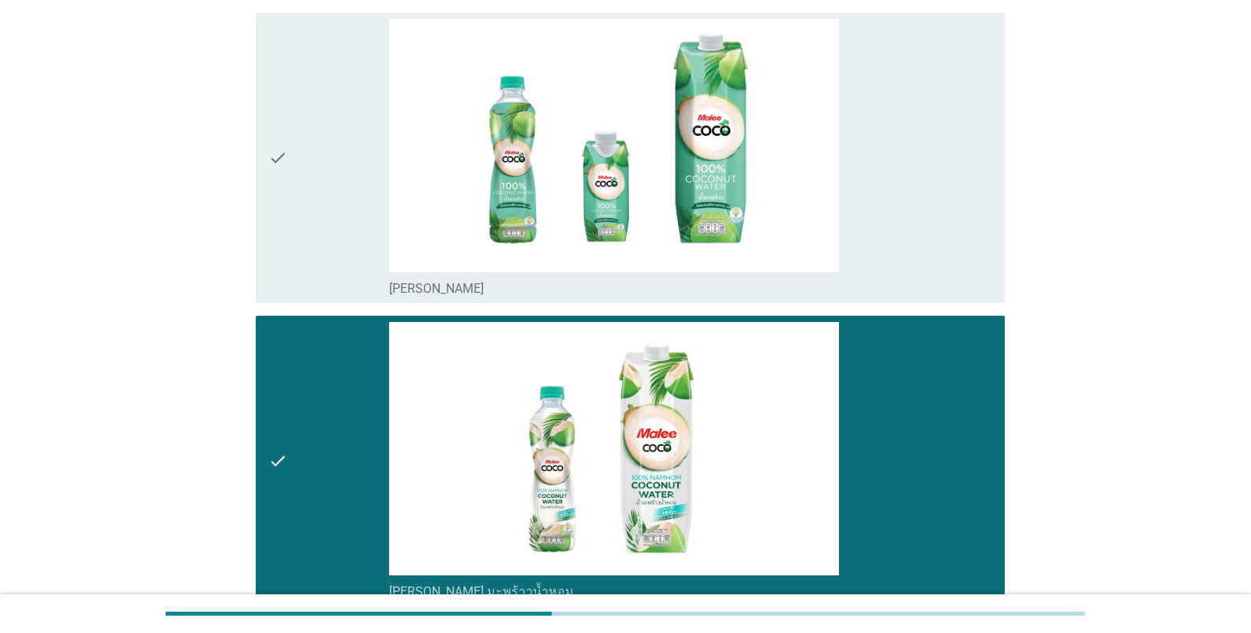
scroll to position [710, 0]
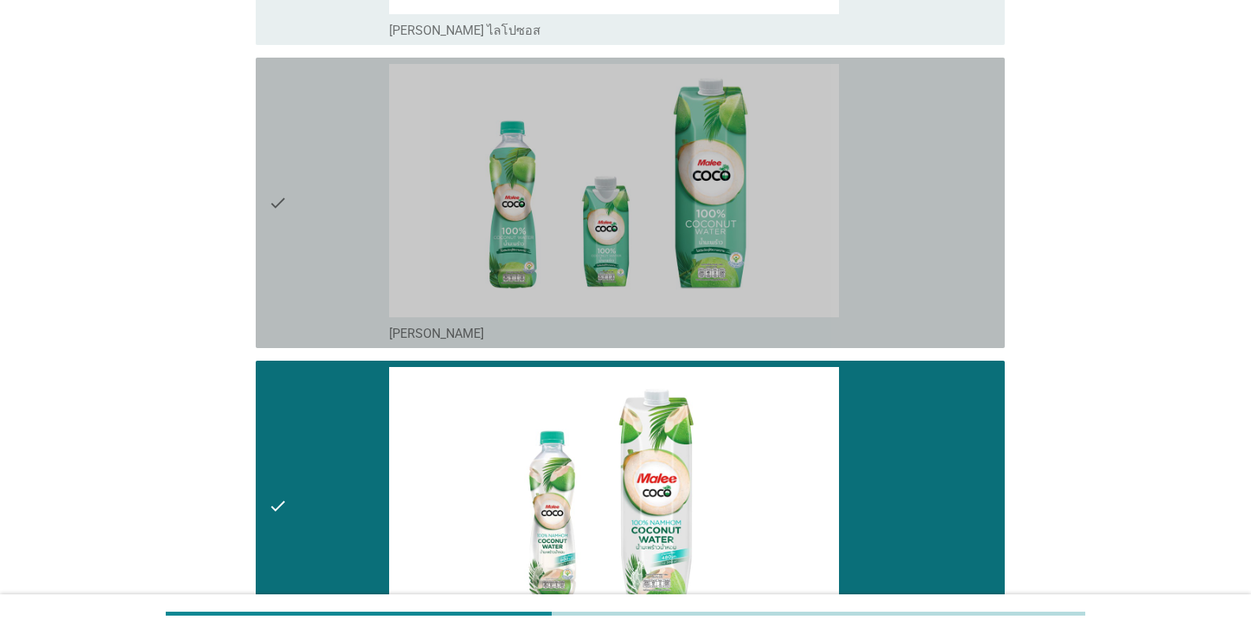
click at [504, 328] on div "check_box [PERSON_NAME]" at bounding box center [690, 332] width 603 height 19
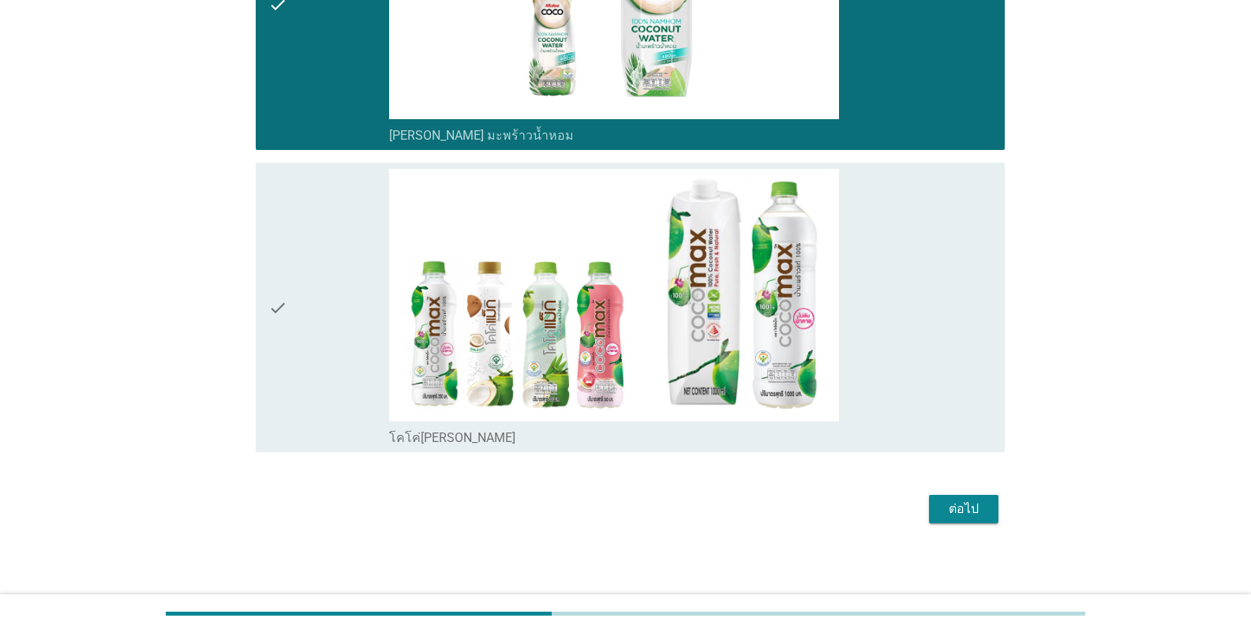
scroll to position [1216, 0]
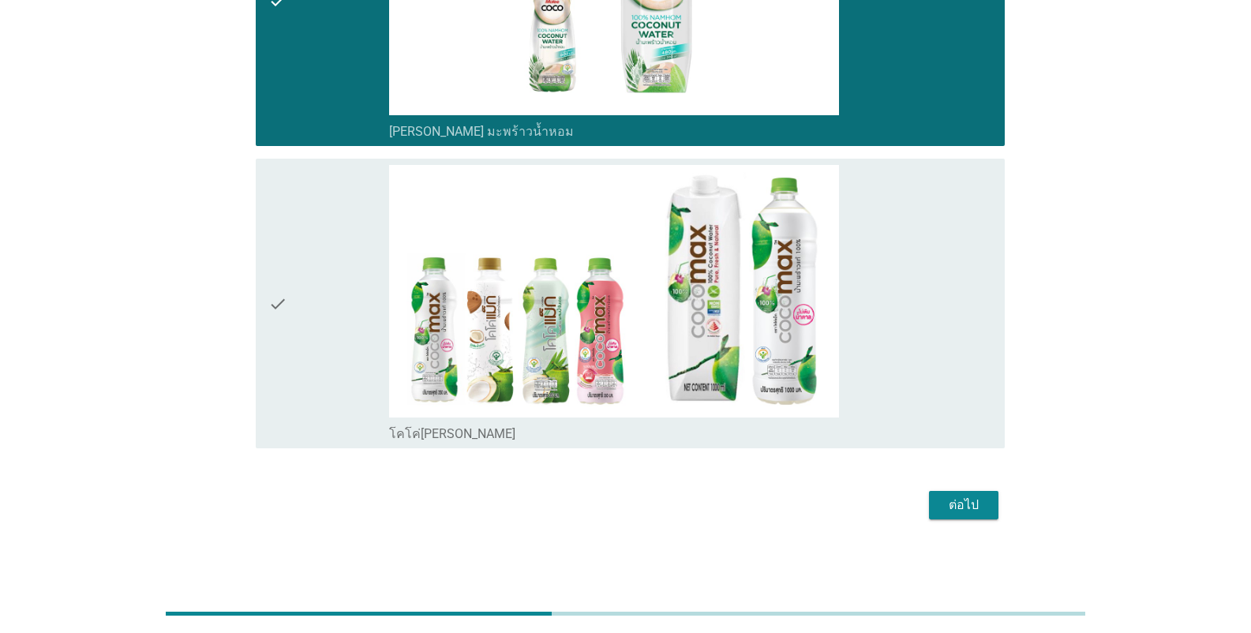
click at [488, 436] on div "check_box โคโค่[PERSON_NAME]" at bounding box center [690, 432] width 603 height 19
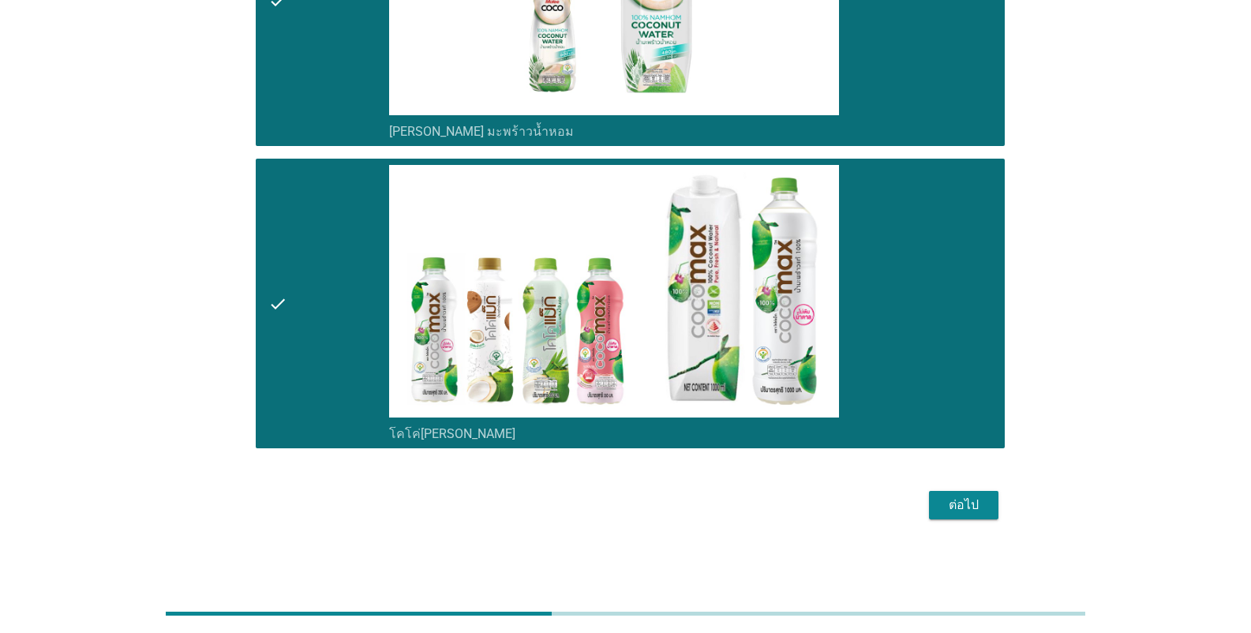
click at [777, 505] on div "ต่อไป" at bounding box center [964, 505] width 44 height 19
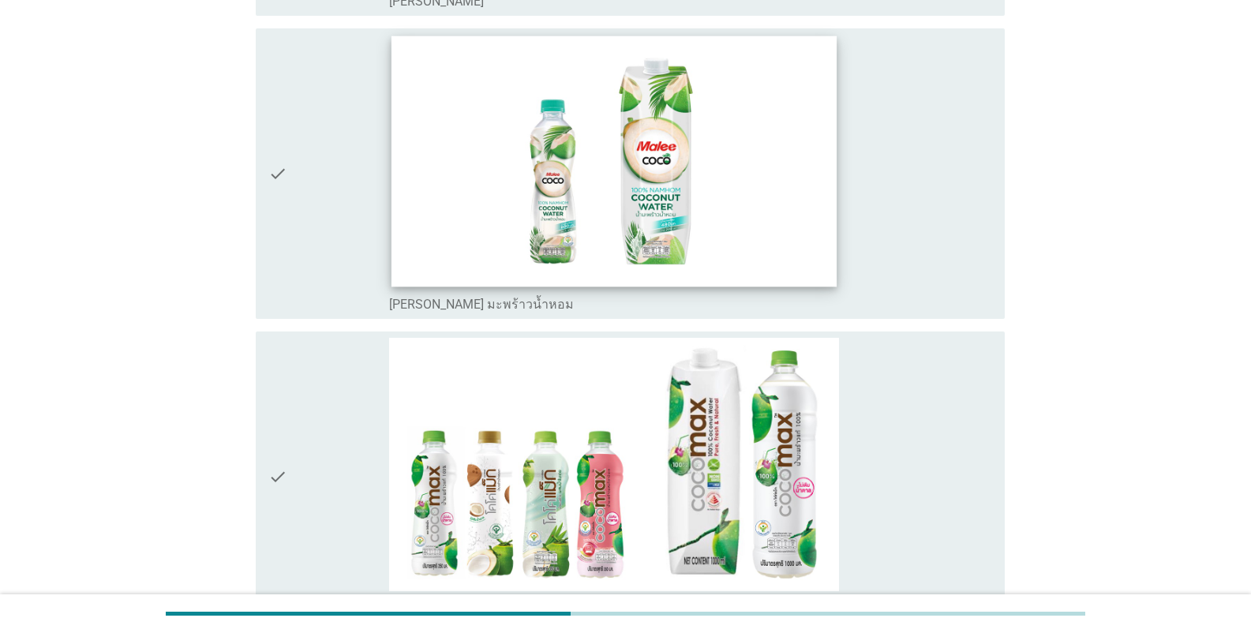
scroll to position [912, 0]
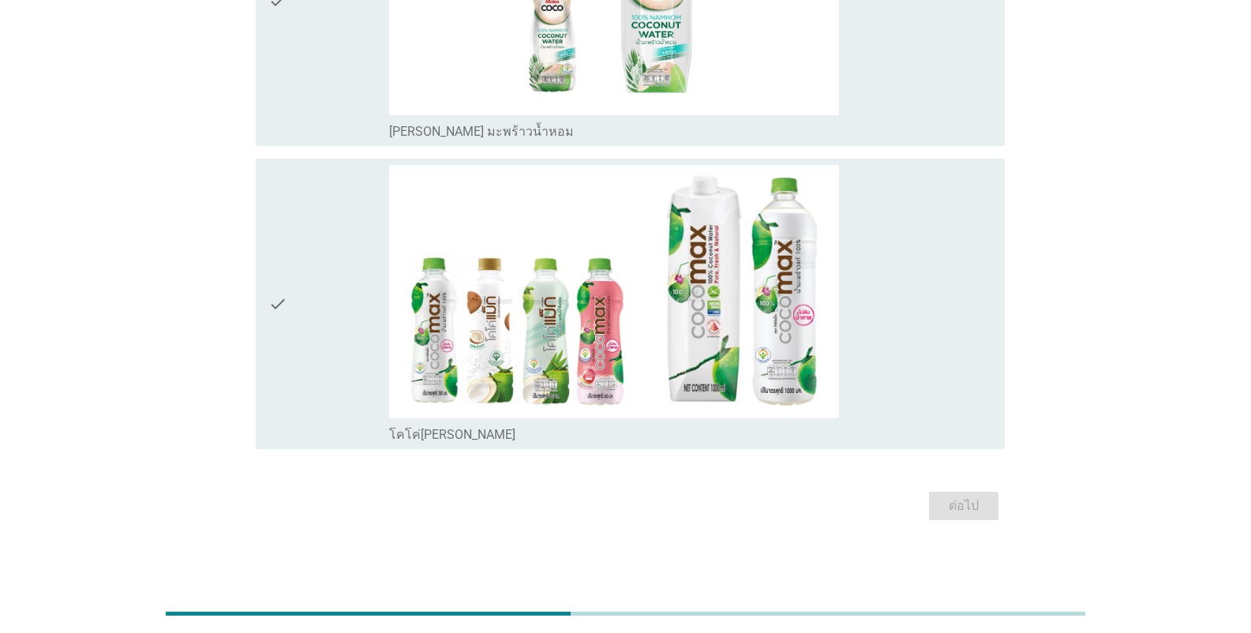
click at [487, 432] on div "check_box โคโค่[PERSON_NAME]" at bounding box center [690, 433] width 603 height 19
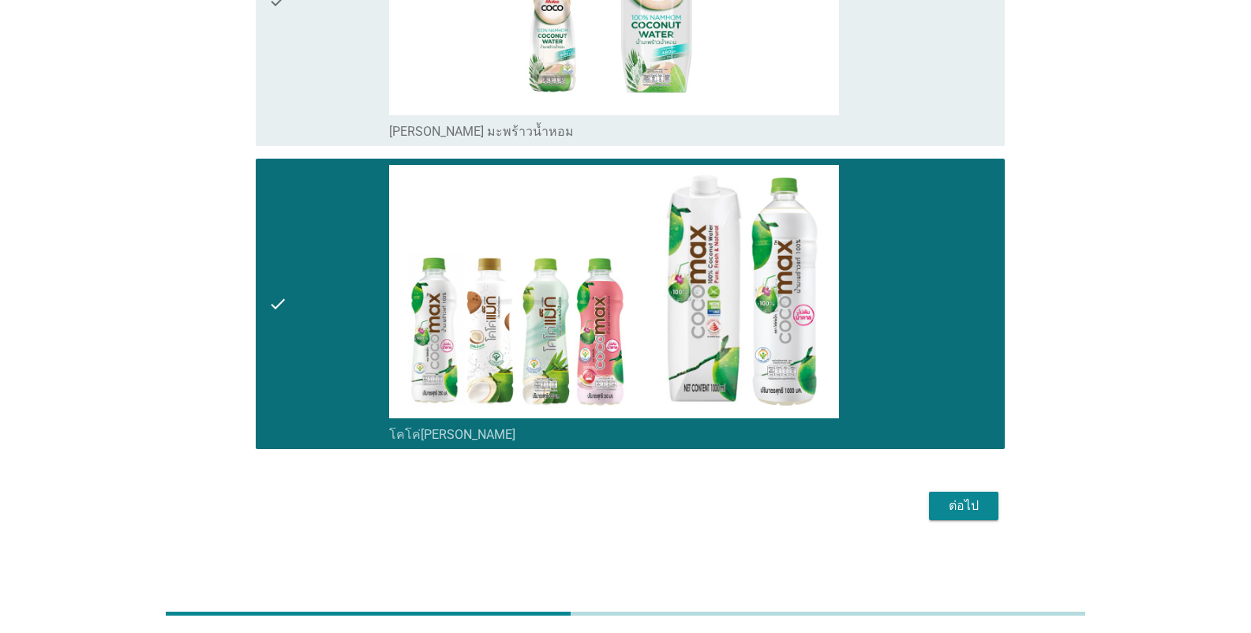
click at [538, 136] on div "check_box [PERSON_NAME] มะพร้าวน้ำหอม" at bounding box center [690, 130] width 603 height 19
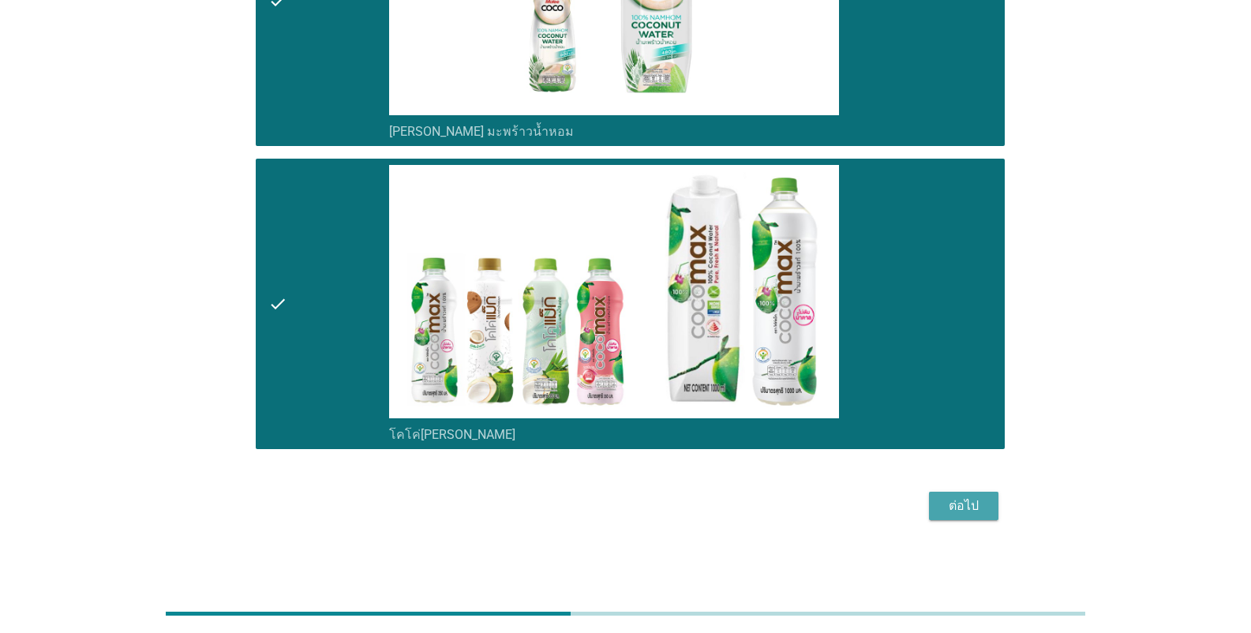
click at [777, 508] on div "ต่อไป" at bounding box center [964, 505] width 44 height 19
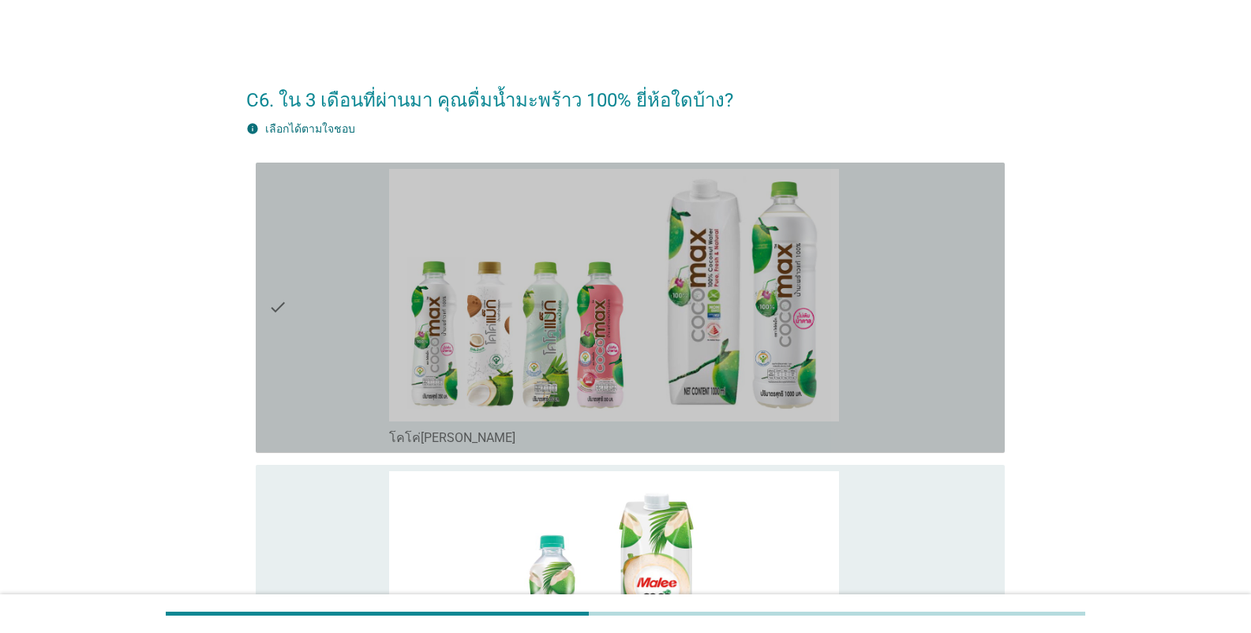
click at [519, 443] on div "check_box โคโค่[PERSON_NAME]" at bounding box center [690, 436] width 603 height 19
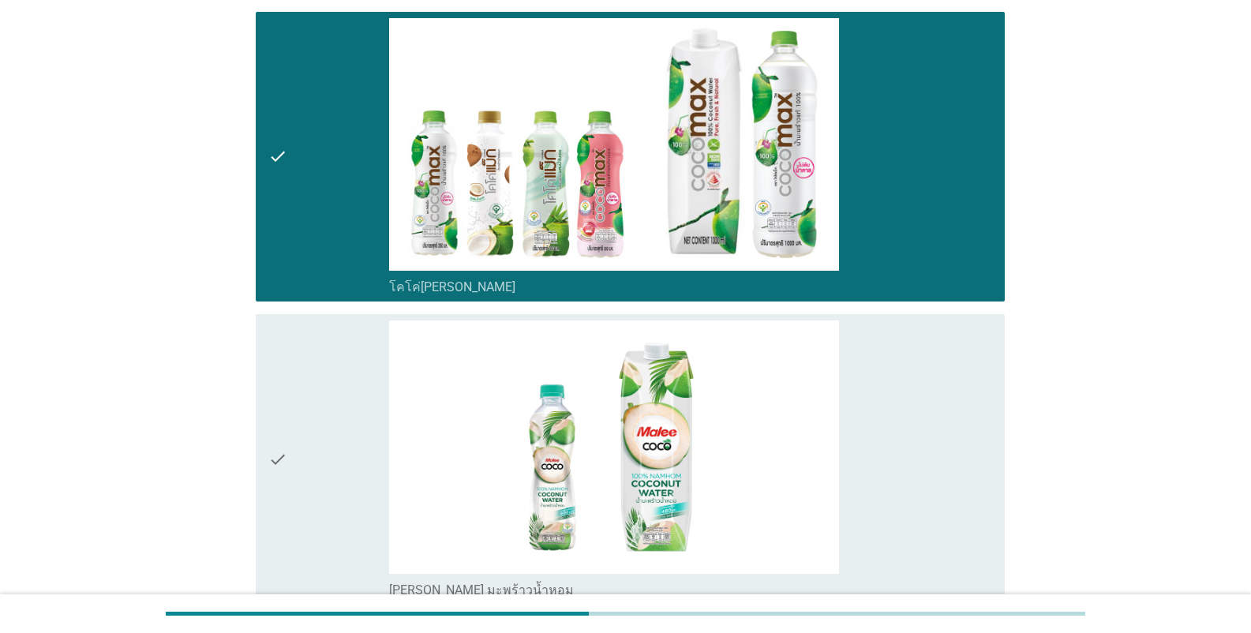
scroll to position [307, 0]
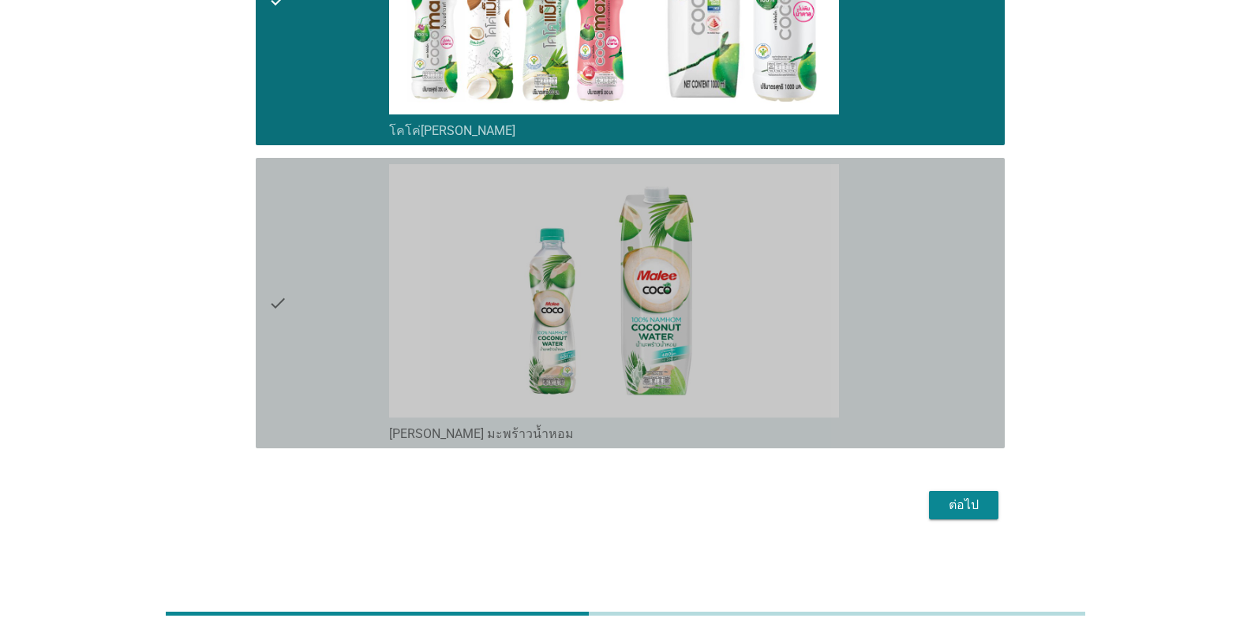
click at [519, 443] on div "check check_box [PERSON_NAME] มะพร้าวน้ำหอม" at bounding box center [630, 303] width 749 height 290
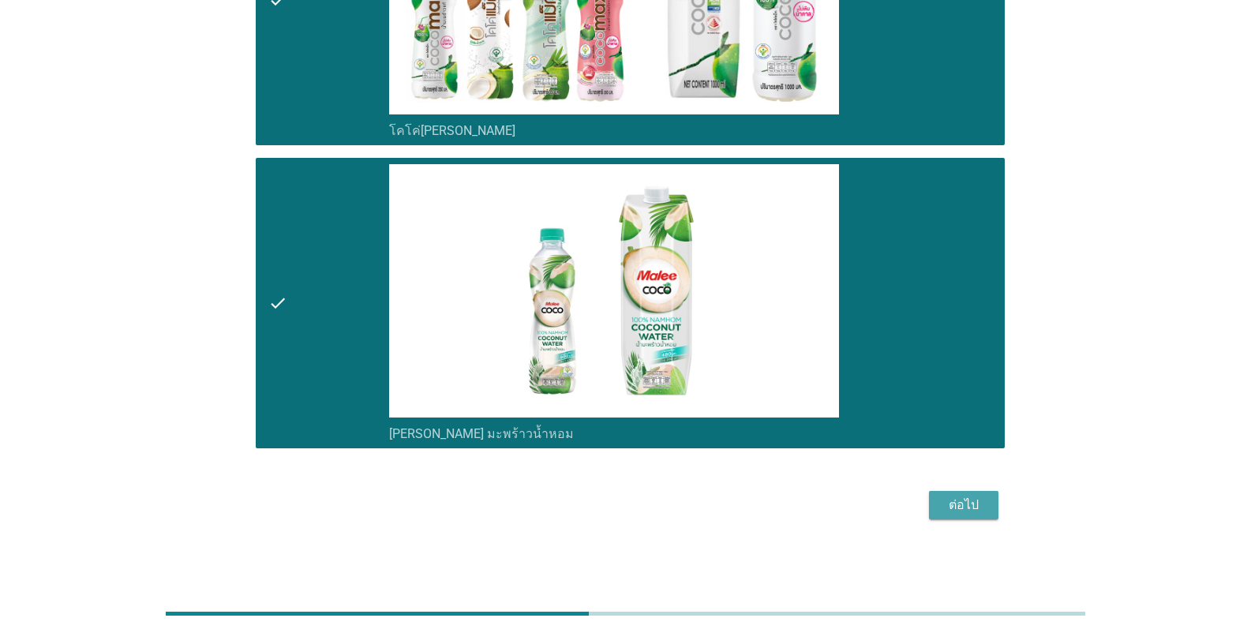
click at [777, 504] on div "ต่อไป" at bounding box center [964, 505] width 44 height 19
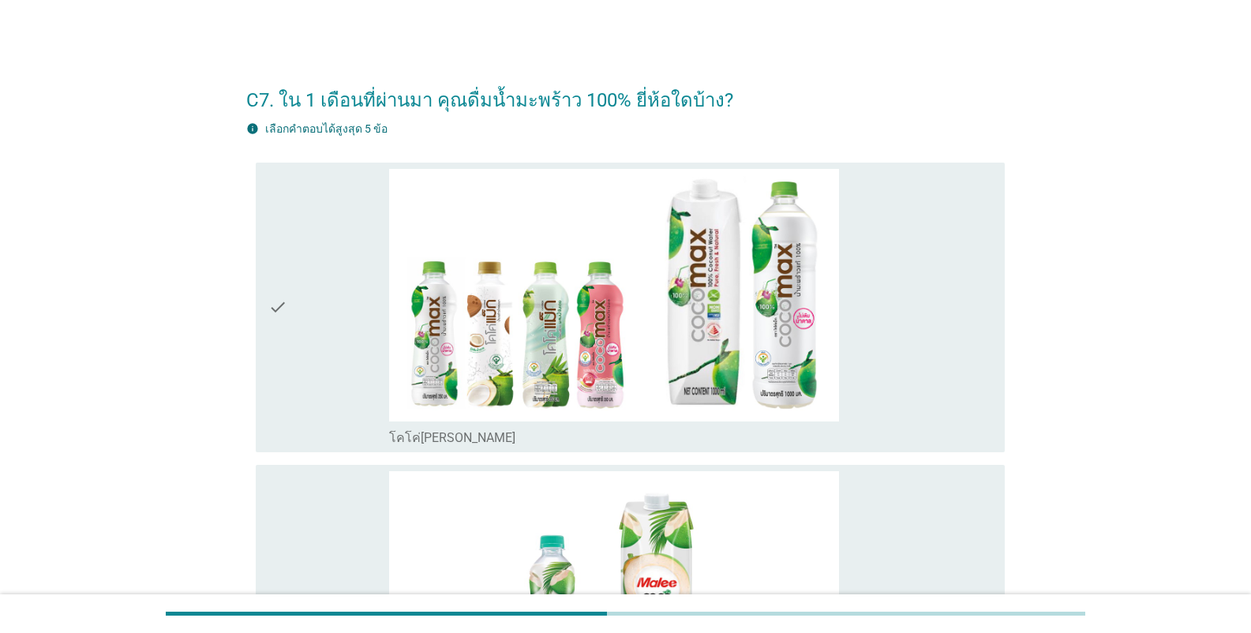
scroll to position [316, 0]
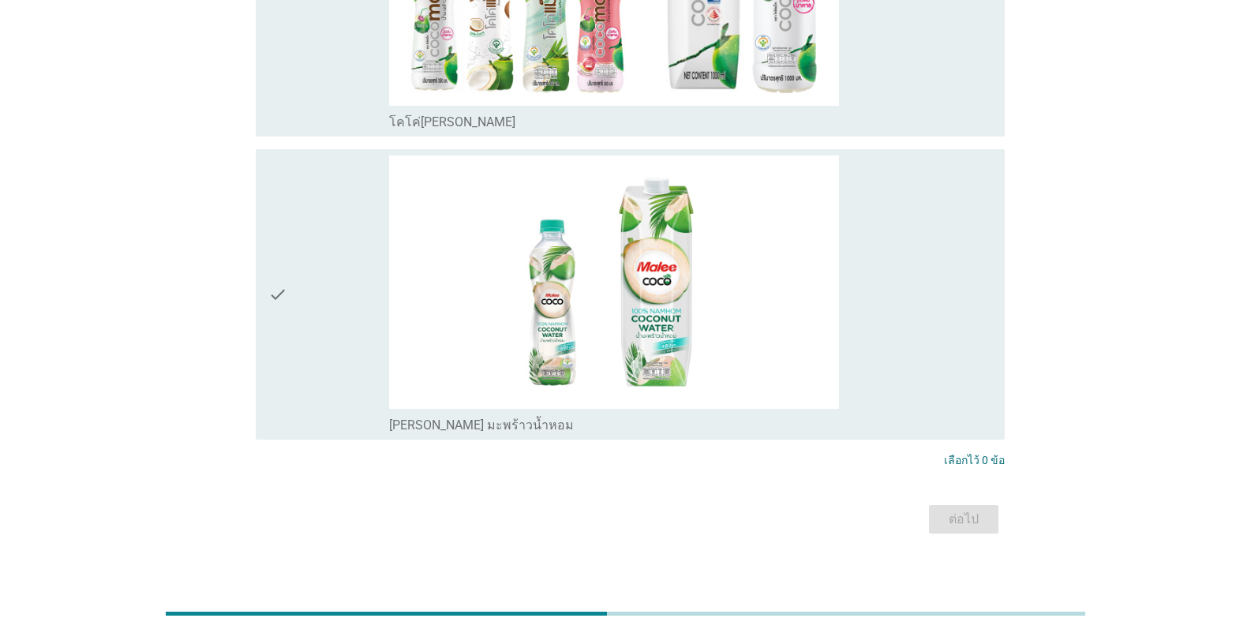
click at [514, 435] on div "check check_box [PERSON_NAME] มะพร้าวน้ำหอม" at bounding box center [630, 294] width 749 height 290
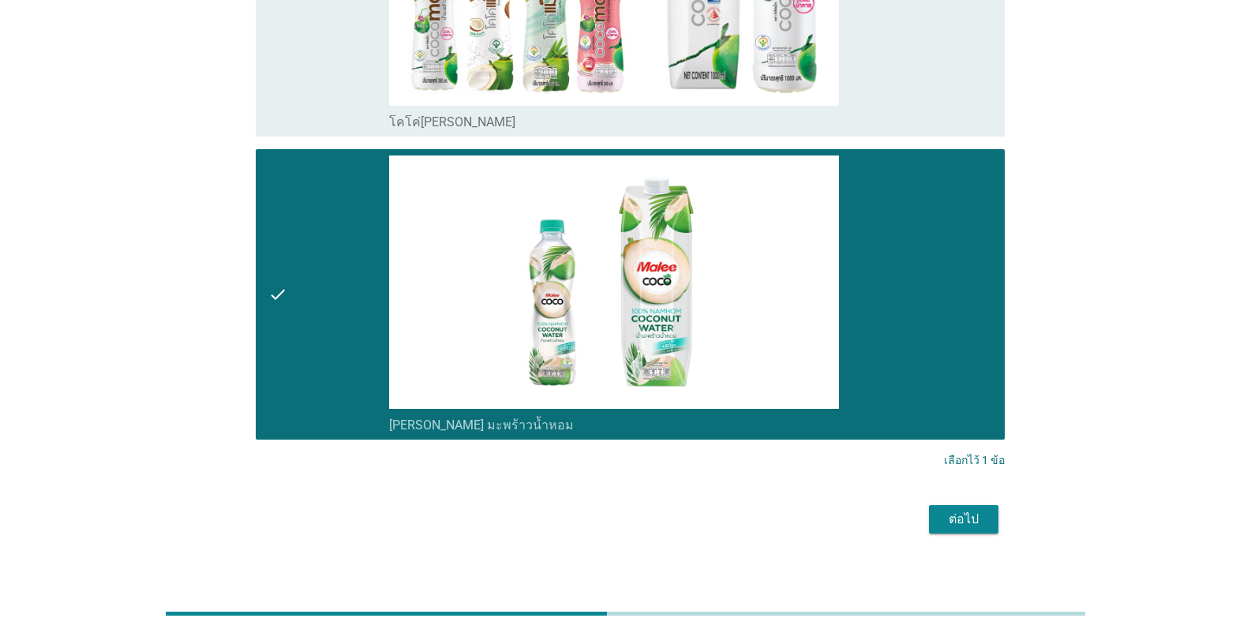
click at [777, 519] on div "ต่อไป" at bounding box center [964, 519] width 44 height 19
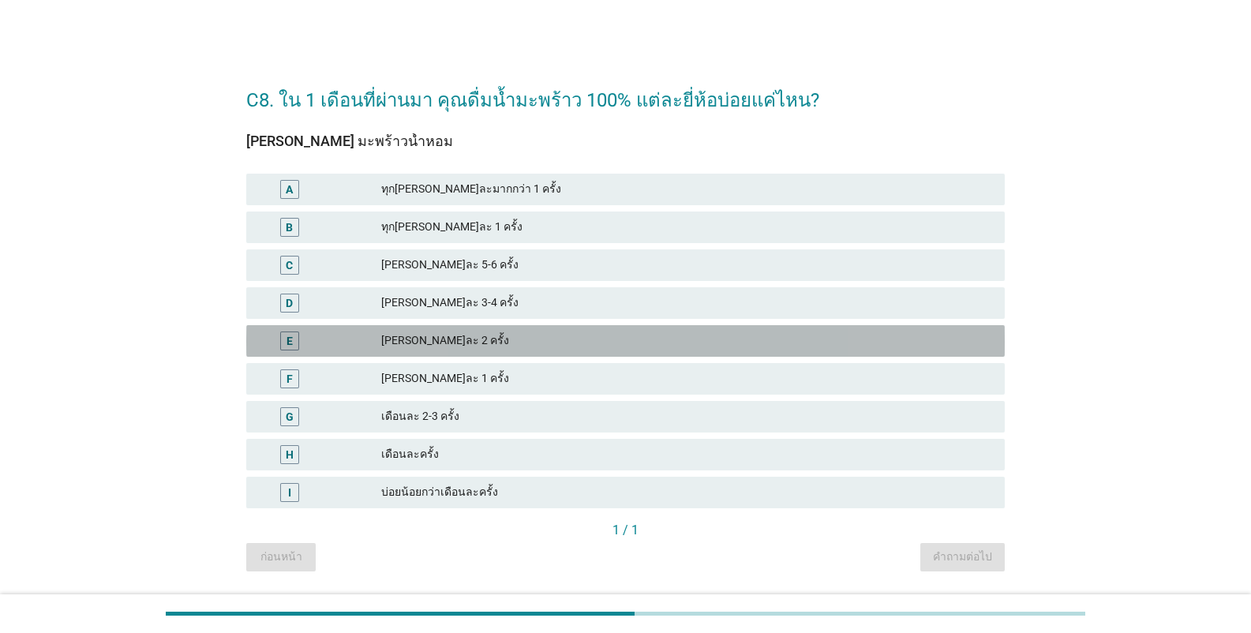
click at [463, 344] on div "[PERSON_NAME]ละ 2 ครั้ง" at bounding box center [686, 341] width 611 height 19
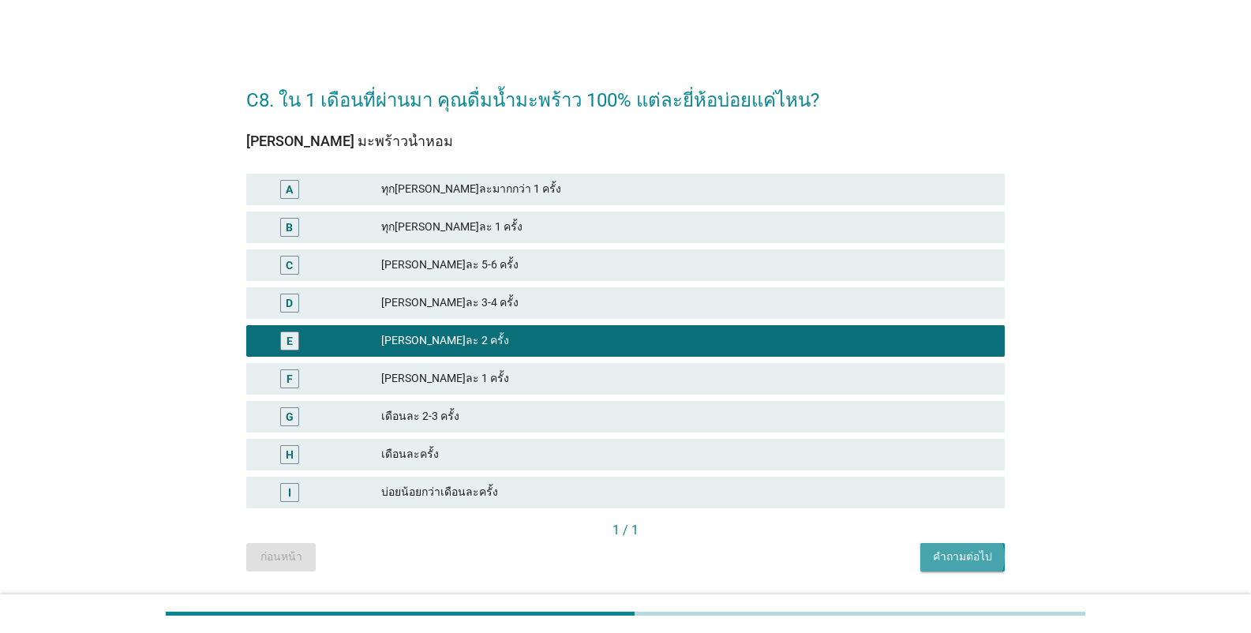
click at [777, 546] on button "คำถามต่อไป" at bounding box center [962, 557] width 84 height 28
click at [118, 357] on div "C8. ใน 1 เดือนที่ผ่านมา คุณดื่มน้ำมะพร้าว 100% แต่ละยี่ห้อบ่อยแค่ไหน? [PERSON_N…" at bounding box center [625, 321] width 1175 height 526
click at [777, 275] on div "C8. ใน 1 เดือนที่ผ่านมา คุณดื่มน้ำมะพร้าว 100% แต่ละยี่ห้อบ่อยแค่ไหน? [PERSON_N…" at bounding box center [625, 321] width 1175 height 526
click at [455, 333] on div "[PERSON_NAME]ละ 2 ครั้ง" at bounding box center [686, 341] width 611 height 19
click at [777, 556] on div "ก่อนหน้า คำถามต่อไป" at bounding box center [625, 557] width 759 height 28
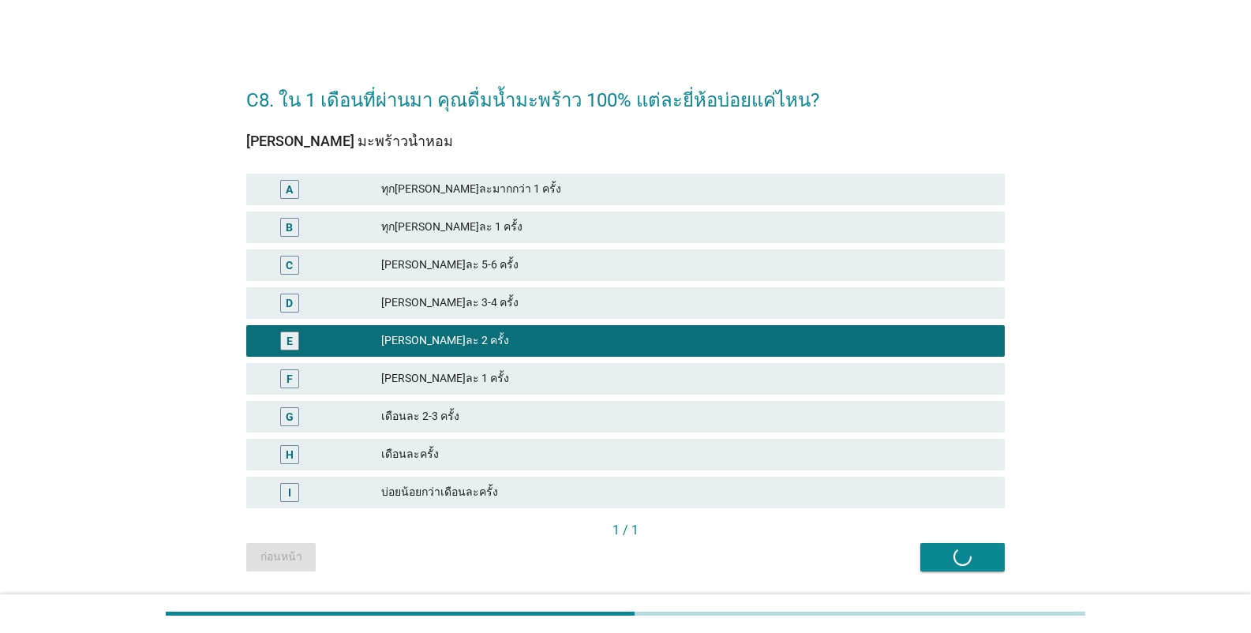
click at [777, 498] on div "C8. ใน 1 เดือนที่ผ่านมา คุณดื่มน้ำมะพร้าว 100% แต่ละยี่ห้อบ่อยแค่ไหน? [PERSON_N…" at bounding box center [625, 321] width 1175 height 526
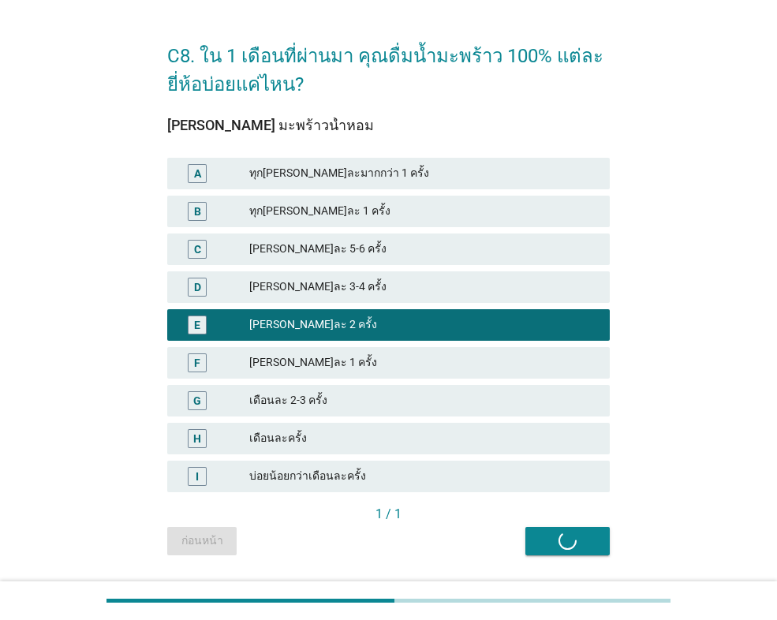
scroll to position [88, 0]
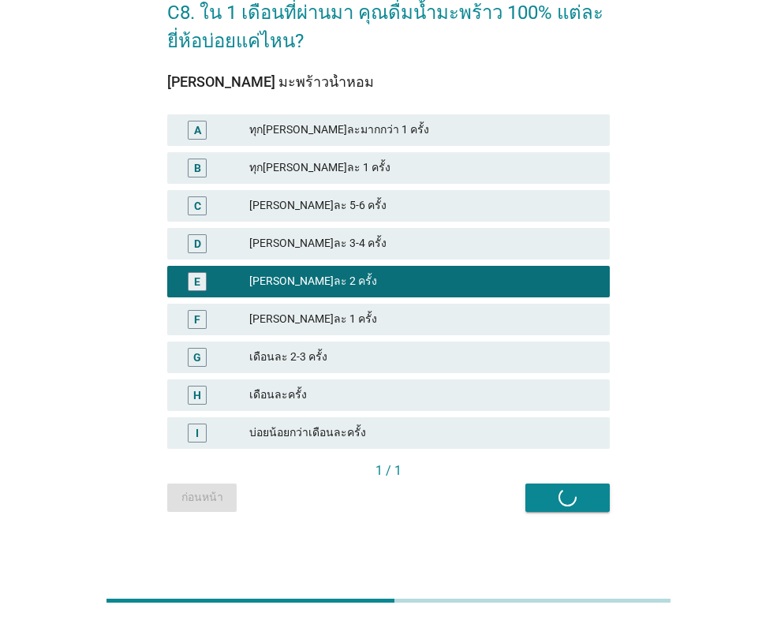
click at [579, 493] on div "ก่อนหน้า คำถามต่อไป" at bounding box center [388, 498] width 443 height 28
click at [197, 494] on div "ก่อนหน้า คำถามต่อไป" at bounding box center [388, 498] width 443 height 28
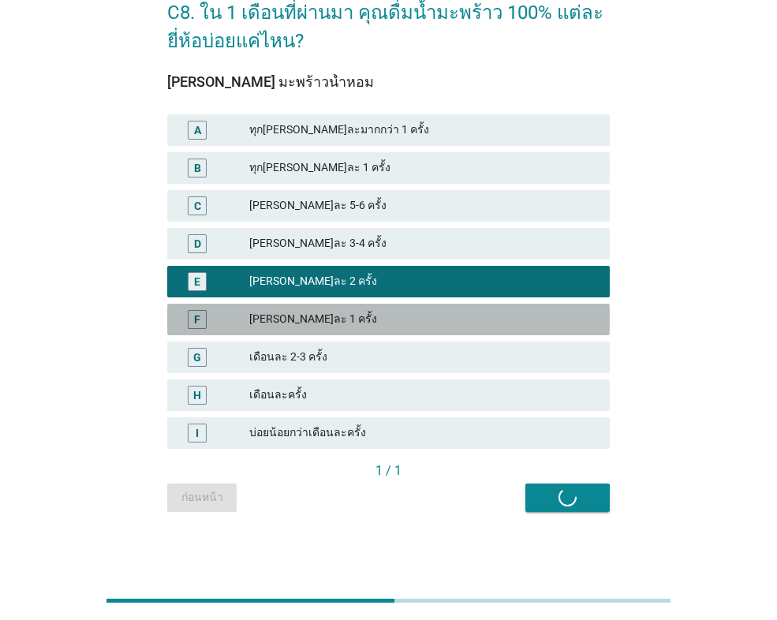
click at [348, 321] on div "[PERSON_NAME]ละ 1 ครั้ง" at bounding box center [423, 319] width 348 height 19
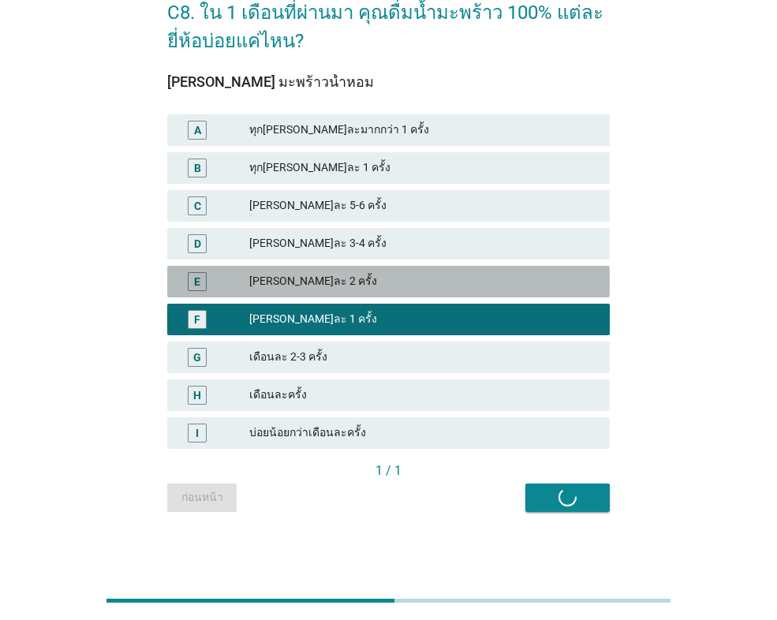
click at [354, 286] on div "[PERSON_NAME]ละ 2 ครั้ง" at bounding box center [423, 281] width 348 height 19
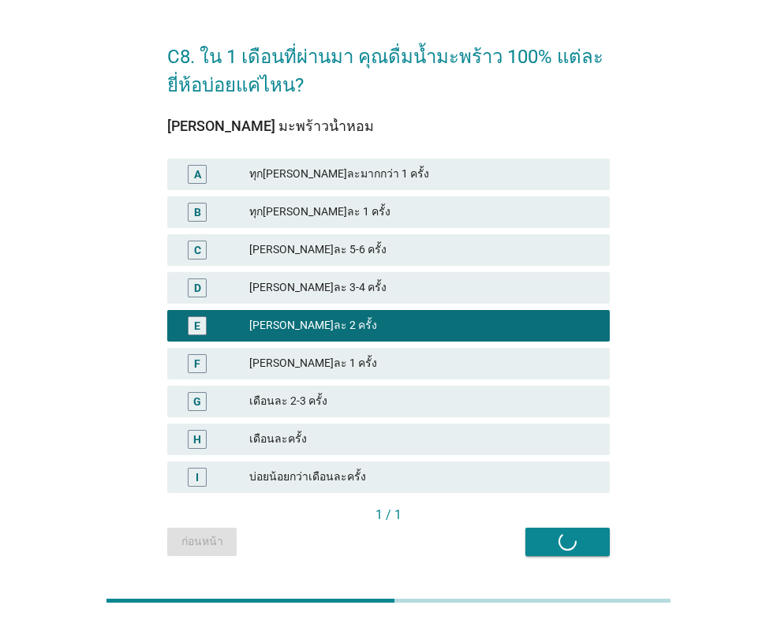
scroll to position [0, 0]
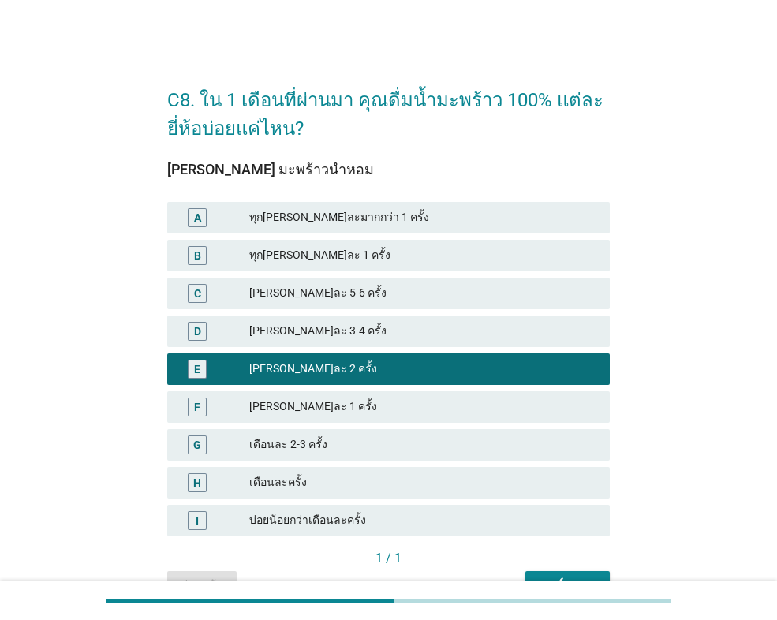
click at [725, 202] on div "C8. ใน 1 เดือนที่ผ่านมา คุณดื่มน้ำมะพร้าว 100% แต่ละยี่ห้อบ่อยแค่ไหน? [PERSON_N…" at bounding box center [389, 335] width 702 height 555
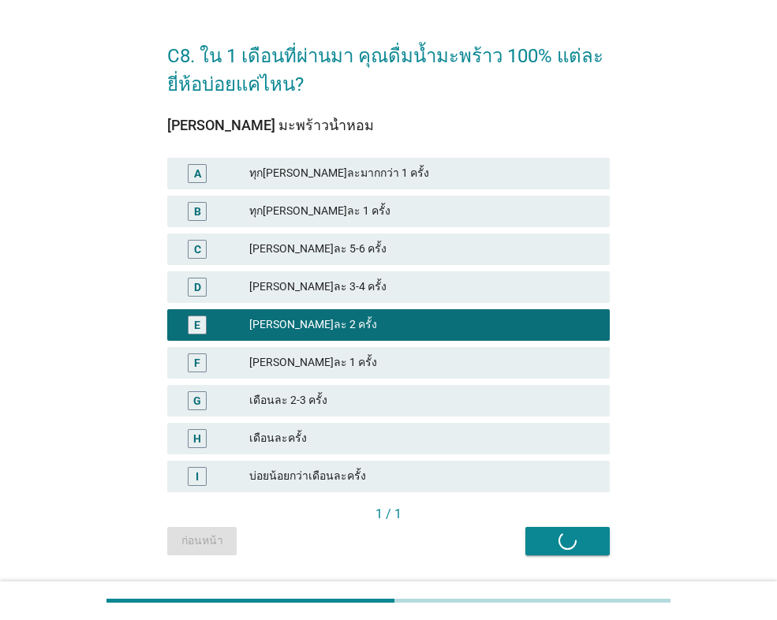
scroll to position [88, 0]
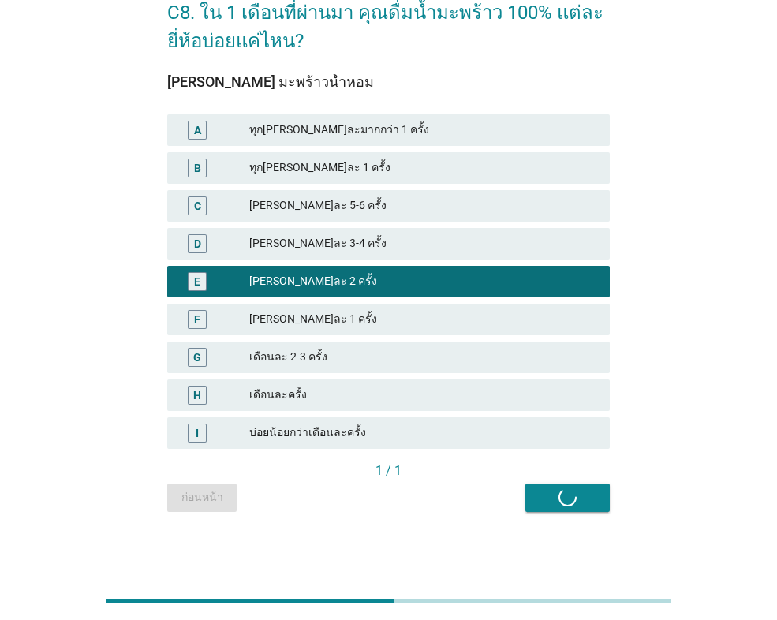
click at [571, 505] on div "ก่อนหน้า คำถามต่อไป" at bounding box center [388, 498] width 443 height 28
click at [83, 260] on div "C8. ใน 1 เดือนที่ผ่านมา คุณดื่มน้ำมะพร้าว 100% แต่ละยี่ห้อบ่อยแค่ไหน? [PERSON_N…" at bounding box center [389, 247] width 702 height 555
click at [582, 506] on div "ก่อนหน้า คำถามต่อไป" at bounding box center [388, 498] width 443 height 28
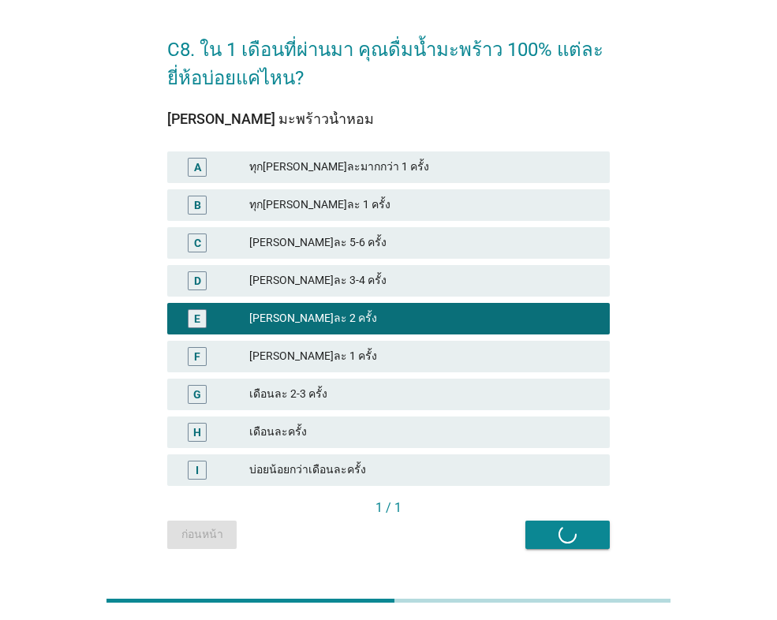
scroll to position [0, 0]
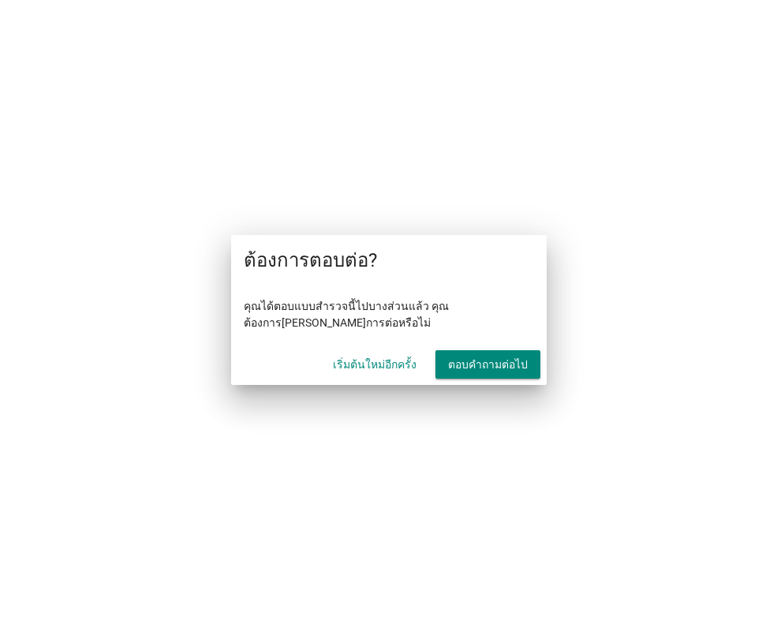
click at [470, 372] on font "ตอบคำถามต่อไป" at bounding box center [488, 365] width 80 height 17
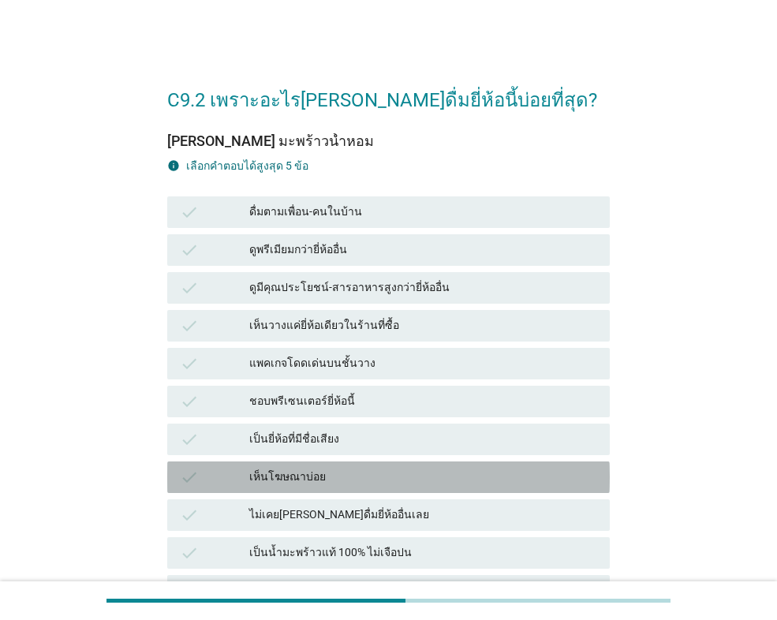
click at [313, 478] on div "เห็นโฆษณาบ่อย" at bounding box center [423, 477] width 348 height 19
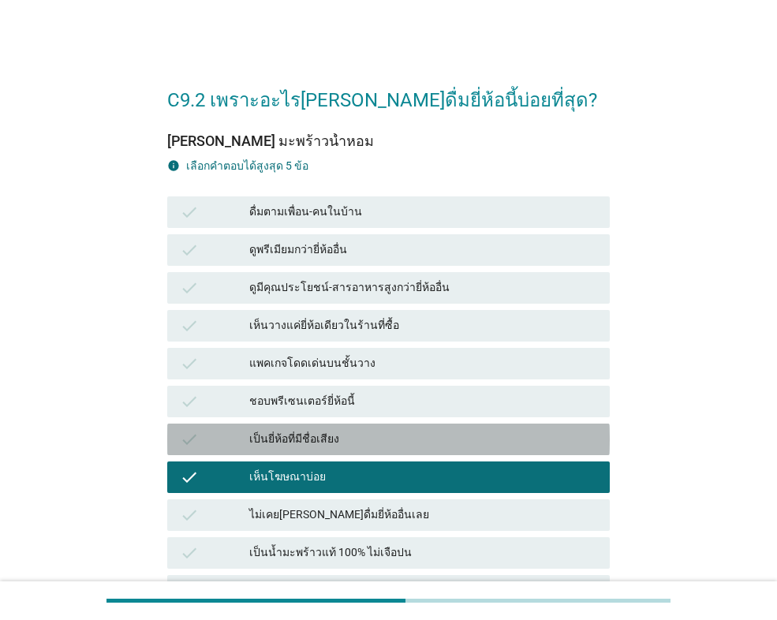
click at [330, 445] on div "เป็นยี่ห้อที่มีชื่อเสียง" at bounding box center [423, 439] width 348 height 19
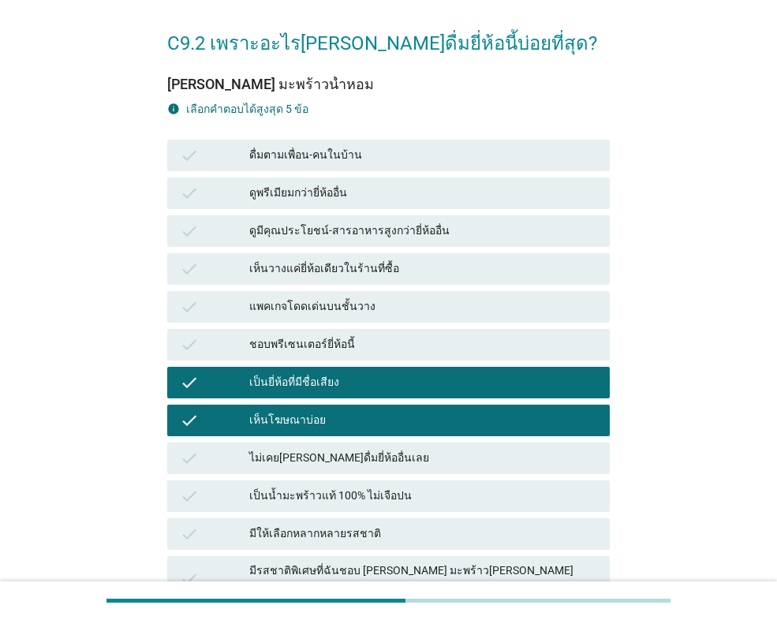
scroll to position [237, 0]
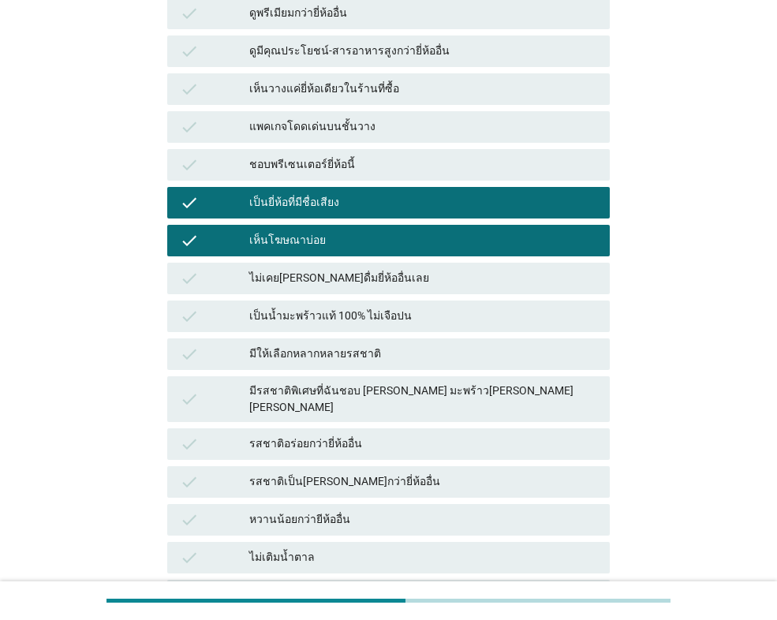
click at [368, 435] on div "รสชาติอร่อยกว่ายี่ห้ออื่น" at bounding box center [423, 444] width 348 height 19
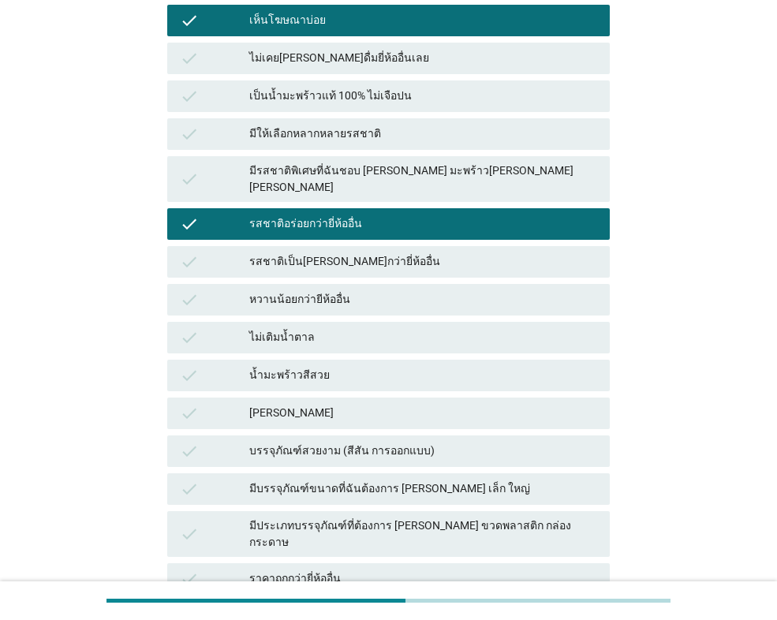
scroll to position [474, 0]
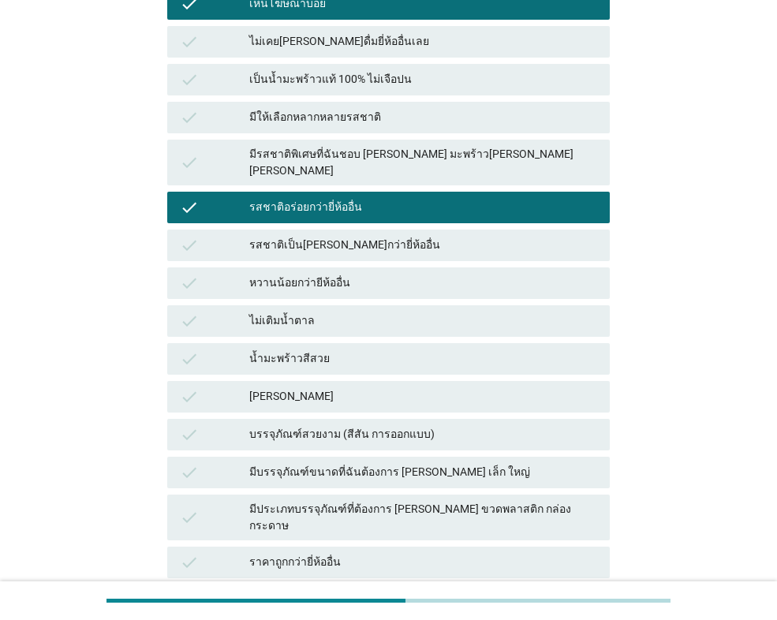
click at [359, 391] on div "มีกลิ่นหอม" at bounding box center [423, 397] width 348 height 19
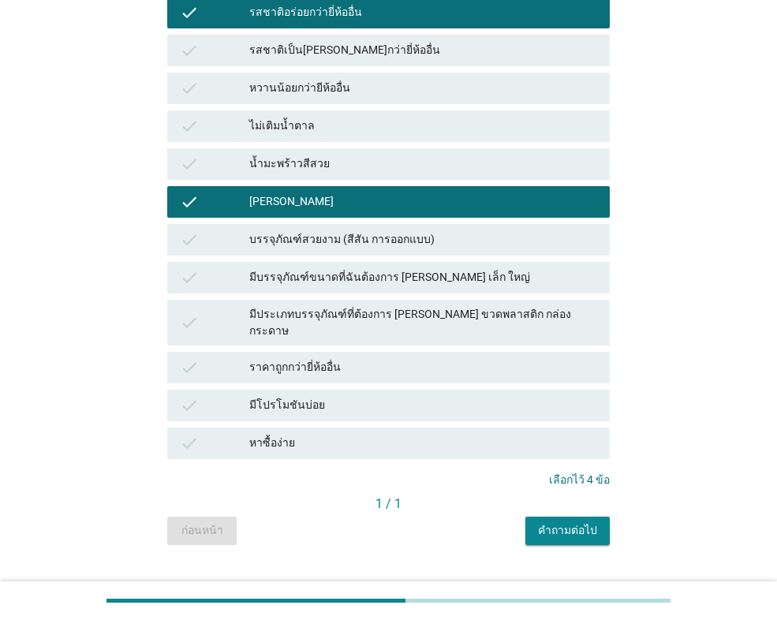
scroll to position [673, 0]
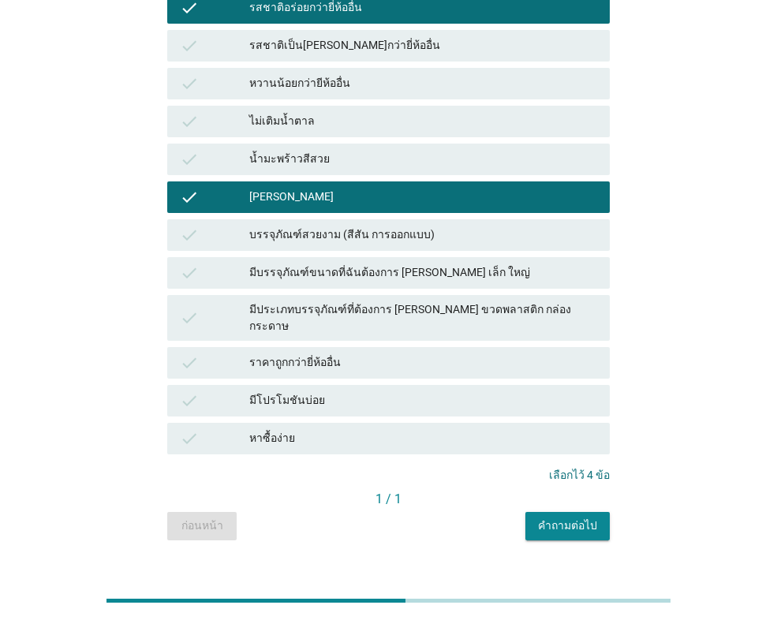
click at [592, 518] on div "คำถามต่อไป" at bounding box center [567, 526] width 59 height 17
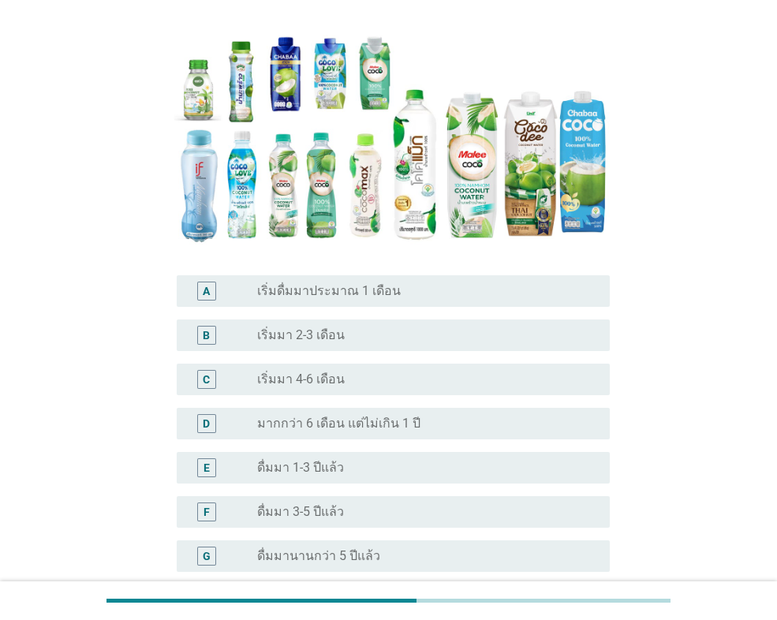
scroll to position [158, 0]
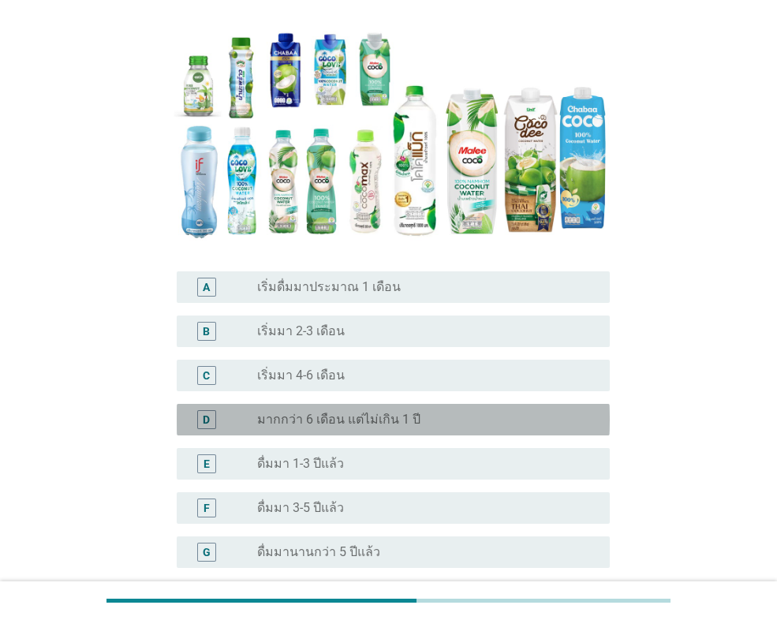
click at [378, 419] on label "มากกว่า 6 เดือน แต่ไม่เกิน 1 ปี" at bounding box center [338, 420] width 163 height 16
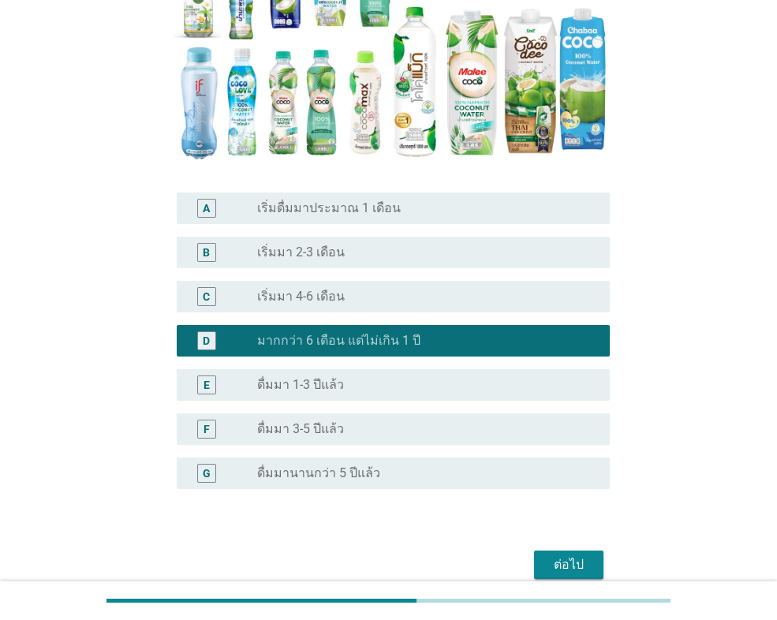
scroll to position [309, 0]
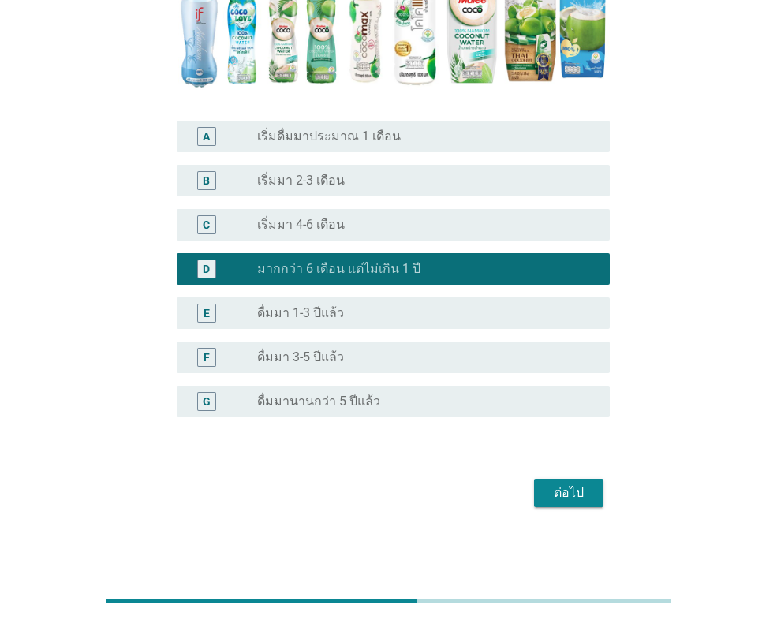
click at [552, 494] on div "ต่อไป" at bounding box center [569, 493] width 44 height 19
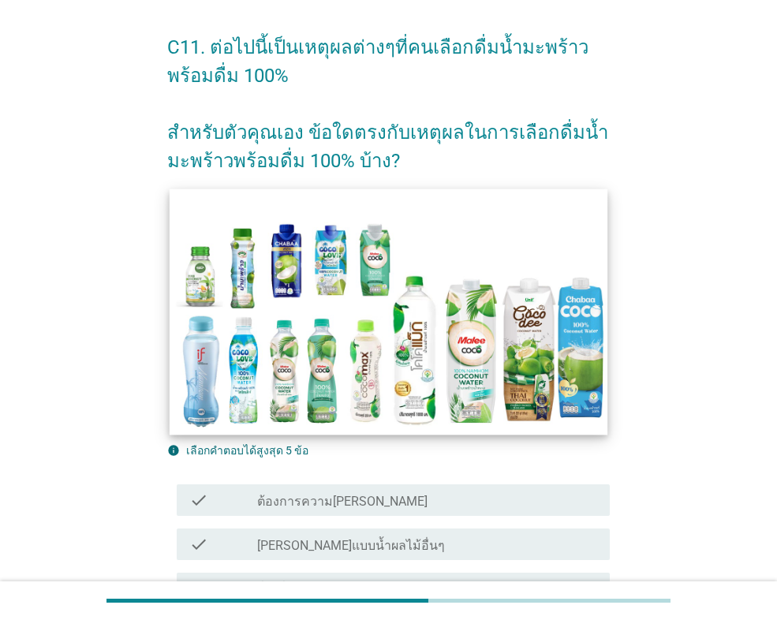
scroll to position [158, 0]
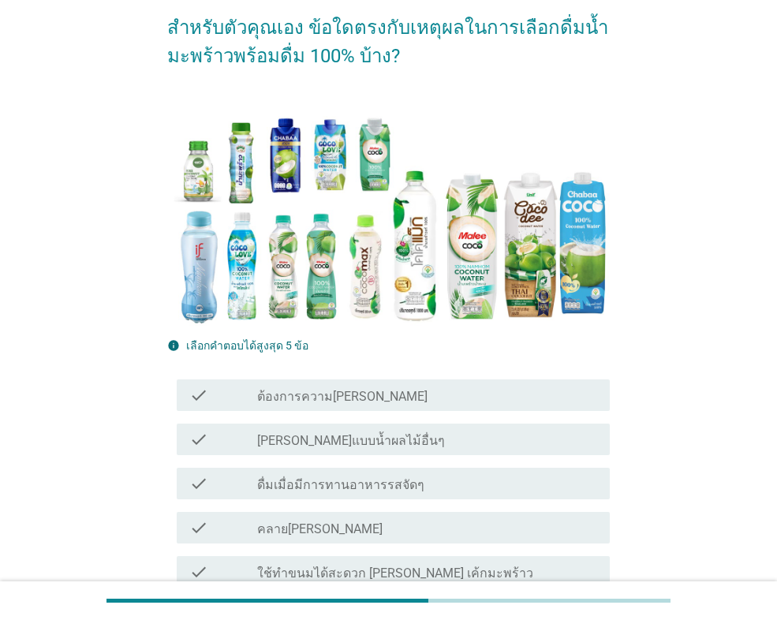
click at [390, 395] on div "check_box_outline_blank ต้องการความสดชื่น" at bounding box center [427, 395] width 340 height 19
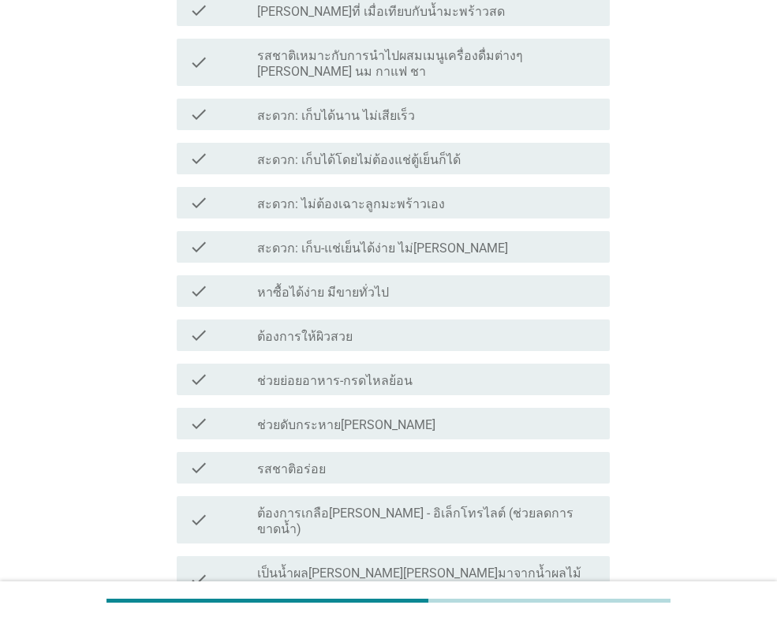
scroll to position [947, 0]
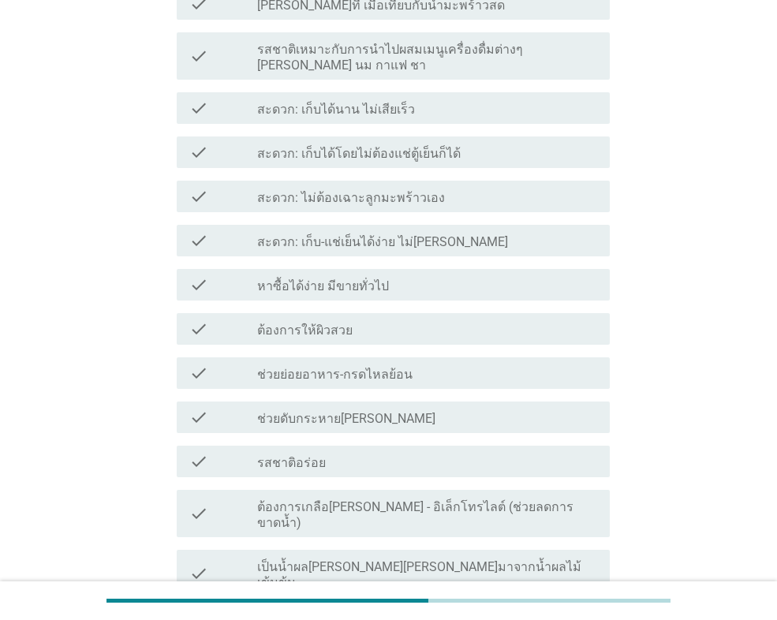
click at [330, 452] on div "check_box_outline_blank รสชาติอร่อย" at bounding box center [427, 461] width 340 height 19
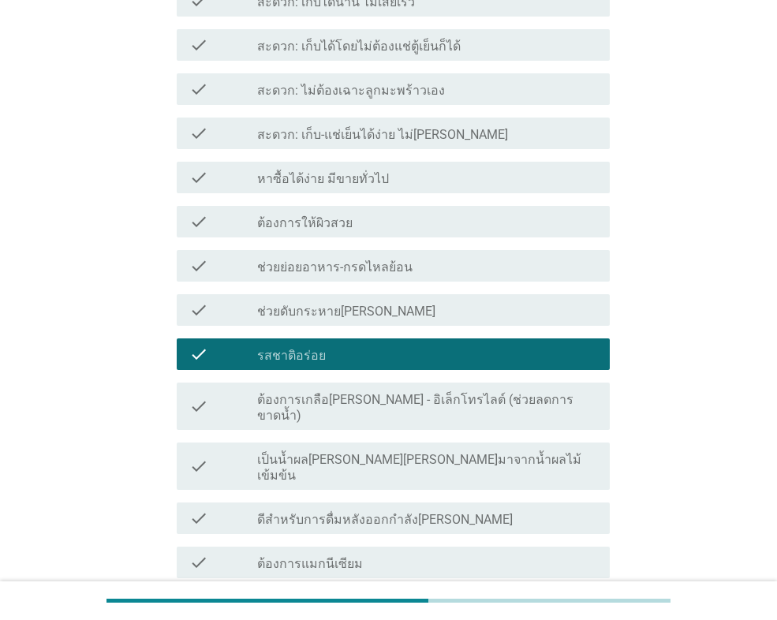
scroll to position [1105, 0]
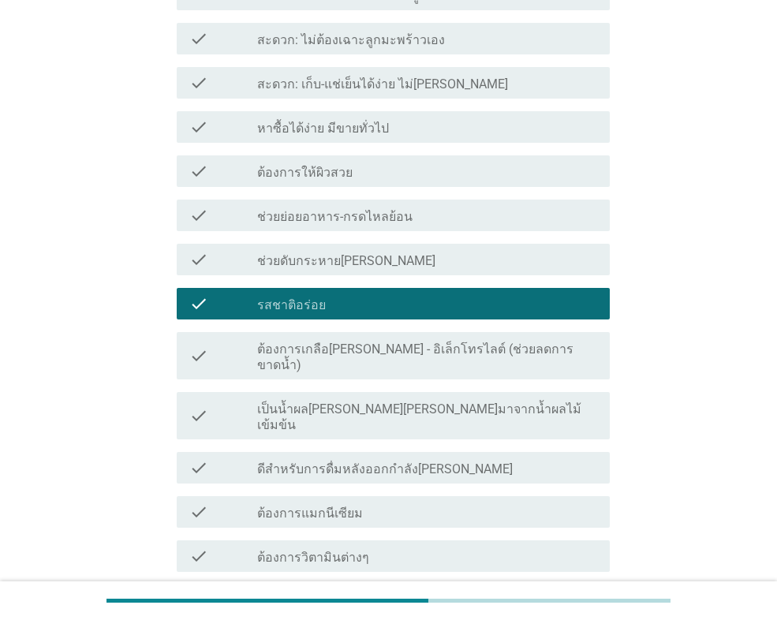
click at [385, 547] on div "check_box_outline_blank ต้องการวิตามินต่างๆ" at bounding box center [427, 556] width 340 height 19
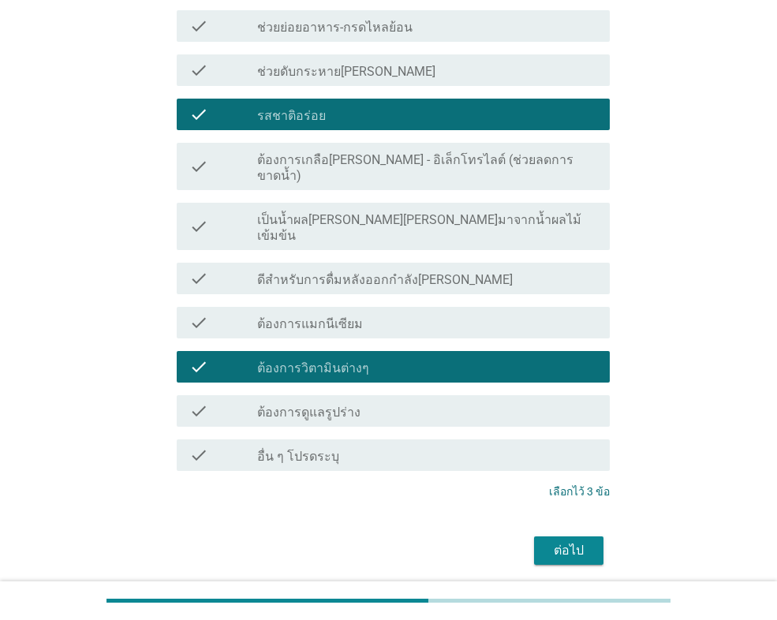
scroll to position [1305, 0]
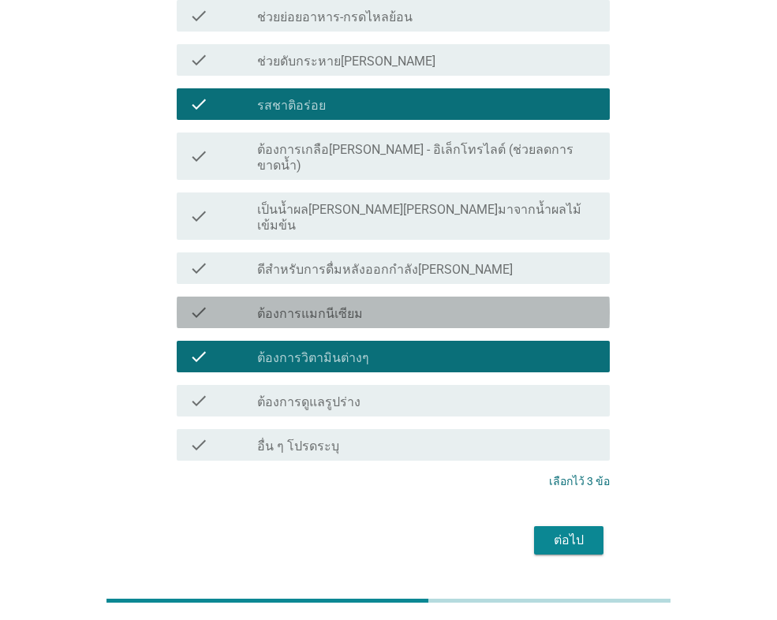
click at [386, 303] on div "check_box_outline_blank ต้องการแมกนีเซียม" at bounding box center [427, 312] width 340 height 19
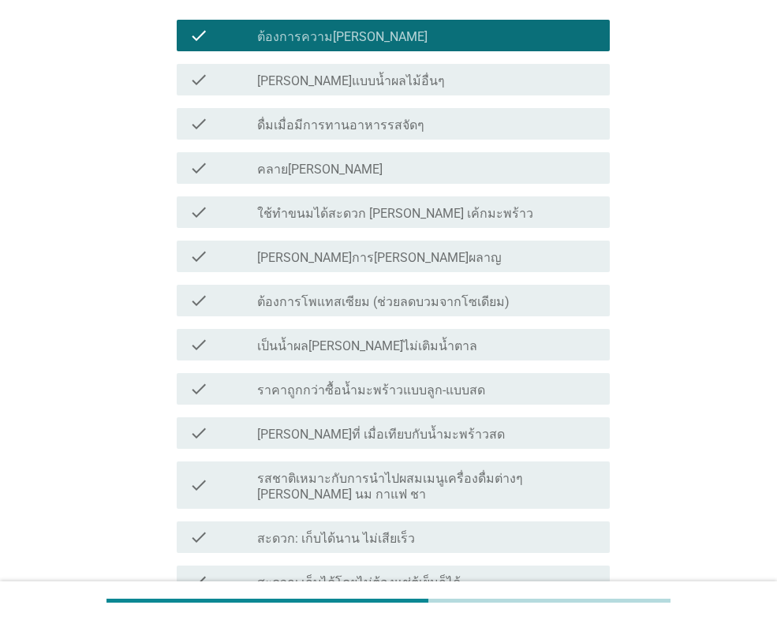
scroll to position [515, 0]
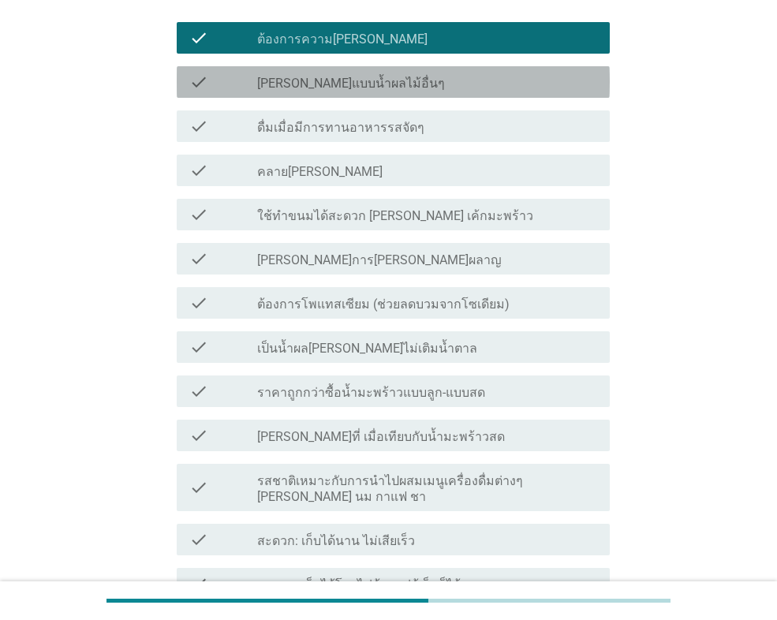
click at [440, 91] on div "check_box_outline_blank ไม่หวานมากแบบน้ำผลไม้อื่นๆ" at bounding box center [427, 82] width 340 height 19
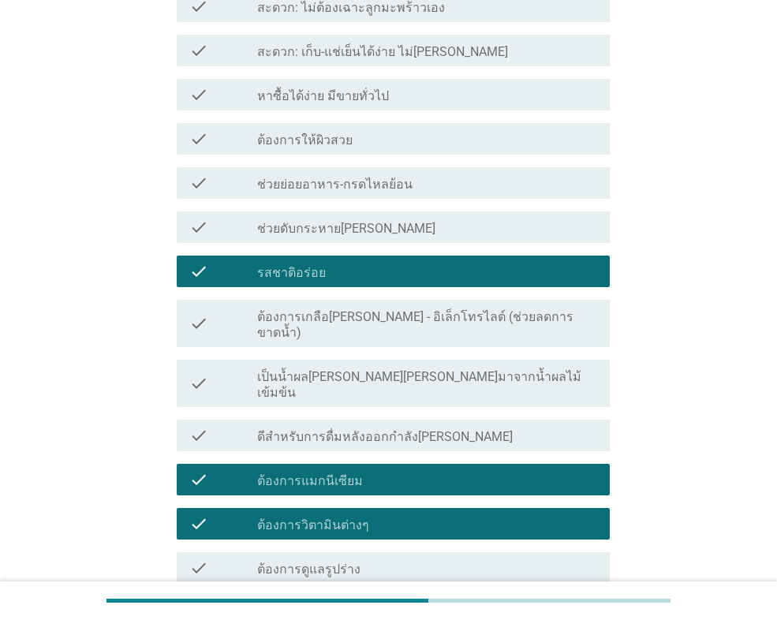
scroll to position [1305, 0]
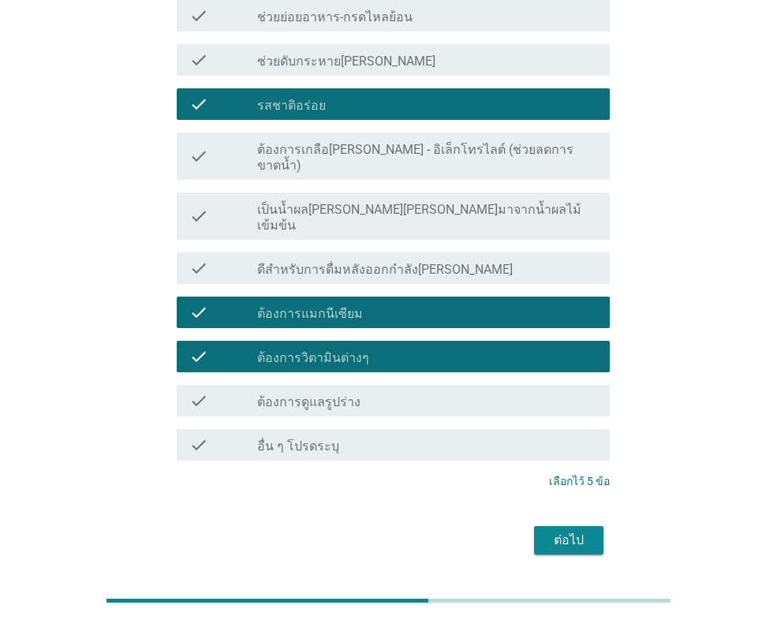
click at [572, 531] on div "ต่อไป" at bounding box center [569, 540] width 44 height 19
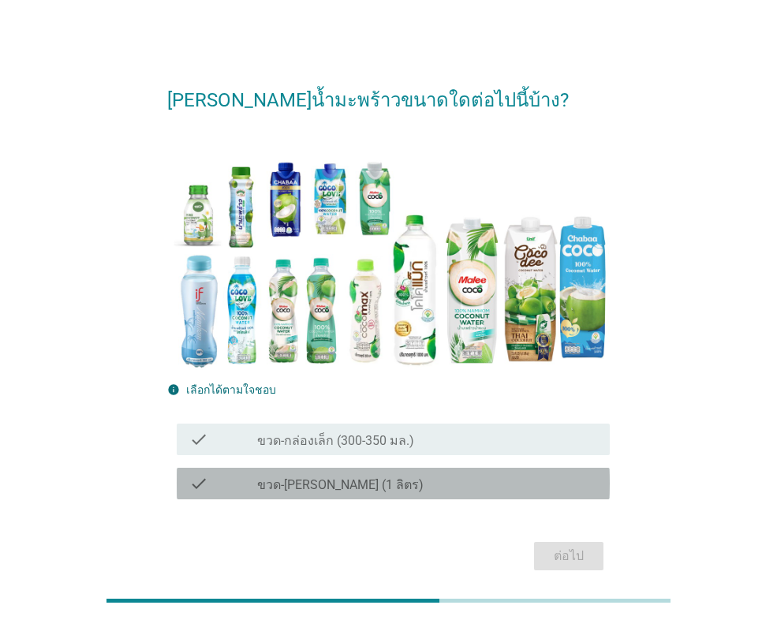
click at [353, 490] on label "ขวด-กล่องใหญ่ (1 ลิตร)" at bounding box center [340, 486] width 167 height 16
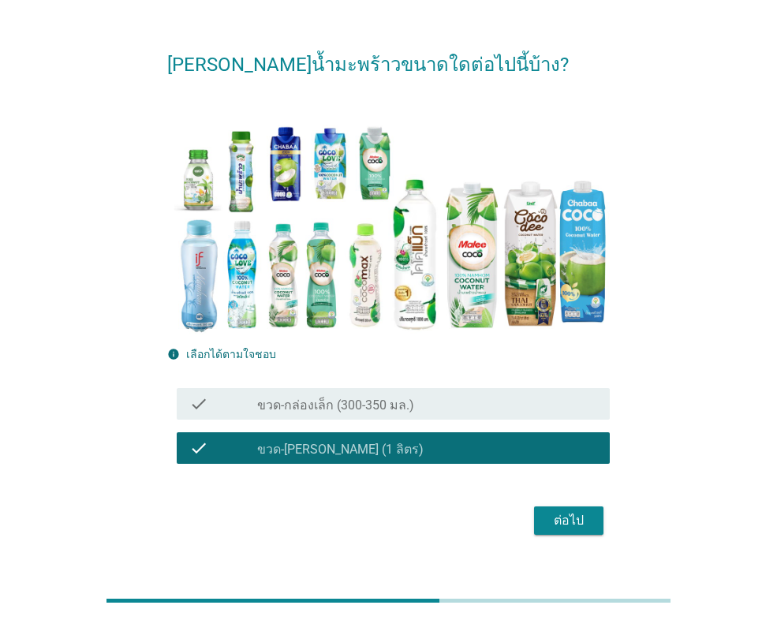
scroll to position [63, 0]
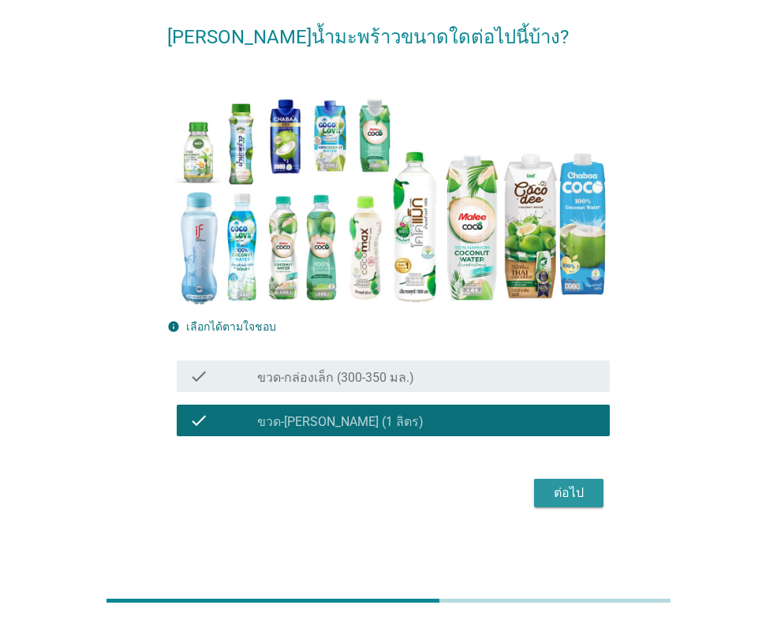
drag, startPoint x: 560, startPoint y: 497, endPoint x: 686, endPoint y: 493, distance: 126.4
click at [560, 498] on div "ต่อไป" at bounding box center [569, 493] width 44 height 19
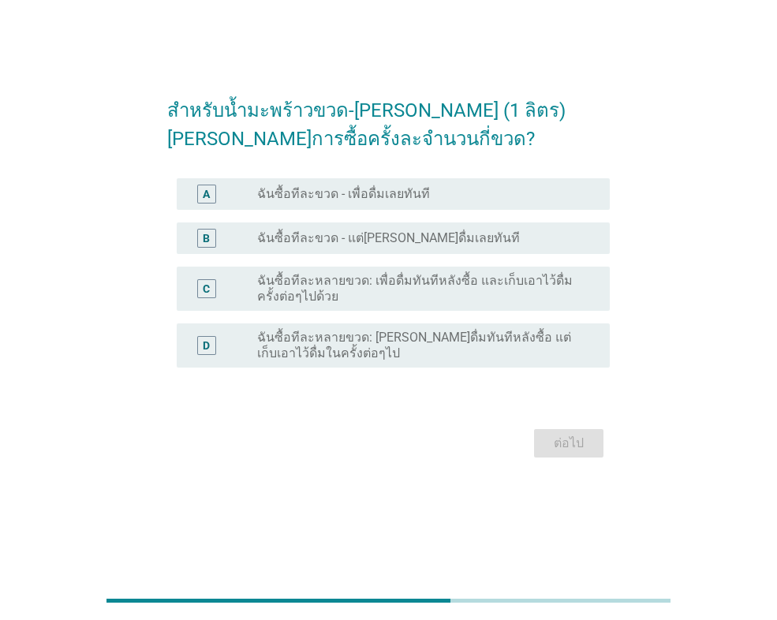
scroll to position [0, 0]
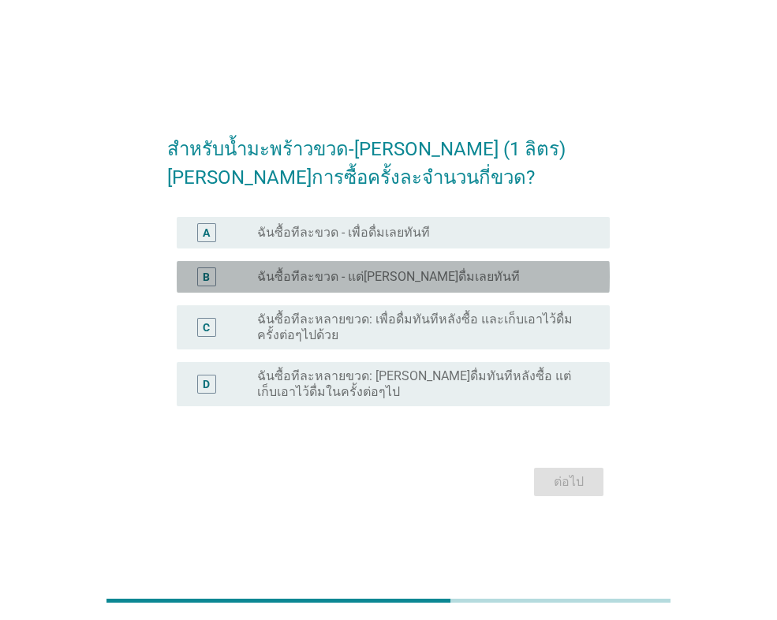
click at [362, 275] on label "ฉันซื้อทีละขวด - แต่ไม่ได้ดื่มเลยทันที" at bounding box center [388, 277] width 263 height 16
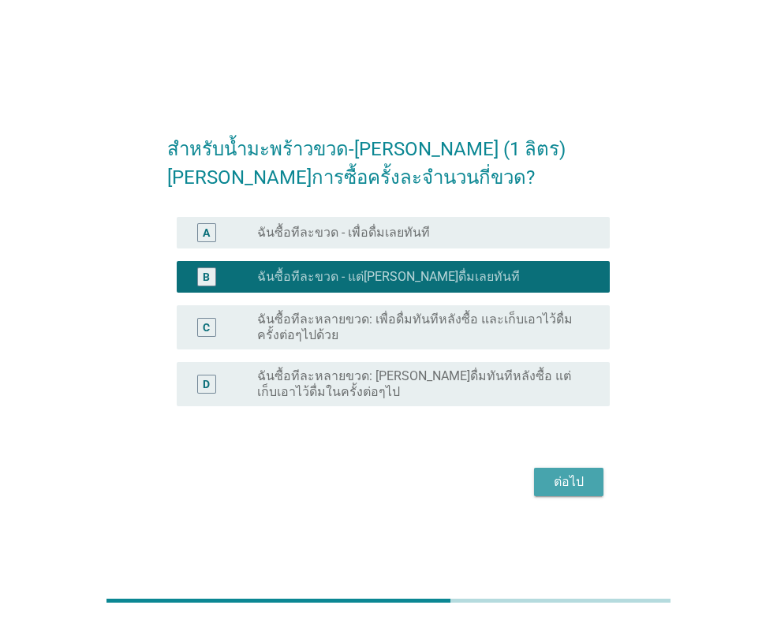
click at [556, 488] on div "ต่อไป" at bounding box center [569, 482] width 44 height 19
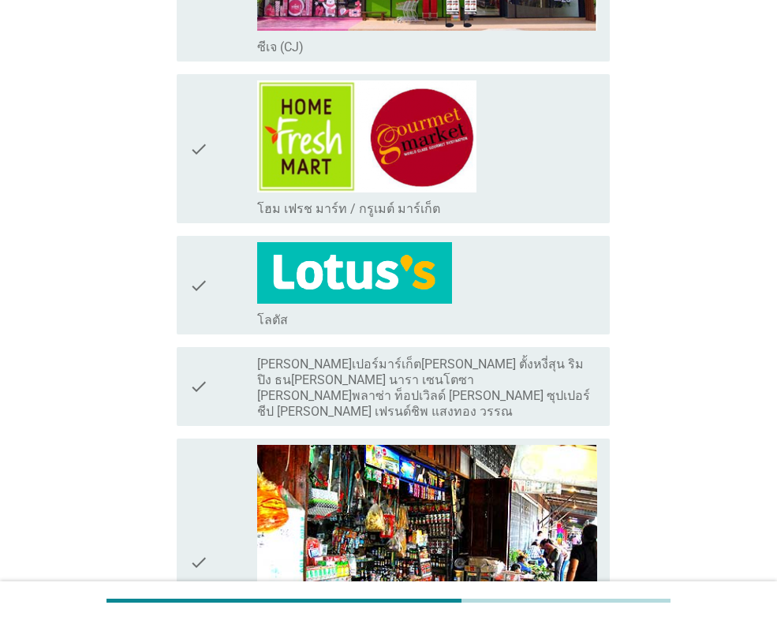
scroll to position [1421, 0]
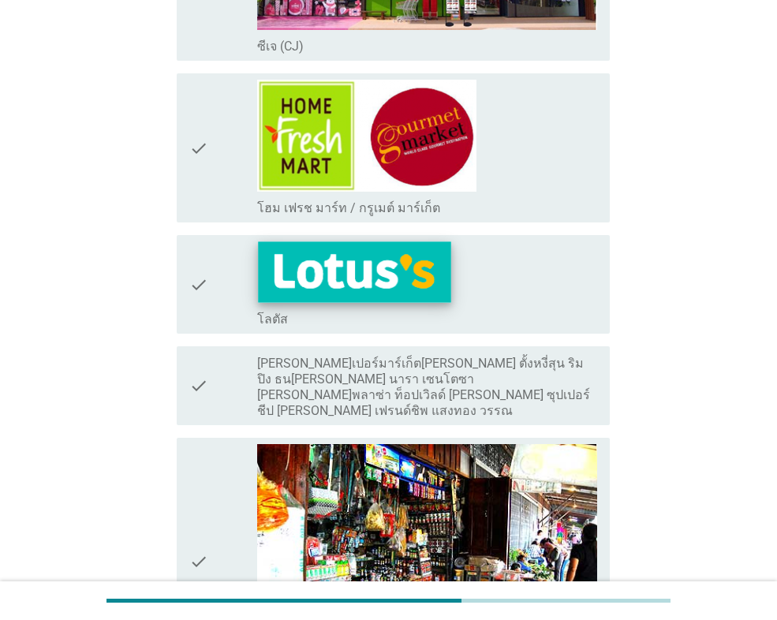
click at [370, 300] on img at bounding box center [355, 272] width 193 height 61
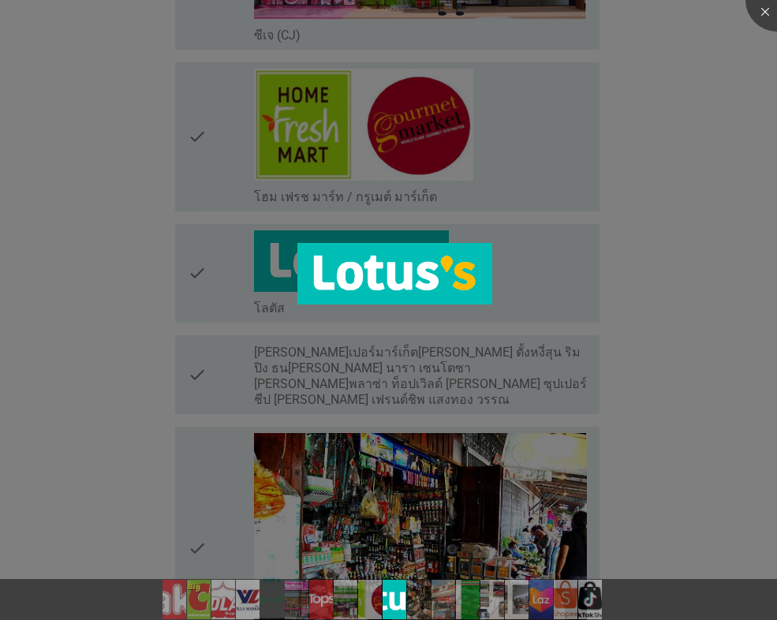
click at [725, 419] on div at bounding box center [388, 310] width 777 height 620
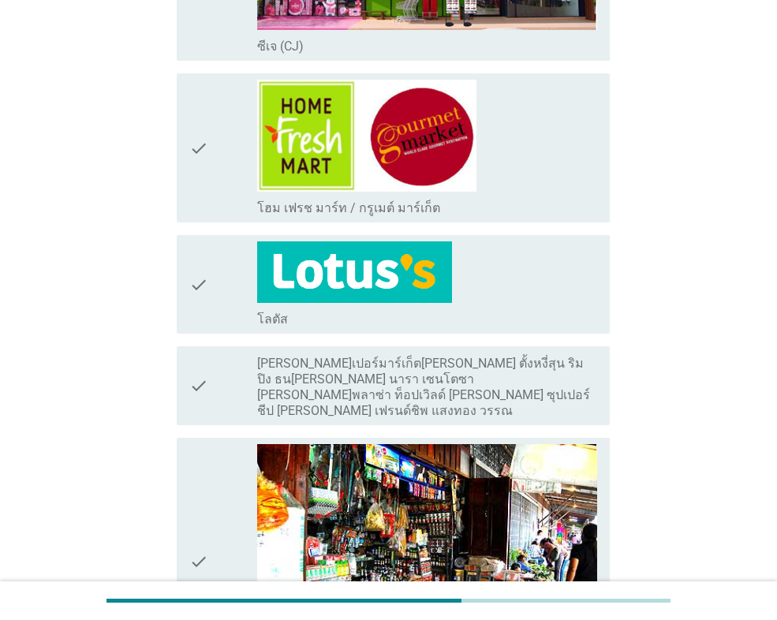
click at [271, 304] on div "check_box_outline_blank โลตัส" at bounding box center [427, 285] width 340 height 86
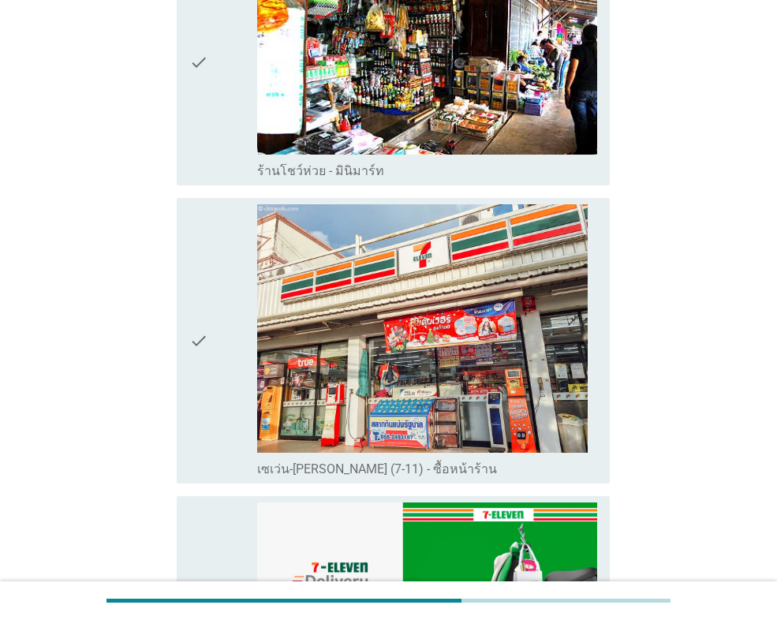
scroll to position [1973, 0]
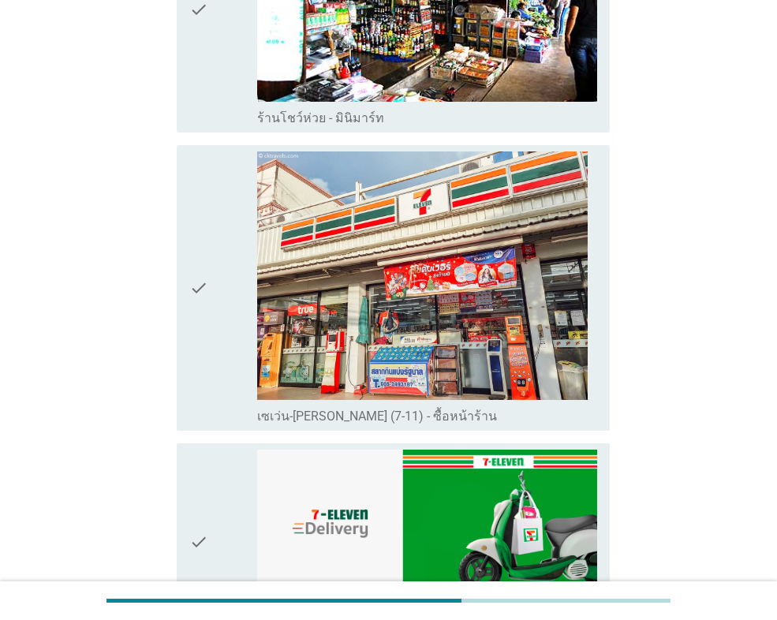
click at [384, 409] on label "เซเว่น-อีเลฟเว่น (7-11) - ซื้อหน้าร้าน" at bounding box center [377, 417] width 240 height 16
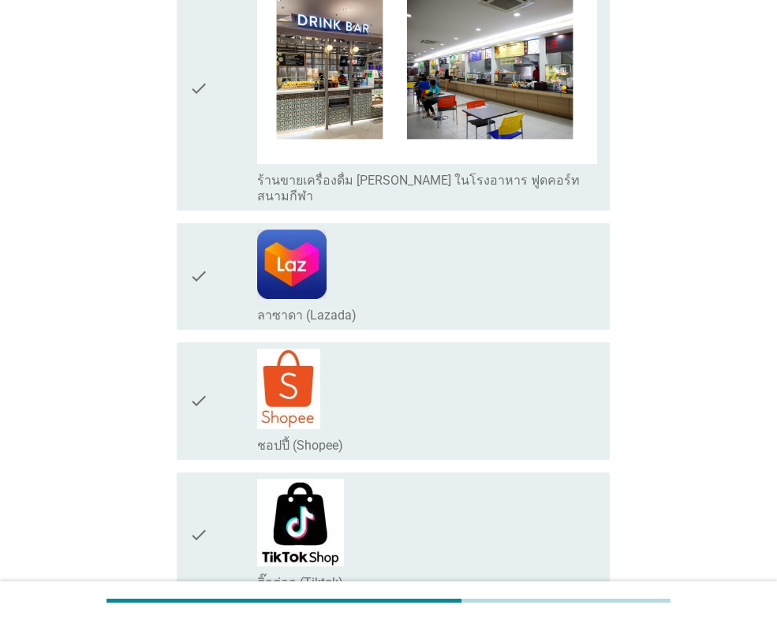
scroll to position [3075, 0]
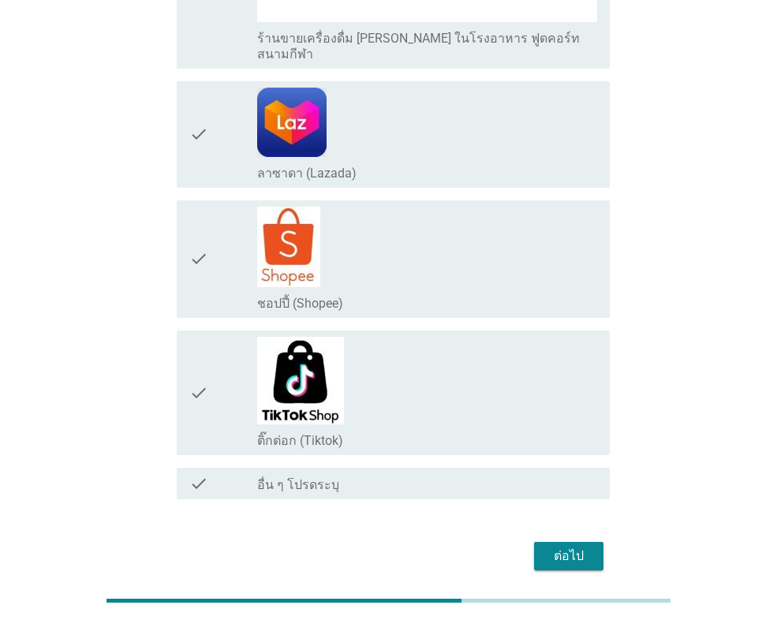
click at [587, 542] on button "ต่อไป" at bounding box center [568, 556] width 69 height 28
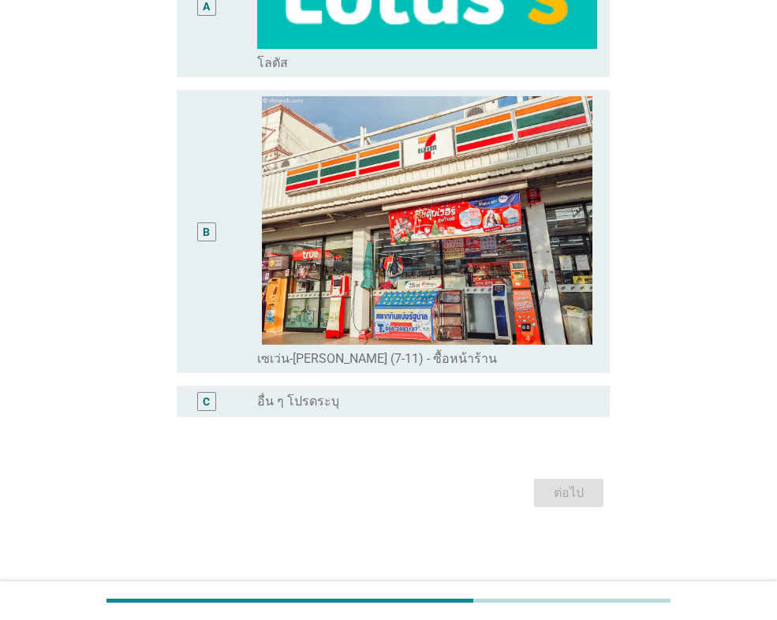
scroll to position [0, 0]
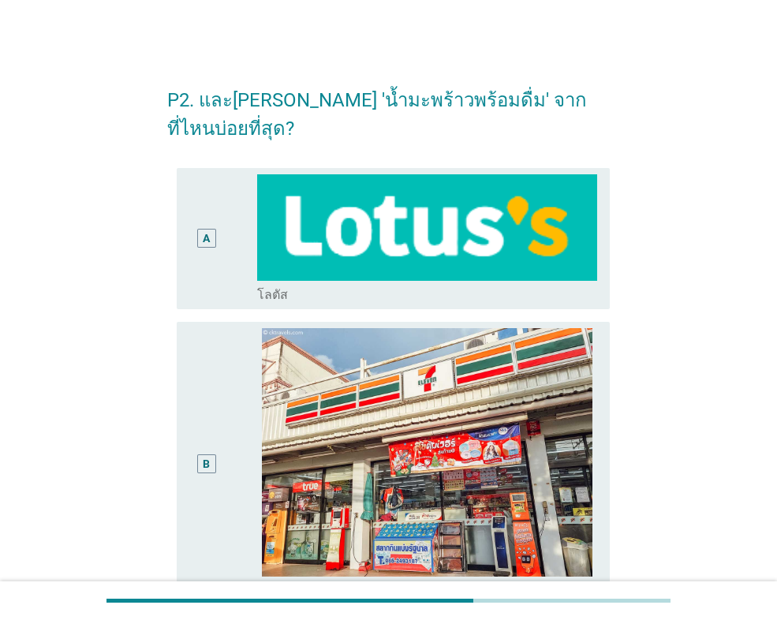
click at [286, 287] on label "โลตัส" at bounding box center [272, 295] width 31 height 16
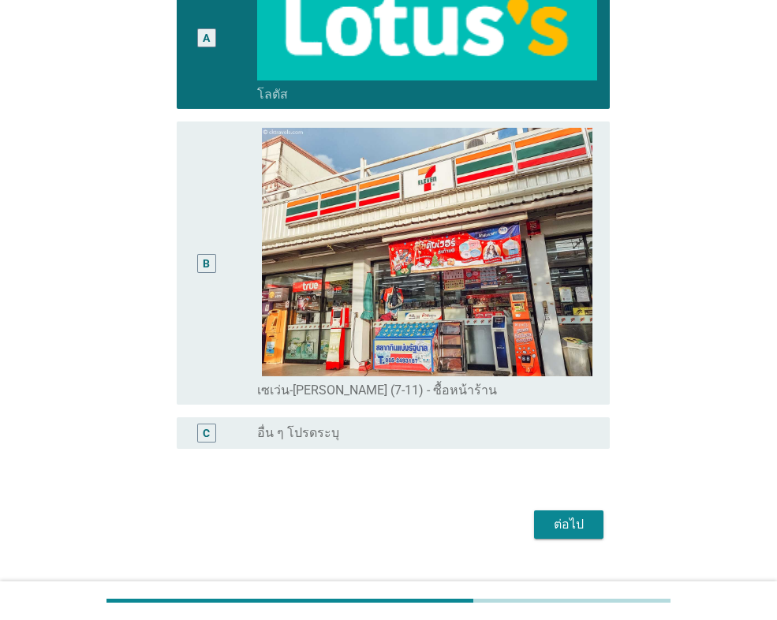
scroll to position [204, 0]
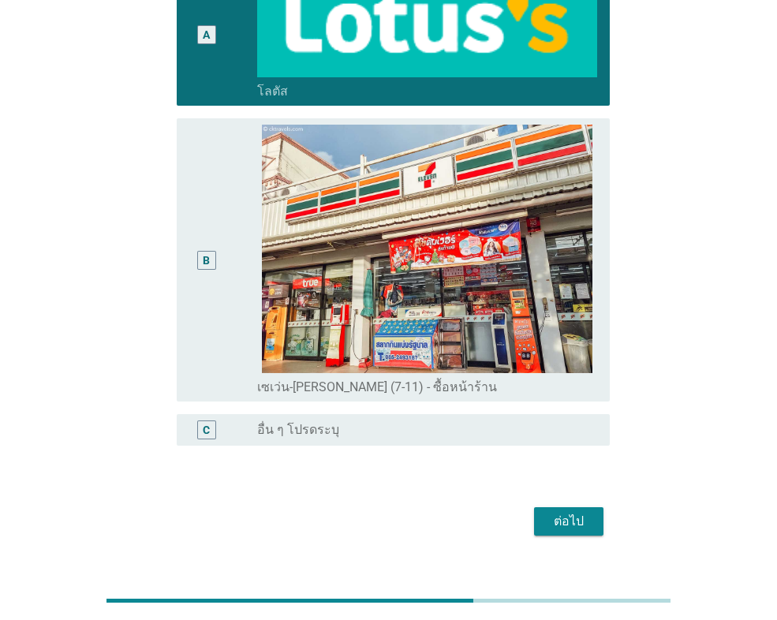
click at [571, 512] on div "ต่อไป" at bounding box center [569, 521] width 44 height 19
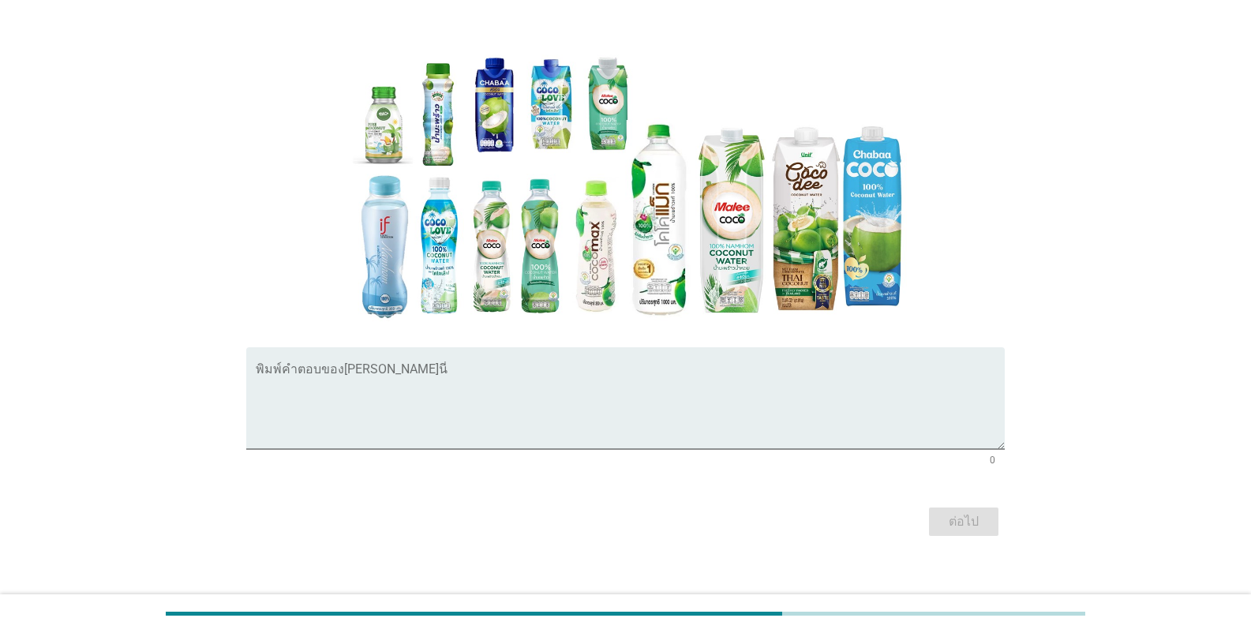
scroll to position [216, 0]
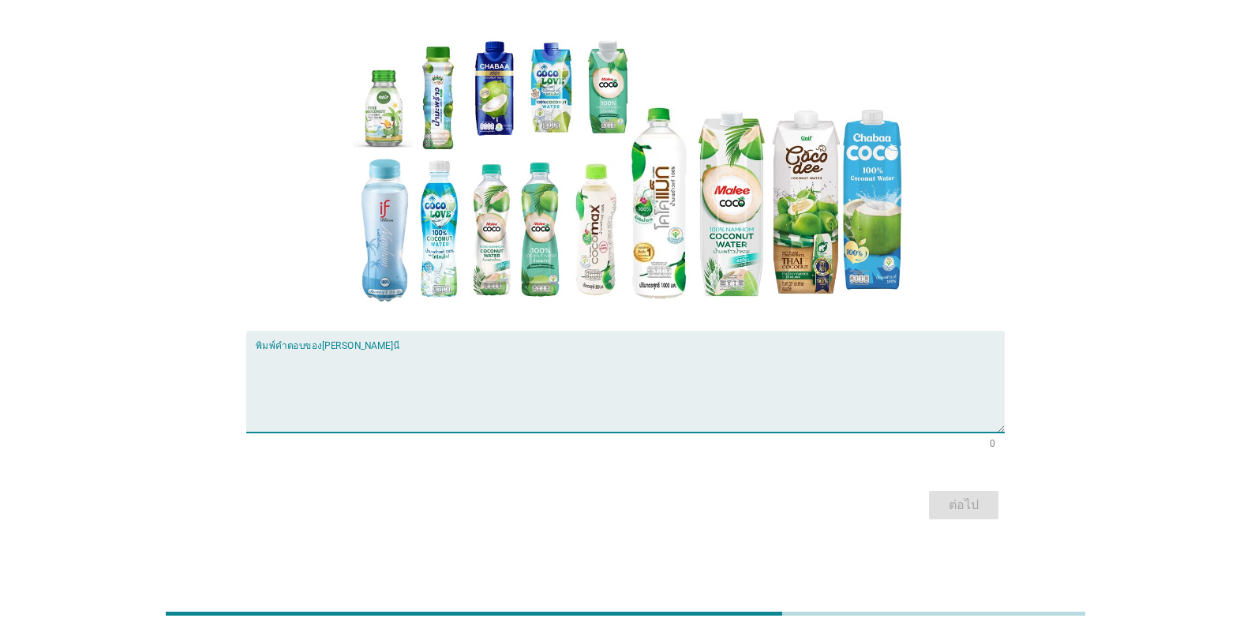
click at [325, 401] on textarea "พิมพ์คำตอบของคุณ ที่นี่" at bounding box center [630, 391] width 749 height 83
type textarea "ไม่มี"
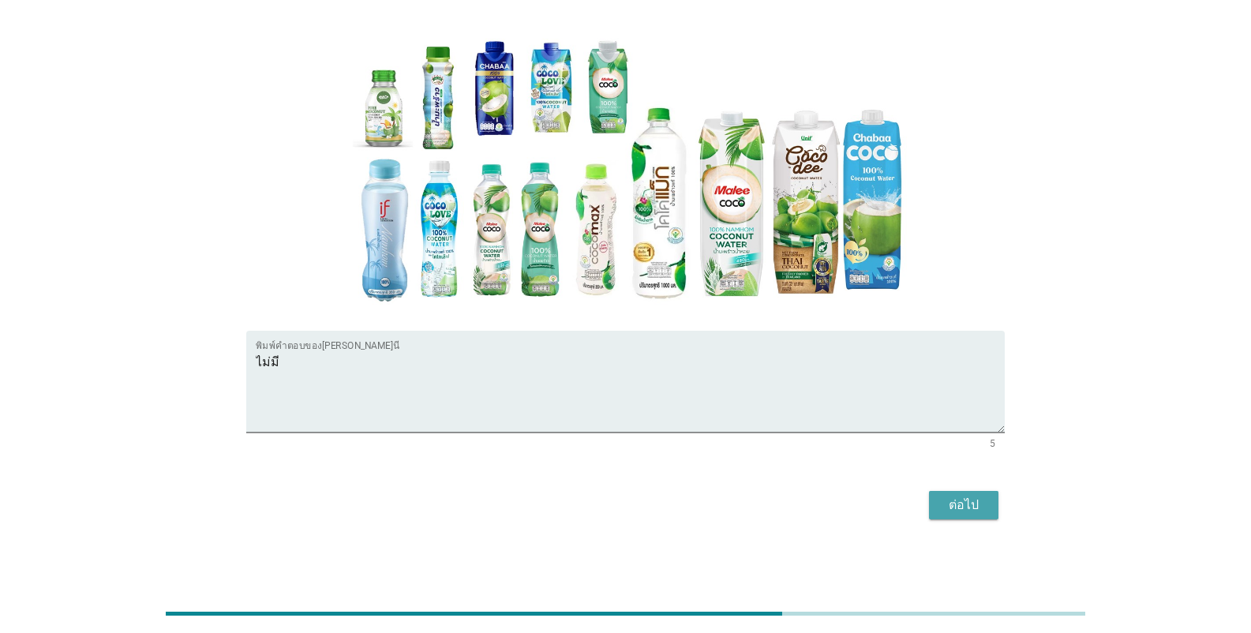
click at [777, 511] on div "ต่อไป" at bounding box center [964, 505] width 44 height 19
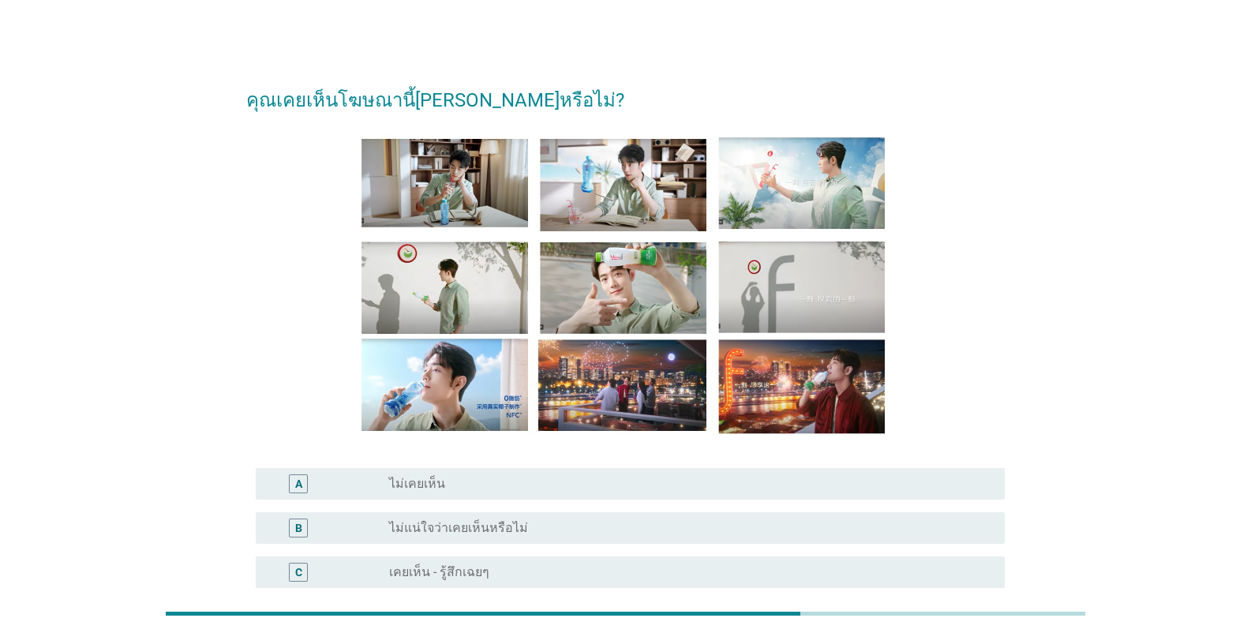
click at [526, 526] on div "radio_button_unchecked ไม่แน่ใจว่าเคยเห็นหรือไม่" at bounding box center [684, 528] width 590 height 16
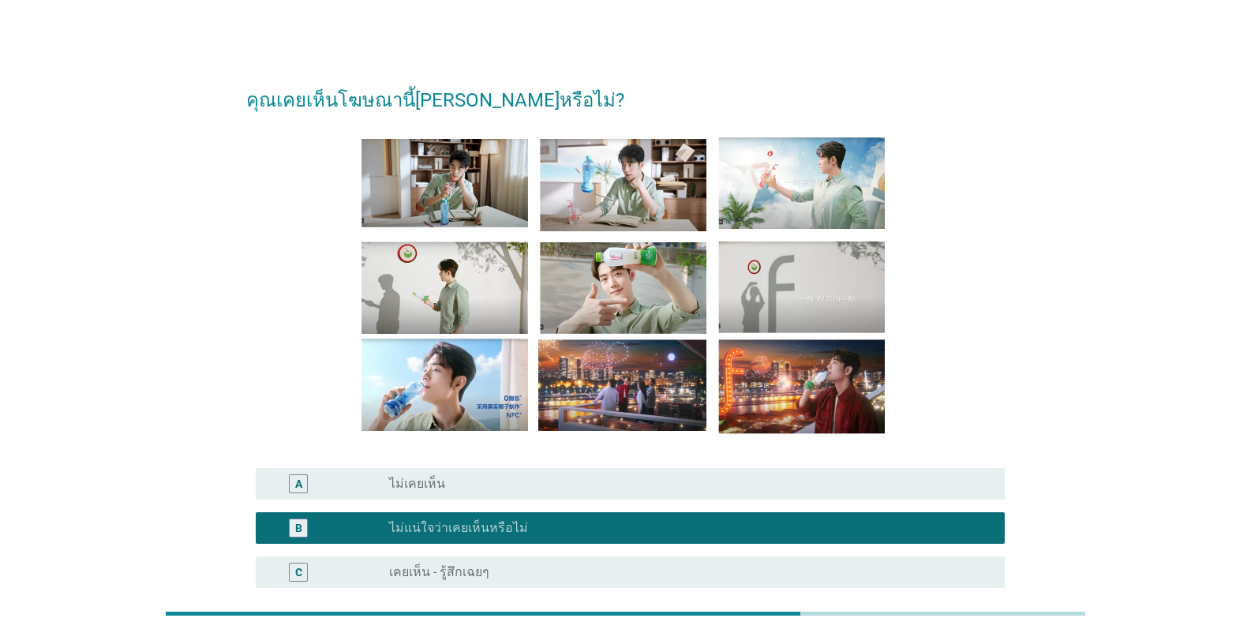
scroll to position [203, 0]
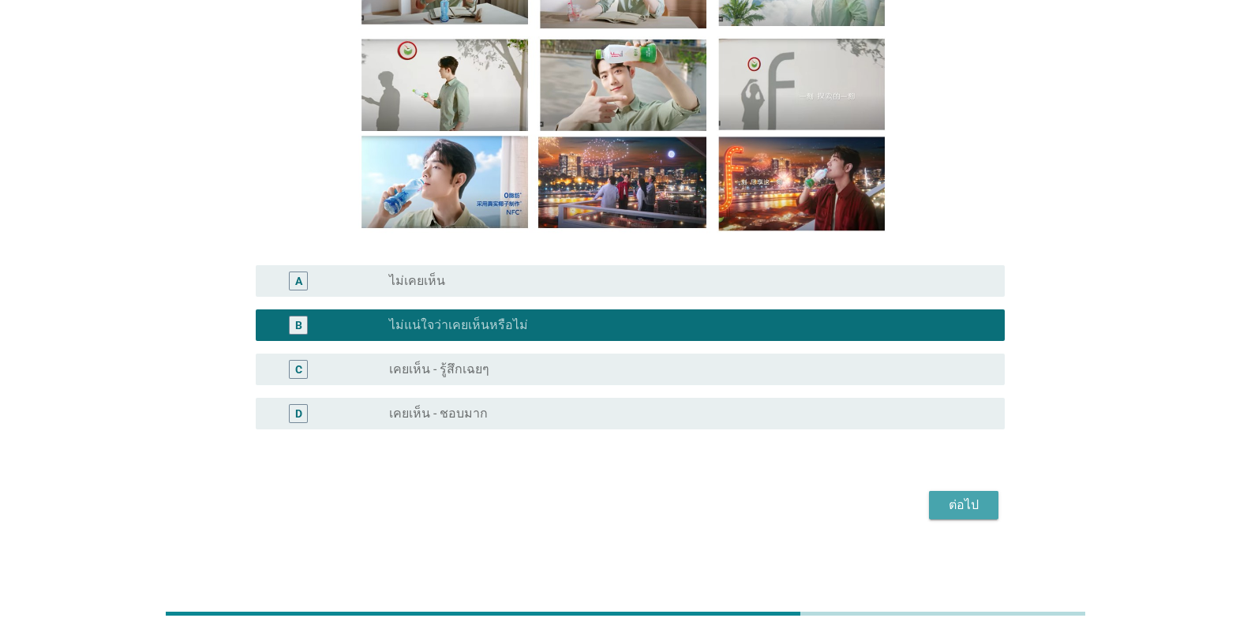
click at [777, 511] on div "ต่อไป" at bounding box center [964, 505] width 44 height 19
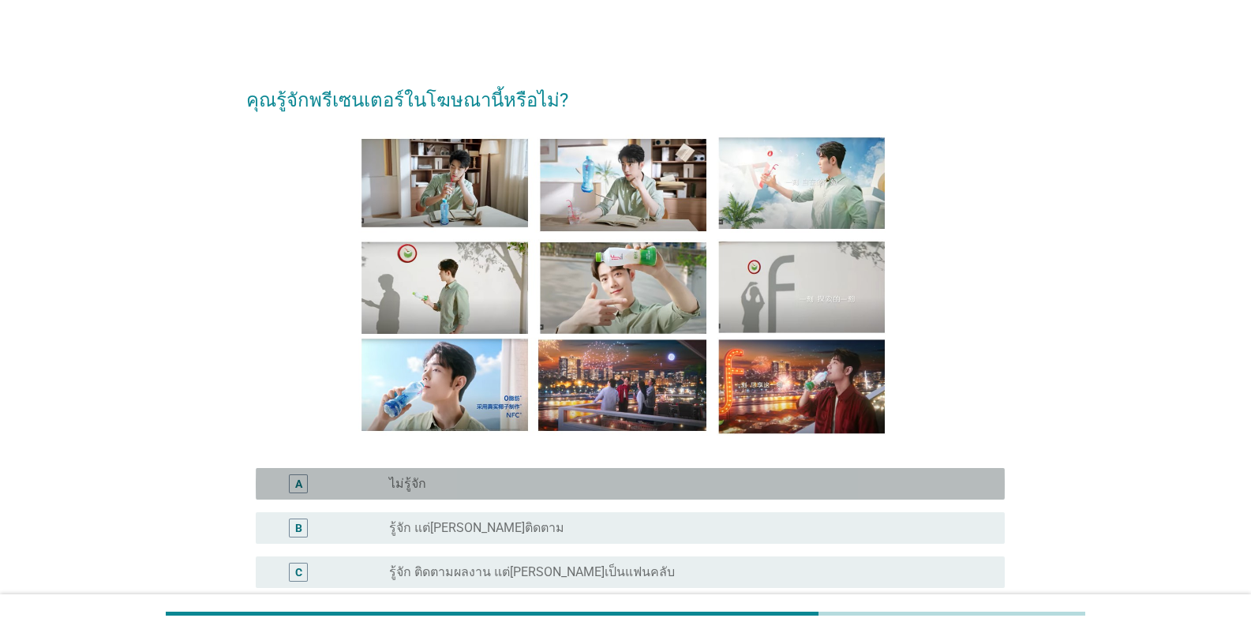
click at [511, 490] on div "radio_button_unchecked ไม่รู้จัก" at bounding box center [684, 484] width 590 height 16
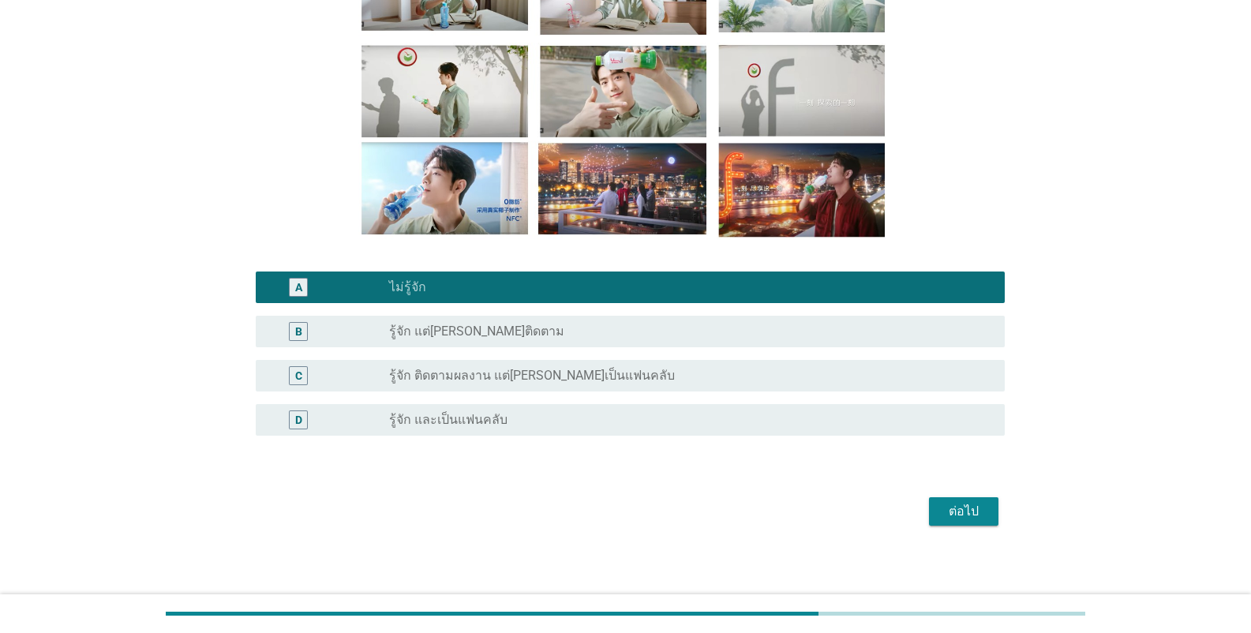
scroll to position [203, 0]
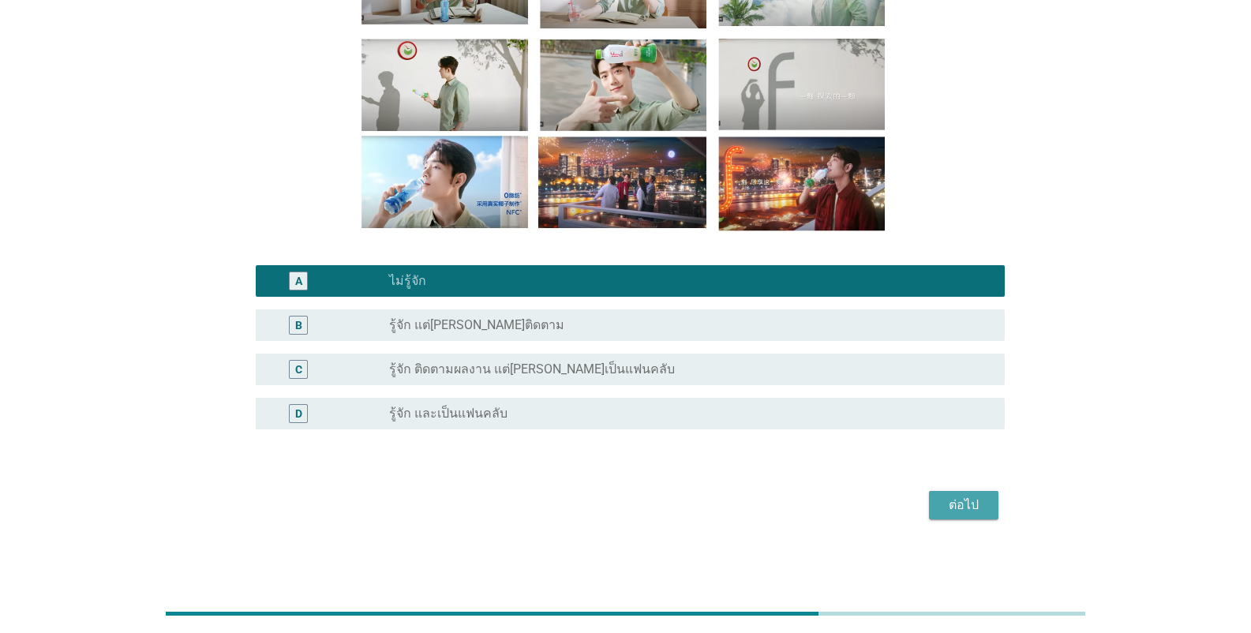
click at [777, 515] on button "ต่อไป" at bounding box center [963, 505] width 69 height 28
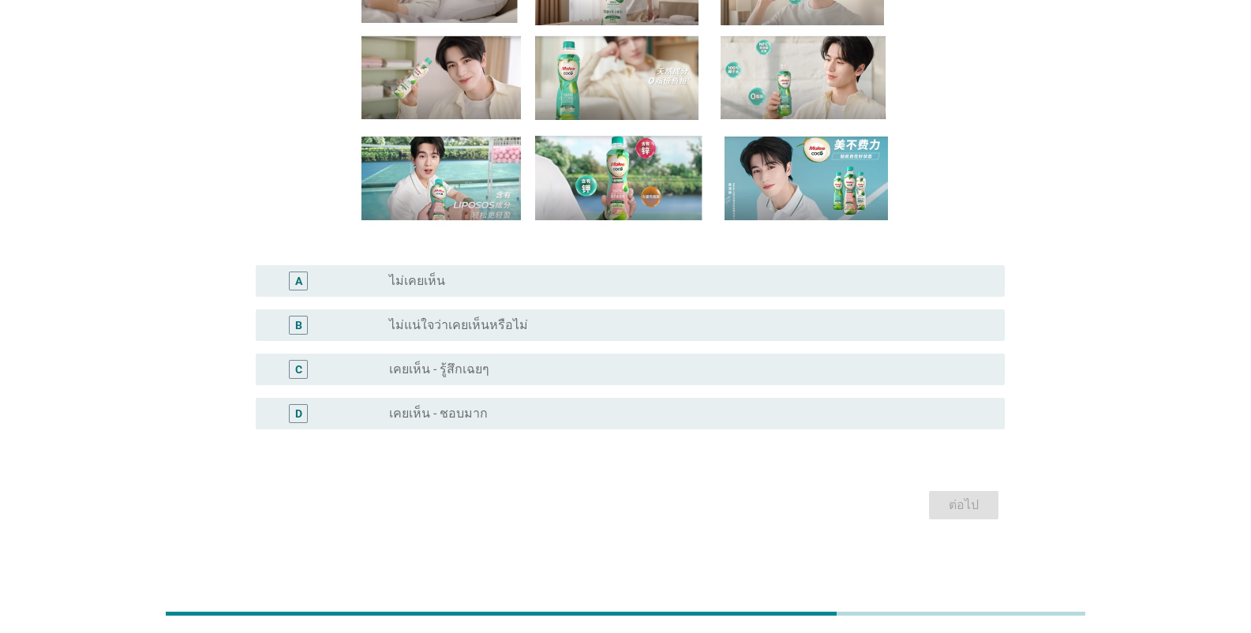
scroll to position [0, 0]
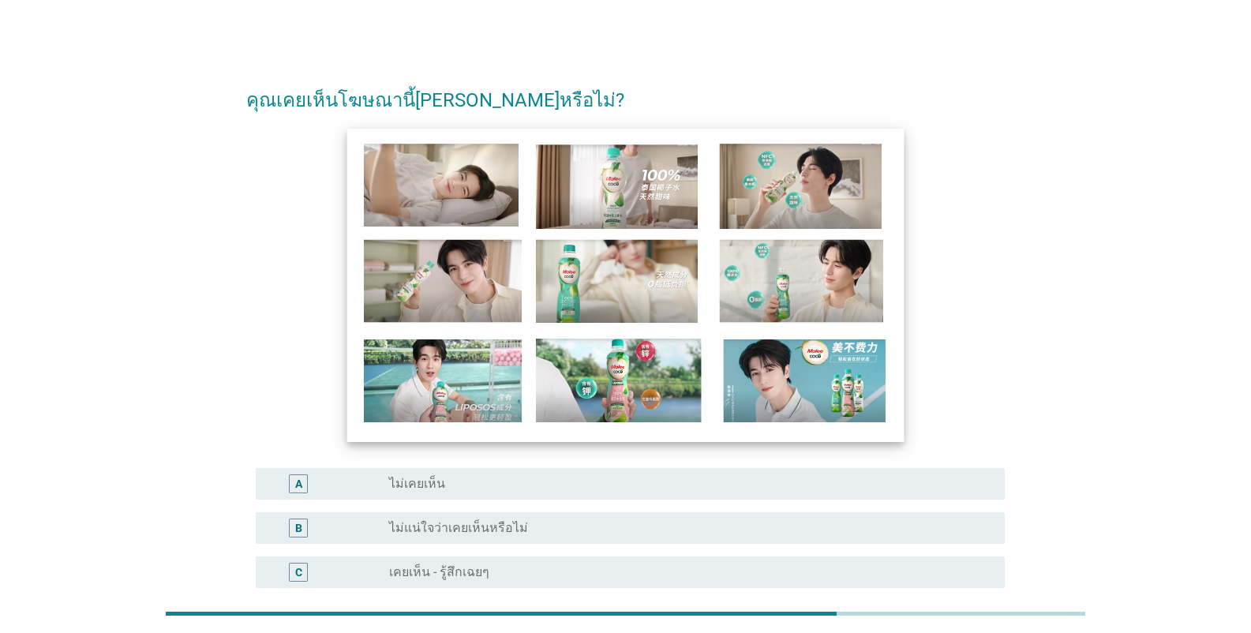
click at [676, 285] on img at bounding box center [625, 285] width 557 height 313
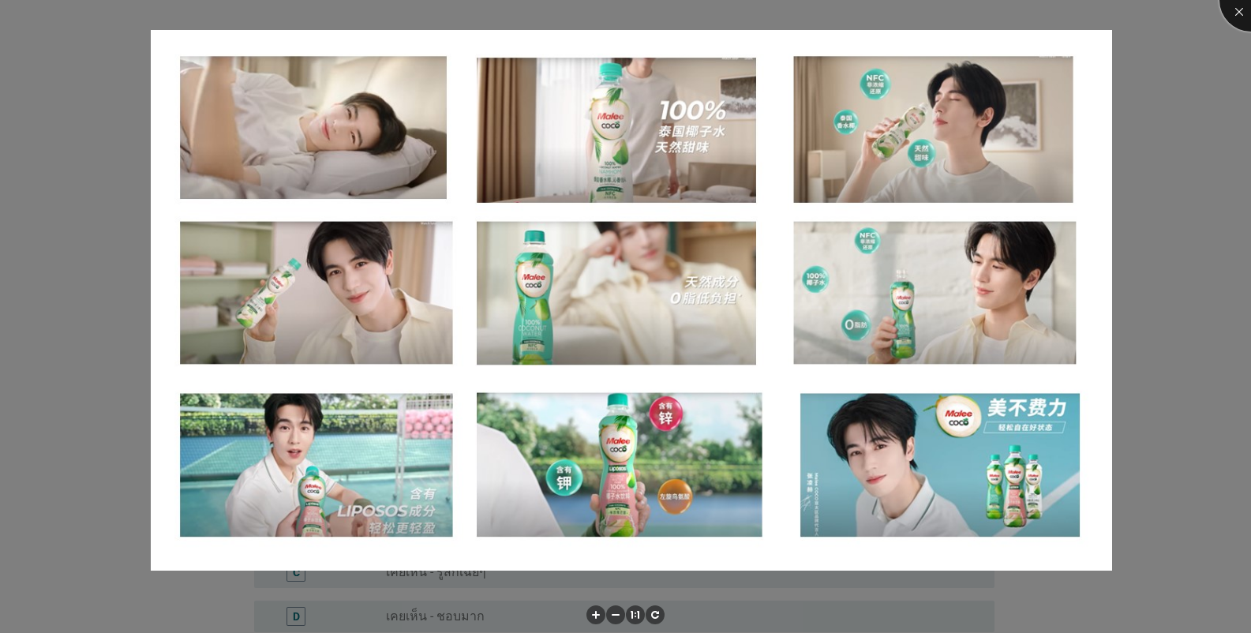
click at [777, 9] on div at bounding box center [1250, -1] width 63 height 63
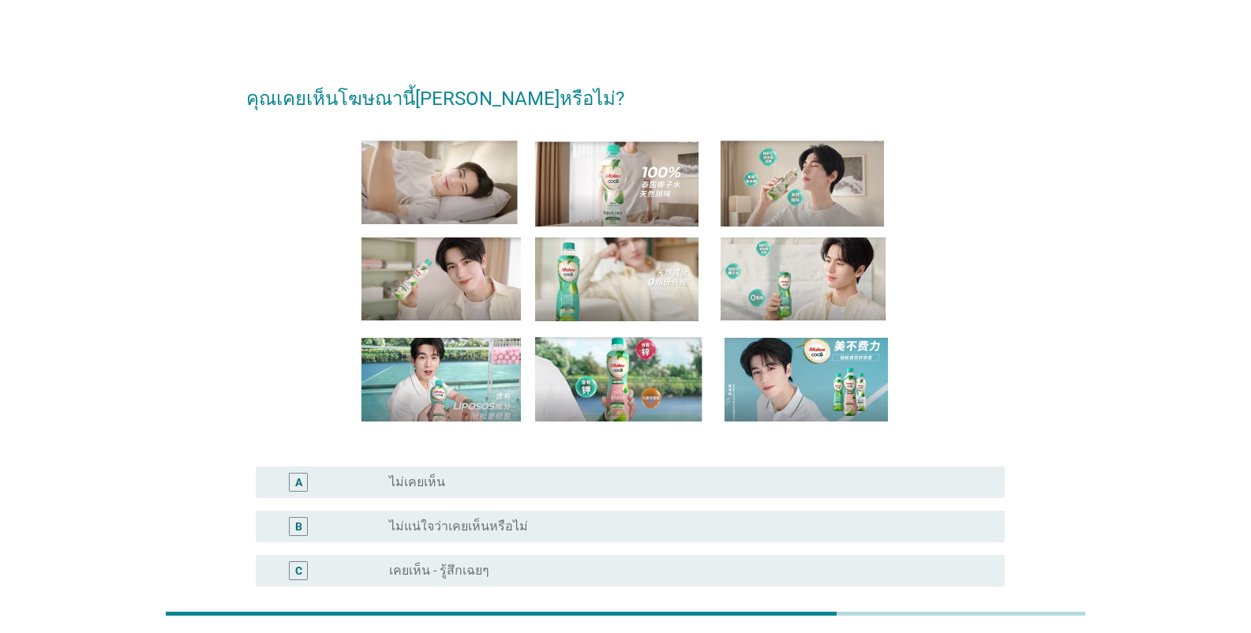
scroll to position [158, 0]
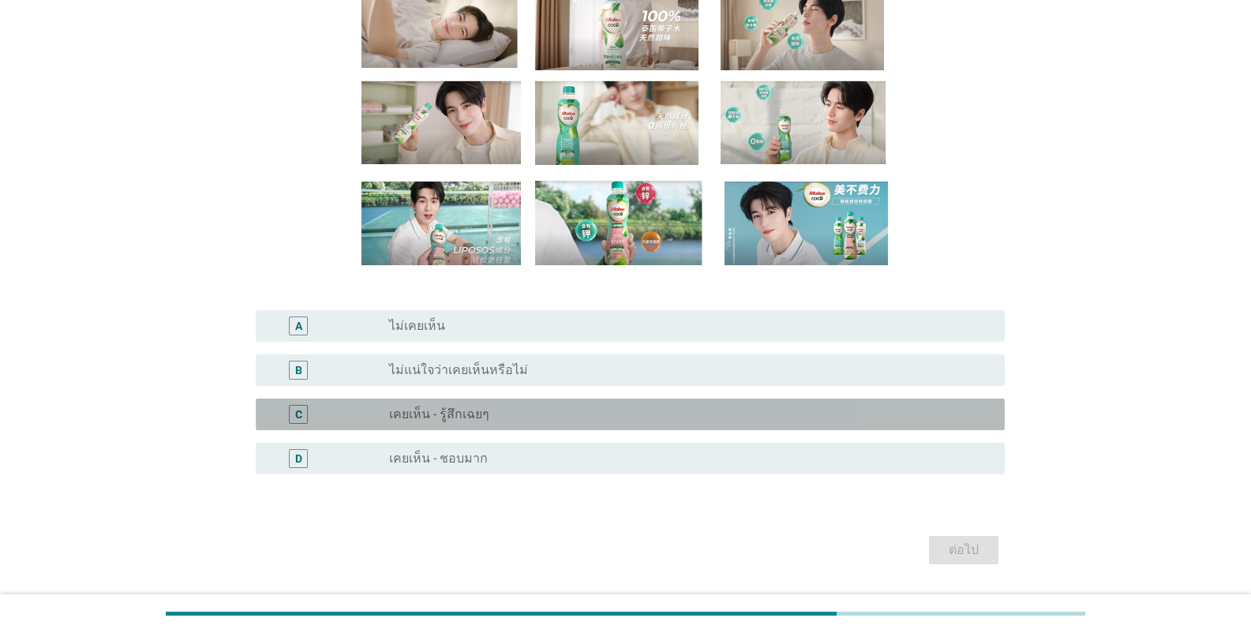
click at [500, 416] on div "radio_button_unchecked เคยเห็น - รู้สึกเฉยๆ" at bounding box center [684, 414] width 590 height 16
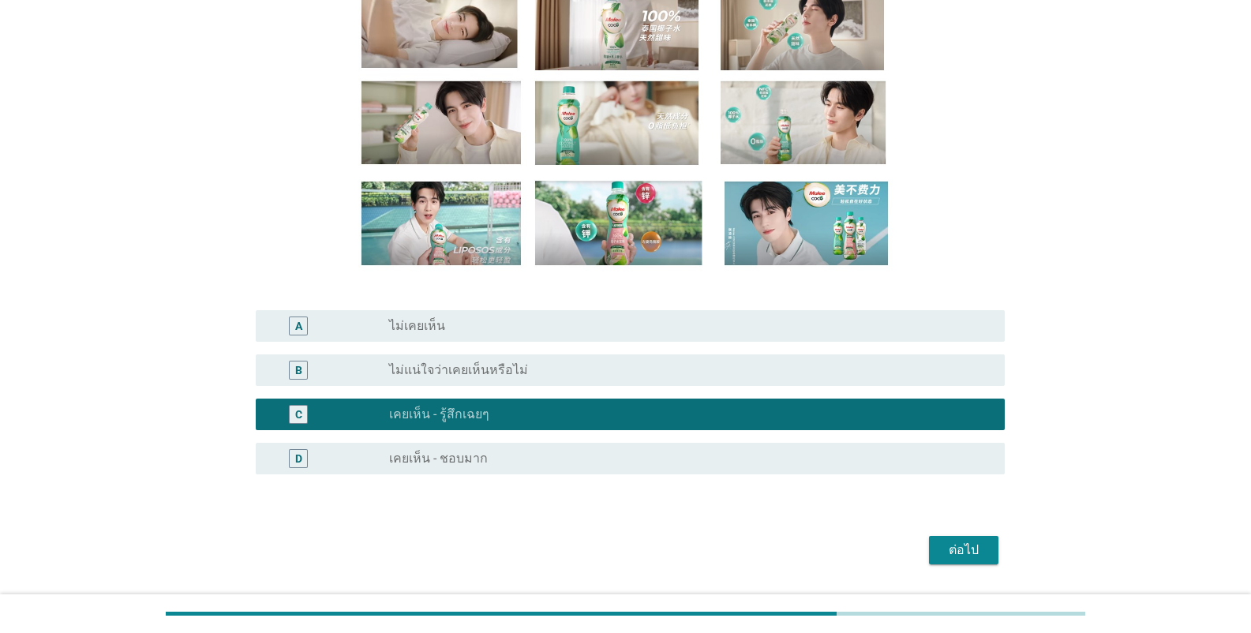
click at [777, 560] on button "ต่อไป" at bounding box center [963, 550] width 69 height 28
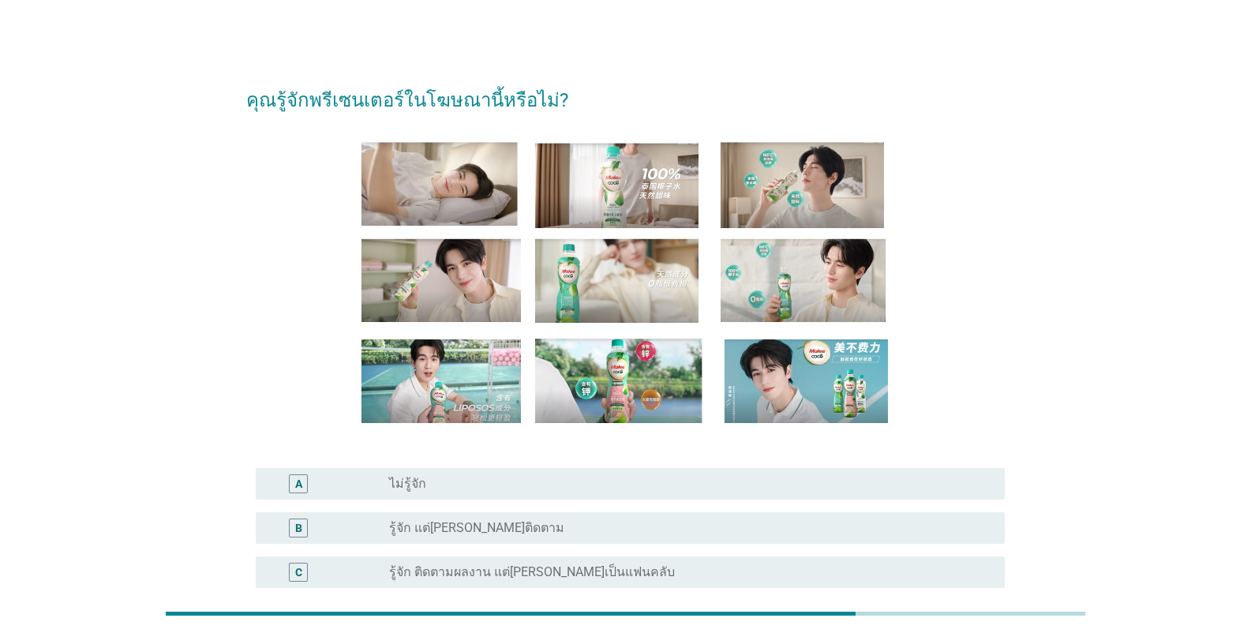
click at [444, 489] on div "radio_button_unchecked ไม่รู้จัก" at bounding box center [684, 484] width 590 height 16
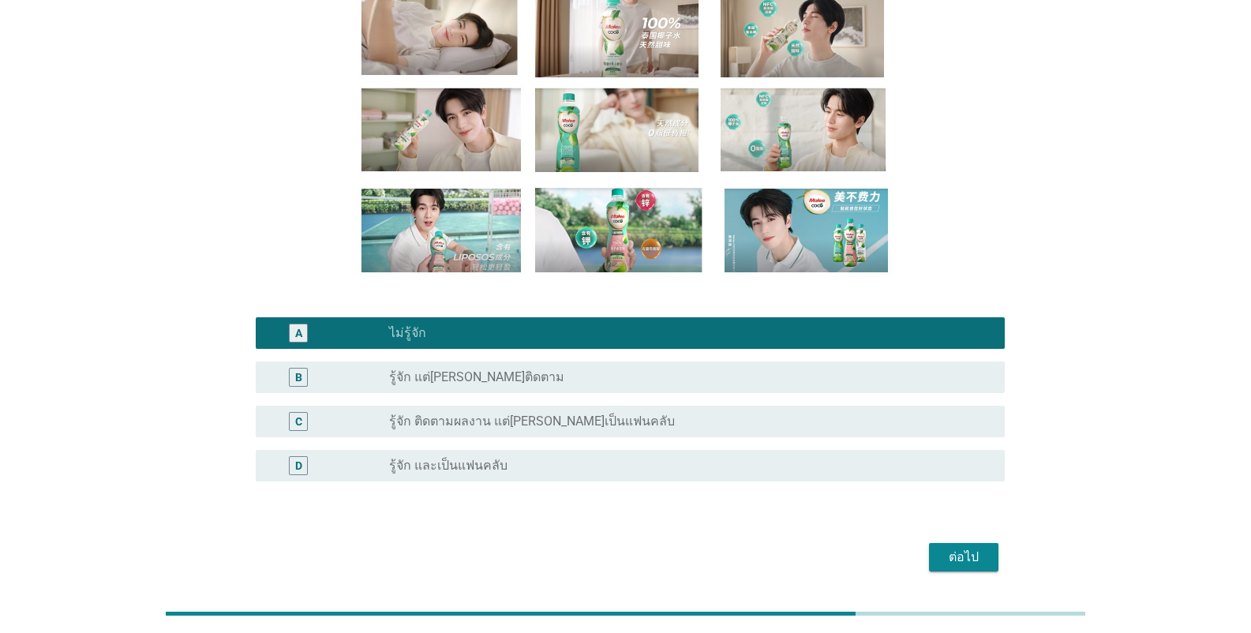
scroll to position [203, 0]
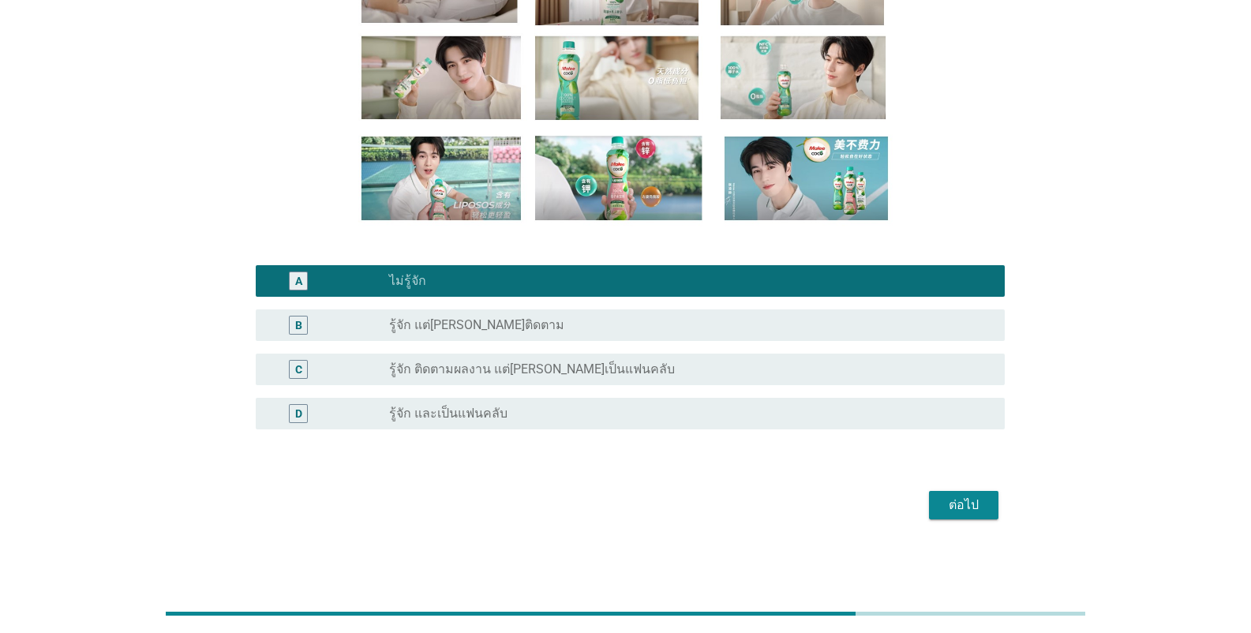
click at [777, 504] on div "ต่อไป" at bounding box center [964, 505] width 44 height 19
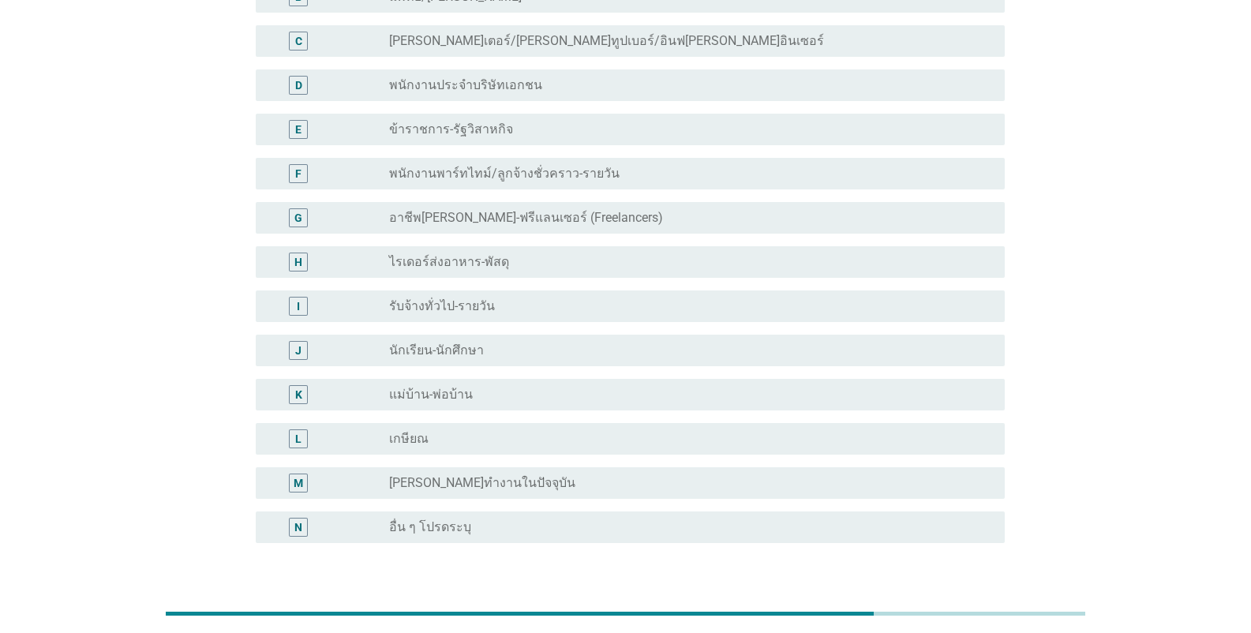
scroll to position [0, 0]
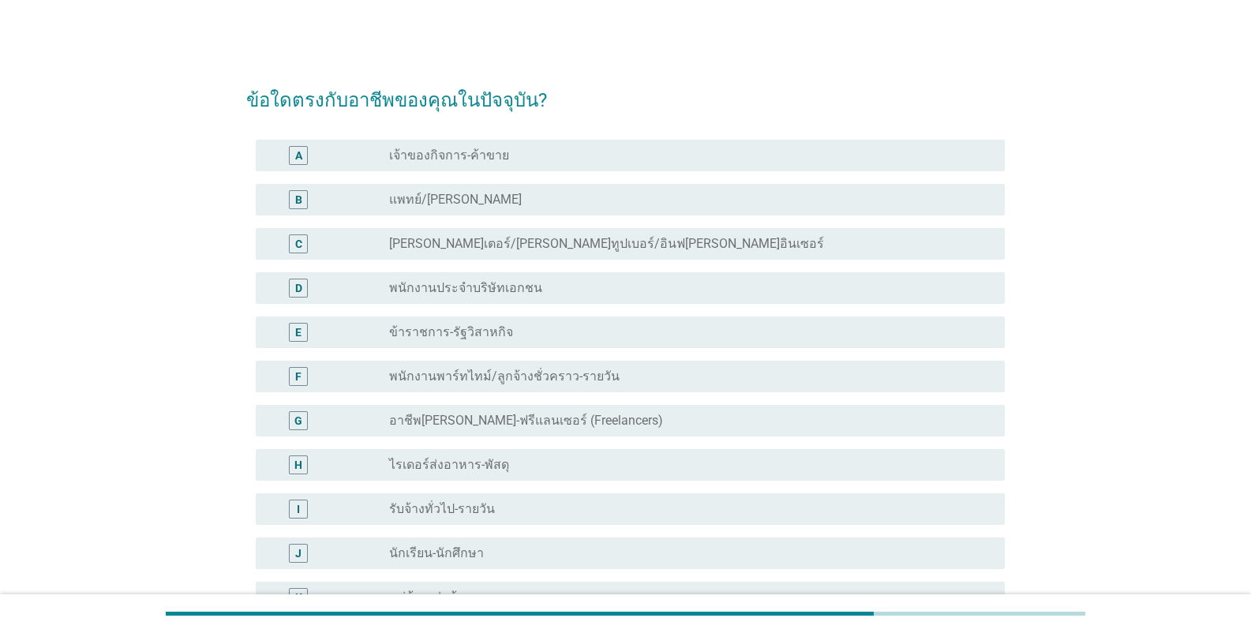
click at [477, 167] on div "A radio_button_unchecked เจ้าของกิจการ-ค้าขาย" at bounding box center [630, 156] width 749 height 32
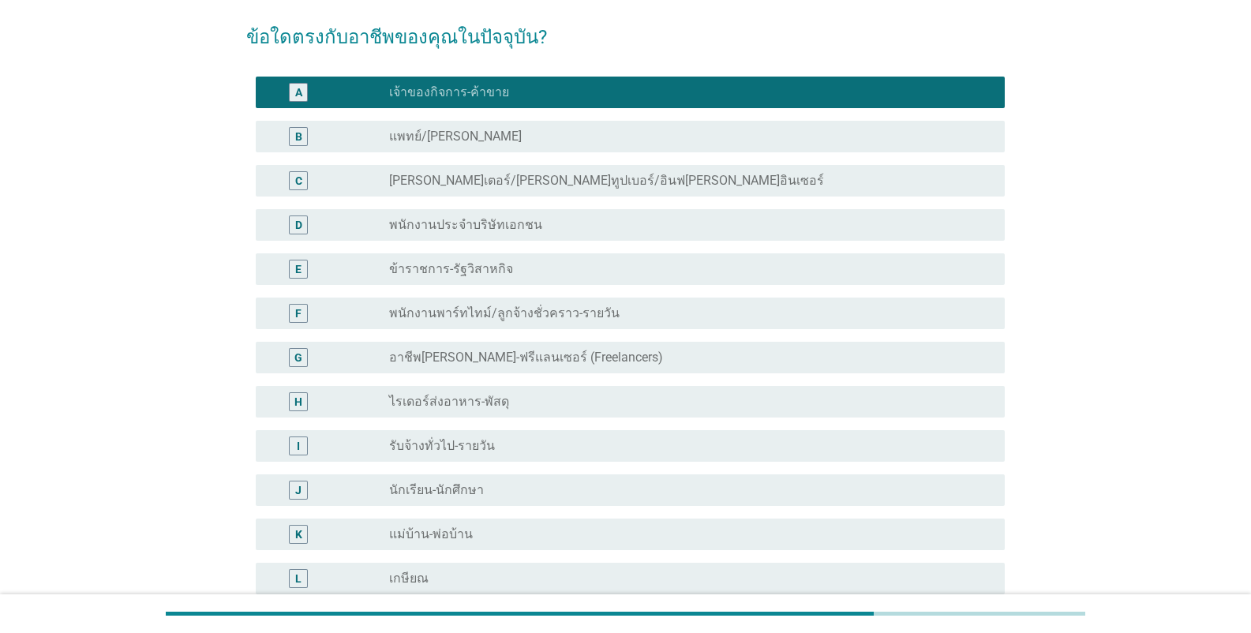
scroll to position [237, 0]
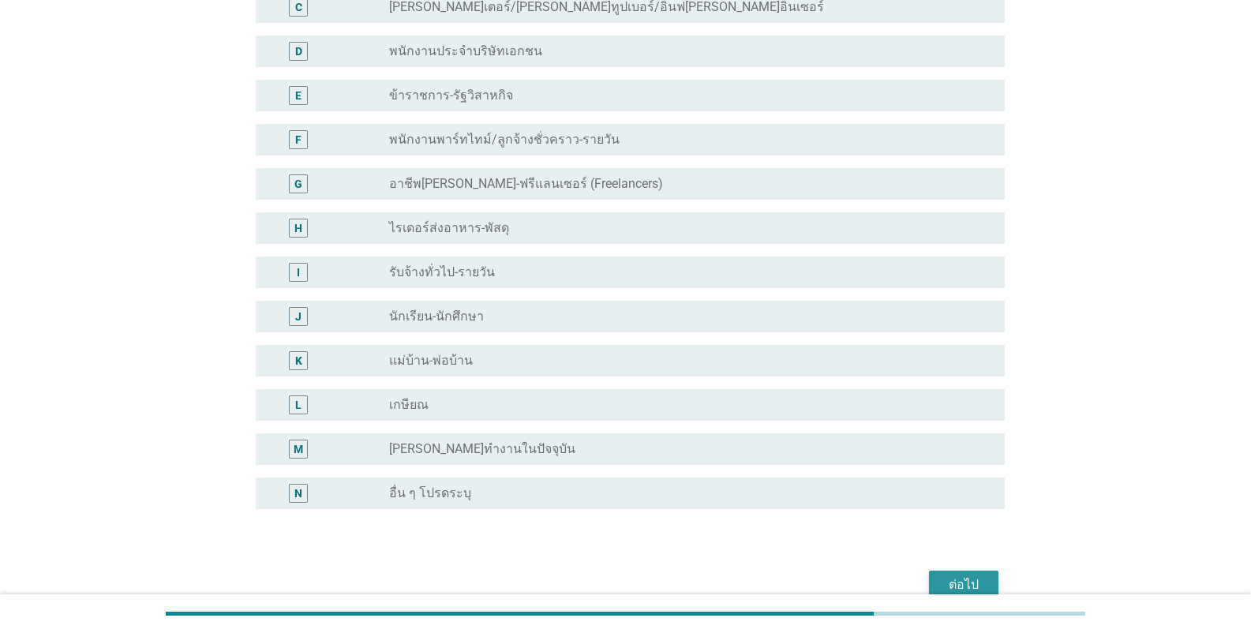
click at [777, 577] on div "ต่อไป" at bounding box center [964, 584] width 44 height 19
